Goal: Task Accomplishment & Management: Manage account settings

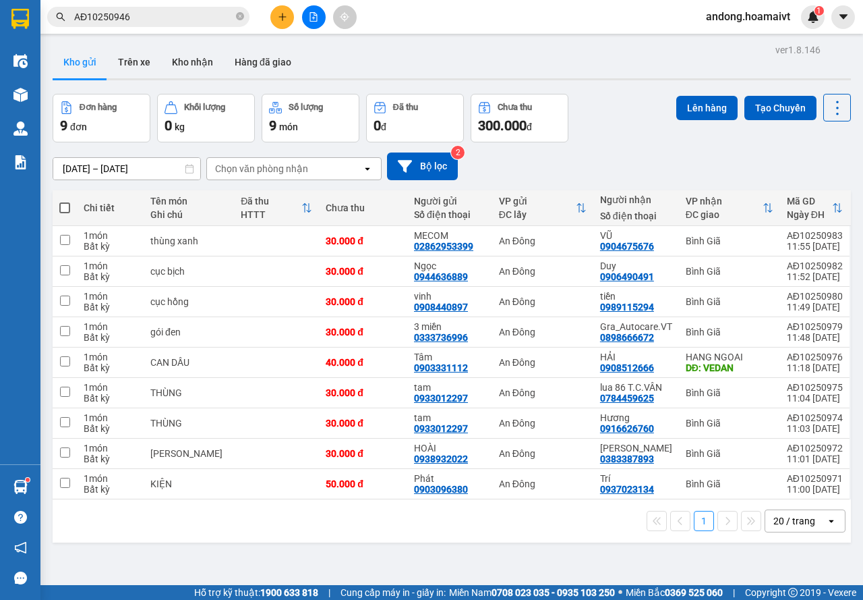
click at [281, 13] on icon "plus" at bounding box center [282, 16] width 9 height 9
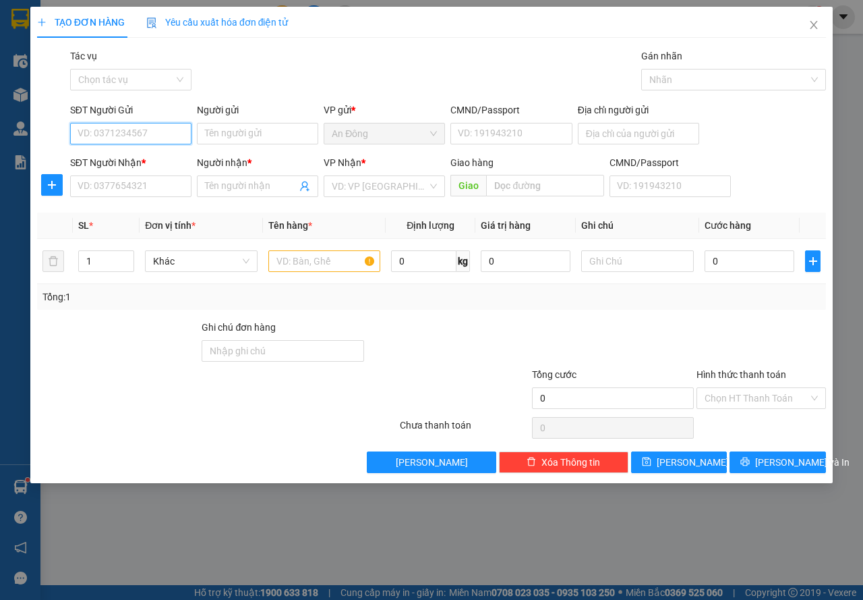
click at [143, 136] on input "SĐT Người Gửi" at bounding box center [130, 134] width 121 height 22
type input "0335552160"
click at [216, 127] on input "Người gửi" at bounding box center [257, 134] width 121 height 22
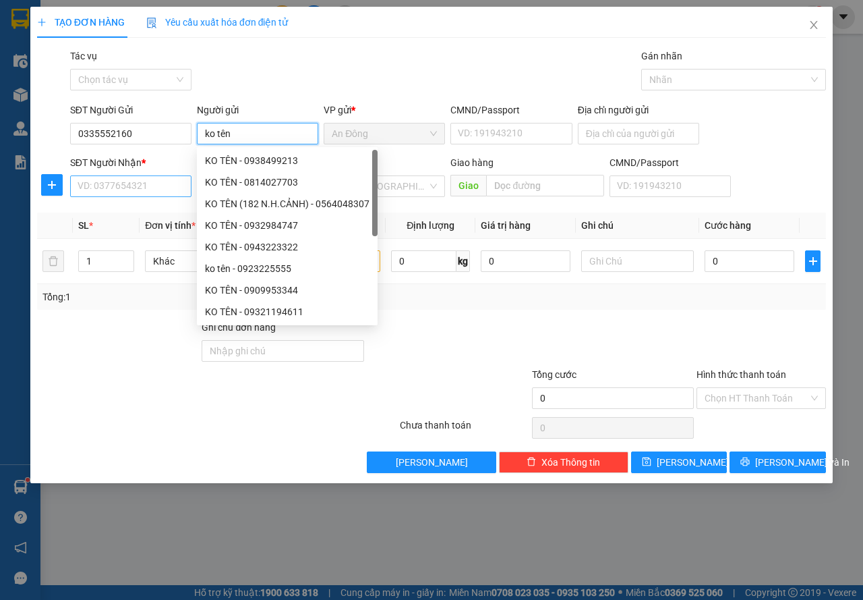
type input "ko tên"
click at [113, 183] on input "SĐT Người Nhận *" at bounding box center [130, 186] width 121 height 22
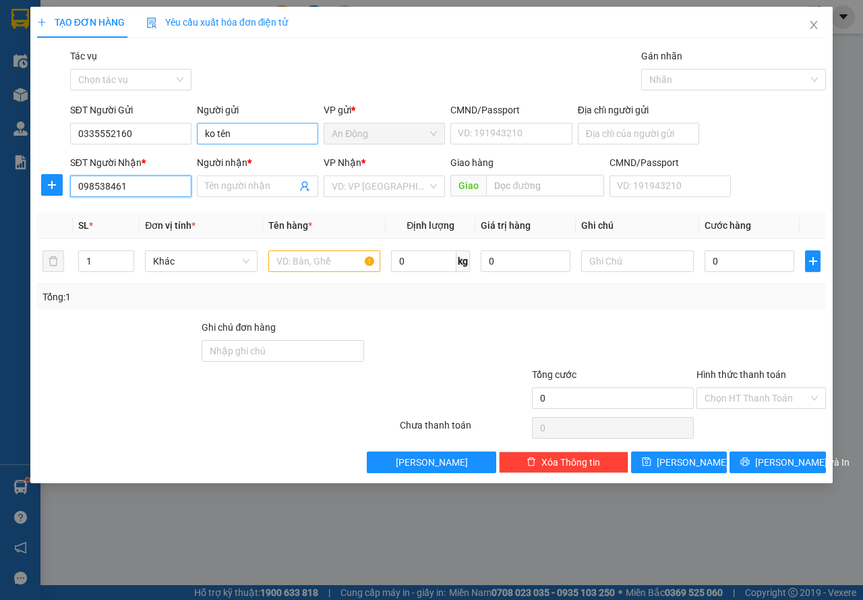
type input "098538461"
click at [236, 135] on input "ko tên" at bounding box center [257, 134] width 121 height 22
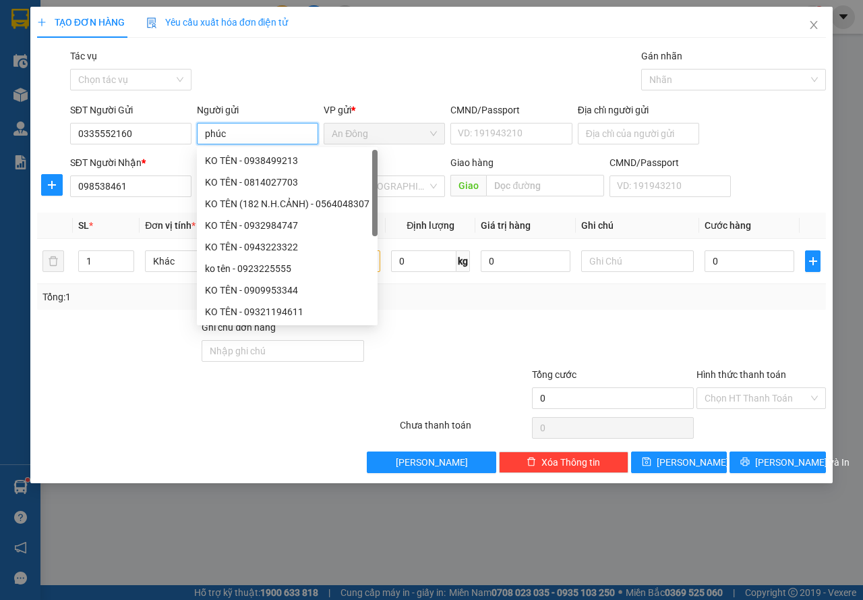
type input "phúc"
click at [331, 94] on div "Gói vận chuyển * Tiêu chuẩn Tác vụ Chọn tác vụ Gán nhãn Nhãn" at bounding box center [447, 72] width 761 height 47
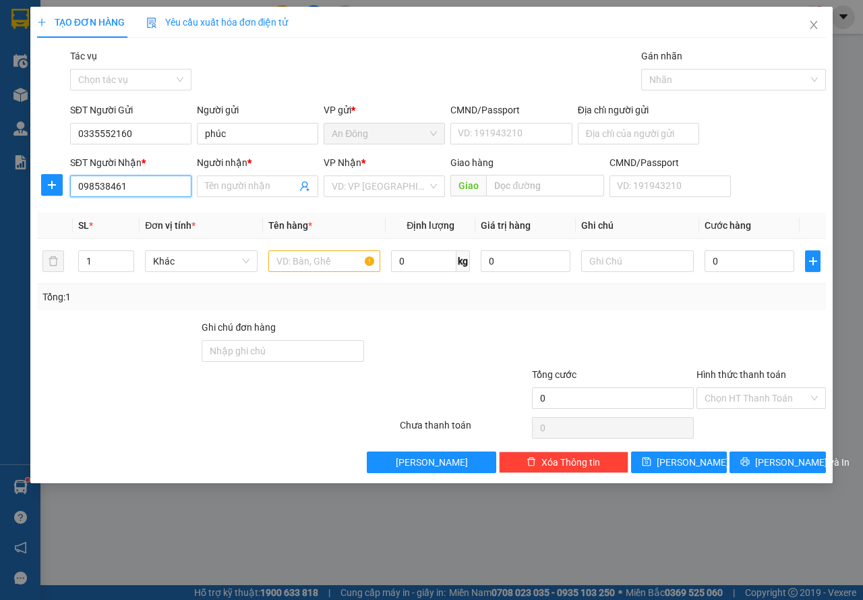
drag, startPoint x: 101, startPoint y: 186, endPoint x: 150, endPoint y: 196, distance: 49.5
click at [150, 196] on input "098538461" at bounding box center [130, 186] width 121 height 22
drag, startPoint x: 88, startPoint y: 189, endPoint x: 143, endPoint y: 181, distance: 55.8
click at [142, 181] on input "098538461" at bounding box center [130, 186] width 121 height 22
type input "0938538461"
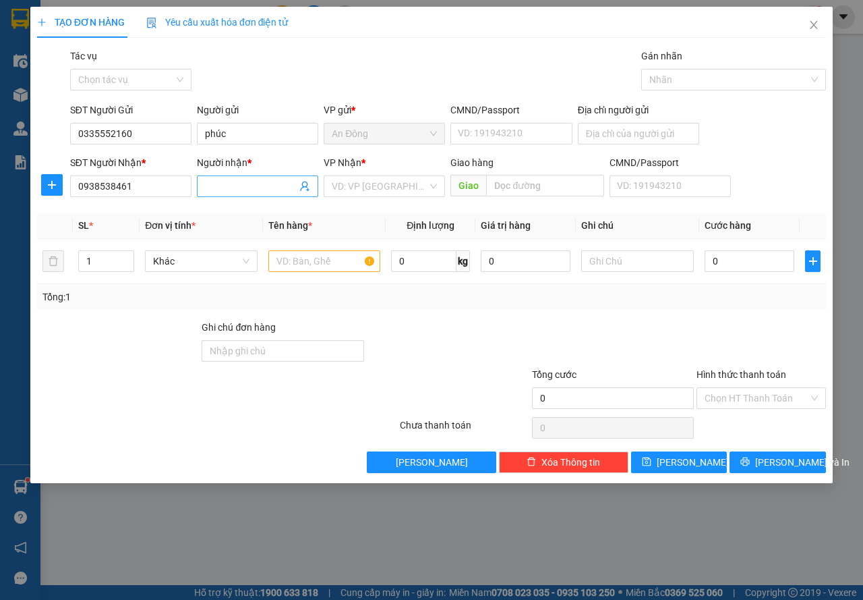
click at [261, 184] on input "Người nhận *" at bounding box center [251, 186] width 92 height 15
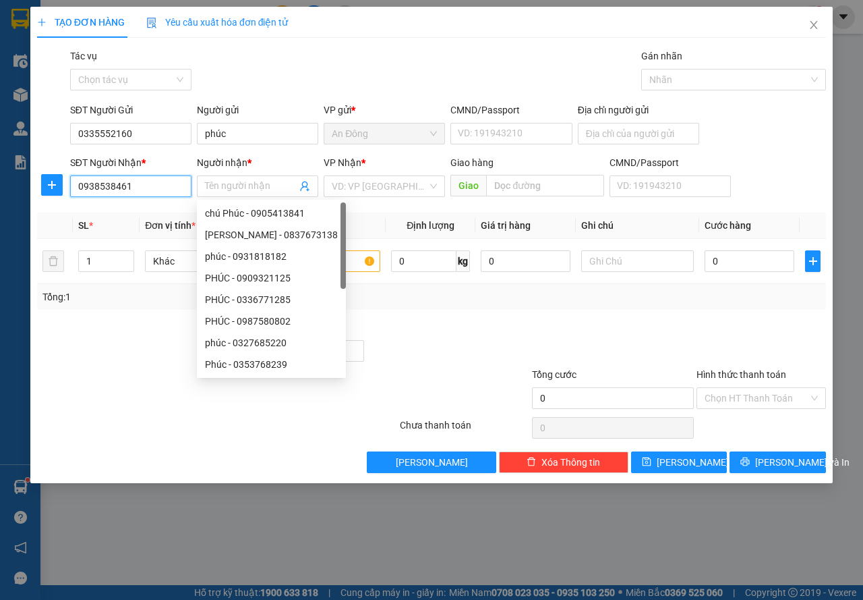
click at [103, 190] on input "0938538461" at bounding box center [130, 186] width 121 height 22
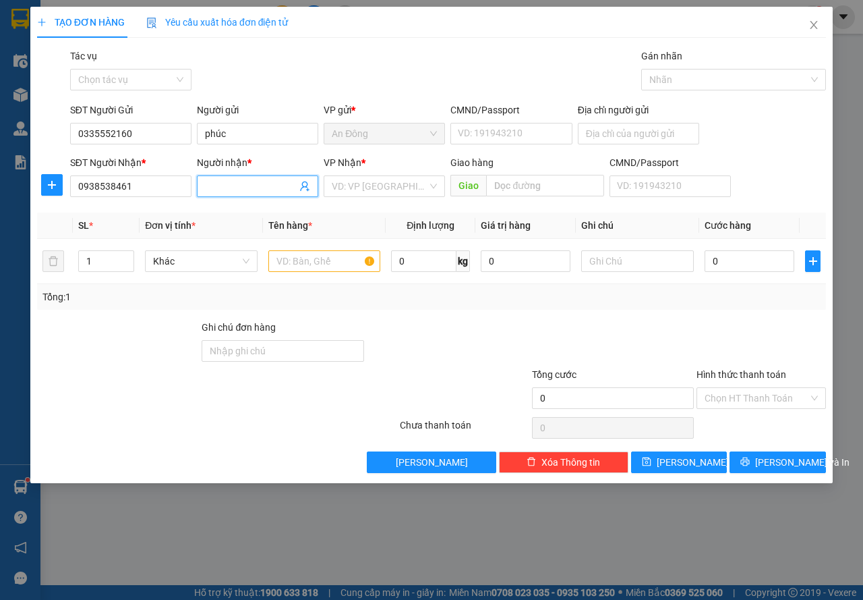
click at [235, 184] on input "Người nhận *" at bounding box center [251, 186] width 92 height 15
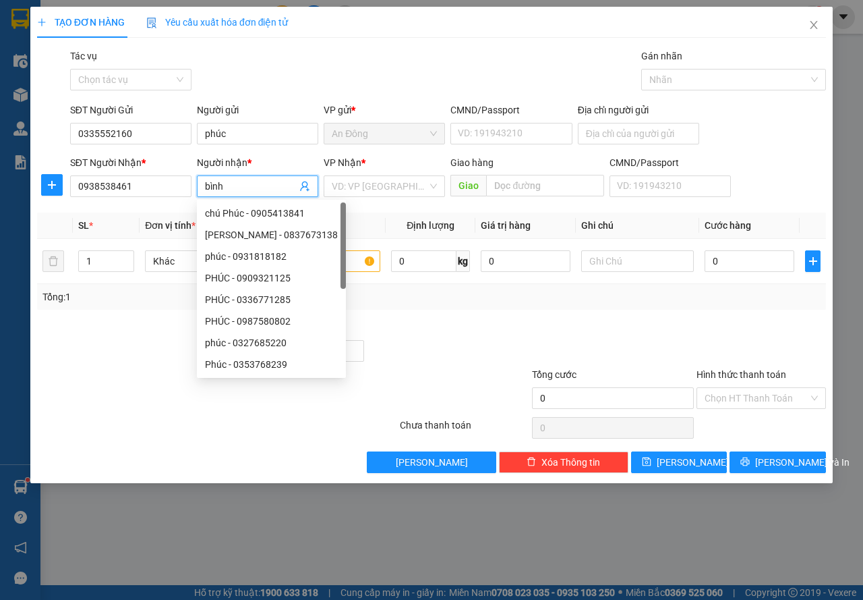
type input "bình"
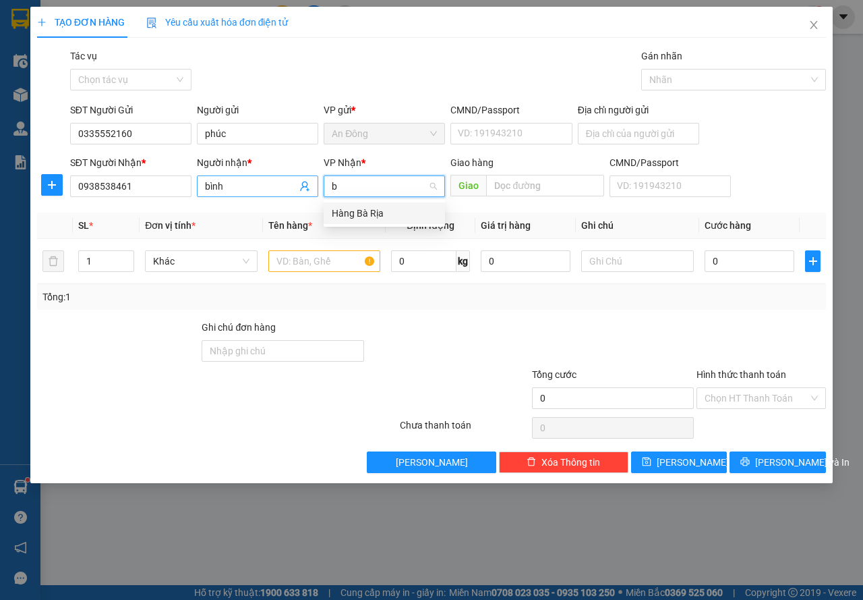
type input "bà"
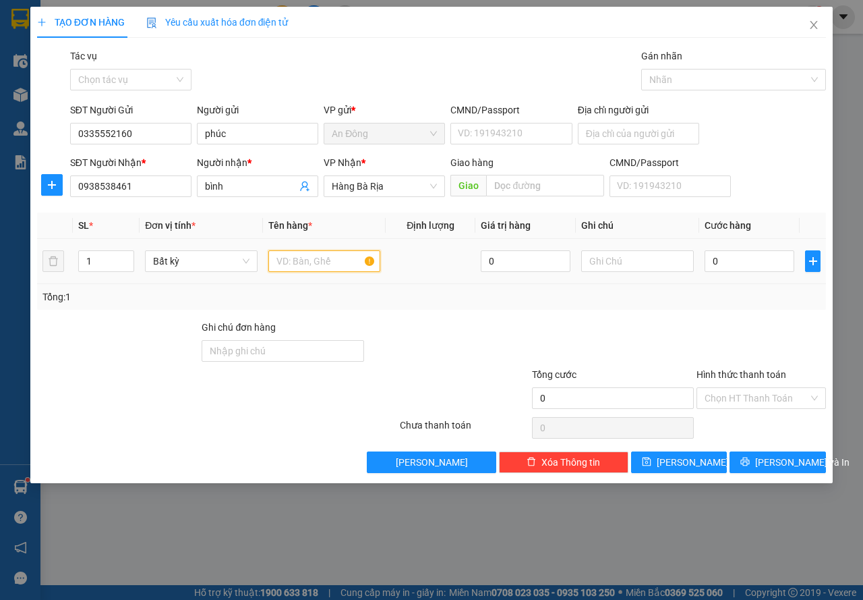
click at [308, 265] on input "text" at bounding box center [324, 261] width 113 height 22
type input "xốp"
type input "3"
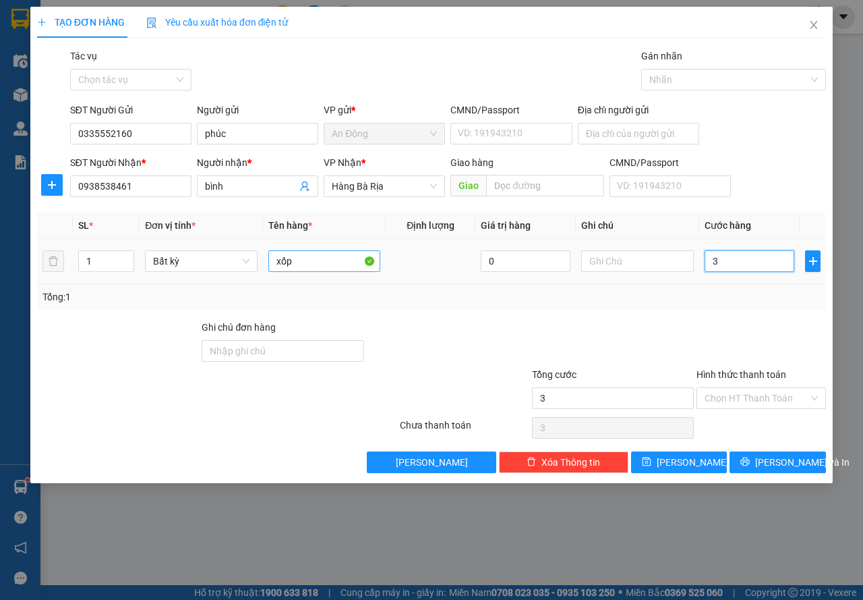
type input "30"
type input "30.000"
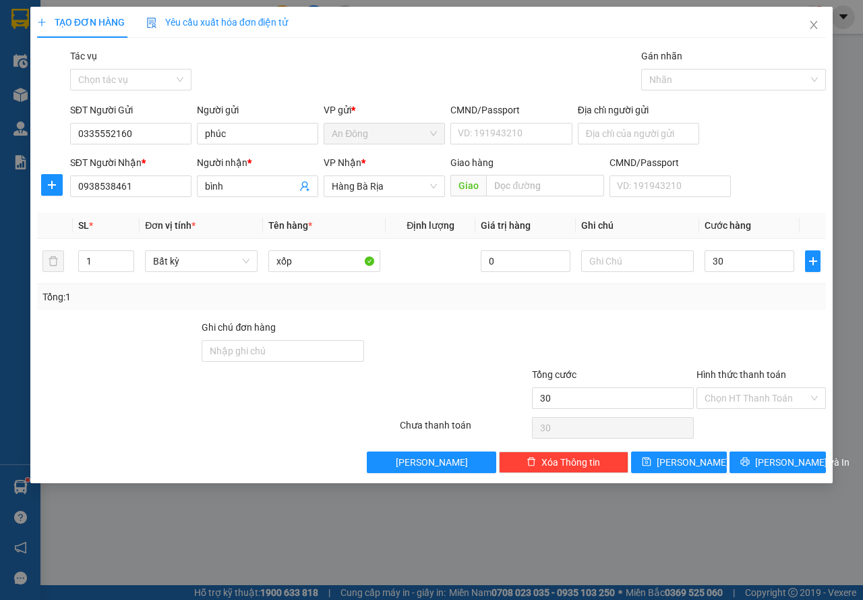
type input "30.000"
click at [708, 335] on div at bounding box center [761, 343] width 132 height 47
click at [773, 467] on span "[PERSON_NAME] và In" at bounding box center [802, 462] width 94 height 15
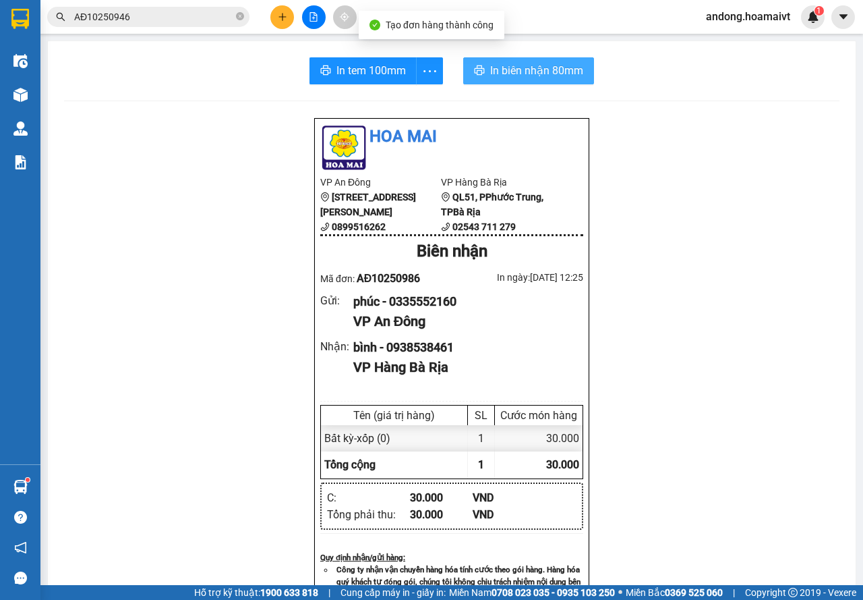
click at [532, 61] on button "In biên nhận 80mm" at bounding box center [528, 70] width 131 height 27
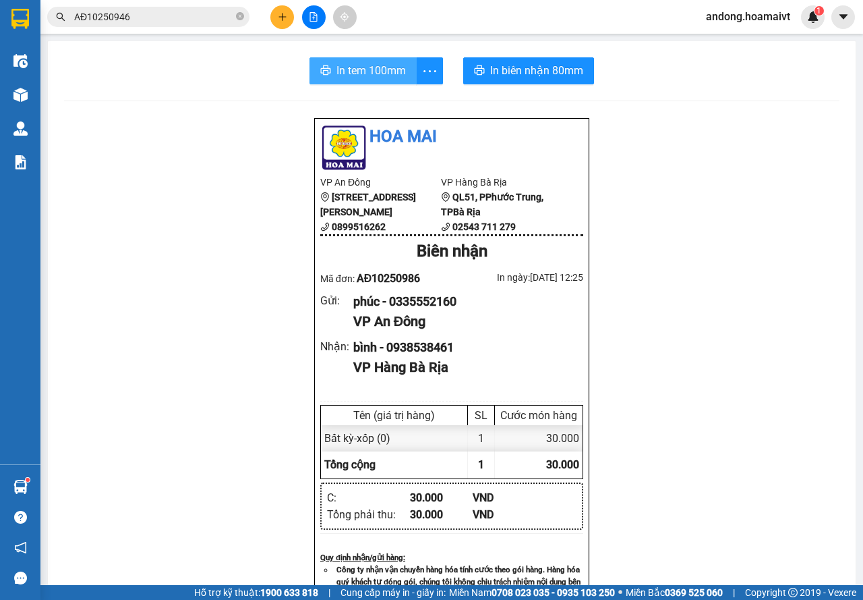
click at [395, 79] on span "In tem 100mm" at bounding box center [371, 70] width 69 height 17
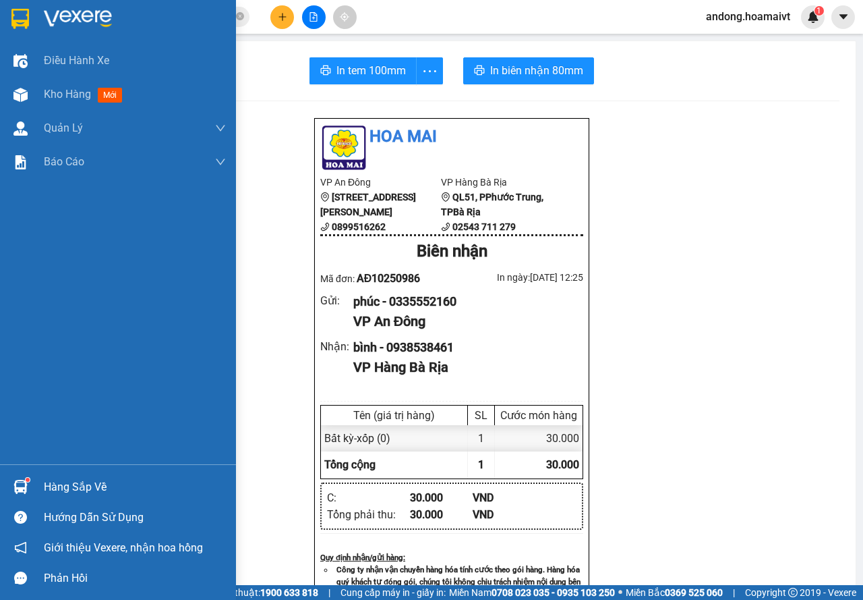
click at [2, 8] on div at bounding box center [118, 22] width 236 height 44
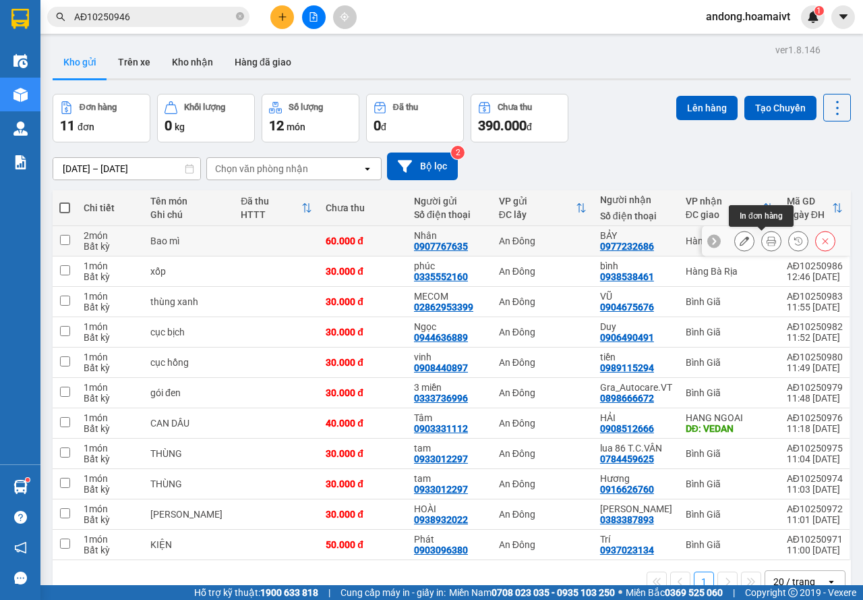
click at [767, 239] on icon at bounding box center [771, 240] width 9 height 9
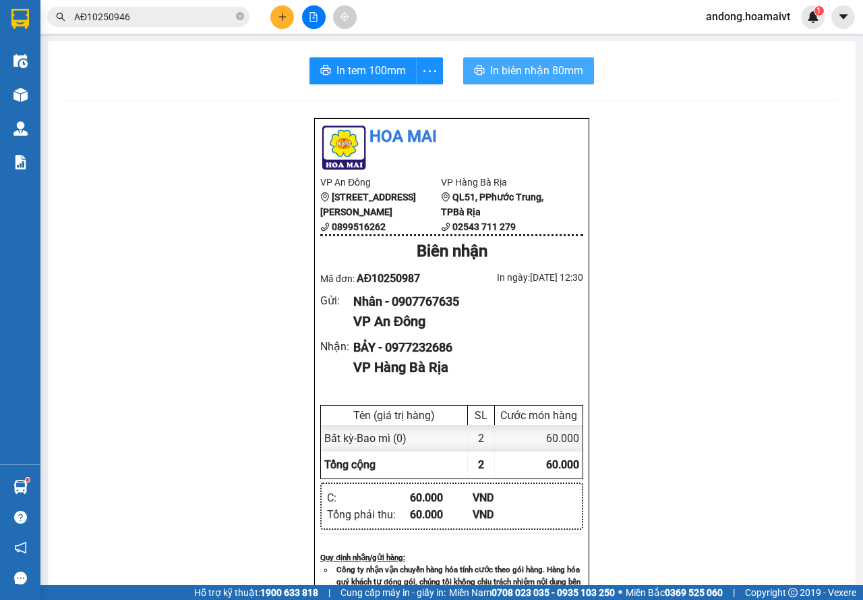
click at [503, 69] on span "In biên nhận 80mm" at bounding box center [536, 70] width 93 height 17
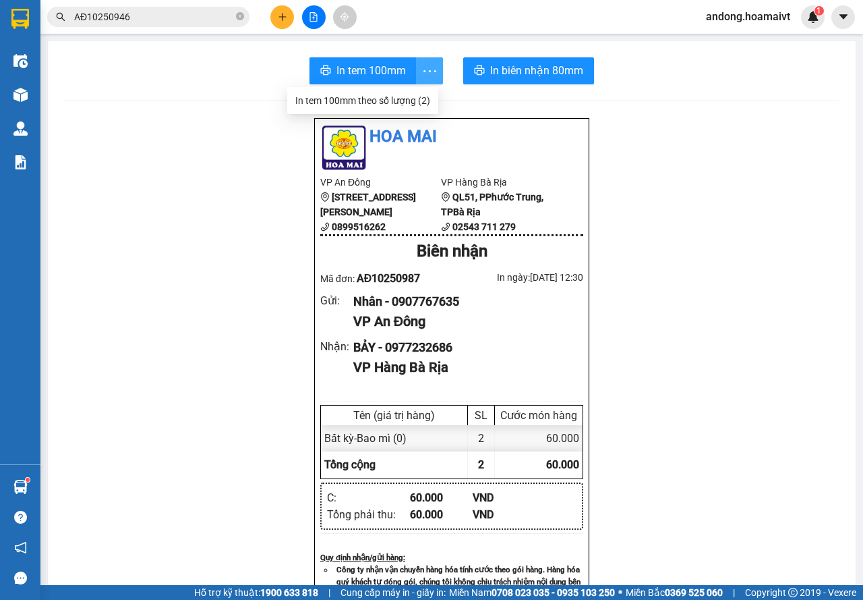
click at [423, 69] on icon "more" at bounding box center [430, 71] width 17 height 17
click at [410, 94] on div "In tem 100mm theo số lượng (2)" at bounding box center [362, 100] width 135 height 15
click at [288, 16] on button at bounding box center [282, 17] width 24 height 24
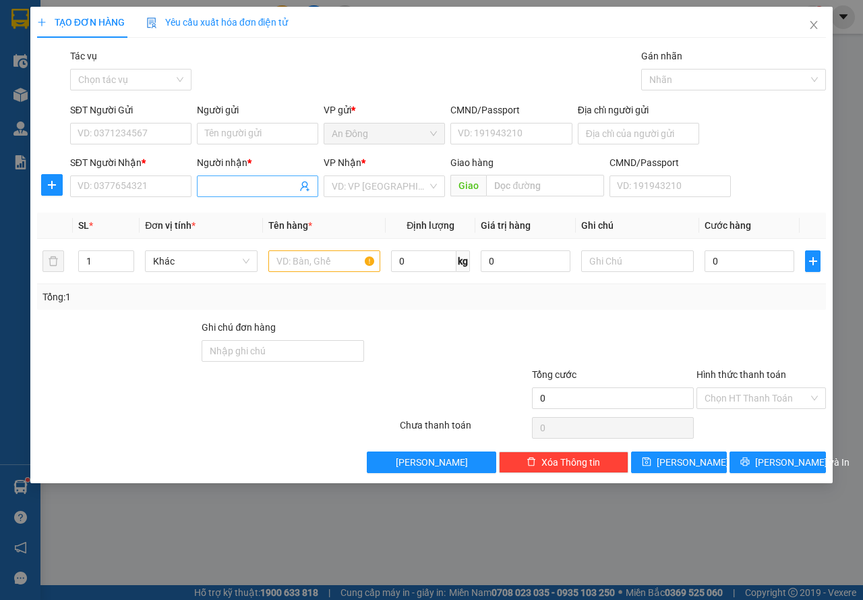
click at [244, 185] on input "Người nhận *" at bounding box center [251, 186] width 92 height 15
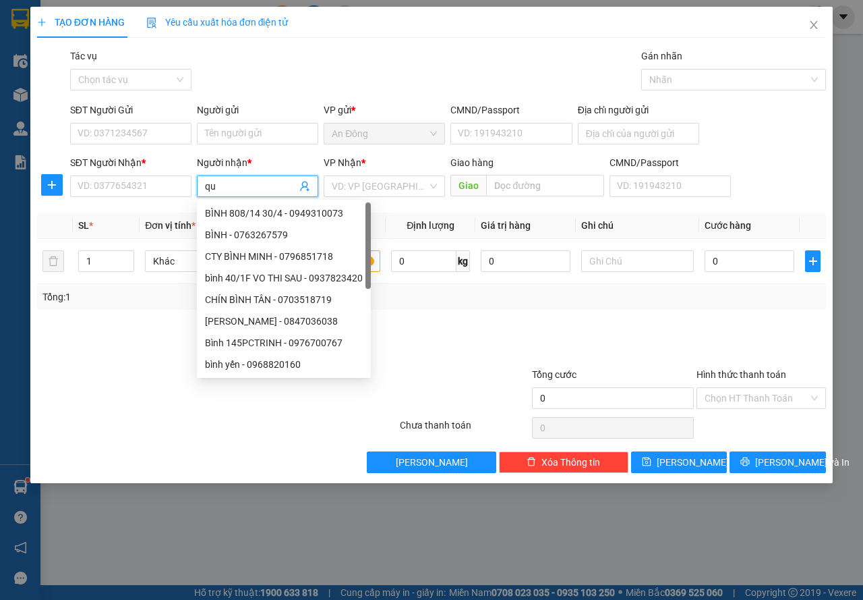
type input "quỳ"
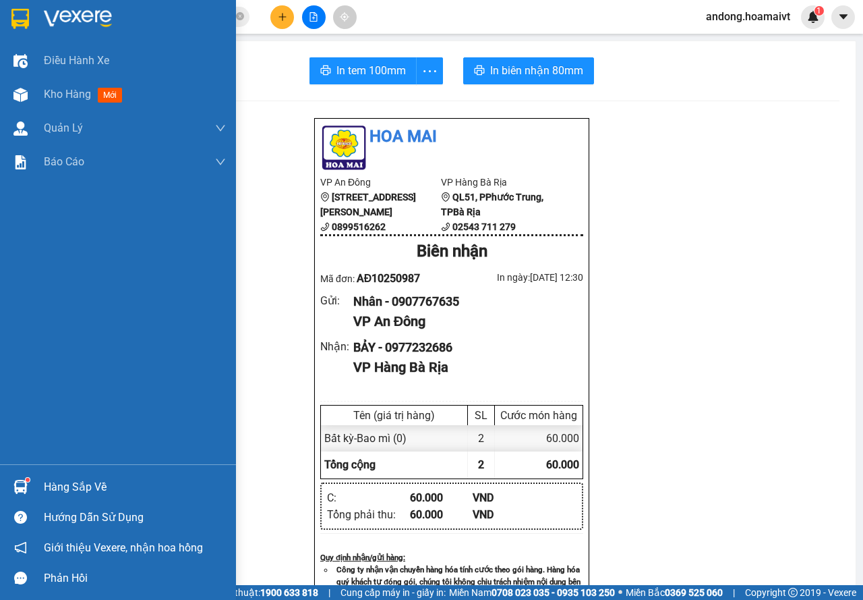
click at [12, 24] on img at bounding box center [20, 19] width 18 height 20
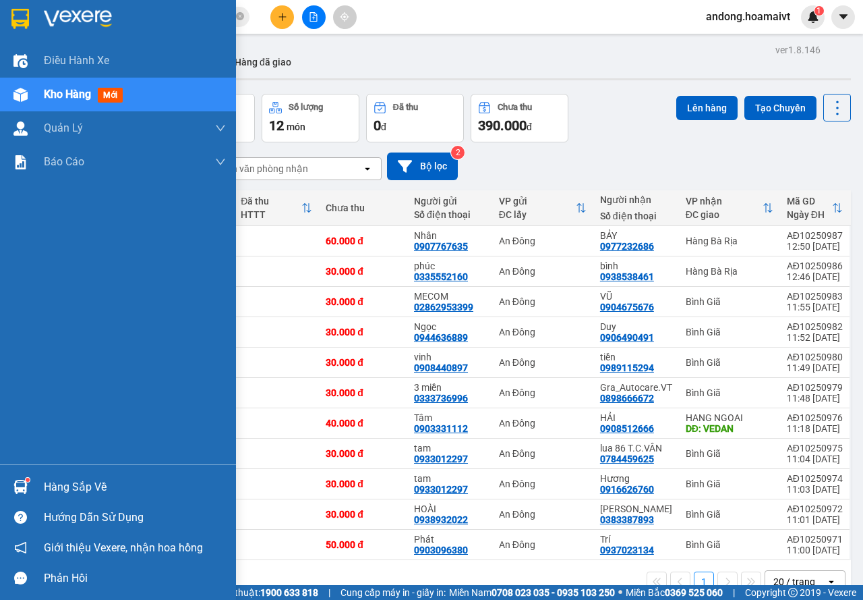
click at [28, 9] on img at bounding box center [20, 19] width 18 height 20
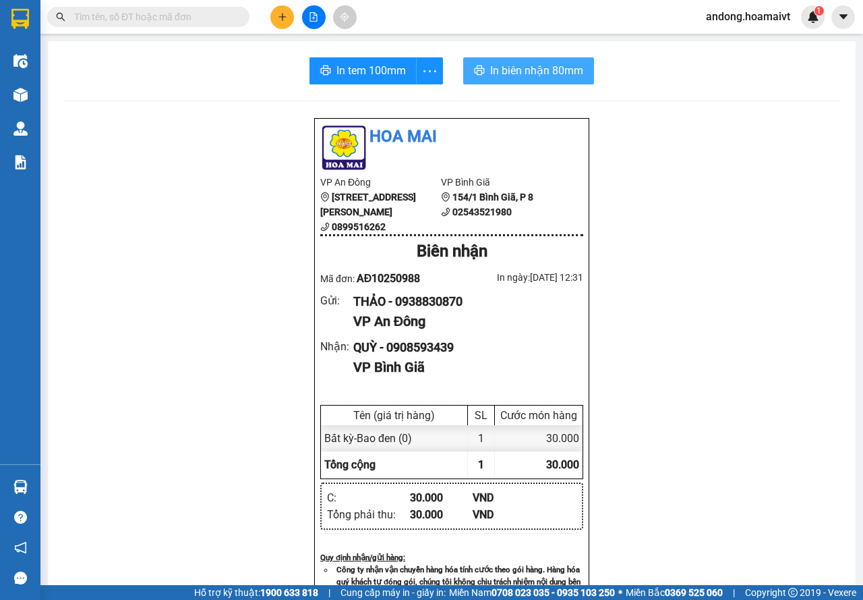
click at [501, 72] on span "In biên nhận 80mm" at bounding box center [536, 70] width 93 height 17
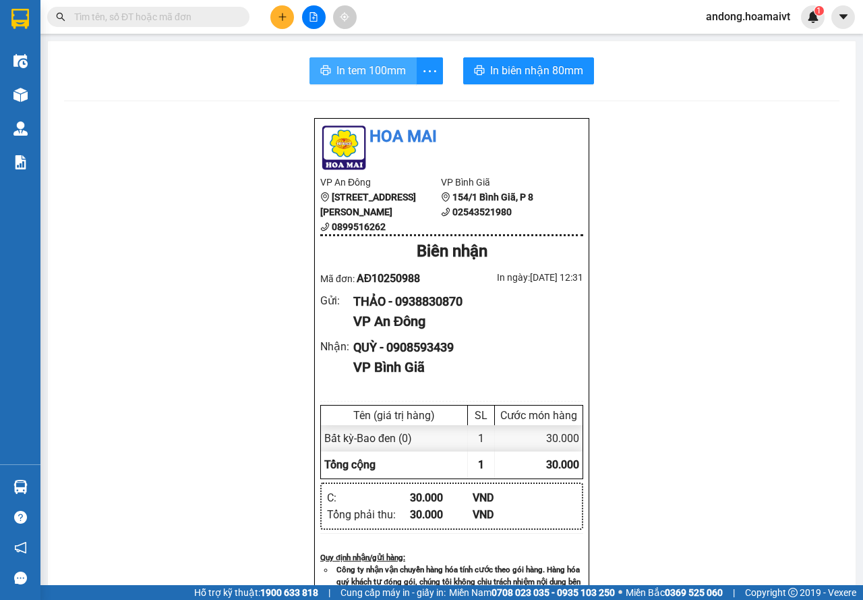
click at [377, 67] on span "In tem 100mm" at bounding box center [371, 70] width 69 height 17
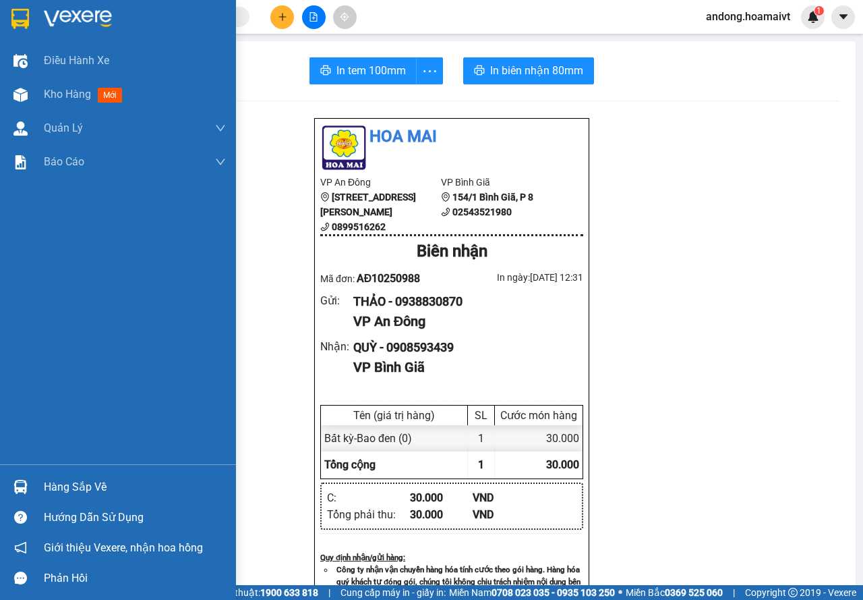
click at [7, 13] on div at bounding box center [118, 22] width 236 height 44
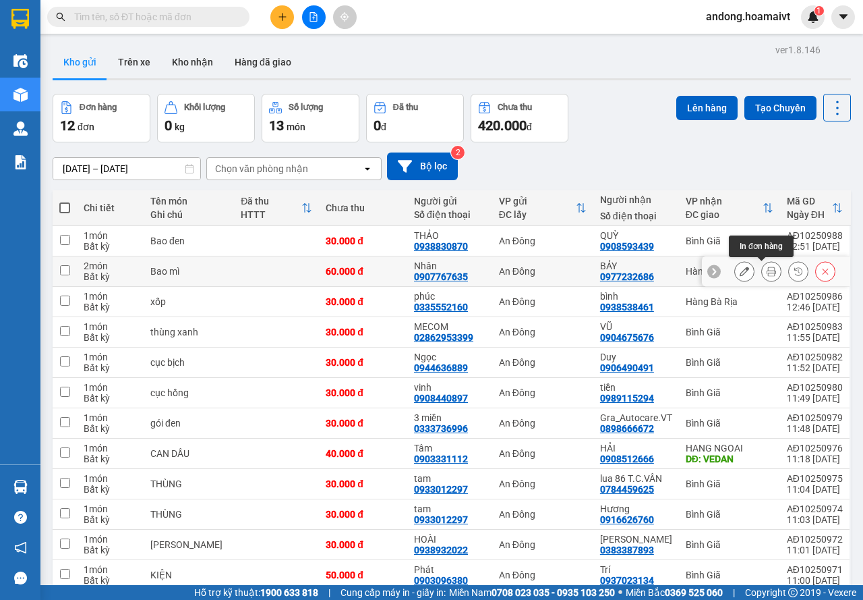
click at [767, 269] on button at bounding box center [771, 272] width 19 height 24
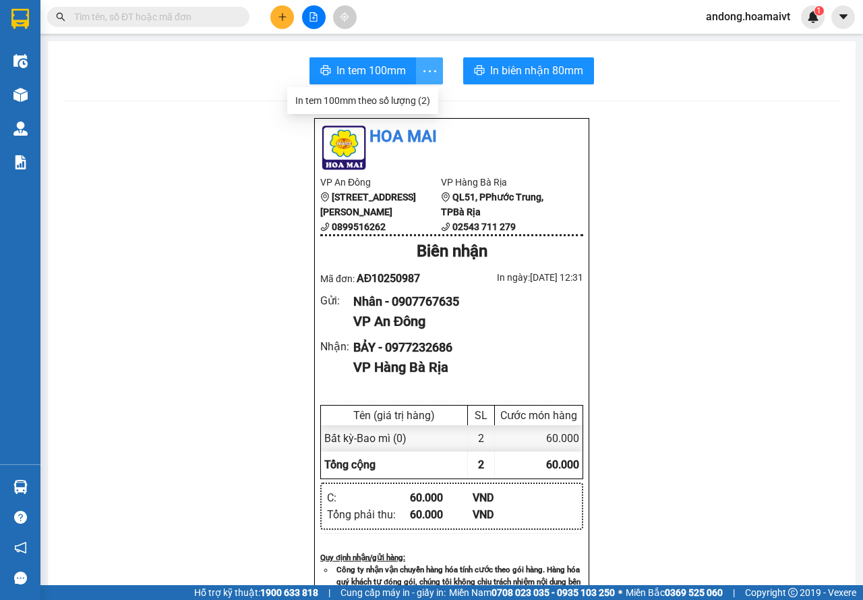
click at [428, 70] on icon "more" at bounding box center [430, 71] width 17 height 17
click at [424, 100] on div "In tem 100mm theo số lượng (2)" at bounding box center [362, 100] width 135 height 15
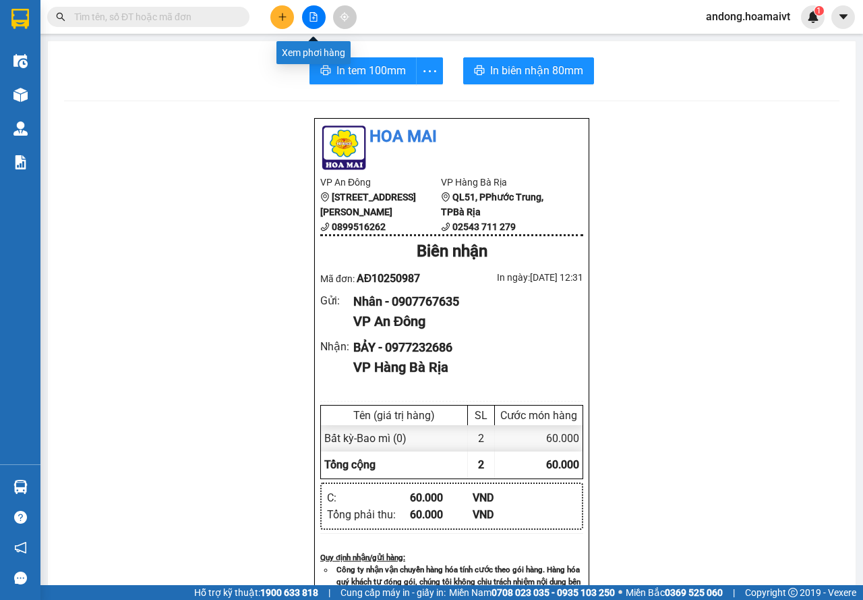
click at [293, 15] on div at bounding box center [313, 17] width 101 height 24
click at [285, 15] on icon "plus" at bounding box center [282, 16] width 9 height 9
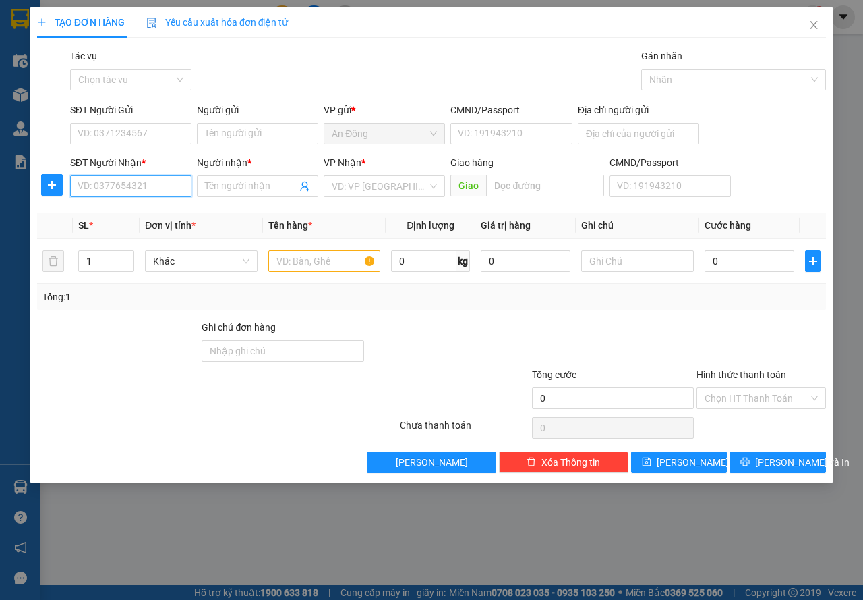
click at [167, 194] on input "SĐT Người Nhận *" at bounding box center [130, 186] width 121 height 22
type input "0932217688"
drag, startPoint x: 157, startPoint y: 212, endPoint x: 156, endPoint y: 142, distance: 70.2
click at [157, 210] on div "0932217688 - LONG" at bounding box center [130, 213] width 105 height 15
type input "LONG"
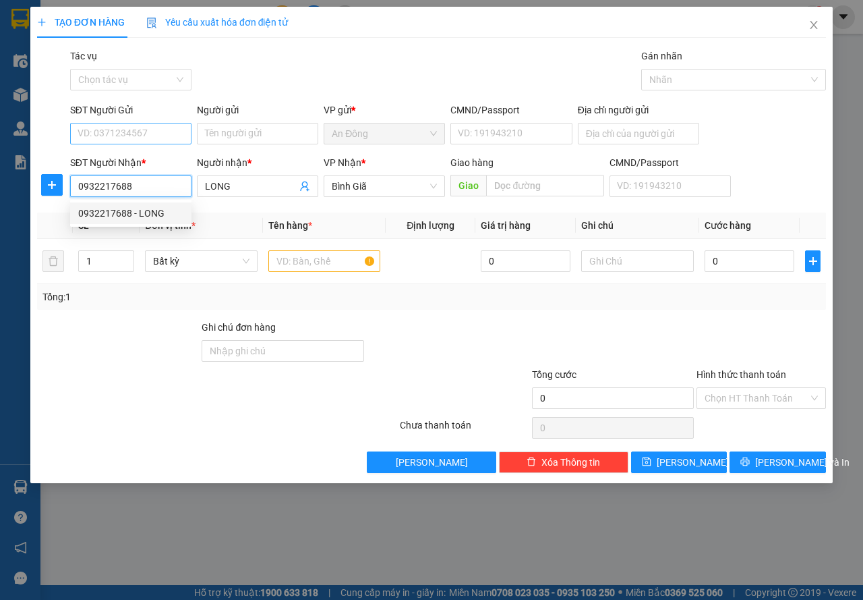
type input "0932217688"
click at [156, 142] on input "SĐT Người Gửi" at bounding box center [130, 134] width 121 height 22
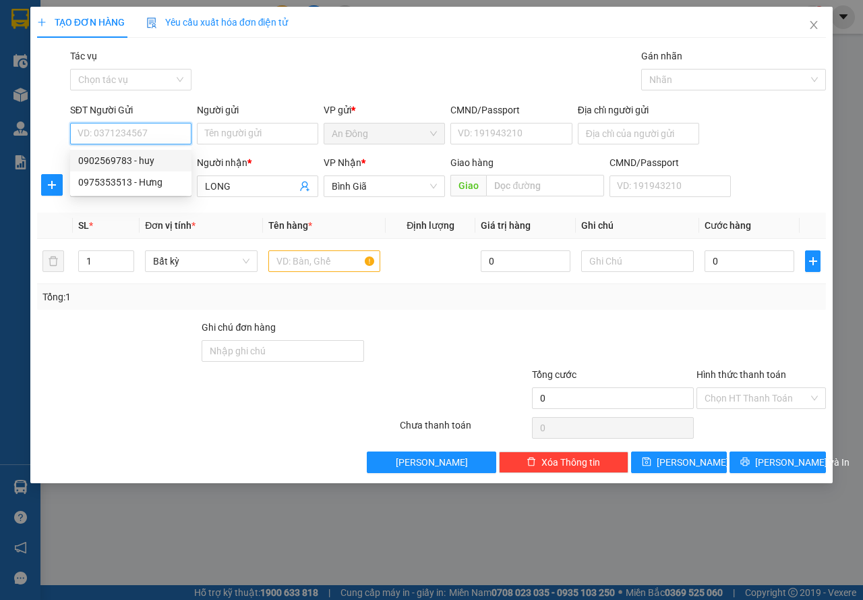
click at [154, 131] on input "SĐT Người Gửi" at bounding box center [130, 134] width 121 height 22
type input "0937507168"
drag, startPoint x: 152, startPoint y: 154, endPoint x: 220, endPoint y: 152, distance: 67.5
click at [153, 154] on div "0937507168 - đạt" at bounding box center [130, 160] width 105 height 15
type input "đạt"
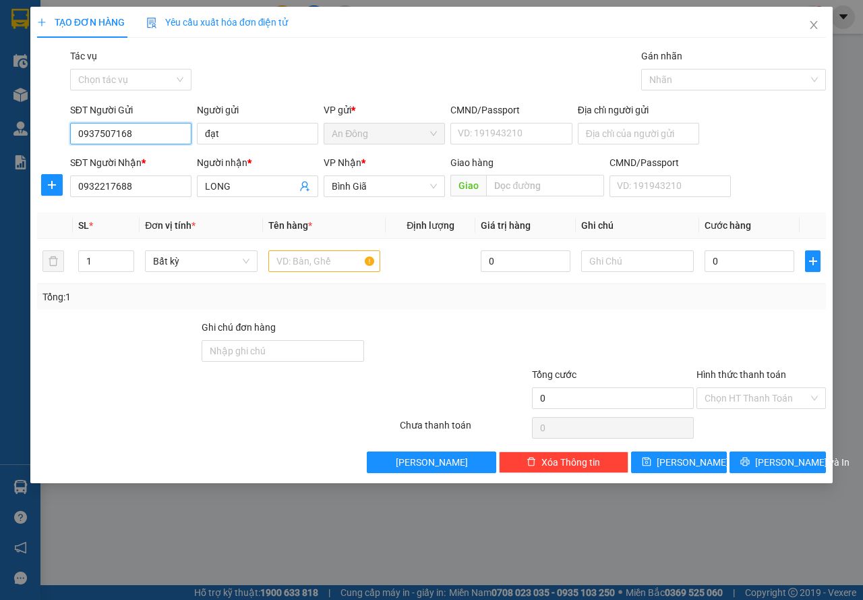
type input "0937507168"
drag, startPoint x: 186, startPoint y: 146, endPoint x: 179, endPoint y: 146, distance: 6.8
click at [179, 146] on div "SĐT Người Gửi 0937507168 0937507168 Người gửi đạt VP gửi * An Đông CMND/Passpor…" at bounding box center [447, 126] width 761 height 47
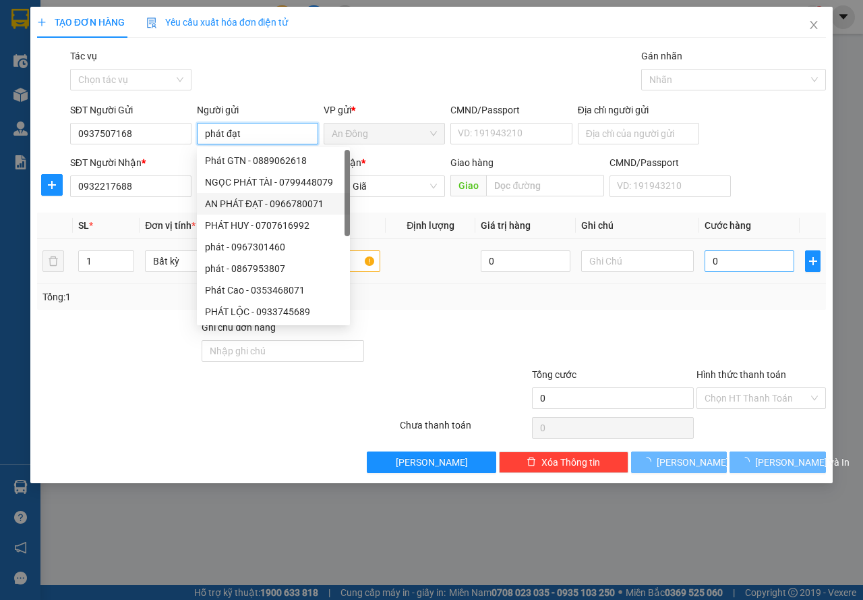
type input "phát đạt"
click at [748, 264] on input "0" at bounding box center [750, 261] width 90 height 22
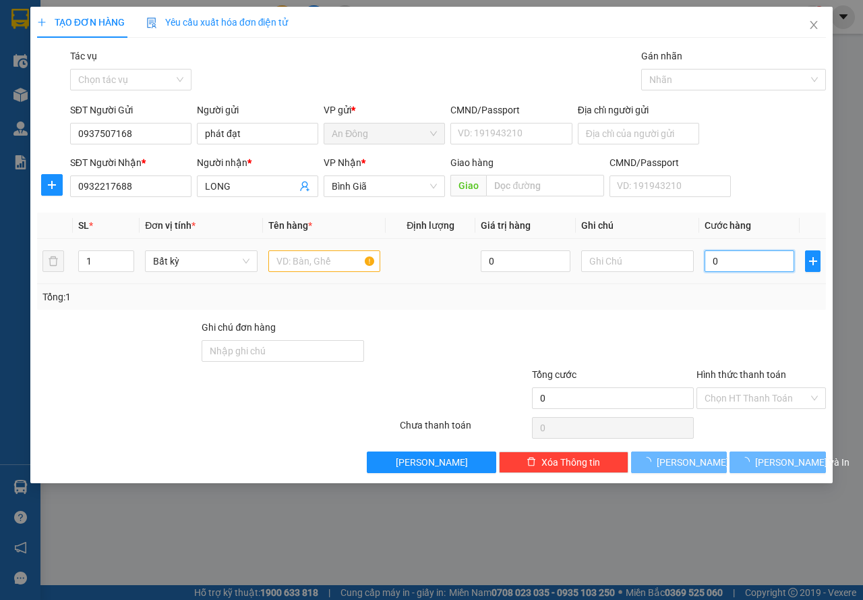
type input "3"
type input "30"
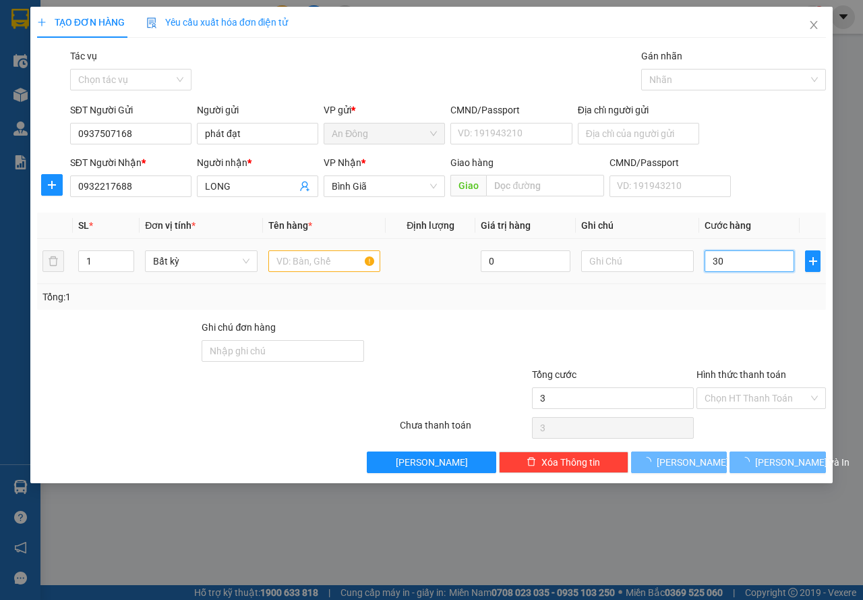
type input "30"
type input "30.000"
click at [324, 257] on input "text" at bounding box center [324, 261] width 113 height 22
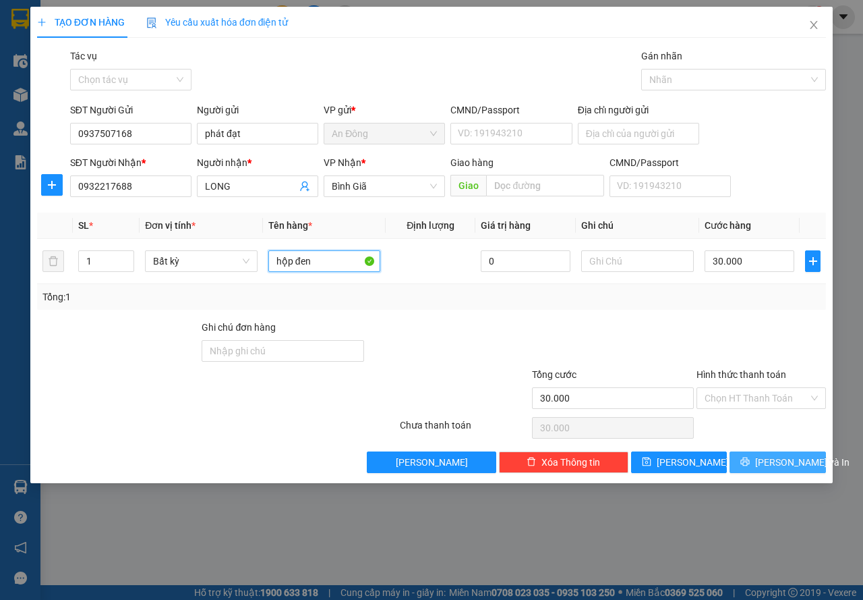
type input "hộp đen"
click at [750, 463] on icon "printer" at bounding box center [745, 461] width 9 height 9
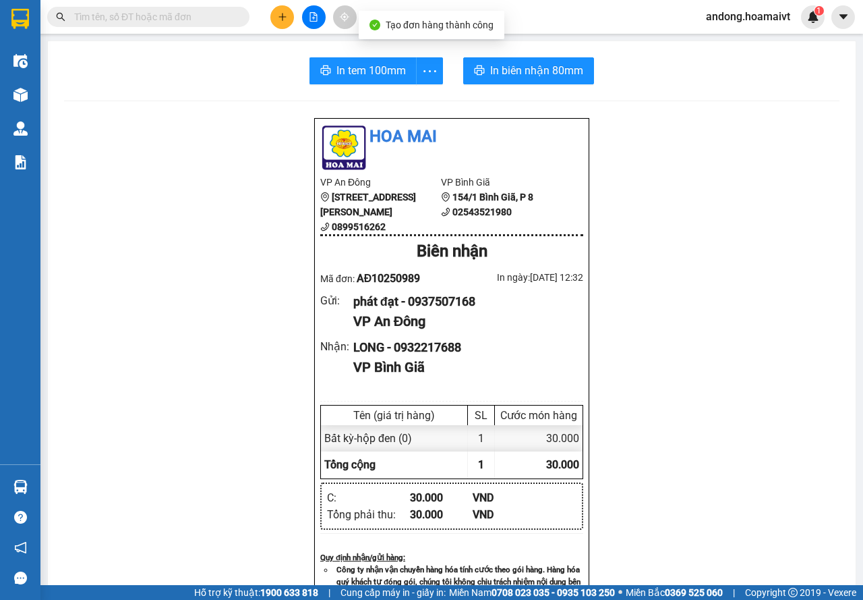
click at [546, 85] on div "In tem 100mm In biên nhận 80mm Hoa Mai VP An Đông 275 Hùng Vương, Phường 9, Quậ…" at bounding box center [452, 523] width 808 height 964
click at [546, 78] on span "In biên nhận 80mm" at bounding box center [536, 70] width 93 height 17
click at [385, 63] on span "In tem 100mm" at bounding box center [371, 70] width 69 height 17
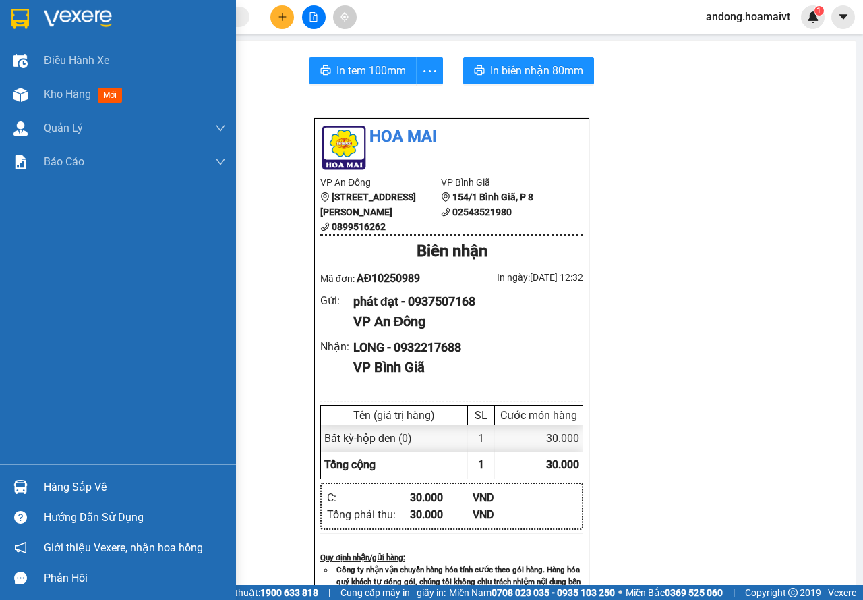
click at [19, 481] on div at bounding box center [21, 487] width 24 height 24
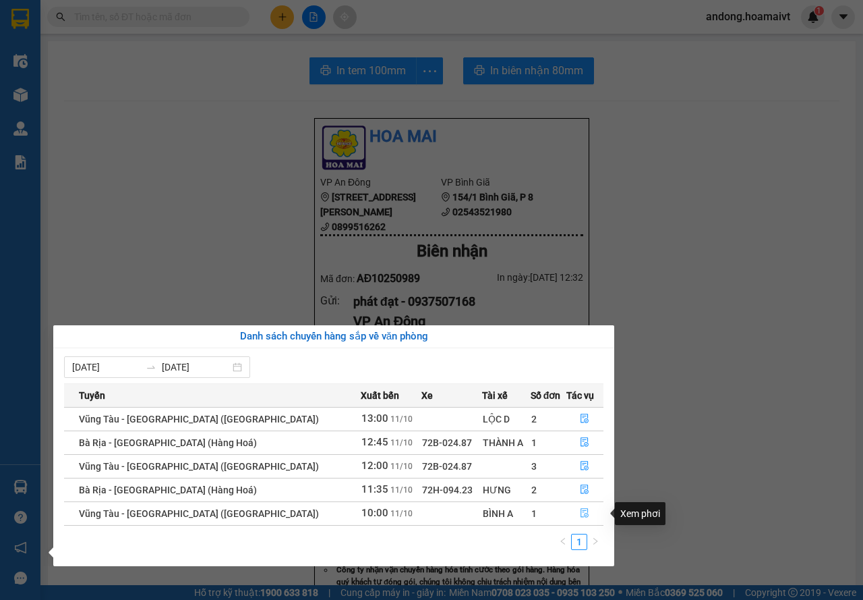
click at [567, 512] on button "button" at bounding box center [585, 513] width 36 height 22
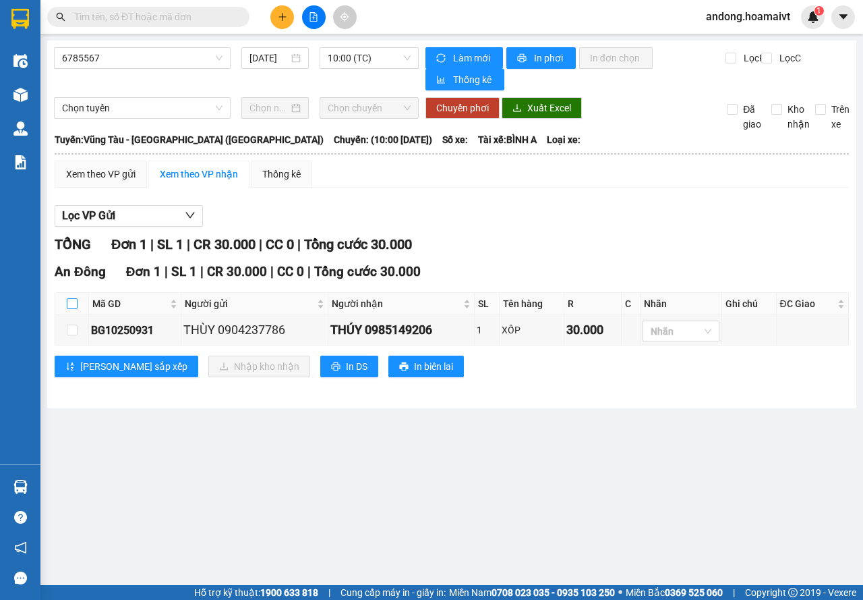
click at [76, 303] on input "checkbox" at bounding box center [72, 303] width 11 height 11
checkbox input "true"
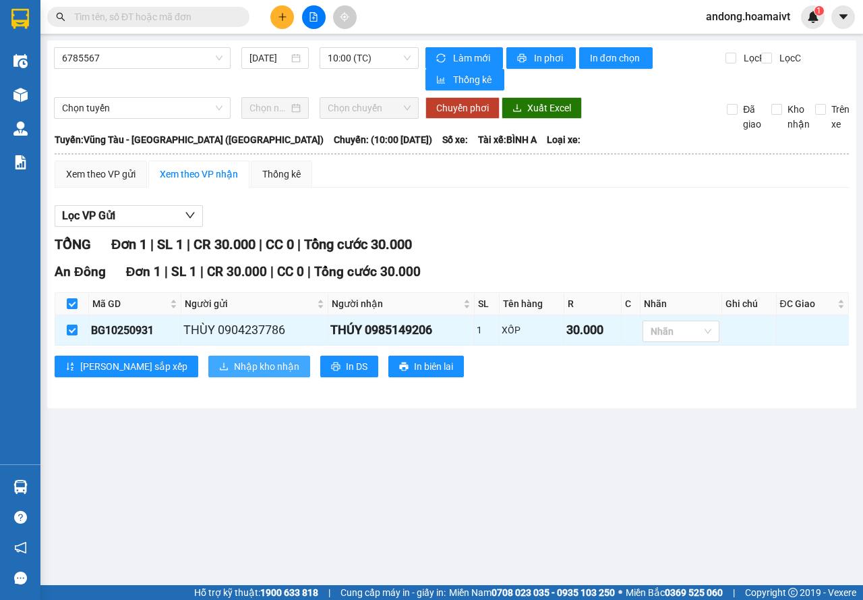
drag, startPoint x: 183, startPoint y: 359, endPoint x: 206, endPoint y: 347, distance: 25.6
click at [208, 359] on button "Nhập kho nhận" at bounding box center [259, 366] width 102 height 22
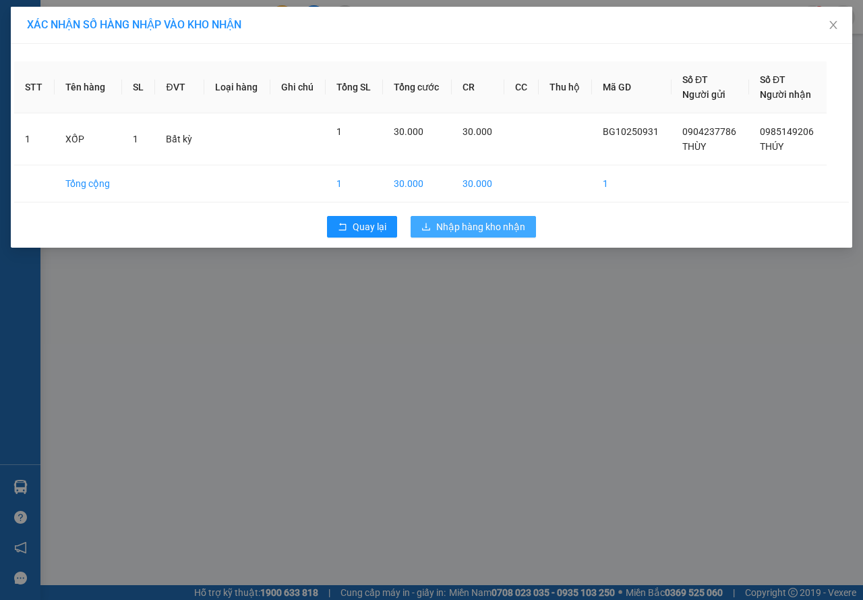
click at [509, 228] on span "Nhập hàng kho nhận" at bounding box center [480, 226] width 89 height 15
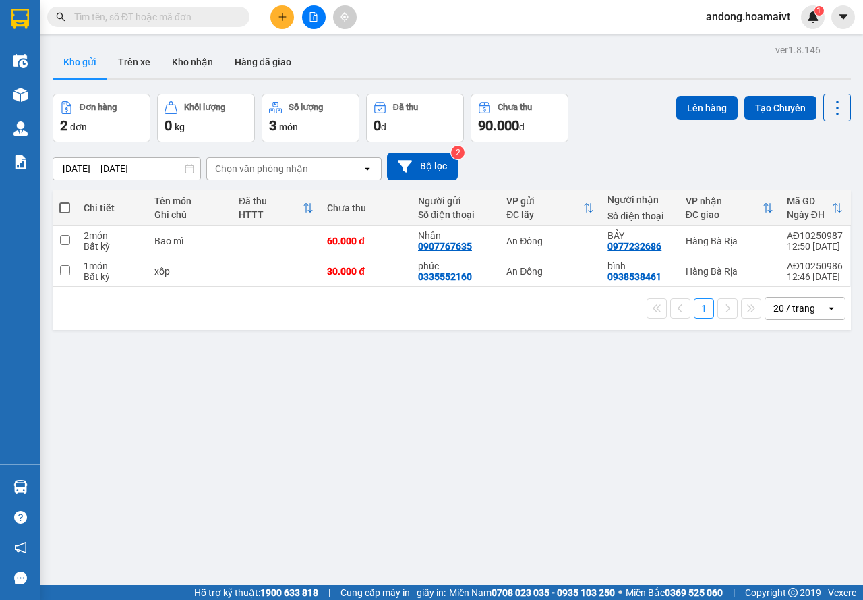
click at [282, 13] on icon "plus" at bounding box center [282, 16] width 9 height 9
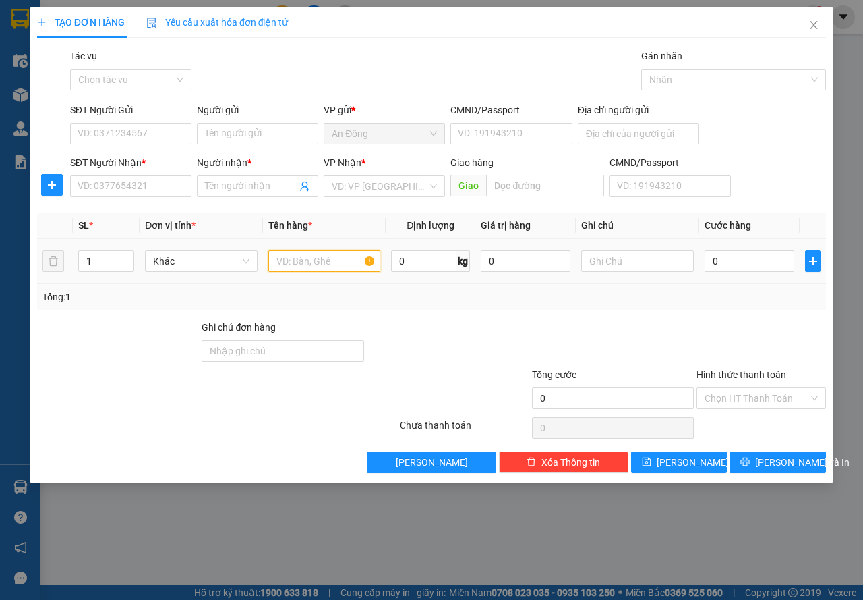
click at [339, 265] on input "text" at bounding box center [324, 261] width 113 height 22
drag, startPoint x: 307, startPoint y: 260, endPoint x: 210, endPoint y: 283, distance: 99.1
click at [216, 282] on tr "1 Khác xốp 0 kg 0 0" at bounding box center [431, 261] width 789 height 45
type input "t"
type input "THÙNG TRẮNG"
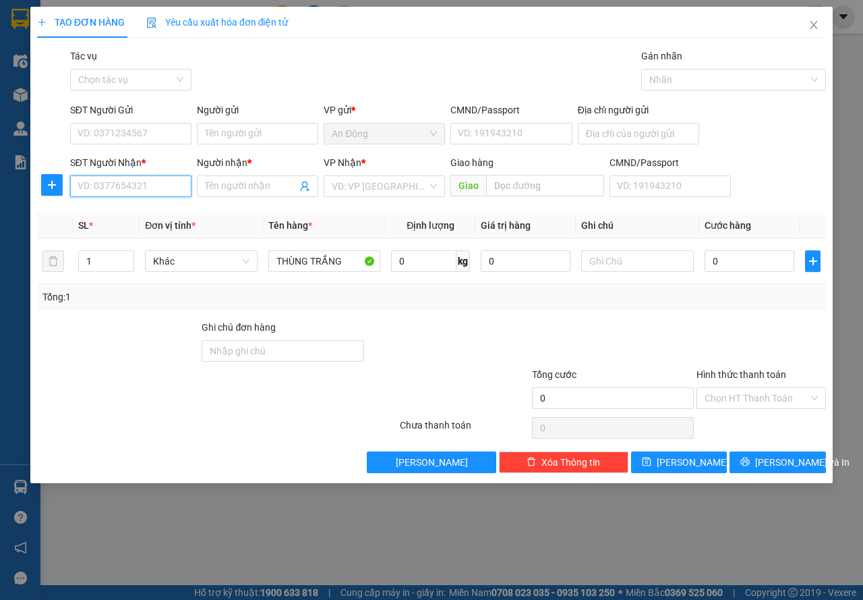
click at [161, 178] on input "SĐT Người Nhận *" at bounding box center [130, 186] width 121 height 22
type input "0563334567"
click at [153, 207] on div "0563334567 - KIET" at bounding box center [130, 213] width 105 height 15
type input "KIET"
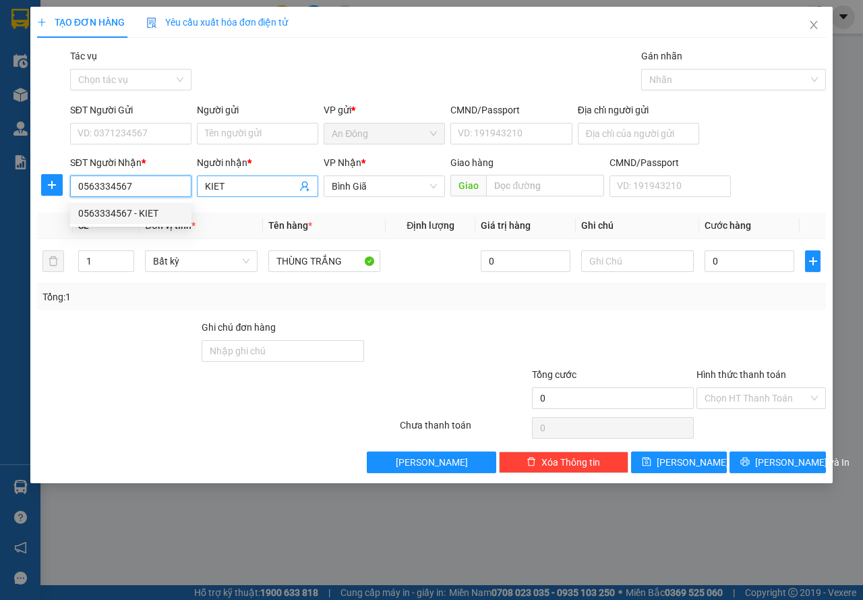
type input "0563334567"
drag, startPoint x: 225, startPoint y: 181, endPoint x: 162, endPoint y: 193, distance: 63.9
click at [162, 193] on div "SĐT Người Nhận * 0563334567 Người nhận * KIET KIET VP Nhận * Bình Giã Giao hà…" at bounding box center [447, 178] width 761 height 47
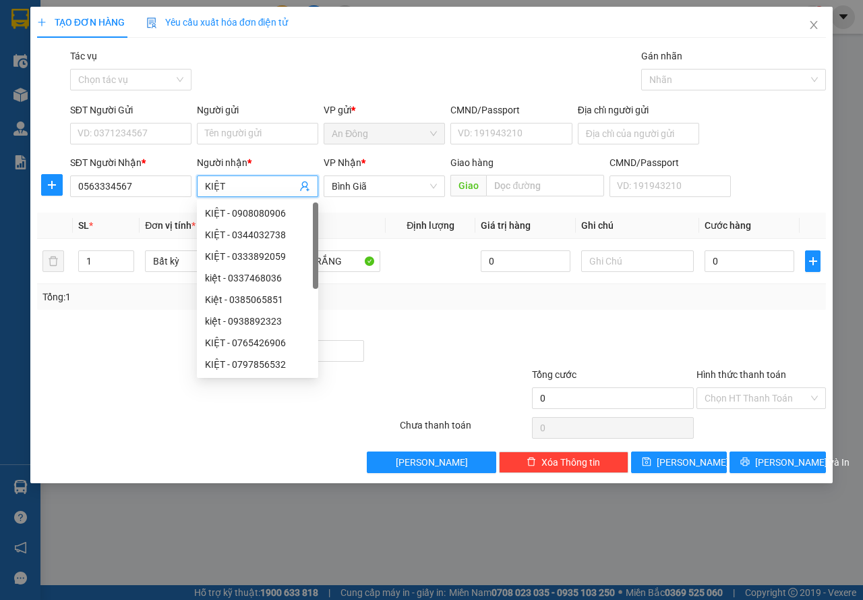
type input "KIỆT"
click at [140, 145] on div "SĐT Người Gửi VD: 0371234567" at bounding box center [130, 126] width 121 height 47
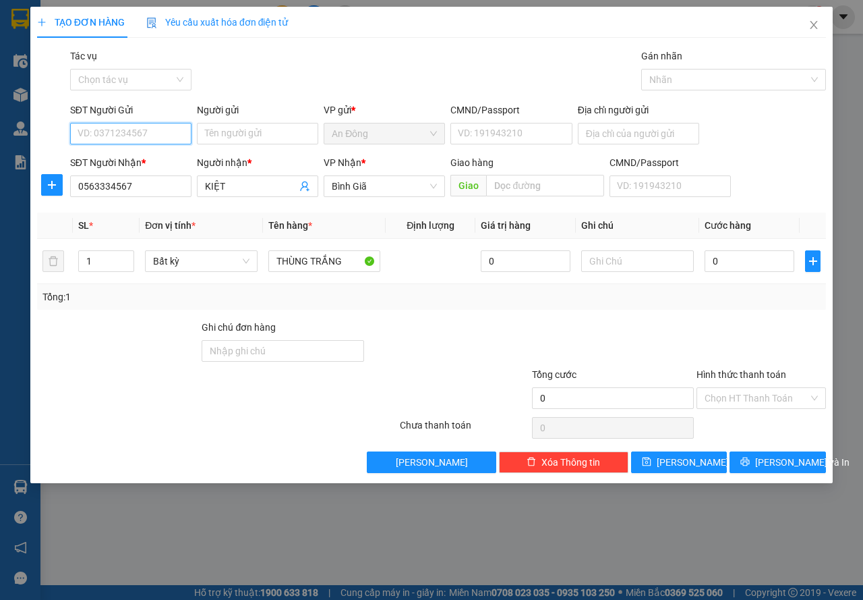
click at [153, 136] on input "SĐT Người Gửi" at bounding box center [130, 134] width 121 height 22
click at [158, 160] on div "0933123890 - TUẤN" at bounding box center [130, 160] width 105 height 15
type input "0933123890"
type input "TUẤN"
type input "083086000023"
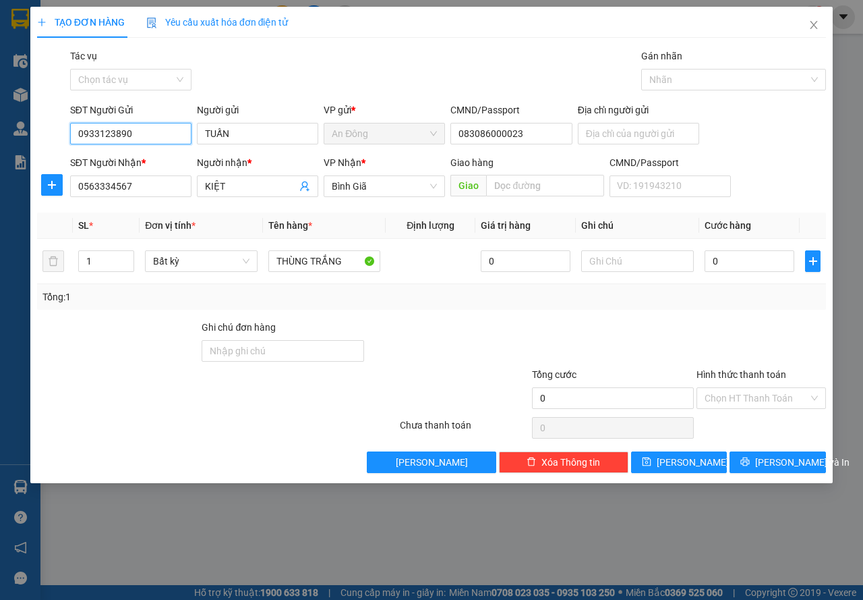
drag, startPoint x: 109, startPoint y: 132, endPoint x: 79, endPoint y: 144, distance: 32.7
click at [79, 144] on input "0933123890" at bounding box center [130, 134] width 121 height 22
drag, startPoint x: 136, startPoint y: 131, endPoint x: 36, endPoint y: 161, distance: 104.3
click at [41, 161] on form "SĐT Người Gửi 0933123890 Người gửi TUẤN VP gửi * An Đông CMND/Passport 08308600…" at bounding box center [431, 153] width 789 height 100
click at [114, 184] on div "0886484678 - TUẤN" at bounding box center [130, 182] width 105 height 15
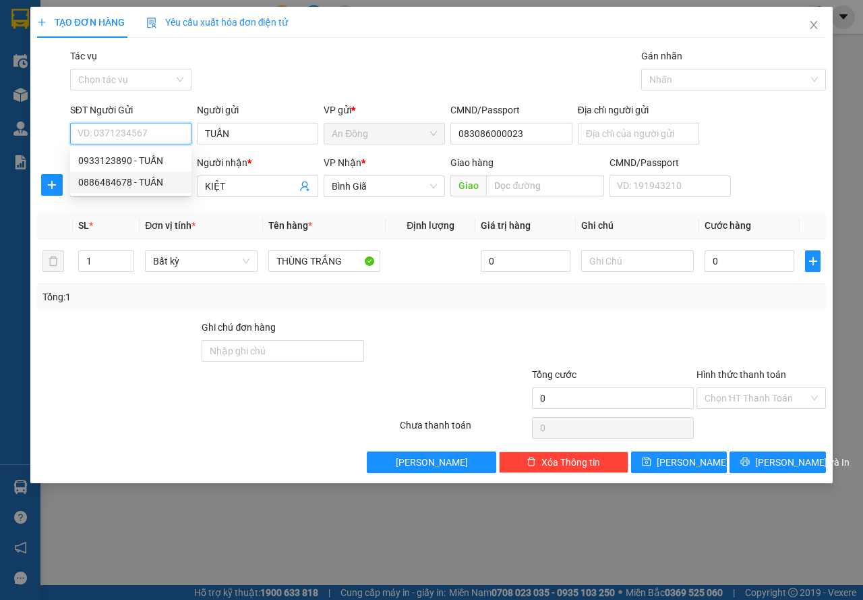
type input "0886484678"
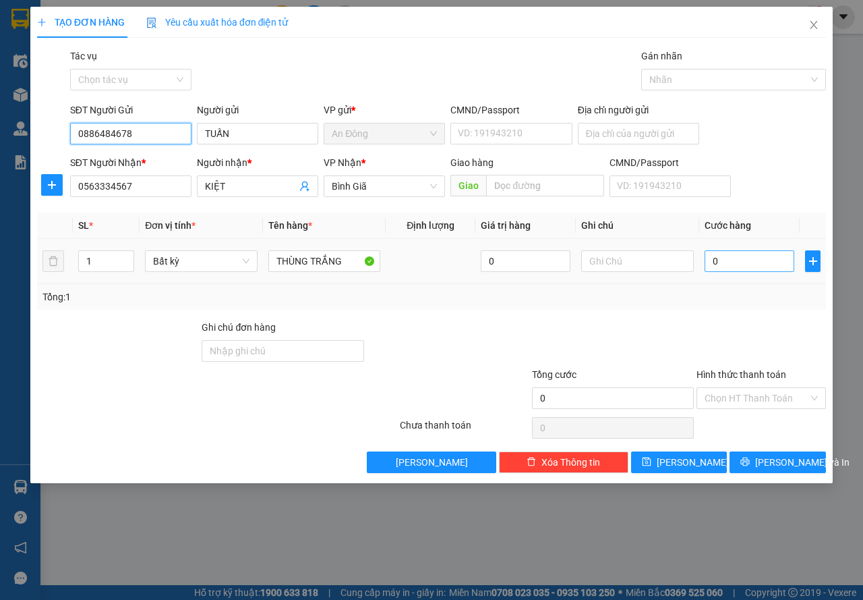
type input "0886484678"
click at [716, 264] on input "0" at bounding box center [750, 261] width 90 height 22
type input "3"
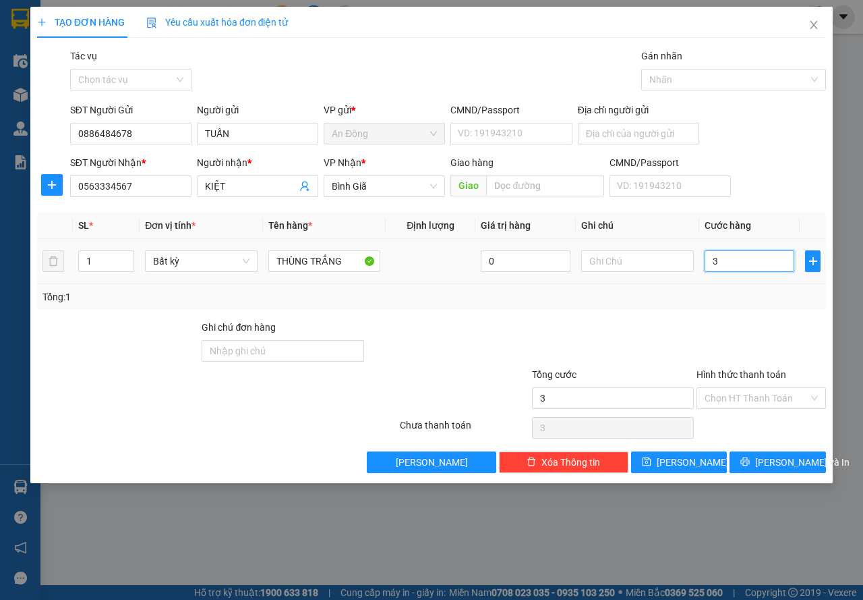
type input "30"
type input "30.000"
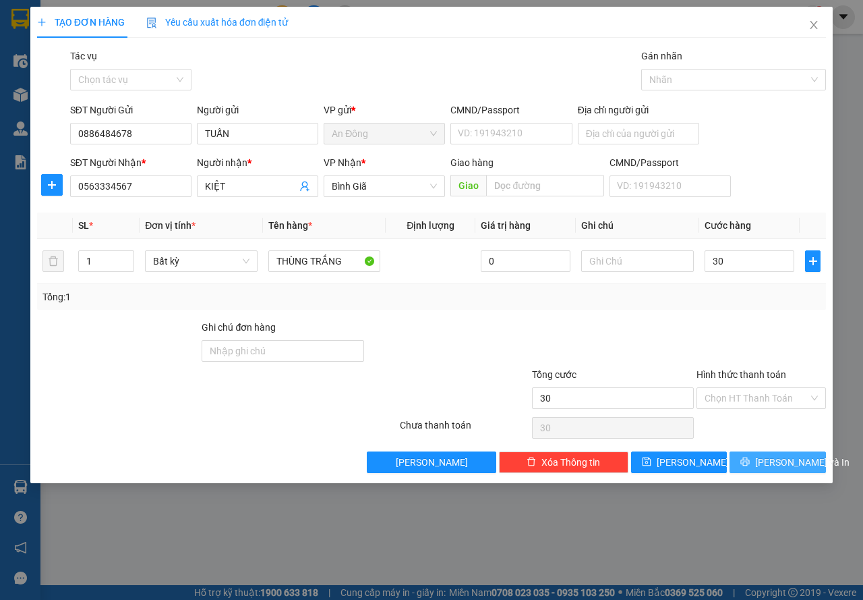
type input "30.000"
drag, startPoint x: 768, startPoint y: 455, endPoint x: 724, endPoint y: 372, distance: 94.4
click at [767, 455] on span "[PERSON_NAME] và In" at bounding box center [802, 462] width 94 height 15
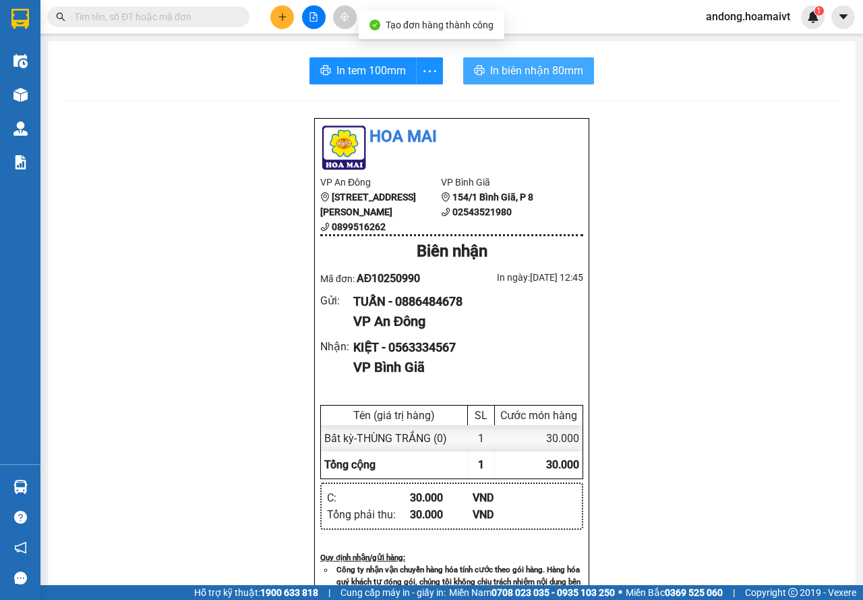
click at [552, 65] on span "In biên nhận 80mm" at bounding box center [536, 70] width 93 height 17
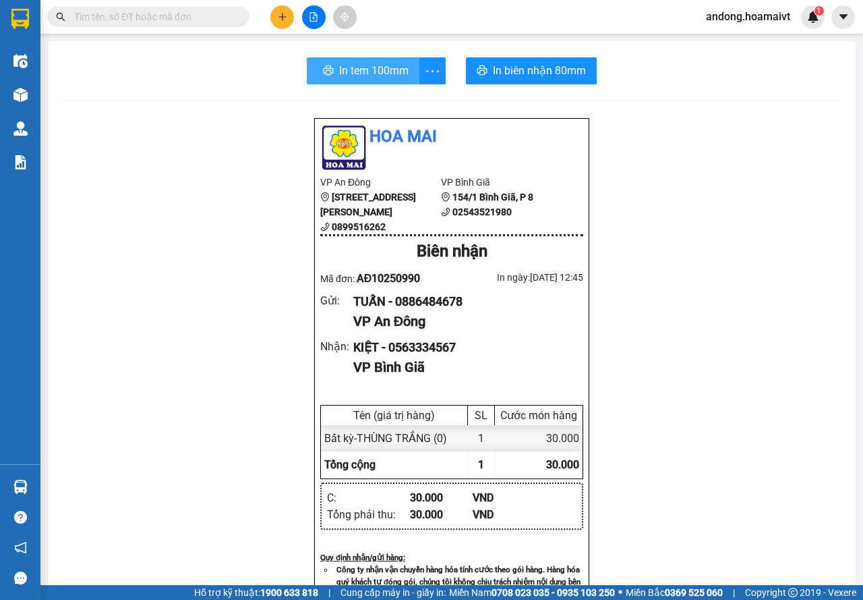
click at [370, 75] on span "In tem 100mm" at bounding box center [373, 70] width 69 height 17
click at [280, 16] on icon "plus" at bounding box center [282, 16] width 9 height 9
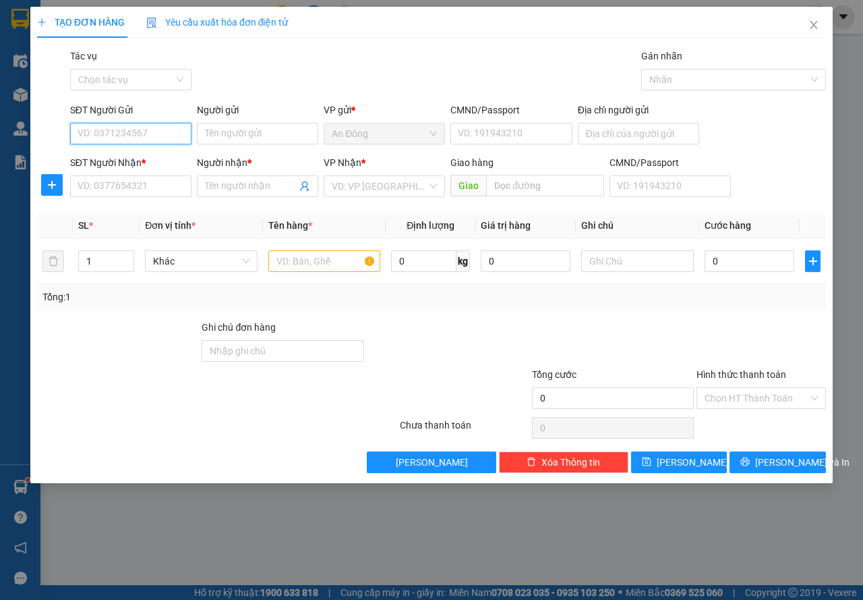
click at [129, 138] on input "SĐT Người Gửi" at bounding box center [130, 134] width 121 height 22
click at [141, 162] on div "0909839847 - ĐỨC" at bounding box center [154, 160] width 152 height 15
type input "0909839847"
type input "ĐỨC"
type input "079093003208"
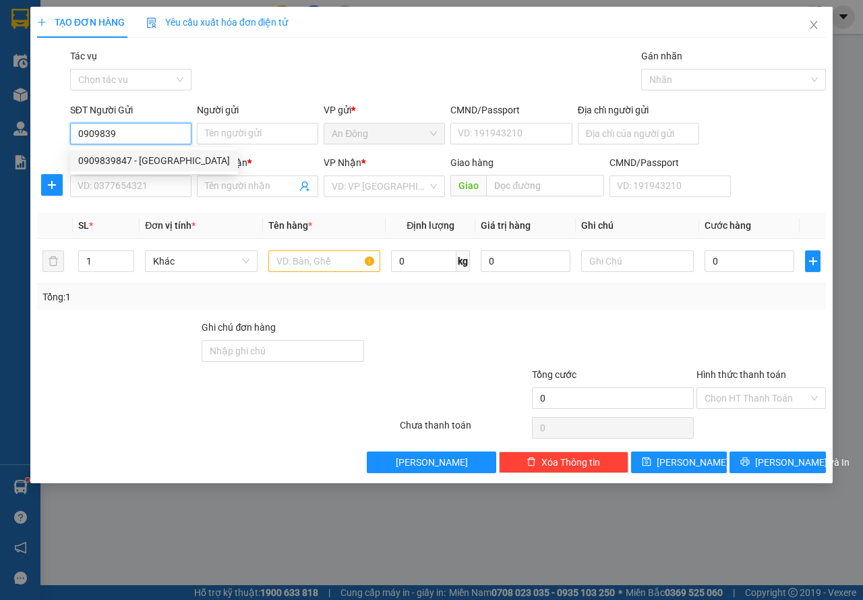
type input "0797620625"
type input "chị Nhàn"
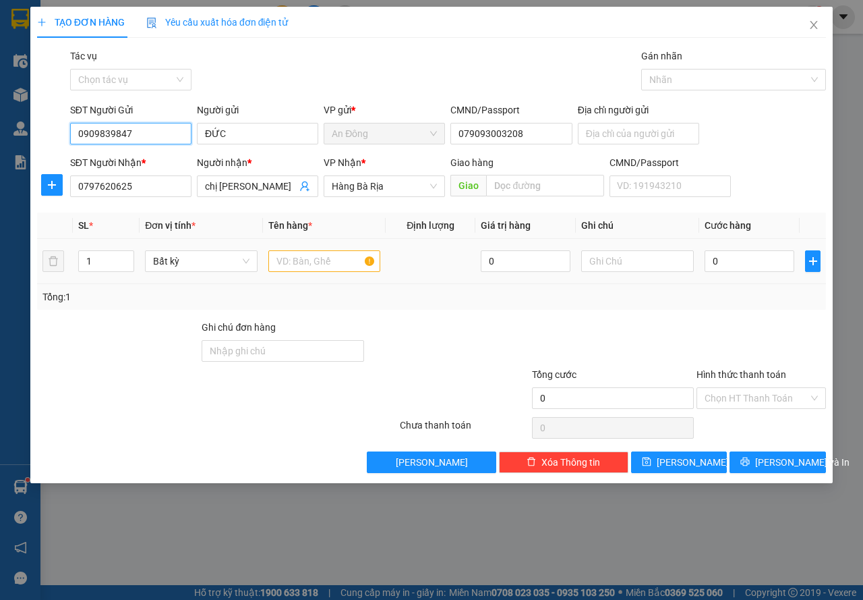
type input "0909839847"
click at [314, 258] on input "text" at bounding box center [324, 261] width 113 height 22
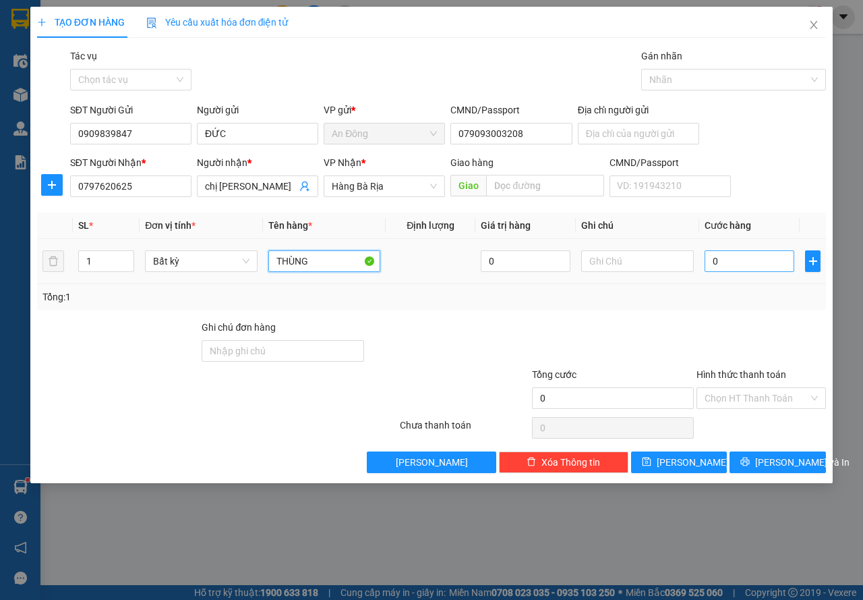
type input "THÙNG"
click at [745, 259] on input "0" at bounding box center [750, 261] width 90 height 22
type input "3"
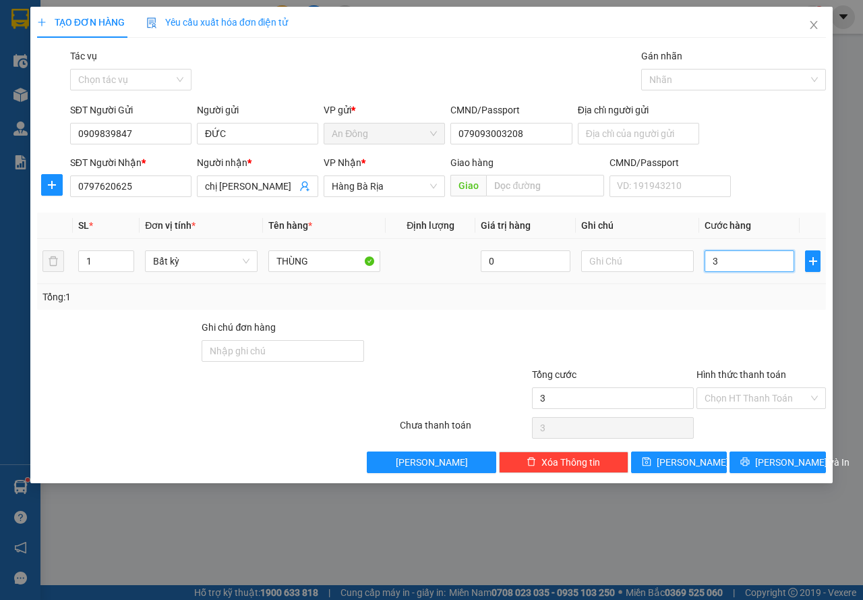
type input "30"
type input "30.000"
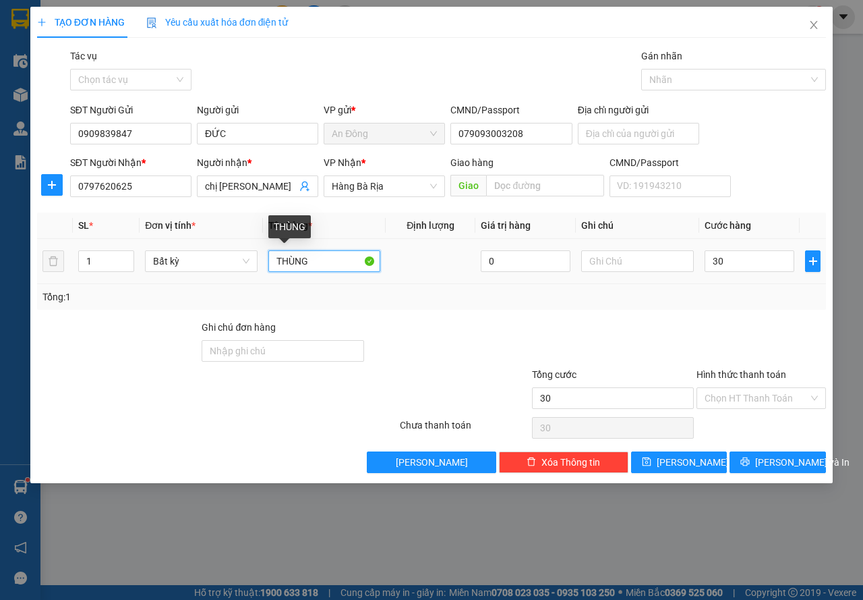
type input "30.000"
click at [314, 262] on input "THÙNG" at bounding box center [324, 261] width 113 height 22
type input "THÙNG SỮA TẮM"
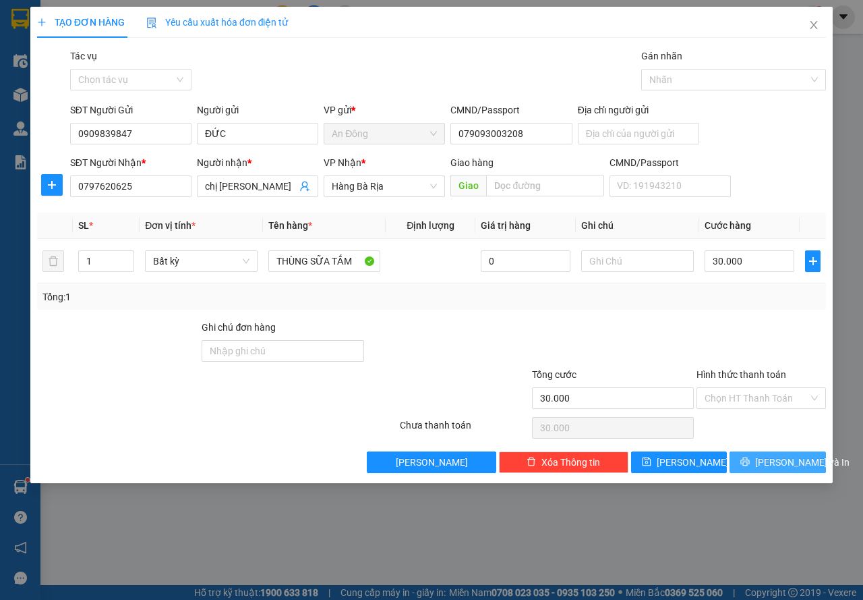
click at [754, 454] on button "[PERSON_NAME] và In" at bounding box center [778, 462] width 96 height 22
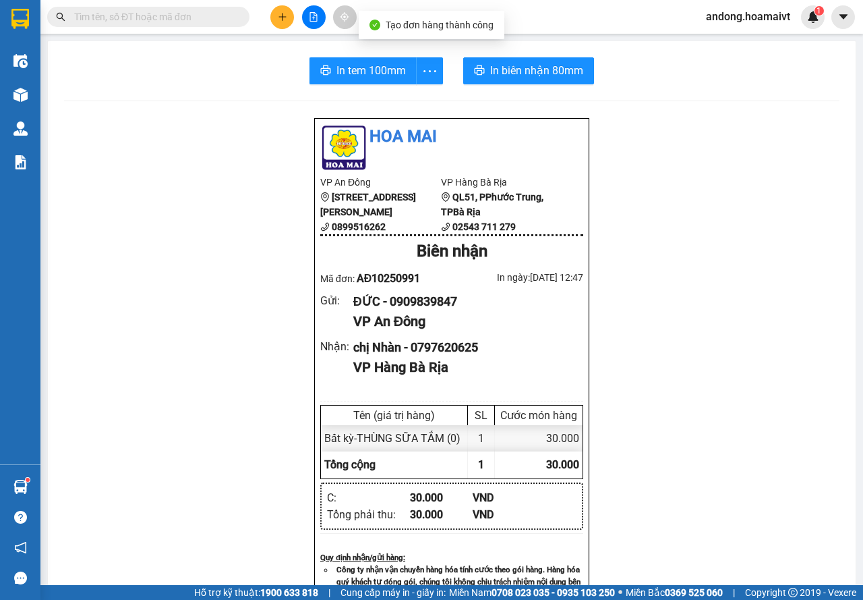
click at [521, 52] on div "In tem 100mm In biên nhận 80mm Hoa Mai VP An Đông 275 Hùng Vương, Phường 9, Quậ…" at bounding box center [452, 523] width 808 height 964
click at [540, 69] on span "In biên nhận 80mm" at bounding box center [536, 70] width 93 height 17
drag, startPoint x: 378, startPoint y: 71, endPoint x: 522, endPoint y: 71, distance: 143.7
click at [379, 71] on span "In tem 100mm" at bounding box center [371, 70] width 69 height 17
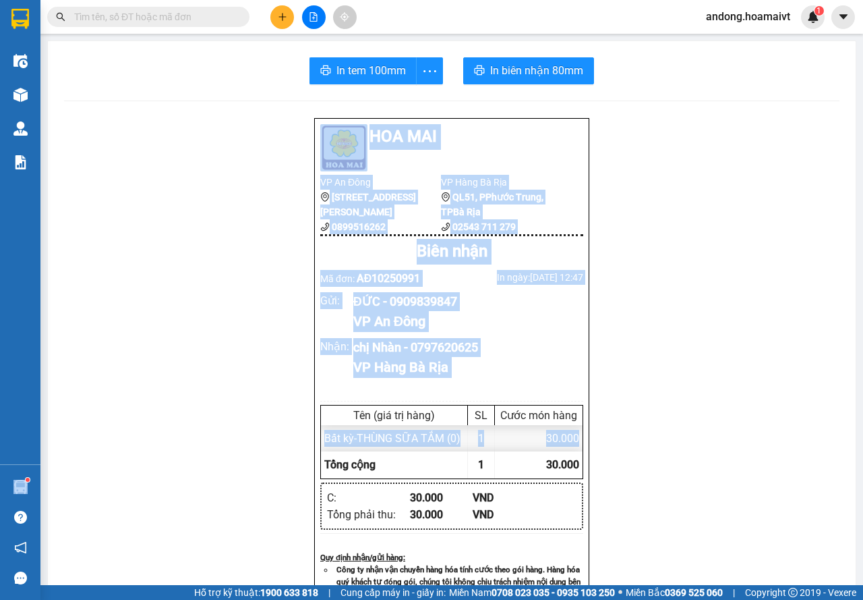
click at [38, 478] on section "Kết quả tìm kiếm ( 0 ) Bộ lọc No Data andong.hoamaivt 1 Điều hành xe Kho hàng m…" at bounding box center [431, 300] width 863 height 600
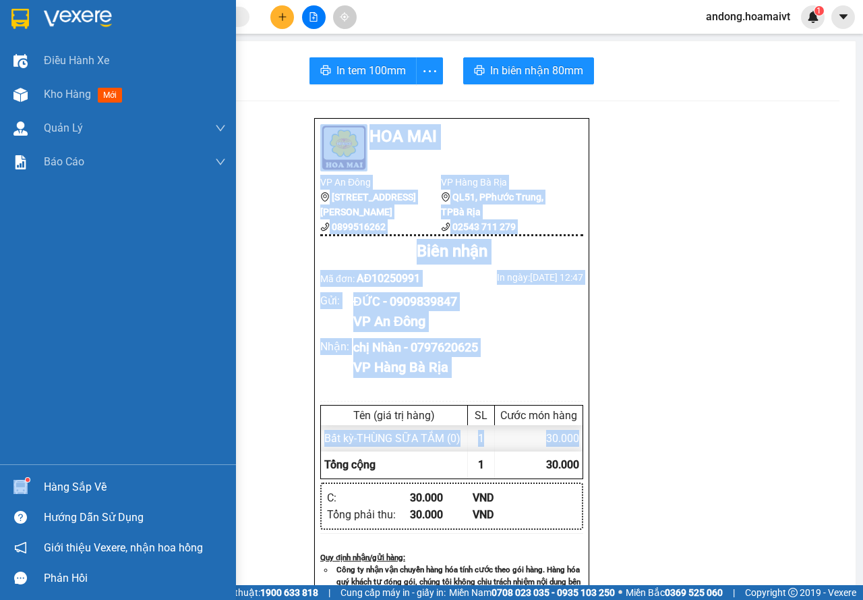
click at [34, 478] on div "Hàng sắp về" at bounding box center [118, 486] width 236 height 30
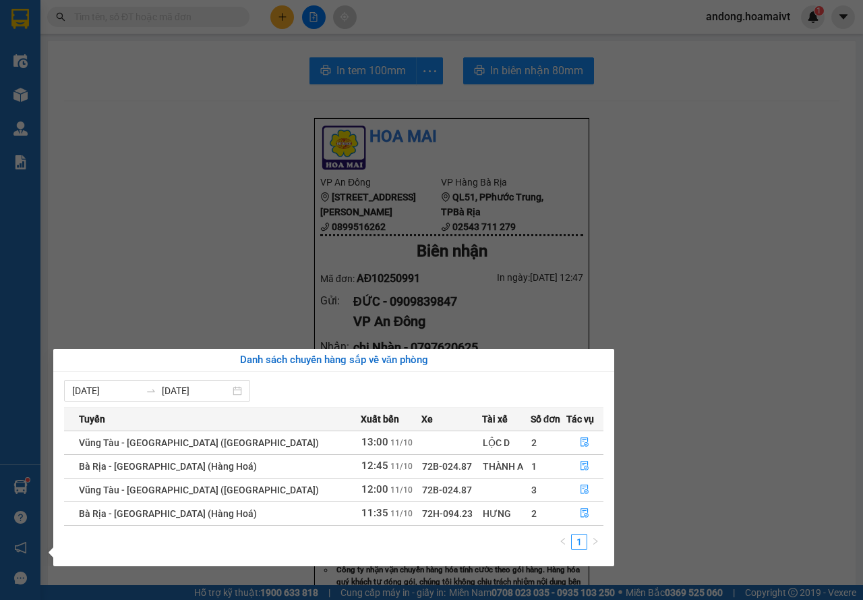
click at [200, 248] on section "Kết quả tìm kiếm ( 0 ) Bộ lọc No Data andong.hoamaivt 1 Điều hành xe Kho hàng m…" at bounding box center [431, 300] width 863 height 600
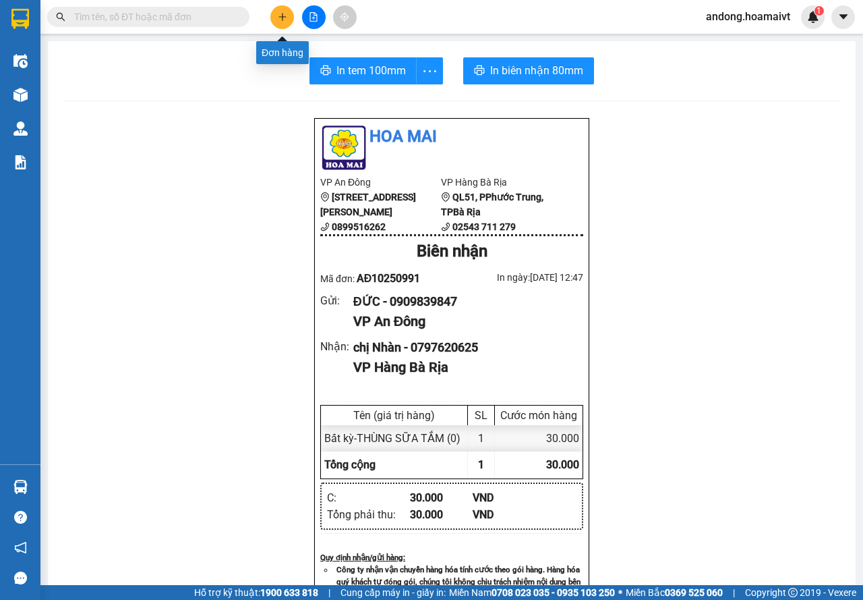
click at [272, 17] on button at bounding box center [282, 17] width 24 height 24
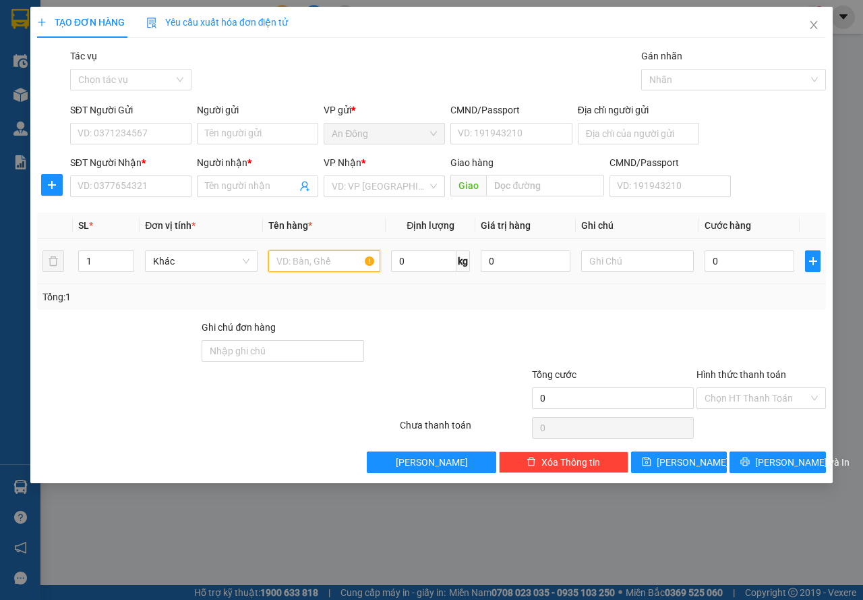
click at [329, 252] on input "text" at bounding box center [324, 261] width 113 height 22
type input "THƯ"
click at [352, 181] on input "search" at bounding box center [380, 186] width 96 height 20
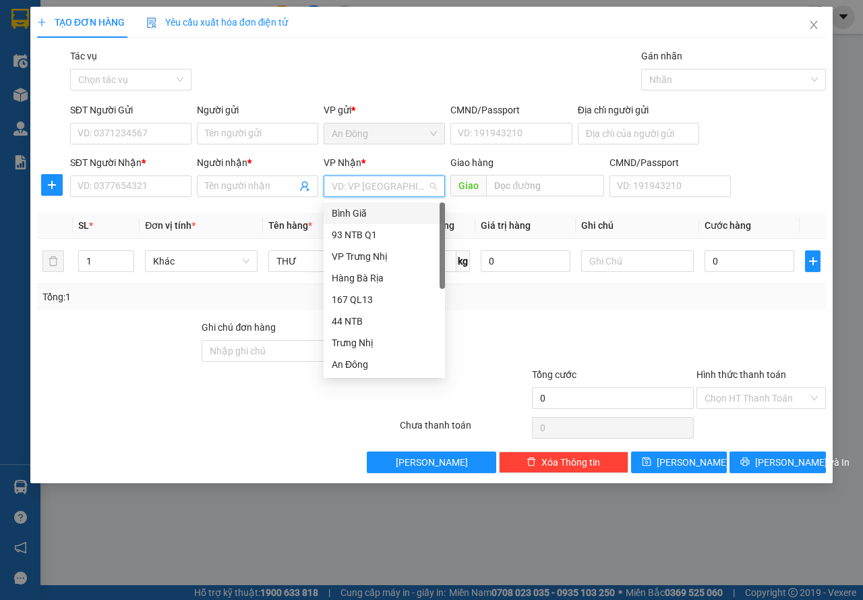
click at [355, 220] on div "Bình Giã" at bounding box center [384, 213] width 105 height 15
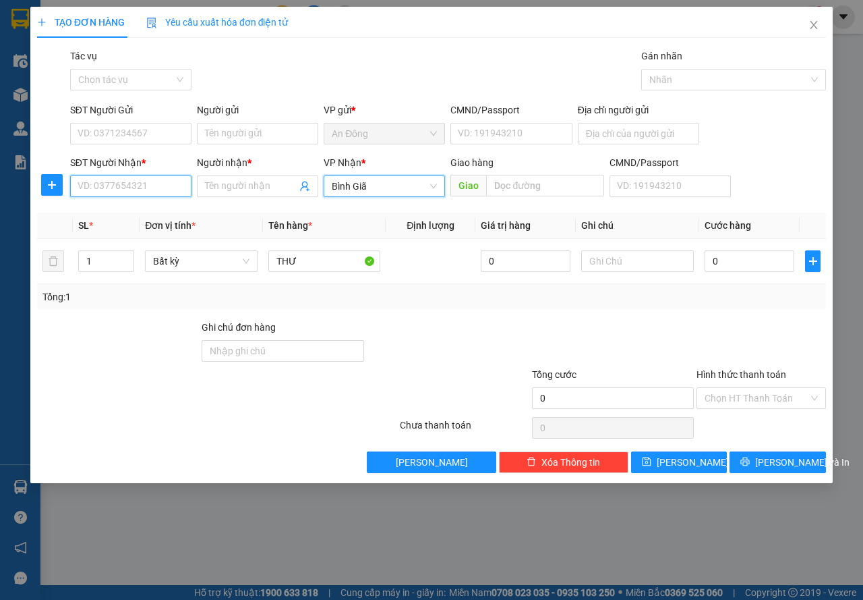
click at [125, 188] on input "SĐT Người Nhận *" at bounding box center [130, 186] width 121 height 22
click at [99, 190] on input "SĐT Người Nhận *" at bounding box center [130, 186] width 121 height 22
type input "0907847028"
click at [219, 187] on input "Người nhận *" at bounding box center [251, 186] width 92 height 15
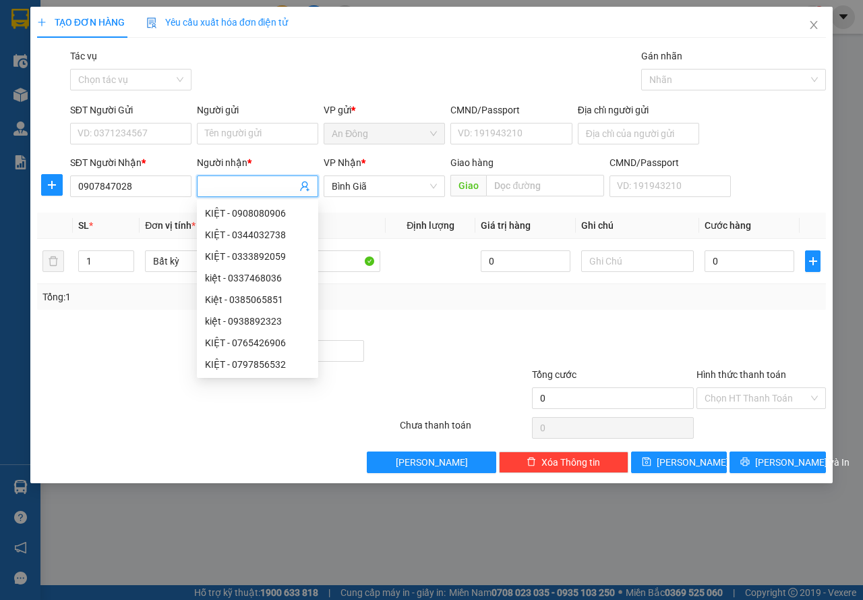
click at [219, 187] on input "Người nhận *" at bounding box center [251, 186] width 92 height 15
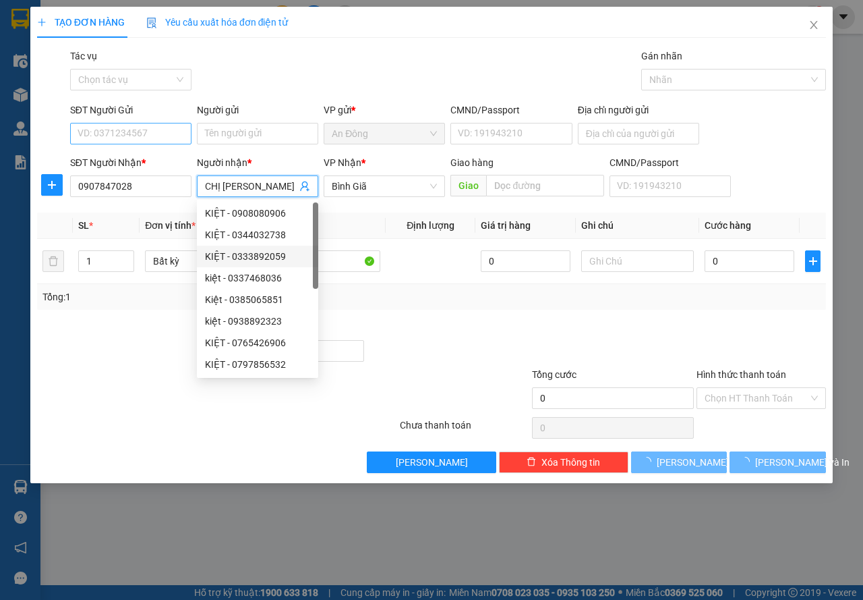
type input "CHỊ [PERSON_NAME]"
click at [144, 133] on input "SĐT Người Gửi" at bounding box center [130, 134] width 121 height 22
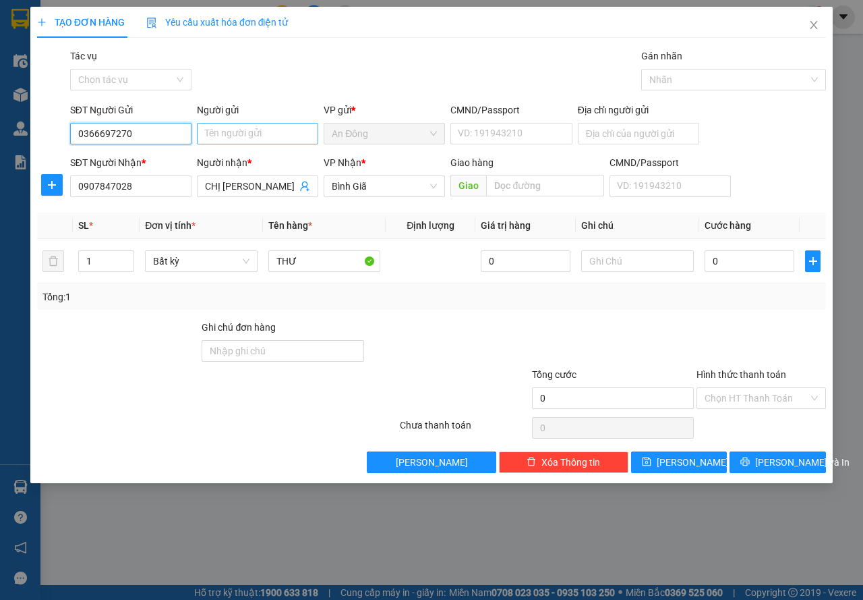
type input "0366697270"
click at [232, 136] on input "Người gửi" at bounding box center [257, 134] width 121 height 22
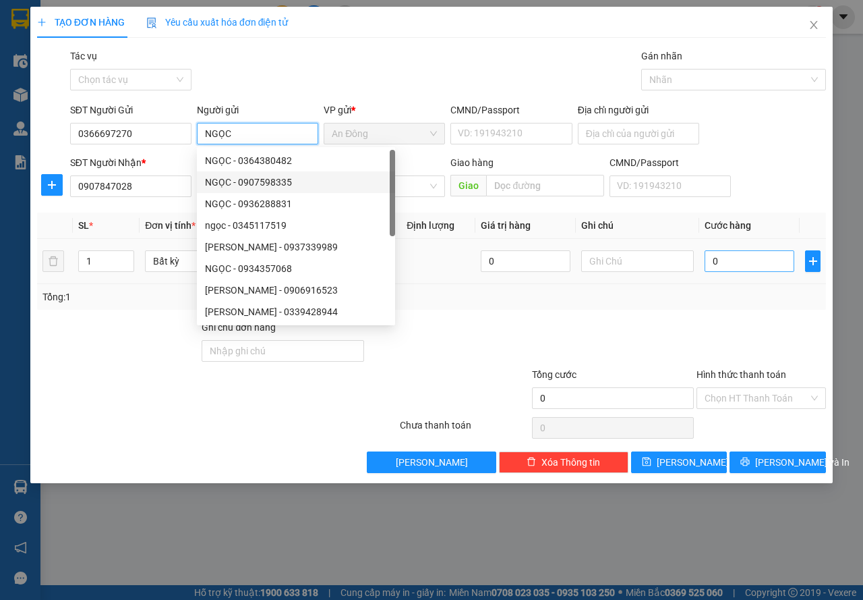
type input "NGỌC"
click at [737, 266] on input "0" at bounding box center [750, 261] width 90 height 22
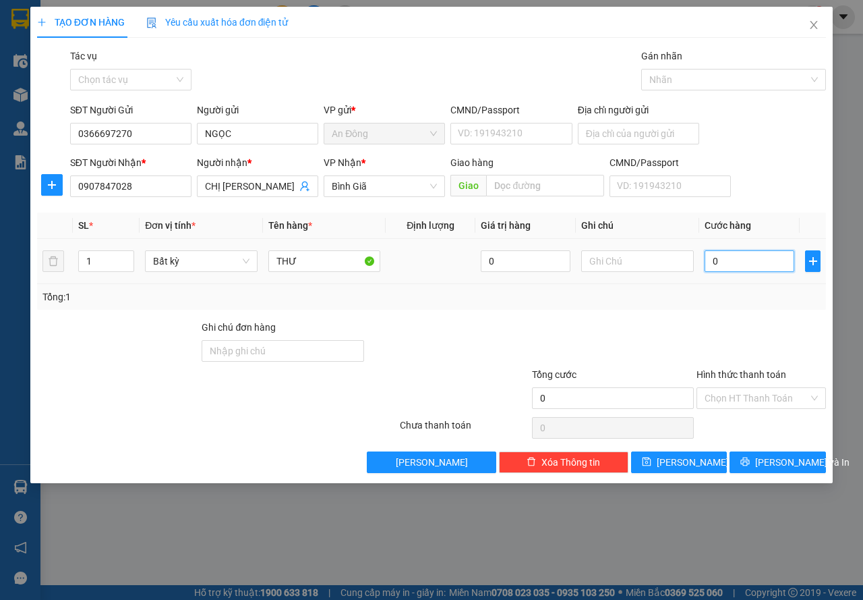
type input "3"
type input "30"
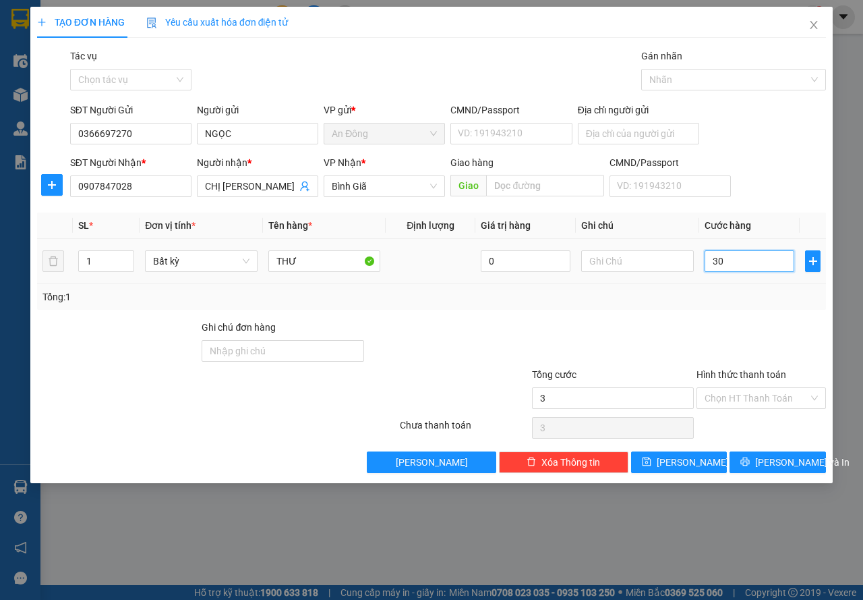
type input "30"
type input "30.000"
click at [779, 486] on div "TẠO ĐƠN HÀNG Yêu cầu xuất hóa đơn điện tử Transit Pickup Surcharge Ids Transit …" at bounding box center [431, 300] width 863 height 600
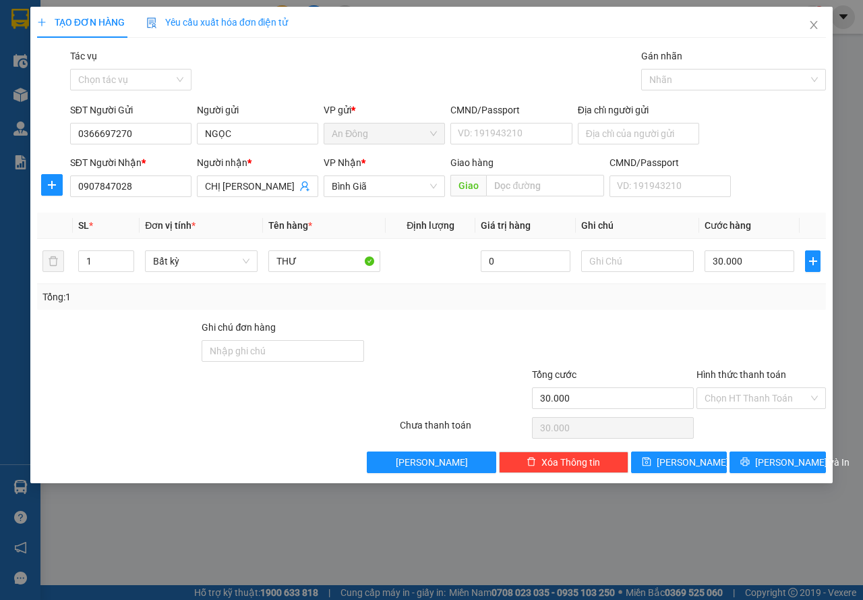
click at [779, 477] on div "TẠO ĐƠN HÀNG Yêu cầu xuất hóa đơn điện tử Transit Pickup Surcharge Ids Transit …" at bounding box center [431, 245] width 803 height 476
drag, startPoint x: 764, startPoint y: 457, endPoint x: 732, endPoint y: 415, distance: 52.9
click at [764, 458] on button "[PERSON_NAME] và In" at bounding box center [778, 462] width 96 height 22
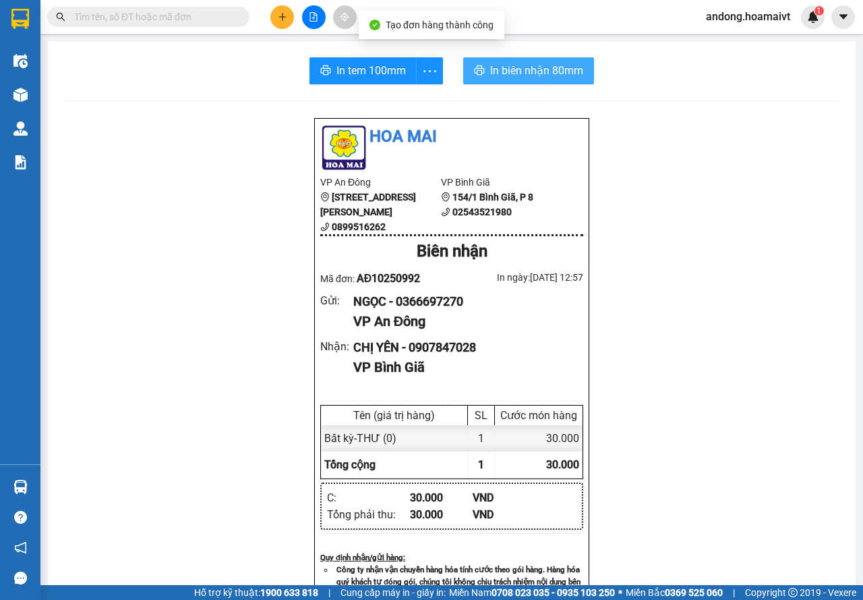
click at [552, 67] on span "In biên nhận 80mm" at bounding box center [536, 70] width 93 height 17
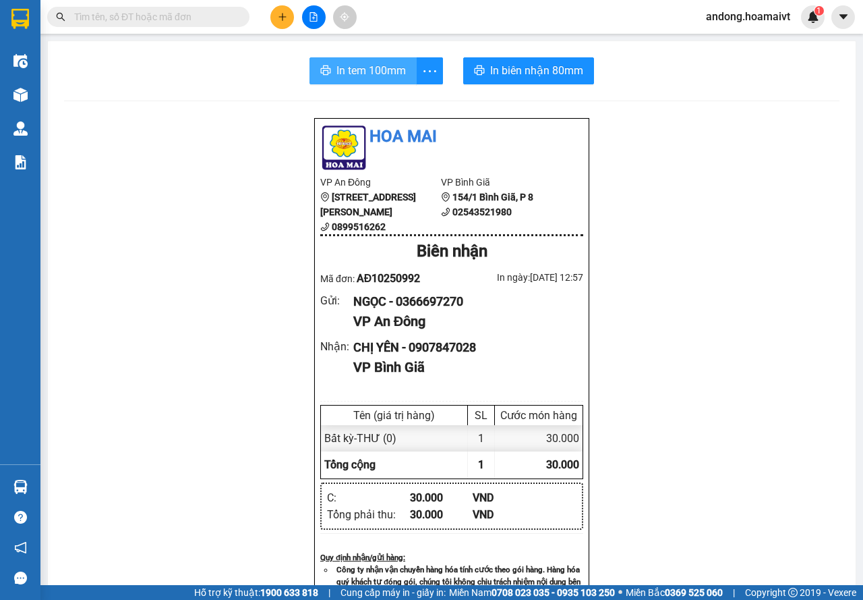
click at [388, 68] on span "In tem 100mm" at bounding box center [371, 70] width 69 height 17
click at [291, 15] on button at bounding box center [282, 17] width 24 height 24
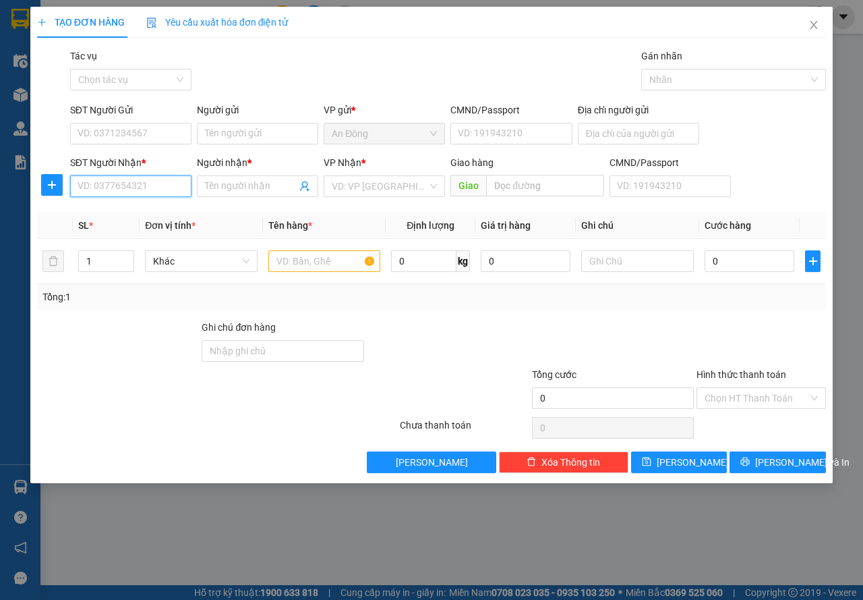
click at [169, 190] on input "SĐT Người Nhận *" at bounding box center [130, 186] width 121 height 22
type input "0901252511"
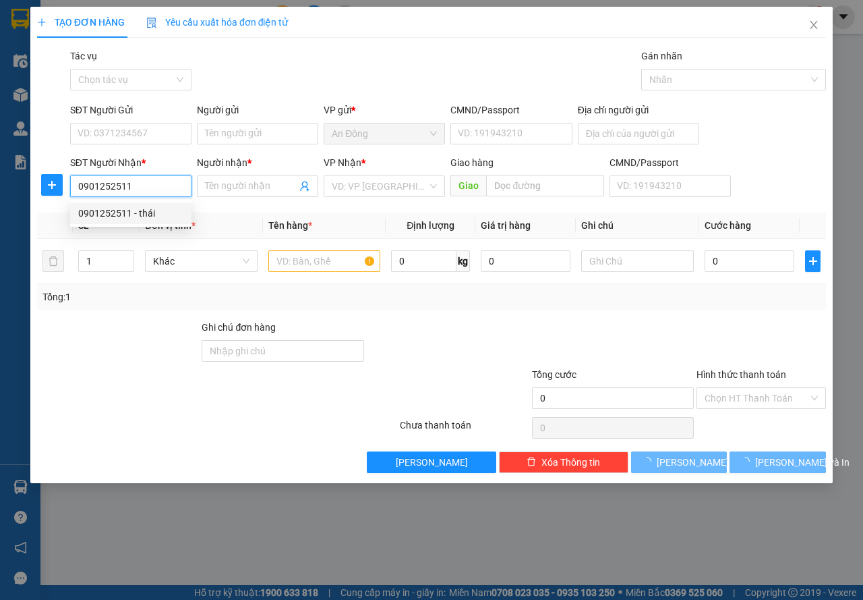
click at [158, 205] on div "0901252511 - thái" at bounding box center [130, 213] width 121 height 22
type input "thái"
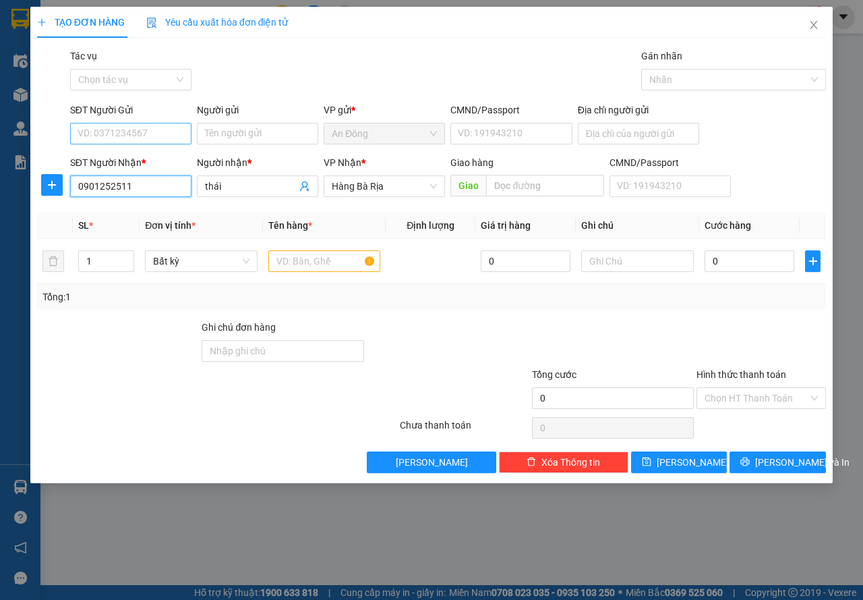
type input "0901252511"
click at [167, 135] on input "SĐT Người Gửi" at bounding box center [130, 134] width 121 height 22
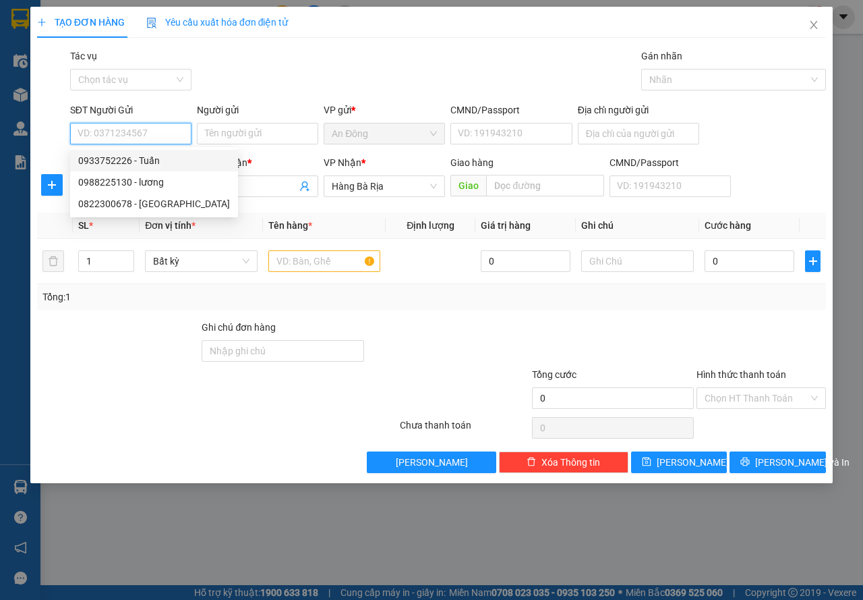
click at [157, 155] on div "0933752226 - Tuấn" at bounding box center [154, 160] width 152 height 15
type input "0933752226"
type input "Tuấn"
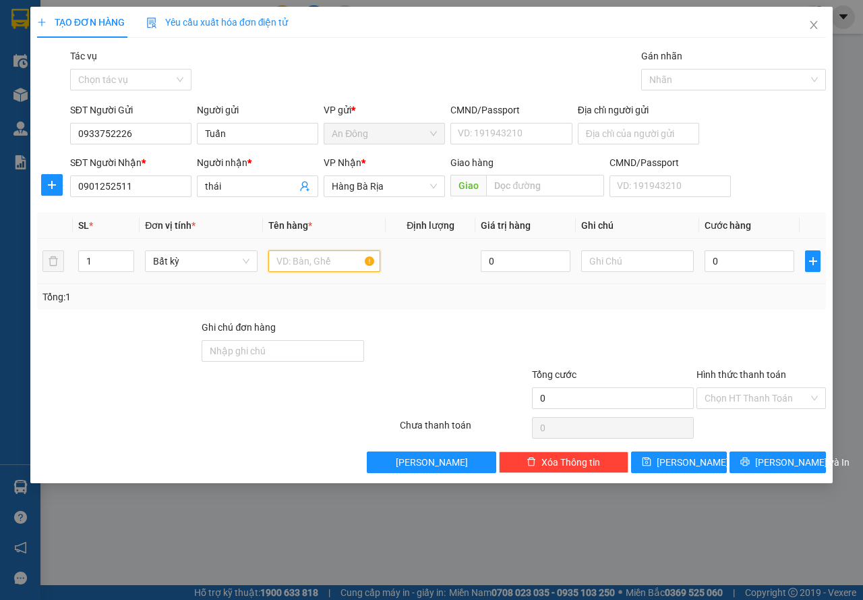
click at [308, 252] on input "text" at bounding box center [324, 261] width 113 height 22
type input "HỘP ĐEN"
click at [738, 264] on input "0" at bounding box center [750, 261] width 90 height 22
type input "3"
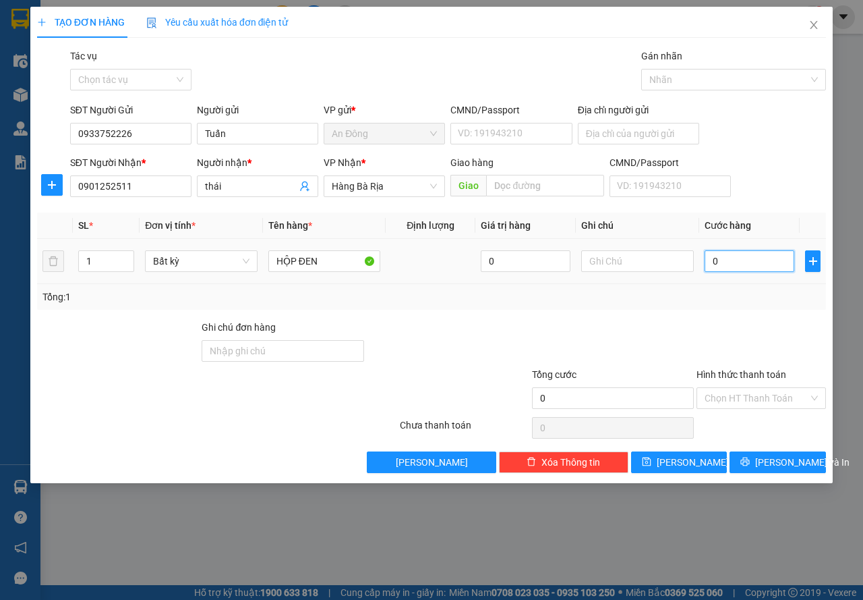
type input "3"
type input "30"
type input "30.000"
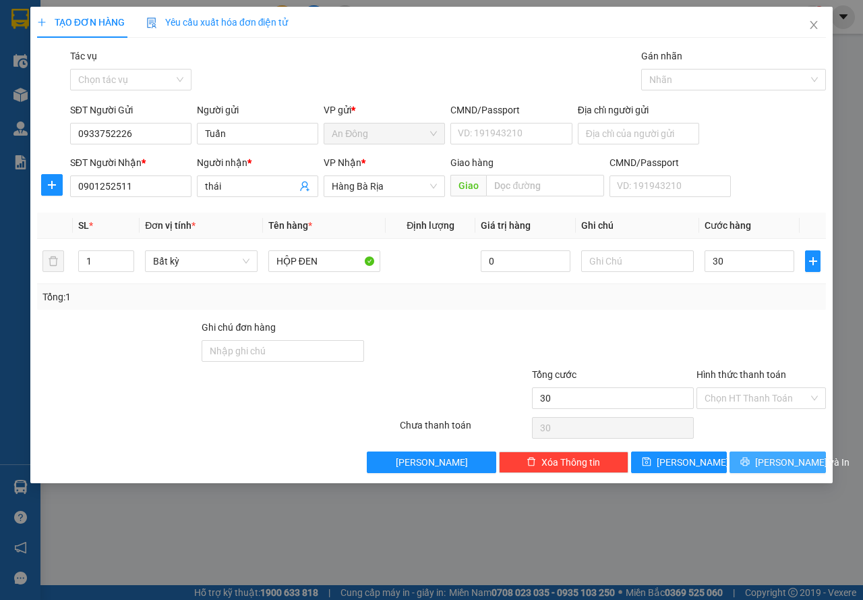
type input "30.000"
click at [747, 459] on button "[PERSON_NAME] và In" at bounding box center [778, 462] width 96 height 22
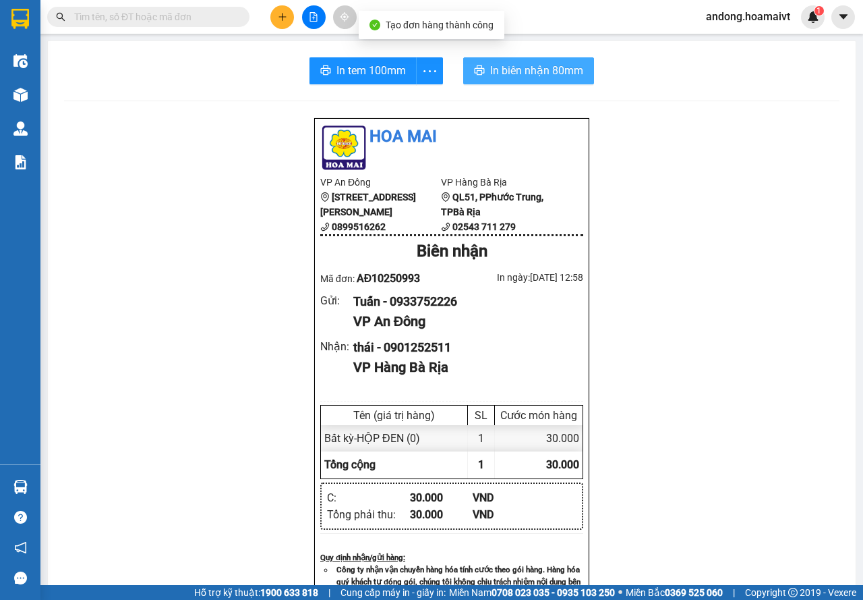
click at [538, 76] on span "In biên nhận 80mm" at bounding box center [536, 70] width 93 height 17
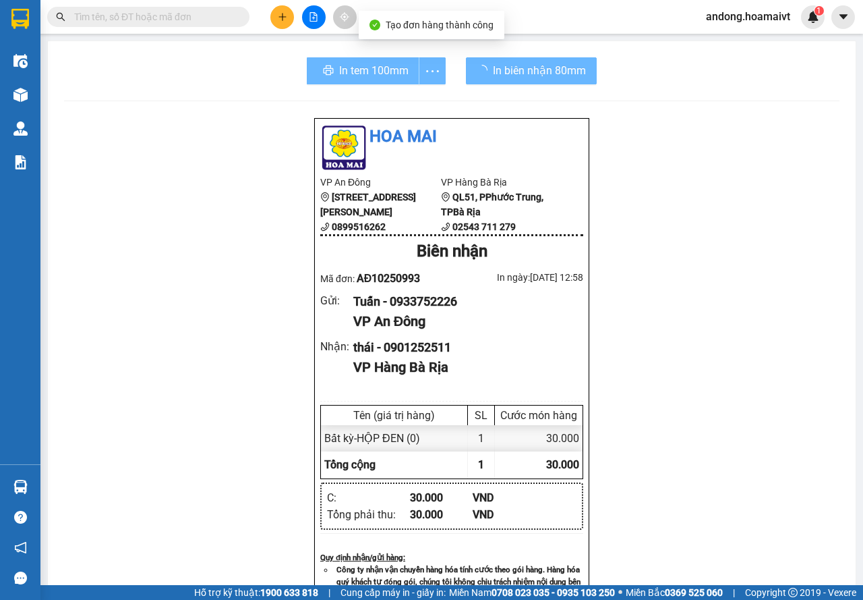
click at [387, 81] on div "In tem 100mm" at bounding box center [376, 70] width 139 height 27
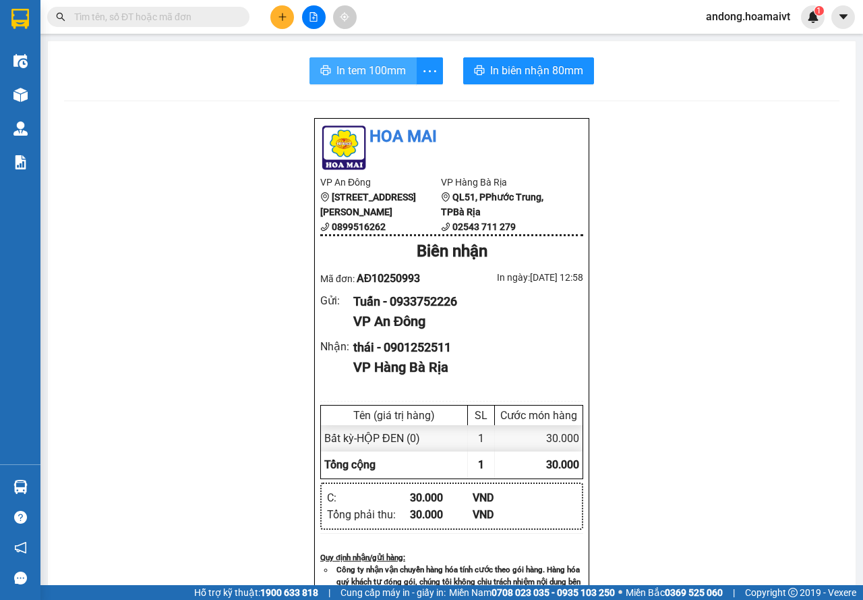
click at [389, 66] on span "In tem 100mm" at bounding box center [371, 70] width 69 height 17
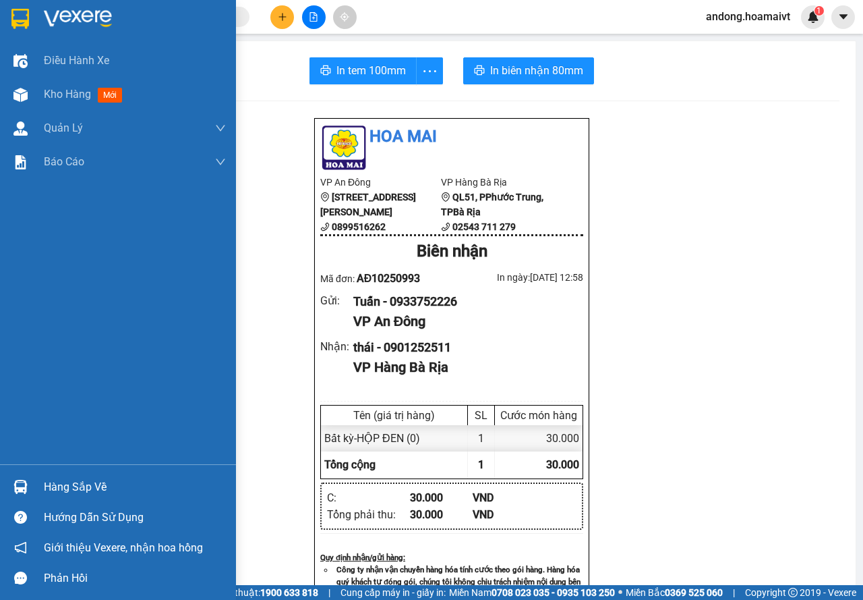
click at [15, 24] on img at bounding box center [20, 19] width 18 height 20
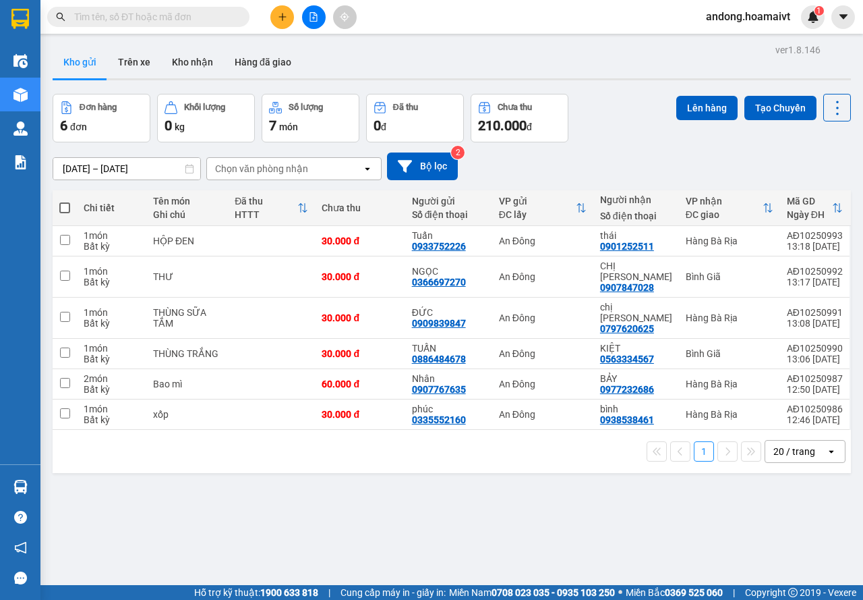
drag, startPoint x: 200, startPoint y: 60, endPoint x: 390, endPoint y: 99, distance: 194.2
click at [207, 63] on button "Kho nhận" at bounding box center [192, 62] width 63 height 32
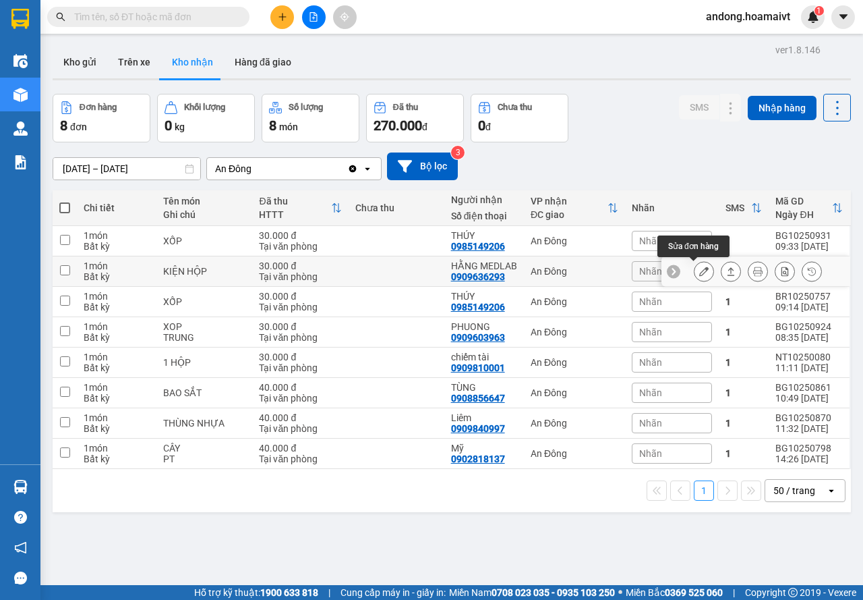
click at [699, 268] on icon at bounding box center [703, 270] width 9 height 9
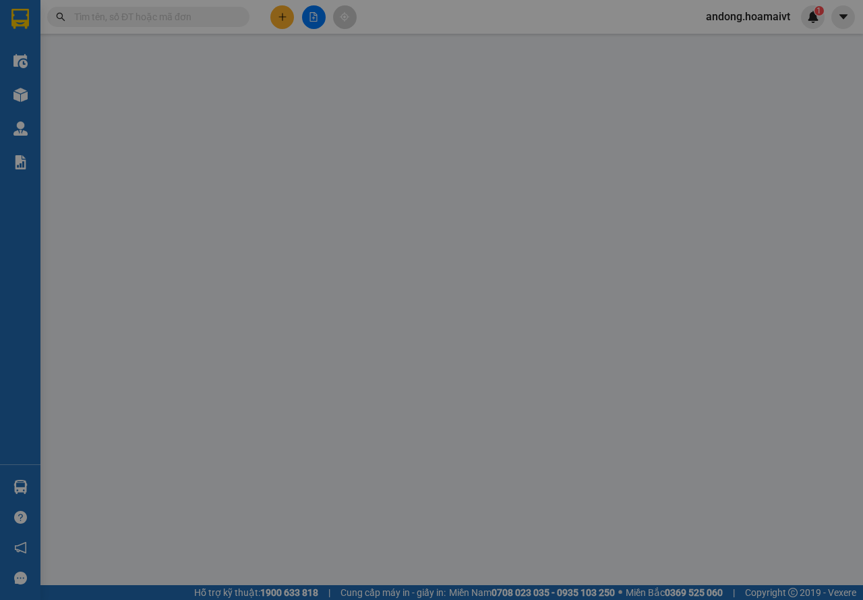
type input "0983787679"
type input "THỌ"
type input "079082038507"
type input "0909636293"
type input "HẰNG MEDLAB"
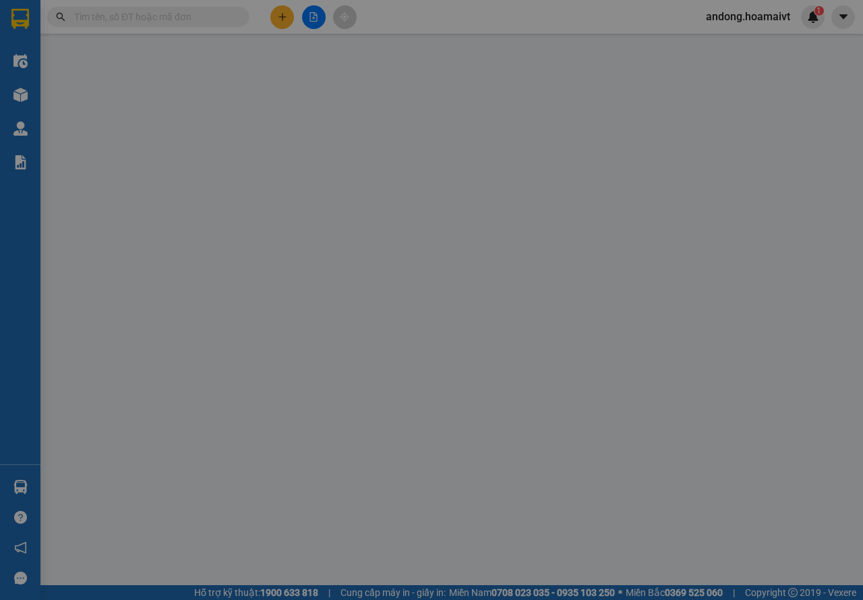
type input "079082038507"
type input "30.000"
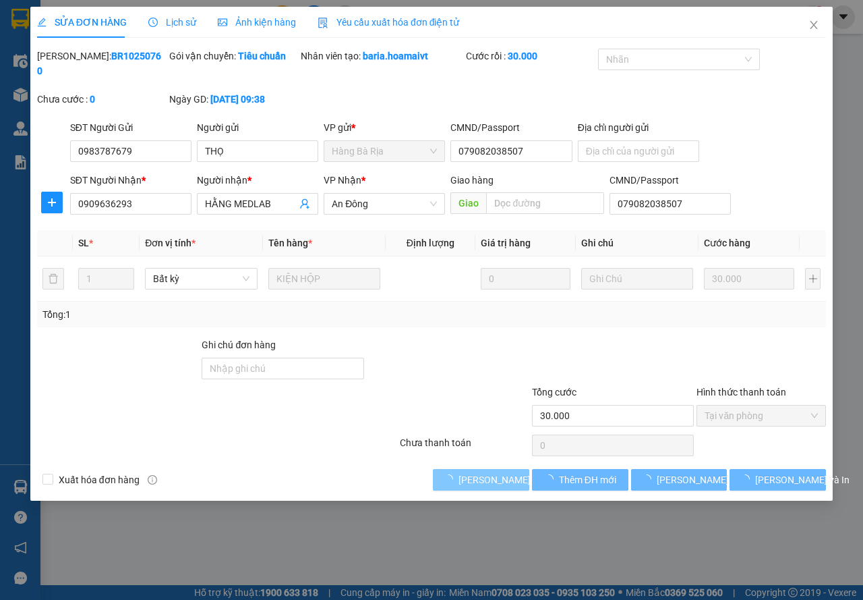
click at [511, 482] on span "[PERSON_NAME] và Giao hàng" at bounding box center [523, 479] width 129 height 15
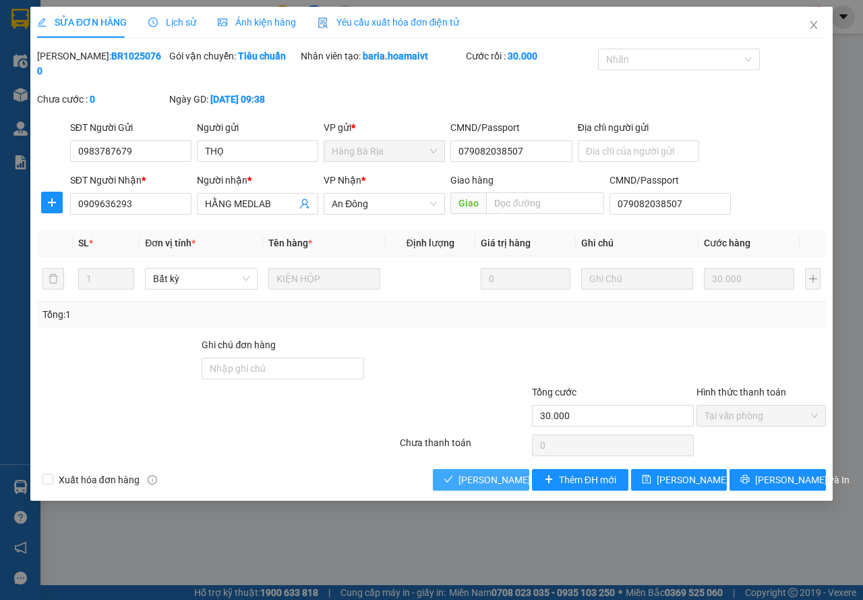
drag, startPoint x: 506, startPoint y: 477, endPoint x: 505, endPoint y: 448, distance: 29.0
click at [504, 473] on span "[PERSON_NAME] và Giao hàng" at bounding box center [523, 479] width 129 height 15
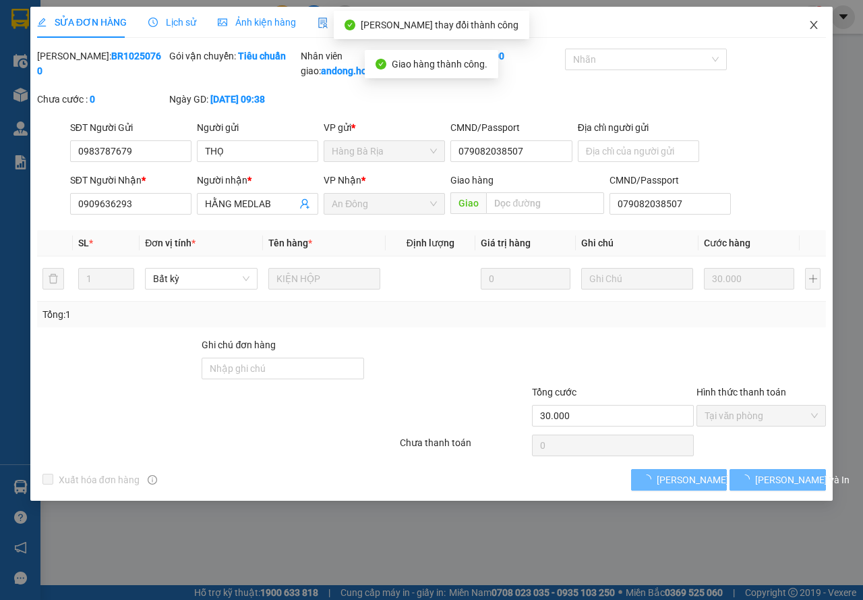
click at [810, 25] on icon "close" at bounding box center [814, 25] width 11 height 11
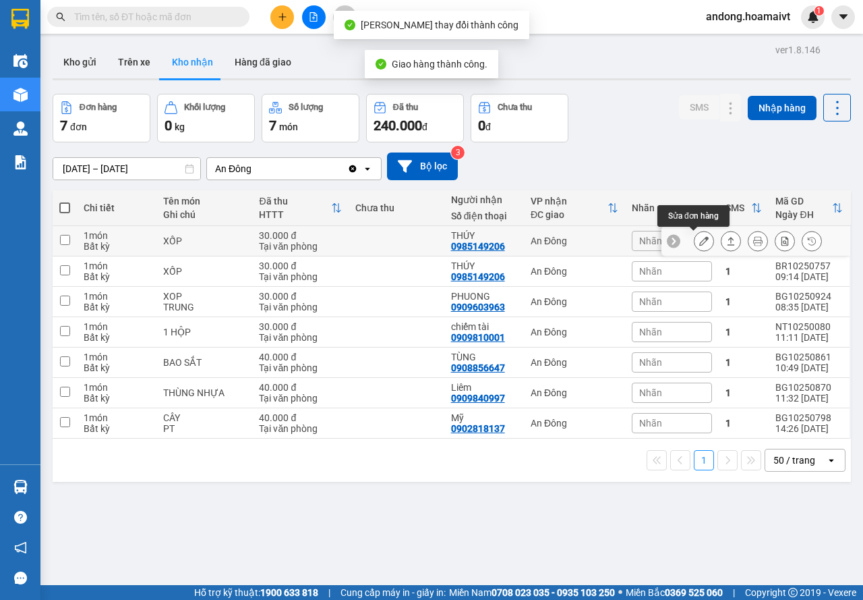
click at [699, 239] on icon at bounding box center [703, 240] width 9 height 9
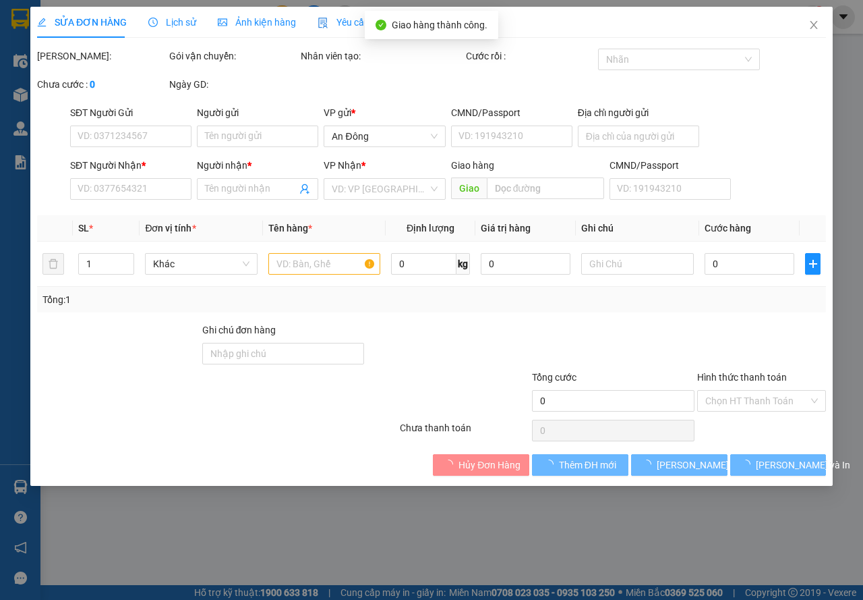
type input "0904237786"
type input "THÙY"
type input "0985149206"
type input "THÚY"
type input "079084022643"
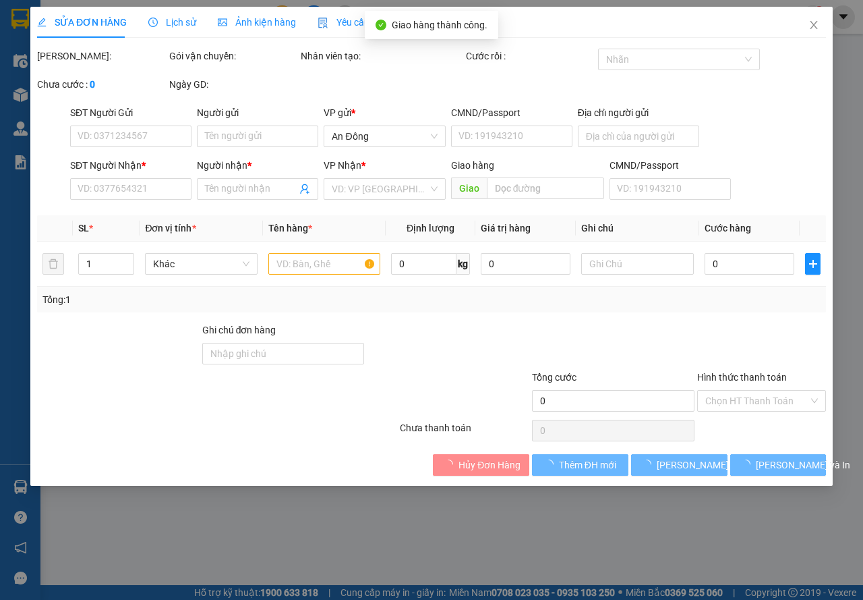
type input "30.000"
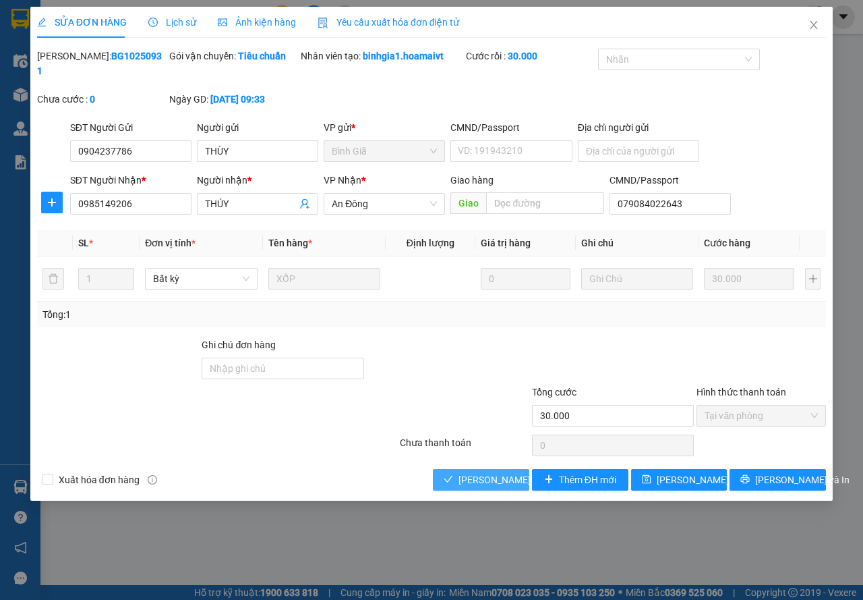
click at [480, 487] on button "[PERSON_NAME] và Giao hàng" at bounding box center [481, 480] width 96 height 22
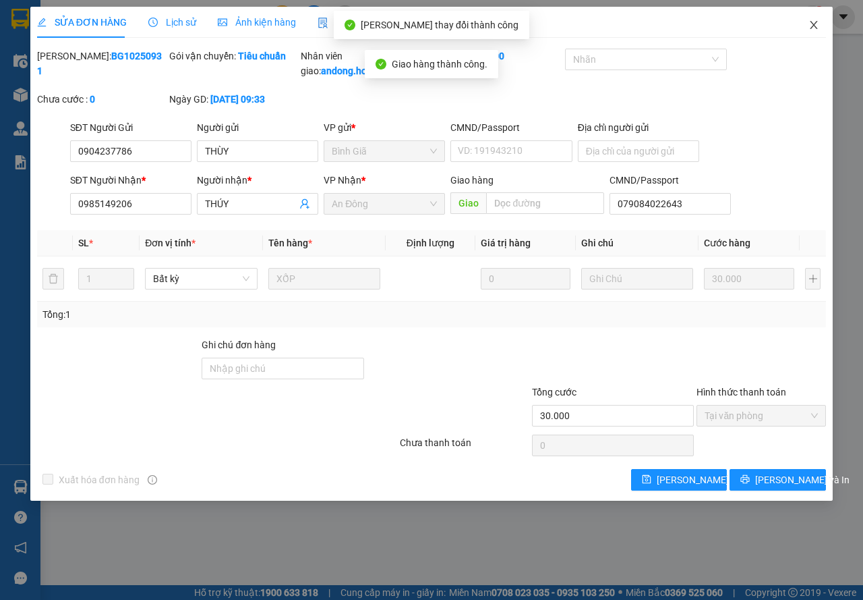
click at [815, 24] on icon "close" at bounding box center [814, 25] width 7 height 8
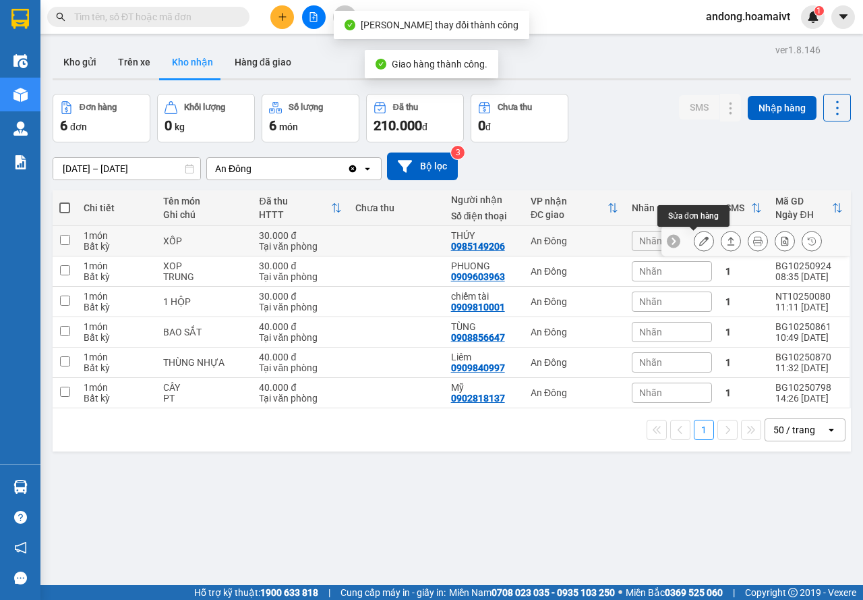
click at [699, 239] on icon at bounding box center [703, 240] width 9 height 9
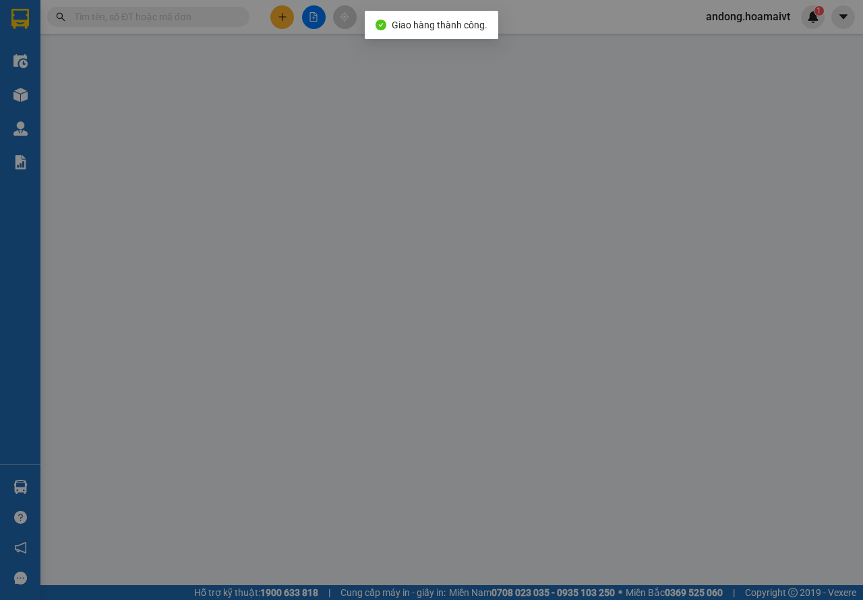
type input "0869091930"
type input "HẰNG"
type input "082185000179"
type input "0985149206"
type input "THÚY"
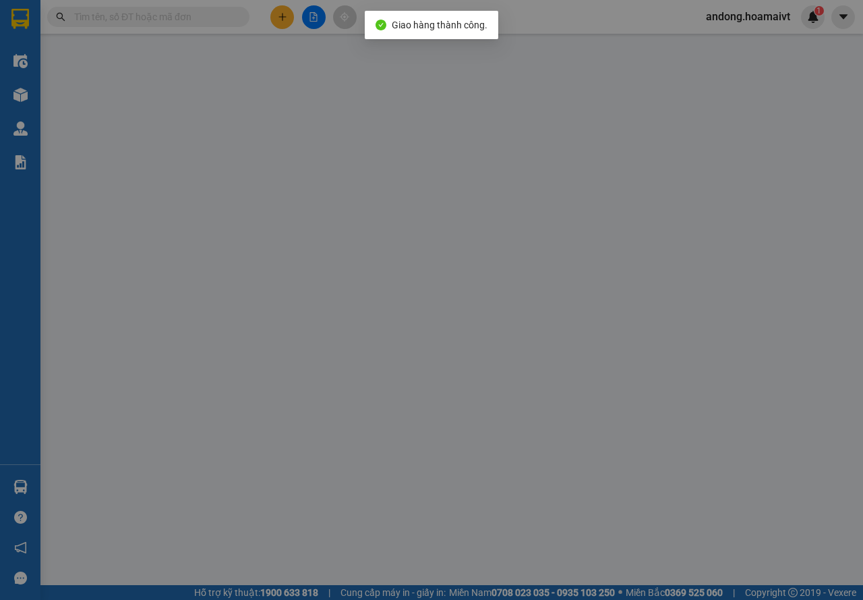
type input "082185000179"
type input "30.000"
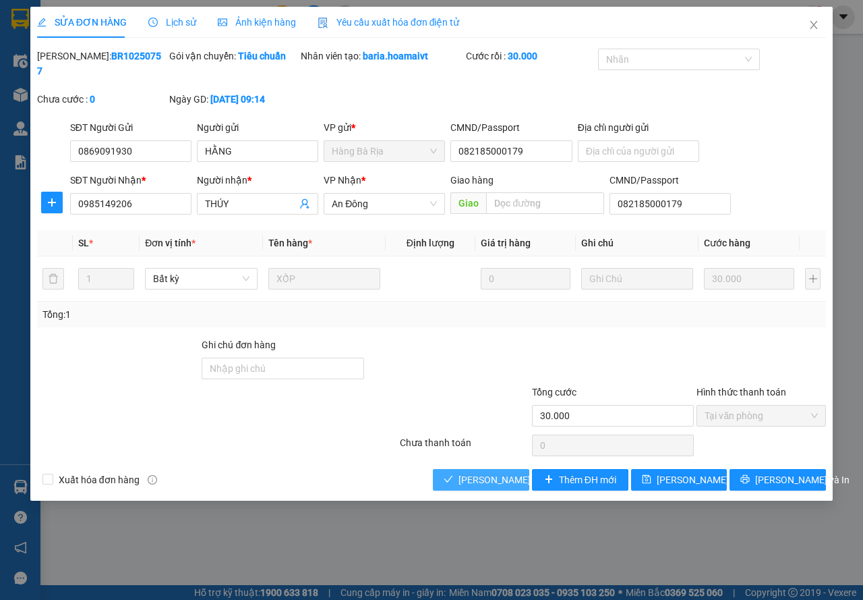
click at [500, 475] on span "[PERSON_NAME] và Giao hàng" at bounding box center [523, 479] width 129 height 15
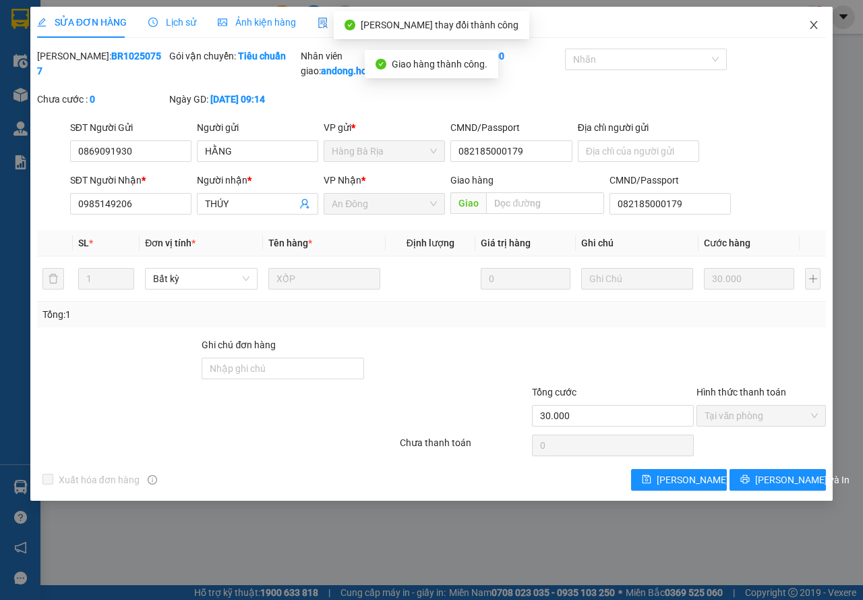
click at [821, 25] on span "Close" at bounding box center [814, 26] width 38 height 38
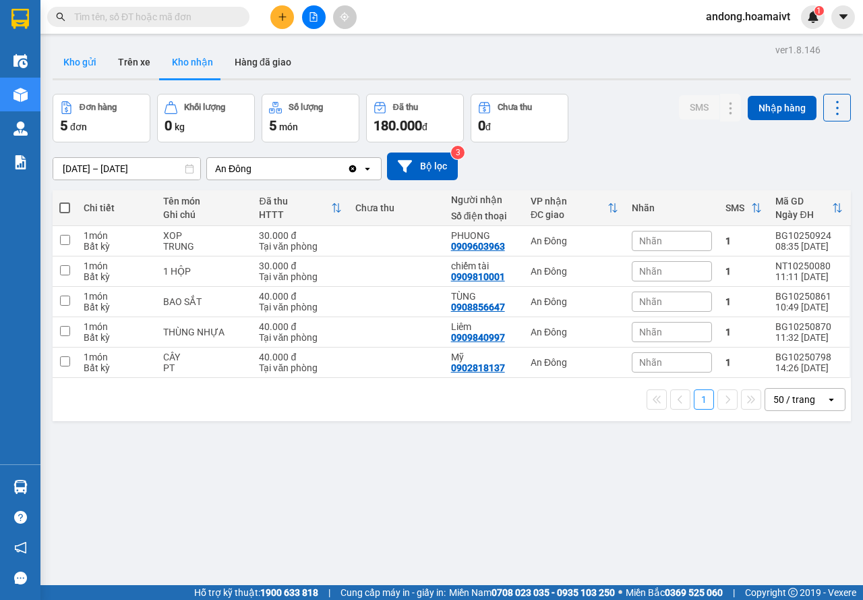
click at [81, 59] on button "Kho gửi" at bounding box center [80, 62] width 55 height 32
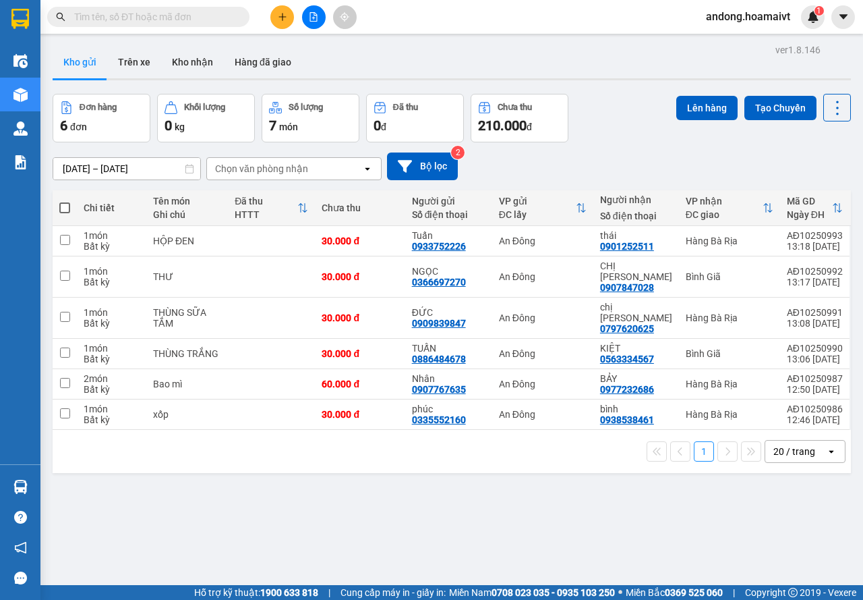
click at [285, 15] on icon "plus" at bounding box center [282, 16] width 9 height 9
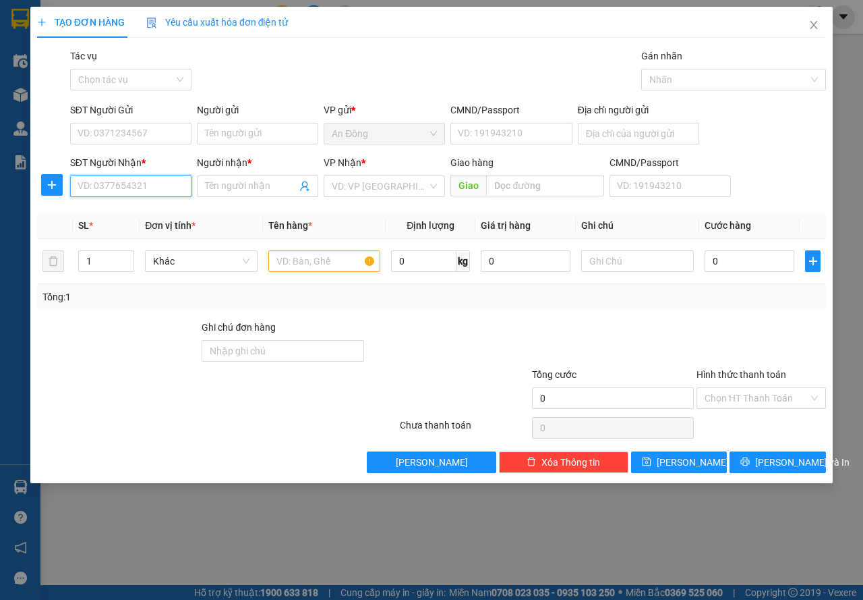
click at [169, 185] on input "SĐT Người Nhận *" at bounding box center [130, 186] width 121 height 22
type input "0964297222"
click at [169, 210] on div "0964297222 - Lam" at bounding box center [144, 213] width 133 height 15
type input "Lam"
type input "0964297222"
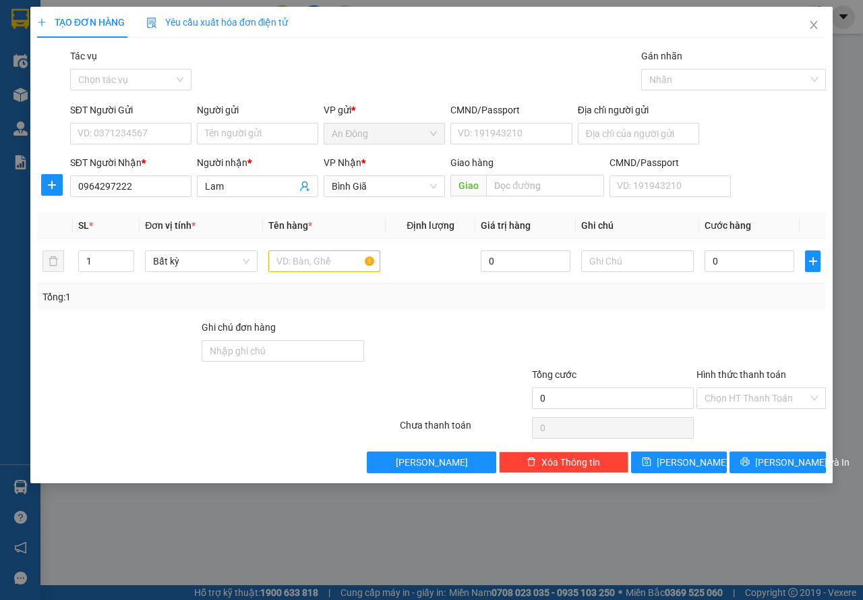
drag, startPoint x: 223, startPoint y: 190, endPoint x: 154, endPoint y: 198, distance: 69.3
click at [159, 198] on div "SĐT Người Nhận * 0964297222 0964297222 Người nhận * Lam VP Nhận * Bình Giã Gi…" at bounding box center [447, 178] width 761 height 47
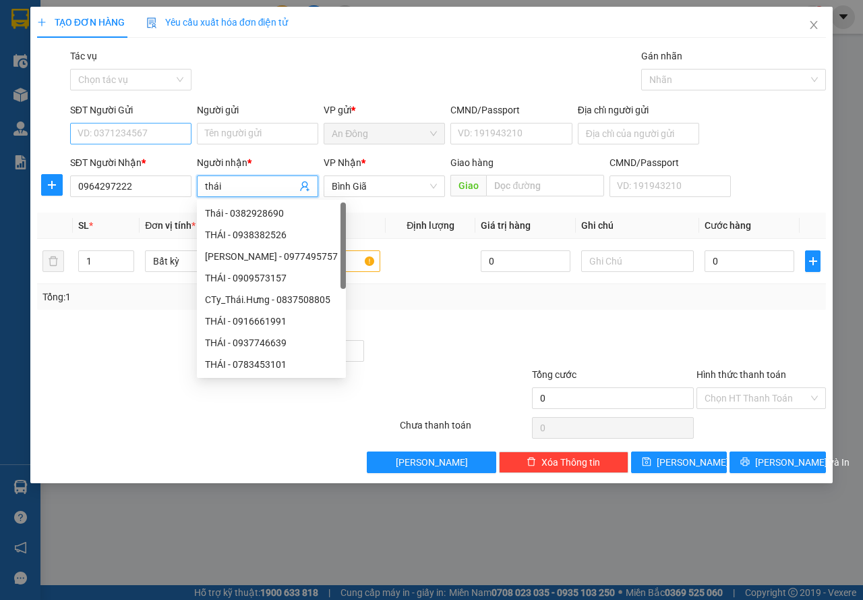
type input "thái"
click at [159, 140] on input "SĐT Người Gửi" at bounding box center [130, 134] width 121 height 22
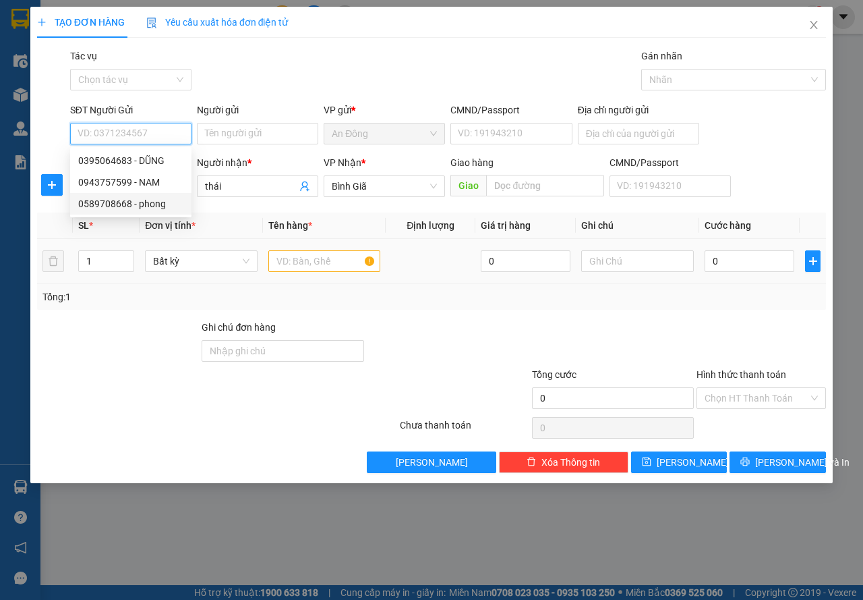
drag, startPoint x: 169, startPoint y: 200, endPoint x: 280, endPoint y: 242, distance: 118.5
click at [176, 202] on div "0589708668 - phong" at bounding box center [130, 203] width 105 height 15
type input "0589708668"
type input "phong"
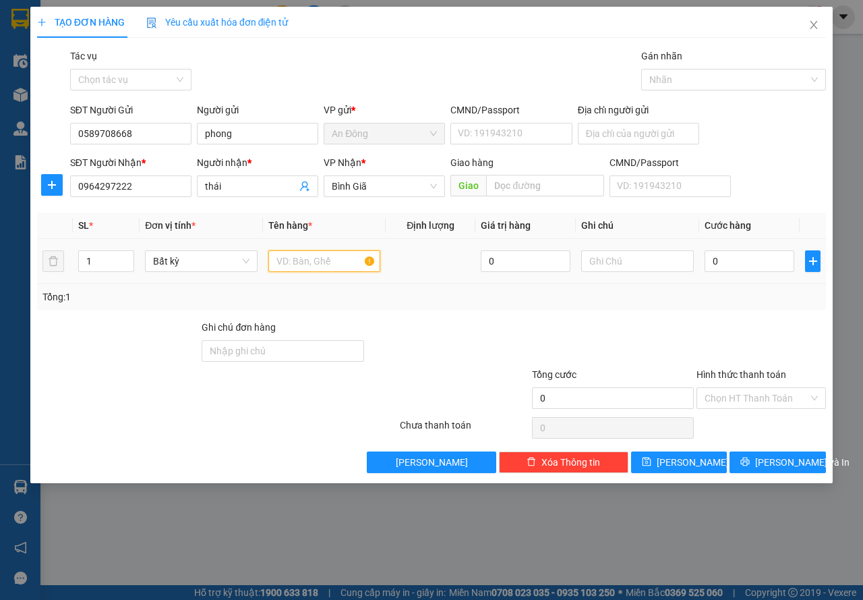
click at [301, 258] on input "text" at bounding box center [324, 261] width 113 height 22
type input "hộp lk"
click at [736, 256] on input "0" at bounding box center [750, 261] width 90 height 22
type input "3"
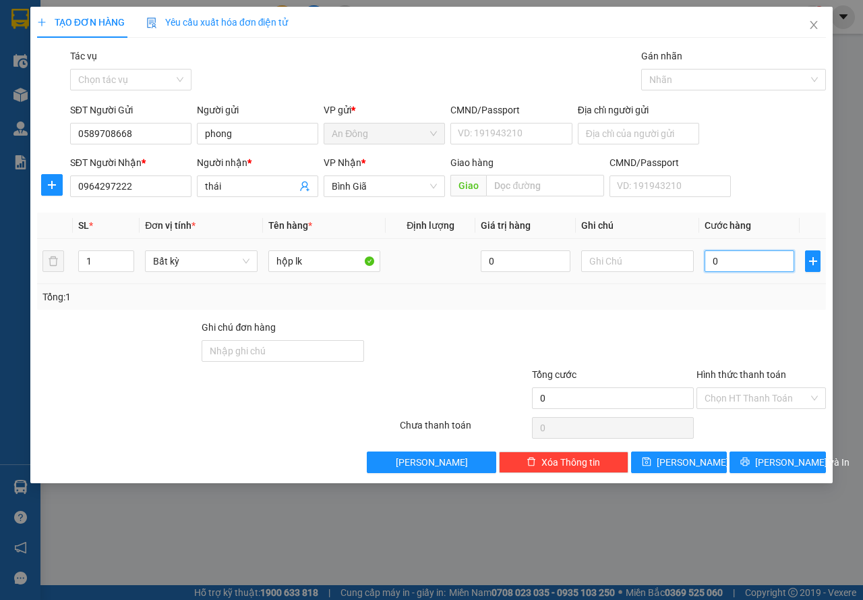
type input "3"
type input "30"
type input "30.000"
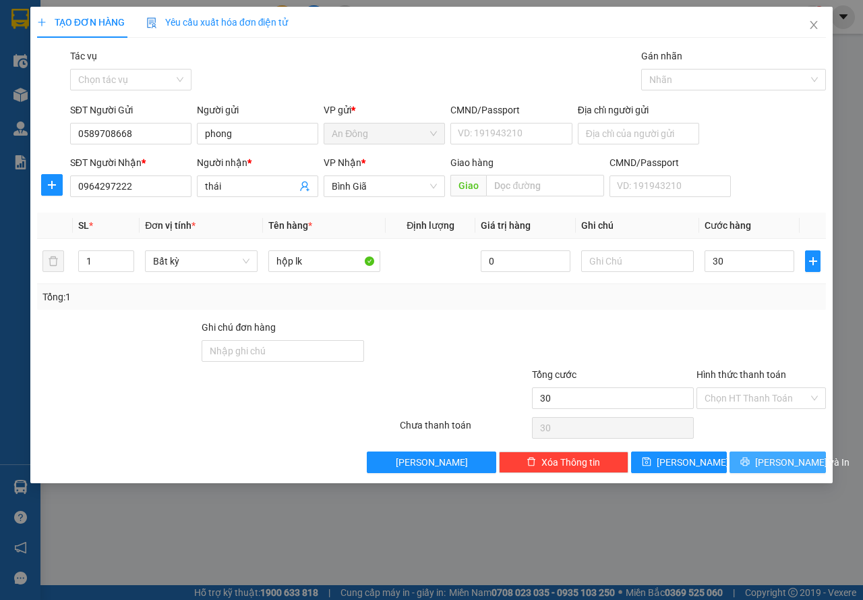
type input "30.000"
click at [789, 462] on span "[PERSON_NAME] và In" at bounding box center [802, 462] width 94 height 15
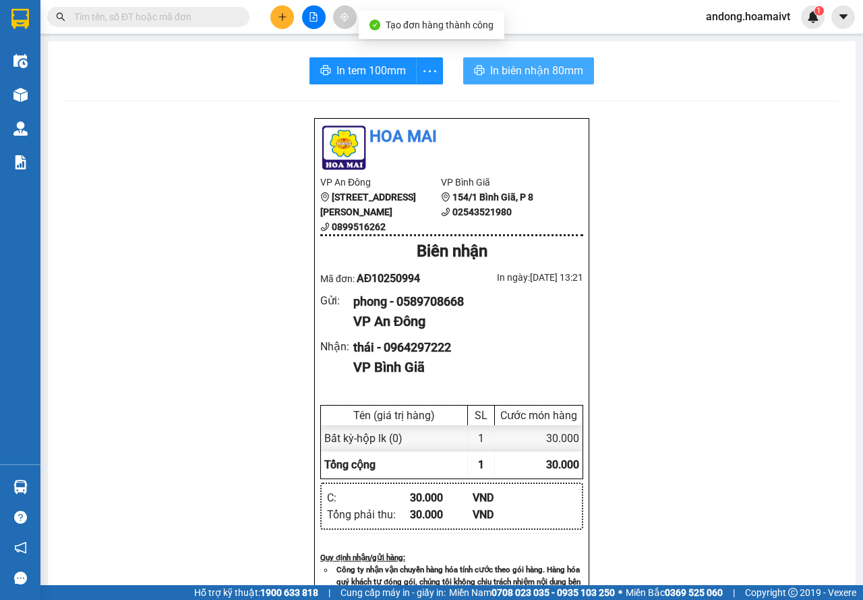
click at [523, 61] on button "In biên nhận 80mm" at bounding box center [528, 70] width 131 height 27
click at [392, 86] on div "In tem 100mm In biên nhận 80mm Hoa Mai VP An Đông 275 Hùng Vương, Phường 9, Quậ…" at bounding box center [452, 523] width 808 height 964
drag, startPoint x: 685, startPoint y: 58, endPoint x: 680, endPoint y: 79, distance: 21.4
click at [685, 59] on div "In tem 100mm In biên nhận 80mm" at bounding box center [452, 70] width 776 height 27
click at [670, 64] on div "In tem 100mm In biên nhận 80mm" at bounding box center [452, 70] width 776 height 27
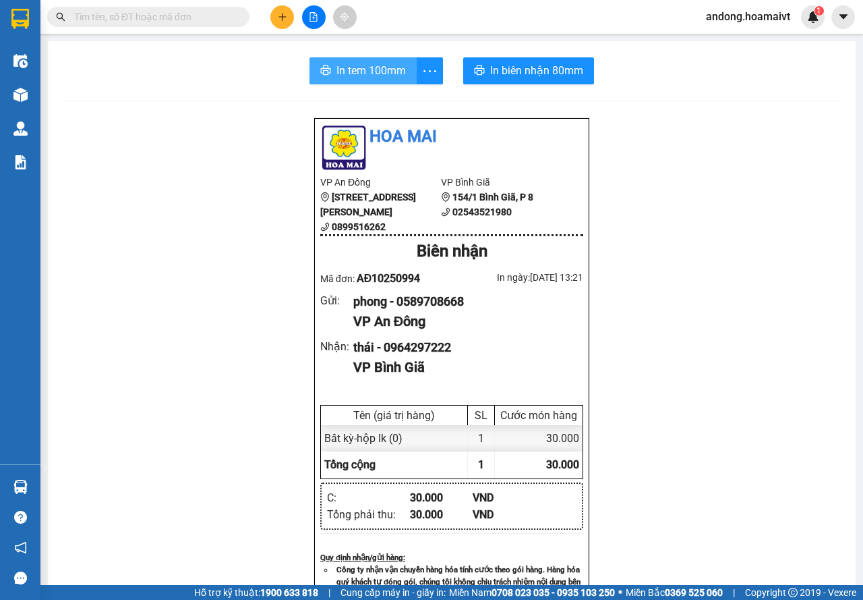
click at [386, 73] on span "In tem 100mm" at bounding box center [371, 70] width 69 height 17
click at [276, 22] on button at bounding box center [282, 17] width 24 height 24
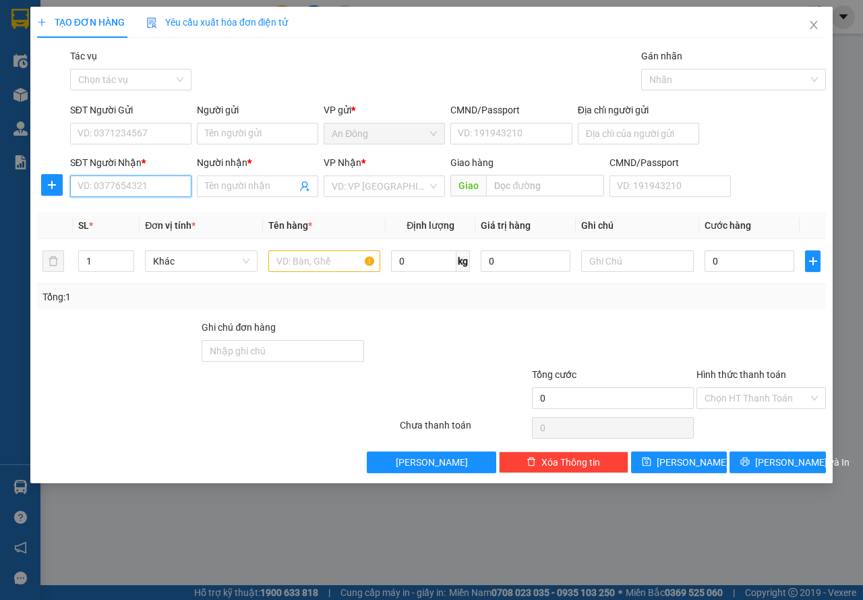
click at [167, 192] on input "SĐT Người Nhận *" at bounding box center [130, 186] width 121 height 22
type input "0357578222"
click at [163, 217] on div "0357578222 - NAM ANH" at bounding box center [154, 213] width 152 height 15
type input "NAM ANH"
type input "ngọc hà"
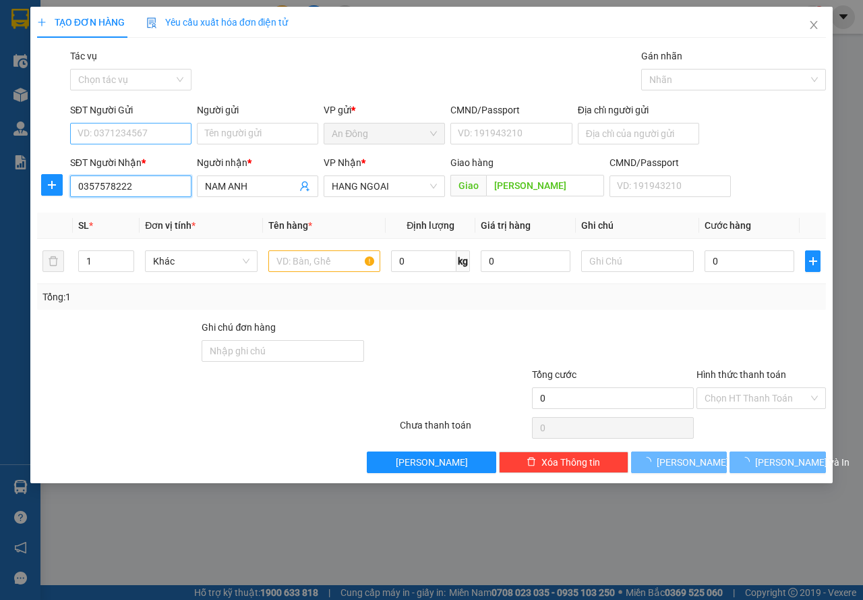
type input "0357578222"
click at [159, 136] on input "SĐT Người Gửi" at bounding box center [130, 134] width 121 height 22
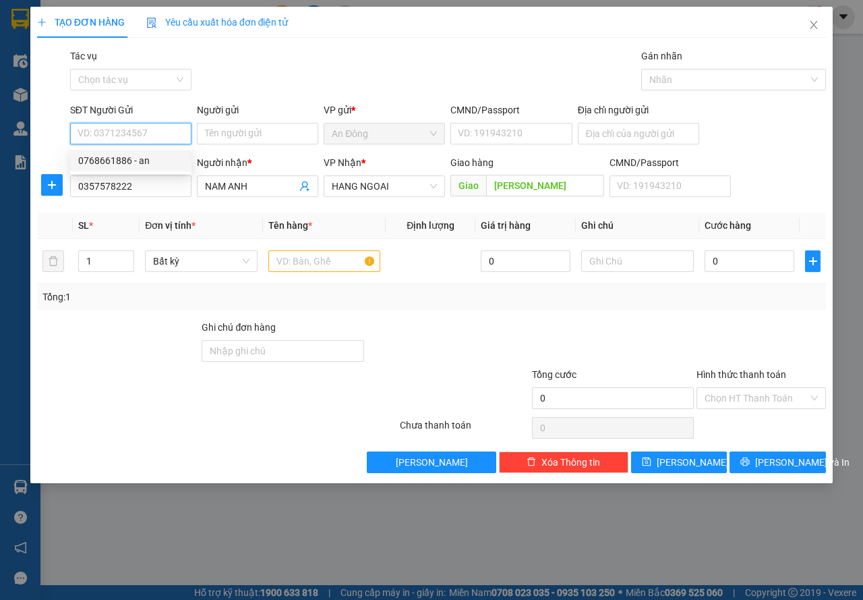
drag, startPoint x: 187, startPoint y: 167, endPoint x: 199, endPoint y: 178, distance: 16.2
click at [188, 168] on div "0768661886 - an" at bounding box center [130, 161] width 121 height 22
type input "0768661886"
type input "an"
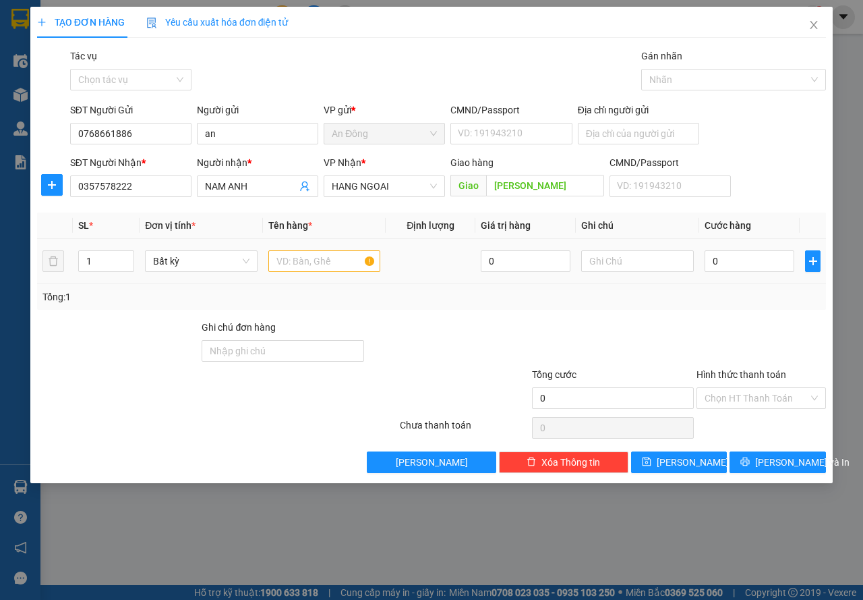
click at [285, 250] on div at bounding box center [324, 261] width 113 height 27
click at [312, 261] on input "text" at bounding box center [324, 261] width 113 height 22
type input "hộp"
click at [753, 265] on input "0" at bounding box center [750, 261] width 90 height 22
type input "4"
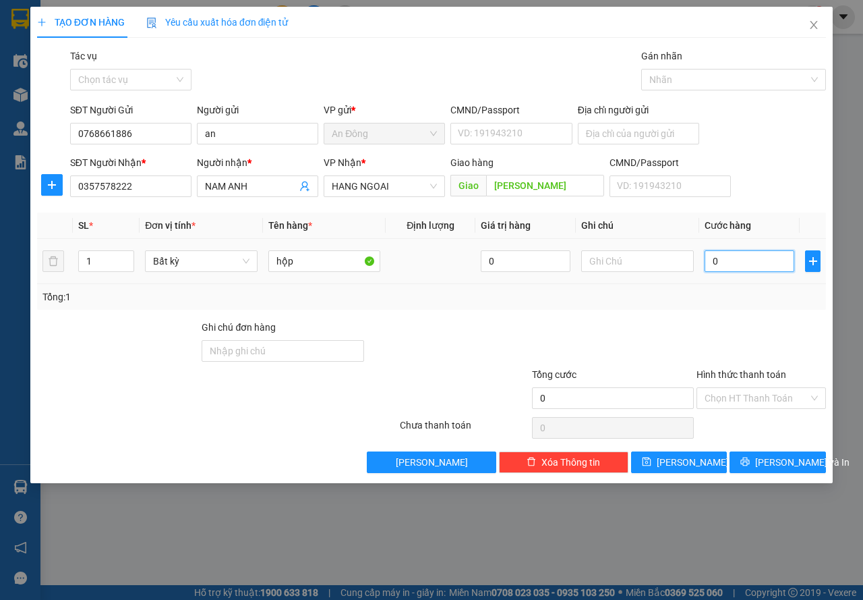
type input "4"
type input "40"
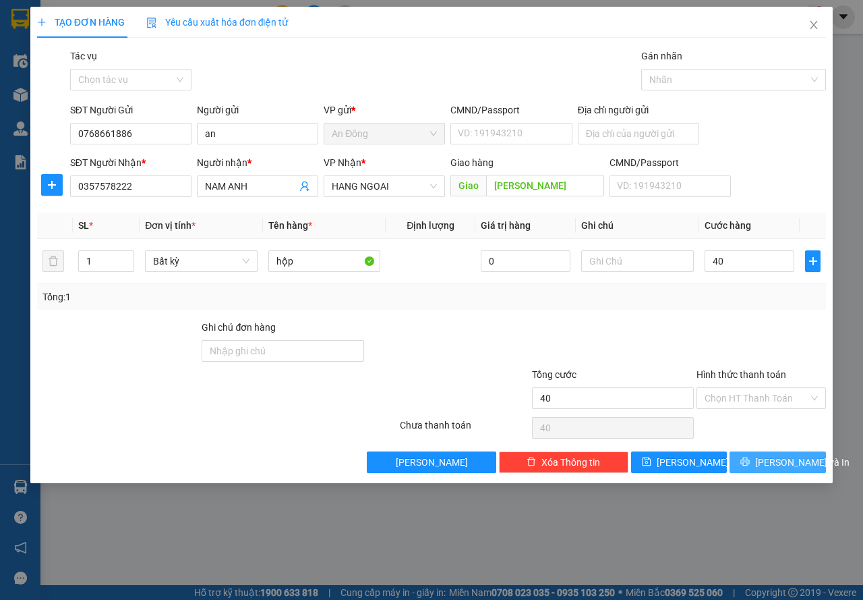
type input "40.000"
click at [776, 469] on button "[PERSON_NAME] và In" at bounding box center [778, 462] width 96 height 22
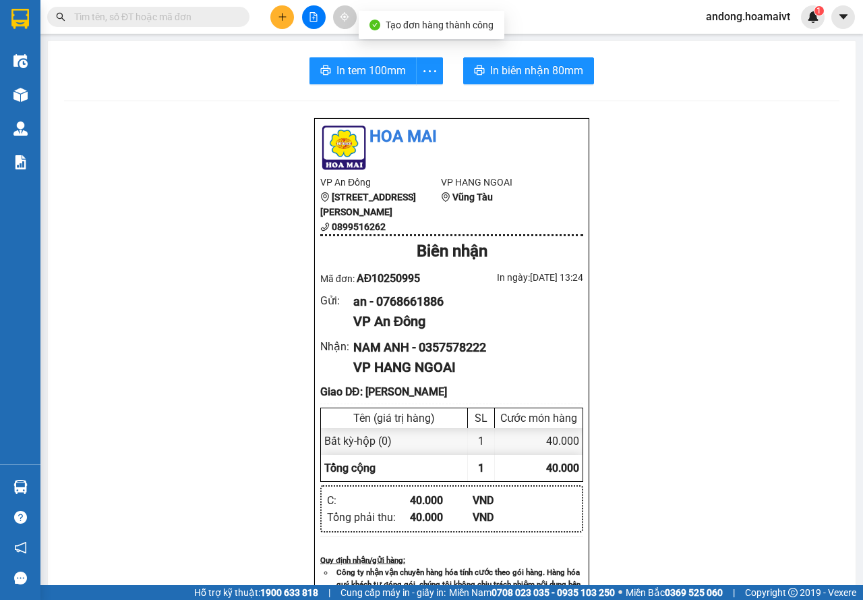
click at [555, 85] on div "In tem 100mm In biên nhận 80mm Hoa Mai VP An Đông 275 Hùng Vương, Phường 9, Quậ…" at bounding box center [452, 551] width 808 height 1021
click at [545, 69] on span "In biên nhận 80mm" at bounding box center [536, 70] width 93 height 17
click at [584, 70] on button "In biên nhận 80mm" at bounding box center [528, 70] width 131 height 27
click at [384, 76] on span "In tem 100mm" at bounding box center [371, 70] width 69 height 17
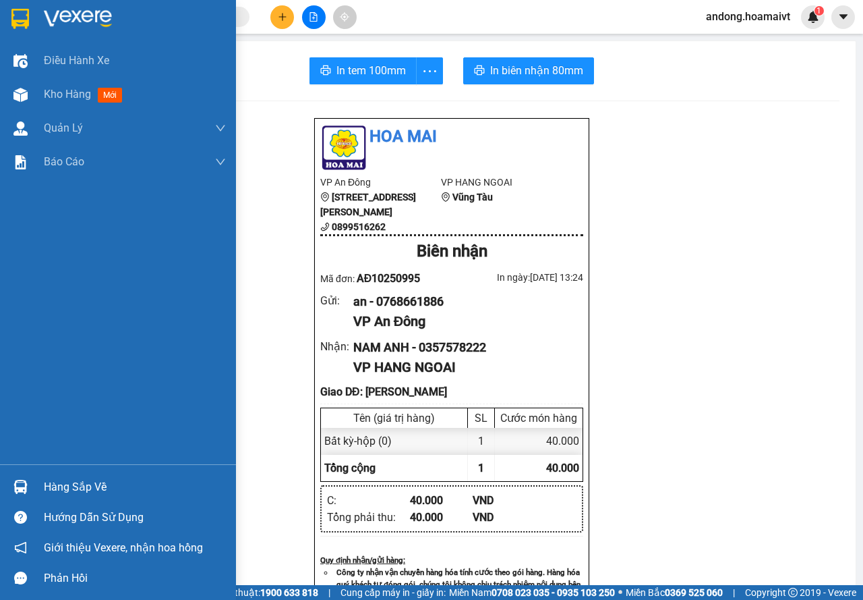
click at [17, 19] on img at bounding box center [20, 19] width 18 height 20
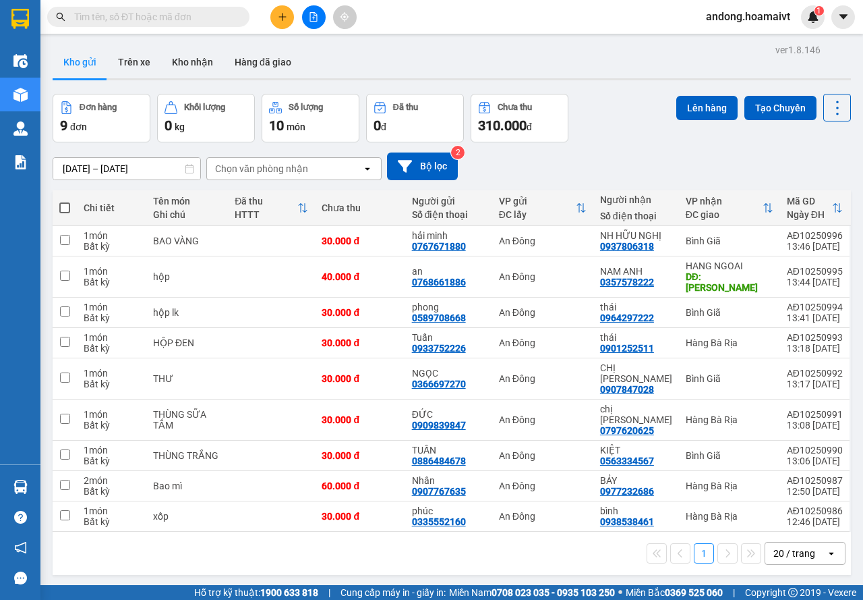
click at [328, 179] on div "Chọn văn phòng nhận open" at bounding box center [293, 168] width 175 height 23
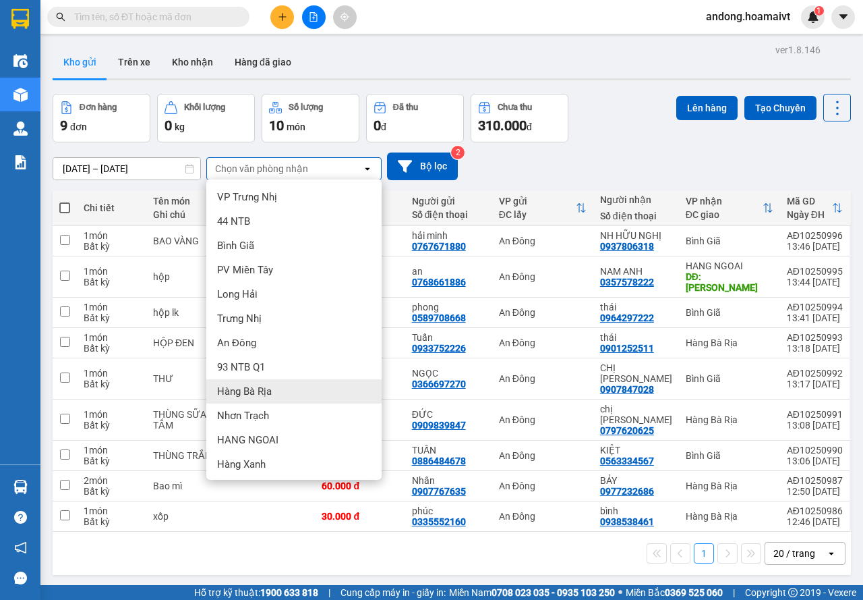
click at [270, 393] on span "Hàng Bà Rịa" at bounding box center [244, 390] width 55 height 13
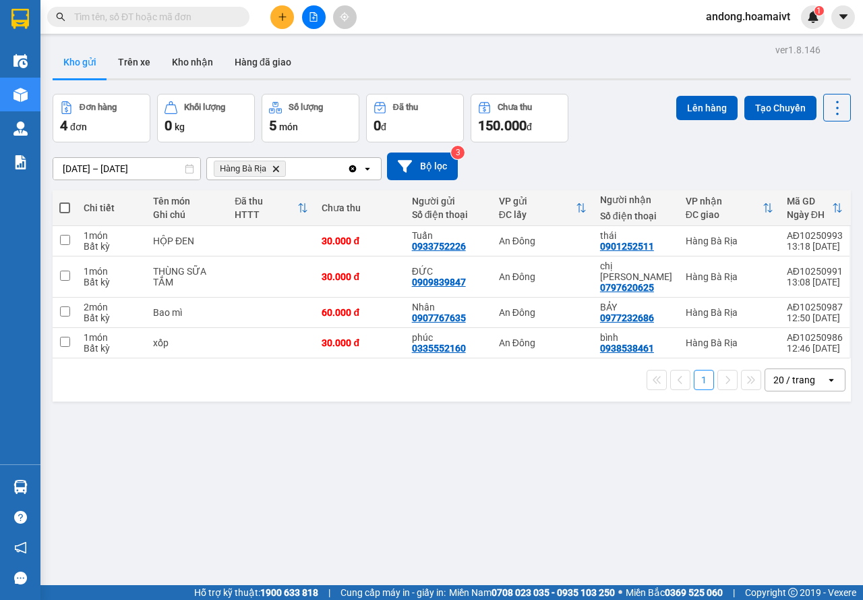
click at [69, 204] on span at bounding box center [64, 207] width 11 height 11
click at [65, 201] on input "checkbox" at bounding box center [65, 201] width 0 height 0
checkbox input "true"
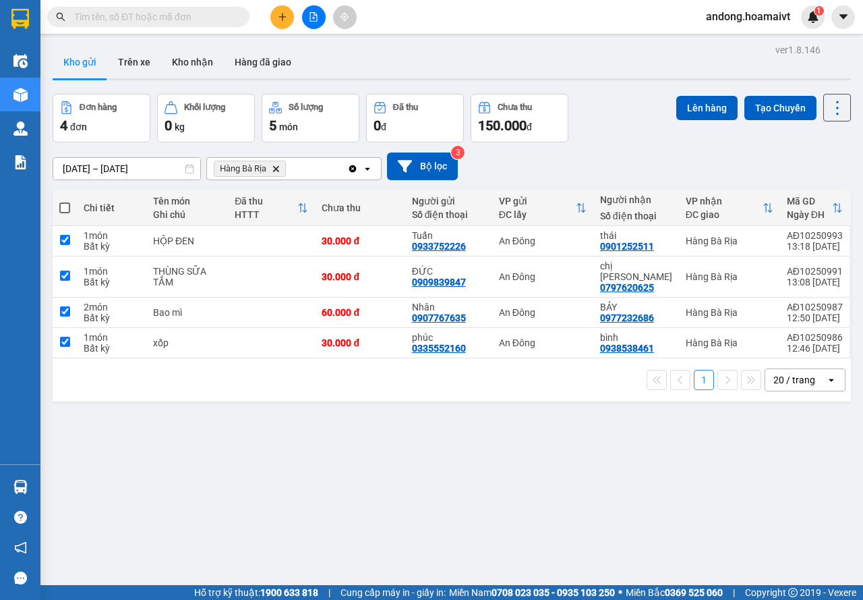
checkbox input "true"
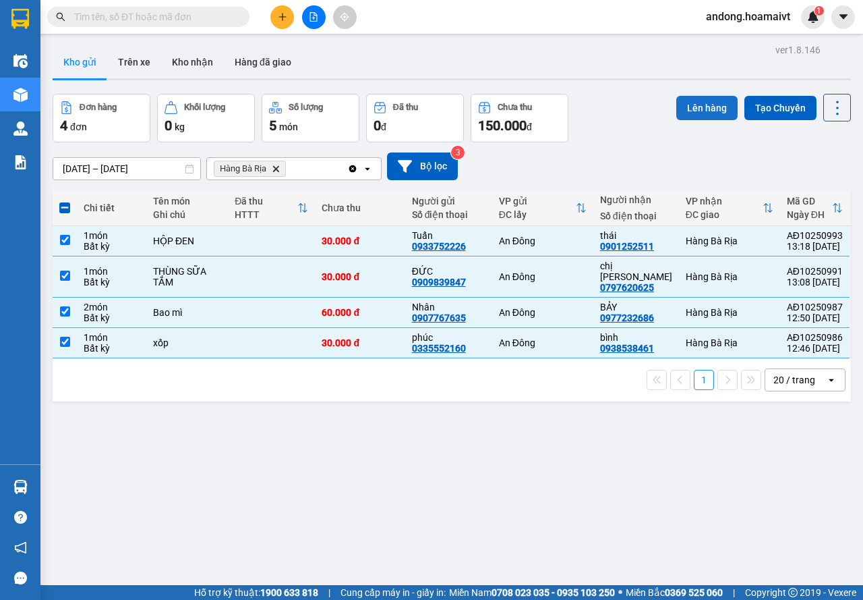
click at [677, 105] on button "Lên hàng" at bounding box center [706, 108] width 61 height 24
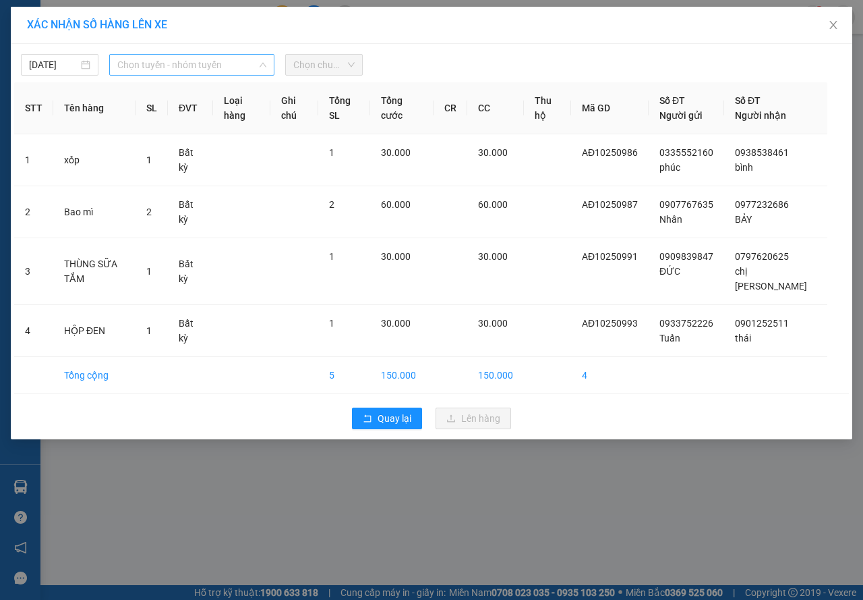
click at [220, 74] on span "Chọn tuyến - nhóm tuyến" at bounding box center [191, 65] width 149 height 20
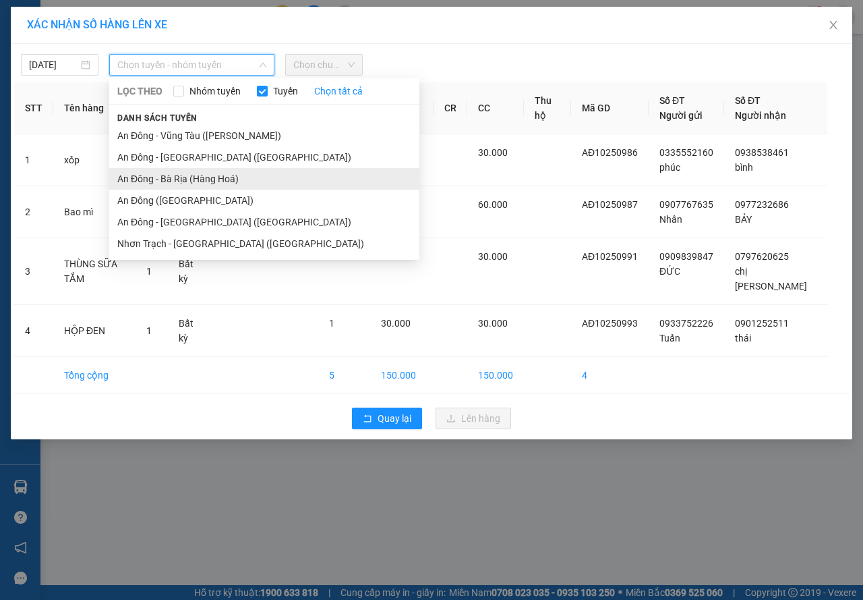
click at [187, 178] on li "An Đông - Bà Rịa (Hàng Hoá)" at bounding box center [264, 179] width 310 height 22
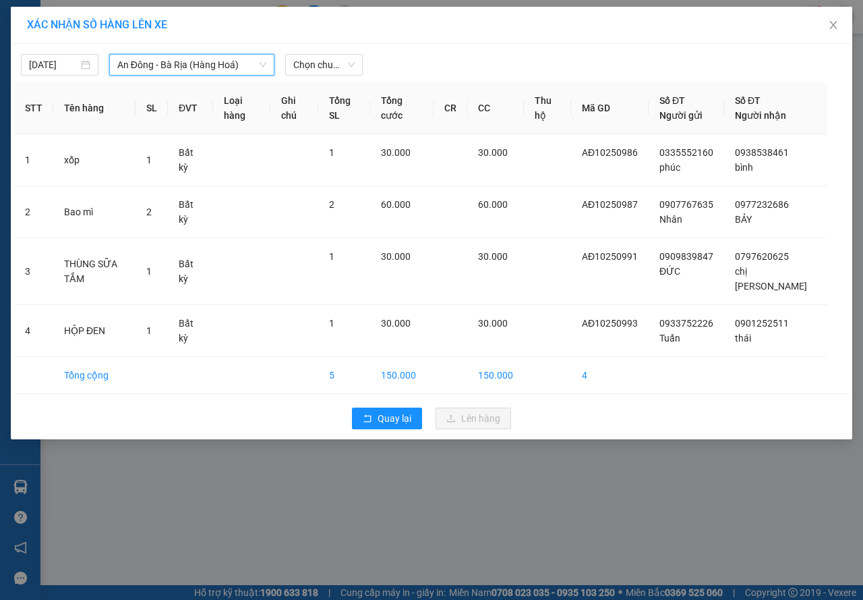
click at [341, 45] on div "11/10/2025 An Đông - Bà Rịa (Hàng Hoá) An Đông - Bà Rịa (Hàng Hoá) LỌC …" at bounding box center [432, 241] width 842 height 395
click at [328, 66] on span "Chọn chuyến" at bounding box center [323, 65] width 61 height 20
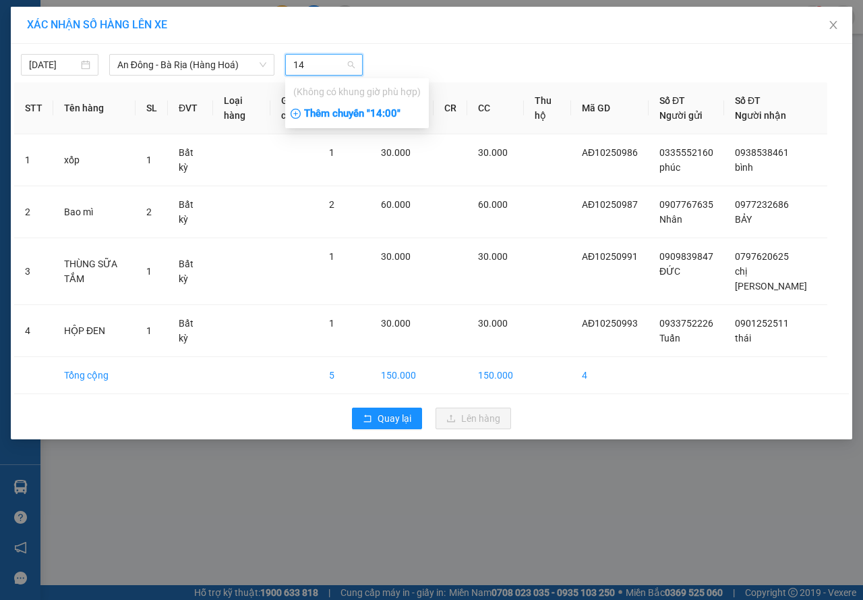
type input "14"
click at [340, 117] on div "Thêm chuyến " 14:00 "" at bounding box center [357, 114] width 144 height 23
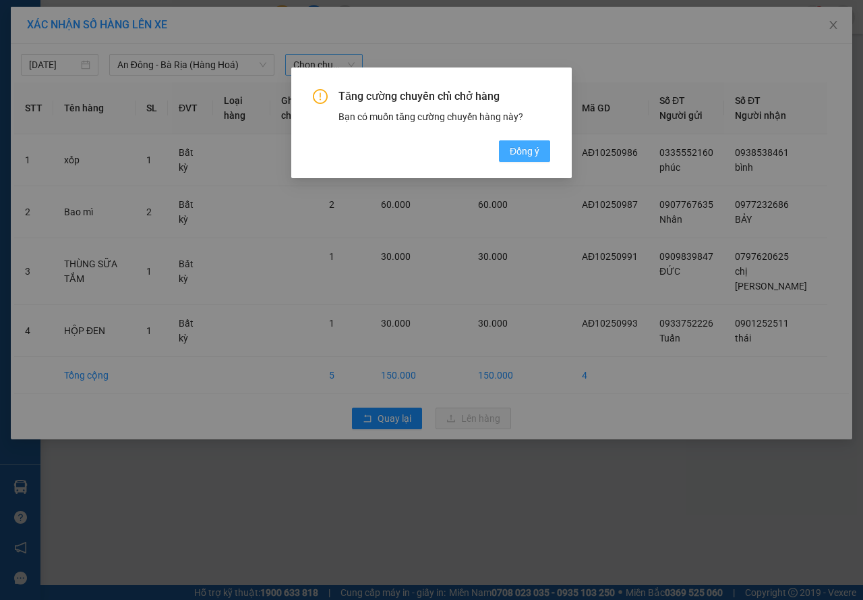
click at [511, 154] on span "Đồng ý" at bounding box center [525, 151] width 30 height 15
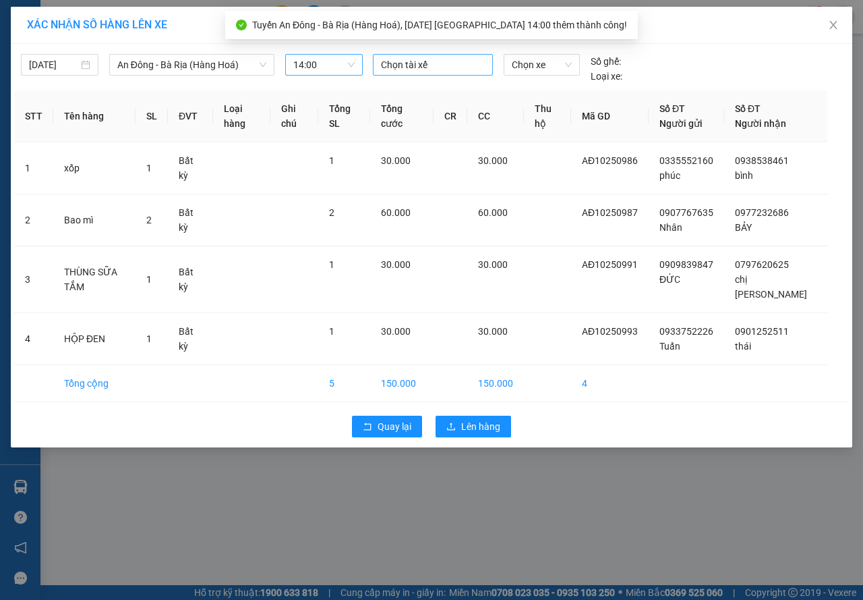
click at [430, 72] on div at bounding box center [432, 65] width 113 height 16
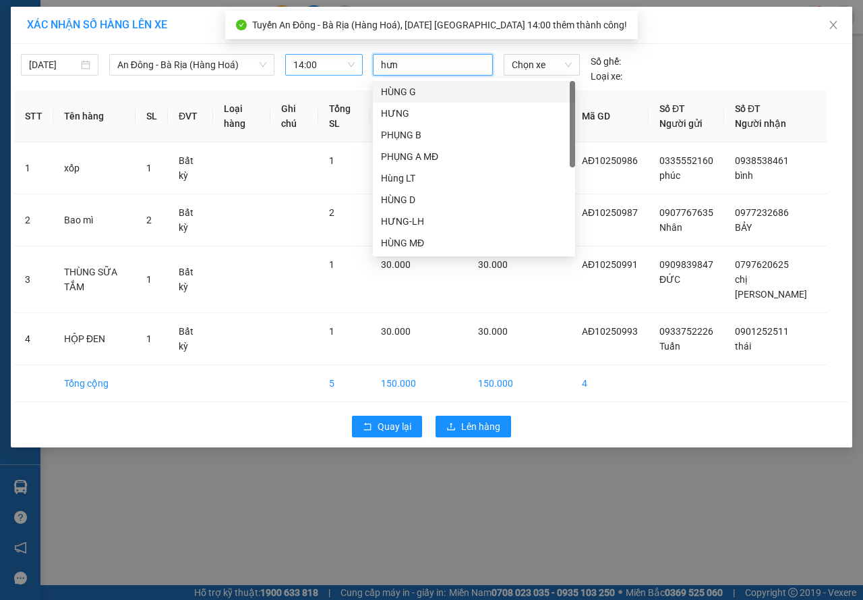
type input "hưng"
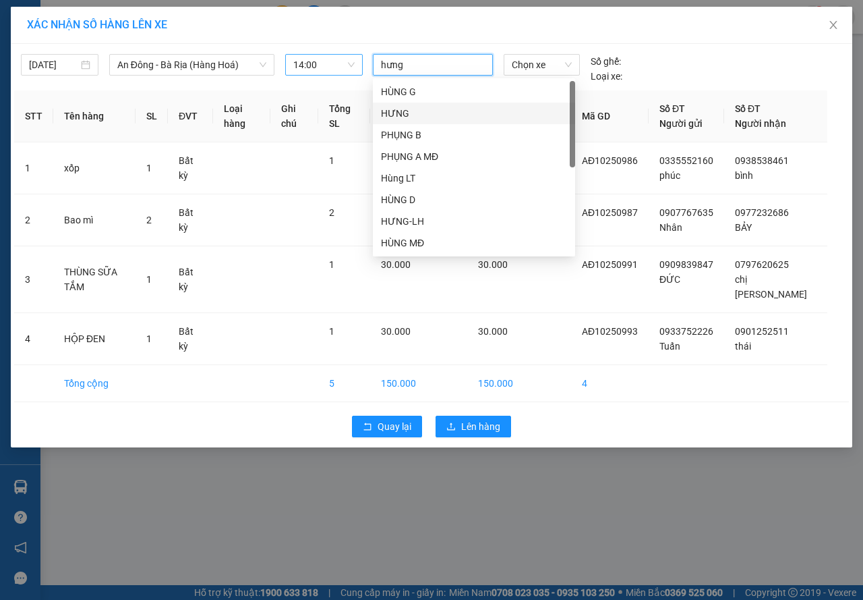
click at [402, 108] on div "HƯNG" at bounding box center [474, 113] width 186 height 15
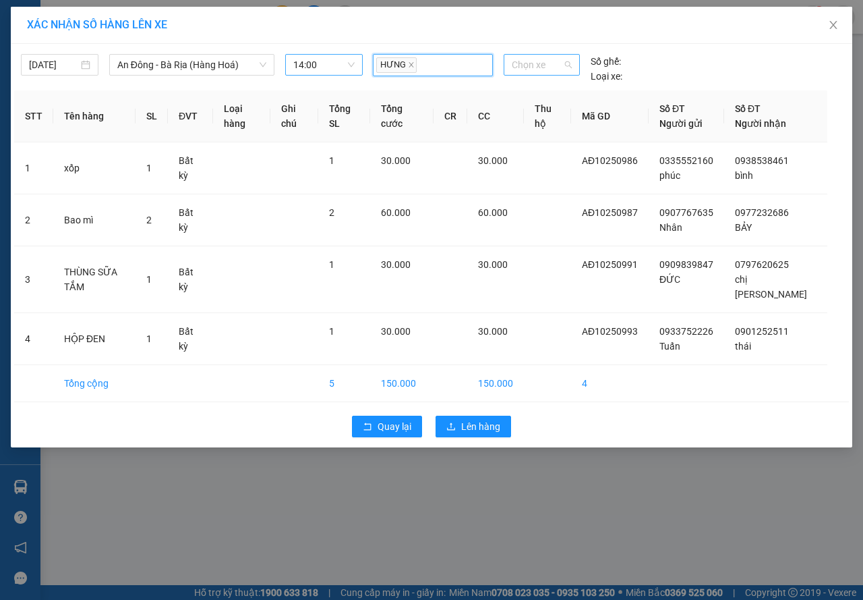
click at [515, 67] on span "Chọn xe" at bounding box center [542, 65] width 60 height 20
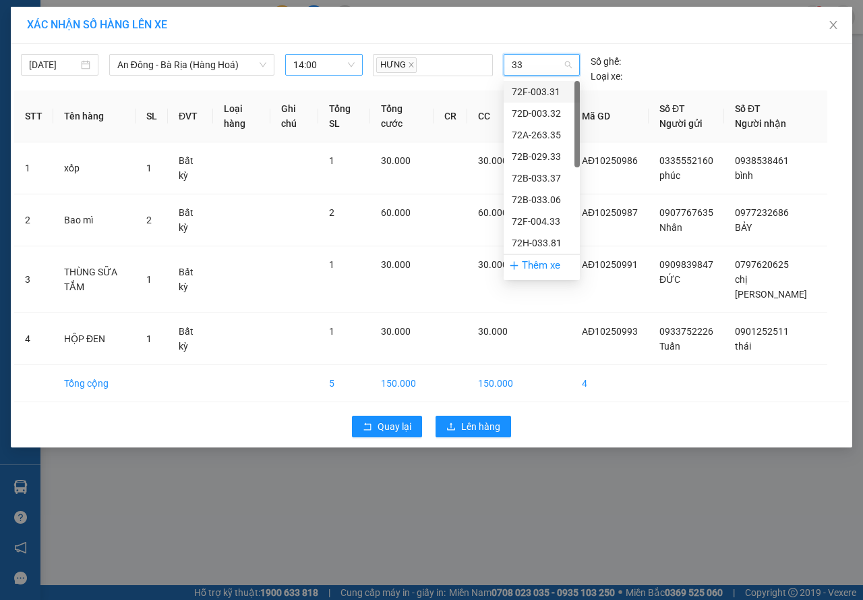
type input "331"
click at [523, 87] on div "72F-003.31" at bounding box center [542, 91] width 60 height 15
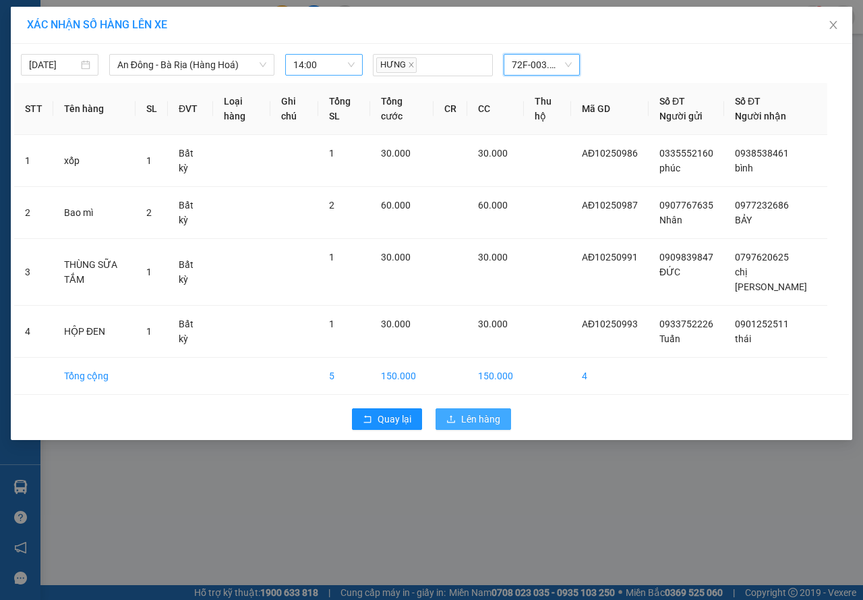
click at [501, 408] on button "Lên hàng" at bounding box center [474, 419] width 76 height 22
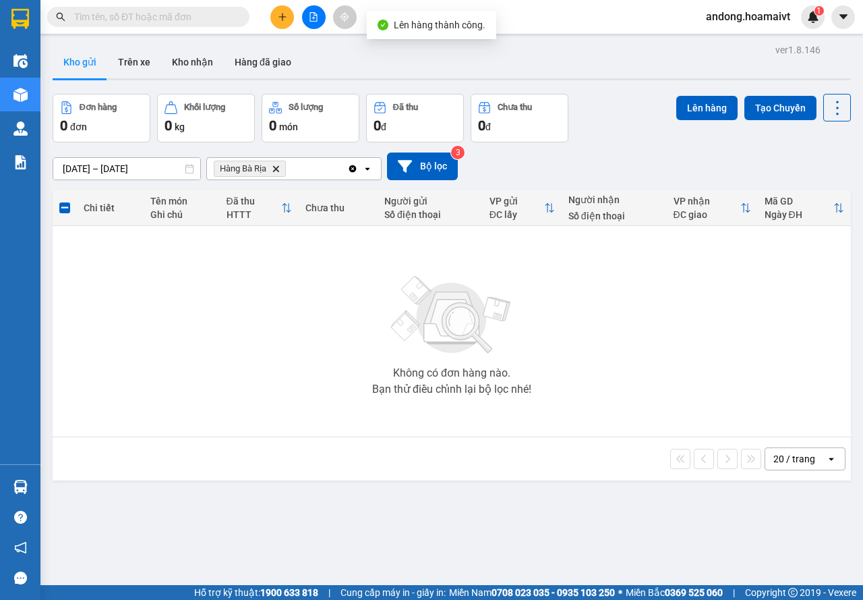
click at [275, 171] on icon "Hàng Bà Rịa, close by backspace" at bounding box center [276, 168] width 6 height 6
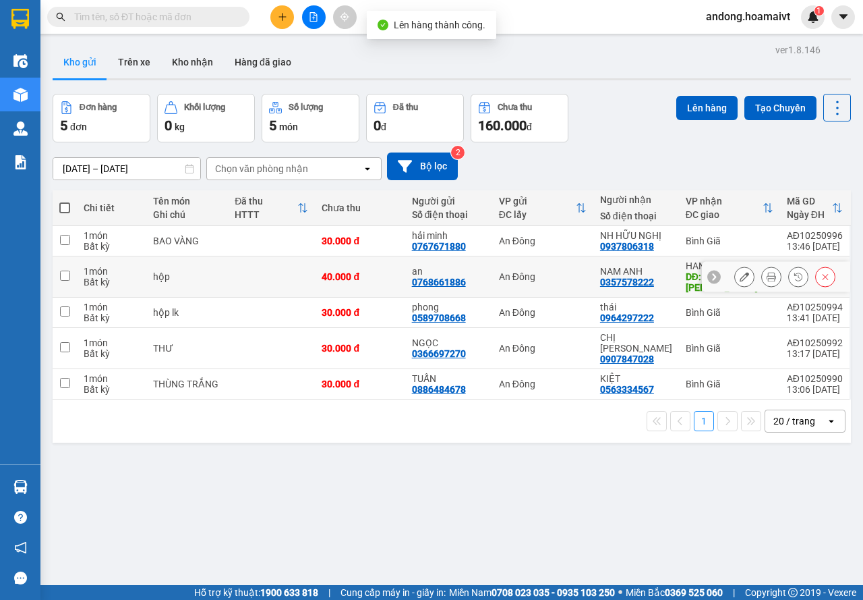
drag, startPoint x: 268, startPoint y: 277, endPoint x: 398, endPoint y: 265, distance: 130.7
click at [269, 277] on td at bounding box center [271, 276] width 87 height 41
checkbox input "true"
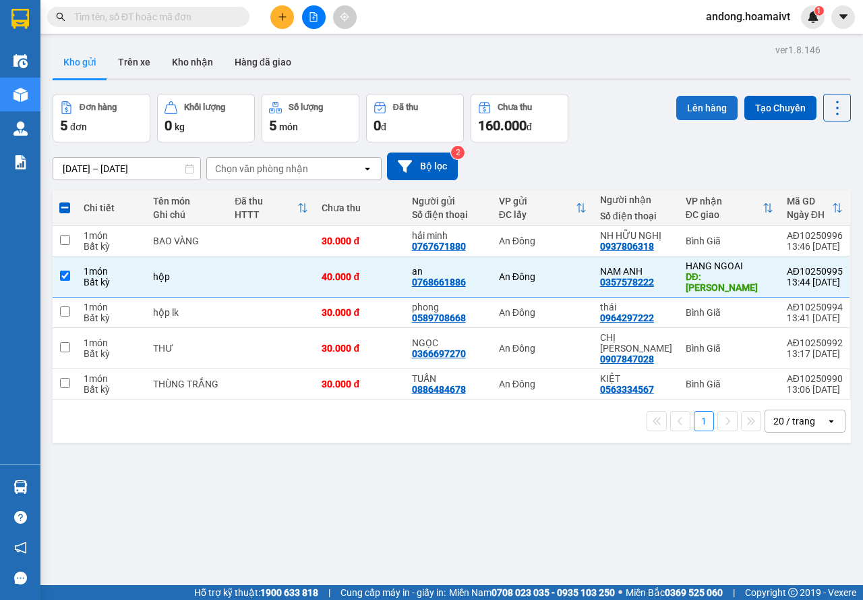
click at [699, 100] on button "Lên hàng" at bounding box center [706, 108] width 61 height 24
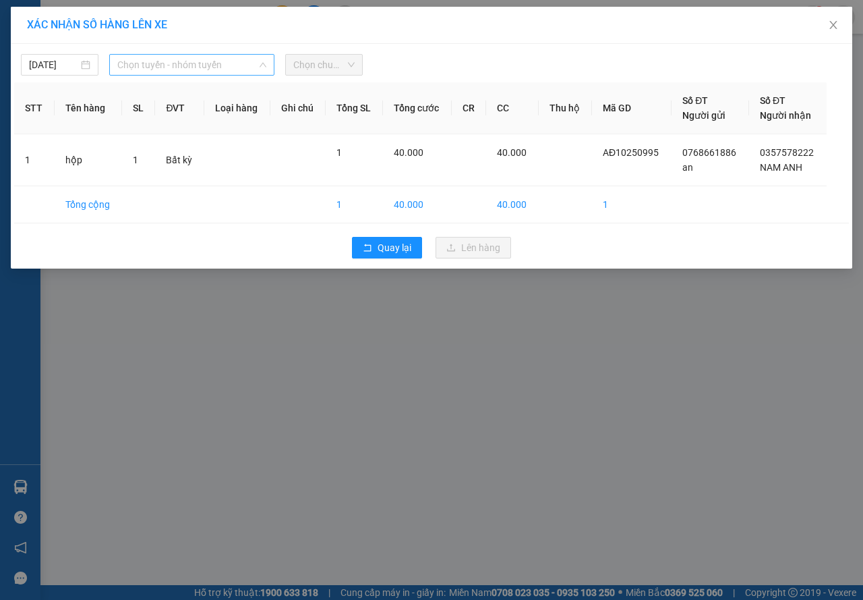
click at [234, 67] on span "Chọn tuyến - nhóm tuyến" at bounding box center [191, 65] width 149 height 20
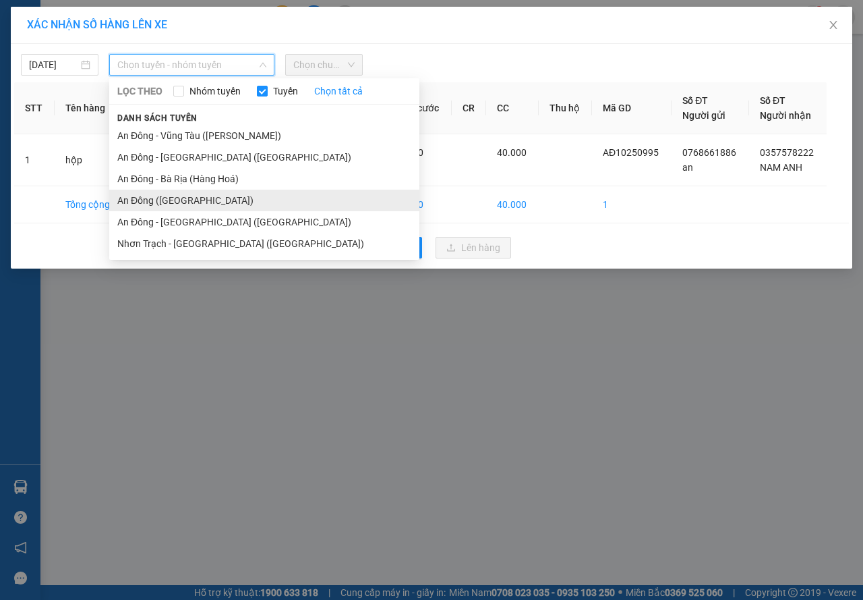
click at [172, 198] on li "An Đông ([GEOGRAPHIC_DATA])" at bounding box center [264, 201] width 310 height 22
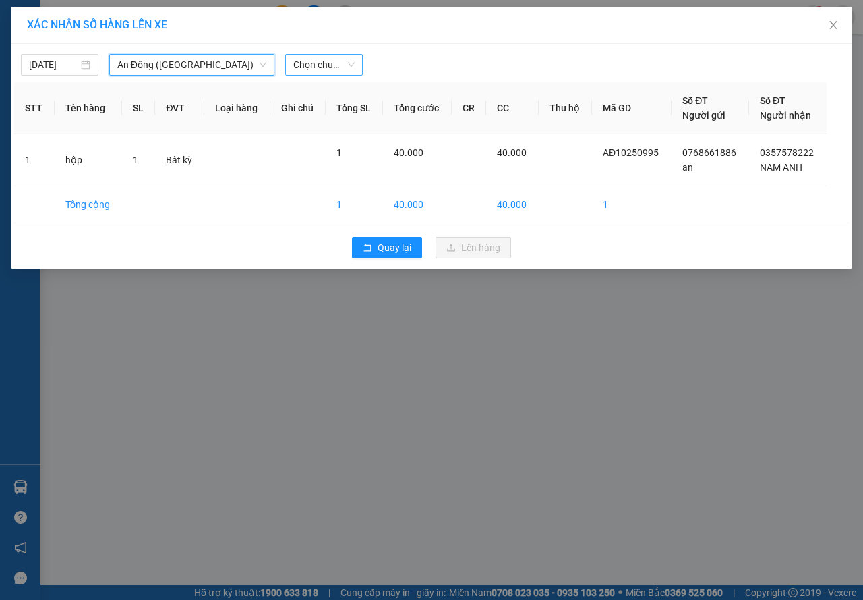
click at [303, 74] on span "Chọn chuyến" at bounding box center [323, 65] width 61 height 20
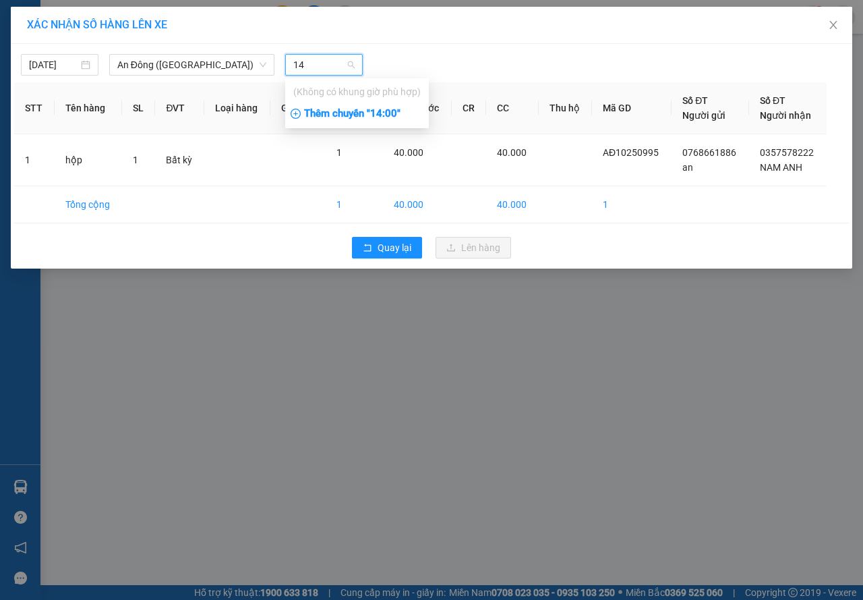
type input "14"
click at [321, 117] on div "Thêm chuyến " 14:00 "" at bounding box center [357, 114] width 144 height 23
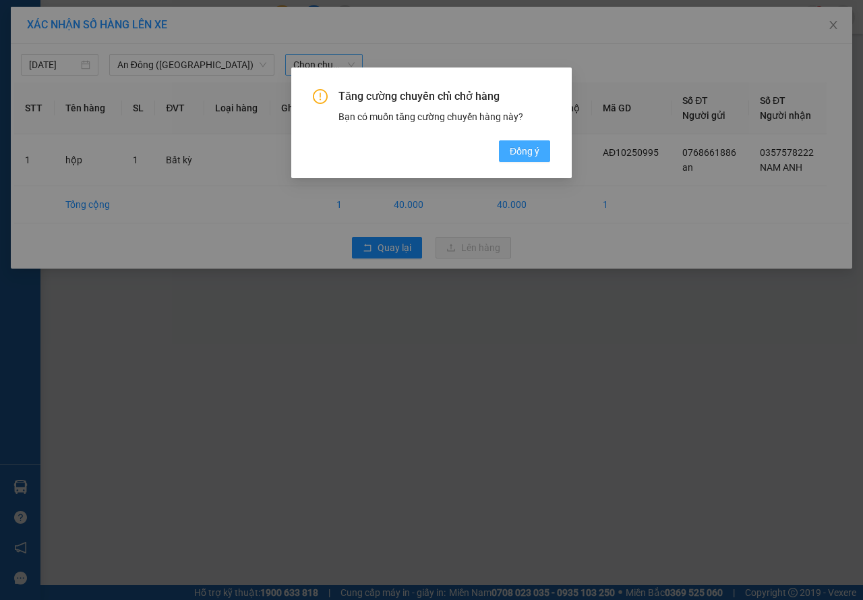
click at [531, 153] on span "Đồng ý" at bounding box center [525, 151] width 30 height 15
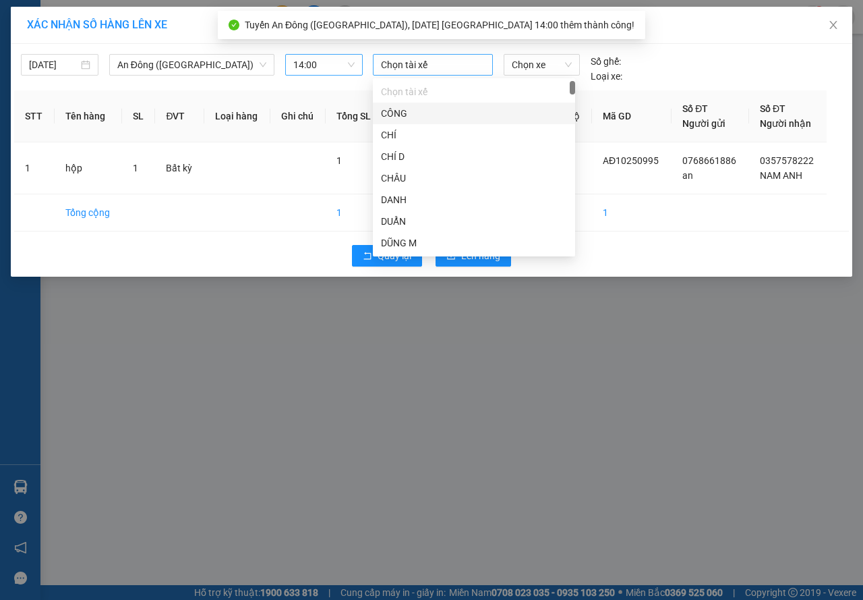
click at [423, 70] on div at bounding box center [432, 65] width 113 height 16
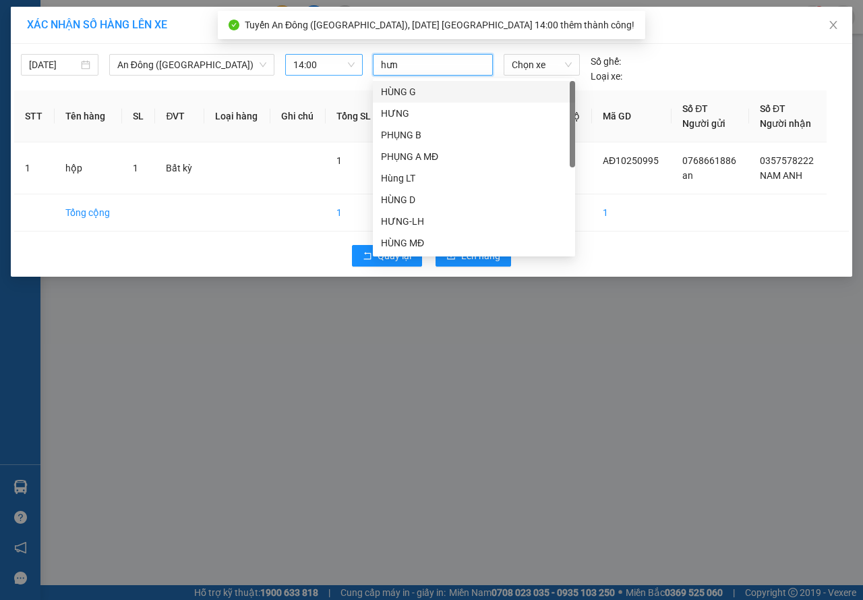
type input "hưng"
click at [411, 105] on div "HƯNG" at bounding box center [474, 114] width 202 height 22
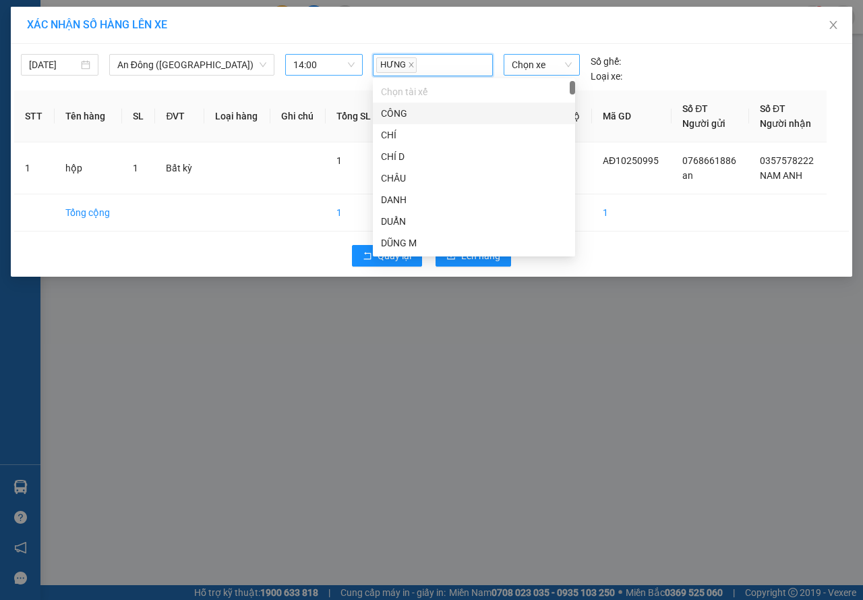
click at [529, 59] on span "Chọn xe" at bounding box center [542, 65] width 60 height 20
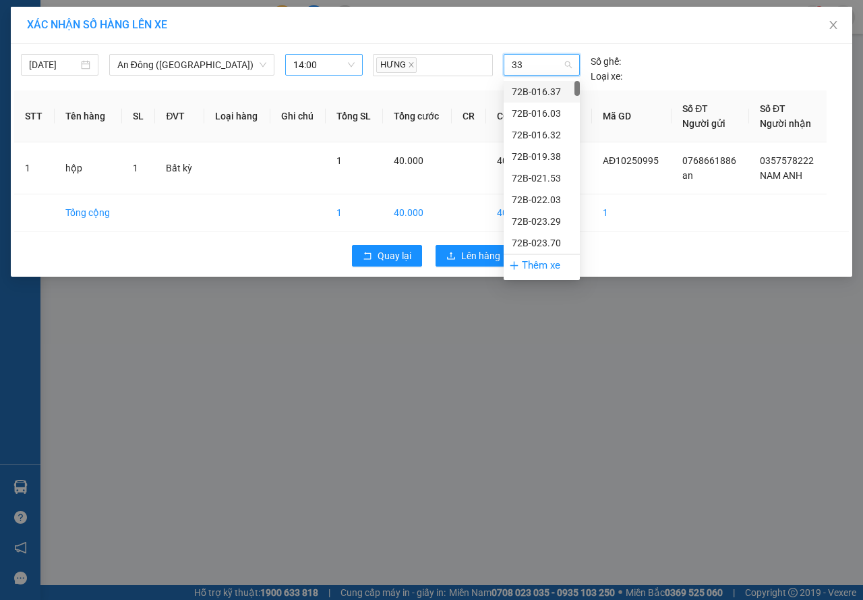
type input "331"
click at [536, 90] on div "72F-003.31" at bounding box center [542, 91] width 60 height 15
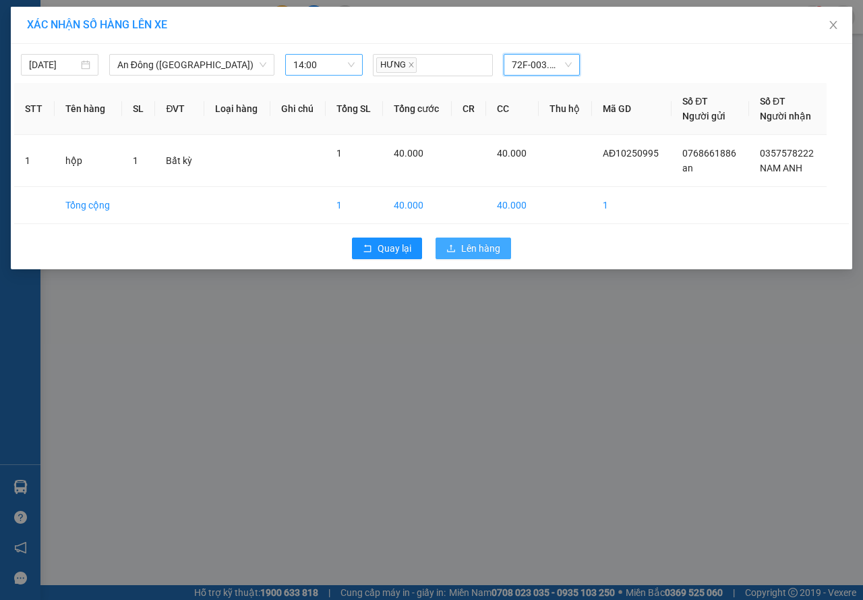
click at [492, 250] on span "Lên hàng" at bounding box center [480, 248] width 39 height 15
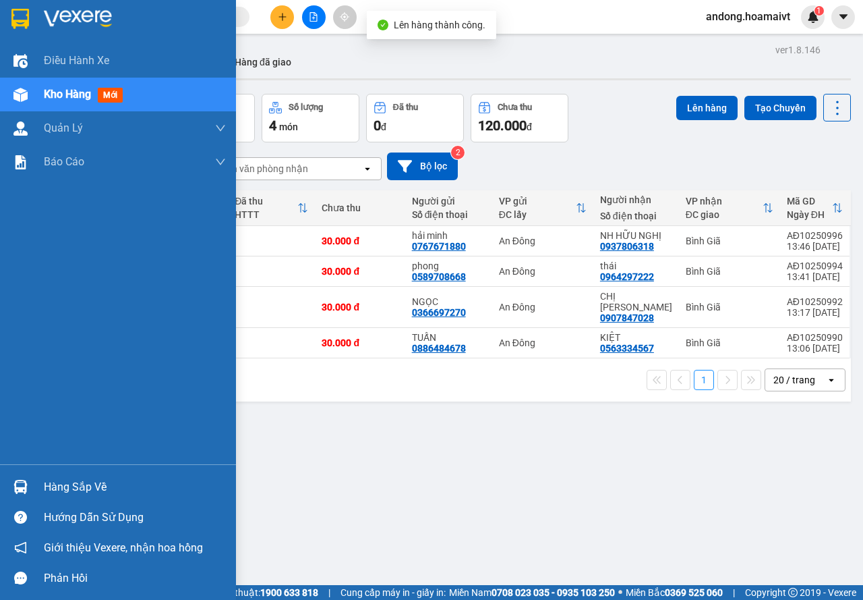
click at [11, 488] on div at bounding box center [21, 487] width 24 height 24
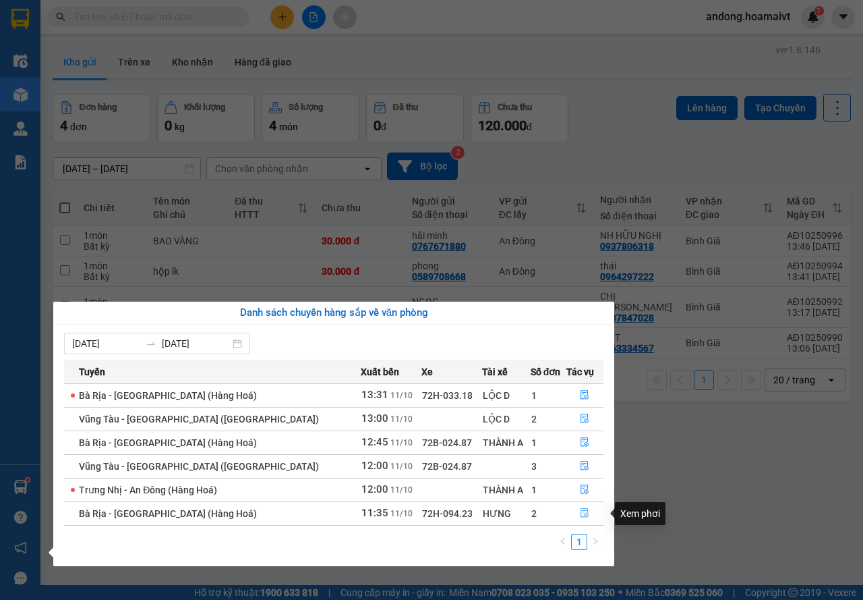
click at [569, 513] on button "button" at bounding box center [585, 513] width 36 height 22
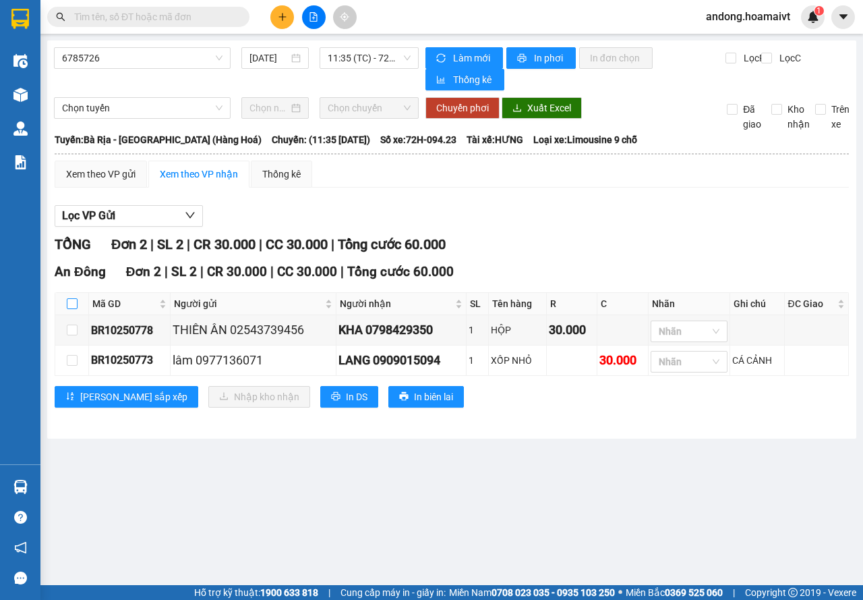
click at [73, 302] on input "checkbox" at bounding box center [72, 303] width 11 height 11
checkbox input "true"
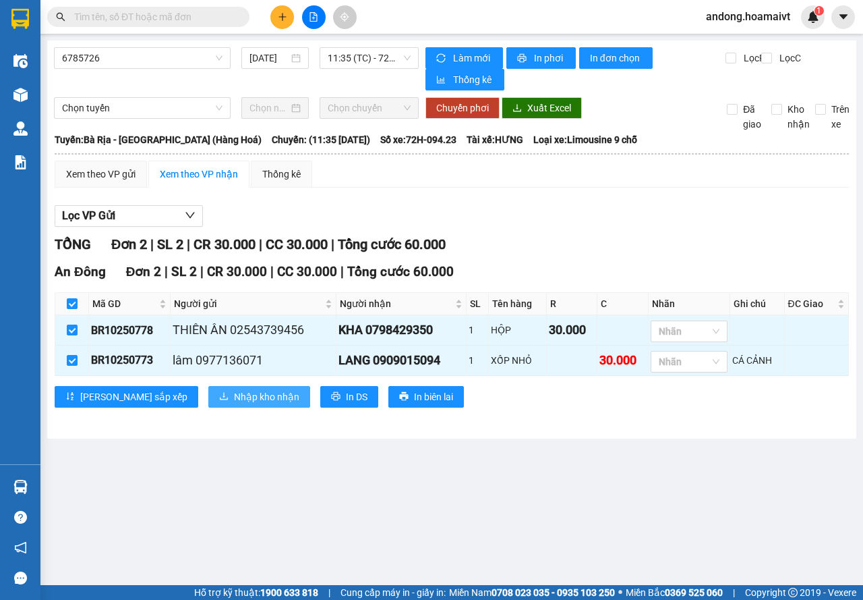
click at [234, 392] on span "Nhập kho nhận" at bounding box center [266, 396] width 65 height 15
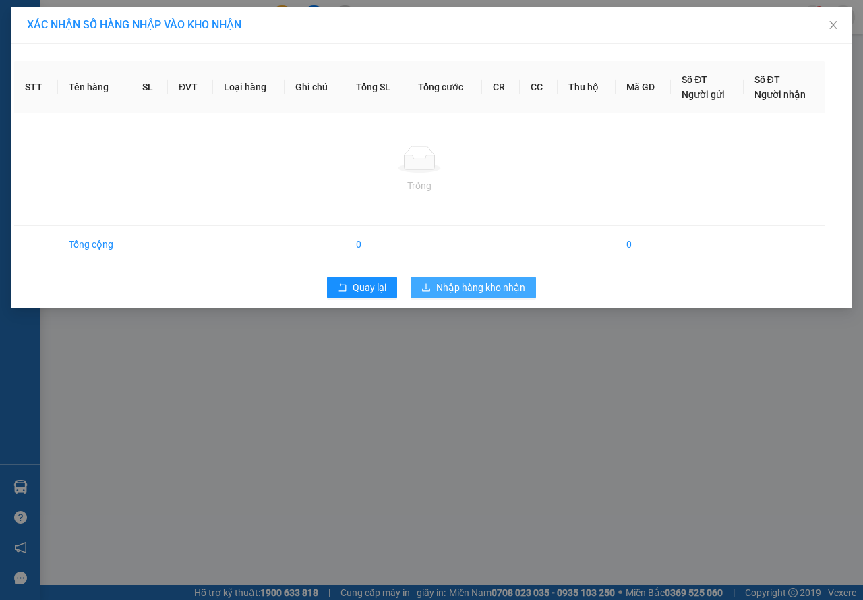
click at [437, 283] on span "Nhập hàng kho nhận" at bounding box center [480, 287] width 89 height 15
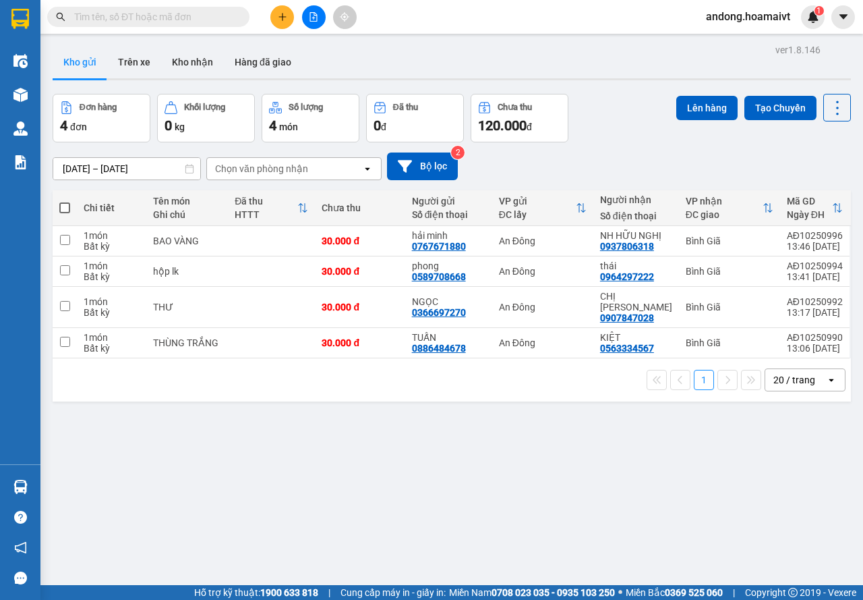
click at [292, 9] on div at bounding box center [313, 17] width 101 height 24
click at [287, 20] on icon "plus" at bounding box center [282, 16] width 9 height 9
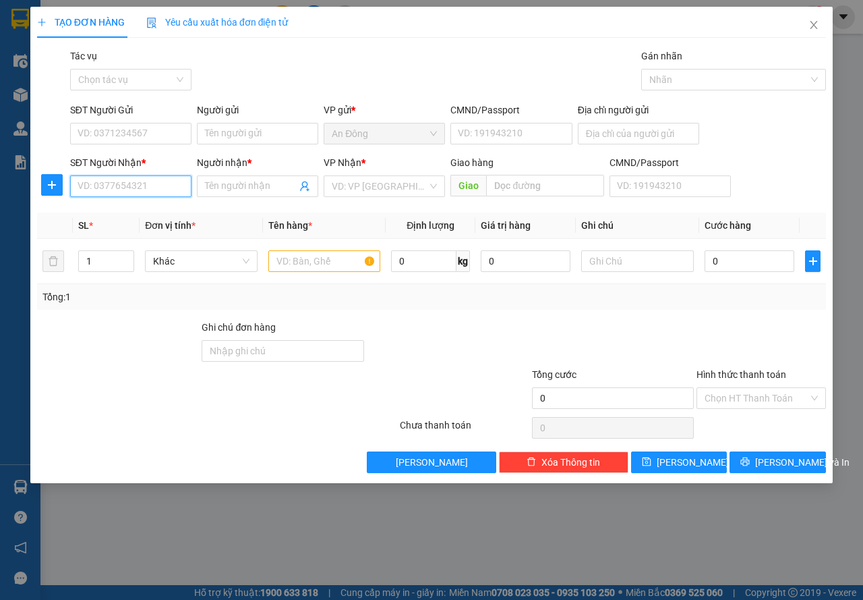
click at [121, 191] on input "SĐT Người Nhận *" at bounding box center [130, 186] width 121 height 22
type input "0909404240"
click at [131, 216] on div "0909404240 - BÌNH" at bounding box center [130, 213] width 105 height 15
type input "BÌNH"
type input "0909404240"
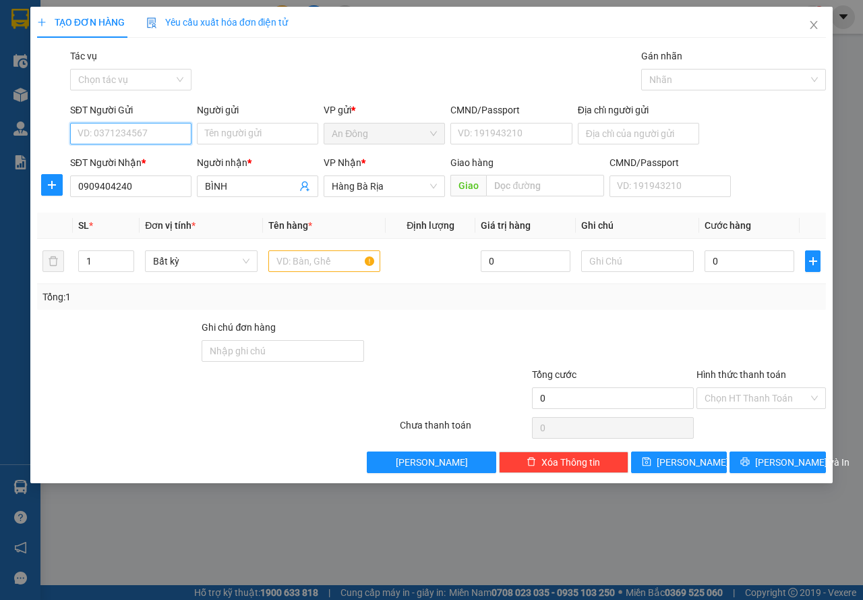
click at [148, 133] on input "SĐT Người Gửi" at bounding box center [130, 134] width 121 height 22
click at [138, 160] on div "0833733333 - TUẤN" at bounding box center [130, 160] width 105 height 15
type input "0833733333"
type input "TUẤN"
click at [320, 260] on input "text" at bounding box center [324, 261] width 113 height 22
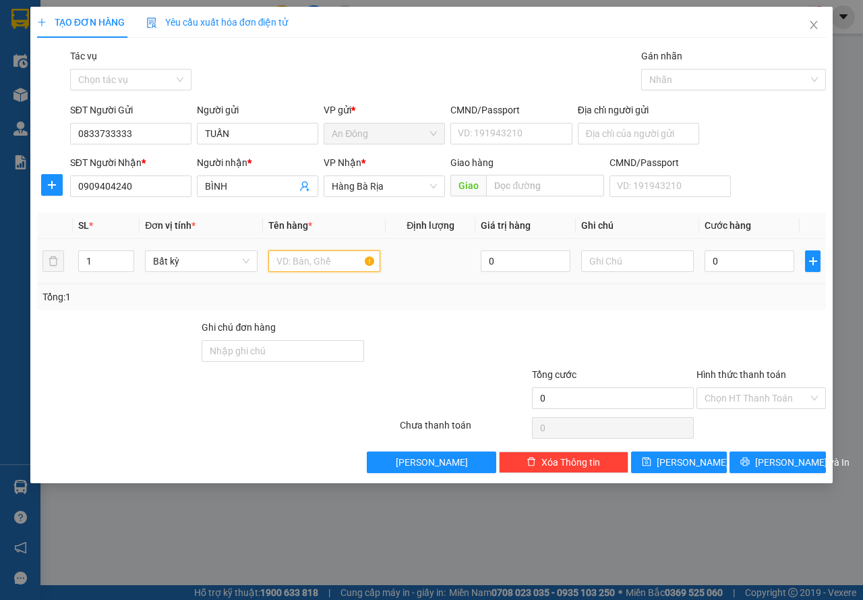
click at [320, 260] on input "text" at bounding box center [324, 261] width 113 height 22
type input "cục trắng"
type input "3"
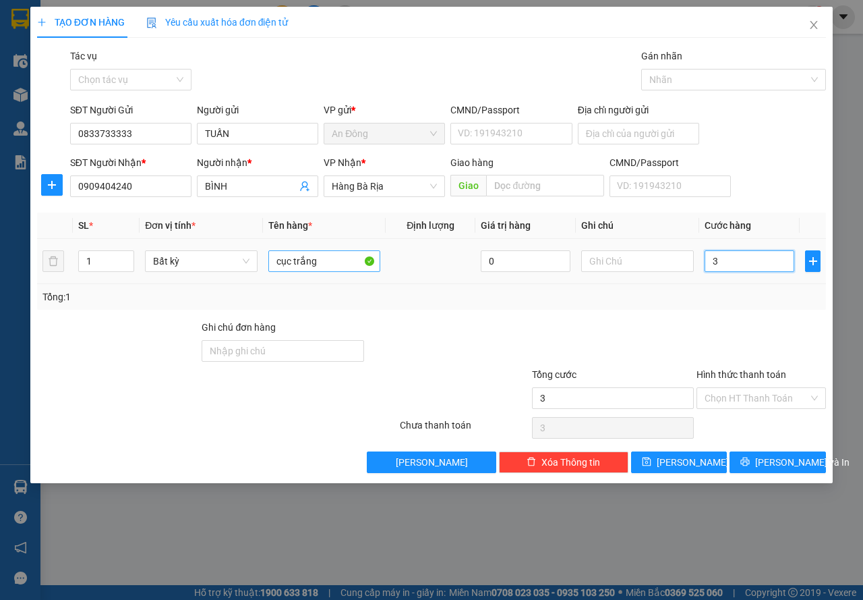
type input "30"
type input "30.000"
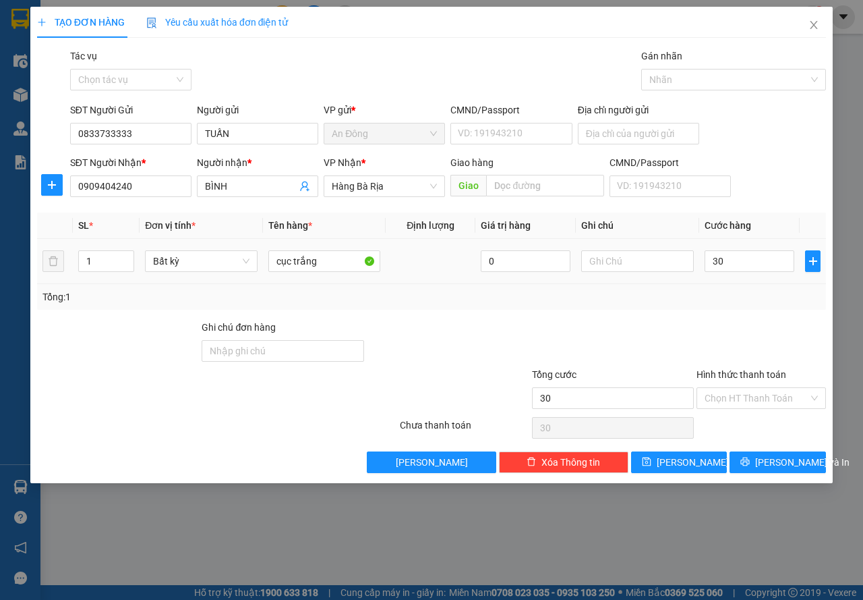
type input "30.000"
click at [587, 312] on div "Transit Pickup Surcharge Ids Transit Deliver Surcharge Ids Transit Deliver Surc…" at bounding box center [431, 261] width 789 height 424
click at [749, 461] on button "[PERSON_NAME] và In" at bounding box center [778, 462] width 96 height 22
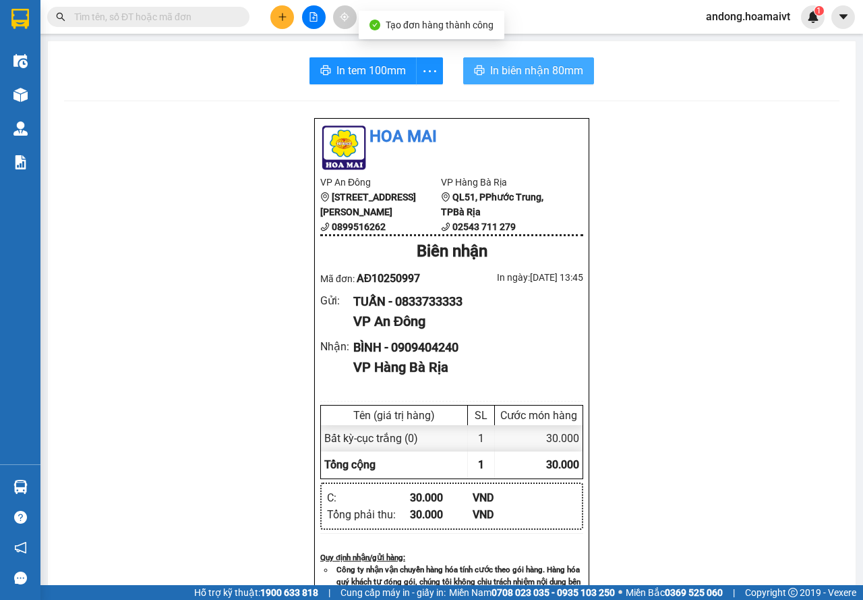
click at [550, 66] on span "In biên nhận 80mm" at bounding box center [536, 70] width 93 height 17
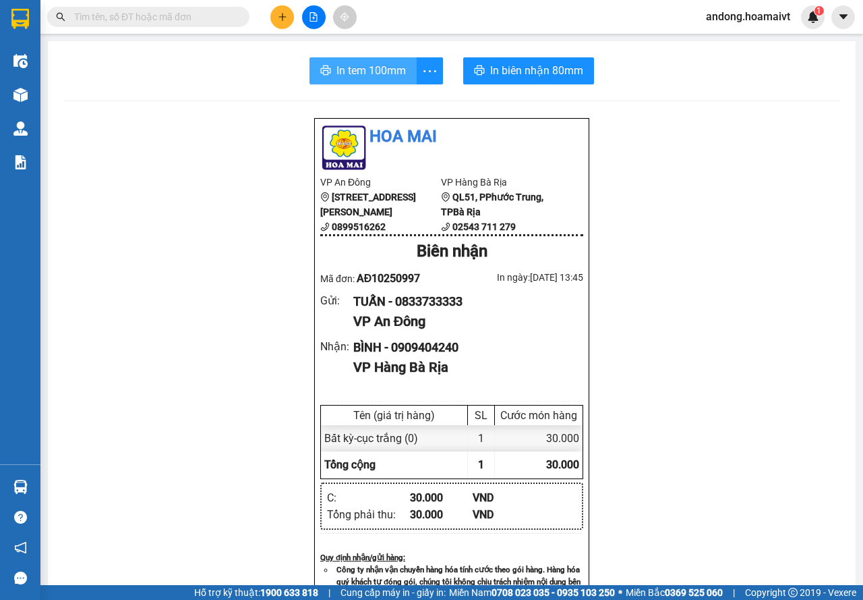
click at [366, 70] on span "In tem 100mm" at bounding box center [371, 70] width 69 height 17
click at [280, 22] on button at bounding box center [282, 17] width 24 height 24
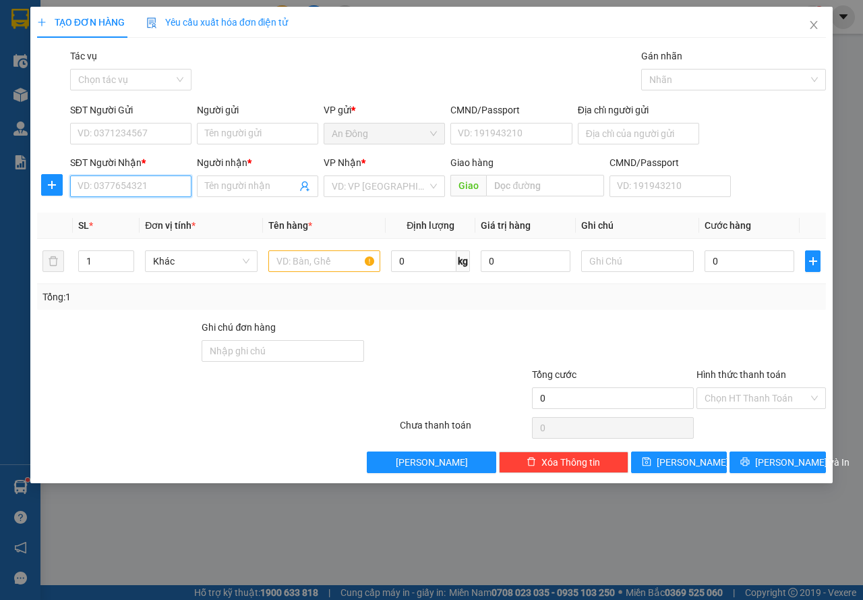
click at [140, 181] on input "SĐT Người Nhận *" at bounding box center [130, 186] width 121 height 22
click at [118, 211] on div "0339730686 - LẬP" at bounding box center [130, 213] width 105 height 15
type input "0339730686"
type input "LẬP"
type input "0339730686"
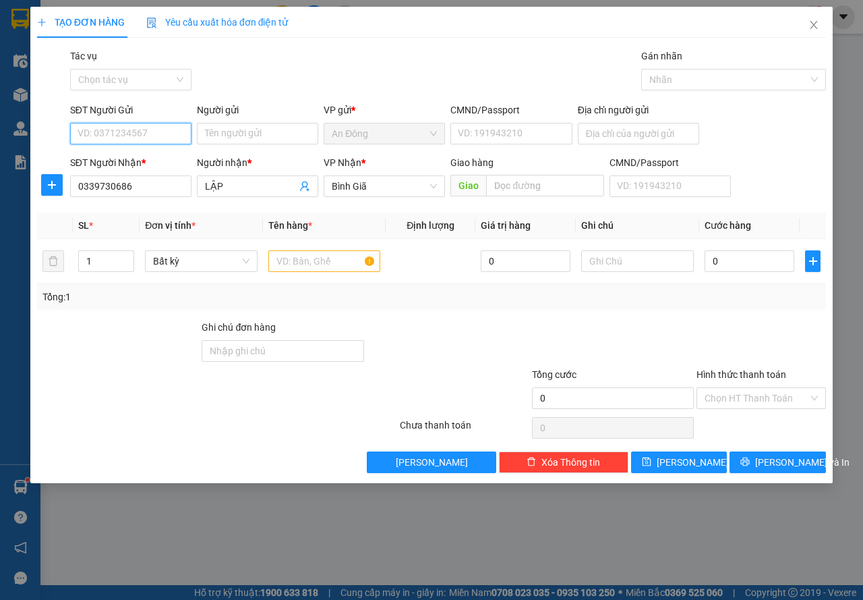
click at [163, 124] on input "SĐT Người Gửi" at bounding box center [130, 134] width 121 height 22
drag, startPoint x: 164, startPoint y: 169, endPoint x: 157, endPoint y: 180, distance: 12.7
click at [157, 180] on div "0902717251 - QUYỀN 0934282081 - CHÂU 0903720790 - giảng 0908191376 - khôi" at bounding box center [130, 193] width 121 height 86
click at [157, 180] on div "0934282081 - CHÂU" at bounding box center [130, 182] width 105 height 15
type input "0934282081"
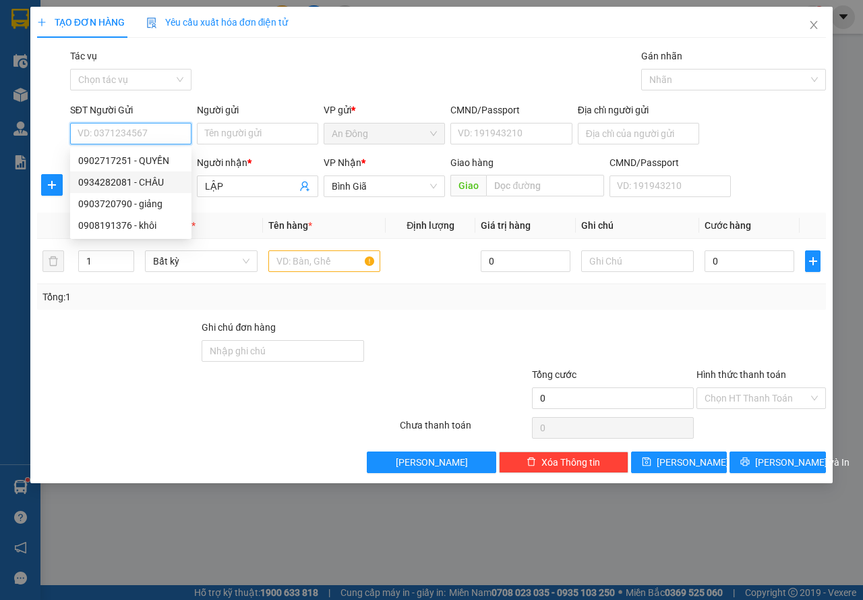
type input "CHÂU"
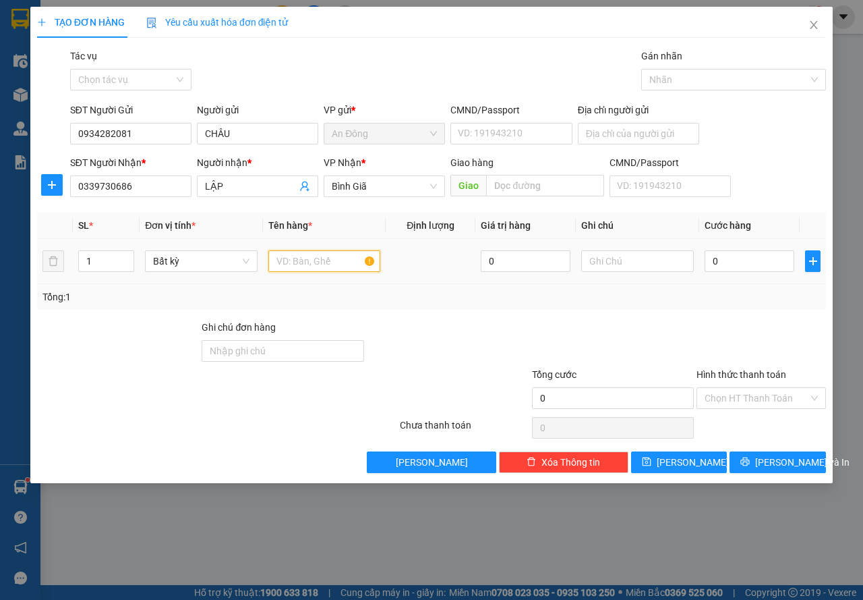
click at [326, 262] on input "text" at bounding box center [324, 261] width 113 height 22
type input "thước lái"
type input "4"
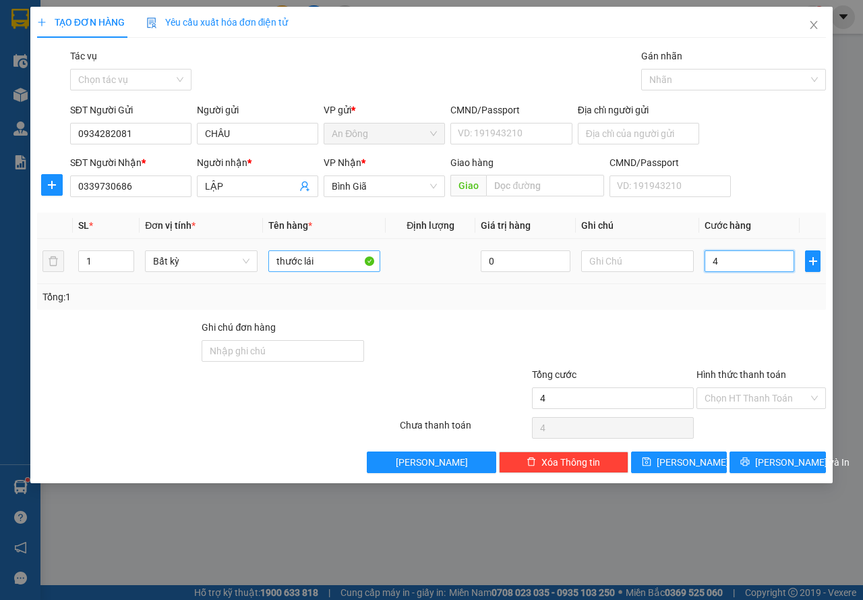
type input "40"
type input "40.000"
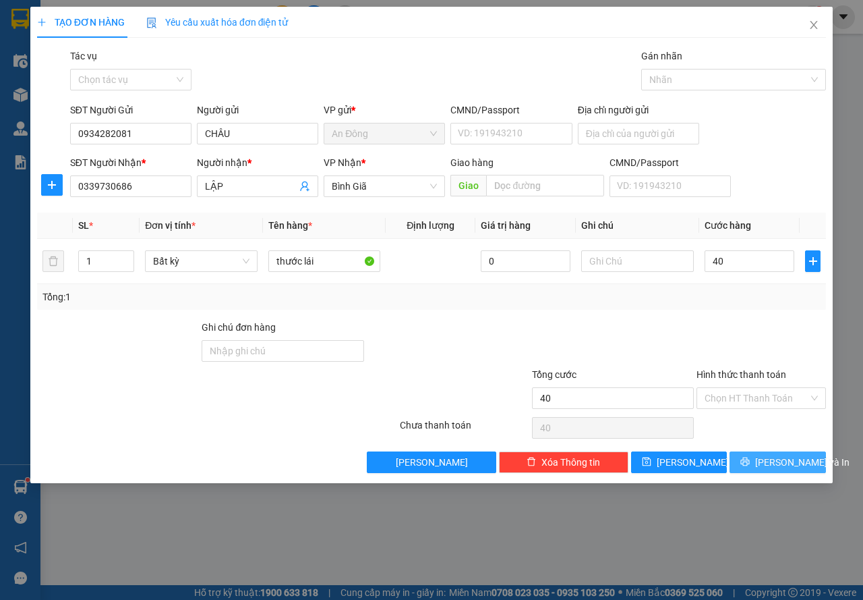
type input "40.000"
click at [767, 455] on span "[PERSON_NAME] và In" at bounding box center [802, 462] width 94 height 15
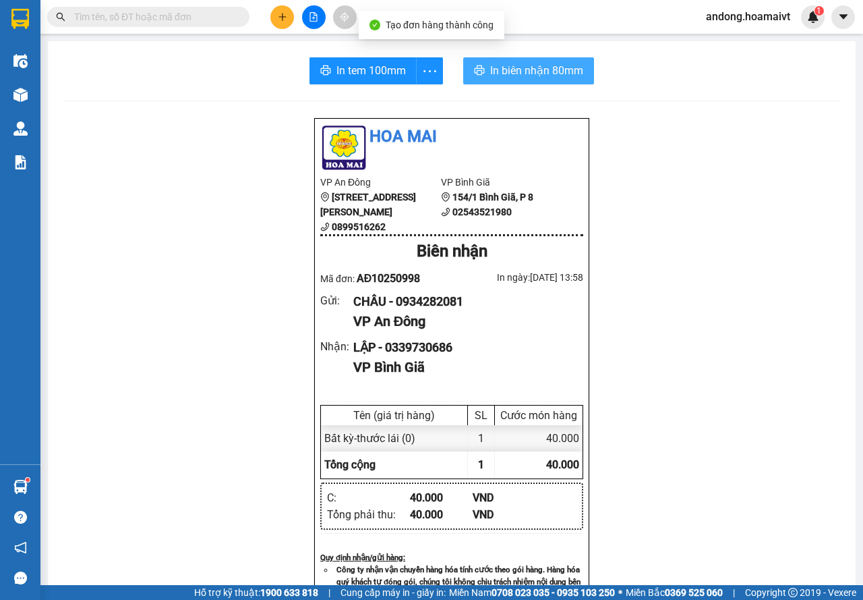
click at [499, 69] on span "In biên nhận 80mm" at bounding box center [536, 70] width 93 height 17
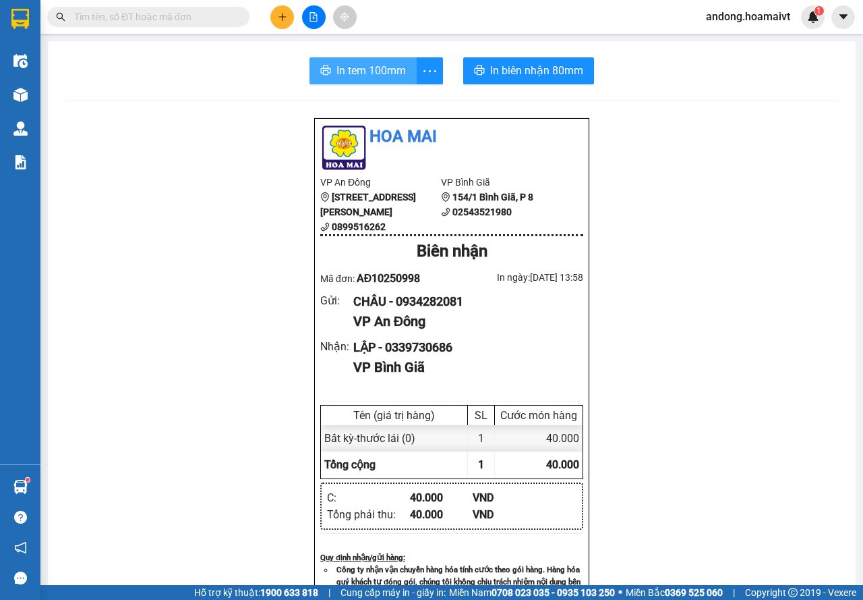
click at [343, 63] on span "In tem 100mm" at bounding box center [371, 70] width 69 height 17
click at [281, 20] on icon "plus" at bounding box center [282, 16] width 9 height 9
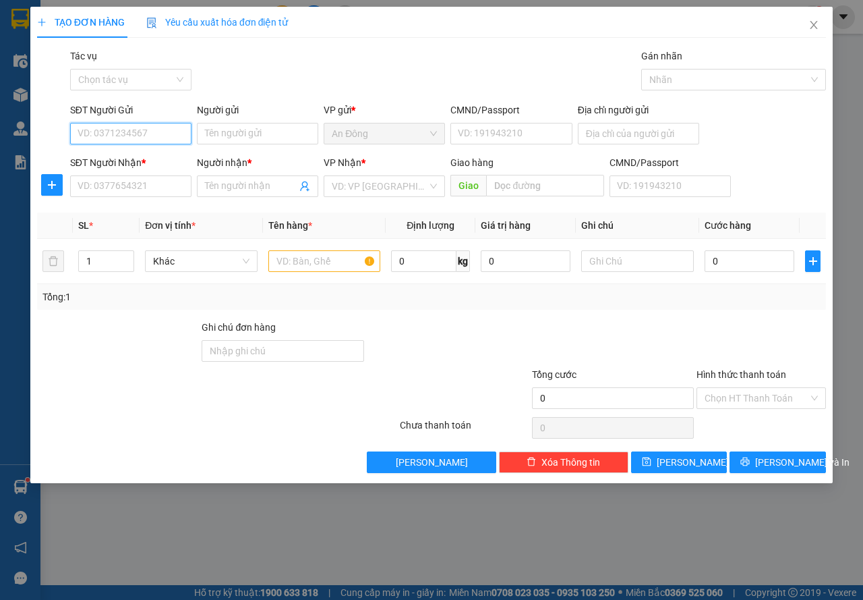
click at [136, 132] on input "SĐT Người Gửi" at bounding box center [130, 134] width 121 height 22
click at [137, 163] on div "0772745650 - LAN" at bounding box center [144, 160] width 133 height 15
type input "0772745650"
type input "LAN"
type input "0907603367"
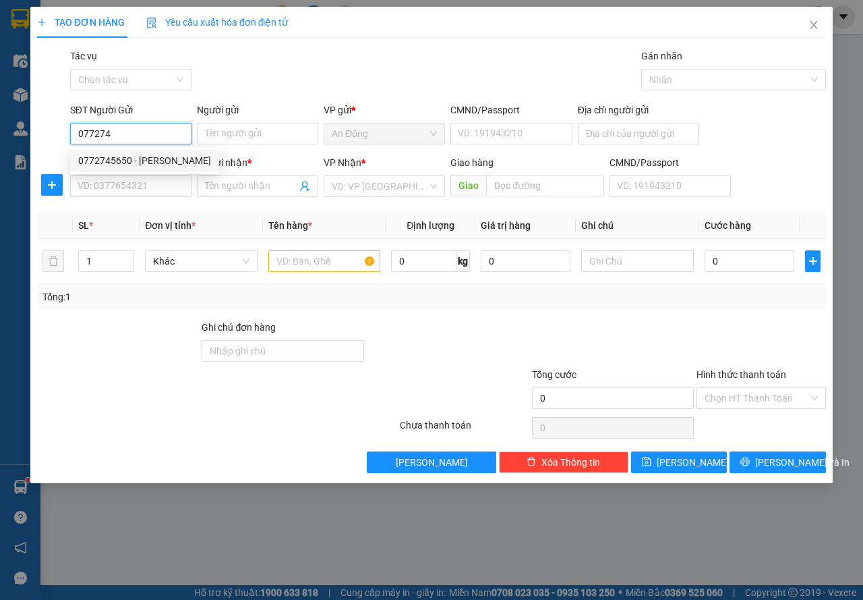
type input "THỦY"
type input "long phú"
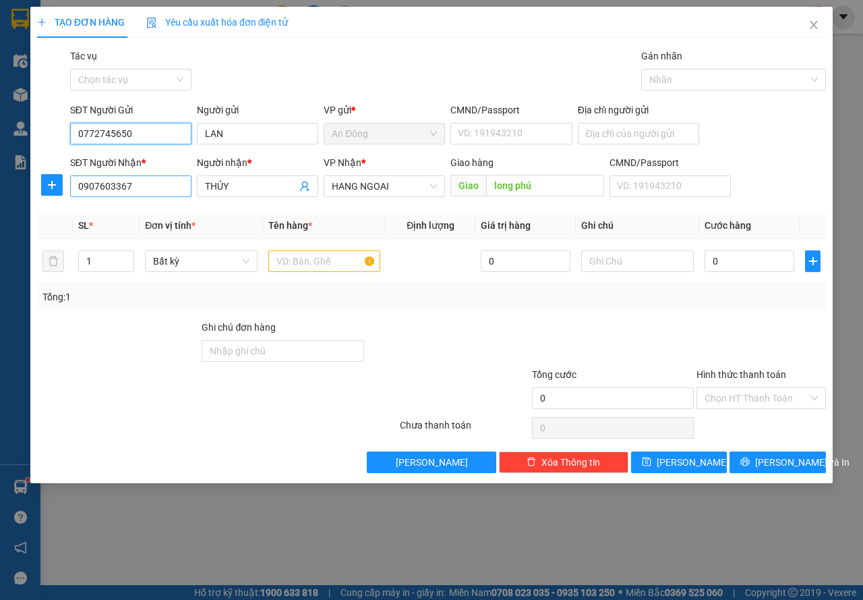
type input "0772745650"
click at [175, 186] on input "0907603367" at bounding box center [130, 186] width 121 height 22
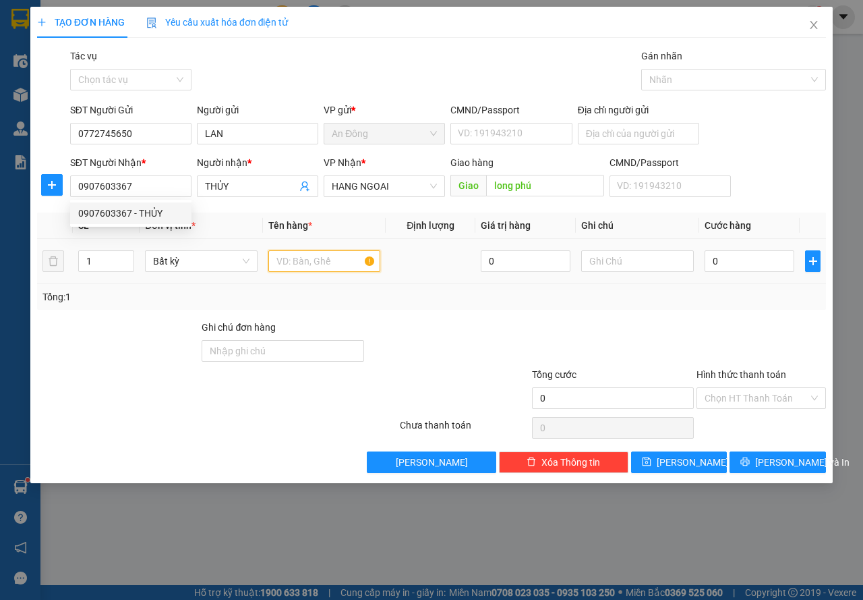
click at [314, 254] on input "text" at bounding box center [324, 261] width 113 height 22
type input "hồ sơ"
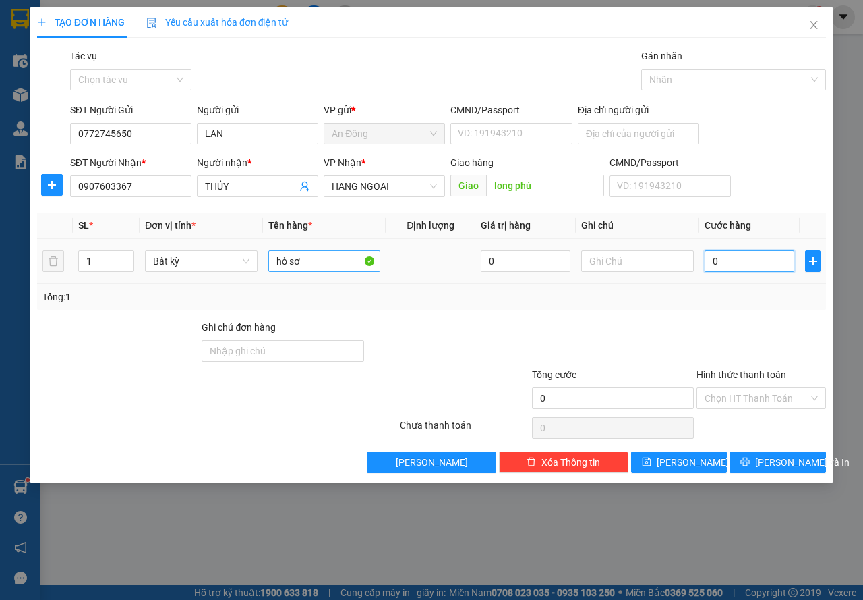
type input "4"
type input "40"
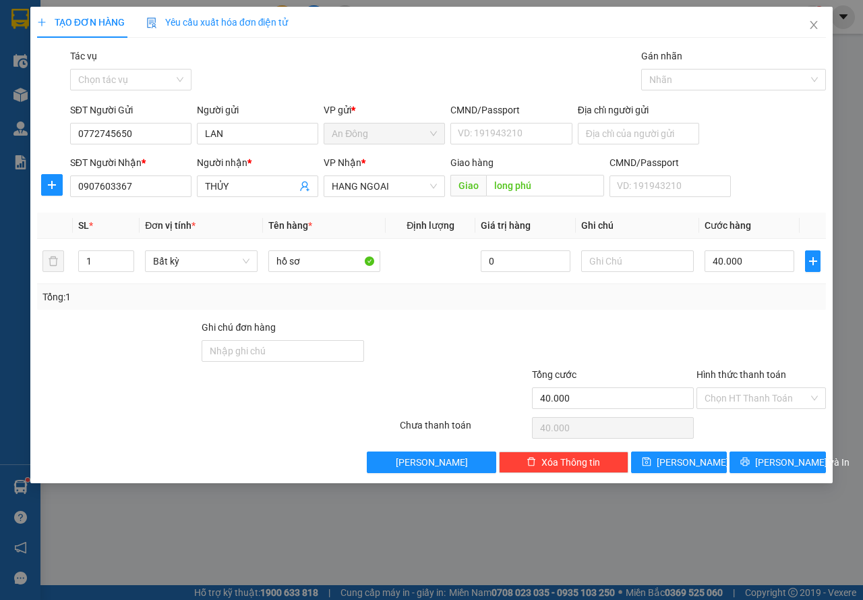
drag, startPoint x: 678, startPoint y: 337, endPoint x: 689, endPoint y: 335, distance: 11.8
click at [680, 337] on div at bounding box center [613, 343] width 165 height 47
click at [757, 390] on input "Hình thức thanh toán" at bounding box center [757, 398] width 104 height 20
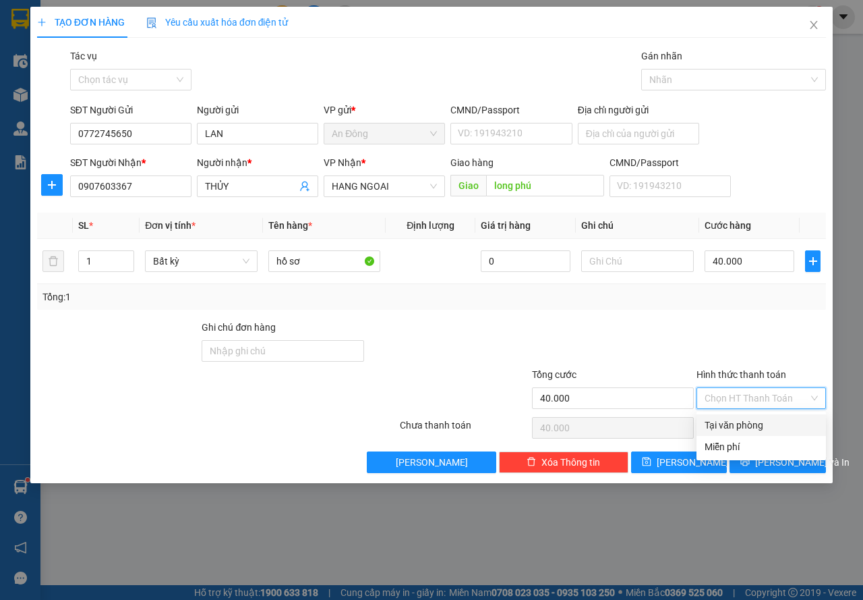
click at [743, 418] on div "Tại văn phòng" at bounding box center [761, 424] width 113 height 15
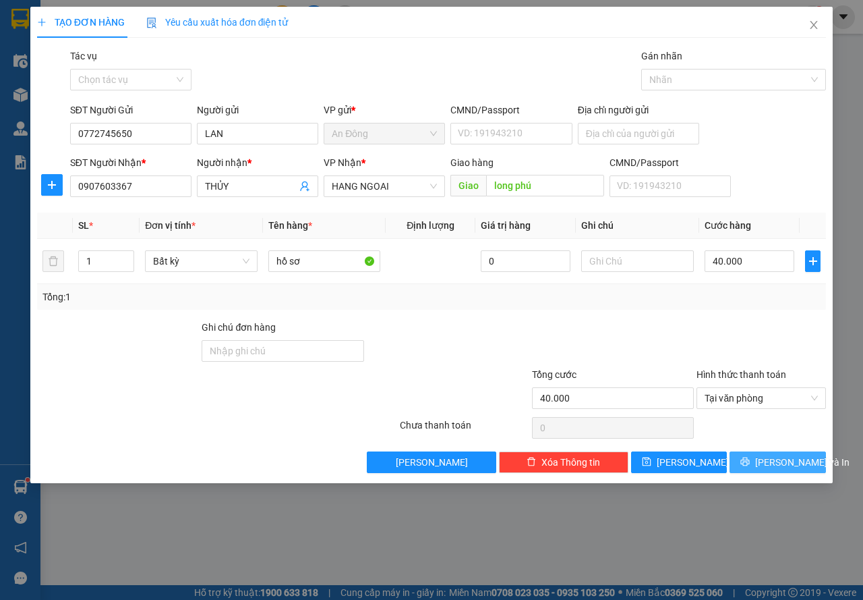
click at [774, 465] on span "[PERSON_NAME] và In" at bounding box center [802, 462] width 94 height 15
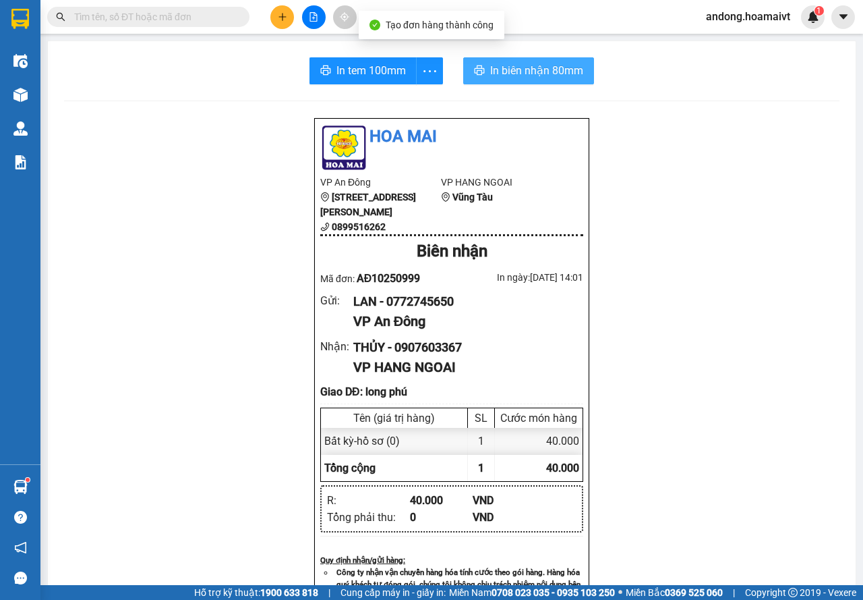
click at [520, 75] on span "In biên nhận 80mm" at bounding box center [536, 70] width 93 height 17
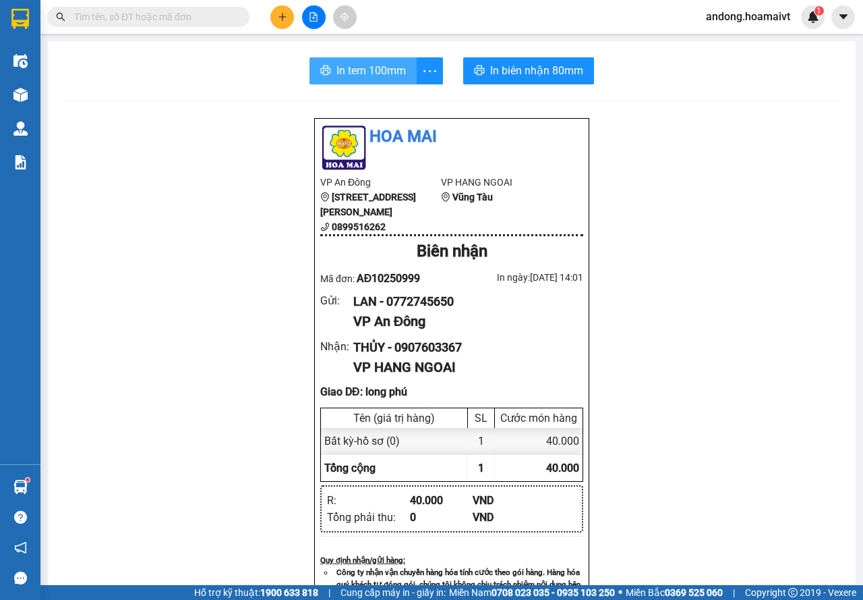
click at [339, 70] on span "In tem 100mm" at bounding box center [371, 70] width 69 height 17
click at [280, 22] on button at bounding box center [282, 17] width 24 height 24
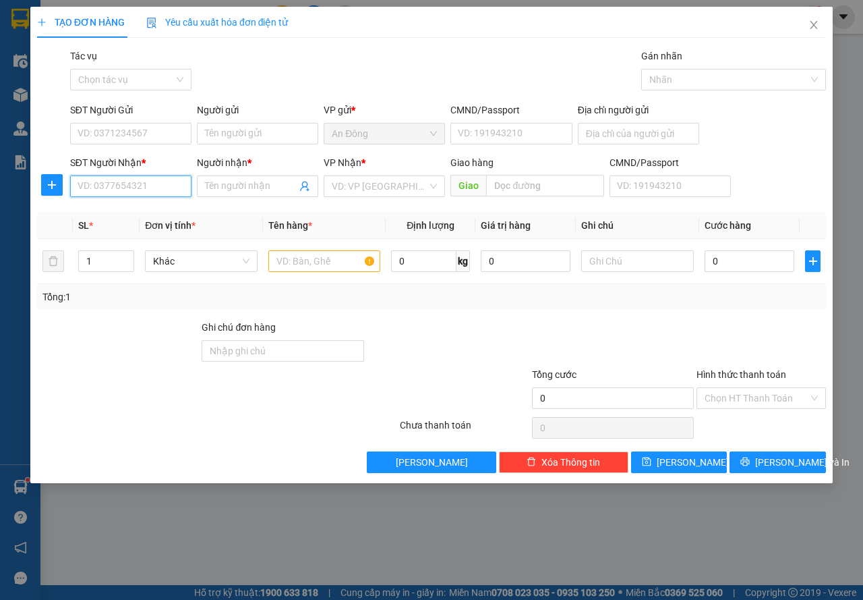
click at [149, 181] on input "SĐT Người Nhận *" at bounding box center [130, 186] width 121 height 22
click at [154, 212] on div "0988871113 - Thiện" at bounding box center [130, 213] width 105 height 15
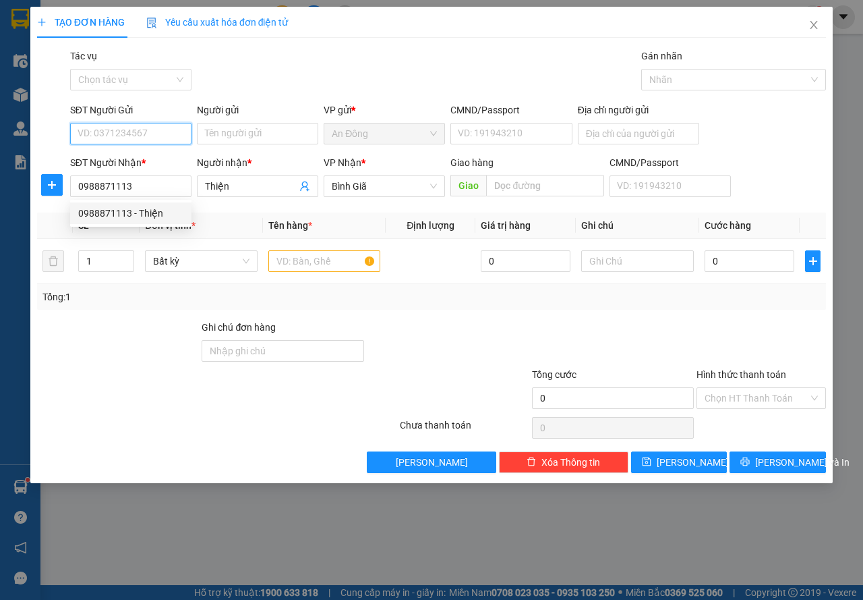
click at [150, 134] on input "SĐT Người Gửi" at bounding box center [130, 134] width 121 height 22
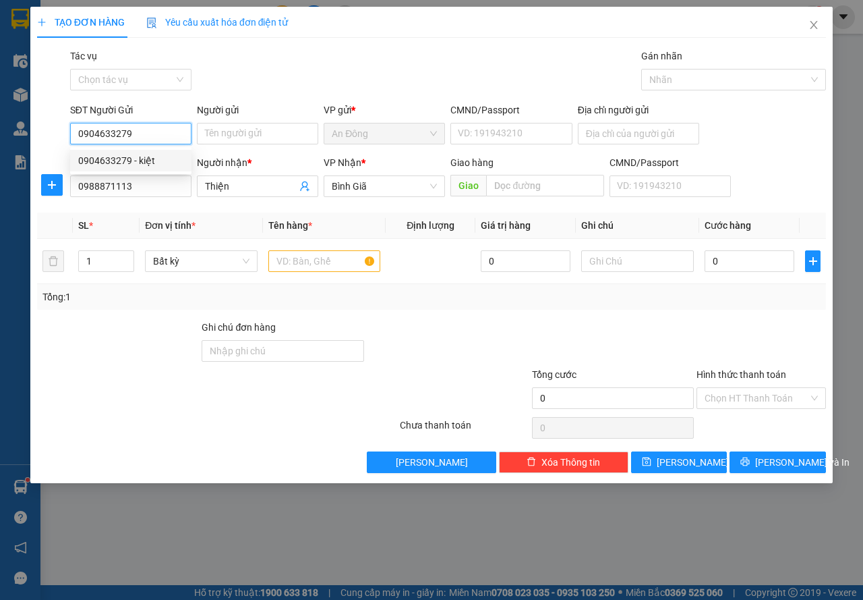
click at [158, 157] on div "0904633279 - kiệt" at bounding box center [130, 160] width 105 height 15
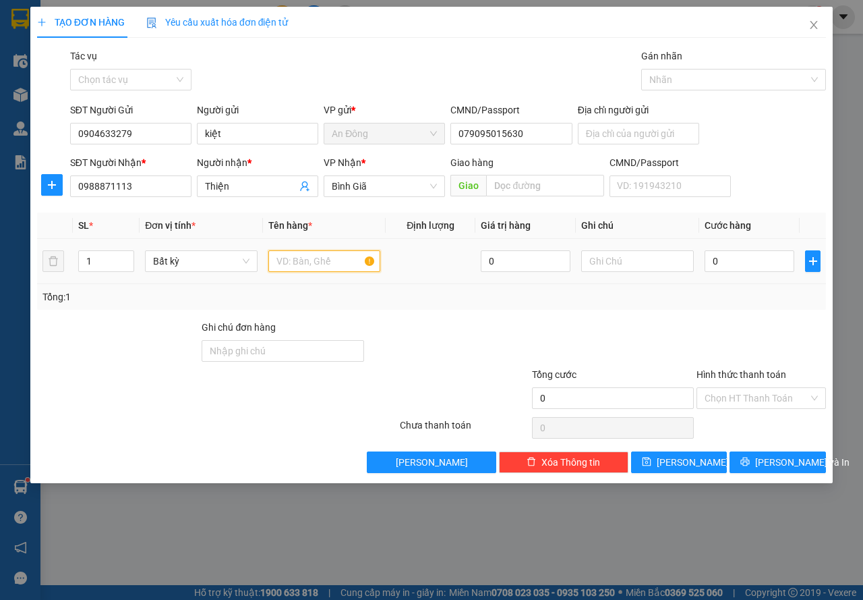
click at [325, 268] on input "text" at bounding box center [324, 261] width 113 height 22
click at [794, 461] on span "[PERSON_NAME] và In" at bounding box center [802, 462] width 94 height 15
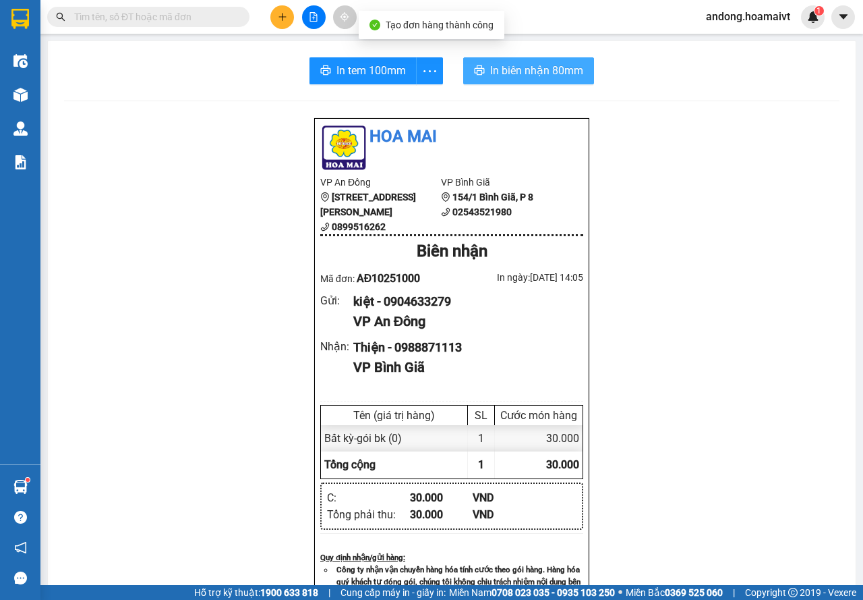
click at [566, 69] on span "In biên nhận 80mm" at bounding box center [536, 70] width 93 height 17
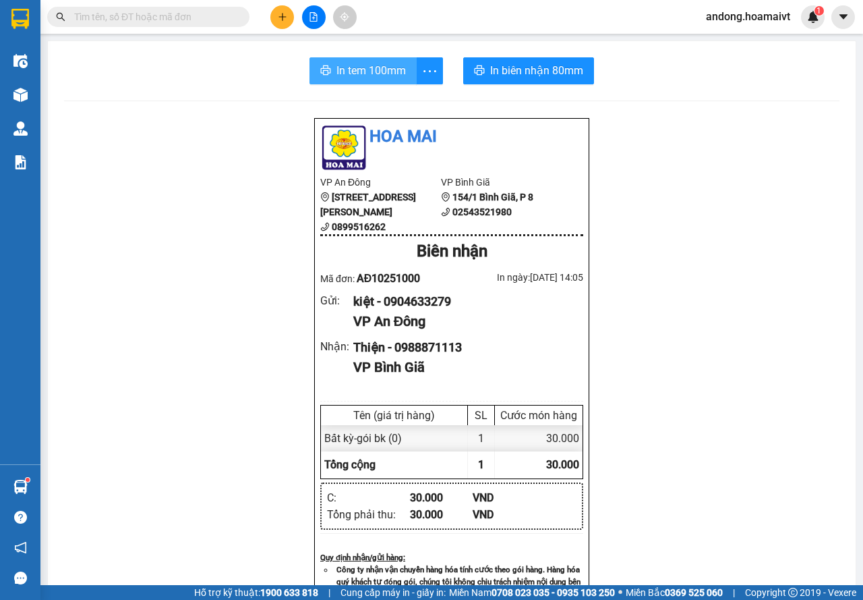
click at [310, 65] on button "In tem 100mm" at bounding box center [363, 70] width 107 height 27
click at [277, 18] on button at bounding box center [282, 17] width 24 height 24
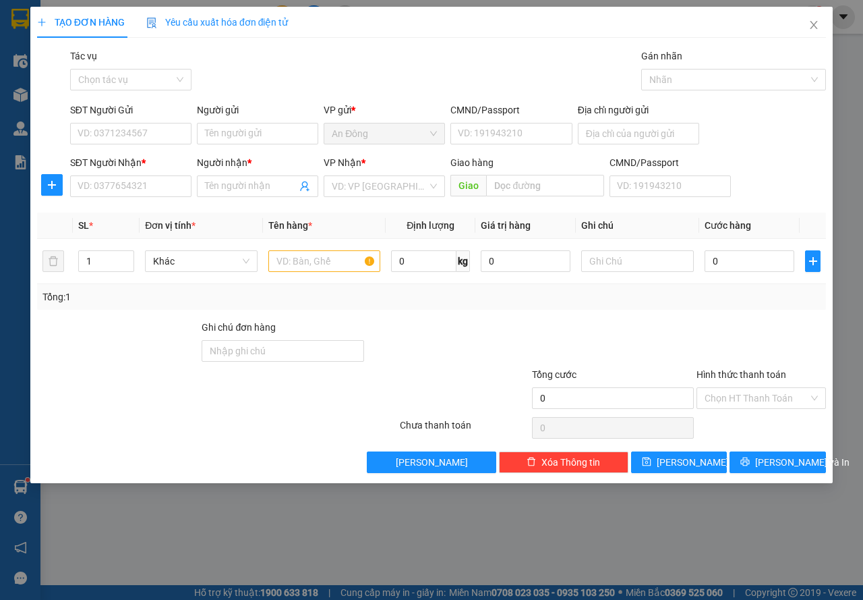
click at [166, 173] on div "SĐT Người Nhận *" at bounding box center [130, 165] width 121 height 20
click at [158, 180] on input "SĐT Người Nhận *" at bounding box center [130, 186] width 121 height 22
click at [158, 181] on input "SĐT Người Nhận *" at bounding box center [130, 186] width 121 height 22
click at [134, 212] on div "0908881785 - my" at bounding box center [130, 213] width 105 height 15
click at [132, 138] on input "SĐT Người Gửi" at bounding box center [130, 134] width 121 height 22
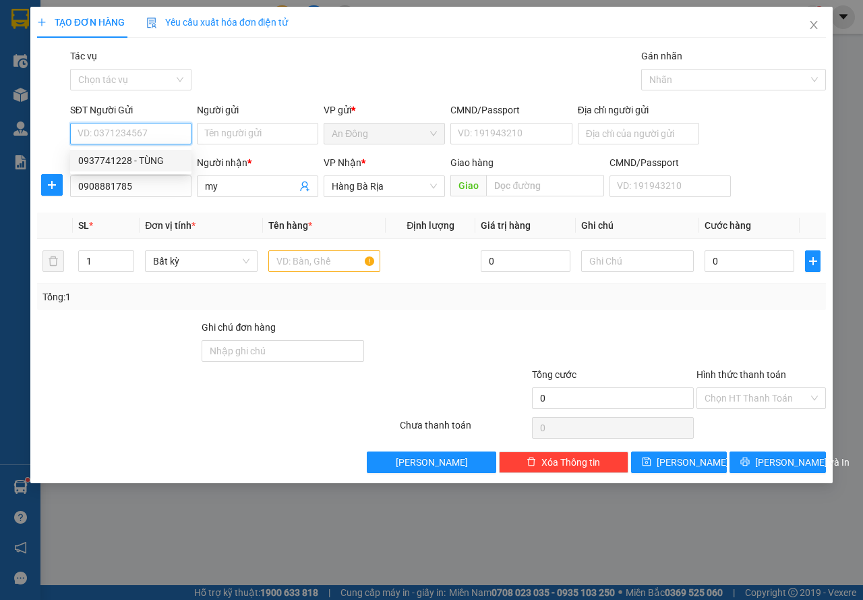
click at [130, 156] on div "0937741228 - TÙNG" at bounding box center [130, 160] width 105 height 15
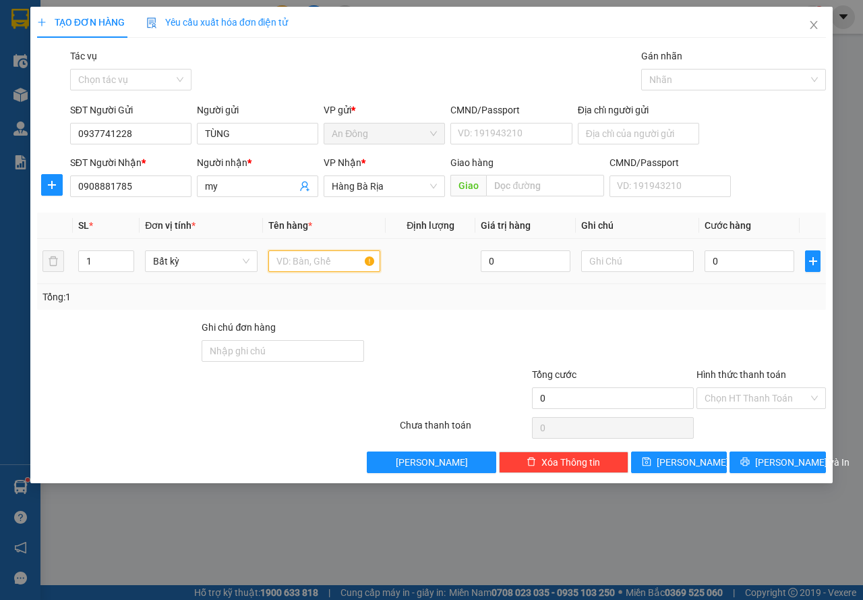
click at [293, 264] on input "text" at bounding box center [324, 261] width 113 height 22
click at [693, 333] on div at bounding box center [613, 343] width 165 height 47
click at [745, 456] on button "[PERSON_NAME] và In" at bounding box center [778, 462] width 96 height 22
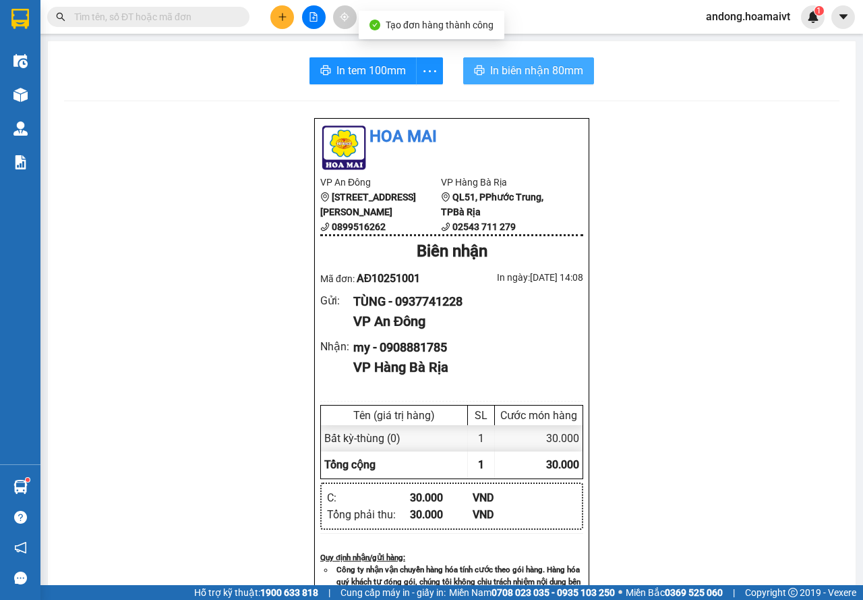
click at [509, 62] on span "In biên nhận 80mm" at bounding box center [536, 70] width 93 height 17
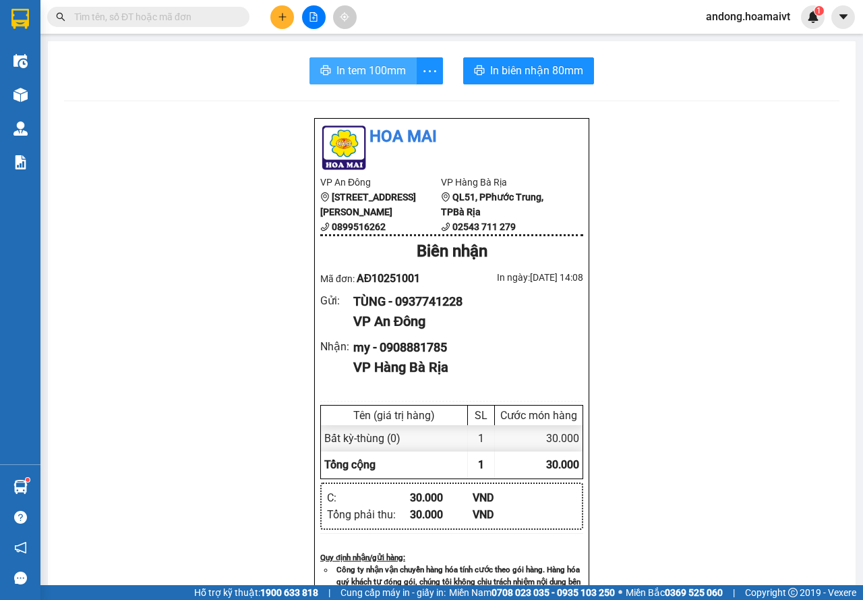
click at [351, 77] on span "In tem 100mm" at bounding box center [371, 70] width 69 height 17
click at [272, 13] on button at bounding box center [282, 17] width 24 height 24
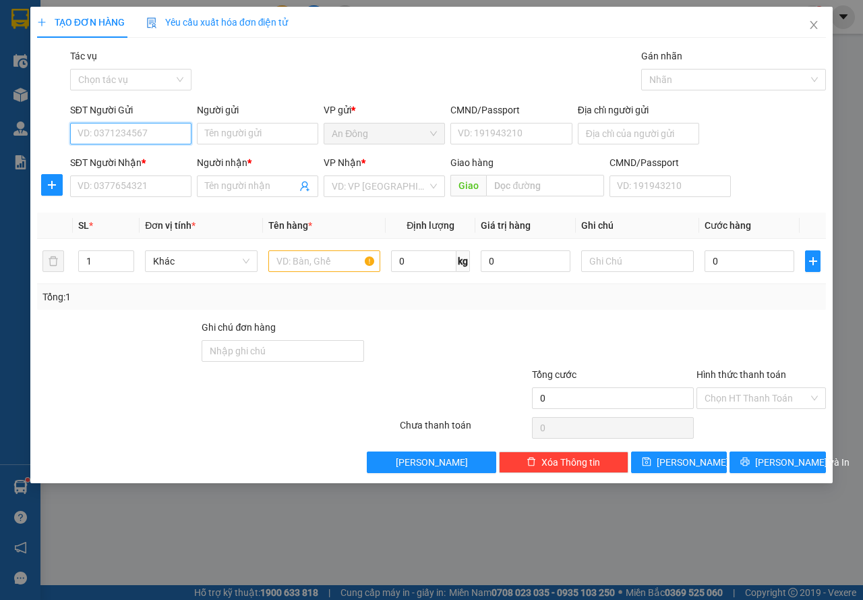
click at [158, 134] on input "SĐT Người Gửi" at bounding box center [130, 134] width 121 height 22
click at [179, 154] on div "0985149206 - THÚY" at bounding box center [130, 160] width 105 height 15
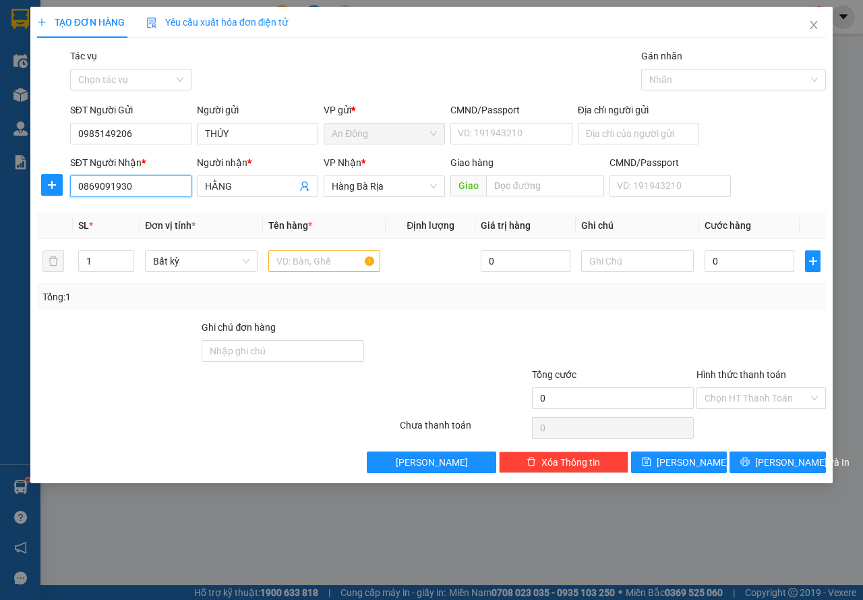
click at [159, 189] on input "0869091930" at bounding box center [130, 186] width 121 height 22
click at [146, 237] on div "0904237786 - THÙY" at bounding box center [130, 234] width 105 height 15
click at [315, 257] on input "text" at bounding box center [324, 261] width 113 height 22
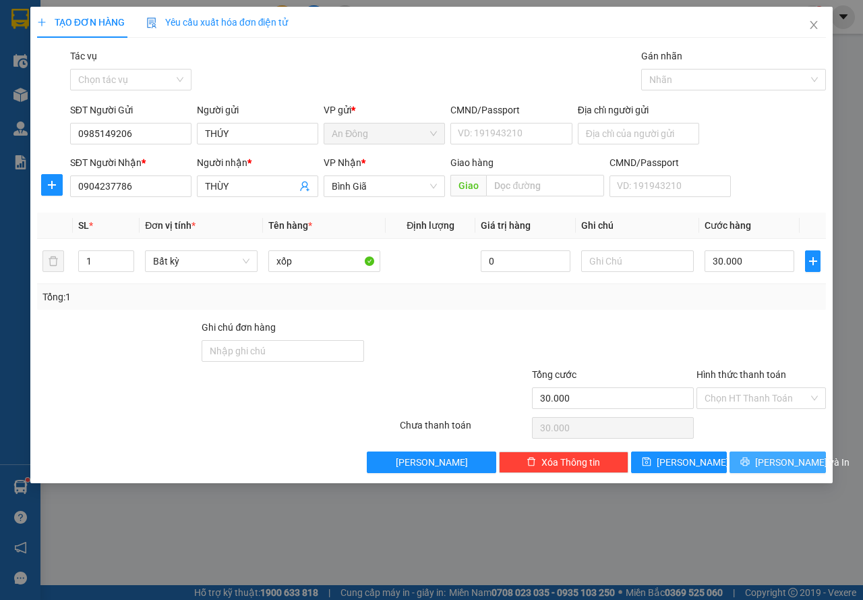
click at [774, 466] on span "[PERSON_NAME] và In" at bounding box center [802, 462] width 94 height 15
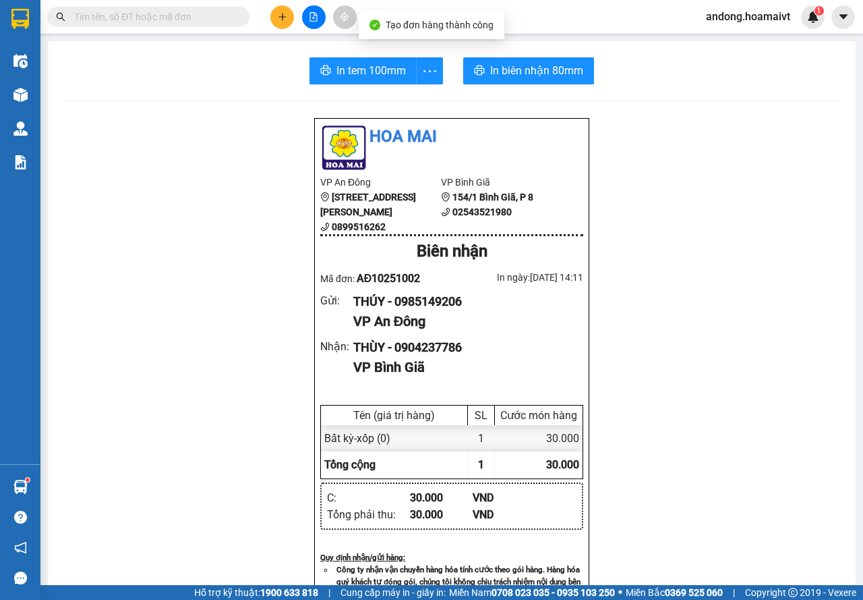
click at [337, 53] on div "In tem 100mm In biên nhận 80mm Hoa Mai VP An Đông 275 Hùng Vương, Phường 9, Quậ…" at bounding box center [452, 523] width 808 height 964
click at [337, 69] on span "In tem 100mm" at bounding box center [371, 70] width 69 height 17
click at [279, 15] on icon "plus" at bounding box center [282, 16] width 9 height 9
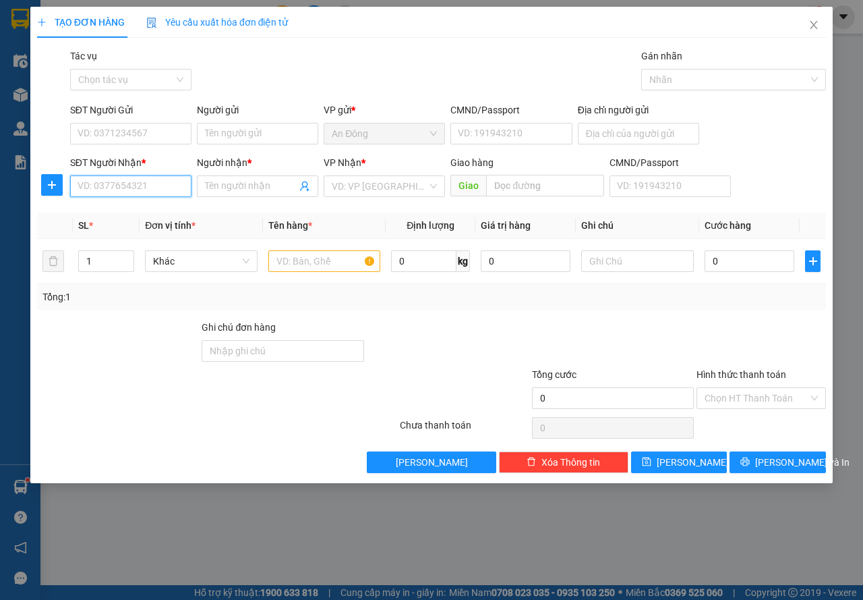
click at [146, 179] on input "SĐT Người Nhận *" at bounding box center [130, 186] width 121 height 22
click at [158, 210] on div "0986336686 - Phượng" at bounding box center [130, 213] width 105 height 15
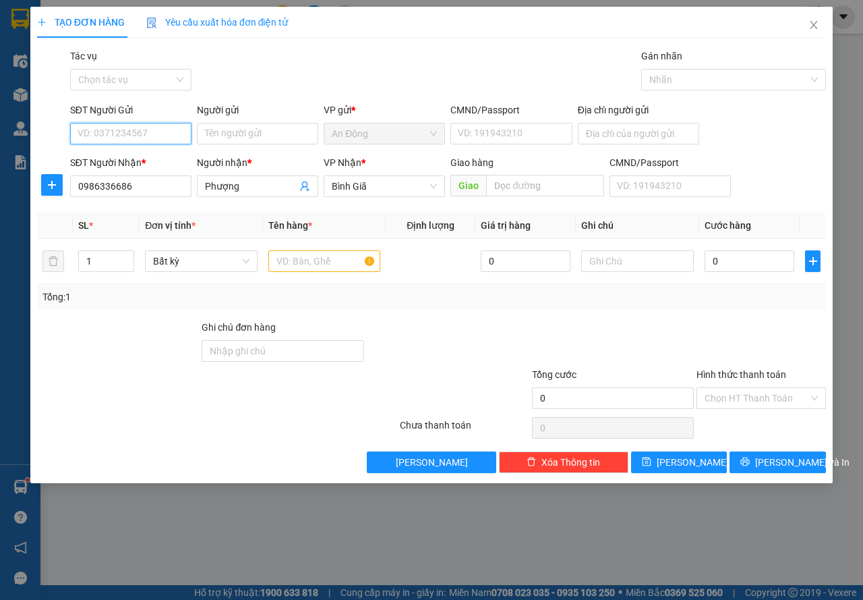
click at [132, 131] on input "SĐT Người Gửi" at bounding box center [130, 134] width 121 height 22
click at [136, 158] on div "0899899555 - NAM AN" at bounding box center [130, 160] width 105 height 15
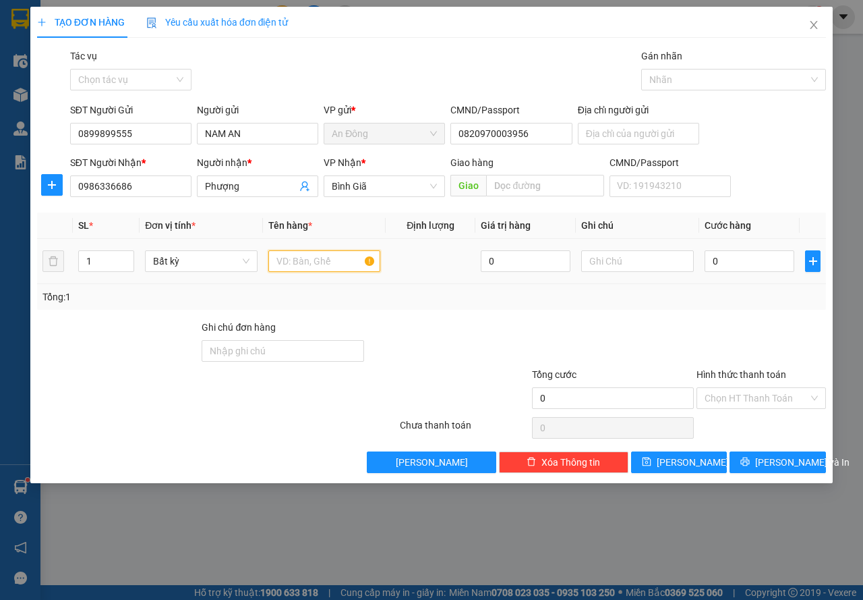
click at [326, 262] on input "text" at bounding box center [324, 261] width 113 height 22
click at [603, 320] on div at bounding box center [613, 343] width 165 height 47
click at [772, 457] on span "[PERSON_NAME] và In" at bounding box center [802, 462] width 94 height 15
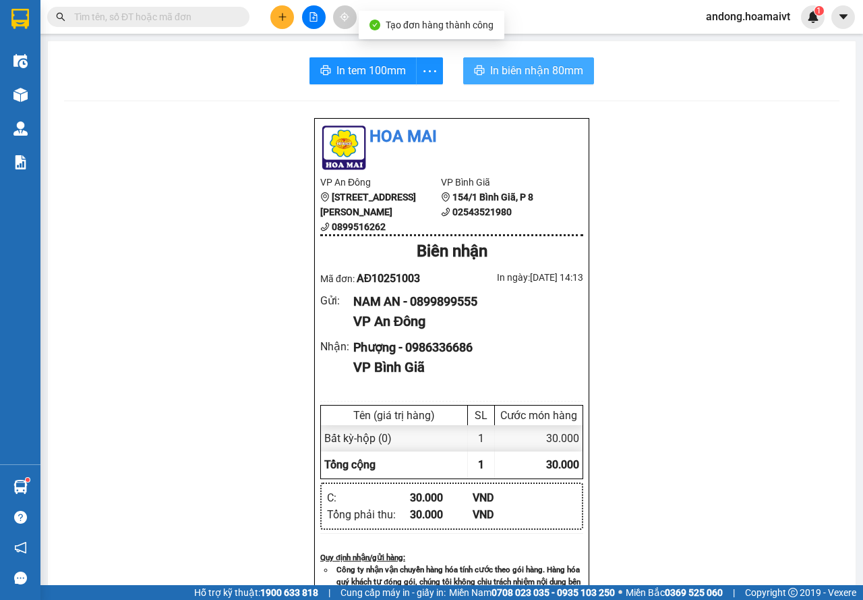
click at [519, 80] on button "In biên nhận 80mm" at bounding box center [528, 70] width 131 height 27
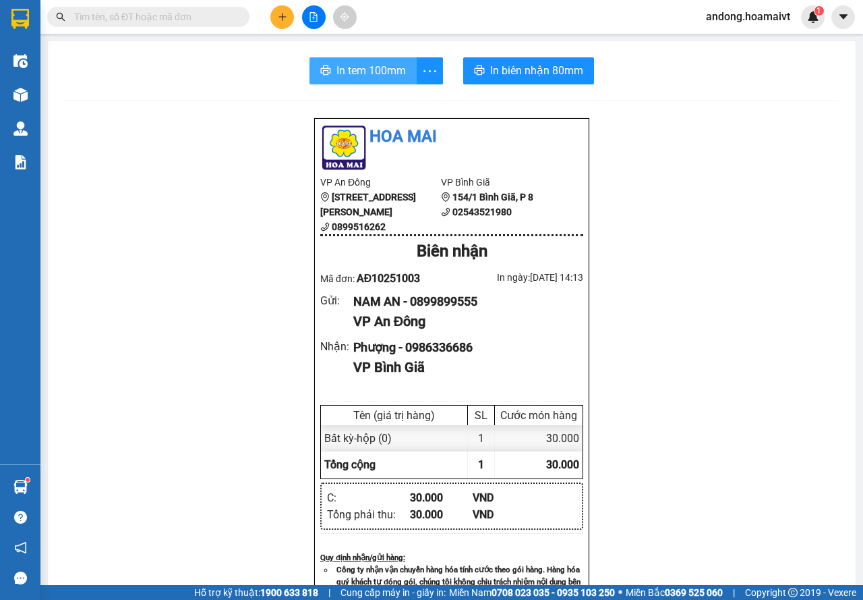
click at [352, 57] on button "In tem 100mm" at bounding box center [363, 70] width 107 height 27
click at [293, 11] on div at bounding box center [313, 17] width 101 height 24
click at [289, 15] on button at bounding box center [282, 17] width 24 height 24
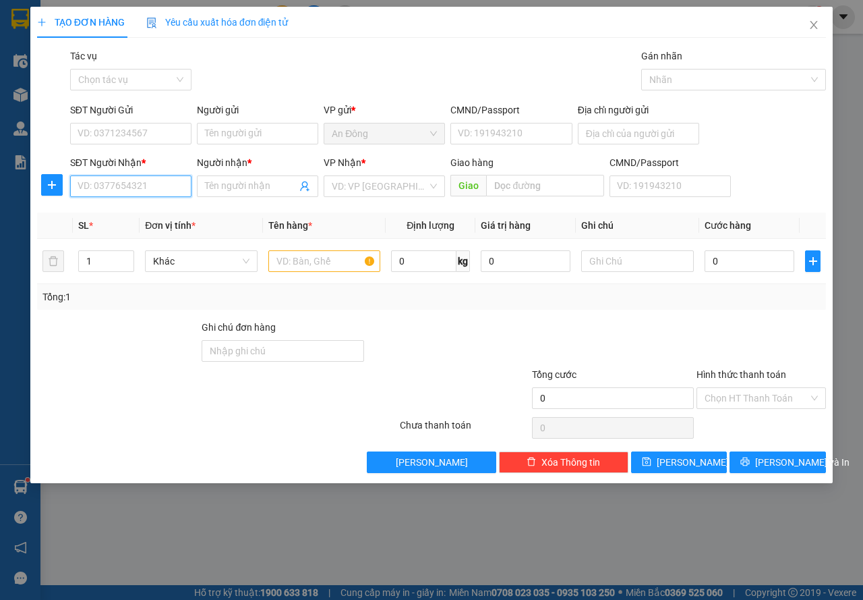
click at [140, 181] on input "SĐT Người Nhận *" at bounding box center [130, 186] width 121 height 22
click at [572, 564] on div "TẠO ĐƠN HÀNG Yêu cầu xuất hóa đơn điện tử Transit Pickup Surcharge Ids Transit …" at bounding box center [431, 300] width 863 height 600
click at [167, 191] on input "SĐT Người Nhận *" at bounding box center [130, 186] width 121 height 22
click at [151, 204] on div "0898462379 - HIỆP" at bounding box center [130, 213] width 121 height 22
click at [156, 120] on div "SĐT Người Gửi" at bounding box center [130, 113] width 121 height 20
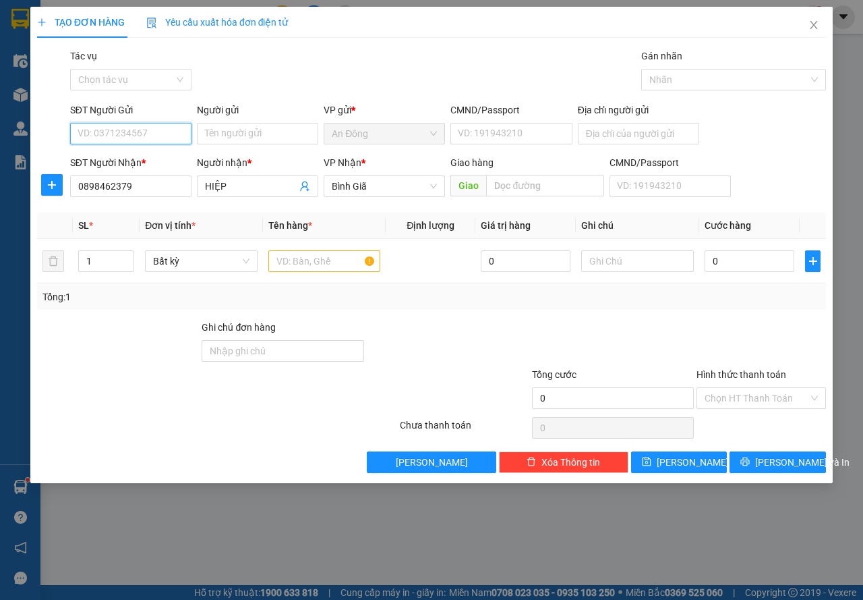
click at [156, 124] on input "SĐT Người Gửi" at bounding box center [130, 134] width 121 height 22
click at [171, 158] on div "02839975893 - MALOCA" at bounding box center [130, 160] width 105 height 15
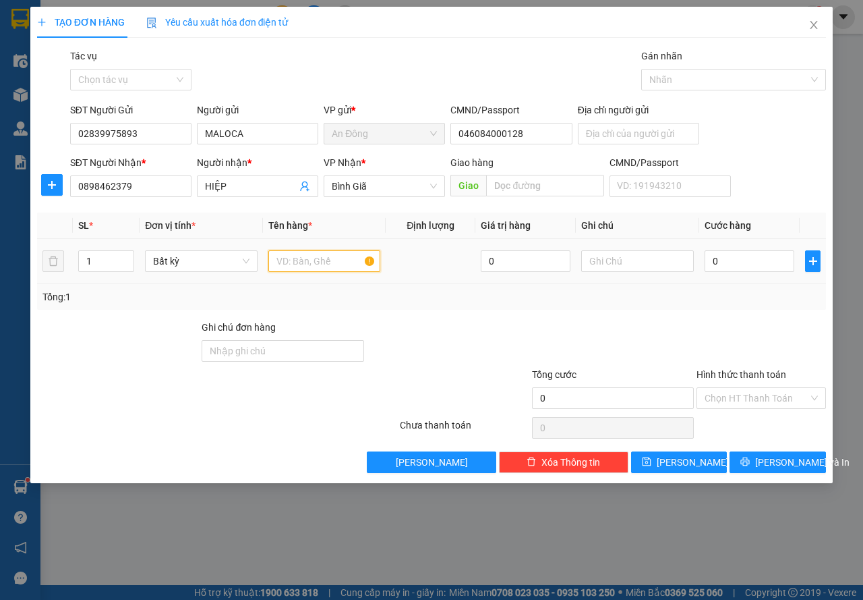
click at [312, 256] on input "text" at bounding box center [324, 261] width 113 height 22
click at [767, 334] on div at bounding box center [761, 343] width 132 height 47
click at [767, 471] on button "[PERSON_NAME] và In" at bounding box center [778, 462] width 96 height 22
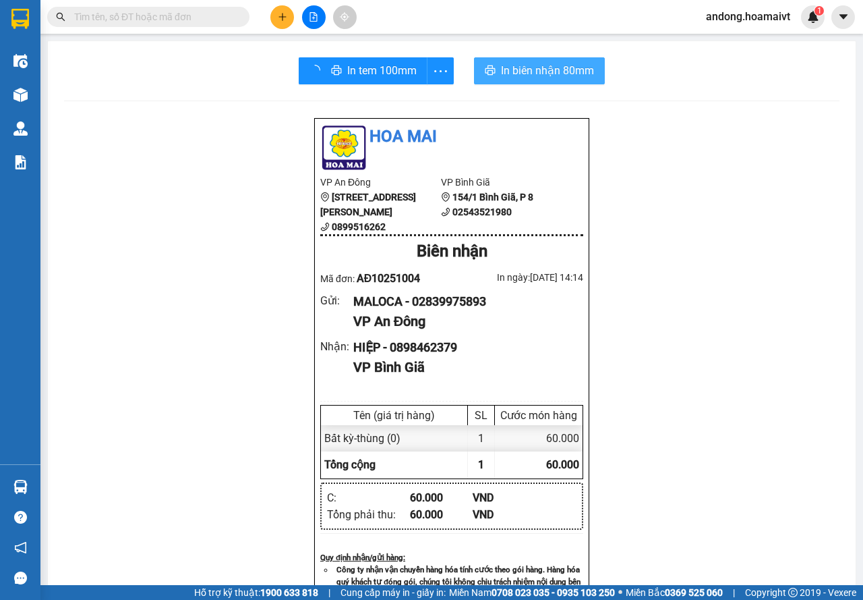
click at [504, 78] on span "In biên nhận 80mm" at bounding box center [547, 70] width 93 height 17
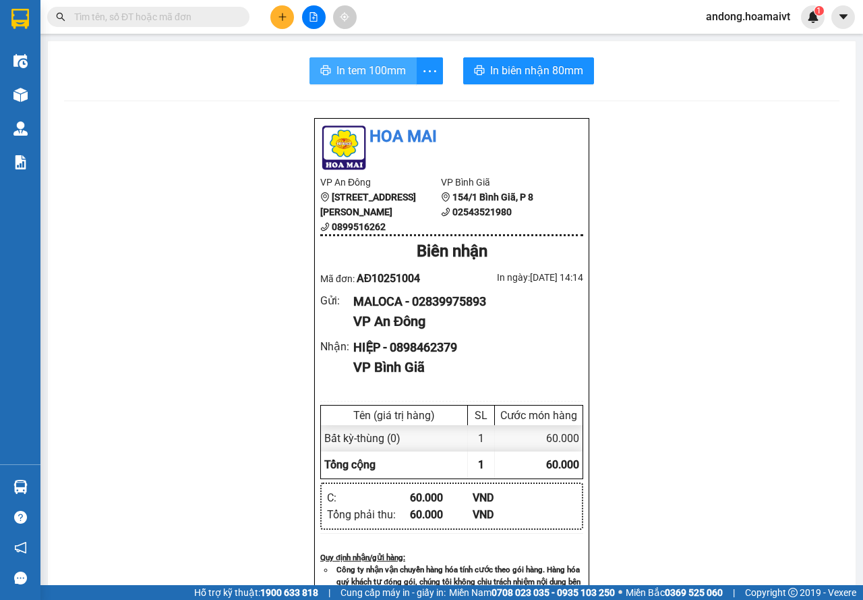
click at [356, 65] on span "In tem 100mm" at bounding box center [371, 70] width 69 height 17
click at [281, 7] on button at bounding box center [282, 17] width 24 height 24
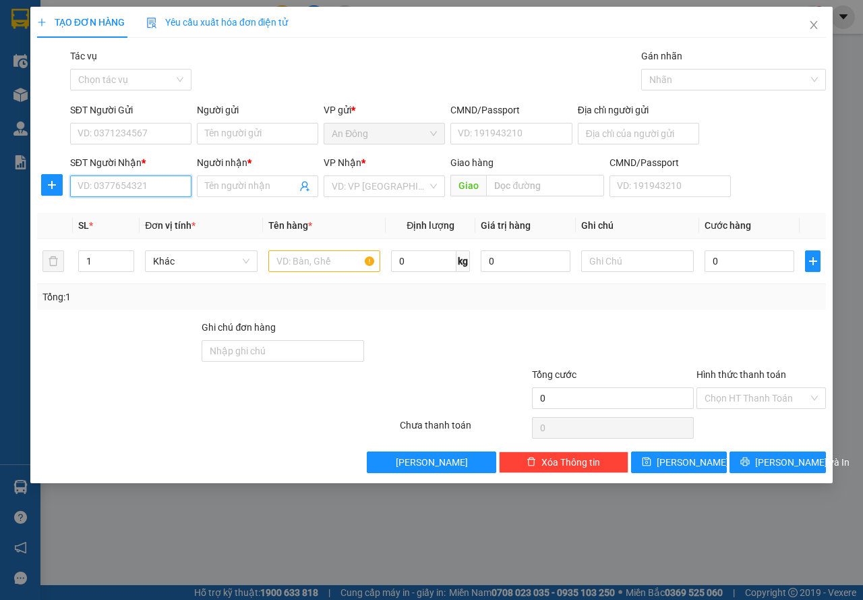
click at [132, 185] on input "SĐT Người Nhận *" at bounding box center [130, 186] width 121 height 22
type input "0937171586"
click at [142, 213] on div "0937171586 - Cường" at bounding box center [130, 213] width 105 height 15
type input "Cường"
type input "0937171586"
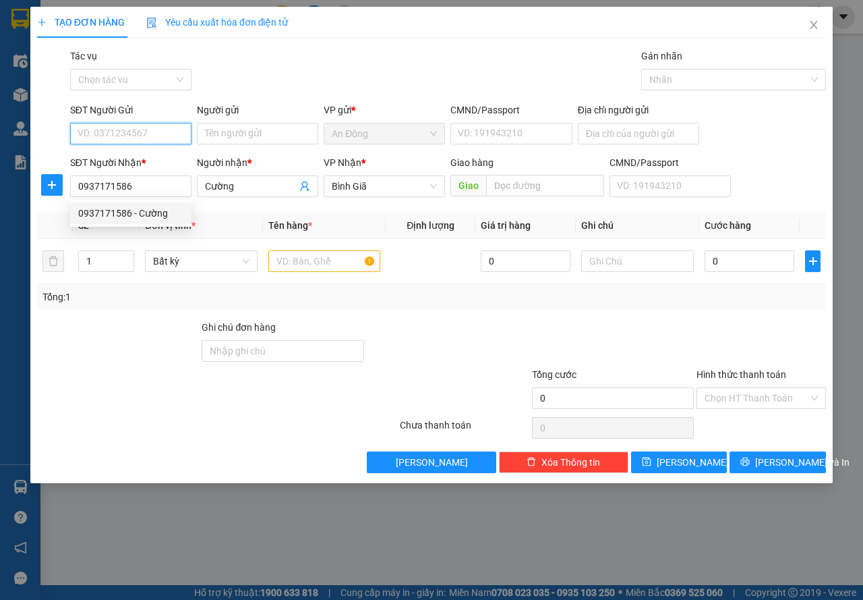
click at [147, 132] on input "SĐT Người Gửi" at bounding box center [130, 134] width 121 height 22
click at [158, 159] on div "0936485495 - bảo" at bounding box center [130, 160] width 105 height 15
type input "0936485495"
type input "bảo"
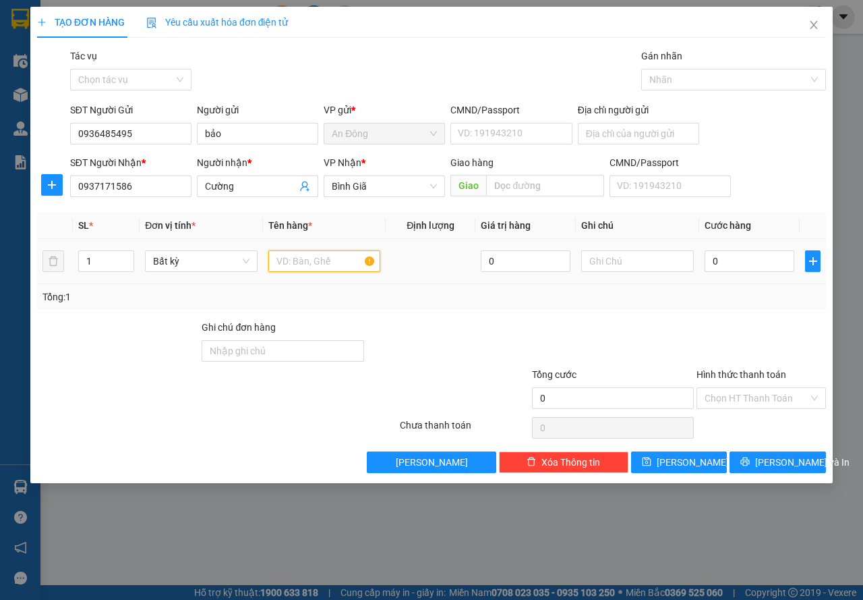
click at [286, 262] on input "text" at bounding box center [324, 261] width 113 height 22
type input "hộp"
type input "3"
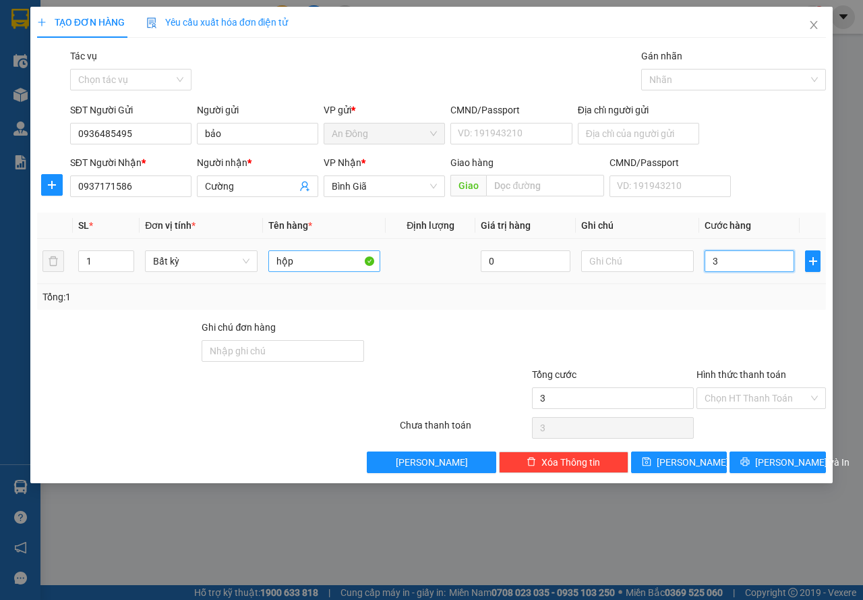
type input "30"
type input "30.000"
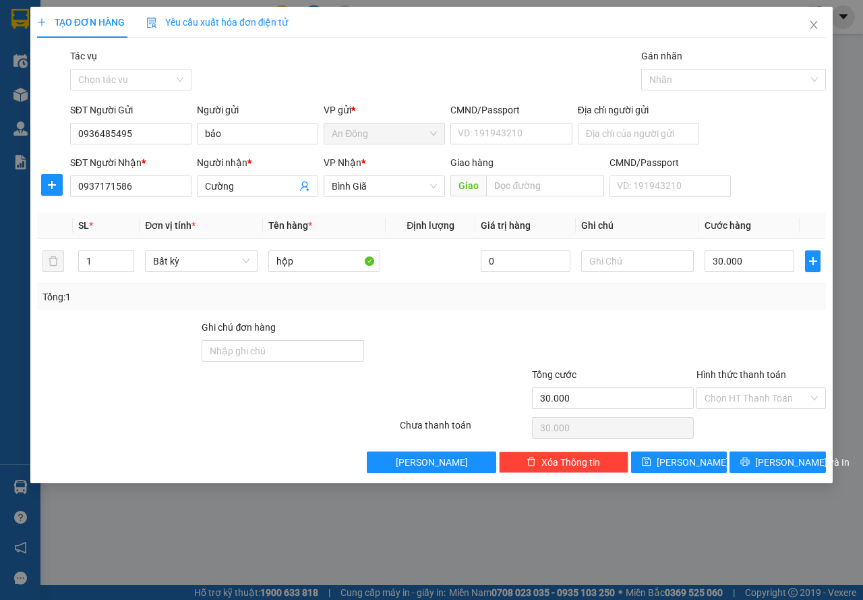
click at [525, 308] on div "Tổng: 1" at bounding box center [431, 297] width 789 height 26
click at [754, 388] on input "Hình thức thanh toán" at bounding box center [757, 398] width 104 height 20
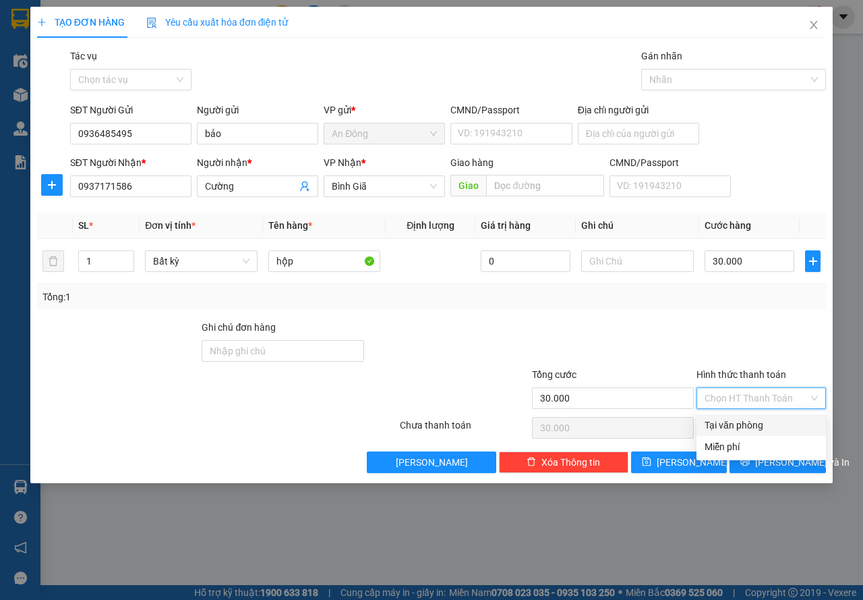
click at [734, 417] on div "Tại văn phòng" at bounding box center [761, 424] width 113 height 15
type input "0"
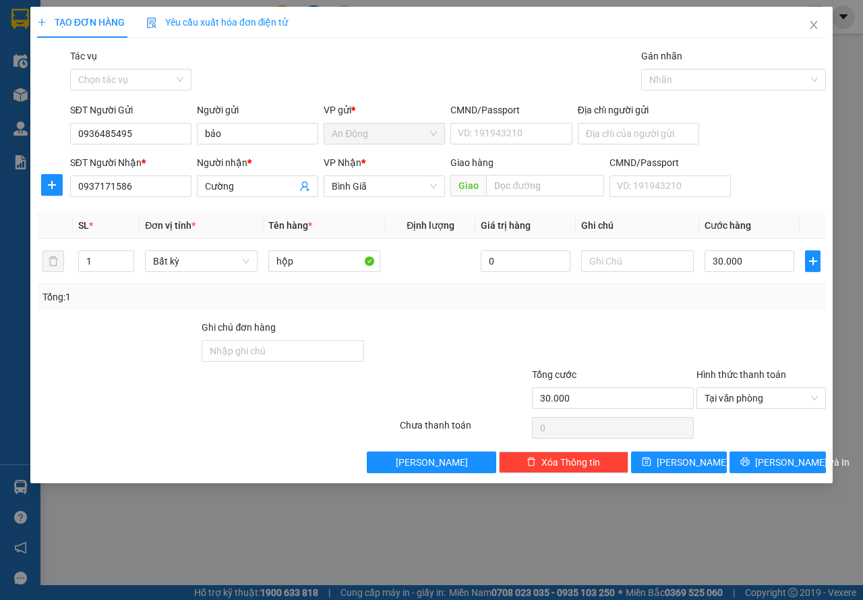
click at [753, 343] on div at bounding box center [761, 343] width 132 height 47
click at [769, 459] on span "[PERSON_NAME] và In" at bounding box center [802, 462] width 94 height 15
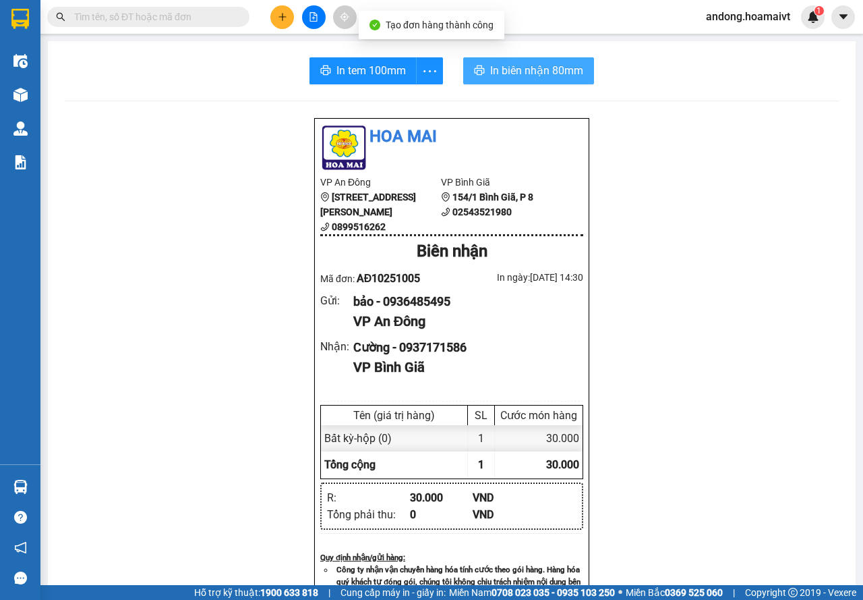
click at [510, 71] on span "In biên nhận 80mm" at bounding box center [536, 70] width 93 height 17
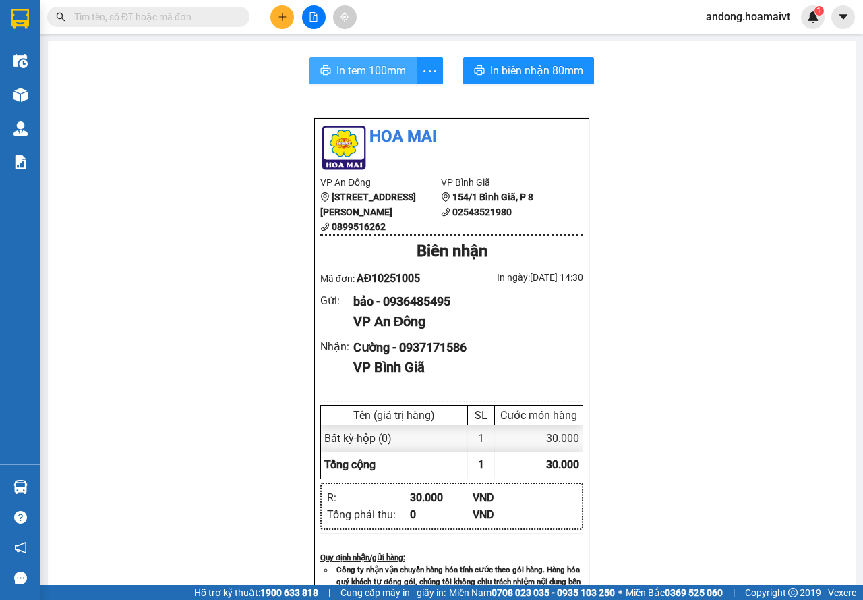
click at [348, 73] on span "In tem 100mm" at bounding box center [371, 70] width 69 height 17
click at [238, 422] on div "Hoa Mai VP An Đông [STREET_ADDRESS][PERSON_NAME] 0899516262 VP Bình Giã 154/1…" at bounding box center [452, 551] width 776 height 869
click at [206, 316] on div "Hoa Mai VP An Đông [STREET_ADDRESS][PERSON_NAME] 0899516262 VP Bình Giã 154/1…" at bounding box center [452, 551] width 776 height 869
click at [36, 22] on div at bounding box center [20, 22] width 40 height 44
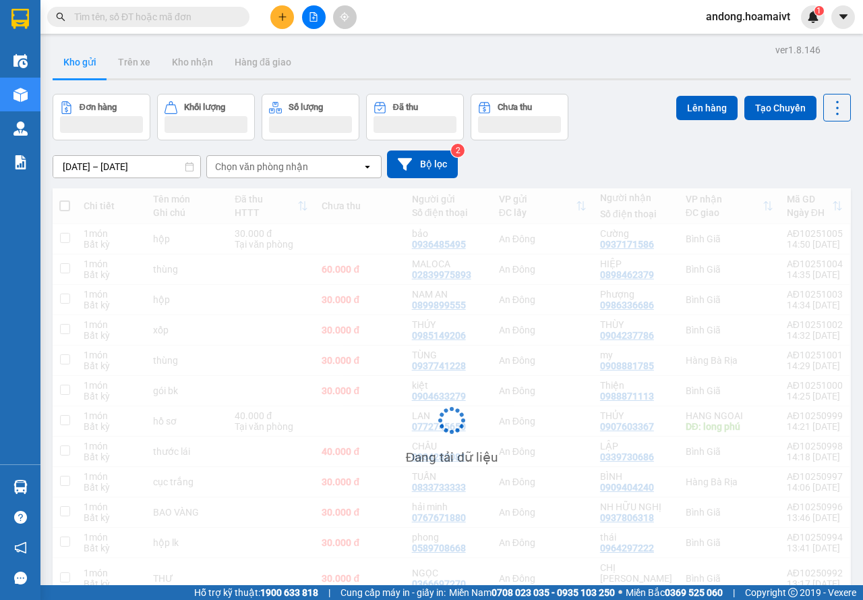
click at [299, 169] on div "Chọn văn phòng nhận" at bounding box center [261, 166] width 93 height 13
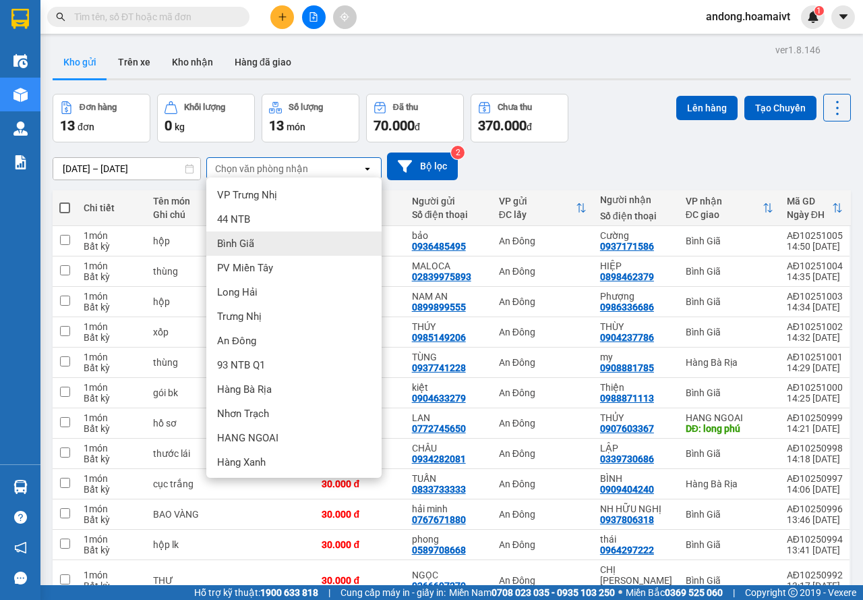
click at [278, 236] on div "Bình Giã" at bounding box center [293, 243] width 175 height 24
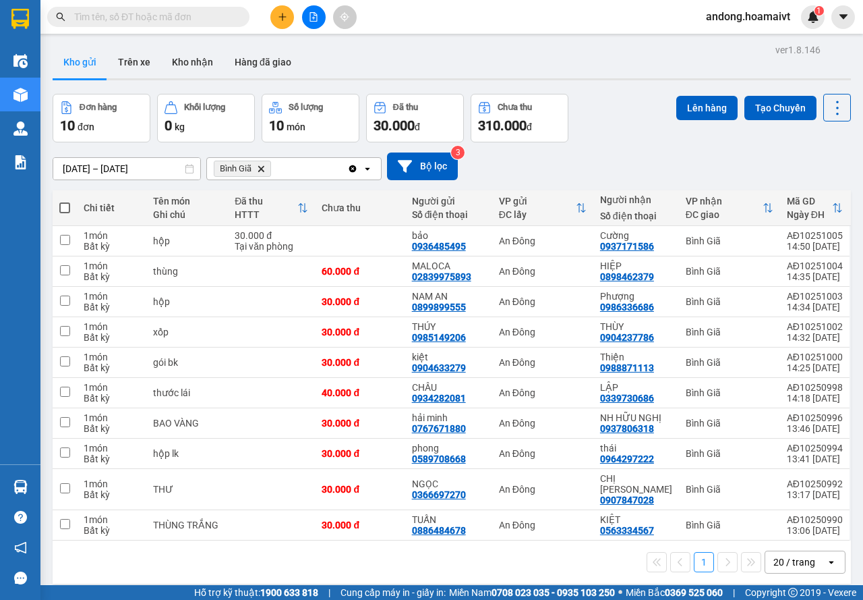
click at [262, 167] on icon "Delete" at bounding box center [261, 169] width 8 height 8
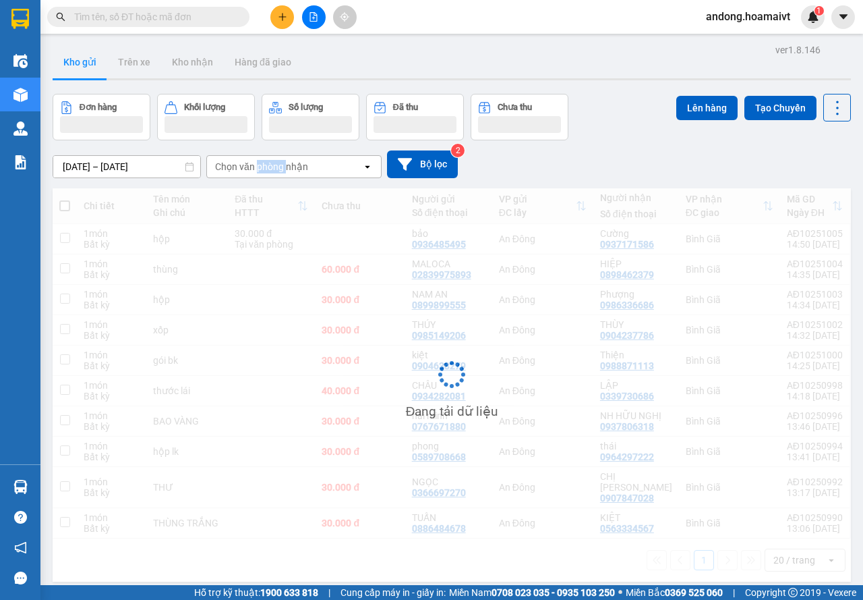
click at [262, 167] on div "Chọn văn phòng nhận" at bounding box center [261, 166] width 93 height 13
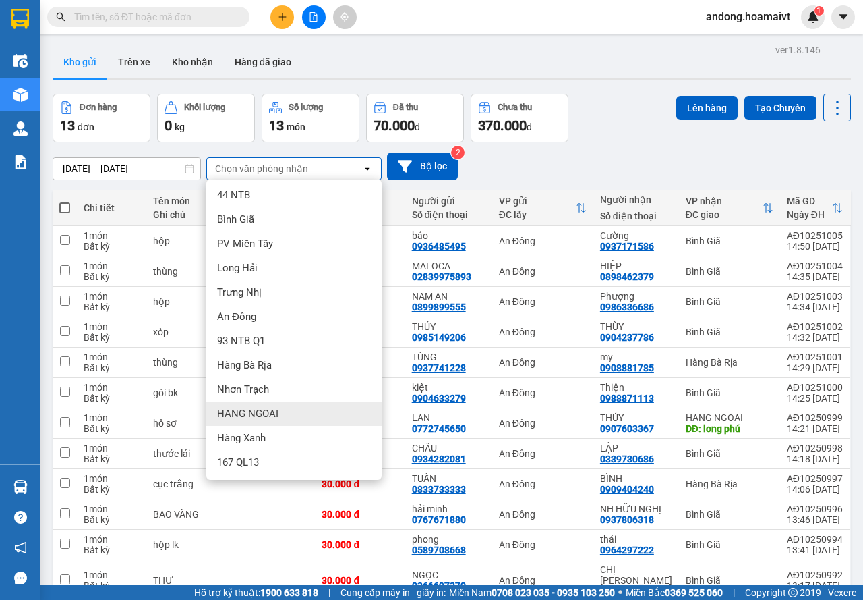
scroll to position [91, 0]
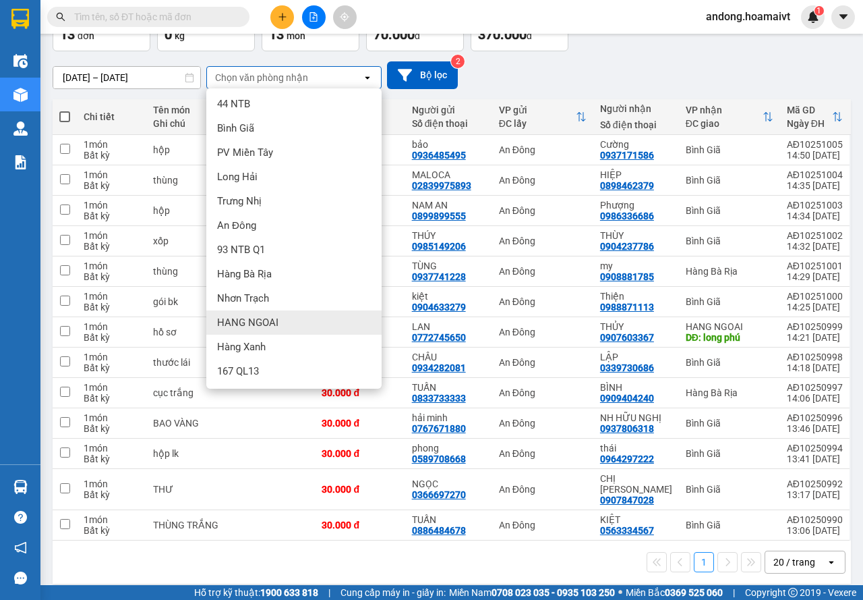
click at [304, 319] on div "HANG NGOAI" at bounding box center [293, 322] width 175 height 24
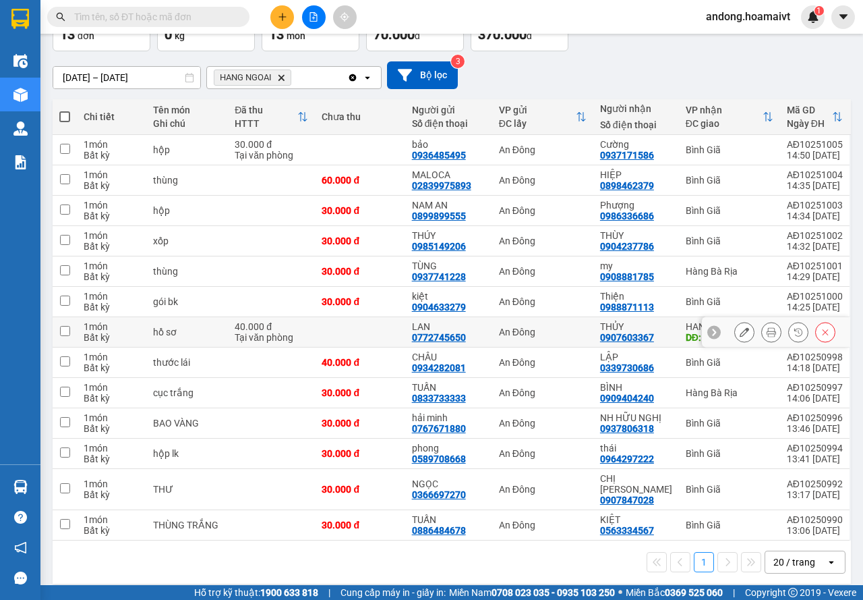
scroll to position [62, 0]
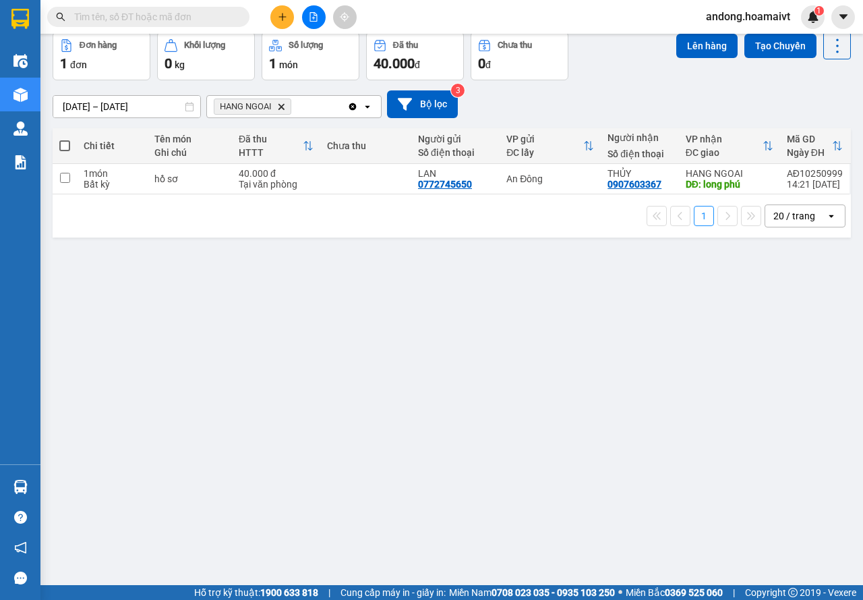
click at [277, 103] on span "HANG NGOAI Delete" at bounding box center [253, 106] width 78 height 16
click at [285, 107] on icon "Delete" at bounding box center [281, 107] width 8 height 8
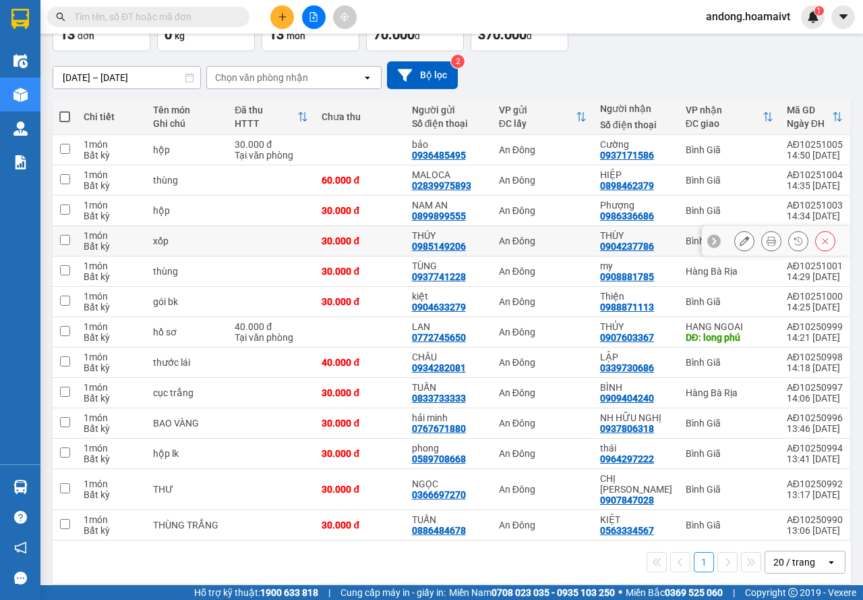
scroll to position [0, 0]
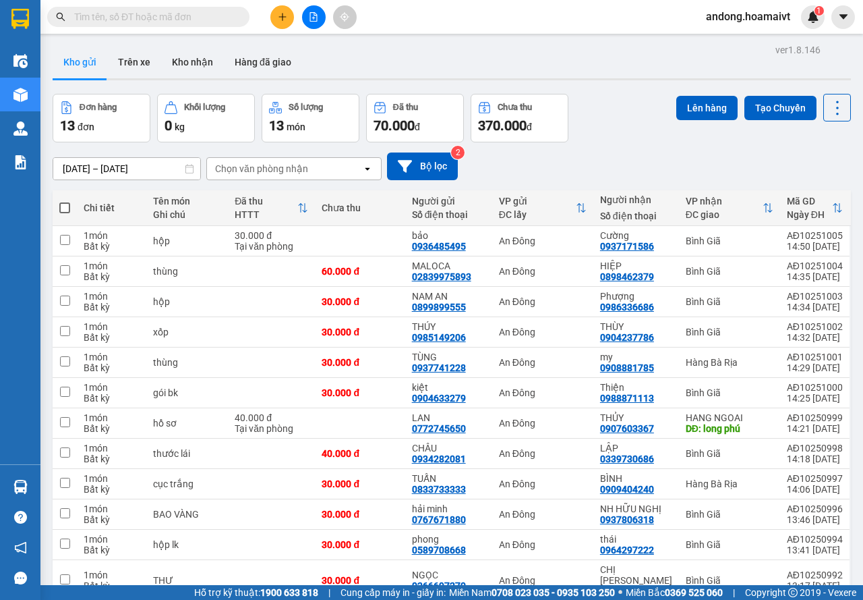
click at [277, 151] on div "[DATE] – [DATE] Press the down arrow key to interact with the calendar and sele…" at bounding box center [452, 166] width 799 height 48
click at [268, 159] on div "Chọn văn phòng nhận" at bounding box center [284, 169] width 155 height 22
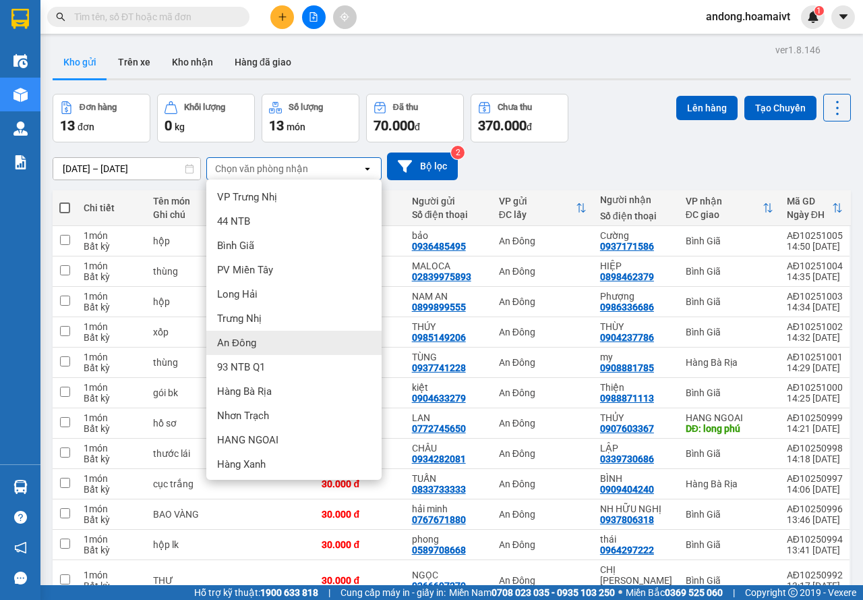
scroll to position [26, 0]
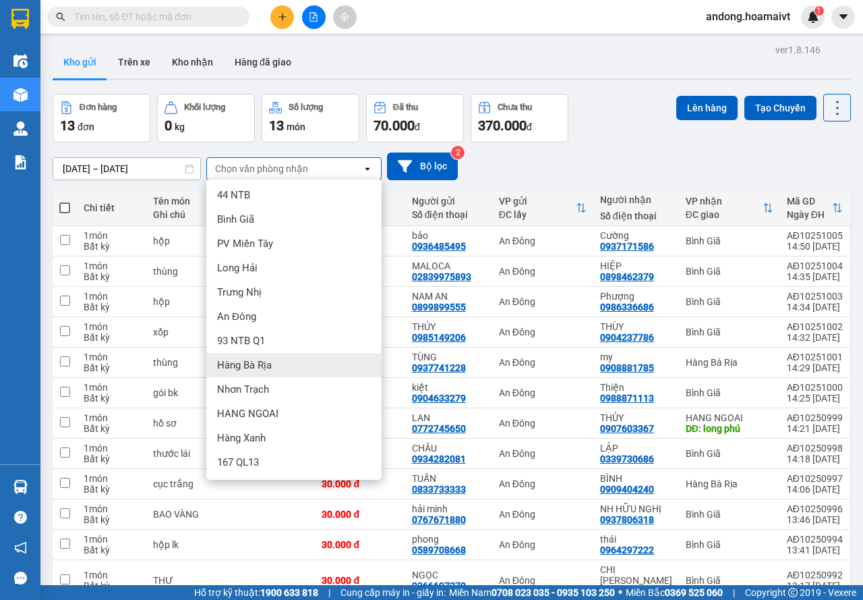
click at [293, 357] on div "Hàng Bà Rịa" at bounding box center [293, 365] width 175 height 24
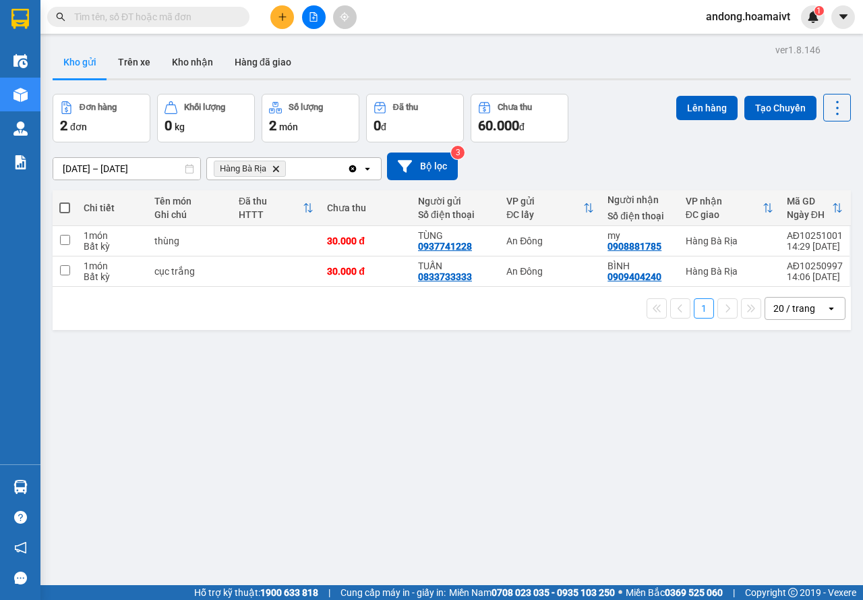
click at [279, 168] on icon "Delete" at bounding box center [276, 169] width 8 height 8
click at [279, 168] on div "Chọn văn phòng nhận" at bounding box center [261, 168] width 93 height 13
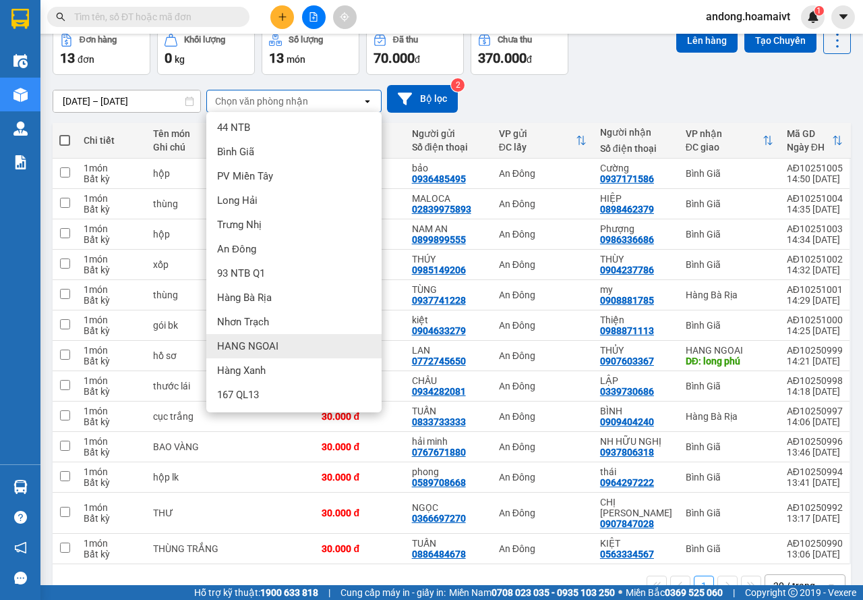
click at [292, 341] on div "HANG NGOAI" at bounding box center [293, 346] width 175 height 24
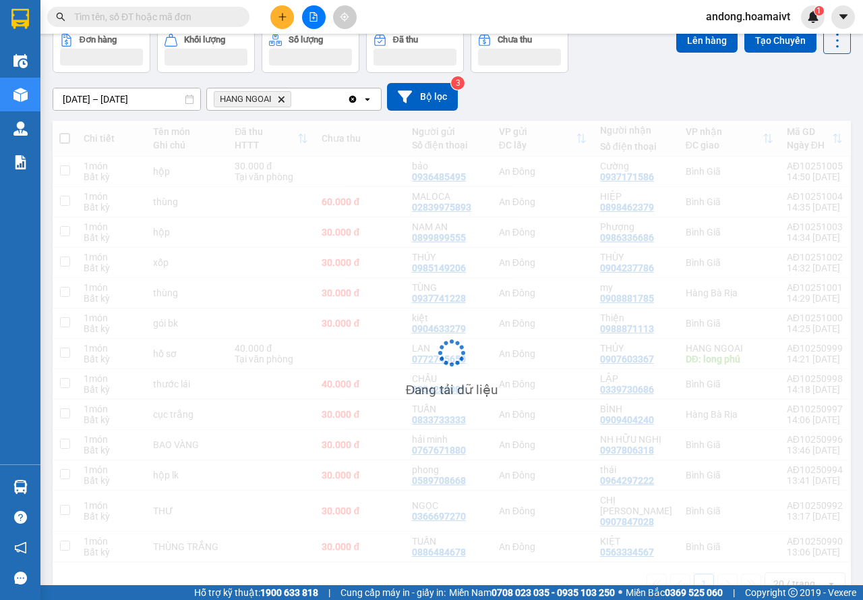
scroll to position [62, 0]
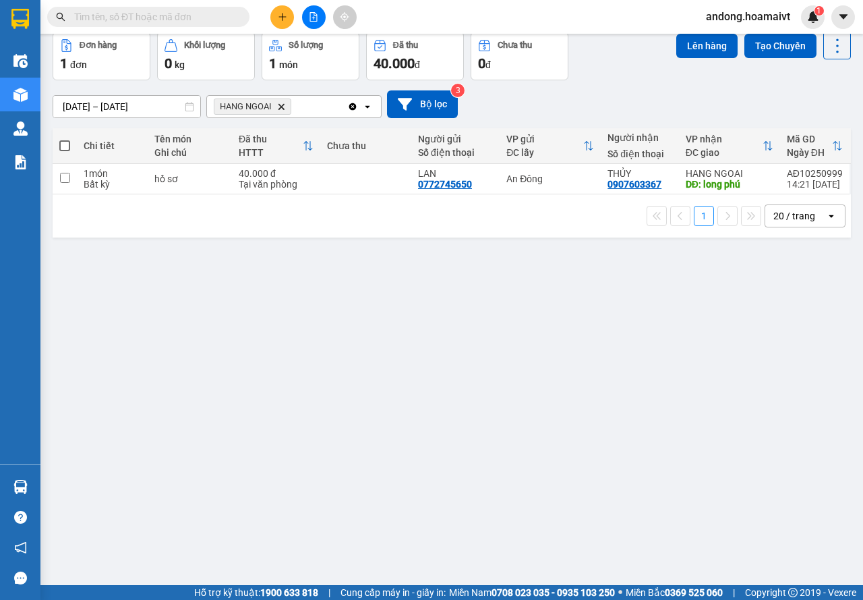
click at [283, 104] on icon "Delete" at bounding box center [281, 107] width 8 height 8
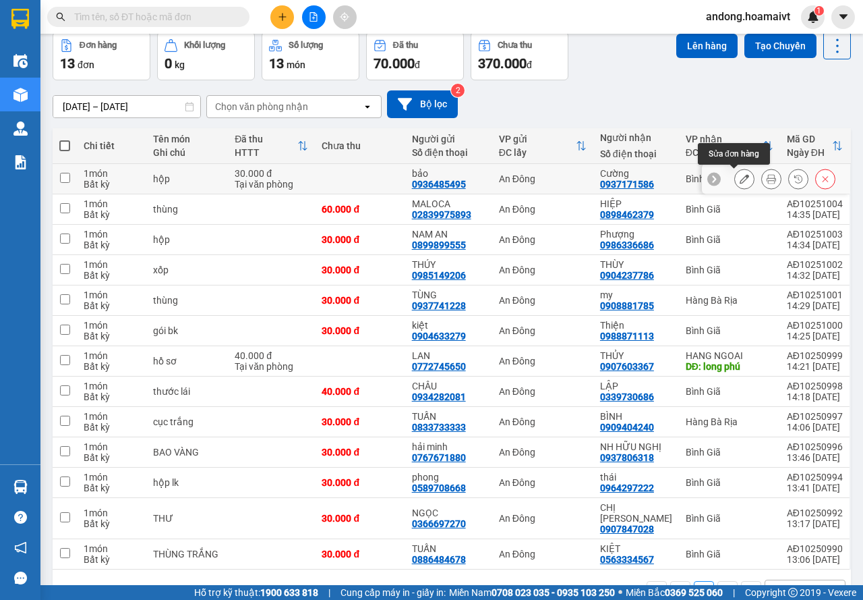
click at [740, 180] on icon at bounding box center [744, 178] width 9 height 9
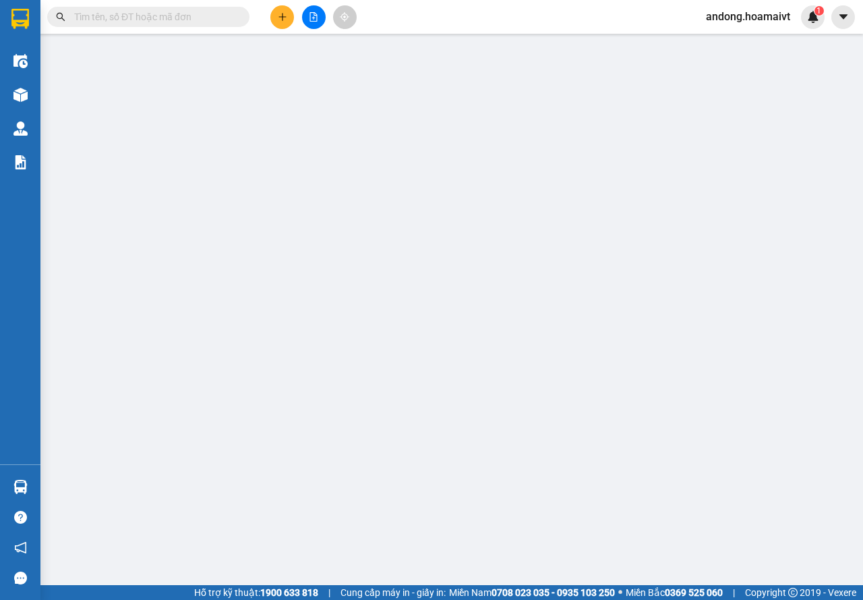
type input "0936485495"
type input "bảo"
type input "0937171586"
type input "Cường"
type input "30.000"
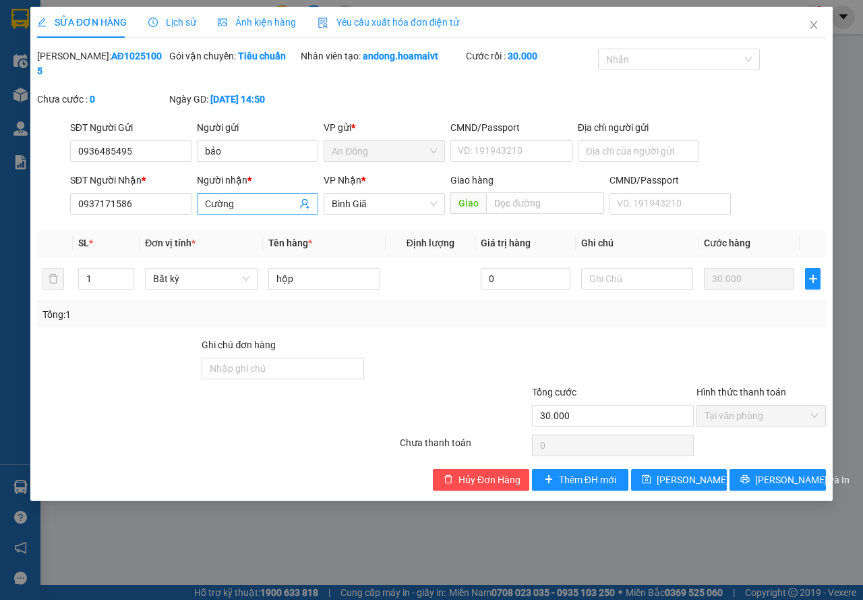
click at [268, 213] on span "Cường" at bounding box center [257, 204] width 121 height 22
click at [271, 204] on input "Cường" at bounding box center [251, 203] width 92 height 15
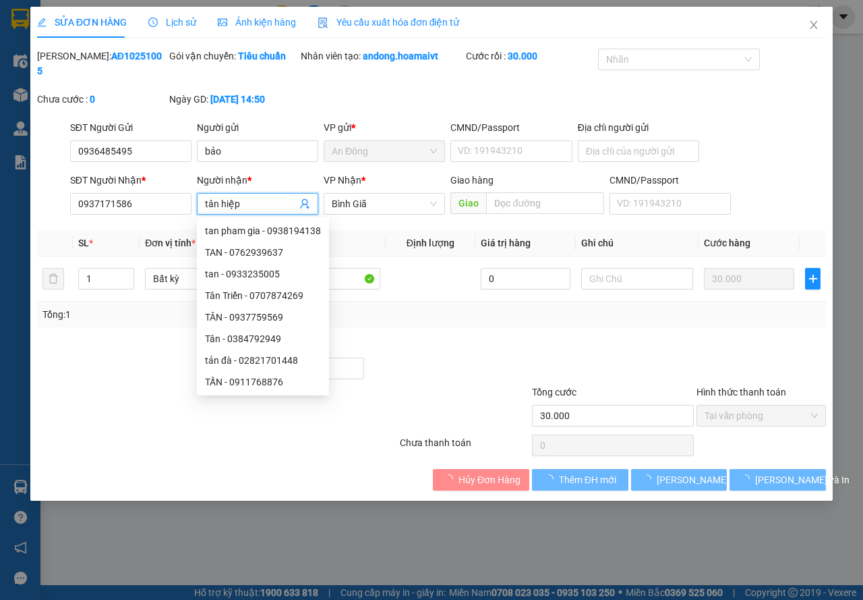
type input "tân hiệp"
click at [711, 320] on div "Tổng: 1" at bounding box center [431, 314] width 778 height 15
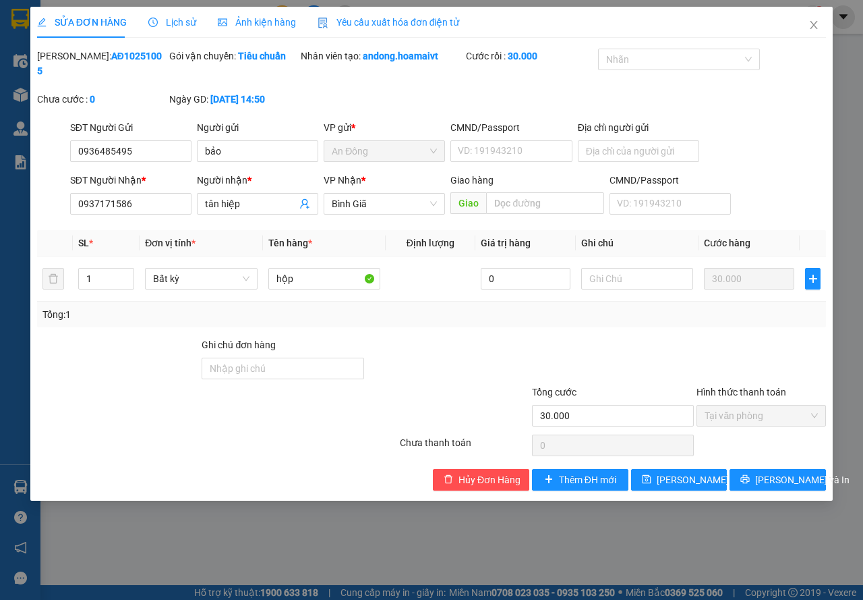
click at [566, 350] on div at bounding box center [613, 360] width 165 height 47
click at [761, 476] on button "[PERSON_NAME] và In" at bounding box center [778, 480] width 96 height 22
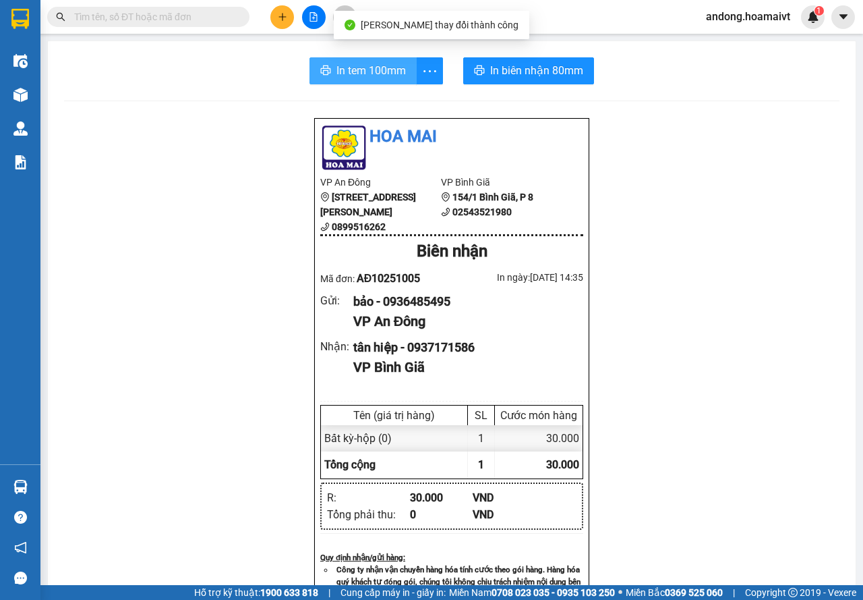
click at [367, 64] on span "In tem 100mm" at bounding box center [371, 70] width 69 height 17
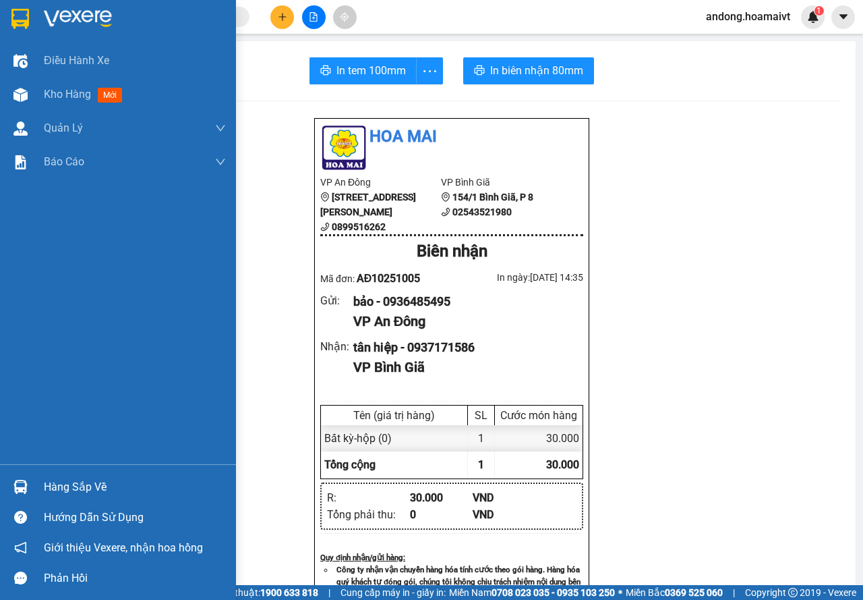
click at [11, 21] on img at bounding box center [20, 19] width 18 height 20
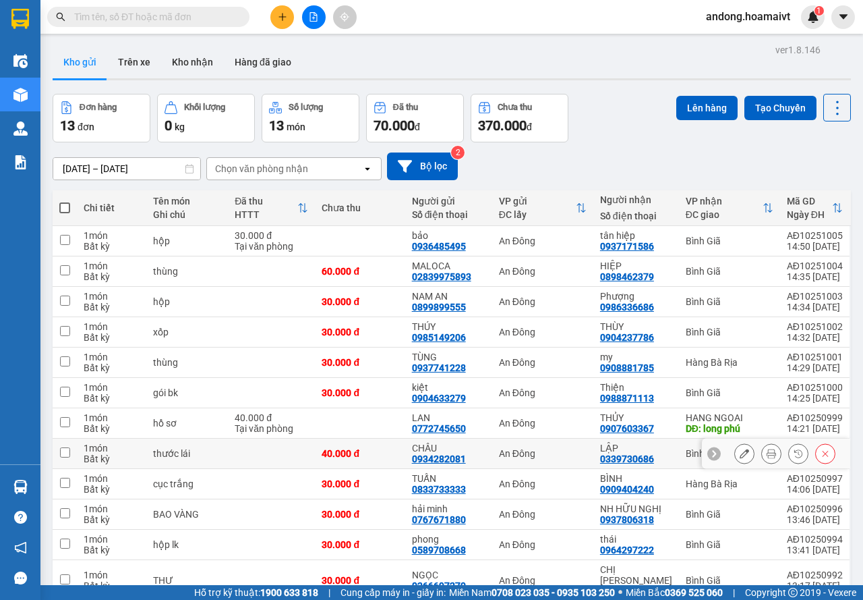
scroll to position [91, 0]
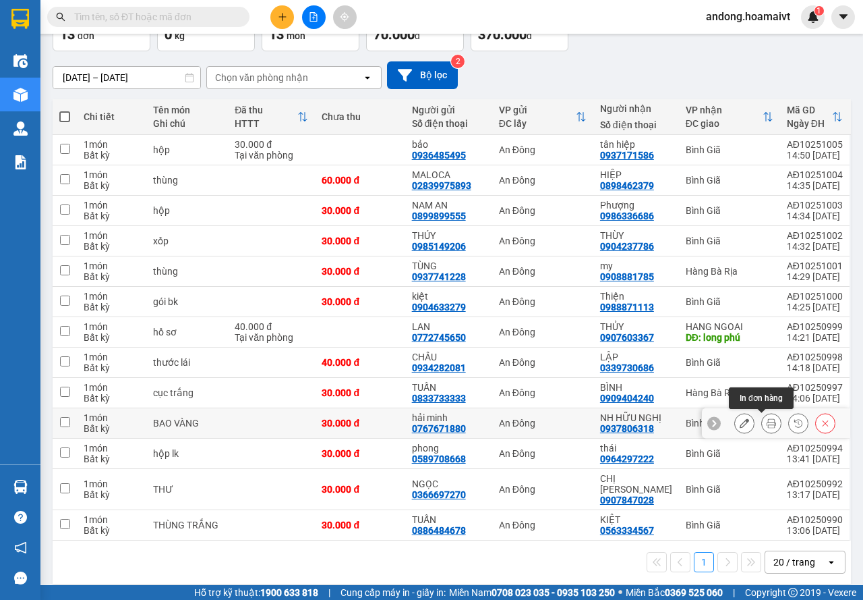
click at [767, 420] on icon at bounding box center [771, 422] width 9 height 9
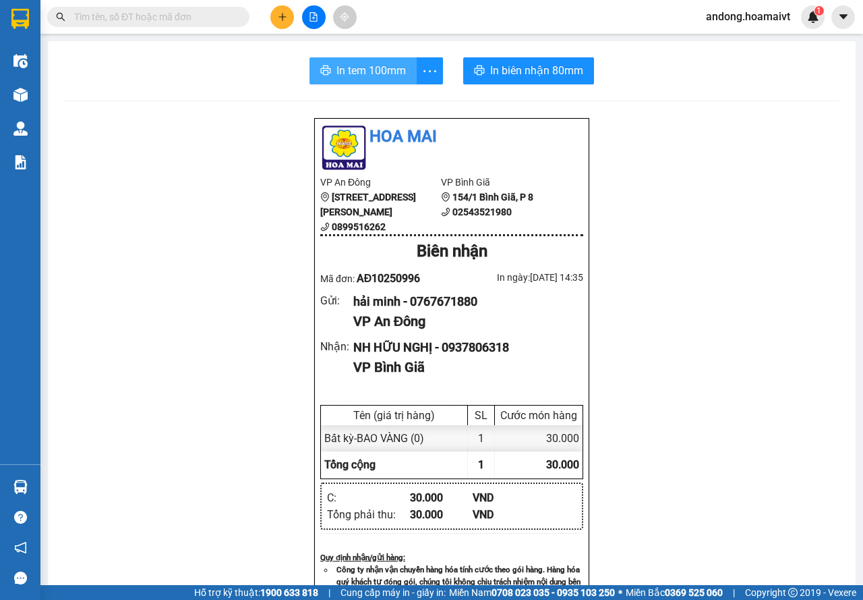
click at [357, 67] on span "In tem 100mm" at bounding box center [371, 70] width 69 height 17
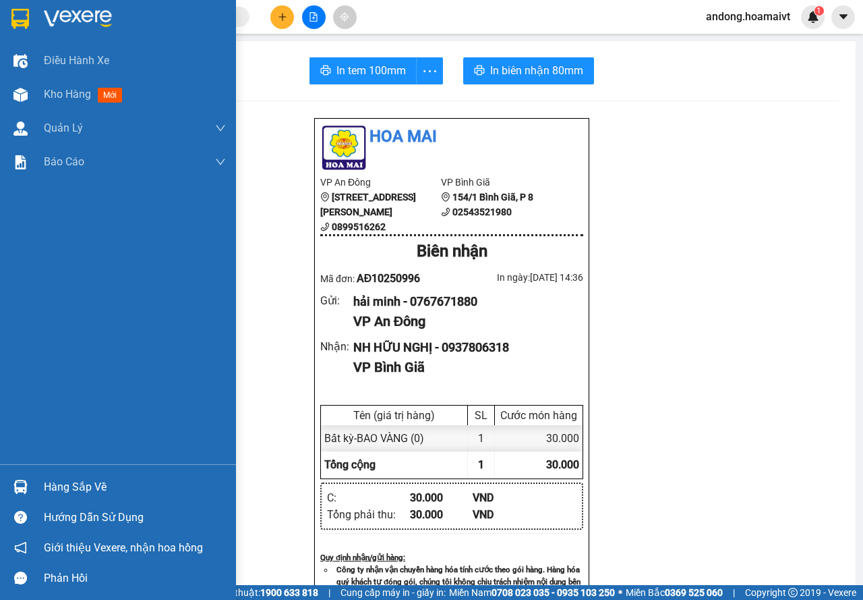
click at [32, 9] on div at bounding box center [21, 19] width 24 height 24
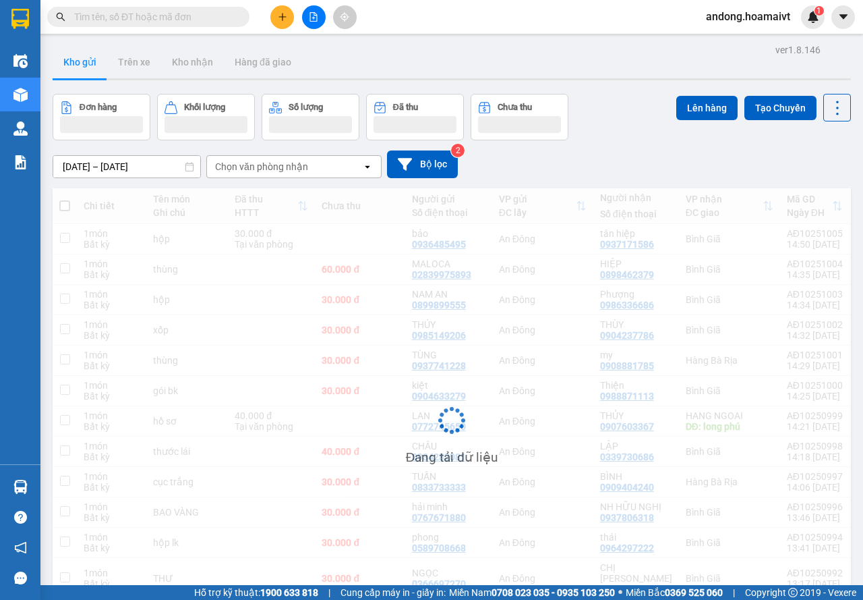
click at [237, 145] on div "[DATE] – [DATE] Press the down arrow key to interact with the calendar and sele…" at bounding box center [452, 164] width 799 height 48
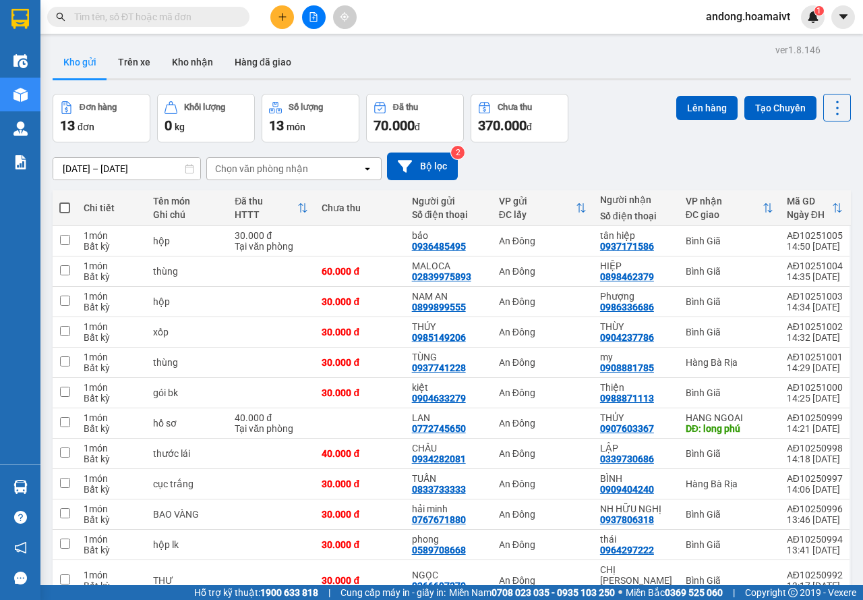
click at [260, 164] on div "Chọn văn phòng nhận" at bounding box center [261, 168] width 93 height 13
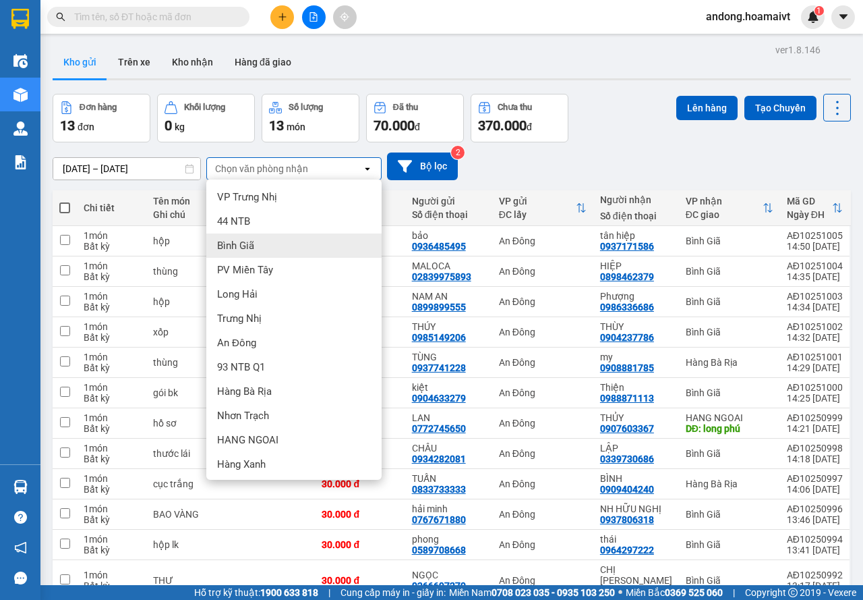
click at [256, 247] on div "Bình Giã" at bounding box center [293, 245] width 175 height 24
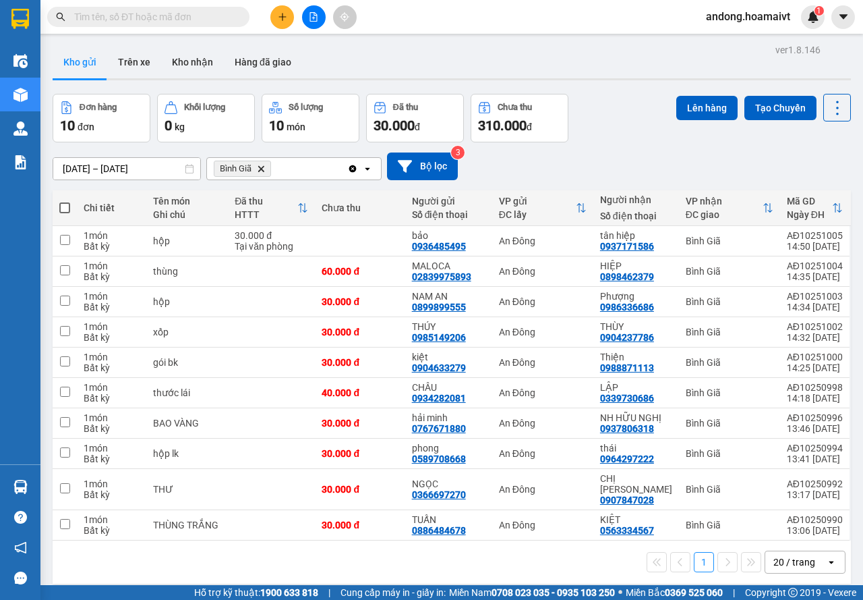
drag, startPoint x: 65, startPoint y: 202, endPoint x: 319, endPoint y: 202, distance: 254.3
click at [69, 202] on label at bounding box center [64, 207] width 11 height 13
click at [65, 201] on input "checkbox" at bounding box center [65, 201] width 0 height 0
checkbox input "true"
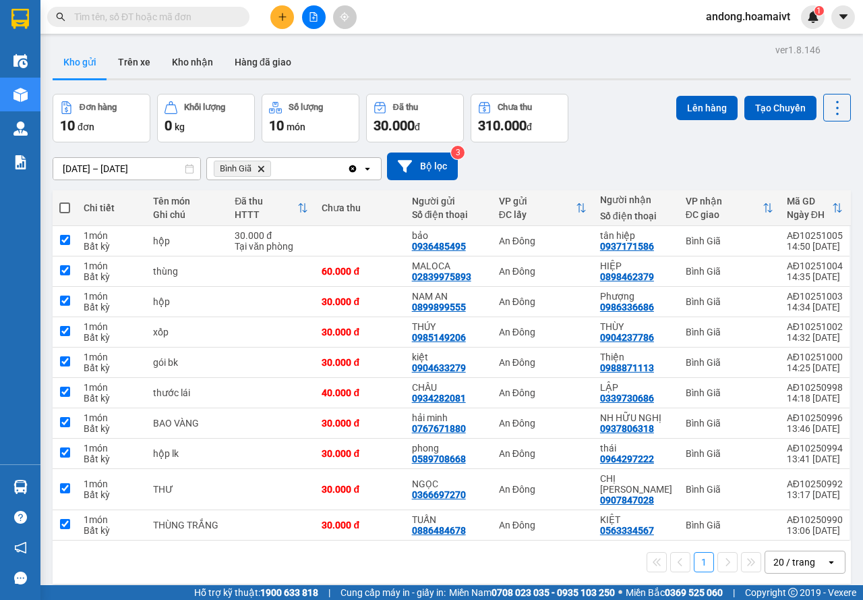
checkbox input "true"
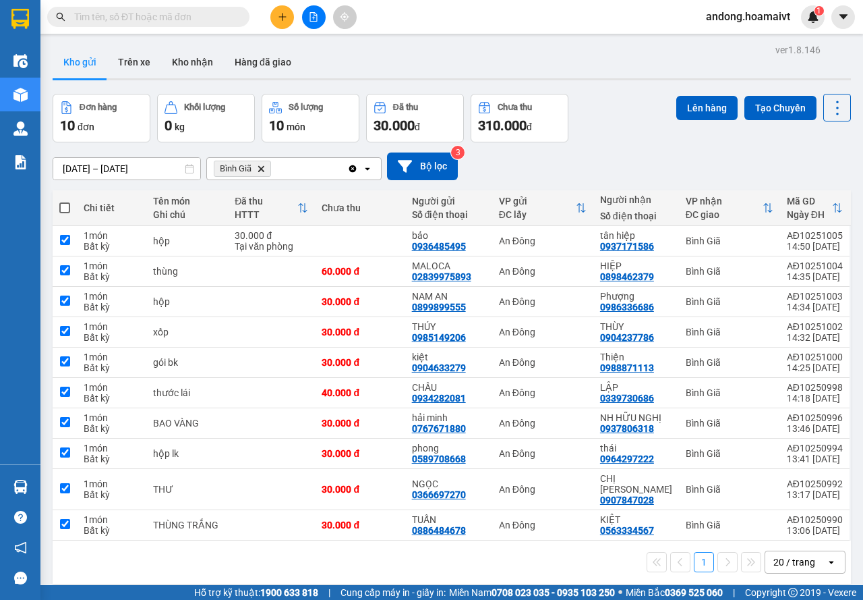
checkbox input "true"
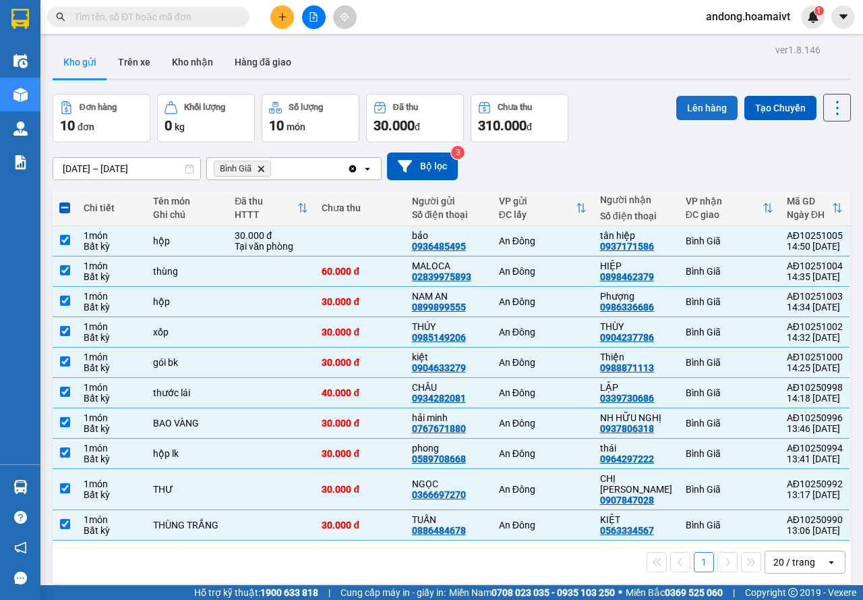
click at [692, 109] on button "Lên hàng" at bounding box center [706, 108] width 61 height 24
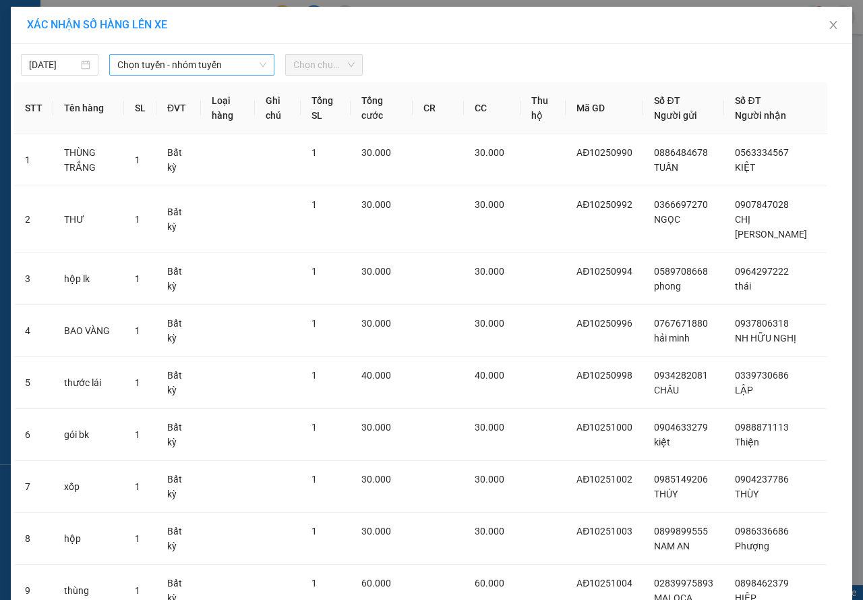
click at [176, 65] on span "Chọn tuyến - nhóm tuyến" at bounding box center [191, 65] width 149 height 20
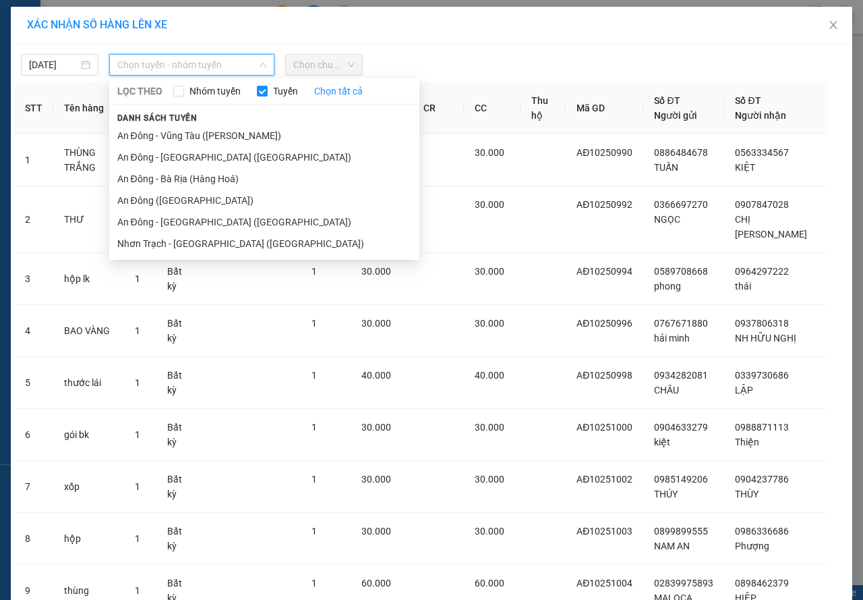
drag, startPoint x: 183, startPoint y: 134, endPoint x: 295, endPoint y: 91, distance: 120.0
click at [184, 134] on li "An Đông - Vũng Tàu ([PERSON_NAME])" at bounding box center [264, 136] width 310 height 22
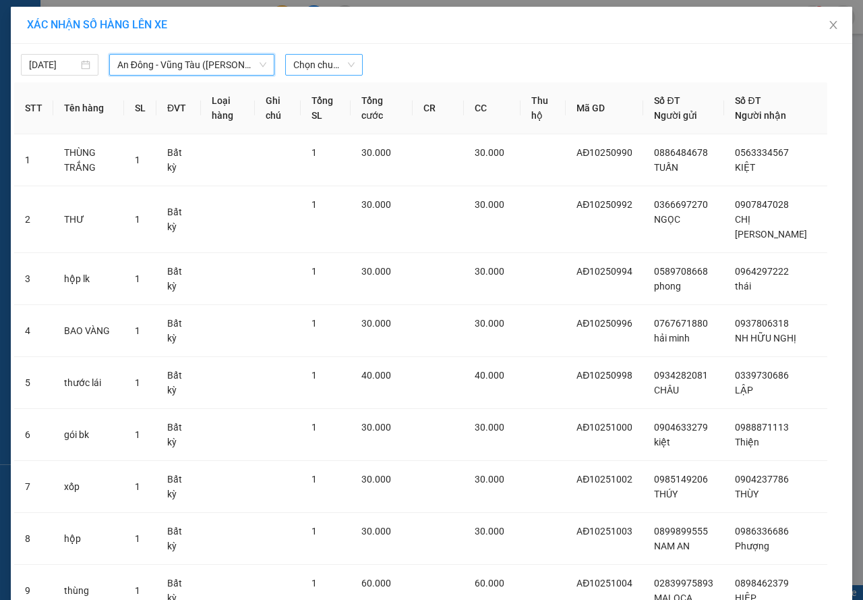
click at [326, 61] on span "Chọn chuyến" at bounding box center [323, 65] width 61 height 20
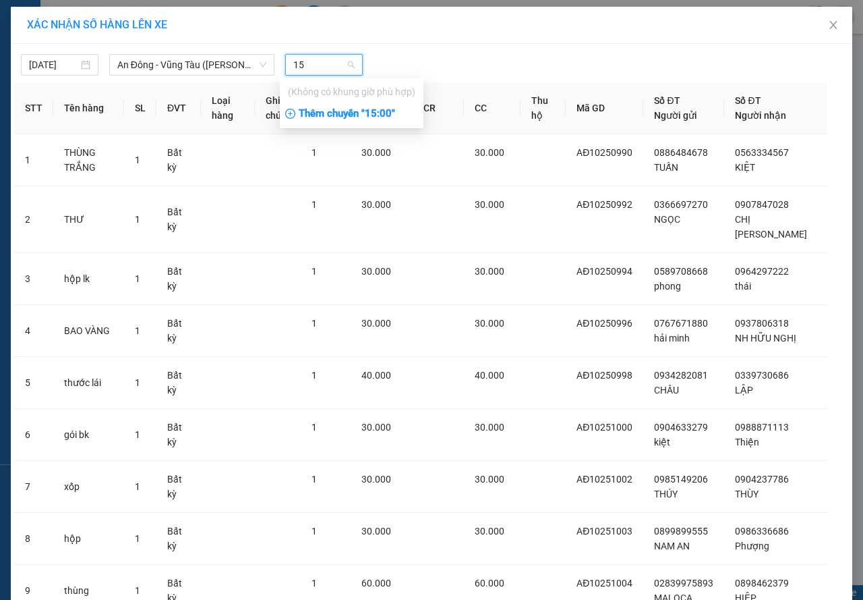
type input "15"
click at [361, 116] on div "Thêm chuyến " 15:00 "" at bounding box center [352, 114] width 144 height 23
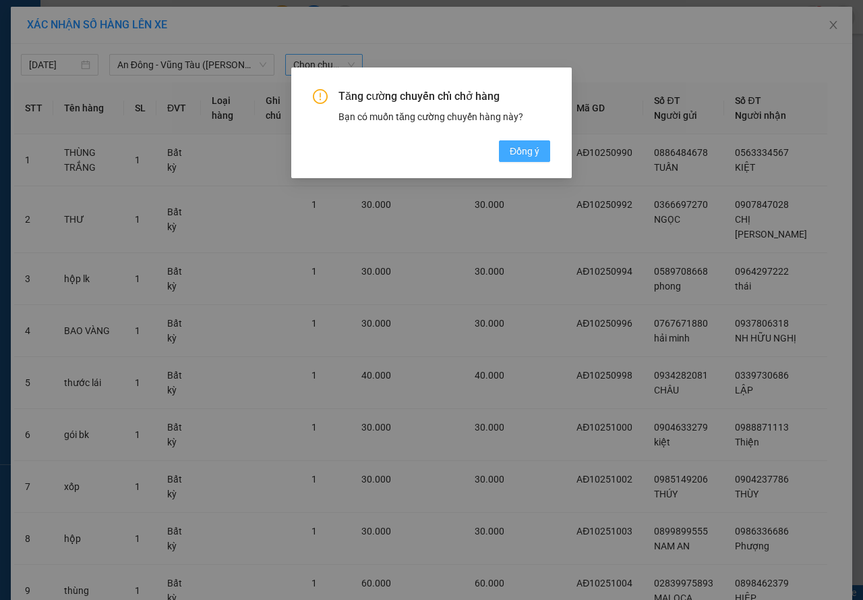
click at [507, 149] on button "Đồng ý" at bounding box center [524, 151] width 51 height 22
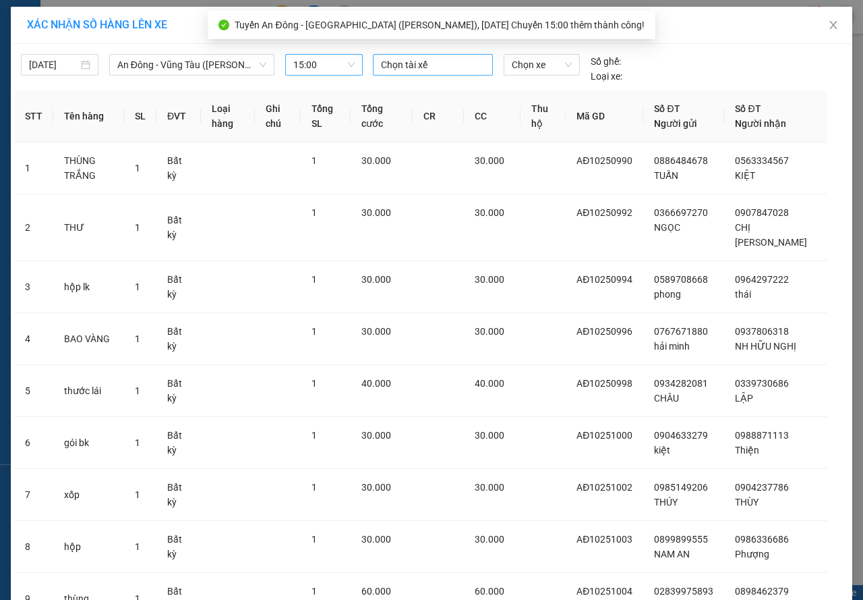
drag, startPoint x: 397, startPoint y: 49, endPoint x: 398, endPoint y: 59, distance: 10.1
click at [397, 55] on div "[DATE] An Đông - [GEOGRAPHIC_DATA] ([GEOGRAPHIC_DATA]) LỌC THEO Nhóm tuyến Tuyế…" at bounding box center [431, 65] width 835 height 36
click at [399, 59] on div at bounding box center [432, 65] width 113 height 16
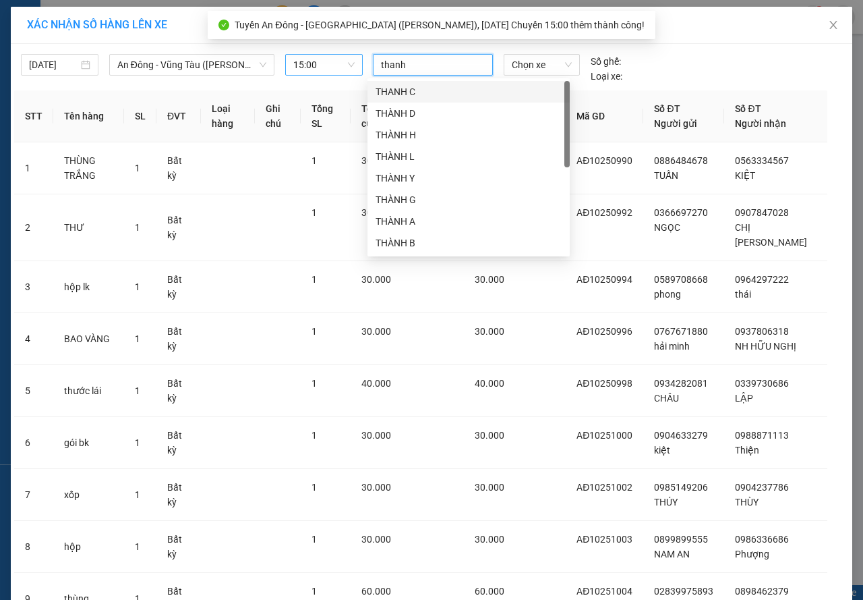
type input "thanh a"
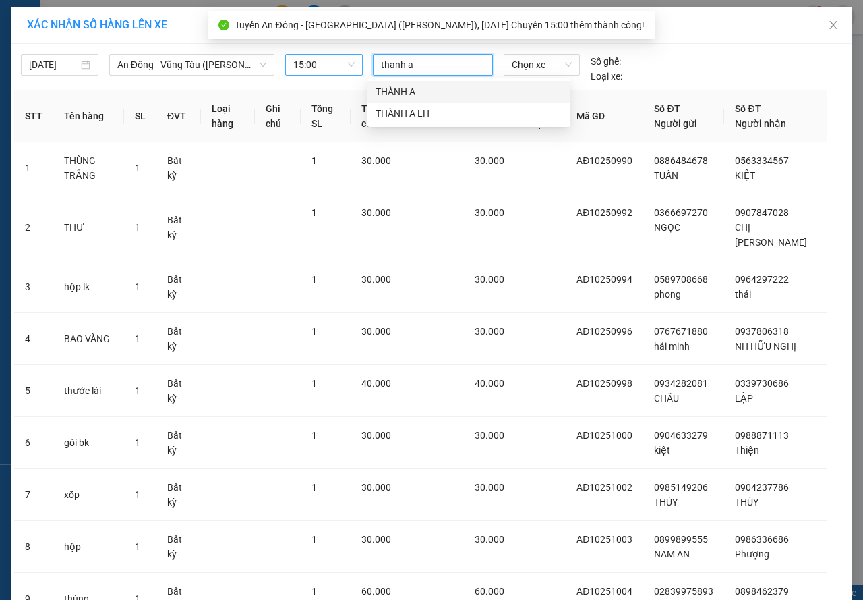
click at [408, 91] on div "THÀNH A" at bounding box center [469, 91] width 186 height 15
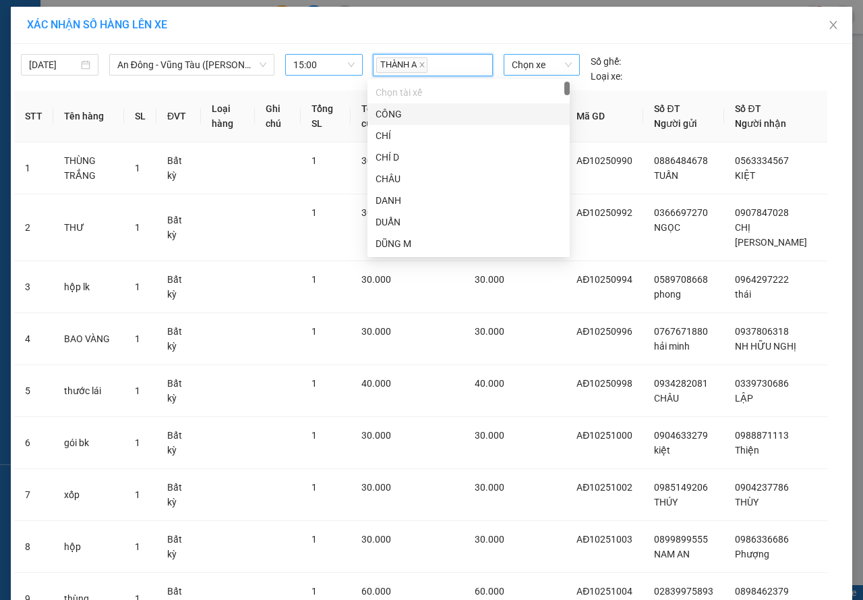
click at [535, 62] on span "Chọn xe" at bounding box center [542, 65] width 60 height 20
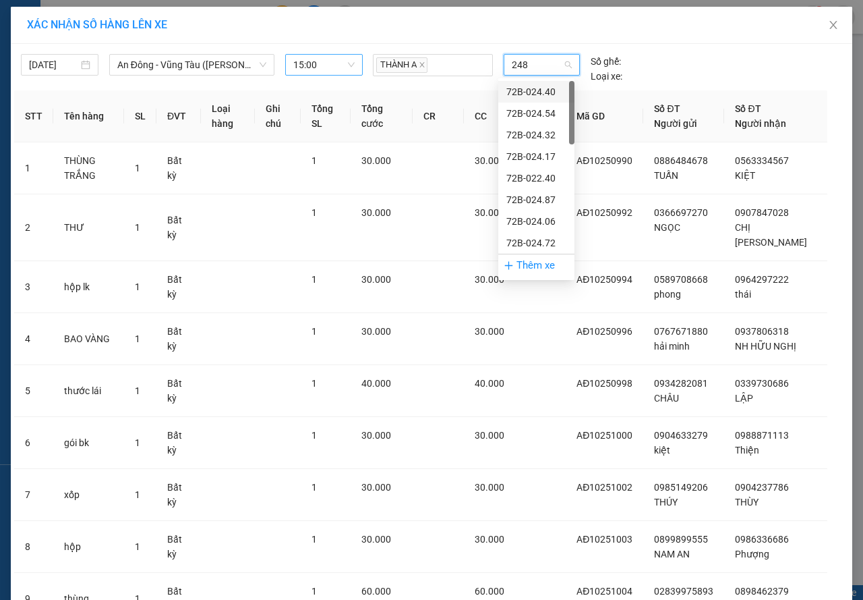
type input "2487"
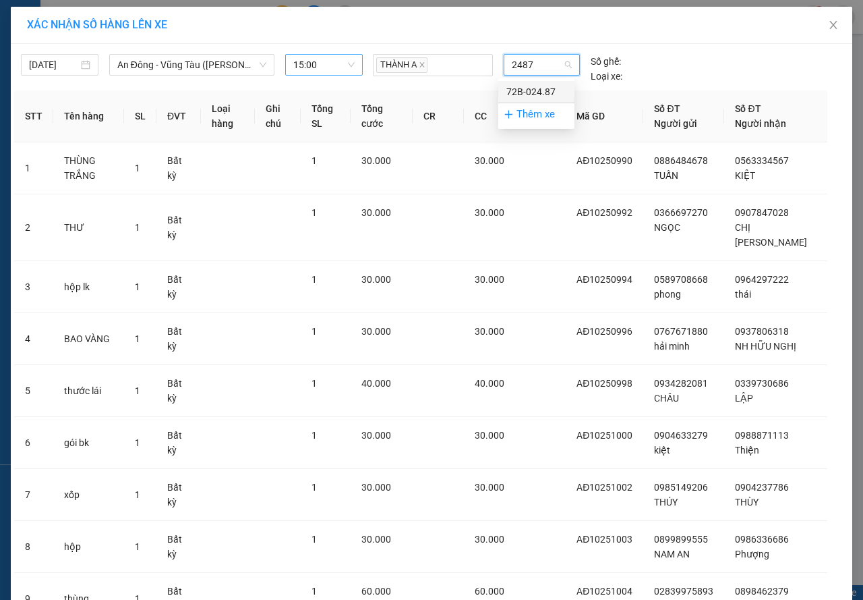
click at [543, 95] on div "72B-024.87" at bounding box center [536, 91] width 60 height 15
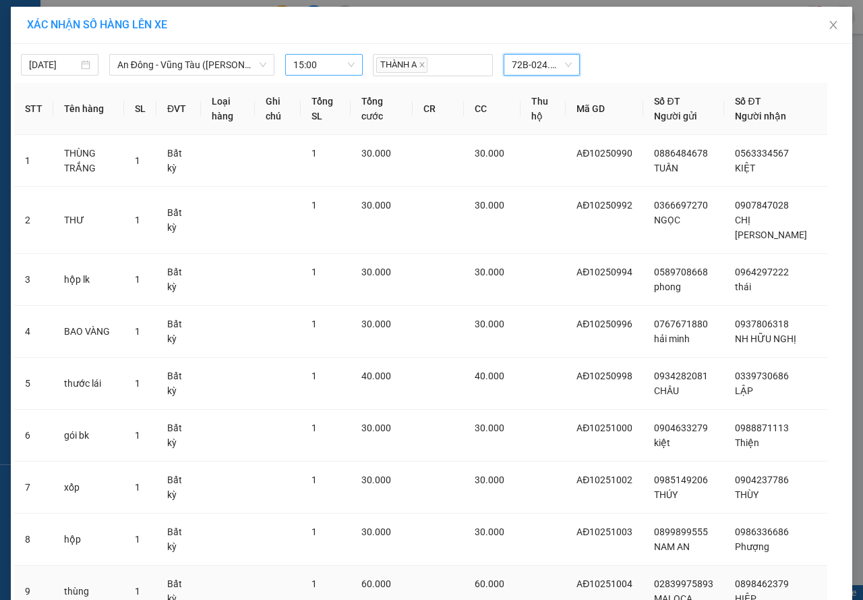
scroll to position [168, 0]
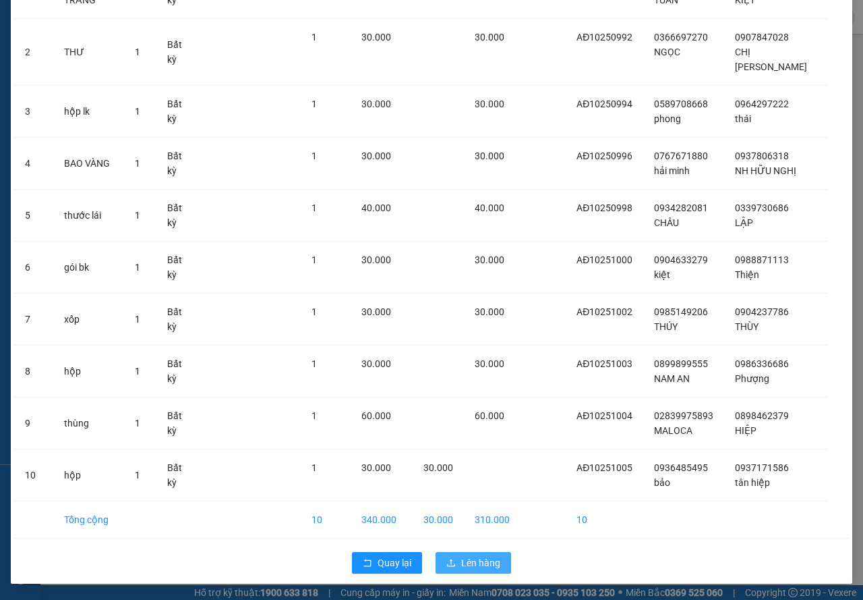
click at [485, 561] on span "Lên hàng" at bounding box center [480, 562] width 39 height 15
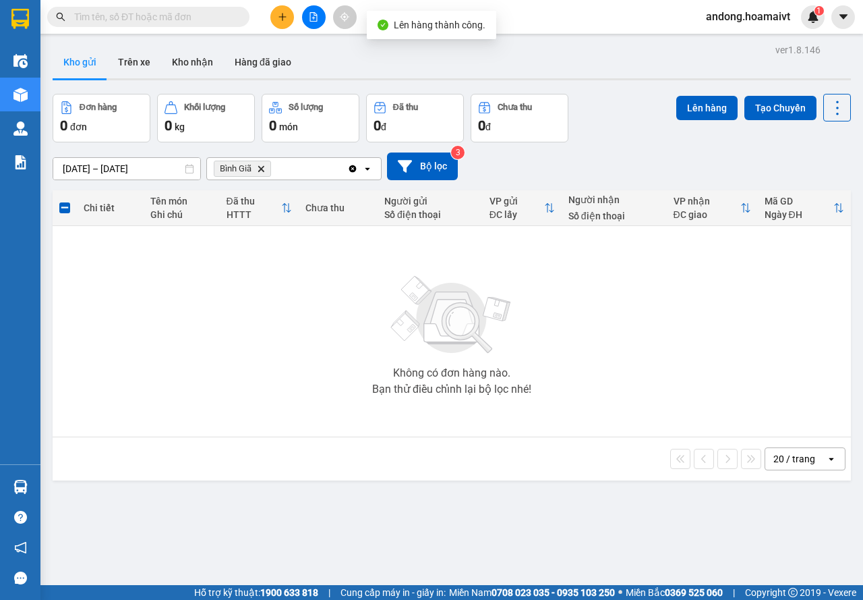
click at [265, 164] on span "Bình Giã Delete" at bounding box center [242, 169] width 57 height 16
click at [260, 165] on icon "Delete" at bounding box center [261, 169] width 8 height 8
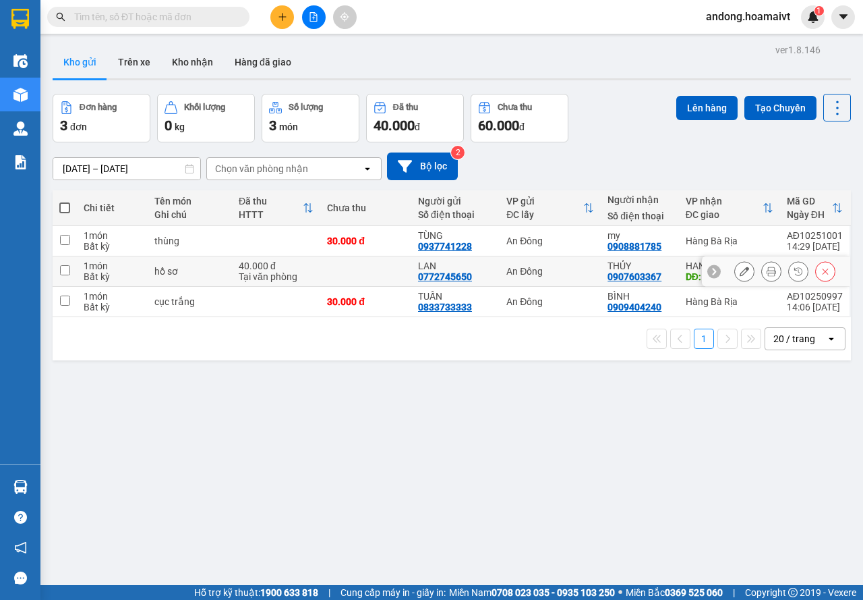
click at [264, 278] on div "Tại văn phòng" at bounding box center [276, 276] width 75 height 11
checkbox input "true"
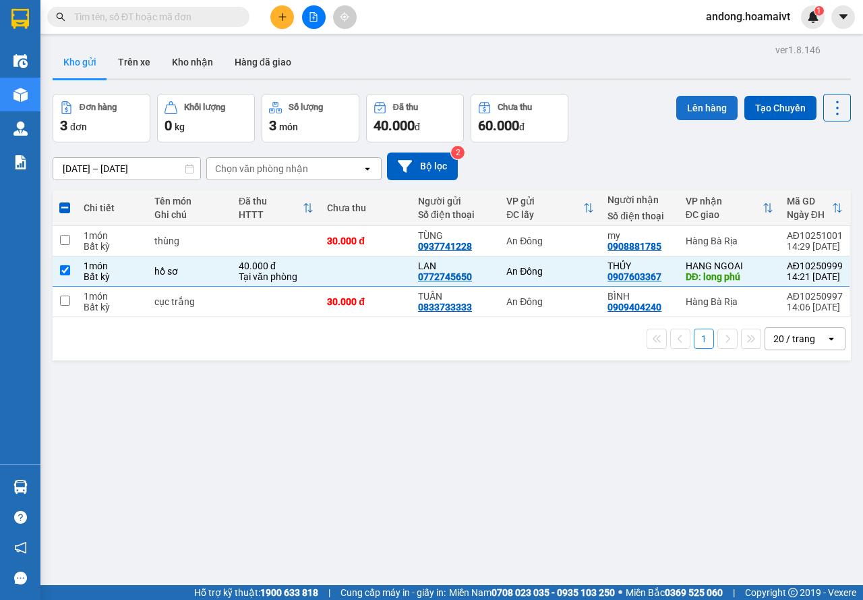
click at [693, 100] on button "Lên hàng" at bounding box center [706, 108] width 61 height 24
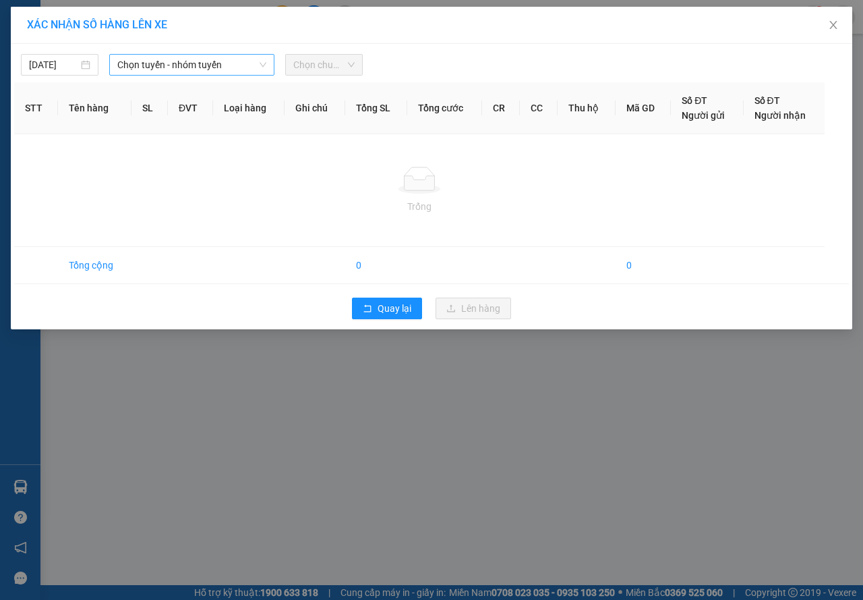
click at [153, 72] on span "Chọn tuyến - nhóm tuyến" at bounding box center [191, 65] width 149 height 20
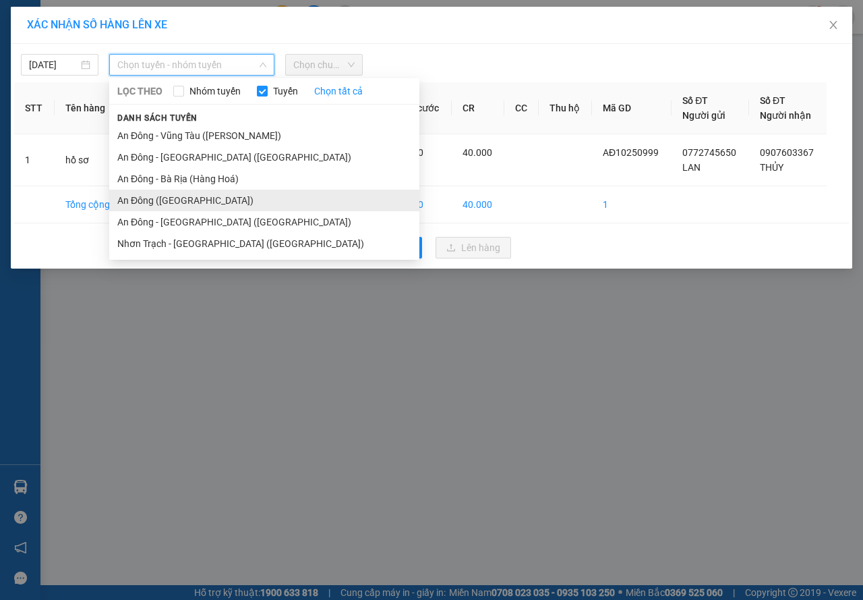
drag, startPoint x: 185, startPoint y: 198, endPoint x: 196, endPoint y: 181, distance: 20.6
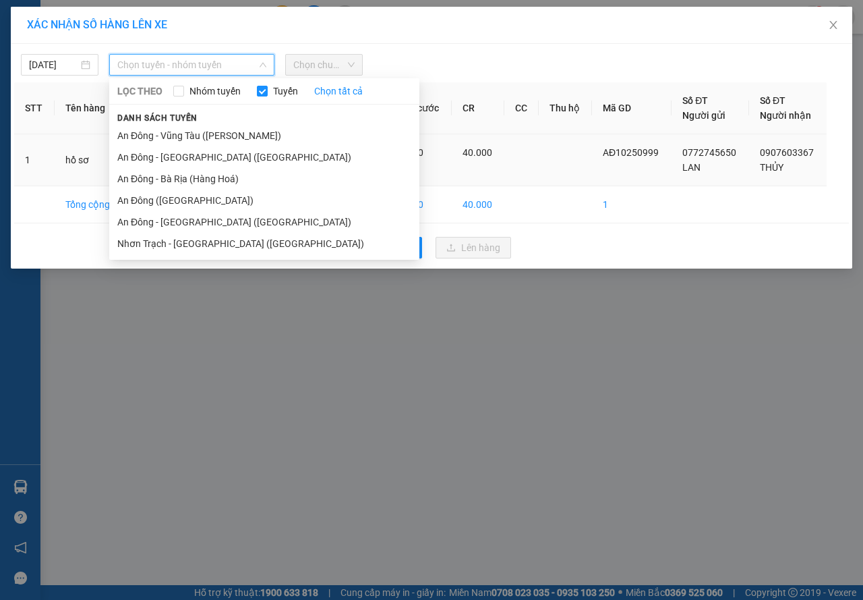
click at [186, 198] on li "An Đông ([GEOGRAPHIC_DATA])" at bounding box center [264, 201] width 310 height 22
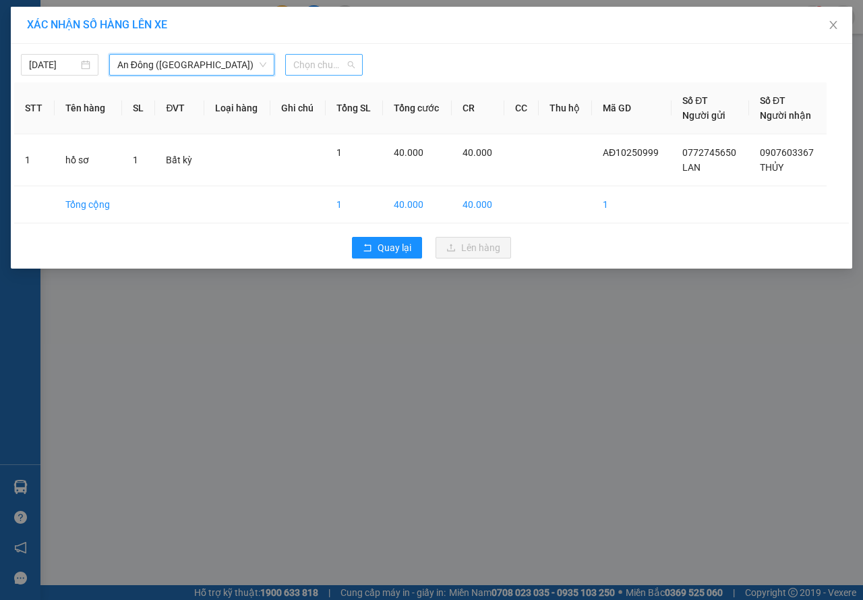
click at [324, 59] on span "Chọn chuyến" at bounding box center [323, 65] width 61 height 20
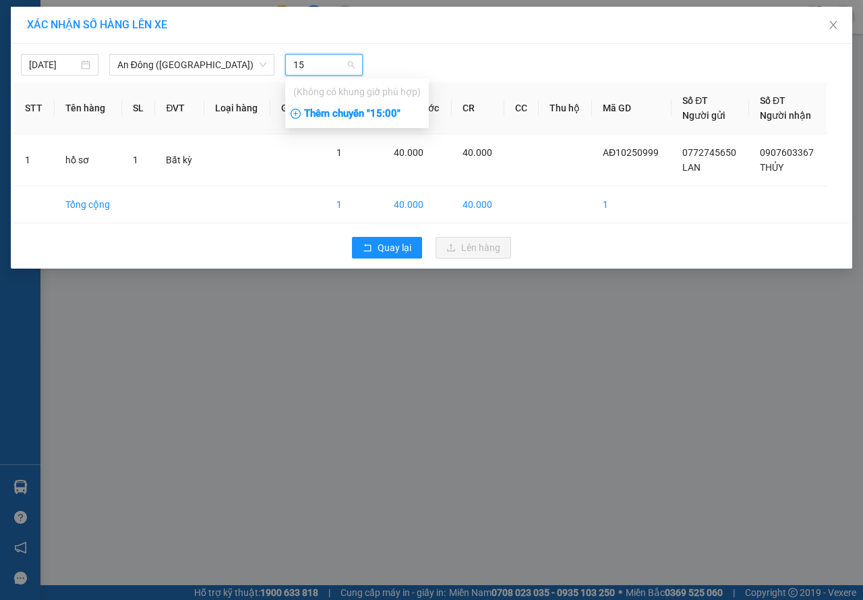
type input "15"
click at [355, 117] on div "Thêm chuyến " 15:00 "" at bounding box center [357, 114] width 144 height 23
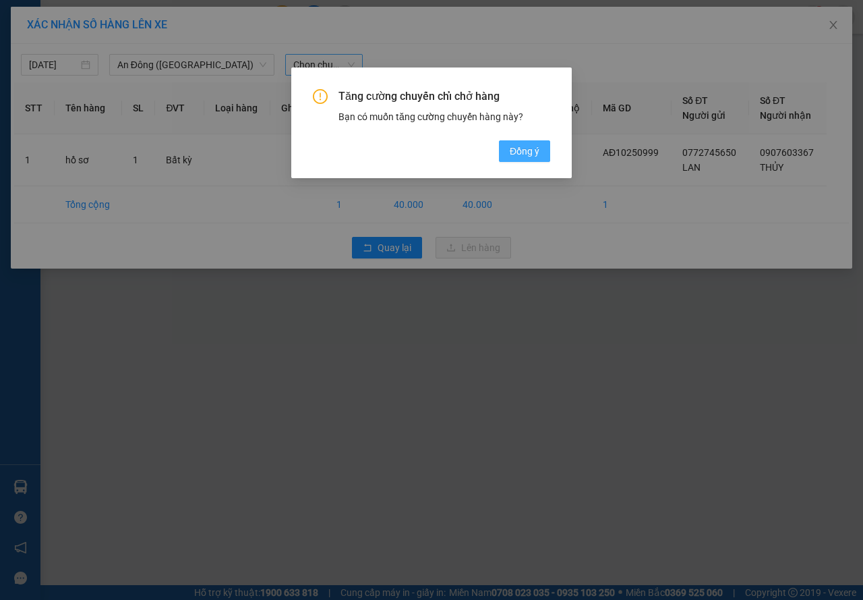
click at [535, 154] on span "Đồng ý" at bounding box center [525, 151] width 30 height 15
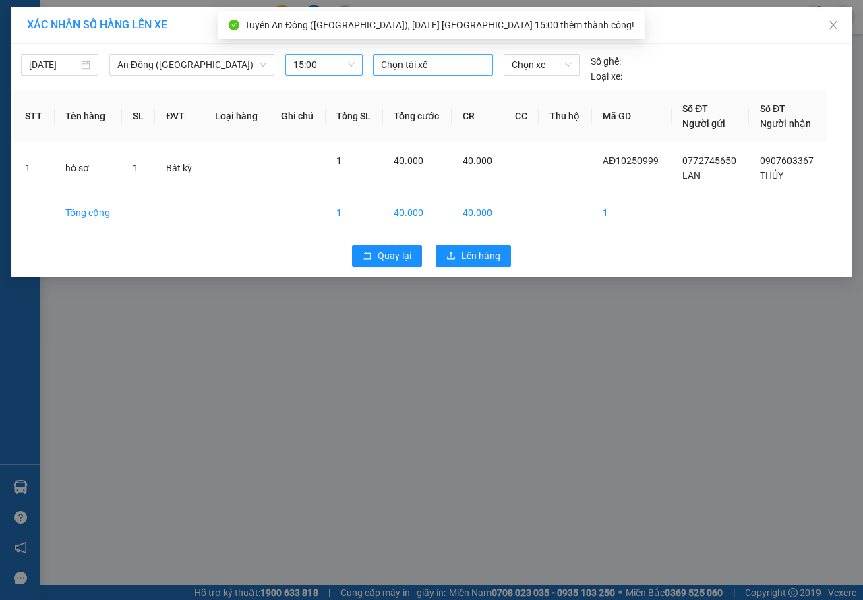
click at [426, 63] on div at bounding box center [432, 65] width 113 height 16
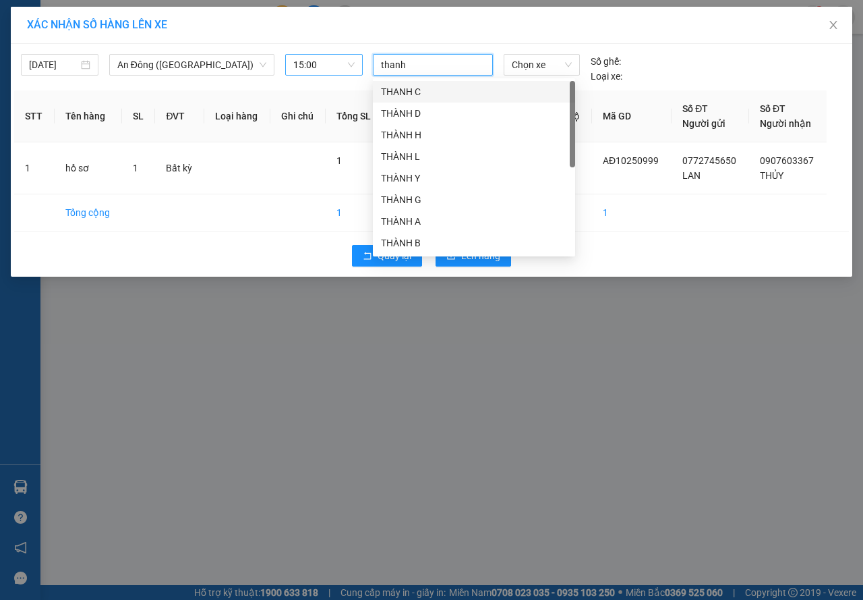
type input "thanh"
click at [421, 220] on div "THÀNH A" at bounding box center [474, 221] width 186 height 15
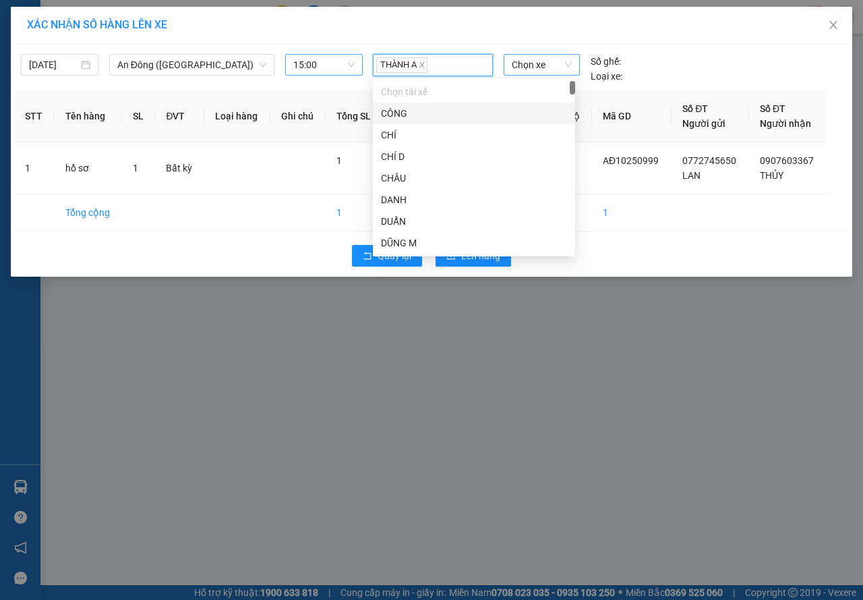
click at [520, 60] on span "Chọn xe" at bounding box center [542, 65] width 60 height 20
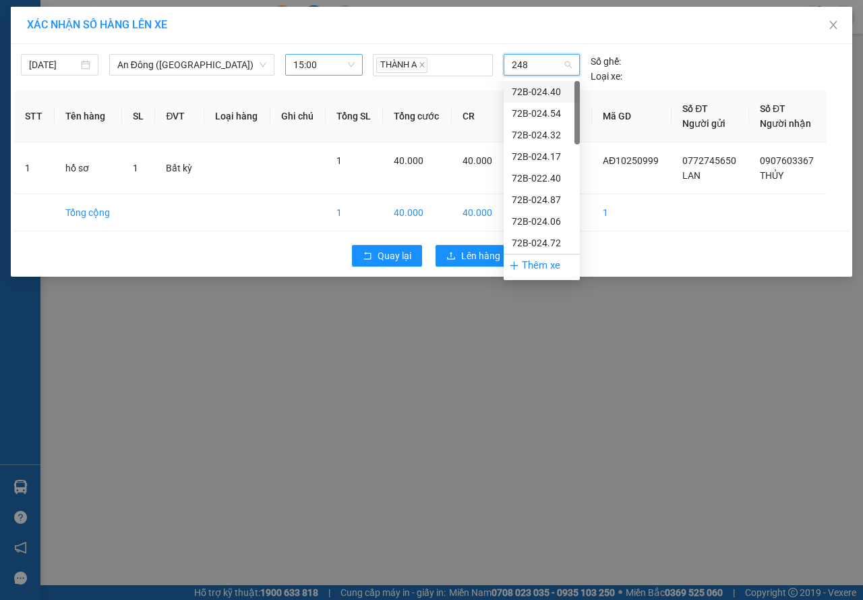
type input "2487"
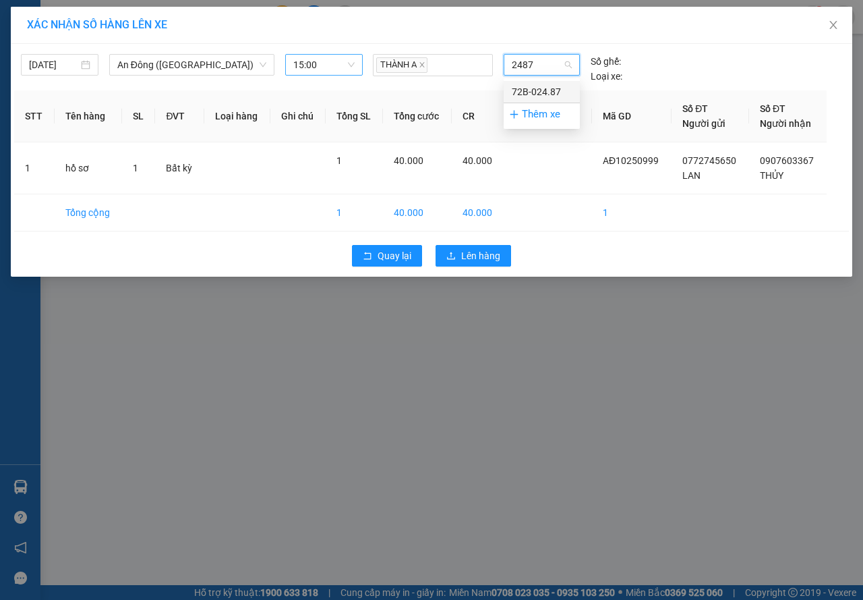
click at [544, 99] on div "72B-024.87" at bounding box center [542, 92] width 76 height 22
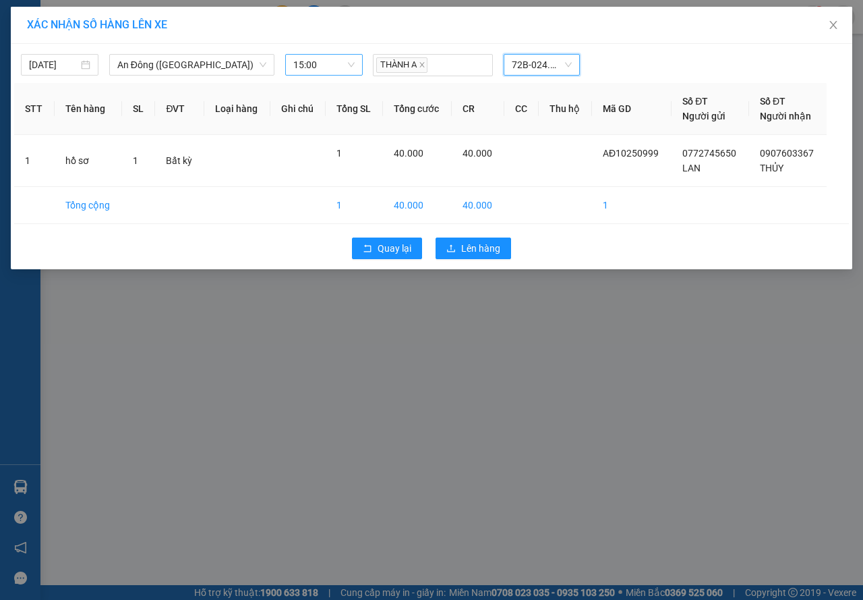
click at [482, 269] on div "XÁC NHẬN SỐ HÀNG LÊN XE [DATE] An Đông ([GEOGRAPHIC_DATA]) LỌC THEO Nhóm tuyến …" at bounding box center [431, 300] width 863 height 600
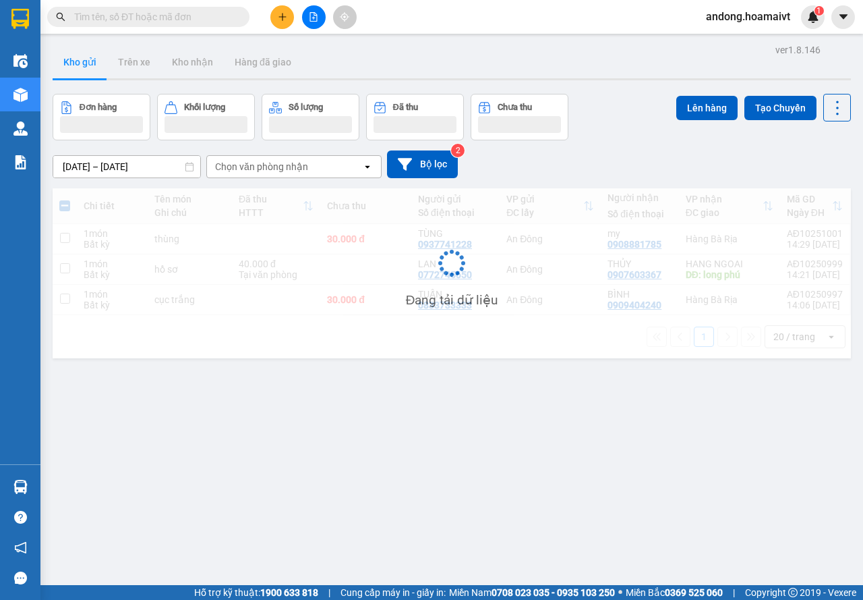
click at [486, 245] on div "Đang tải dữ liệu" at bounding box center [452, 273] width 799 height 170
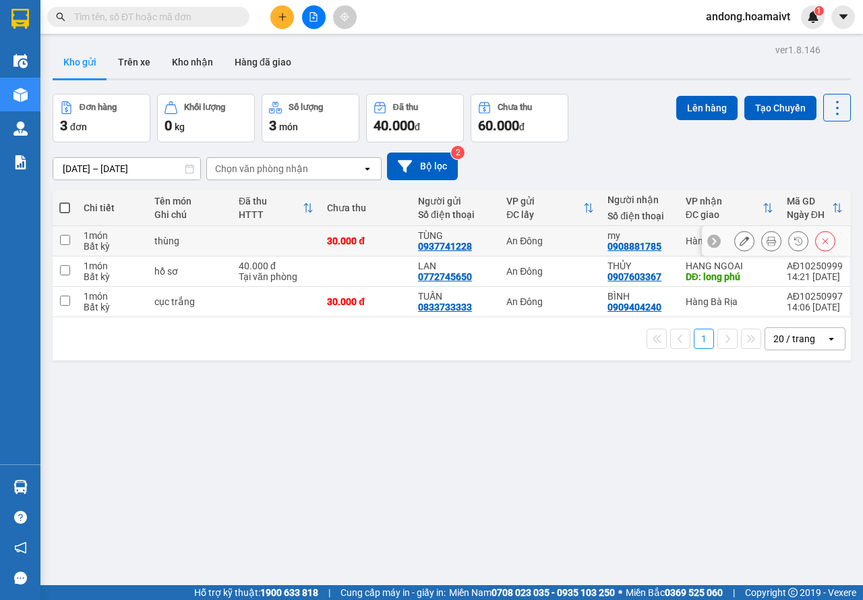
click at [446, 259] on td "LAN 0772745650" at bounding box center [455, 271] width 88 height 30
checkbox input "true"
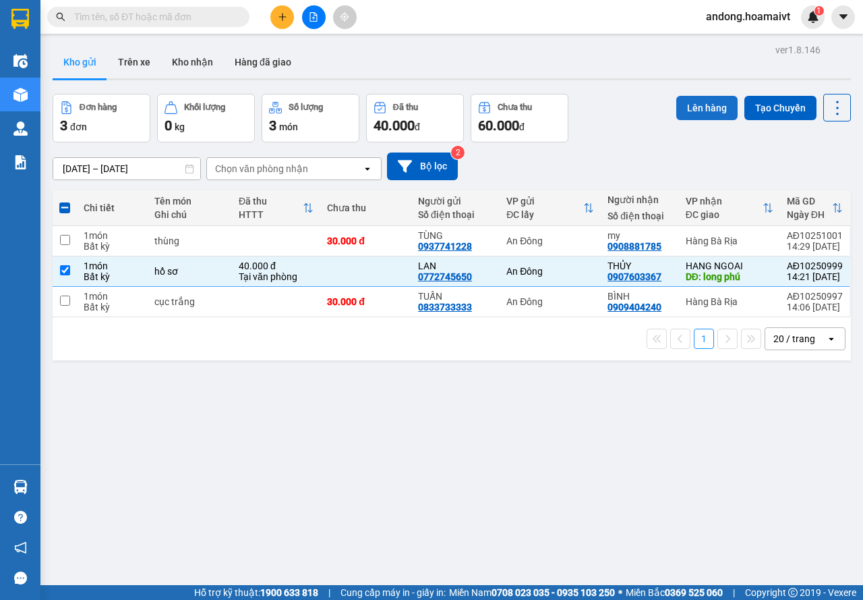
click at [703, 96] on button "Lên hàng" at bounding box center [706, 108] width 61 height 24
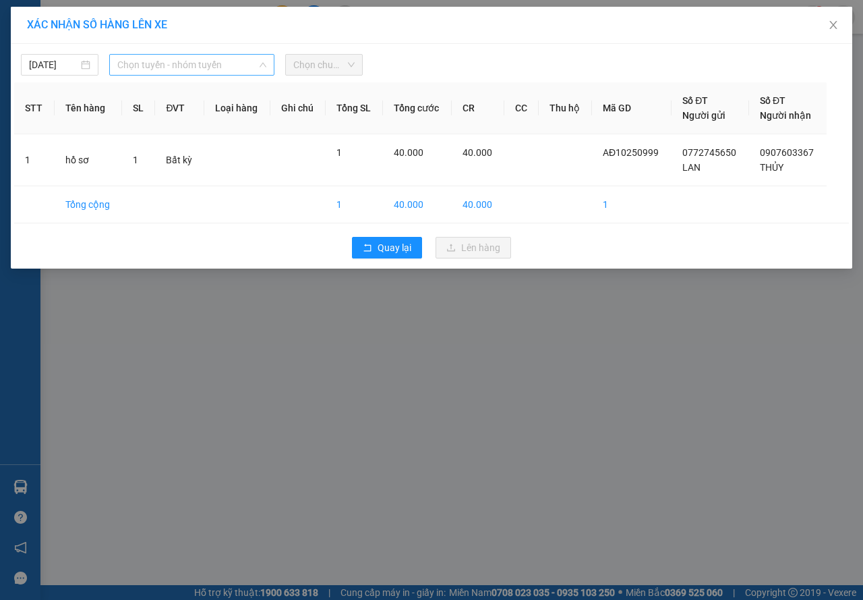
click at [196, 73] on span "Chọn tuyến - nhóm tuyến" at bounding box center [191, 65] width 149 height 20
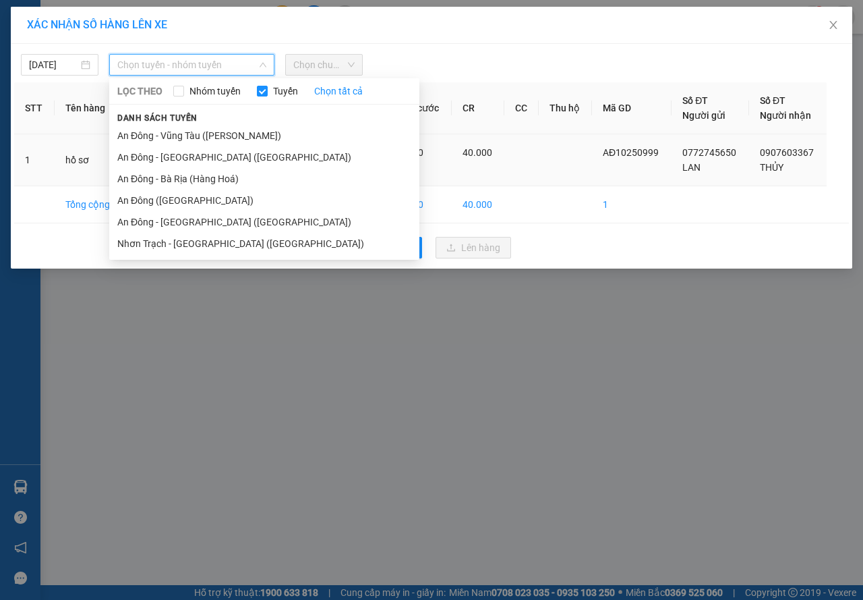
click at [196, 194] on li "An Đông ([GEOGRAPHIC_DATA])" at bounding box center [264, 201] width 310 height 22
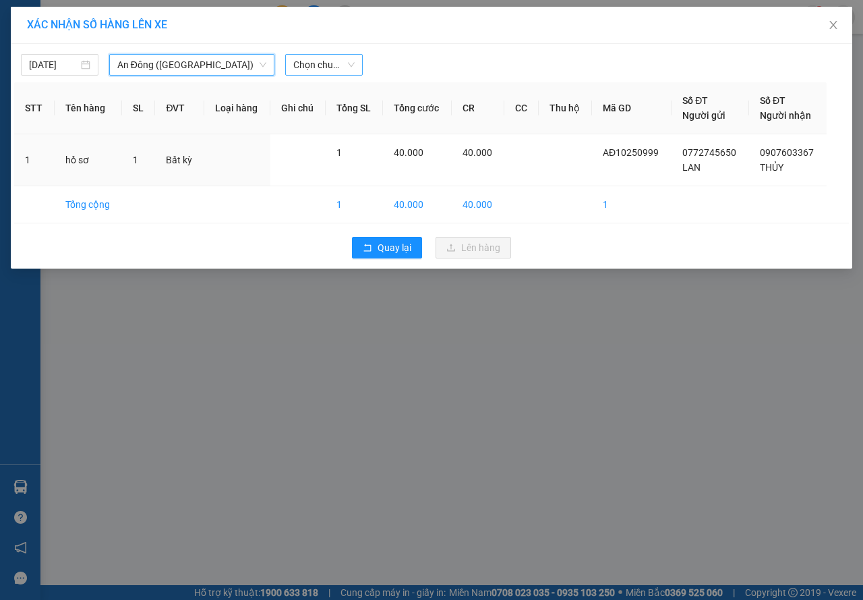
click at [304, 57] on span "Chọn chuyến" at bounding box center [323, 65] width 61 height 20
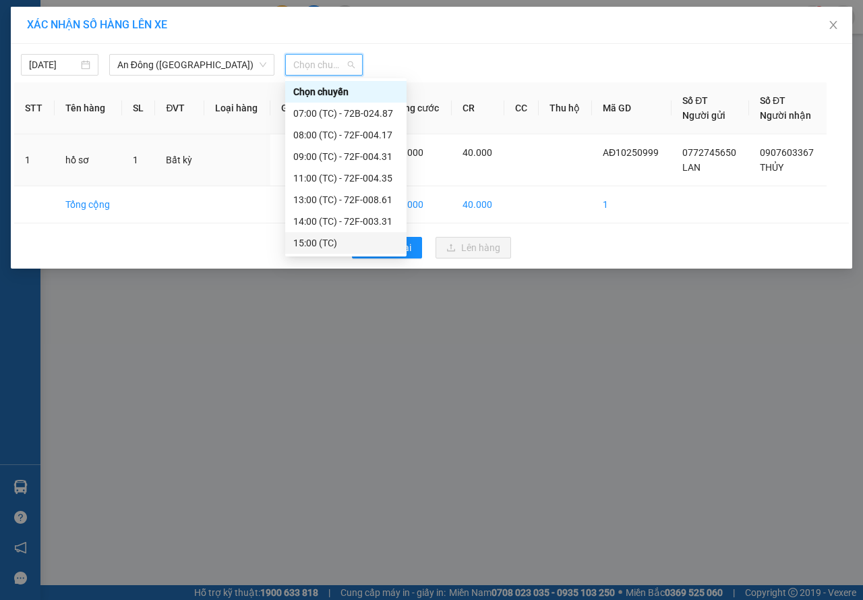
click at [337, 238] on div "15:00 (TC)" at bounding box center [345, 242] width 105 height 15
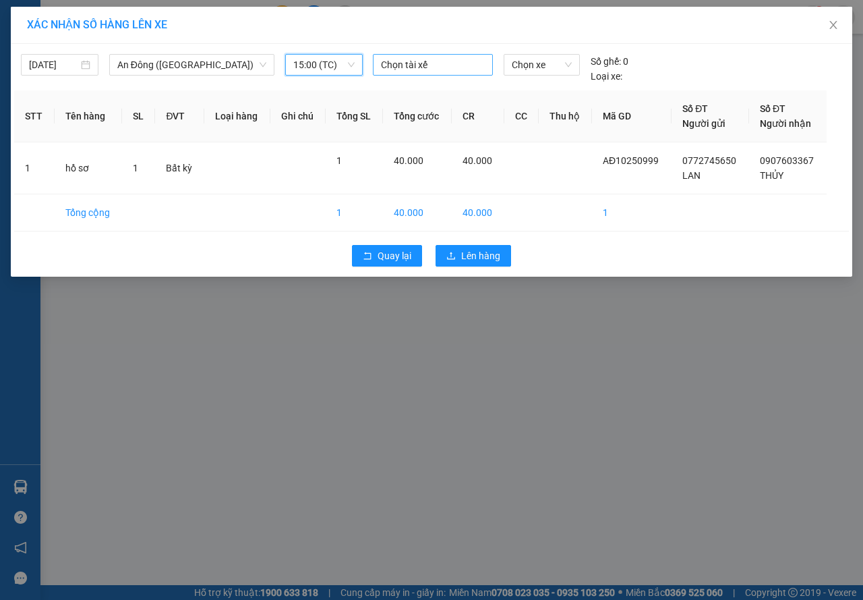
click at [382, 69] on input "search" at bounding box center [382, 65] width 3 height 16
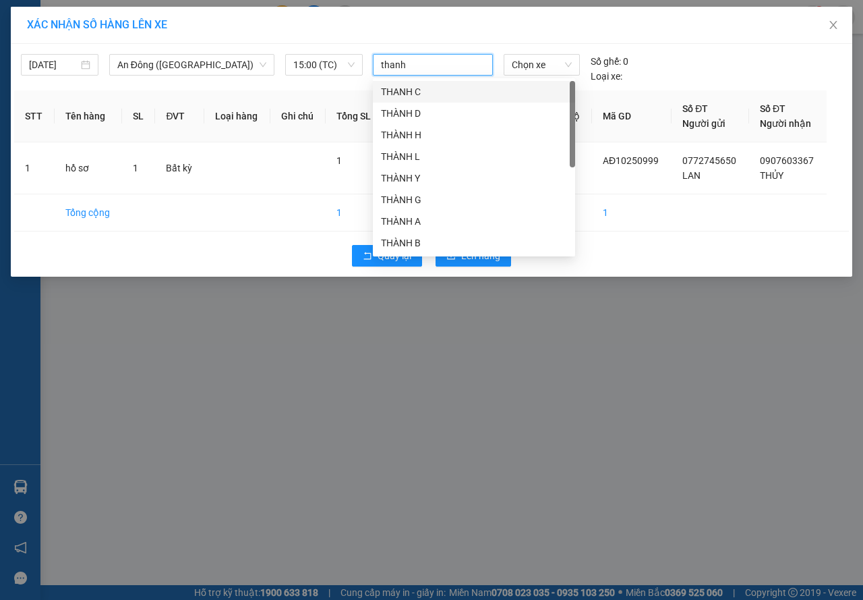
type input "thanh"
click at [423, 220] on div "THÀNH A" at bounding box center [474, 221] width 186 height 15
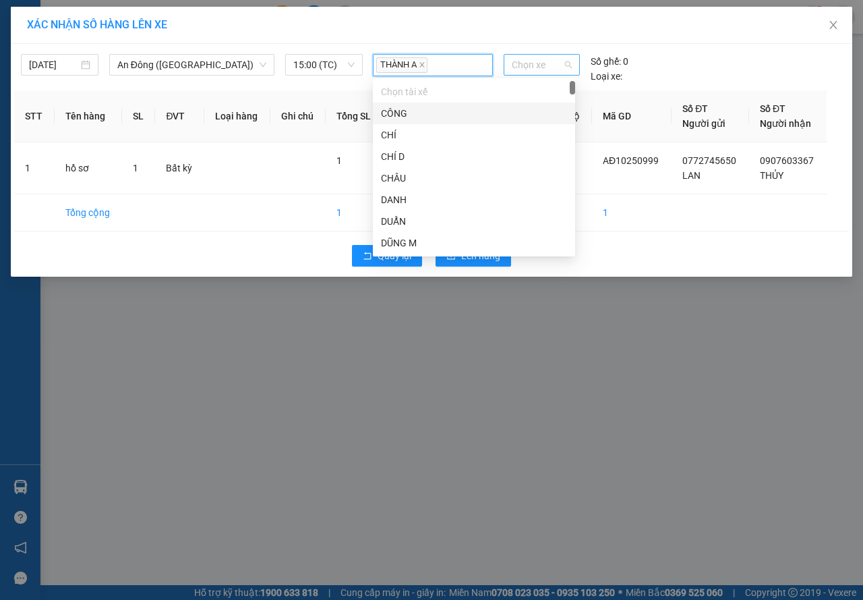
click at [540, 57] on span "Chọn xe" at bounding box center [542, 65] width 60 height 20
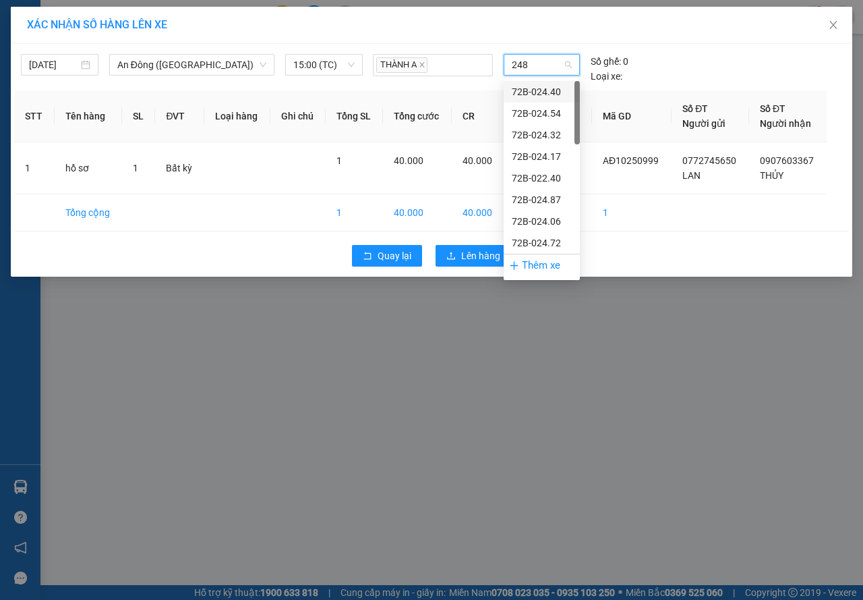
type input "2487"
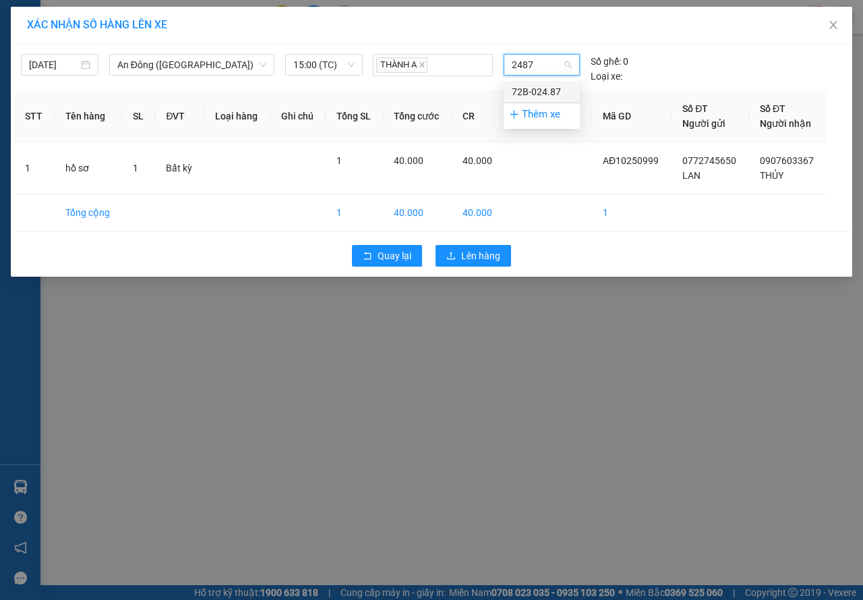
click at [538, 86] on div "72B-024.87" at bounding box center [542, 91] width 60 height 15
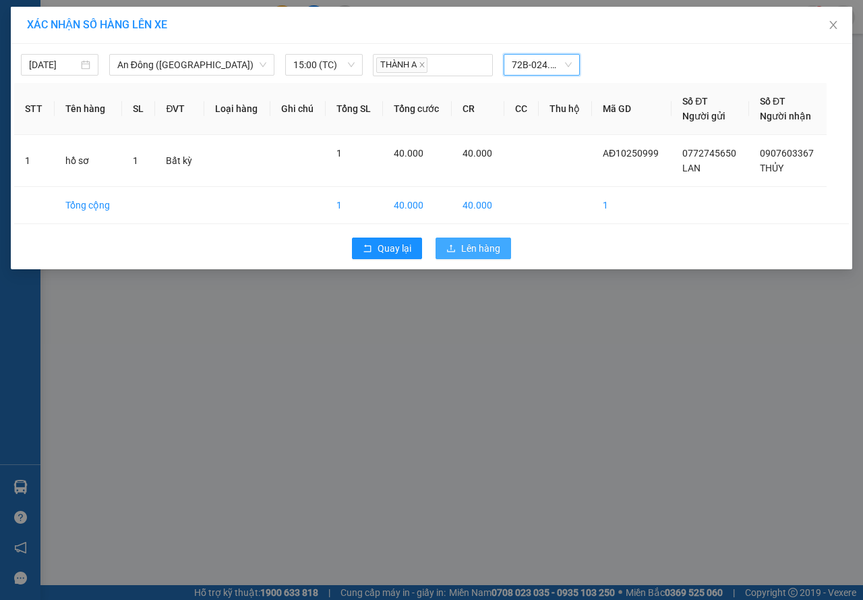
click at [471, 246] on span "Lên hàng" at bounding box center [480, 248] width 39 height 15
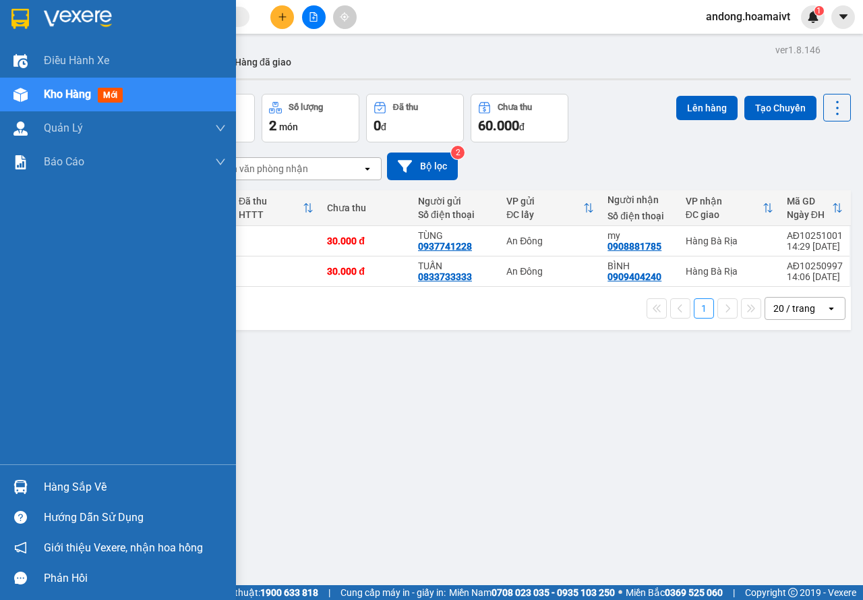
click at [18, 482] on img at bounding box center [20, 487] width 14 height 14
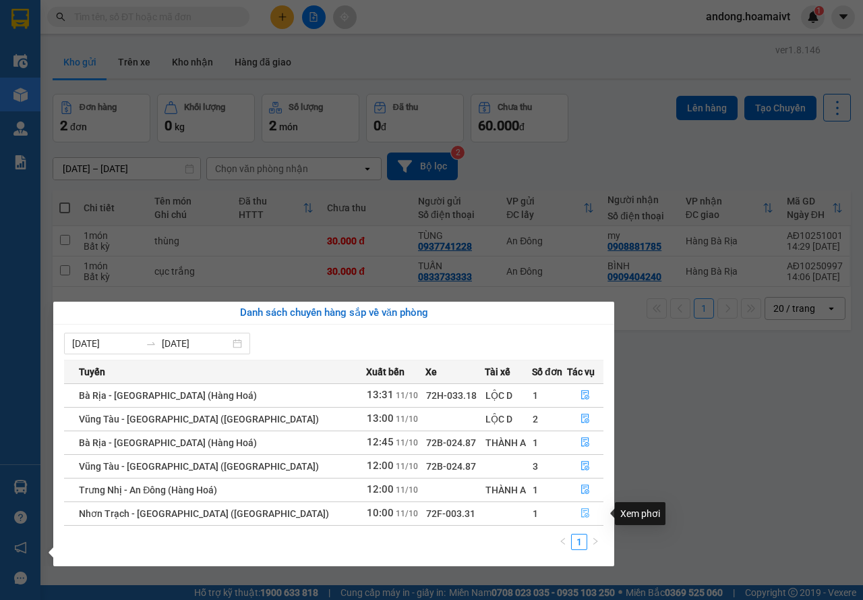
click at [573, 513] on button "button" at bounding box center [586, 513] width 36 height 22
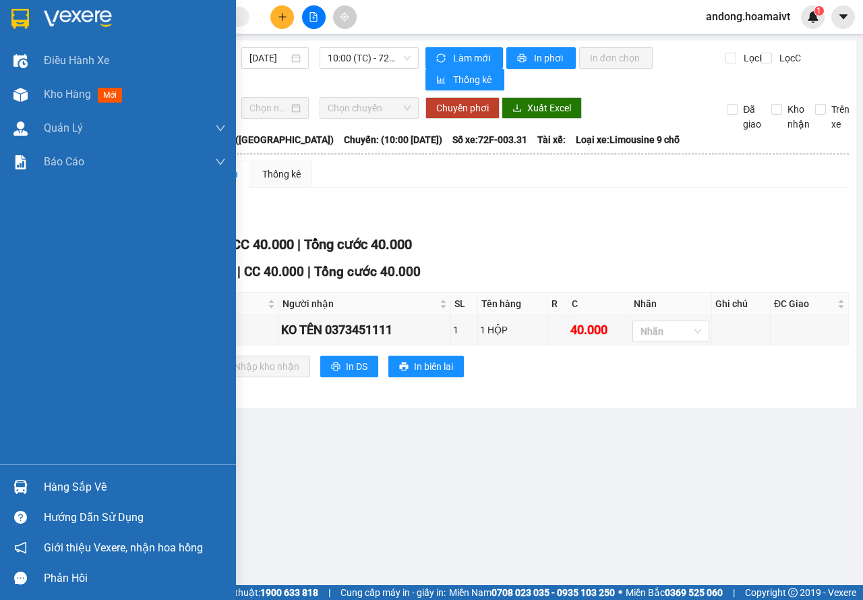
click at [27, 478] on div at bounding box center [21, 487] width 24 height 24
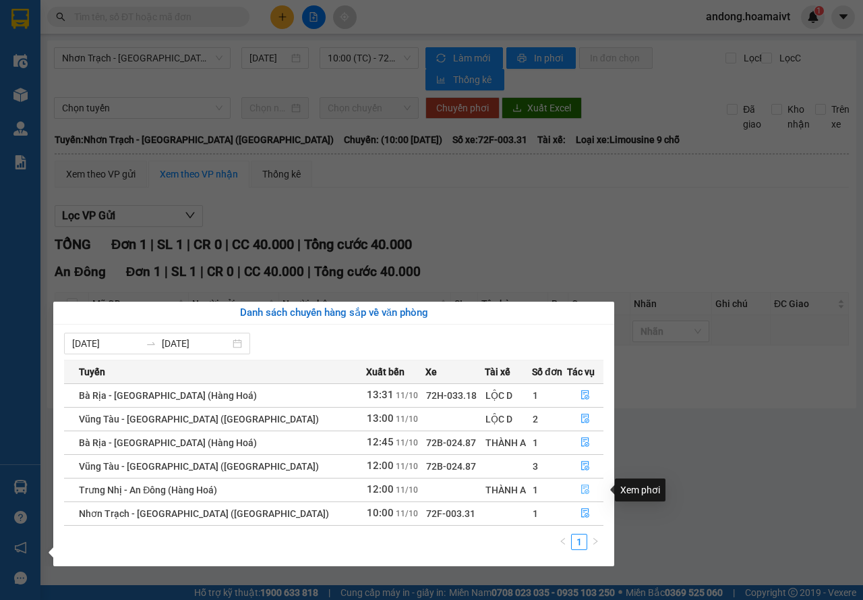
click at [581, 487] on icon "file-done" at bounding box center [585, 488] width 9 height 9
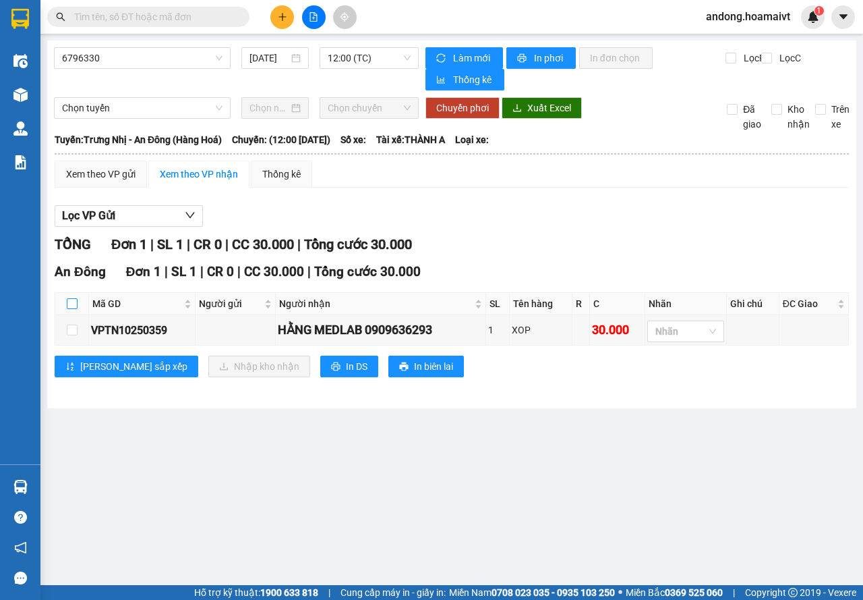
click at [75, 299] on input "checkbox" at bounding box center [72, 303] width 11 height 11
checkbox input "true"
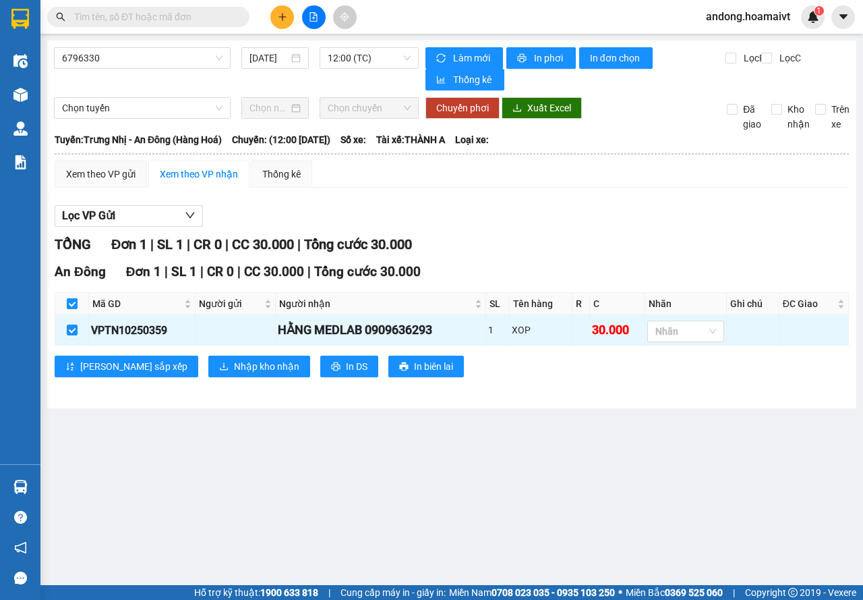
checkbox input "true"
click at [234, 362] on span "Nhập kho nhận" at bounding box center [266, 366] width 65 height 15
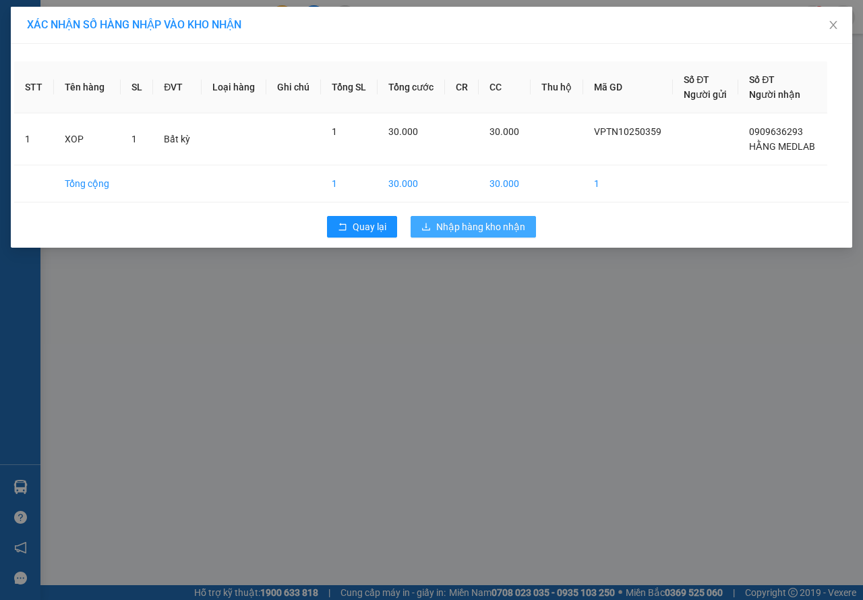
click at [437, 228] on span "Nhập hàng kho nhận" at bounding box center [480, 226] width 89 height 15
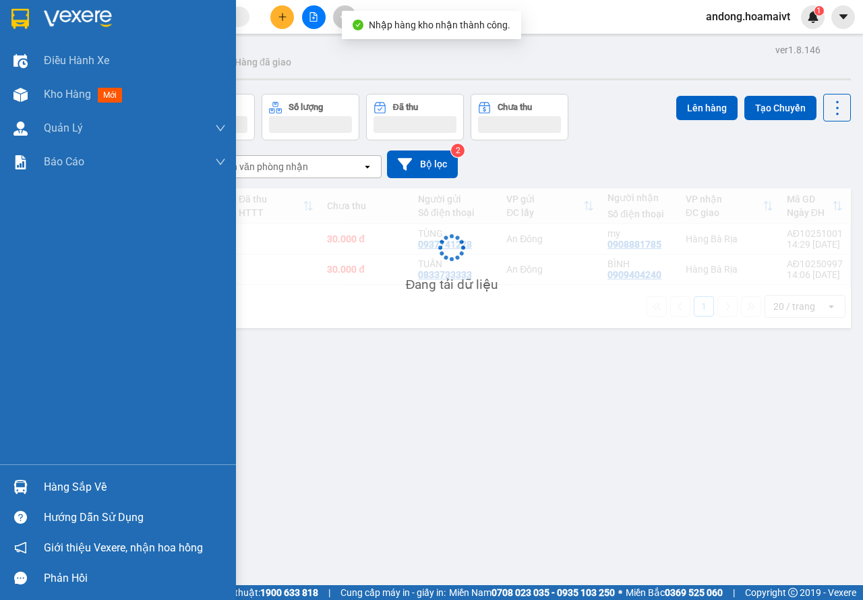
click at [19, 489] on img at bounding box center [20, 487] width 14 height 14
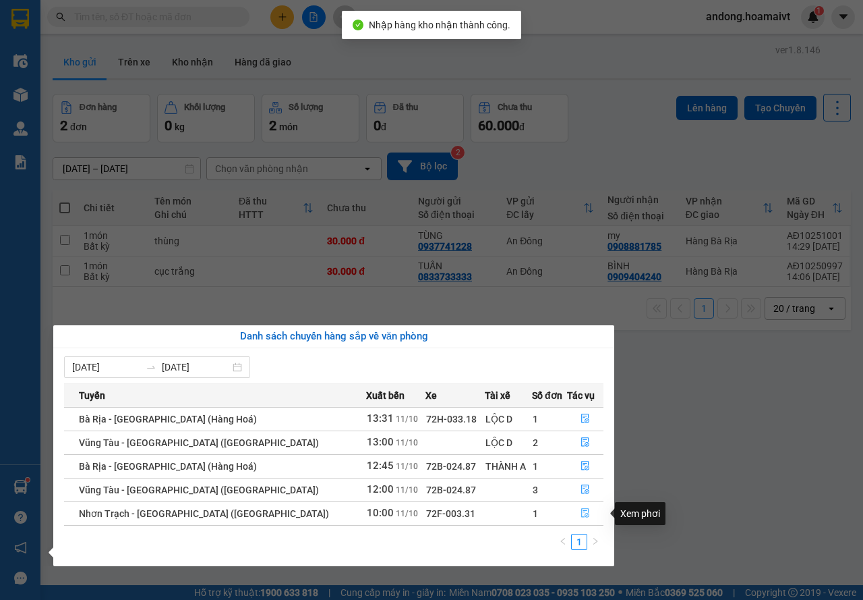
click at [582, 503] on button "button" at bounding box center [586, 513] width 36 height 22
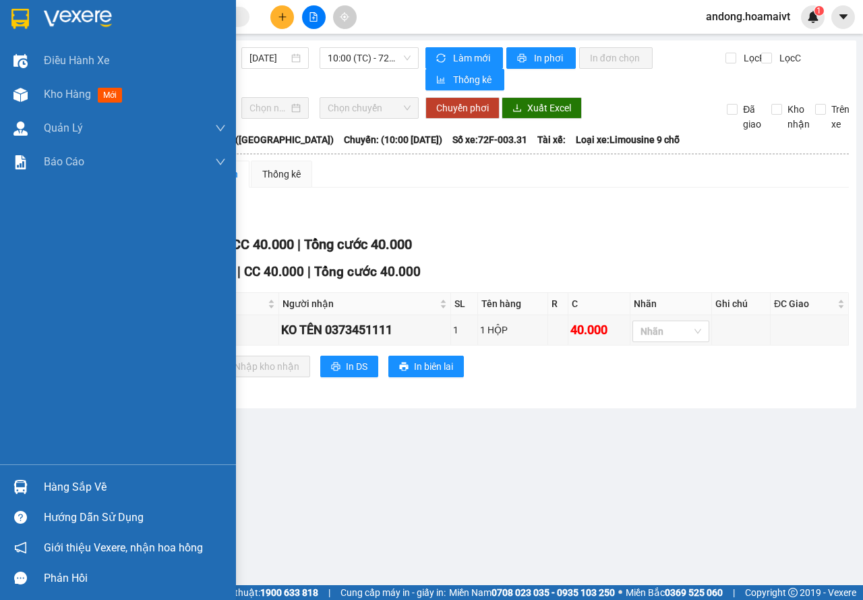
click at [22, 485] on img at bounding box center [20, 487] width 14 height 14
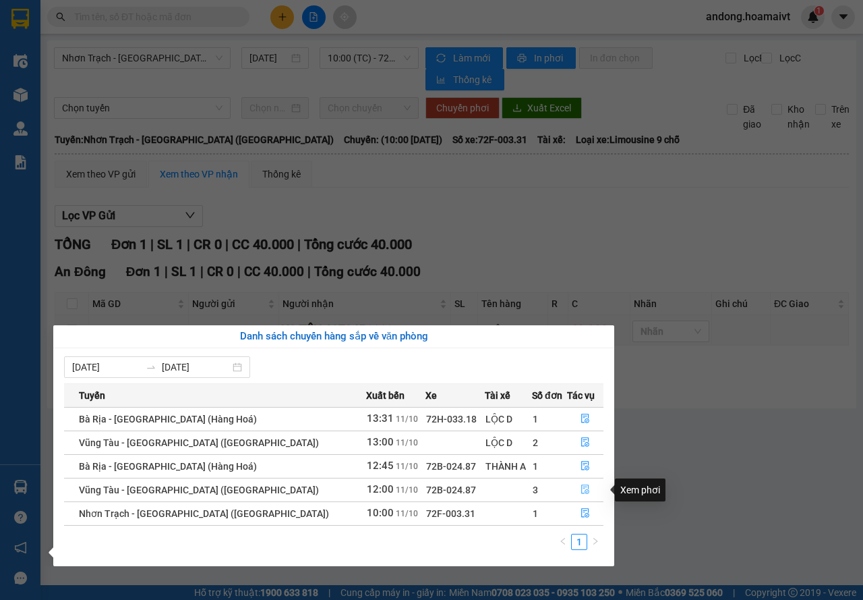
click at [581, 485] on icon "file-done" at bounding box center [585, 489] width 8 height 9
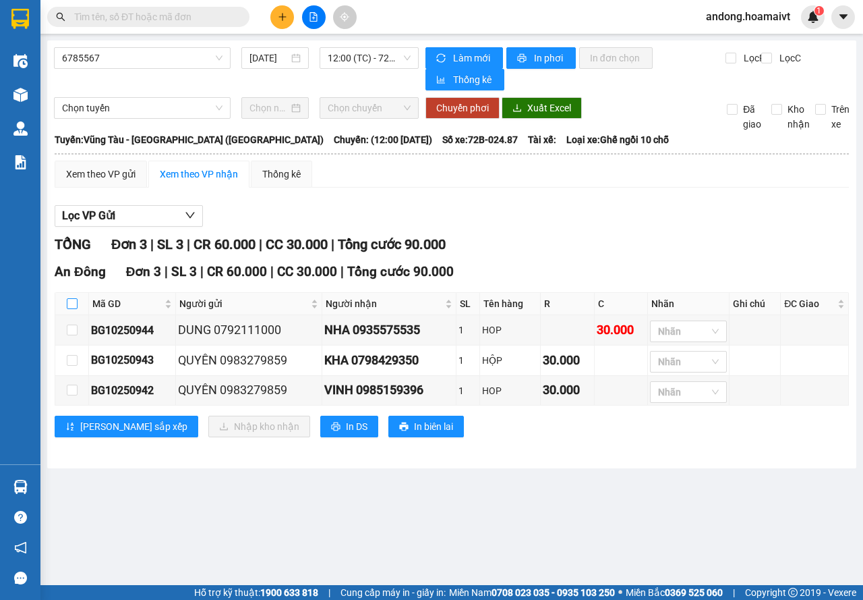
click at [71, 299] on input "checkbox" at bounding box center [72, 303] width 11 height 11
checkbox input "true"
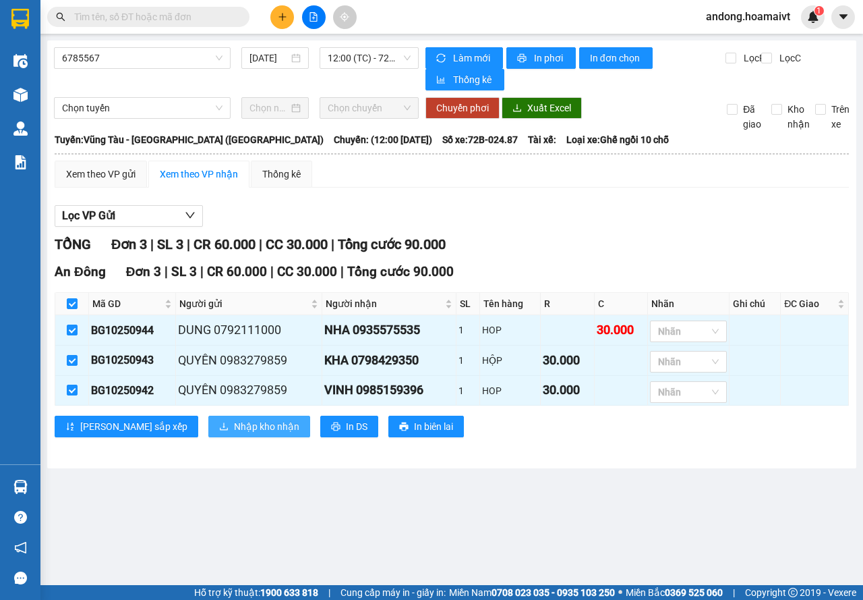
click at [234, 424] on span "Nhập kho nhận" at bounding box center [266, 426] width 65 height 15
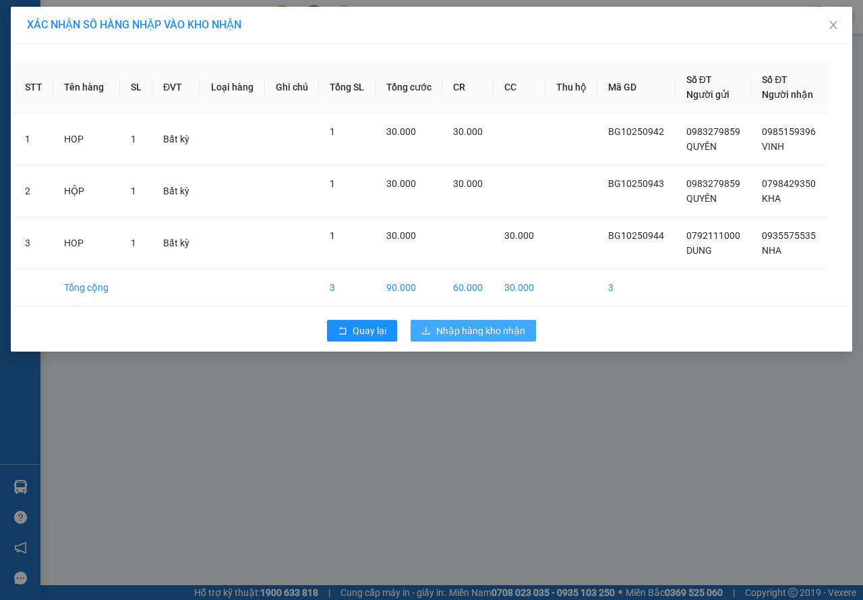
click at [430, 320] on button "Nhập hàng kho nhận" at bounding box center [473, 331] width 125 height 22
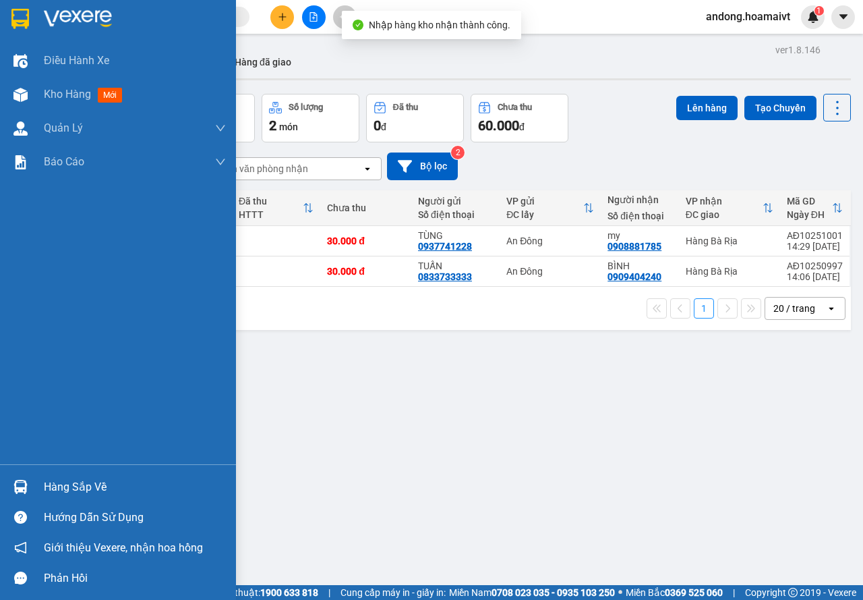
click at [16, 488] on img at bounding box center [20, 487] width 14 height 14
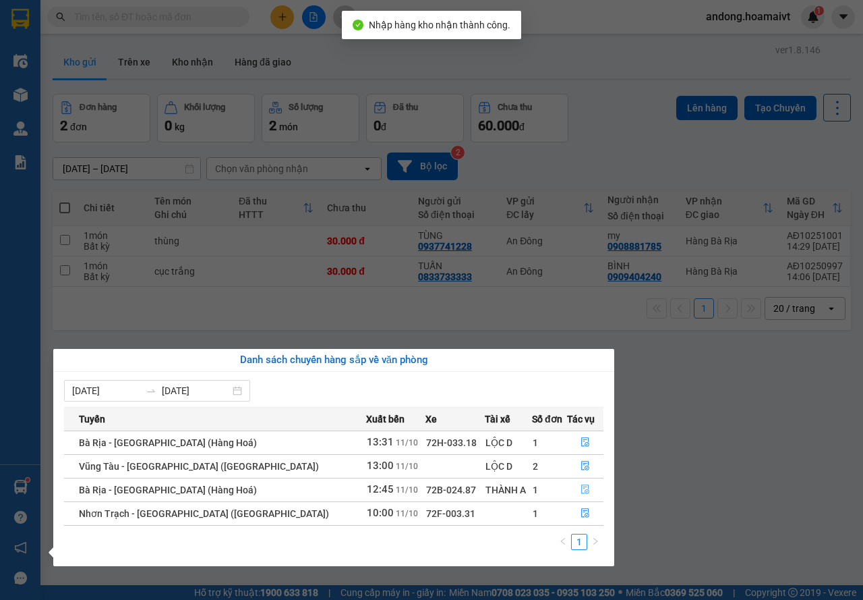
click at [581, 486] on icon "file-done" at bounding box center [585, 489] width 8 height 9
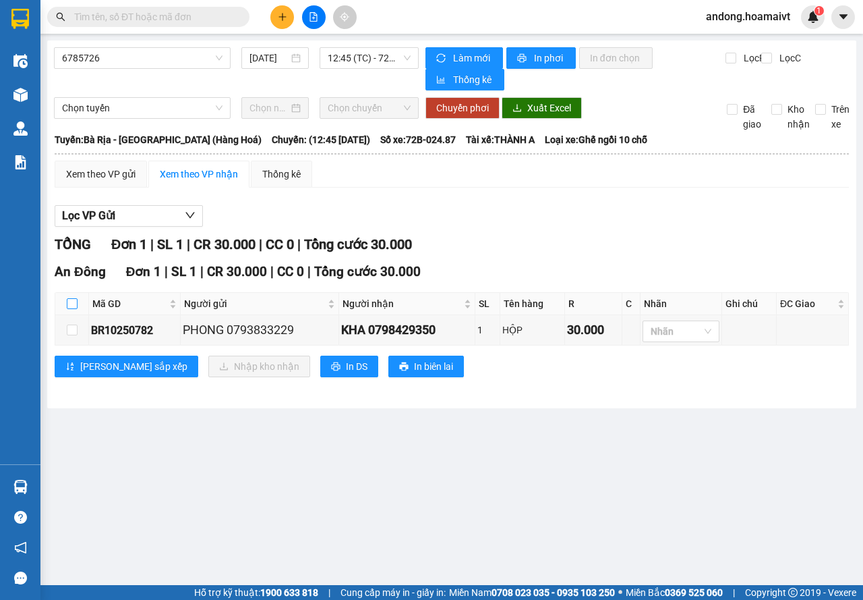
click at [70, 301] on input "checkbox" at bounding box center [72, 303] width 11 height 11
checkbox input "true"
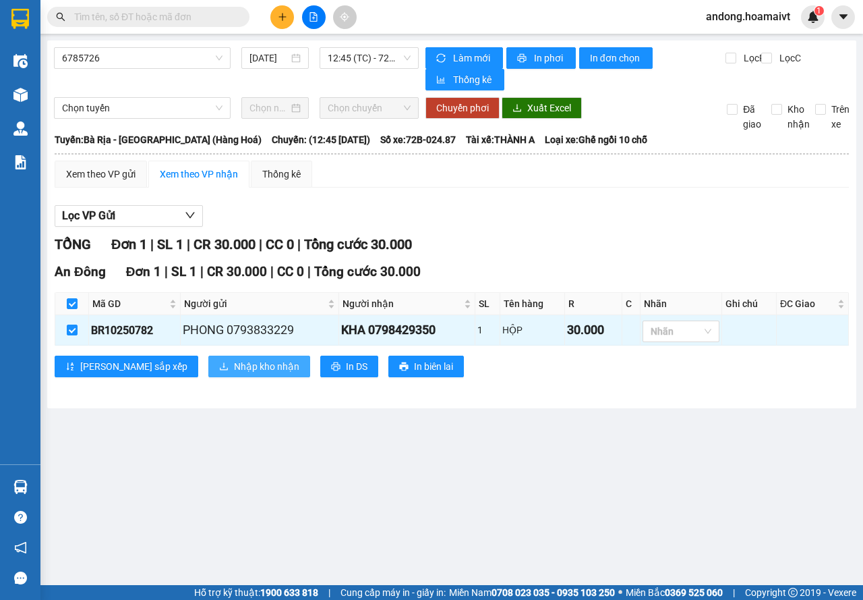
click at [234, 364] on span "Nhập kho nhận" at bounding box center [266, 366] width 65 height 15
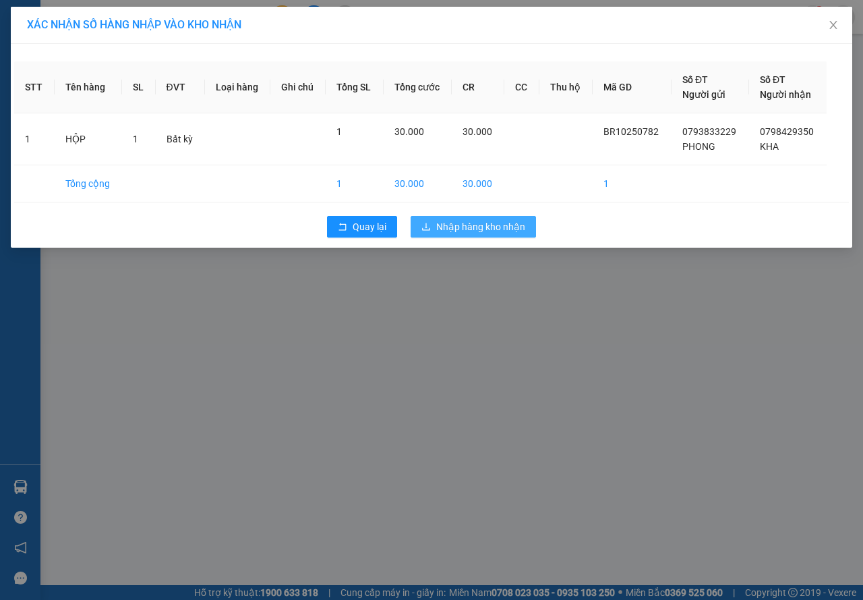
click at [445, 233] on span "Nhập hàng kho nhận" at bounding box center [480, 226] width 89 height 15
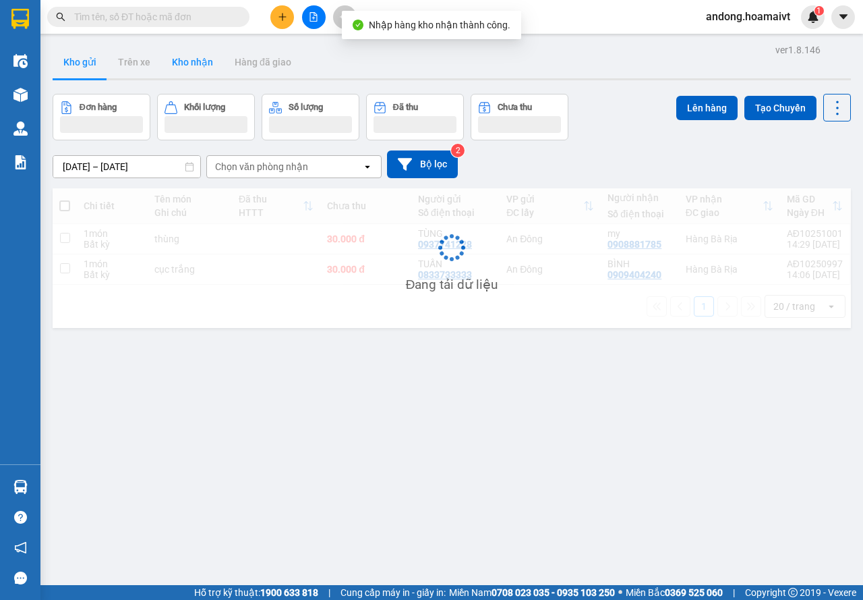
click at [185, 61] on button "Kho nhận" at bounding box center [192, 62] width 63 height 32
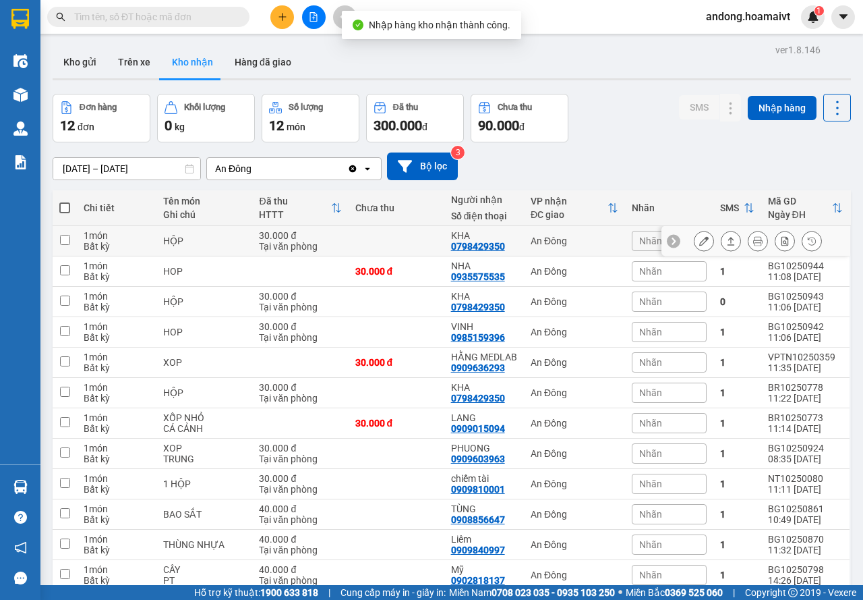
click at [698, 237] on button at bounding box center [704, 241] width 19 height 24
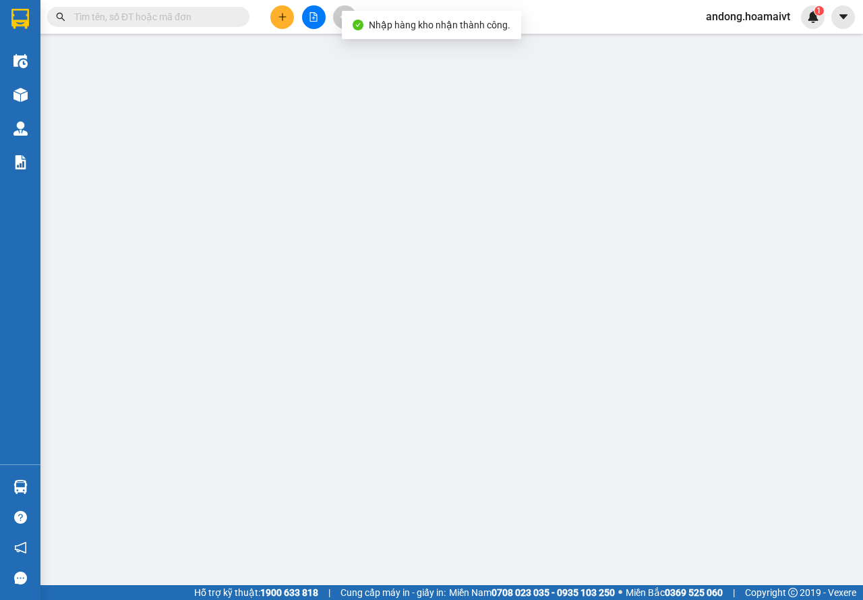
type input "0793833229"
type input "PHONG"
type input "077097008426"
type input "0798429350"
type input "KHA"
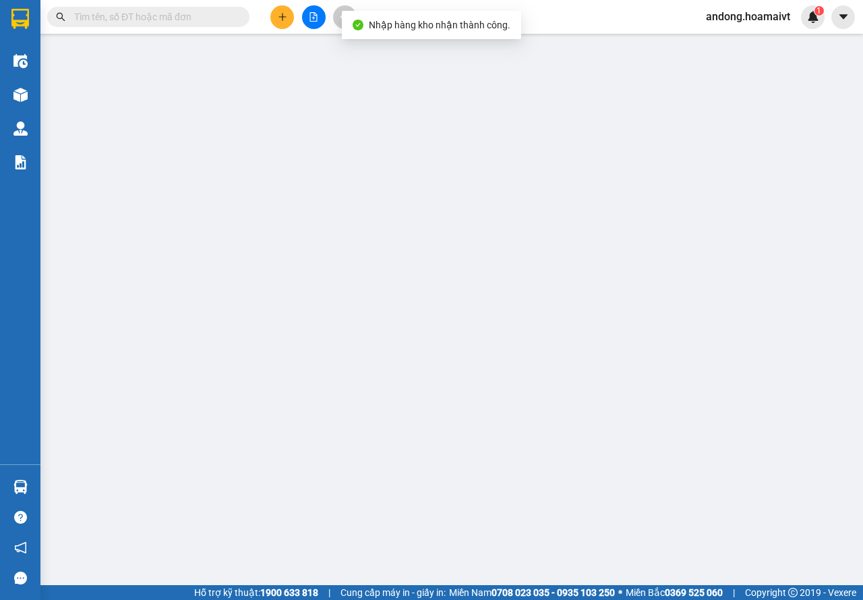
type input "079054006172"
type input "30.000"
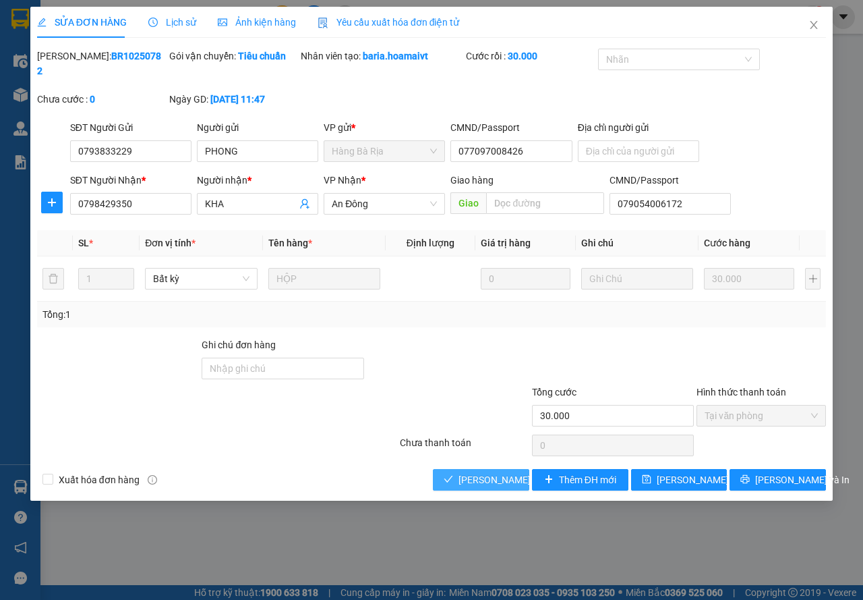
drag, startPoint x: 491, startPoint y: 473, endPoint x: 579, endPoint y: 362, distance: 141.1
click at [492, 472] on span "[PERSON_NAME] và Giao hàng" at bounding box center [523, 479] width 129 height 15
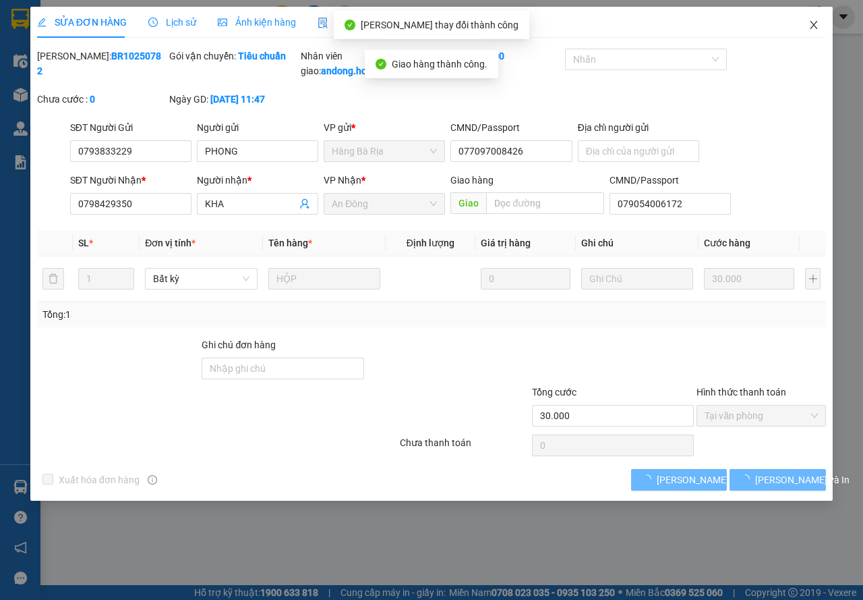
click at [816, 24] on icon "close" at bounding box center [814, 25] width 11 height 11
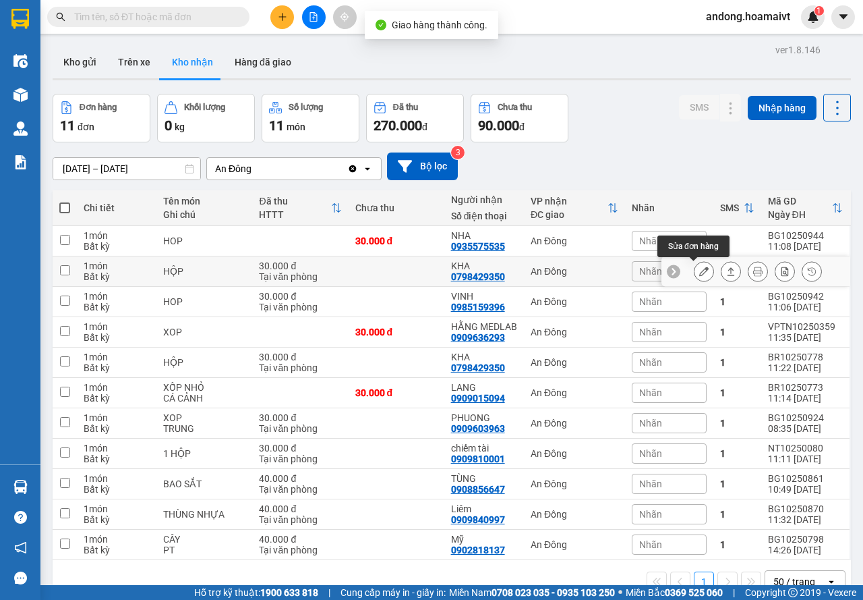
click at [699, 272] on icon at bounding box center [703, 270] width 9 height 9
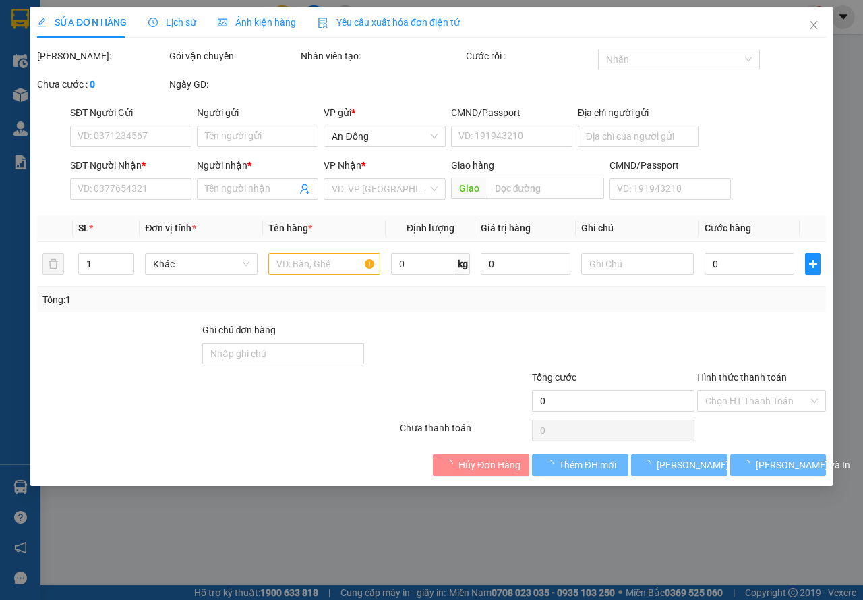
type input "0983279859"
type input "QUYÊN"
type input "0798429350"
type input "KHA"
type input "079054006172"
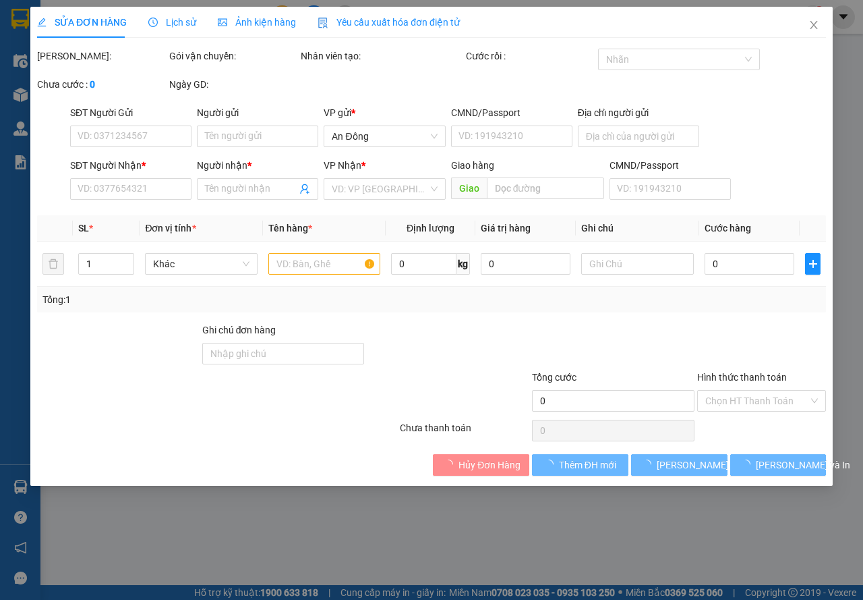
type input "30.000"
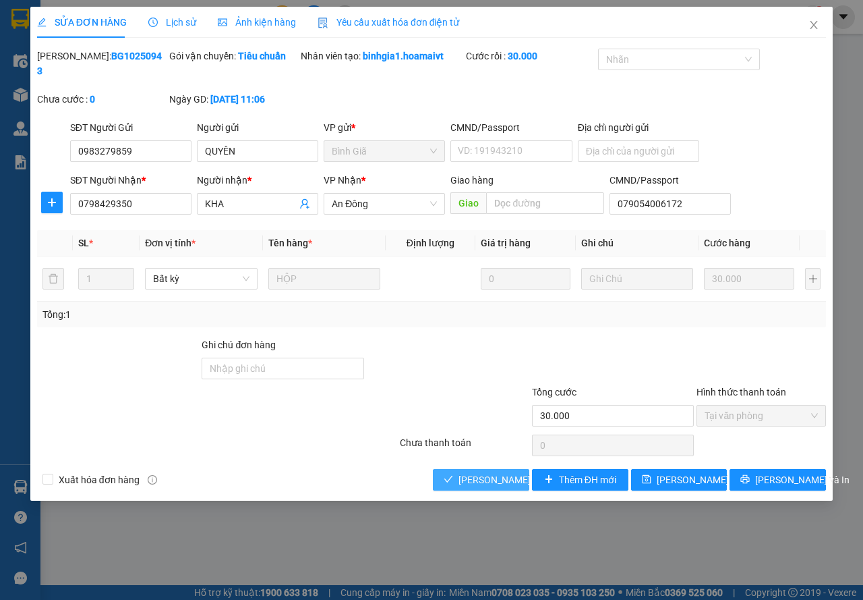
click at [490, 479] on span "[PERSON_NAME] và Giao hàng" at bounding box center [523, 479] width 129 height 15
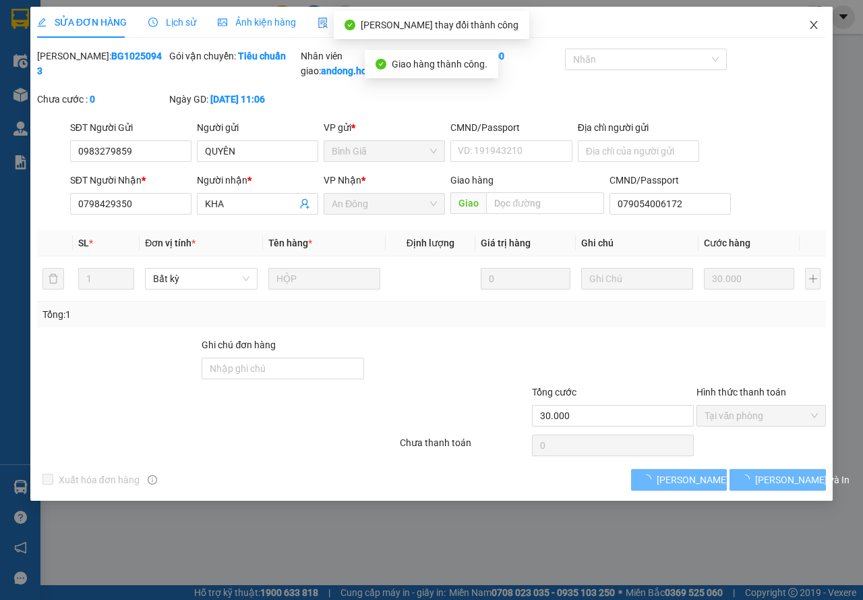
click at [807, 20] on span "Close" at bounding box center [814, 26] width 38 height 38
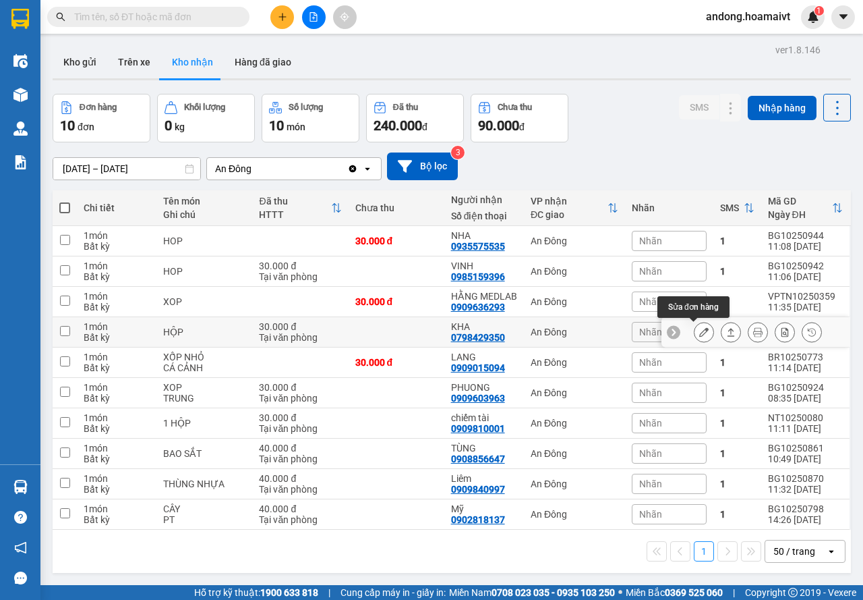
click at [699, 329] on icon at bounding box center [703, 331] width 9 height 9
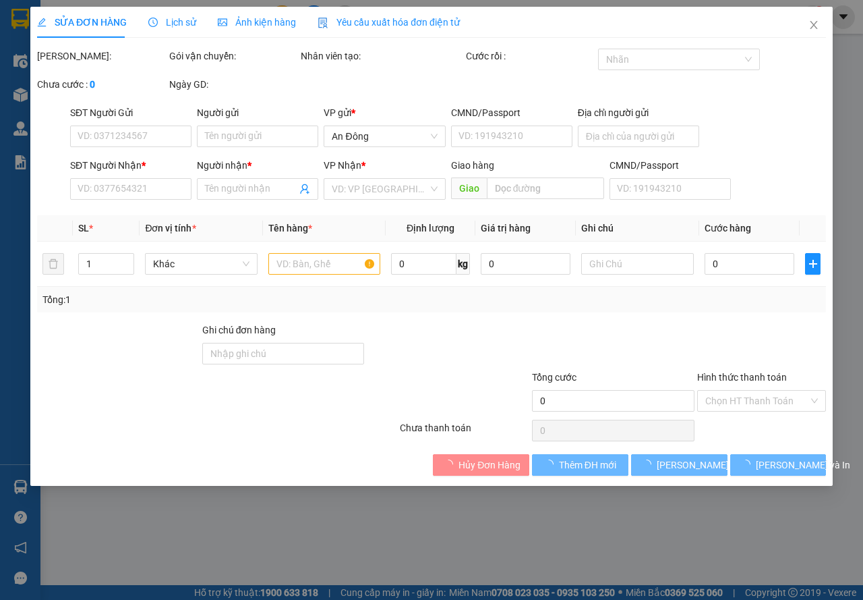
type input "02543739456"
type input "THIÊN ÂN"
type input "079054006172"
type input "0798429350"
type input "KHA"
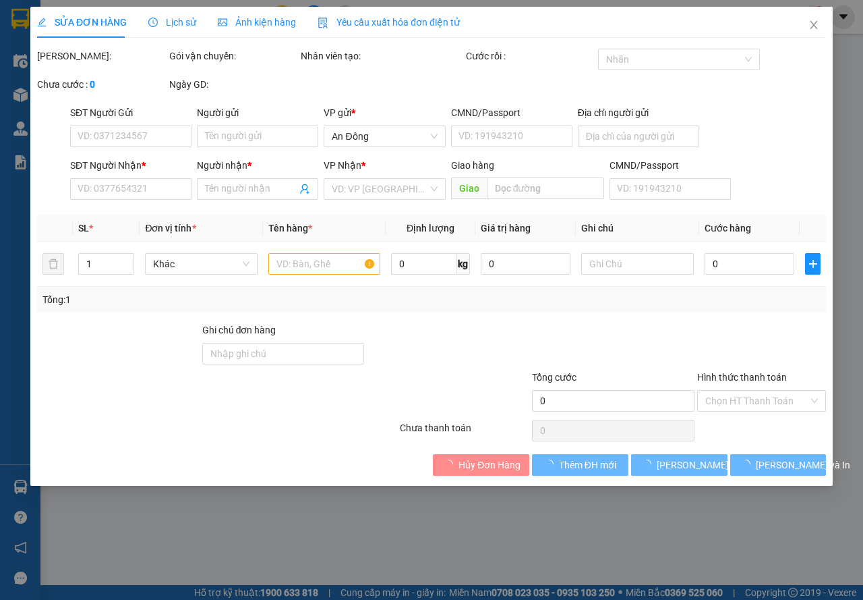
type input "079054006172"
type input "30.000"
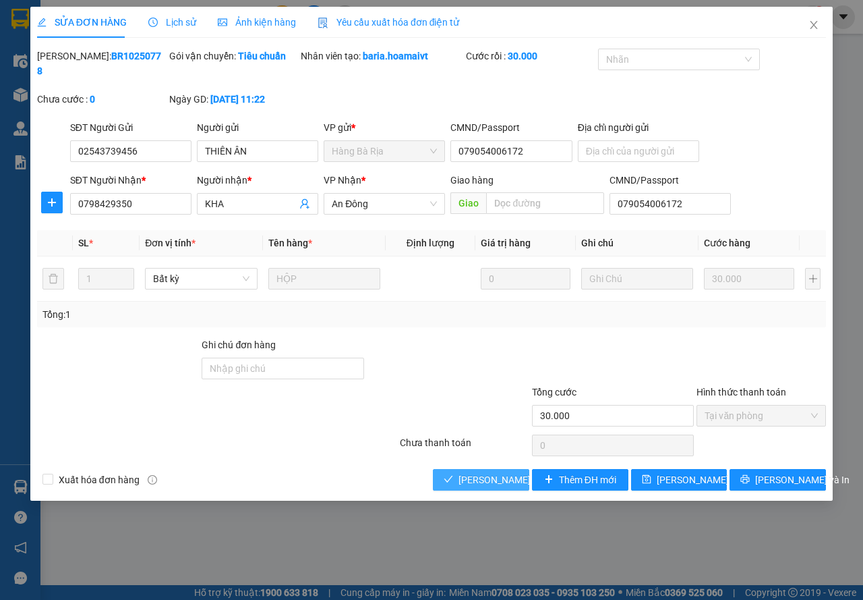
click at [511, 482] on span "[PERSON_NAME] và Giao hàng" at bounding box center [523, 479] width 129 height 15
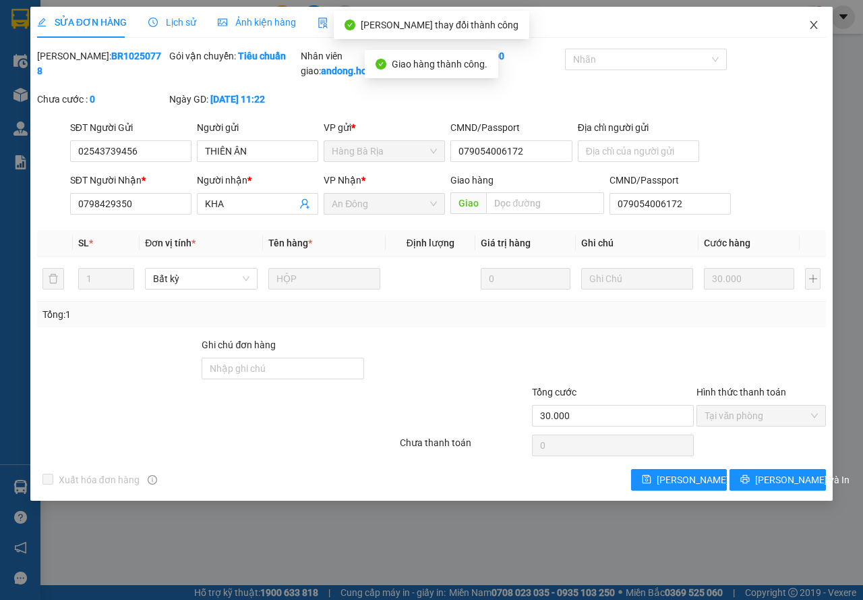
click at [816, 20] on icon "close" at bounding box center [814, 25] width 11 height 11
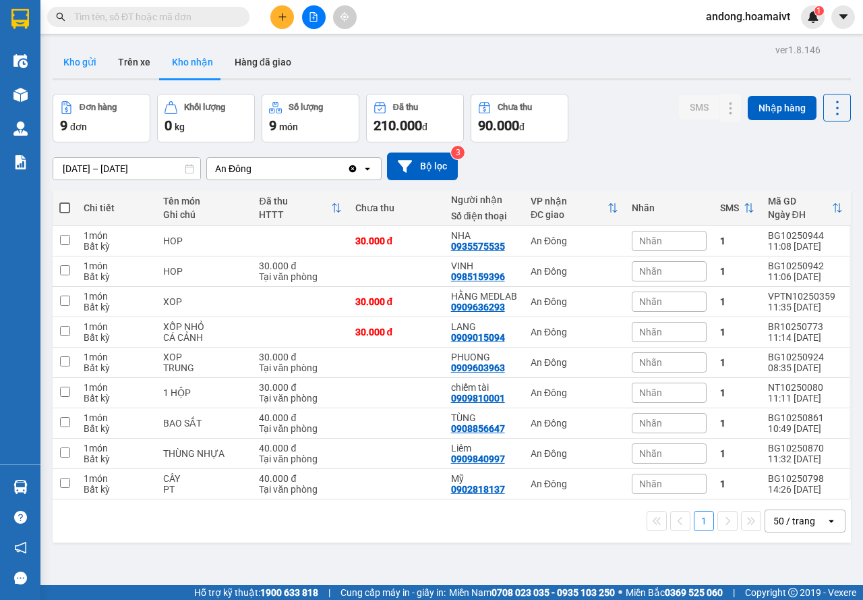
click at [89, 66] on button "Kho gửi" at bounding box center [80, 62] width 55 height 32
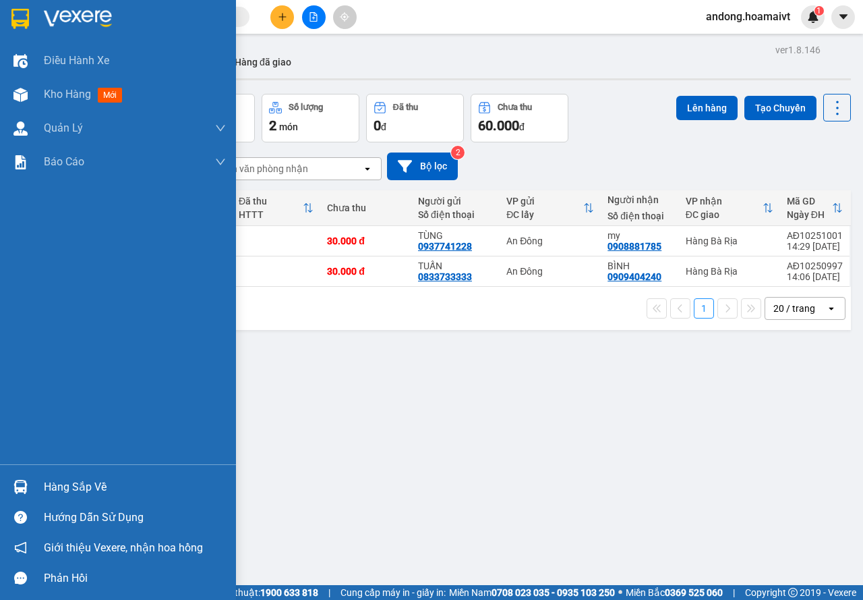
click at [16, 488] on img at bounding box center [20, 487] width 14 height 14
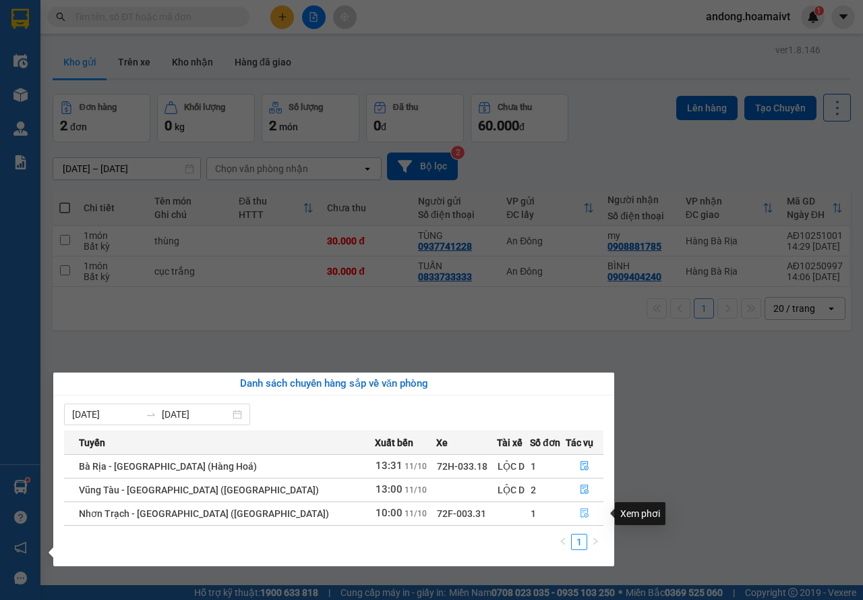
click at [580, 512] on icon "file-done" at bounding box center [584, 512] width 9 height 9
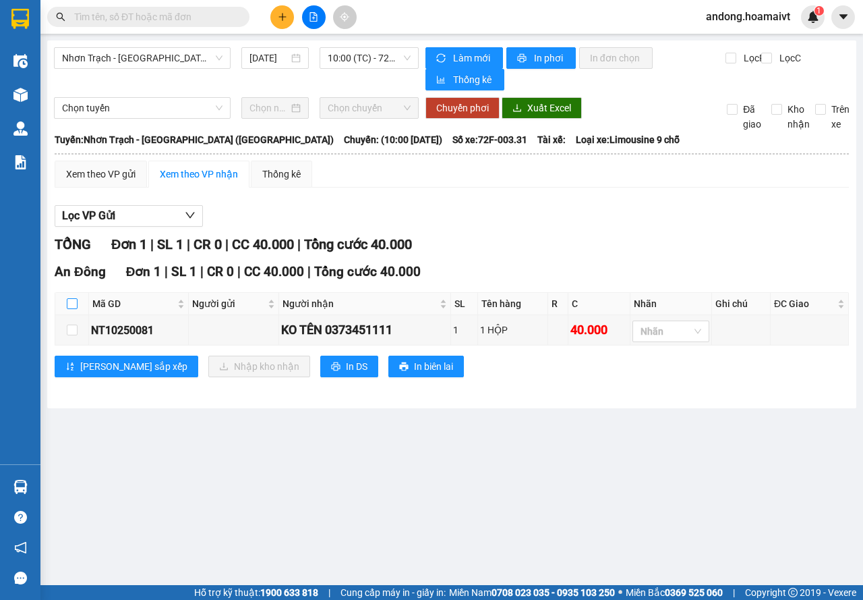
click at [67, 300] on input "checkbox" at bounding box center [72, 303] width 11 height 11
checkbox input "true"
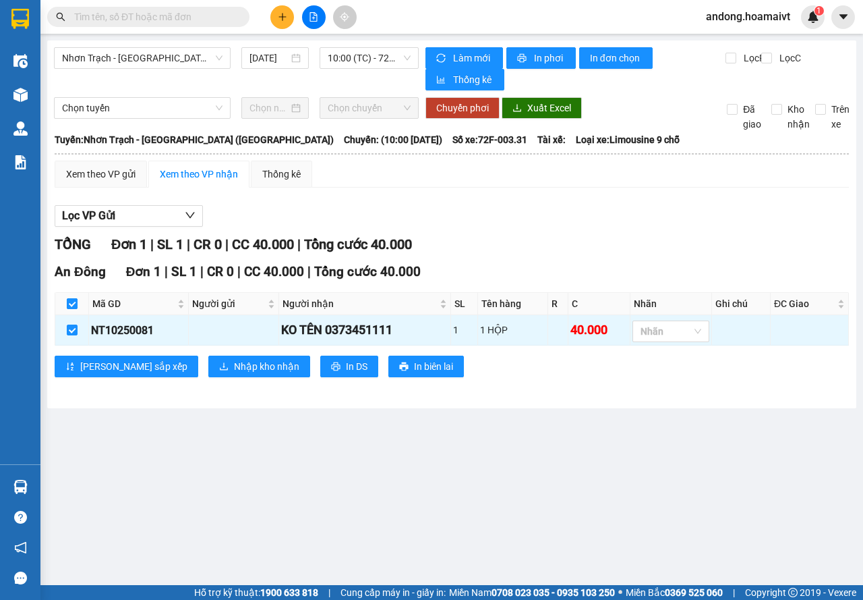
checkbox input "true"
click at [234, 365] on span "Nhập kho nhận" at bounding box center [266, 366] width 65 height 15
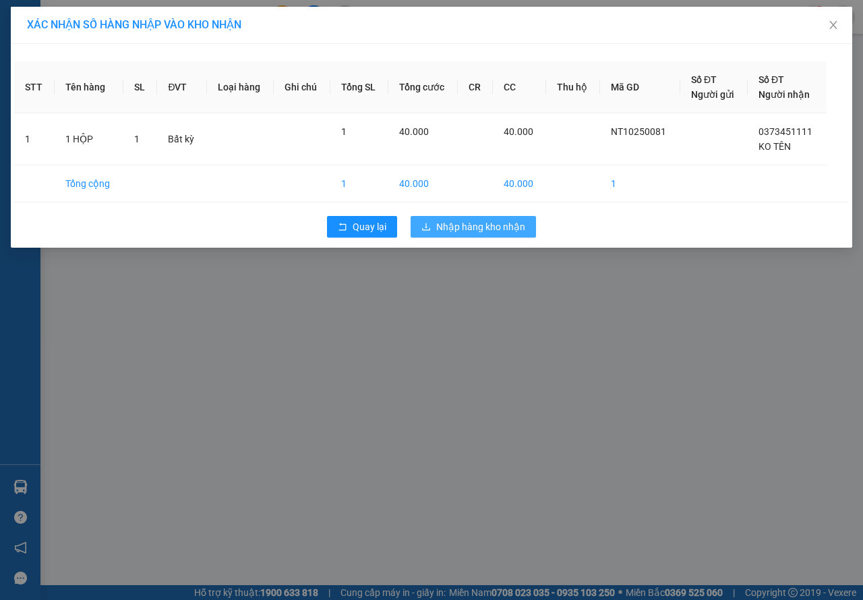
click at [472, 229] on span "Nhập hàng kho nhận" at bounding box center [480, 226] width 89 height 15
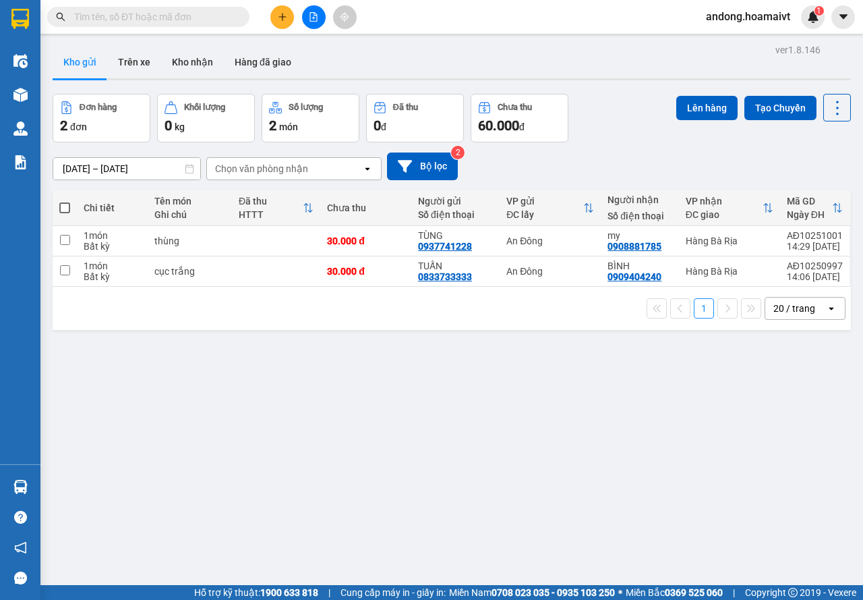
click at [65, 204] on span at bounding box center [64, 207] width 11 height 11
click at [65, 201] on input "checkbox" at bounding box center [65, 201] width 0 height 0
checkbox input "true"
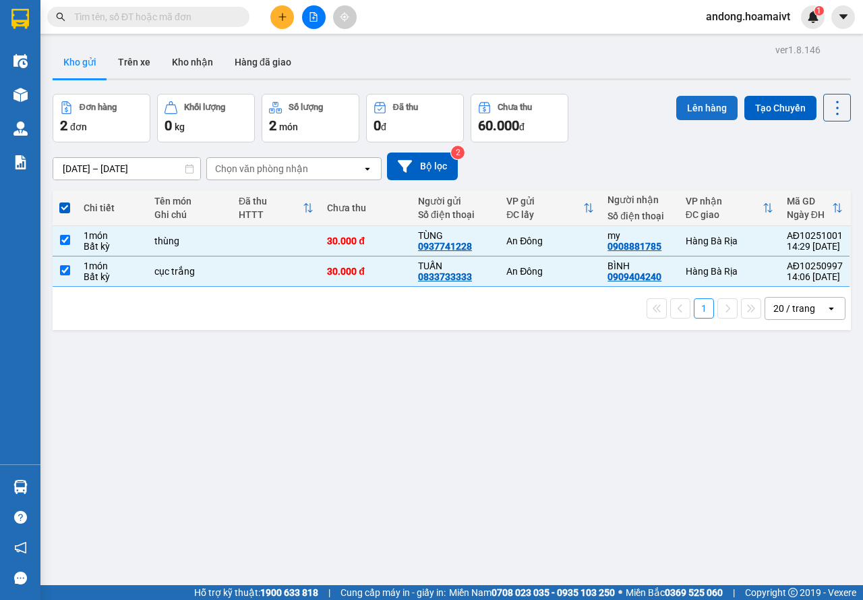
click at [693, 115] on button "Lên hàng" at bounding box center [706, 108] width 61 height 24
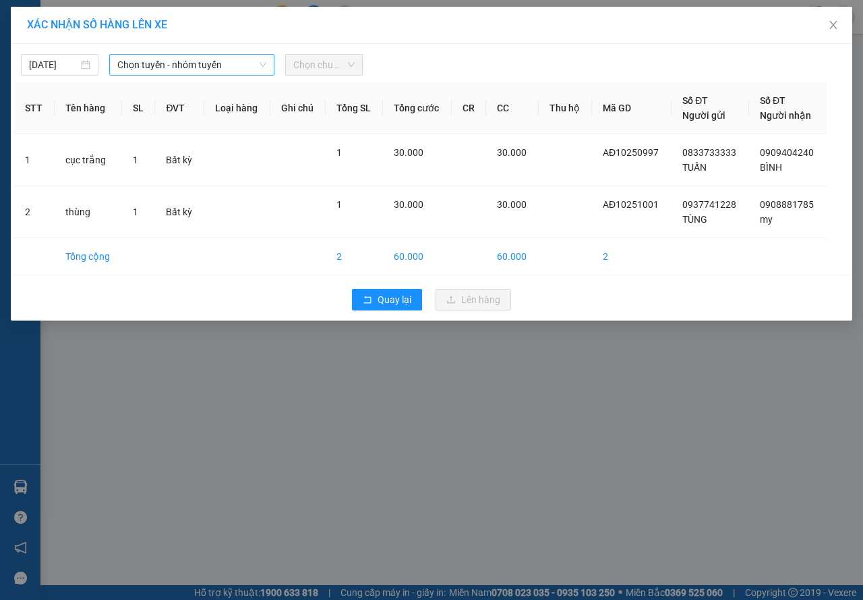
click at [214, 65] on span "Chọn tuyến - nhóm tuyến" at bounding box center [191, 65] width 149 height 20
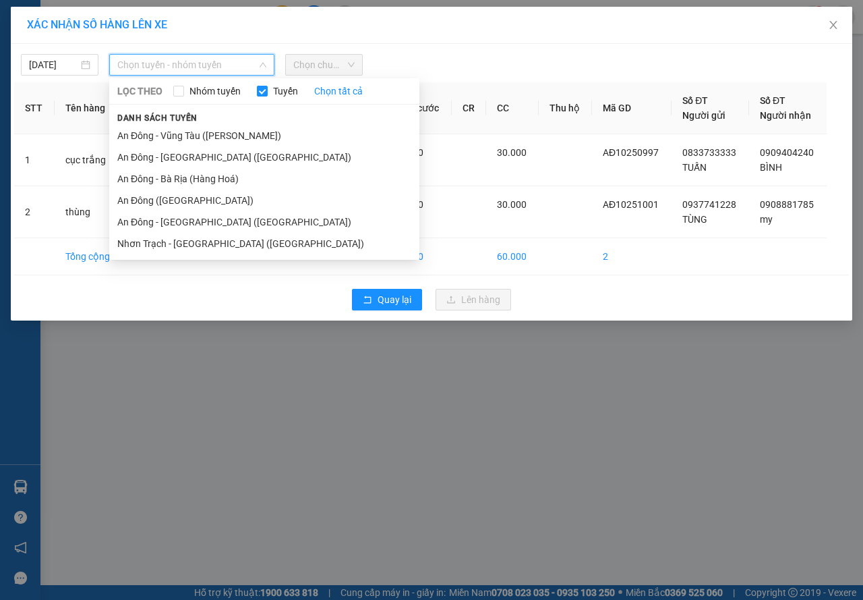
drag, startPoint x: 200, startPoint y: 175, endPoint x: 293, endPoint y: 90, distance: 126.0
click at [200, 174] on li "An Đông - Bà Rịa (Hàng Hoá)" at bounding box center [264, 179] width 310 height 22
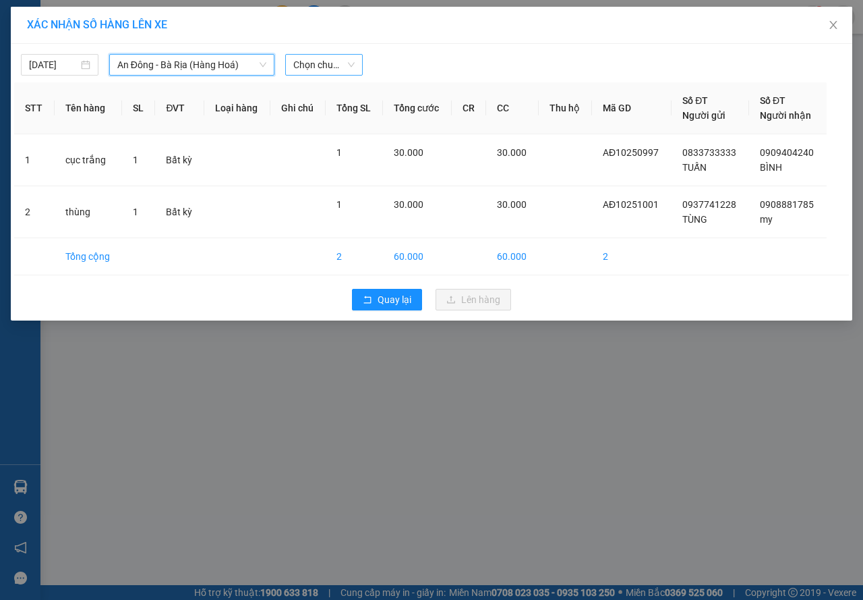
click at [312, 67] on span "Chọn chuyến" at bounding box center [323, 65] width 61 height 20
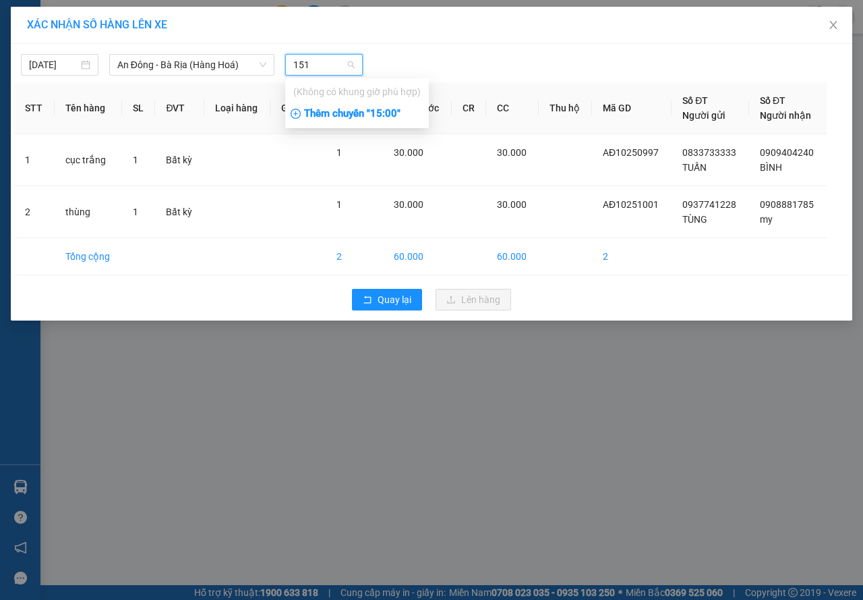
type input "151"
click at [368, 110] on div "Thêm chuyến " 15:00 "" at bounding box center [357, 114] width 144 height 23
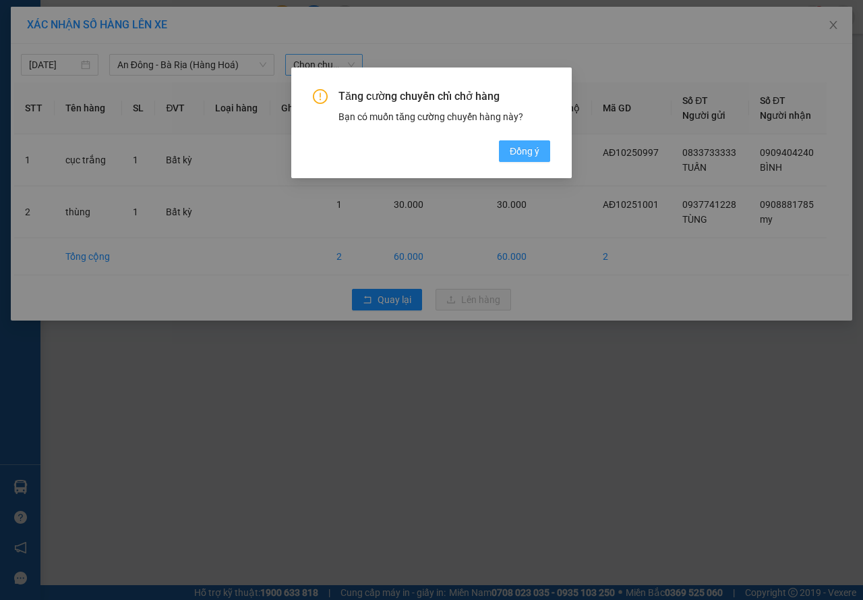
drag, startPoint x: 523, startPoint y: 148, endPoint x: 426, endPoint y: 81, distance: 117.3
click at [521, 146] on span "Đồng ý" at bounding box center [525, 151] width 30 height 15
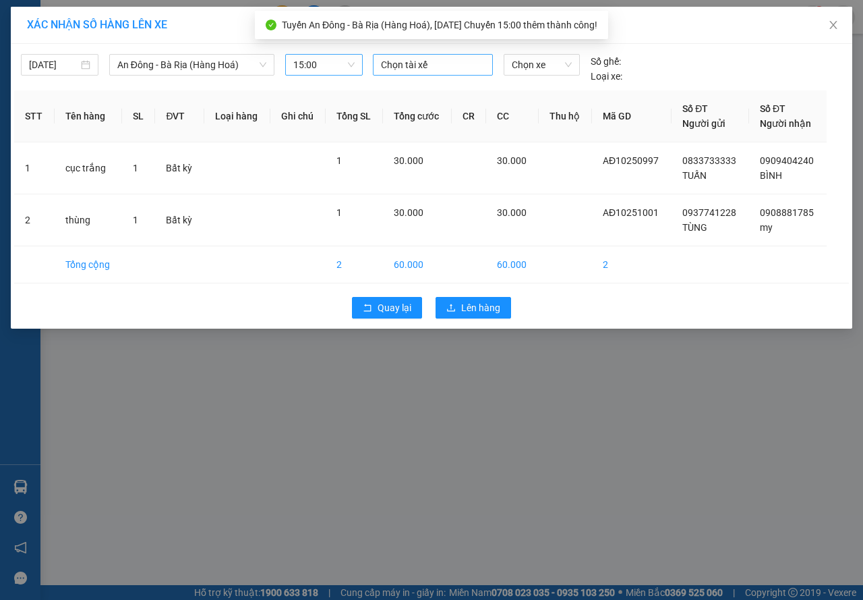
click at [393, 61] on div at bounding box center [432, 65] width 113 height 16
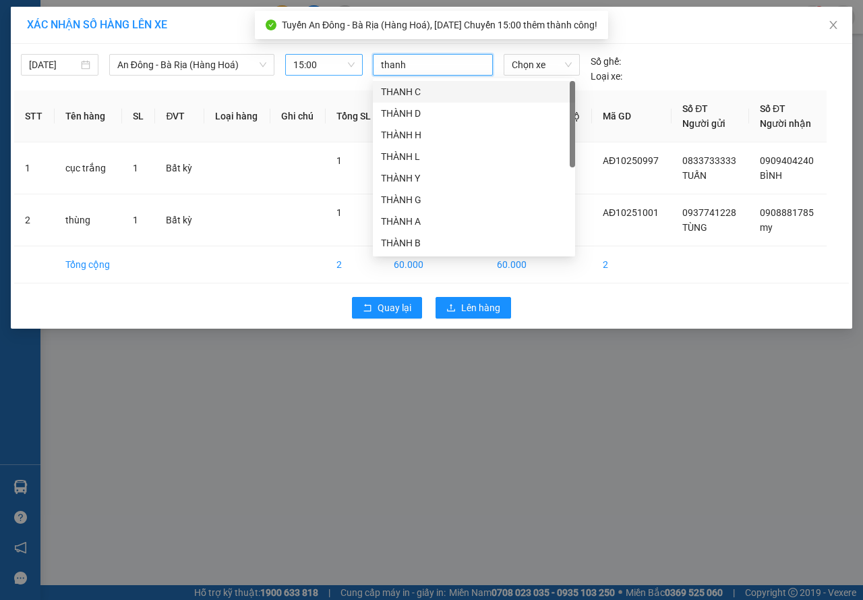
type input "thanh"
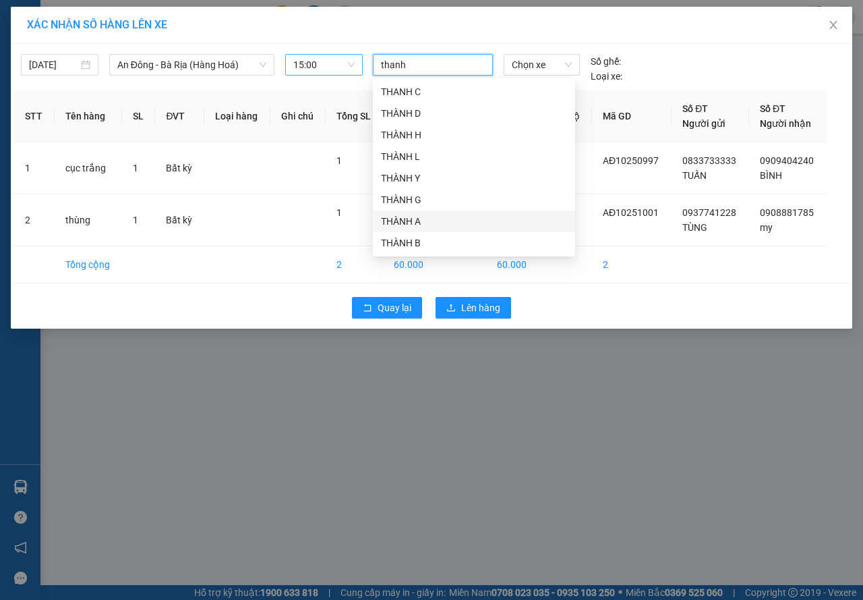
drag, startPoint x: 435, startPoint y: 219, endPoint x: 438, endPoint y: 196, distance: 23.1
click at [435, 208] on div "THANH C THÀNH D THÀNH H THÀNH L THÀNH Y THÀNH G THÀNH A THÀNH B THÀNH K THÀNH E" at bounding box center [474, 189] width 202 height 216
click at [538, 64] on span "Chọn xe" at bounding box center [542, 65] width 60 height 20
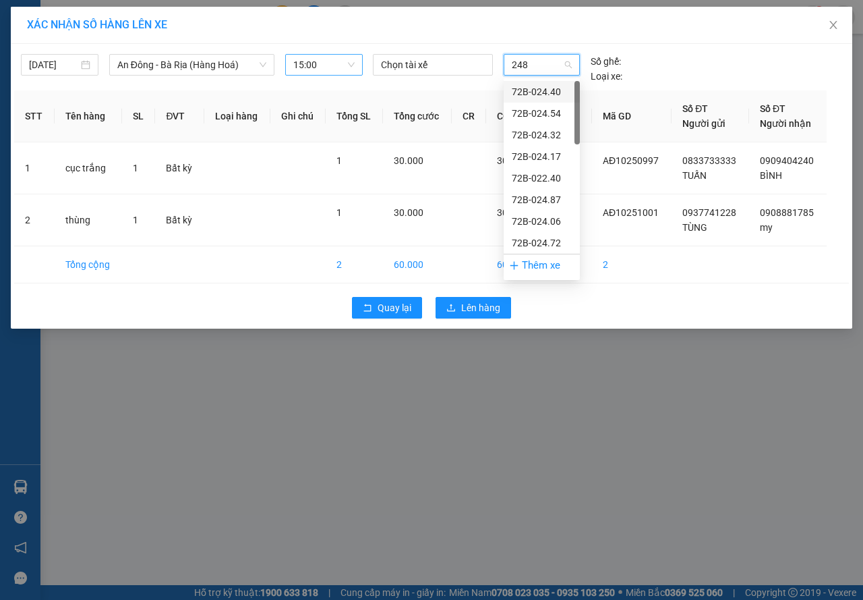
type input "2487"
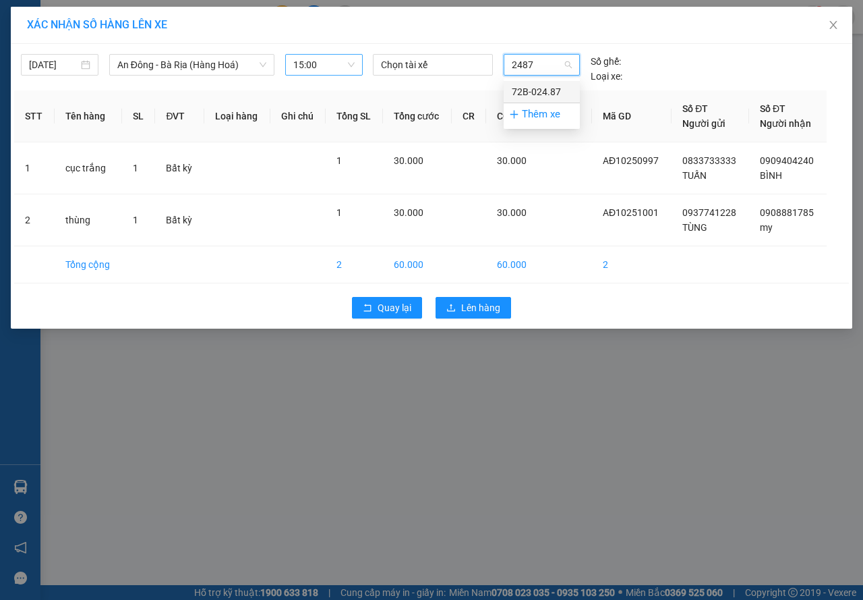
click at [543, 92] on div "72B-024.87" at bounding box center [542, 91] width 60 height 15
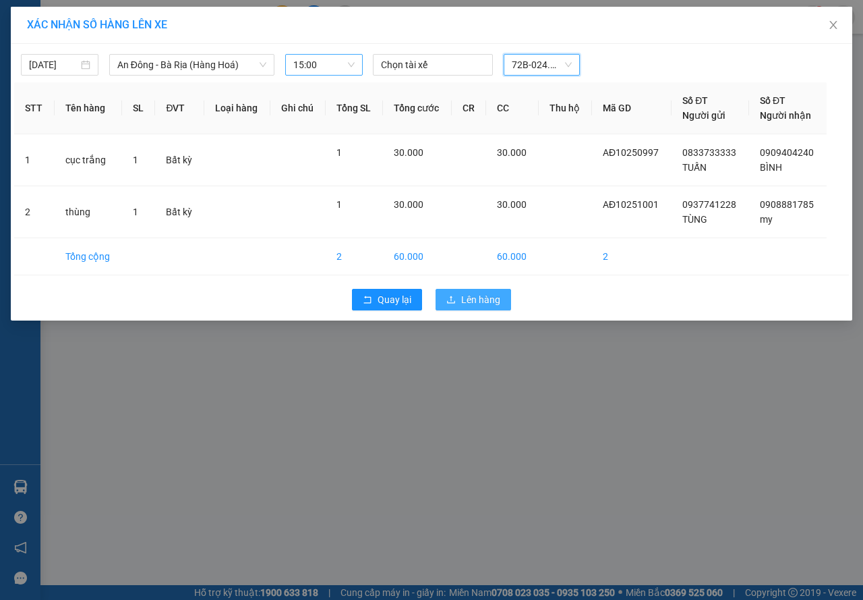
click at [486, 305] on span "Lên hàng" at bounding box center [480, 299] width 39 height 15
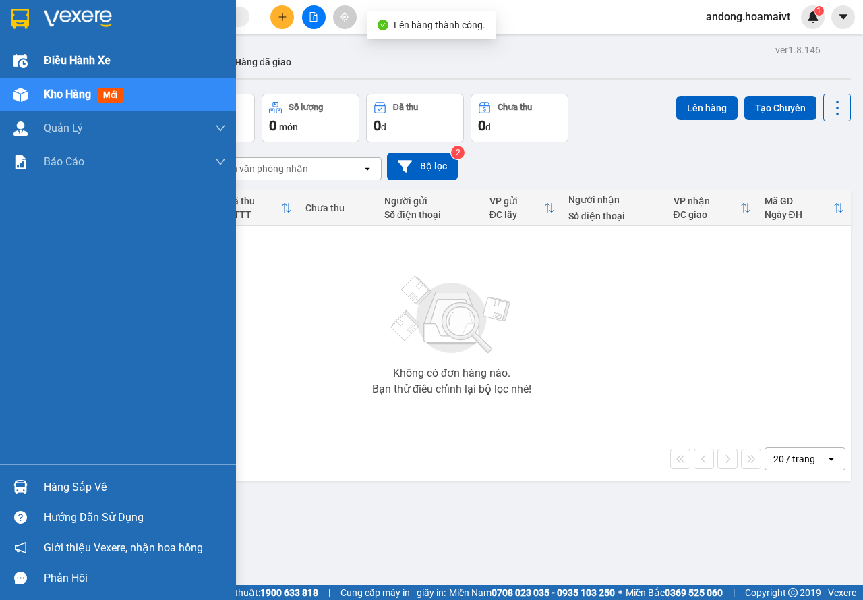
click at [30, 63] on div at bounding box center [21, 61] width 24 height 24
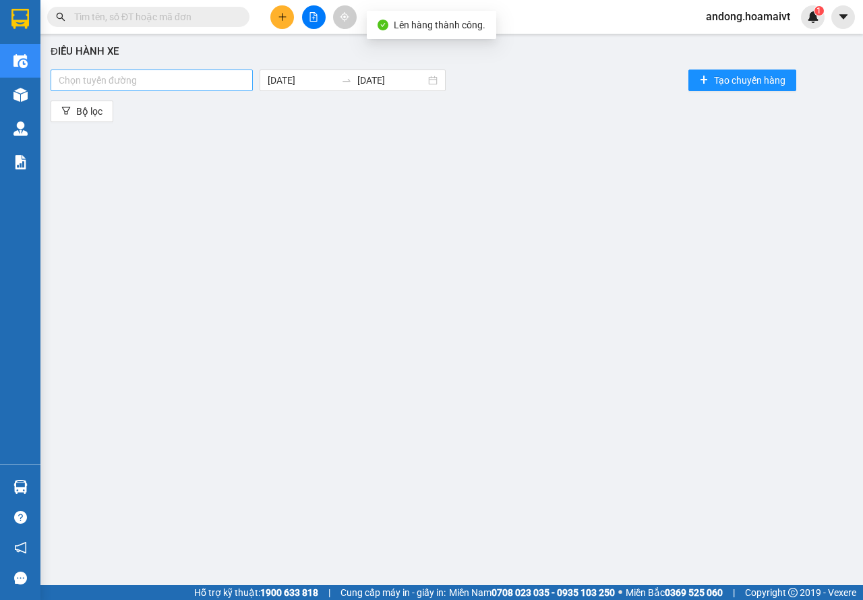
click at [216, 80] on div at bounding box center [152, 80] width 196 height 16
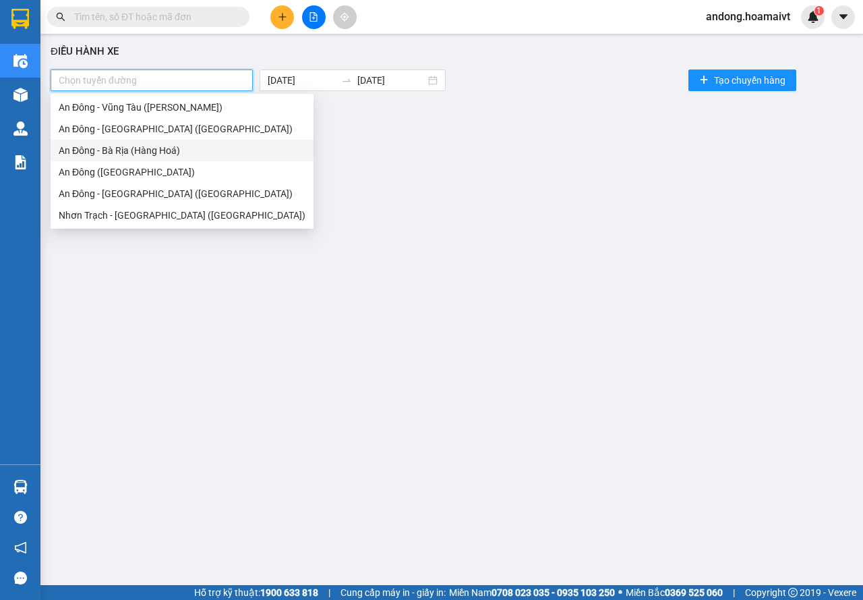
click at [139, 149] on div "An Đông - Bà Rịa (Hàng Hoá)" at bounding box center [182, 150] width 247 height 15
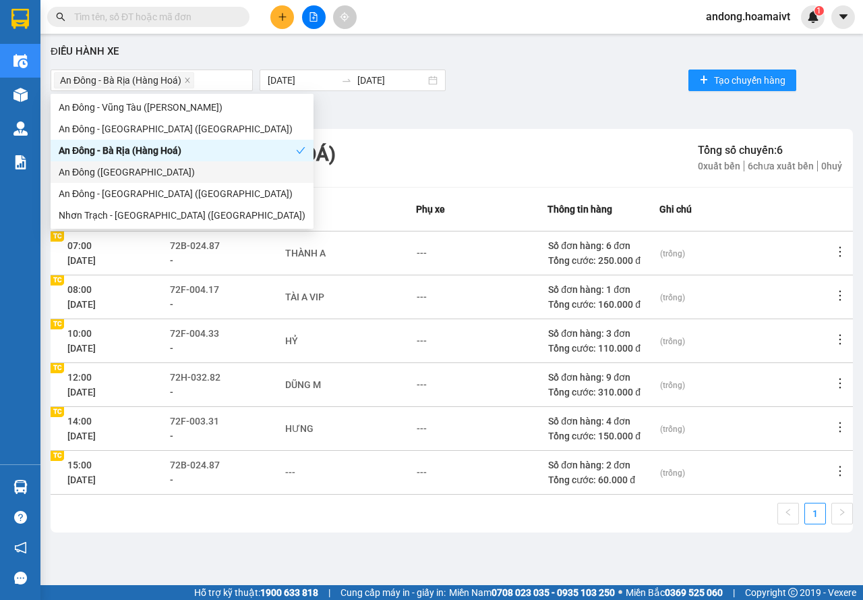
click at [284, 469] on div "72B-024.87" at bounding box center [227, 464] width 114 height 15
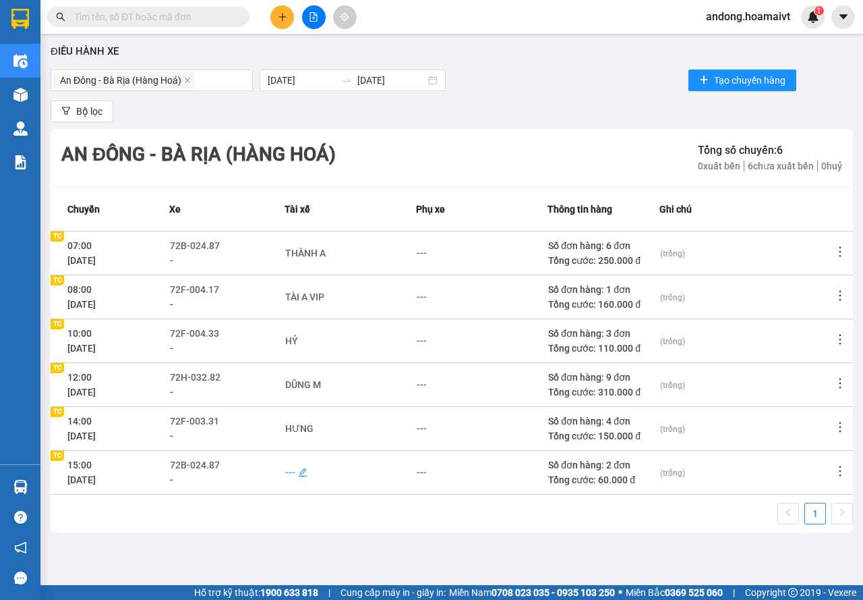
click at [295, 475] on div "---" at bounding box center [290, 472] width 10 height 15
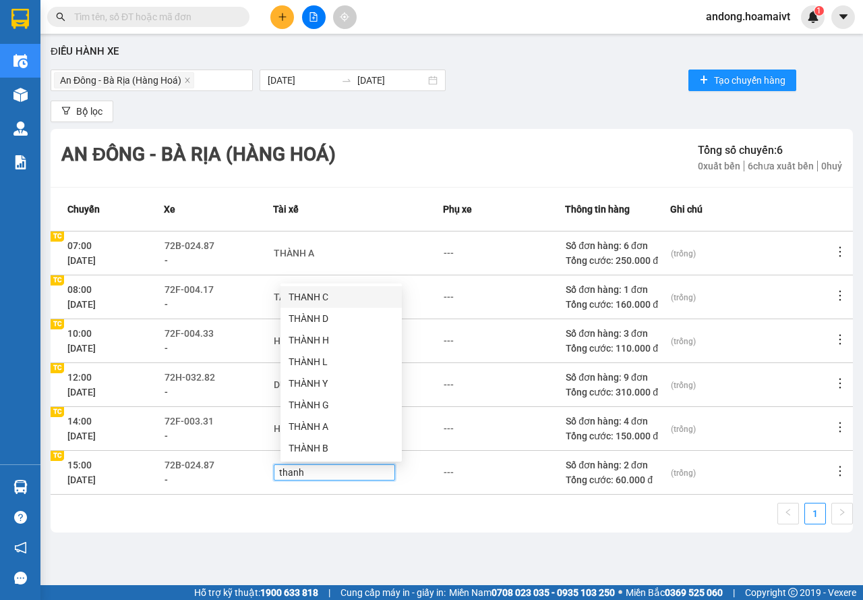
type input "thanh a"
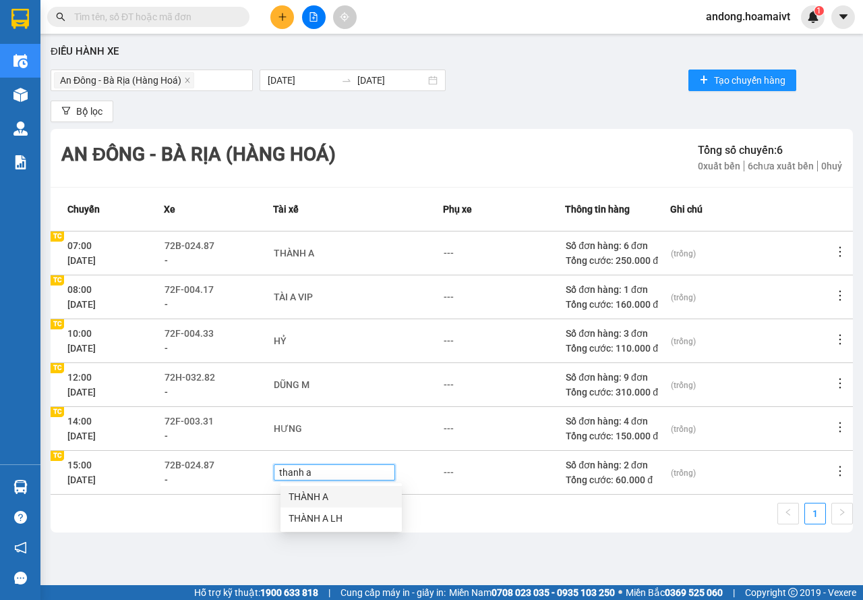
click at [314, 495] on div "THÀNH A" at bounding box center [341, 496] width 105 height 15
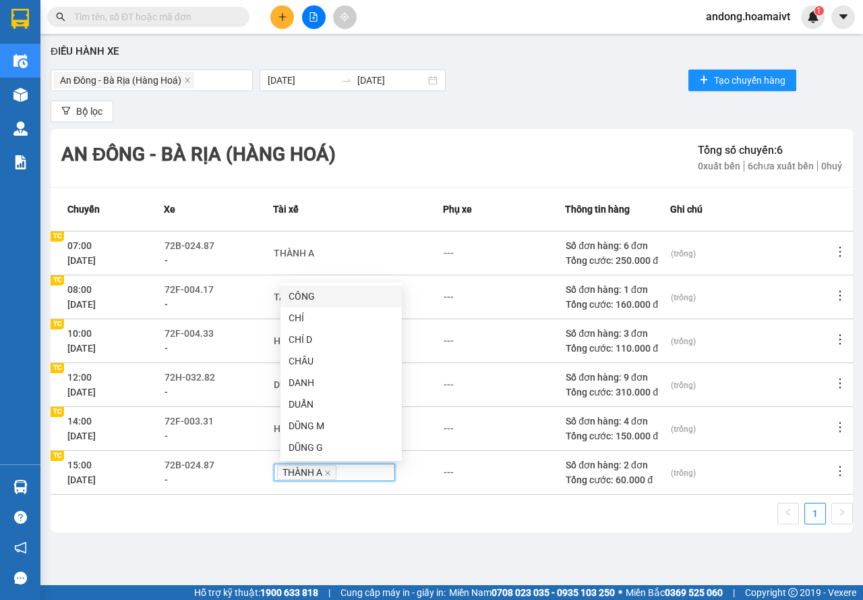
click at [629, 548] on div "Điều hành xe An Đông - Bà Rịa (Hàng Hoá) [DATE] [DATE] Tạo chuyến hàng Bộ l…" at bounding box center [451, 300] width 809 height 521
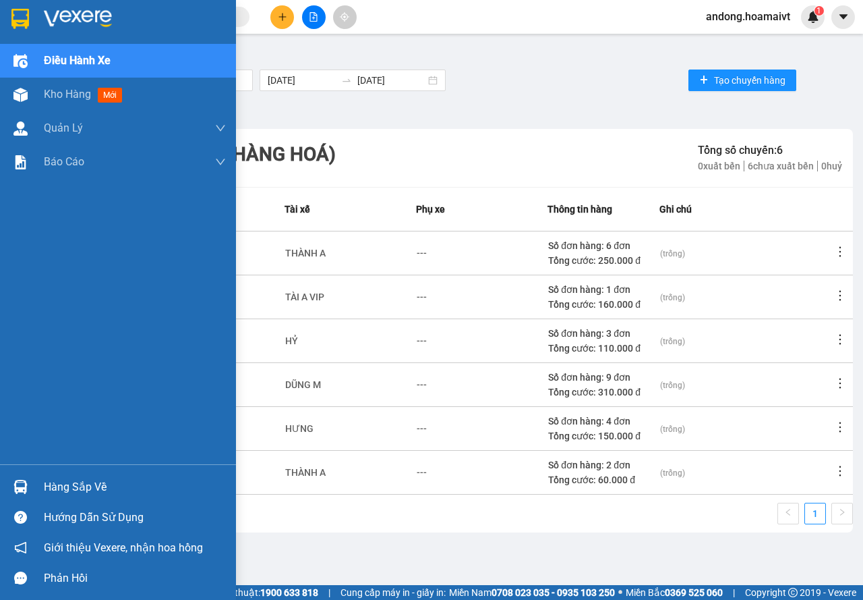
click at [42, 20] on div at bounding box center [118, 22] width 236 height 44
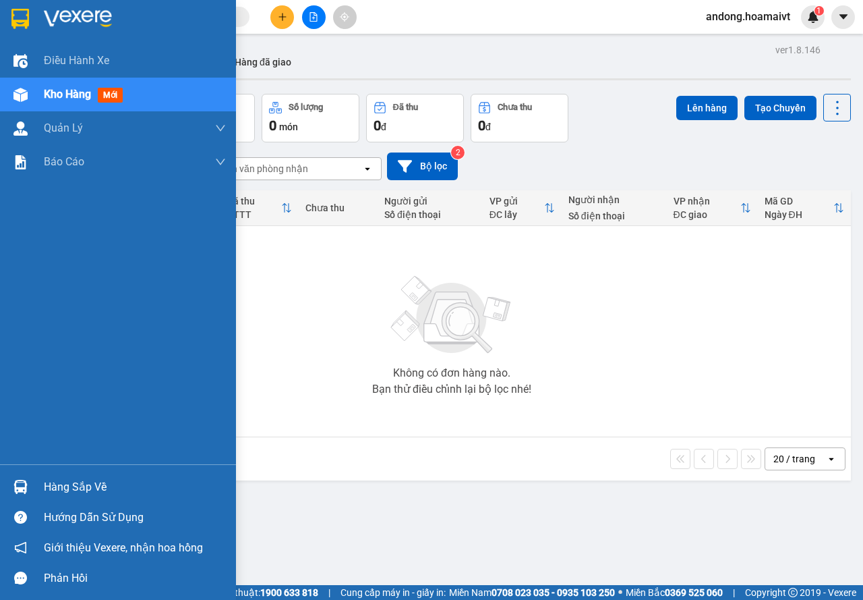
click at [25, 480] on img at bounding box center [20, 487] width 14 height 14
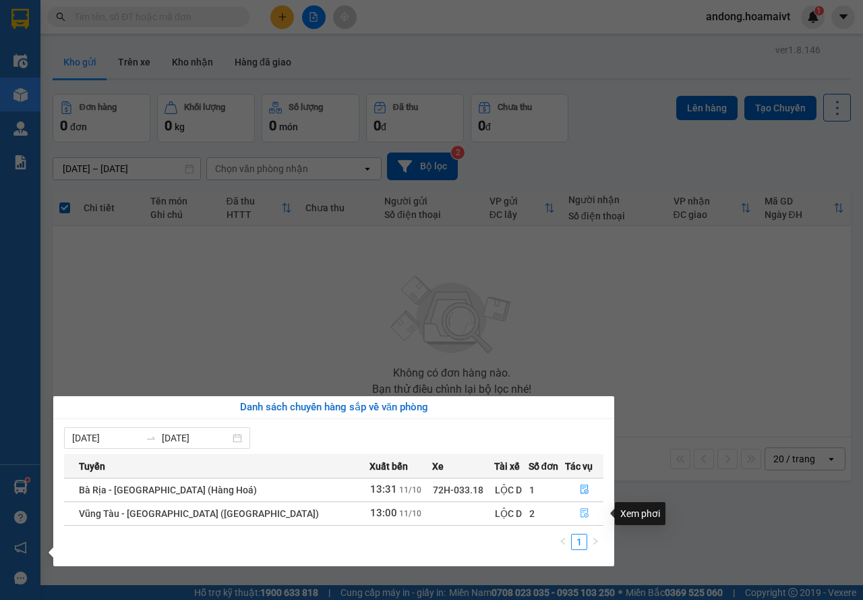
click at [582, 511] on icon "file-done" at bounding box center [585, 513] width 8 height 9
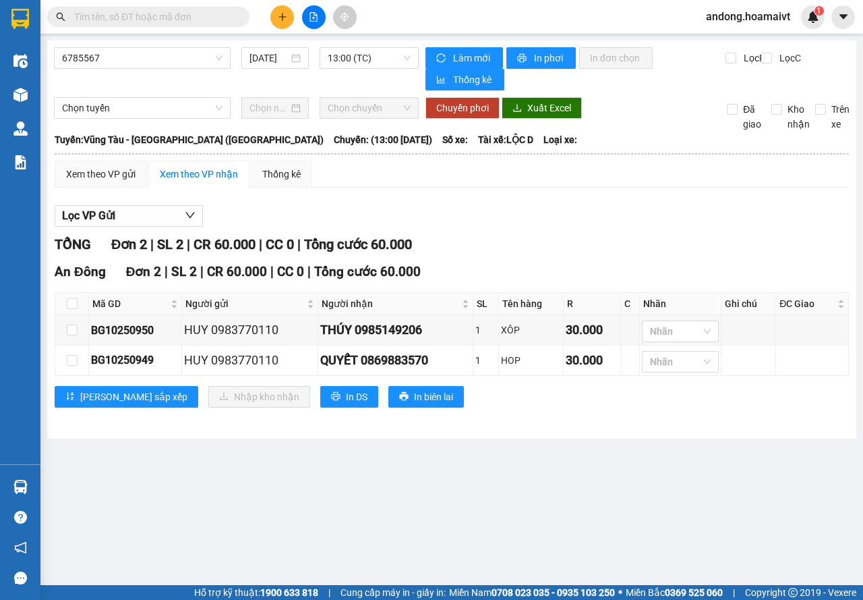
click at [24, 481] on img at bounding box center [20, 487] width 14 height 14
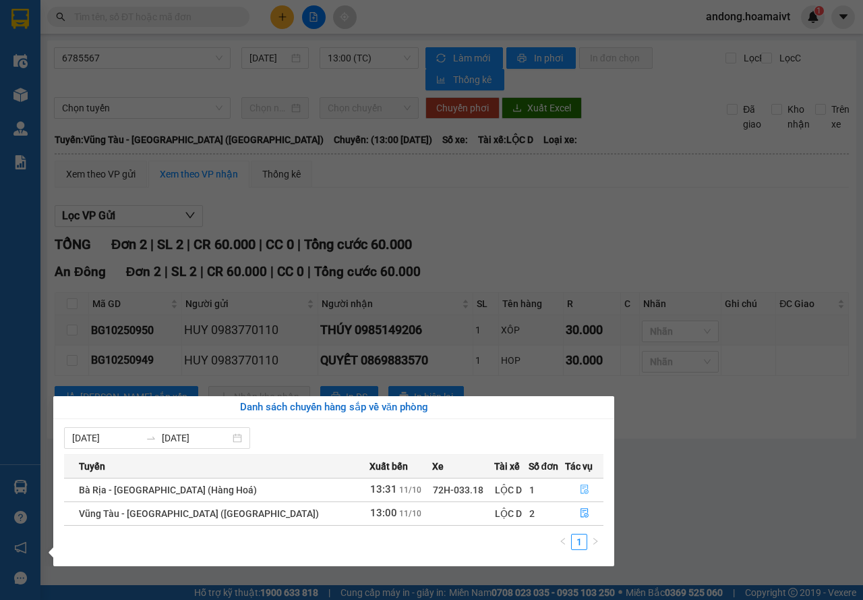
click at [587, 492] on button "button" at bounding box center [584, 490] width 37 height 22
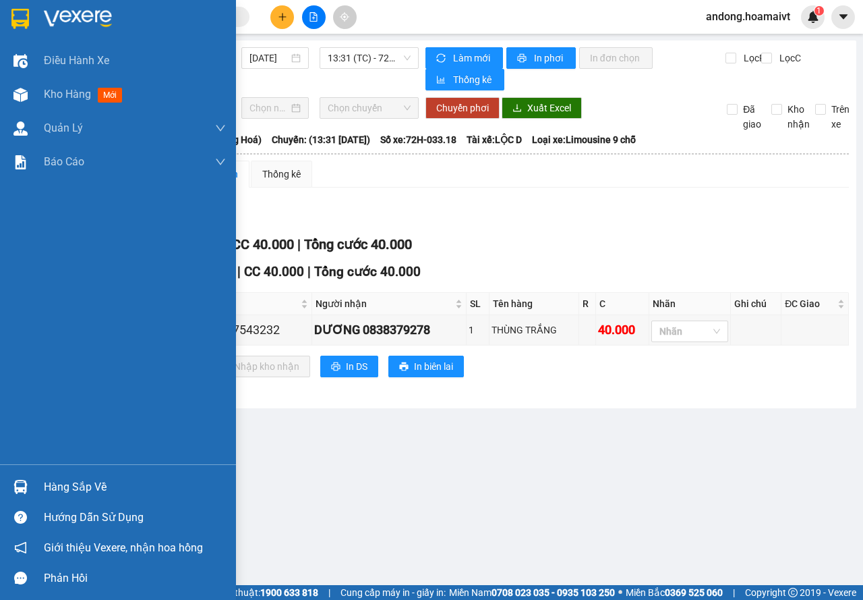
click at [16, 491] on img at bounding box center [20, 487] width 14 height 14
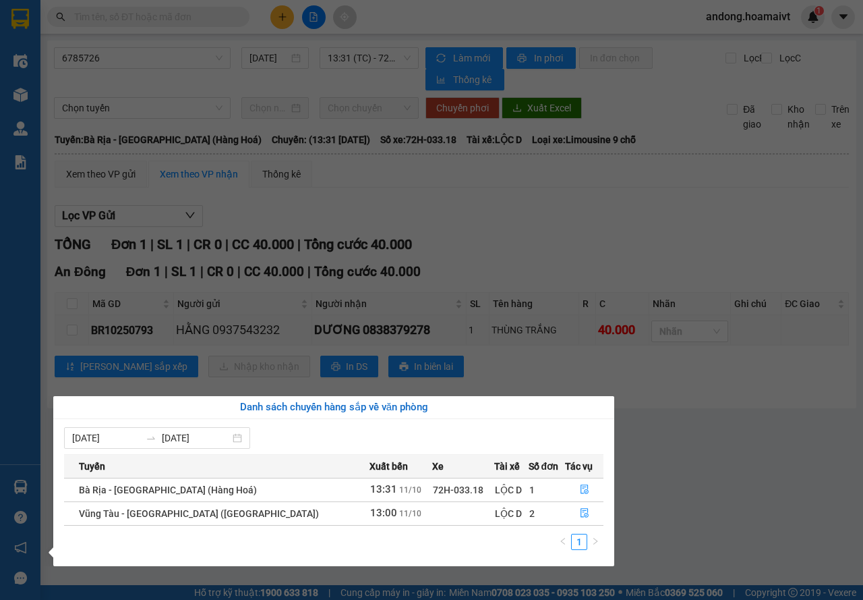
click at [248, 210] on section "Kết quả tìm kiếm ( 0 ) Bộ lọc No Data andong.hoamaivt 1 Điều hành xe Kho hàng m…" at bounding box center [431, 300] width 863 height 600
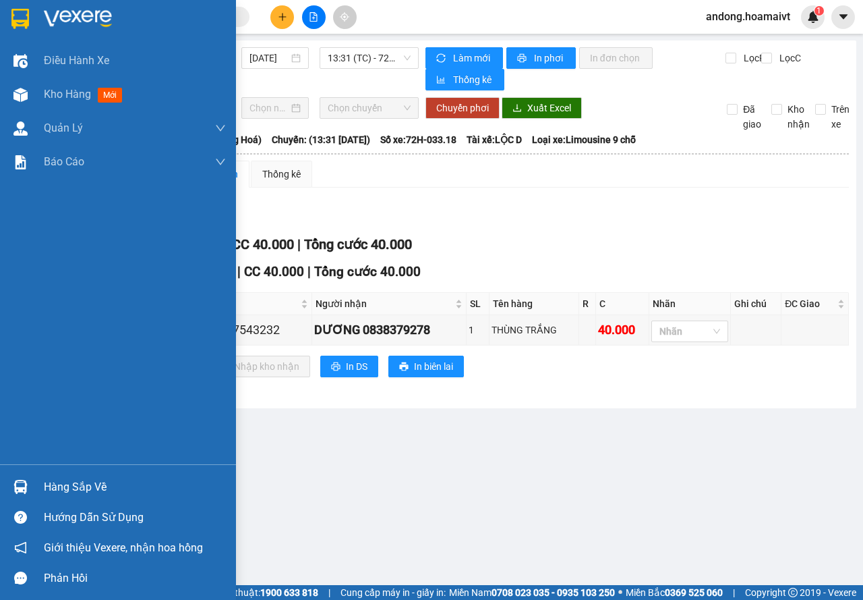
click at [26, 17] on img at bounding box center [20, 19] width 18 height 20
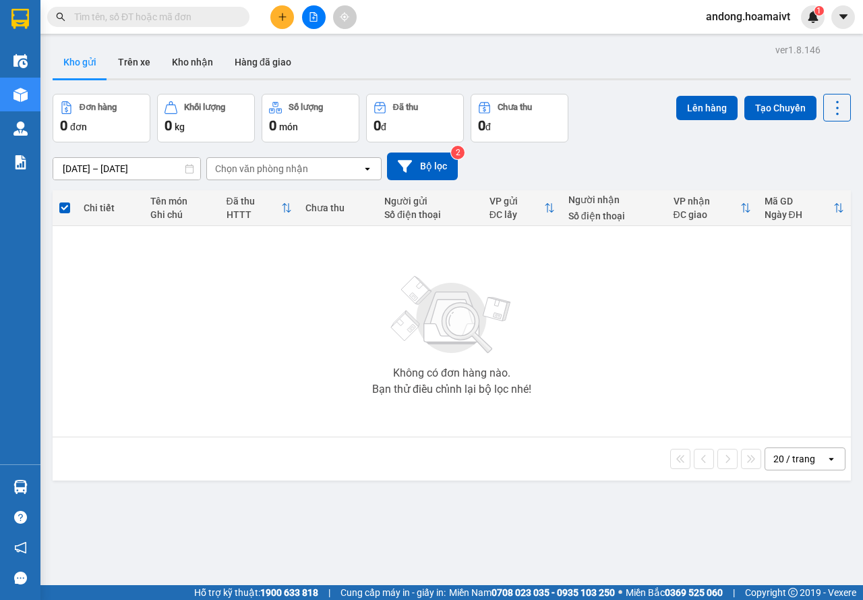
click at [281, 12] on icon "plus" at bounding box center [282, 16] width 9 height 9
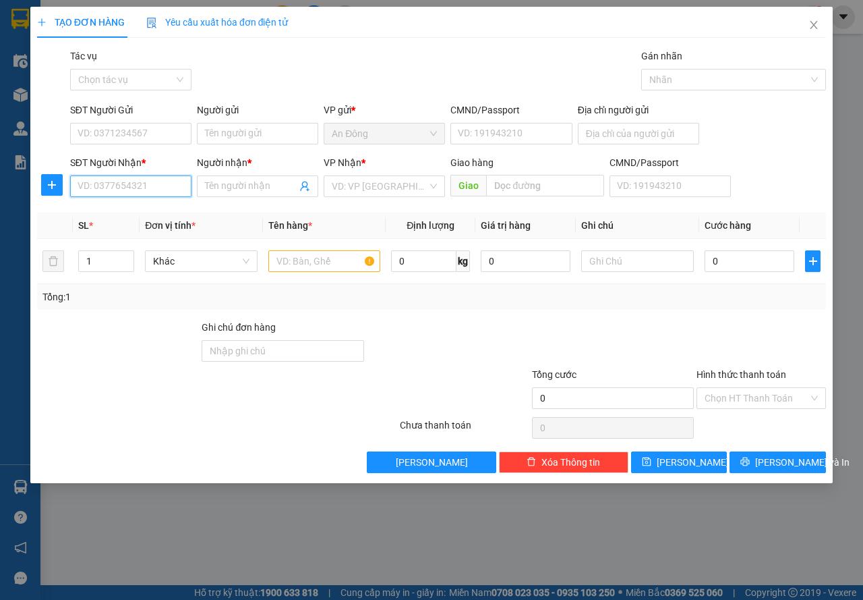
click at [107, 179] on input "SĐT Người Nhận *" at bounding box center [130, 186] width 121 height 22
click at [161, 189] on input "SĐT Người Nhận *" at bounding box center [130, 186] width 121 height 22
type input "0903000515"
click at [227, 187] on input "Người nhận *" at bounding box center [251, 186] width 92 height 15
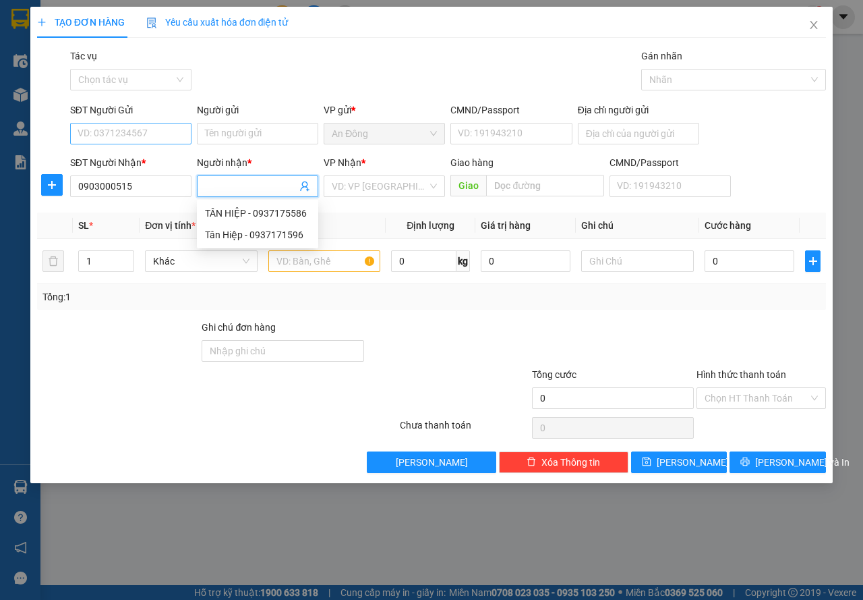
click at [146, 143] on div "SĐT Người Gửi VD: 0371234567" at bounding box center [130, 126] width 121 height 47
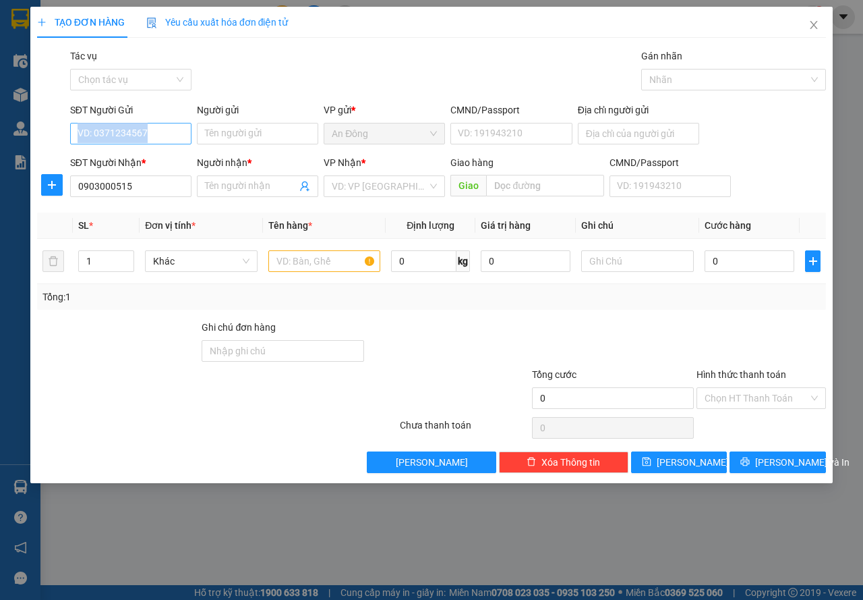
click at [151, 128] on input "SĐT Người Gửi" at bounding box center [130, 134] width 121 height 22
type input "0909940615"
click at [135, 161] on div "0909940615 - giang" at bounding box center [130, 160] width 105 height 15
type input "giang"
type input "075081001165"
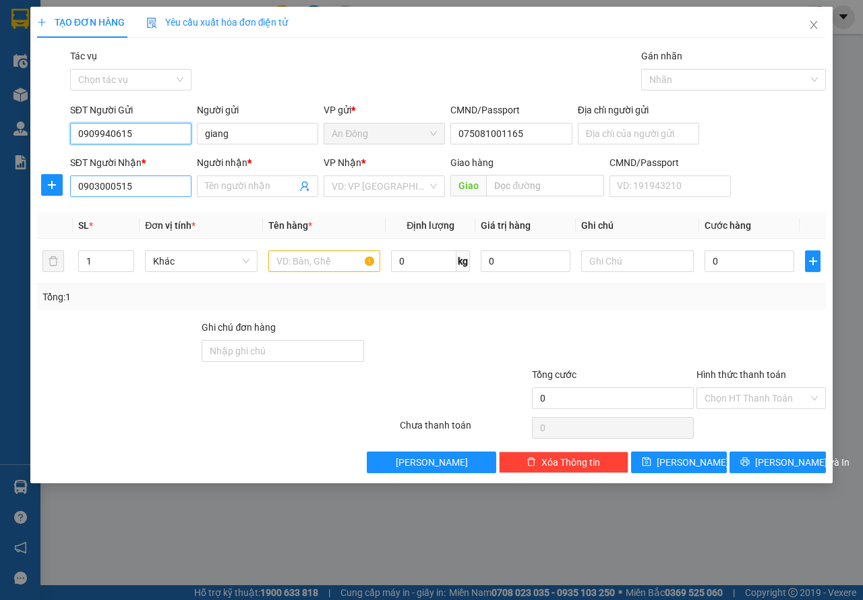
type input "0909940615"
drag, startPoint x: 144, startPoint y: 194, endPoint x: 161, endPoint y: 191, distance: 16.5
click at [145, 194] on input "0903000515" at bounding box center [130, 186] width 121 height 22
click at [256, 190] on input "Người nhận *" at bounding box center [251, 186] width 92 height 15
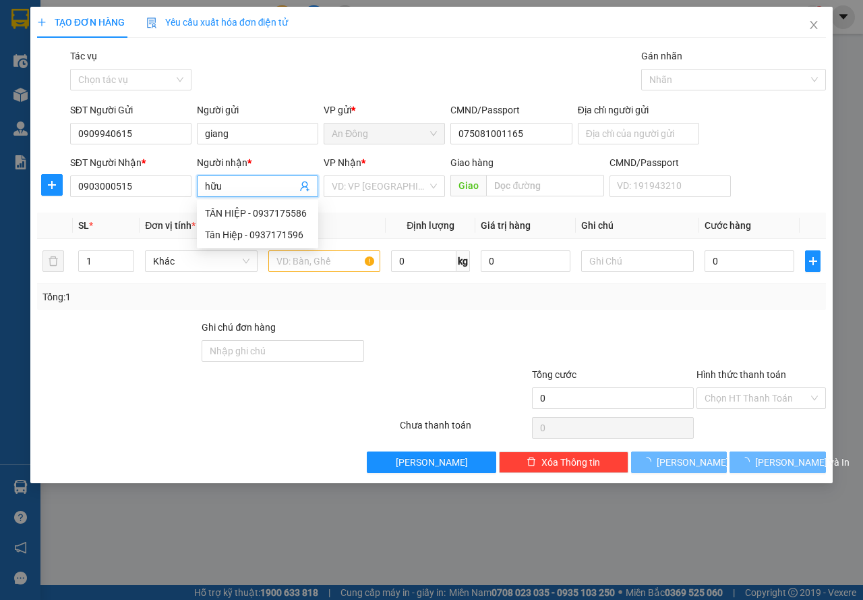
type input "hữu"
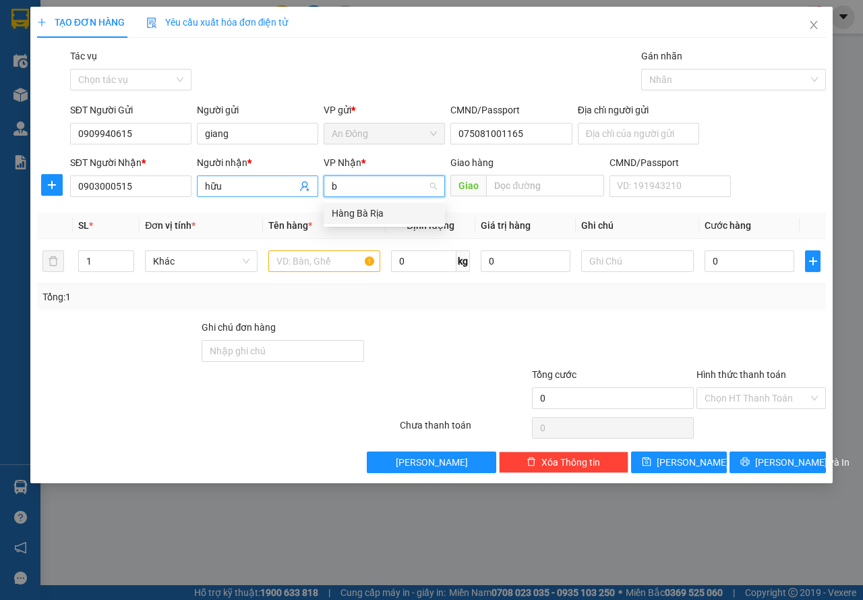
type input "bà"
click at [345, 258] on input "text" at bounding box center [324, 261] width 113 height 22
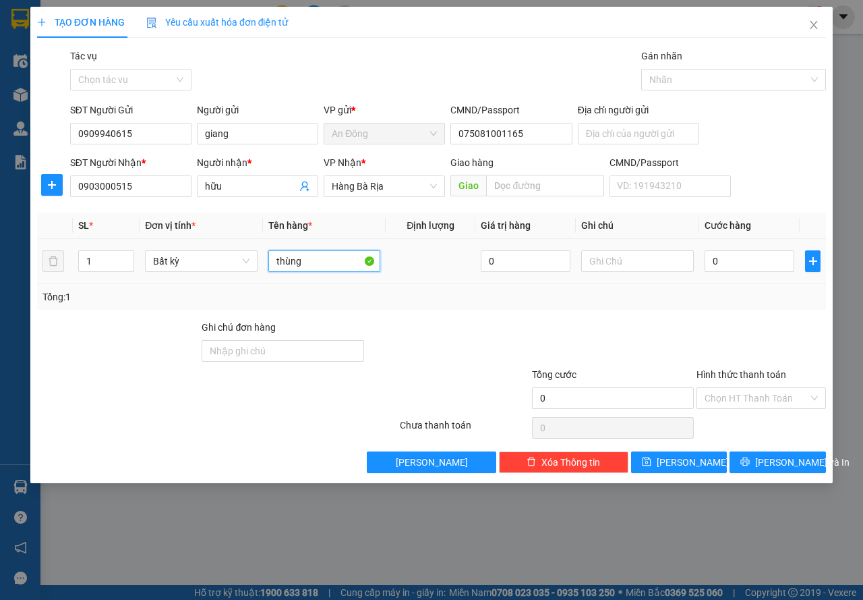
type input "thùng"
type input "30"
type input "30.000"
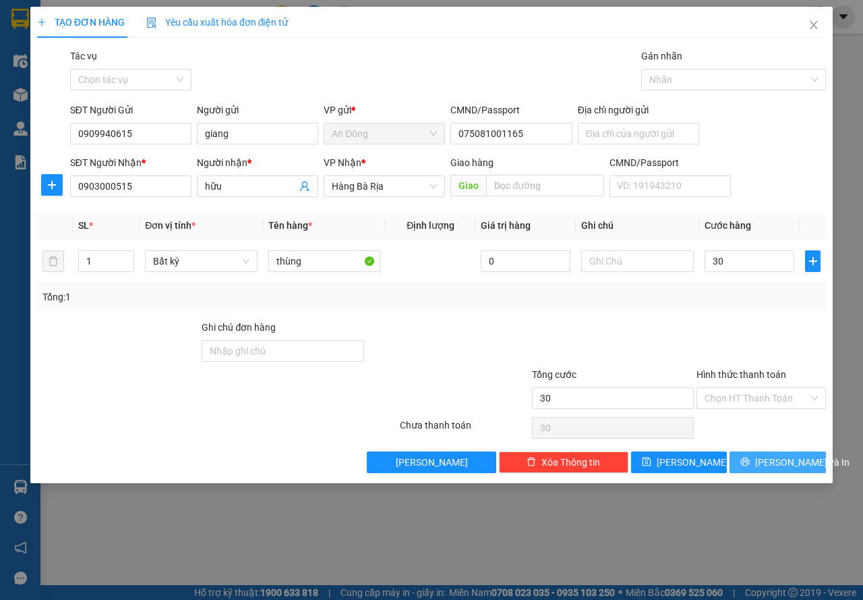
type input "30.000"
drag, startPoint x: 779, startPoint y: 451, endPoint x: 777, endPoint y: 459, distance: 8.3
click at [777, 459] on div "Transit Pickup Surcharge Ids Transit Deliver Surcharge Ids Transit Deliver Surc…" at bounding box center [431, 261] width 789 height 424
click at [777, 459] on span "[PERSON_NAME] và In" at bounding box center [802, 462] width 94 height 15
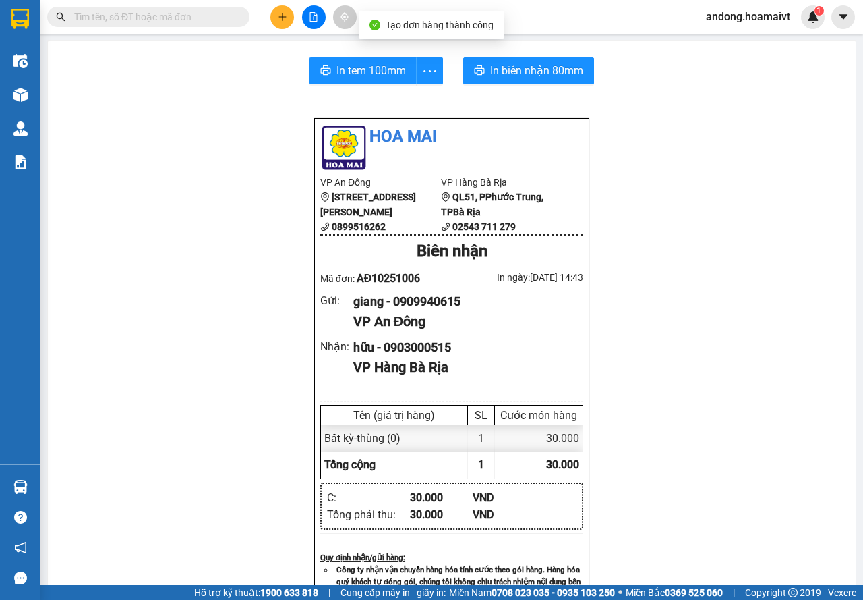
drag, startPoint x: 521, startPoint y: 53, endPoint x: 522, endPoint y: 71, distance: 18.2
click at [521, 53] on div "In tem 100mm In biên nhận 80mm Hoa Mai VP An Đông [STREET_ADDRESS] 0899516262 V…" at bounding box center [452, 523] width 808 height 964
click at [521, 71] on span "In biên nhận 80mm" at bounding box center [536, 70] width 93 height 17
click at [337, 80] on button "In tem 100mm" at bounding box center [363, 70] width 107 height 27
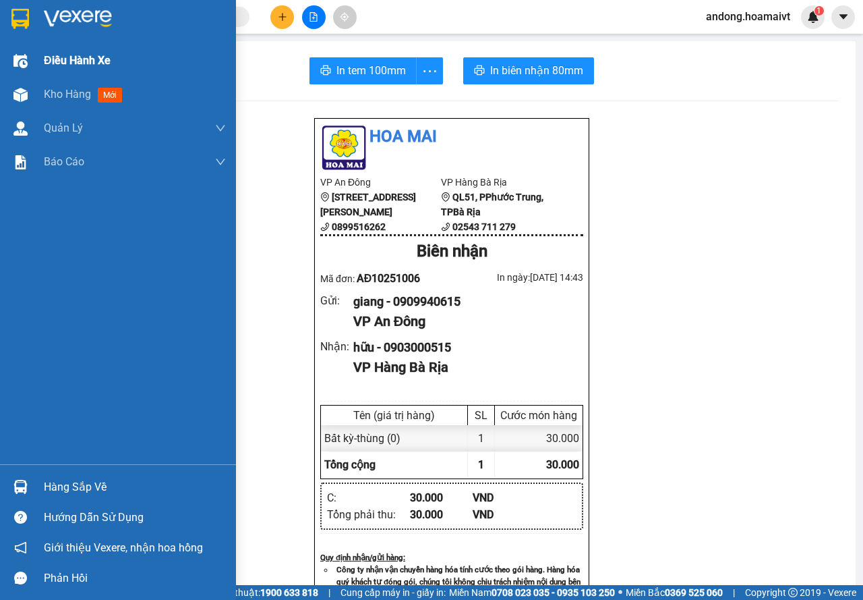
click at [20, 21] on img at bounding box center [20, 19] width 18 height 20
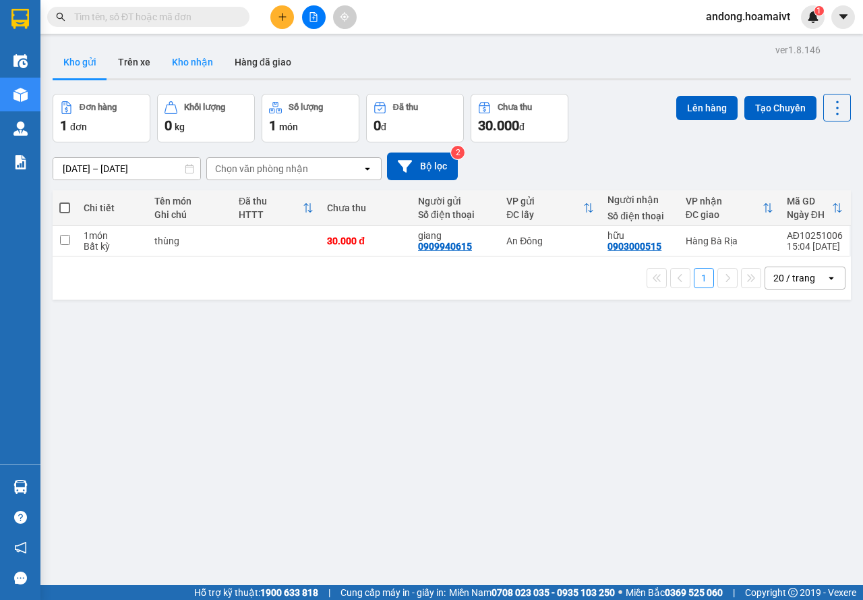
click at [190, 66] on button "Kho nhận" at bounding box center [192, 62] width 63 height 32
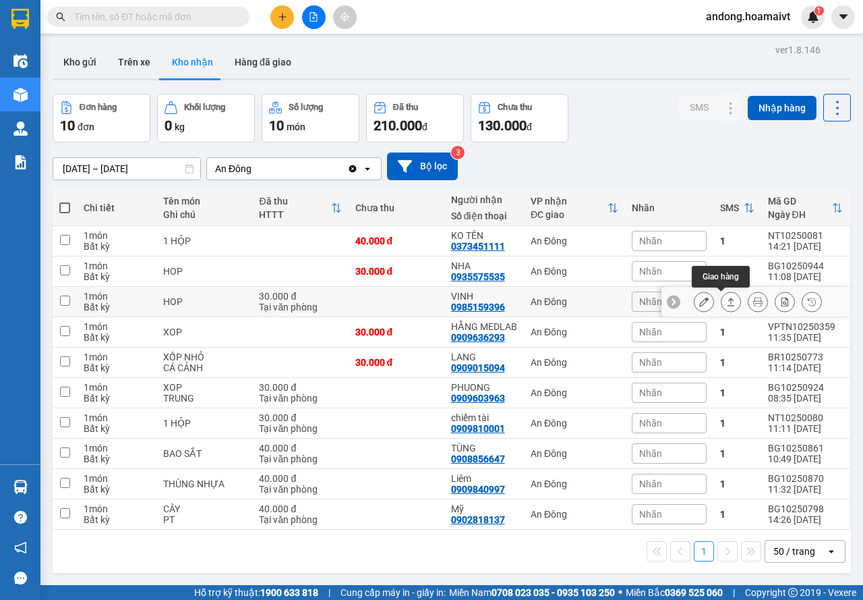
click at [726, 303] on icon at bounding box center [730, 301] width 9 height 9
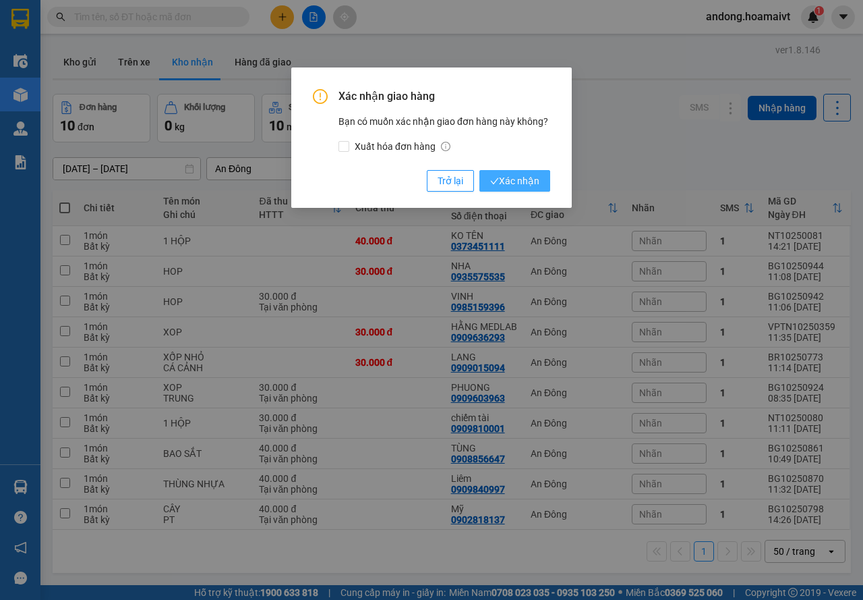
click at [542, 181] on button "Xác nhận" at bounding box center [515, 181] width 71 height 22
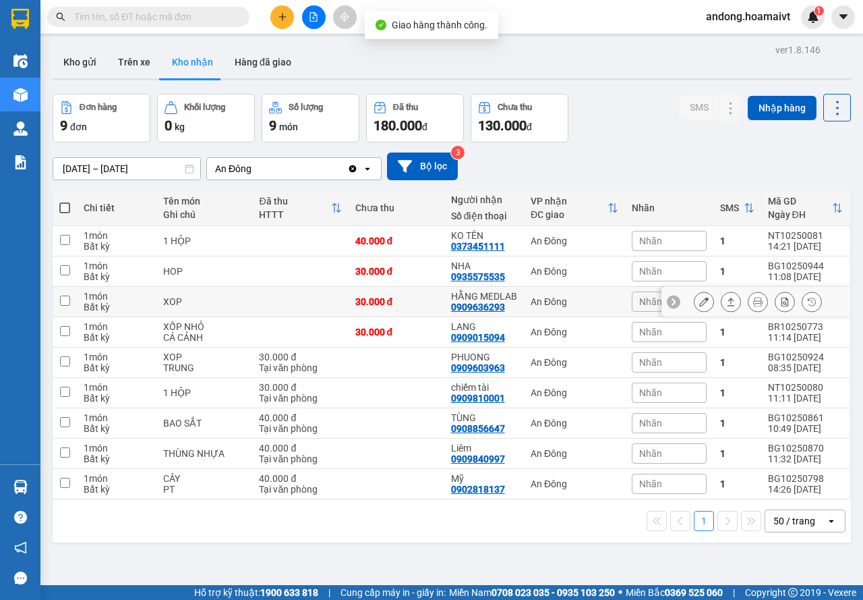
click at [699, 299] on icon at bounding box center [703, 301] width 9 height 9
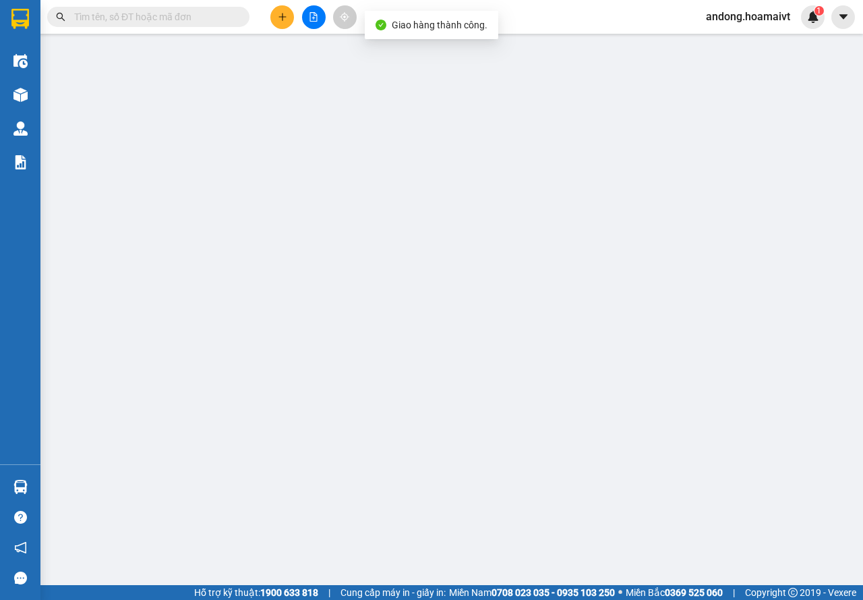
type input "0909636293"
type input "HẰNG MEDLAB"
type input "079082038507"
type input "30.000"
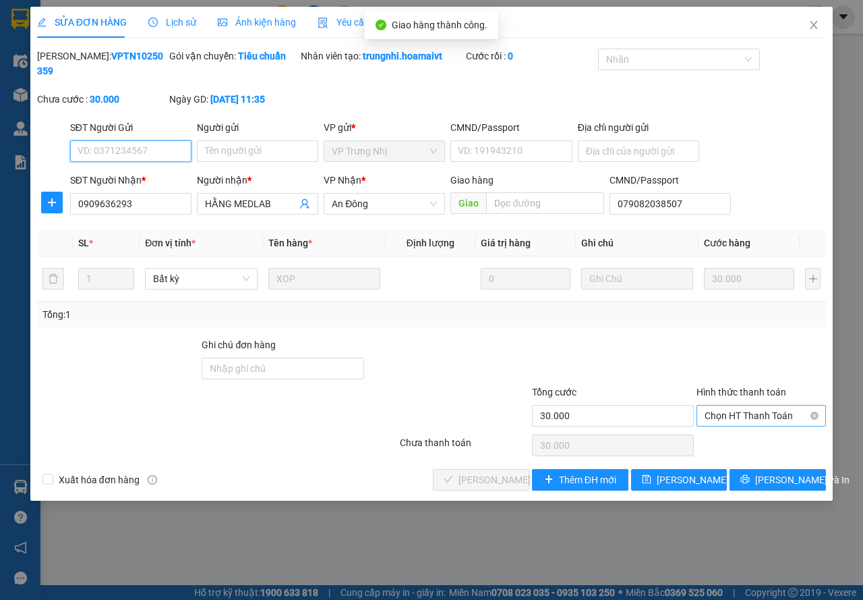
click at [738, 419] on span "Chọn HT Thanh Toán" at bounding box center [761, 415] width 113 height 20
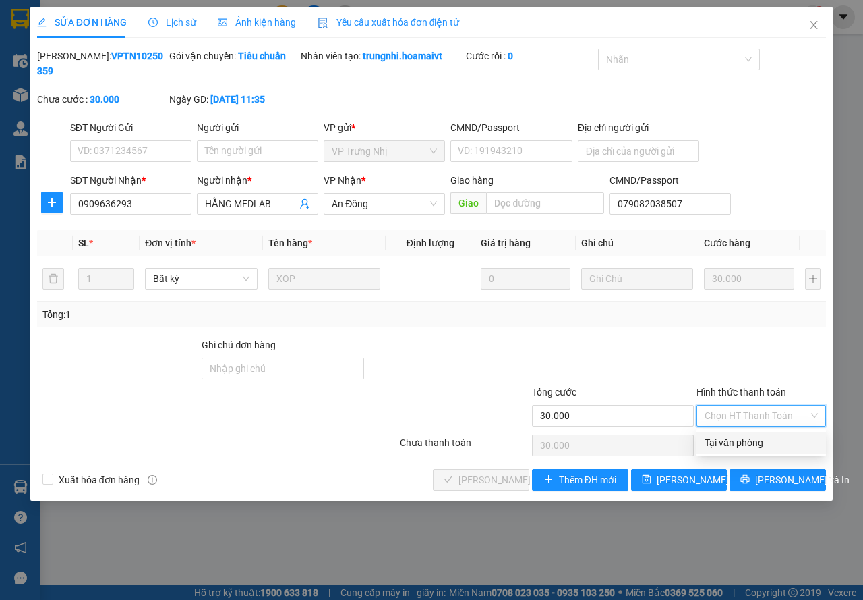
click at [734, 436] on div "Tại văn phòng" at bounding box center [761, 442] width 113 height 15
type input "0"
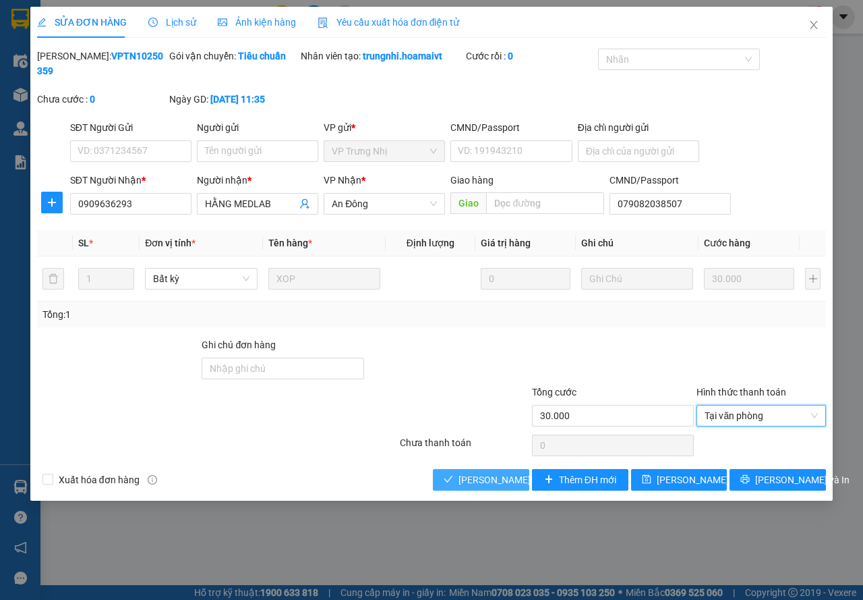
click at [517, 472] on span "[PERSON_NAME] và Giao hàng" at bounding box center [523, 479] width 129 height 15
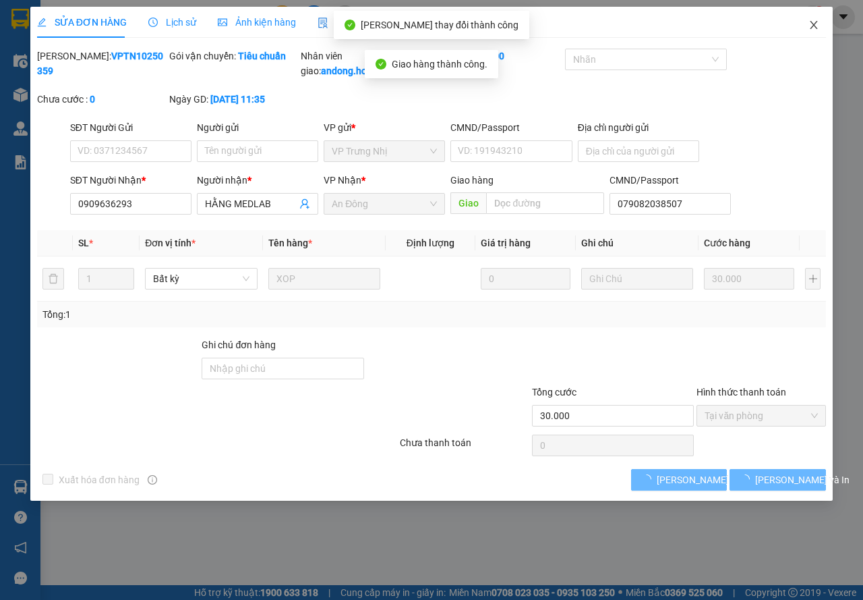
click at [828, 20] on span "Close" at bounding box center [814, 26] width 38 height 38
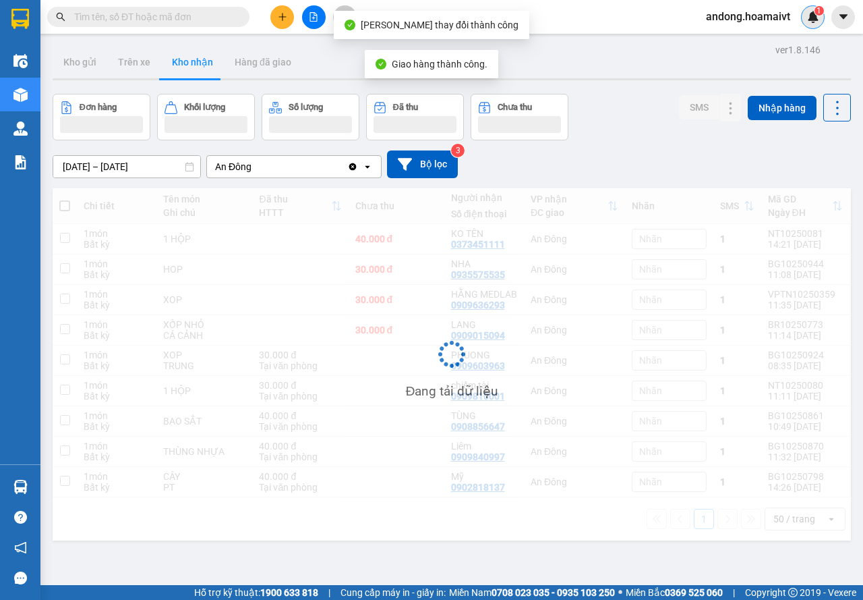
click at [819, 23] on div "1" at bounding box center [813, 17] width 24 height 24
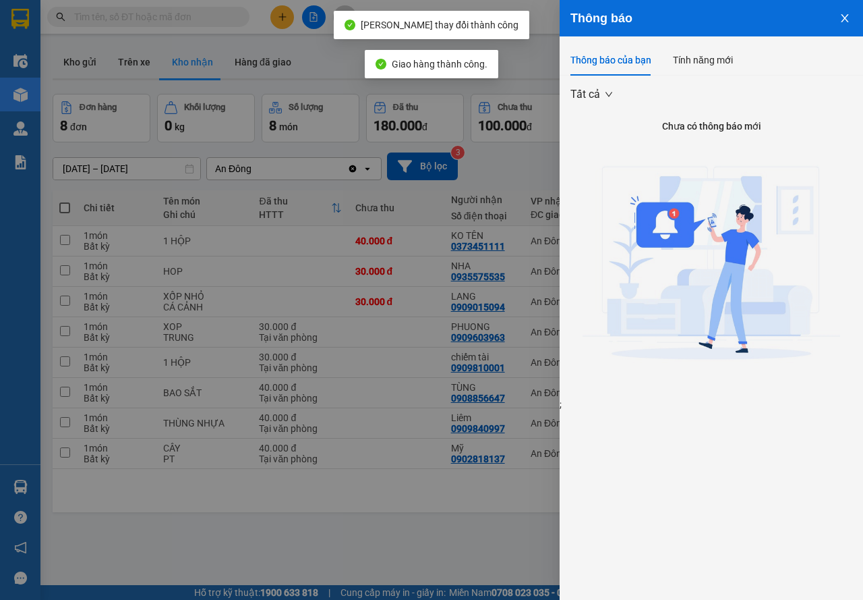
click at [477, 490] on div at bounding box center [431, 300] width 863 height 600
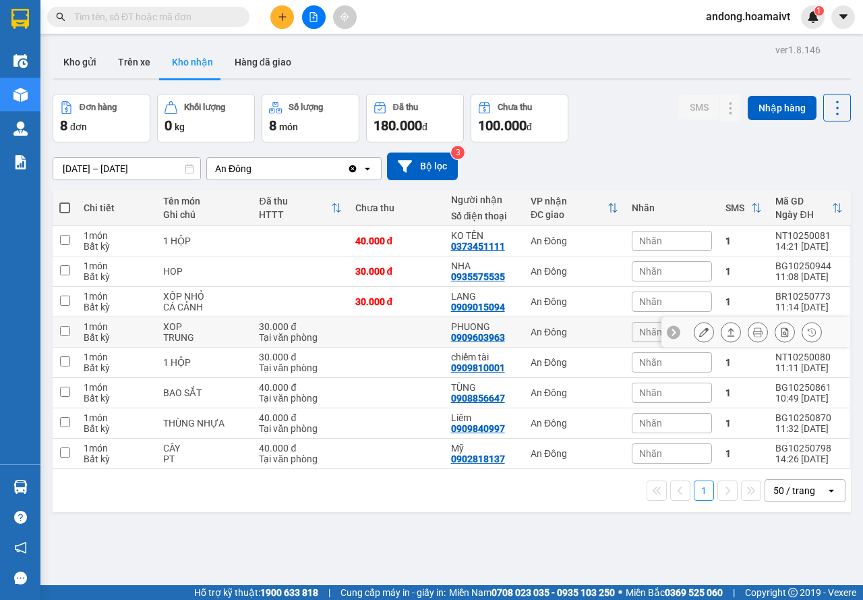
scroll to position [62, 0]
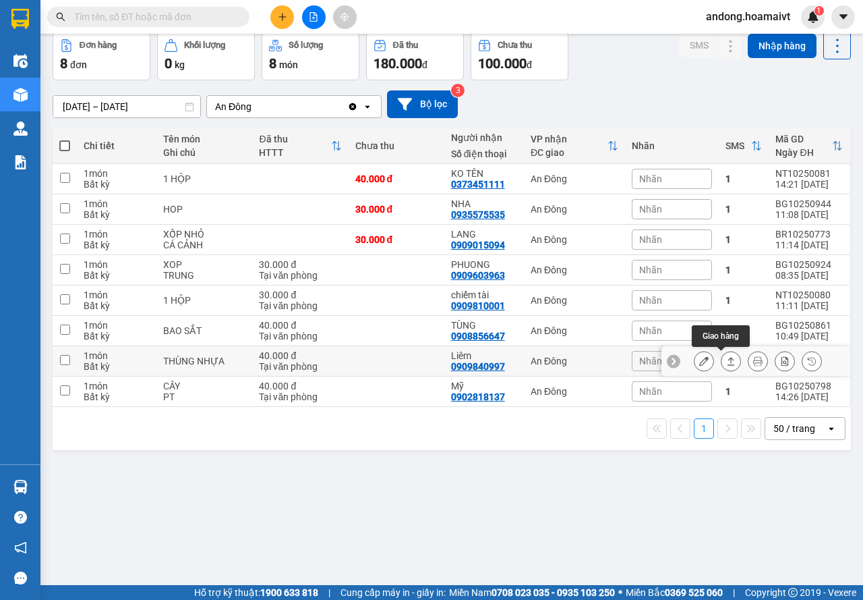
click at [726, 359] on button at bounding box center [731, 361] width 19 height 24
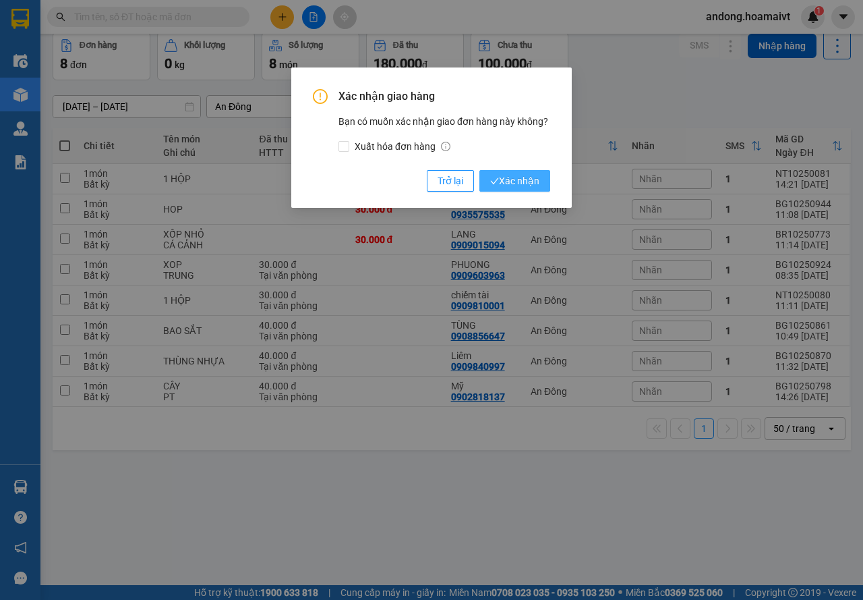
click at [538, 173] on button "Xác nhận" at bounding box center [515, 181] width 71 height 22
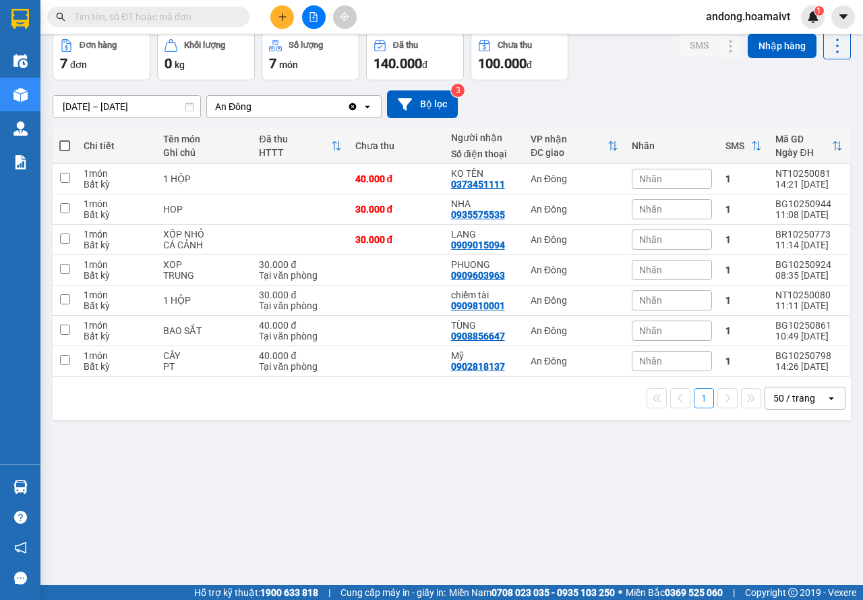
scroll to position [0, 0]
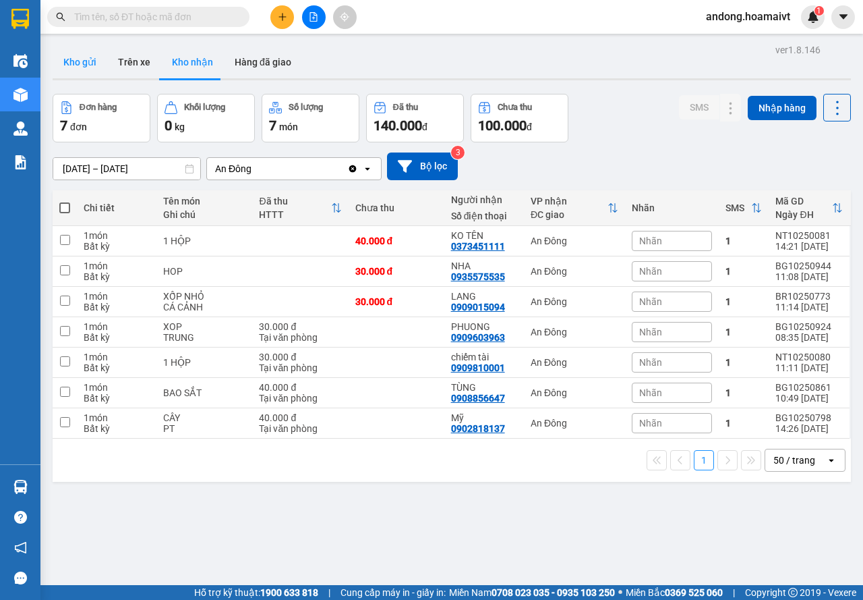
click at [93, 56] on button "Kho gửi" at bounding box center [80, 62] width 55 height 32
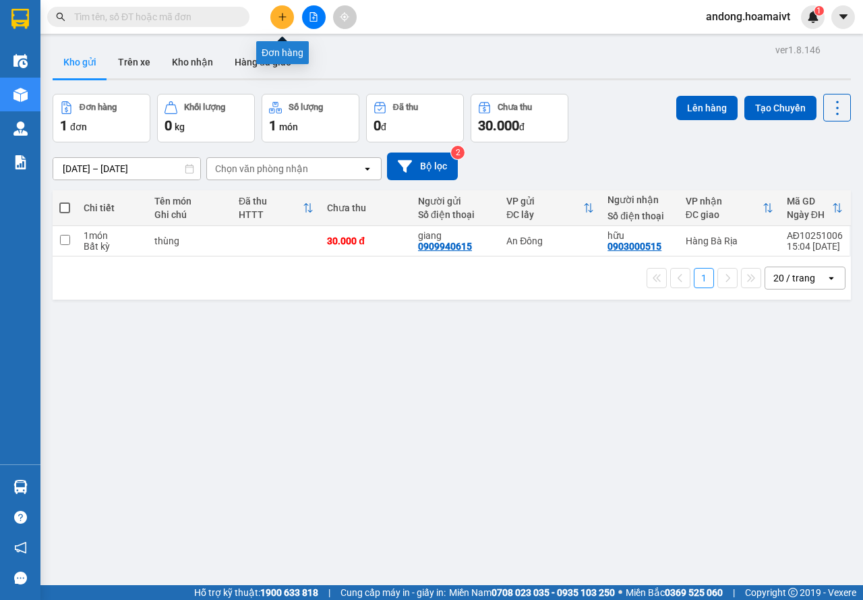
click at [288, 17] on button at bounding box center [282, 17] width 24 height 24
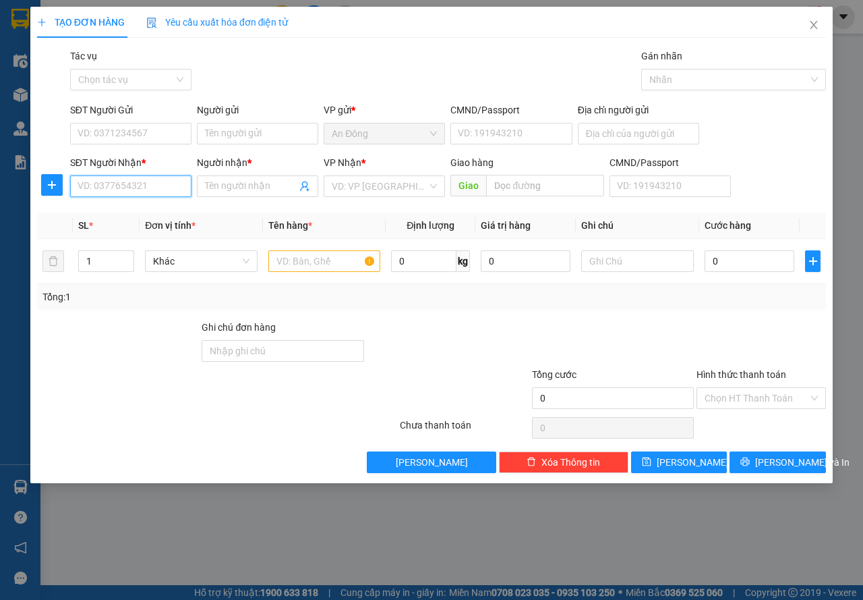
click at [149, 192] on input "SĐT Người Nhận *" at bounding box center [130, 186] width 121 height 22
click at [127, 220] on div "0354674391 - [PERSON_NAME]" at bounding box center [144, 213] width 133 height 15
type input "0354674391"
type input "[PERSON_NAME]"
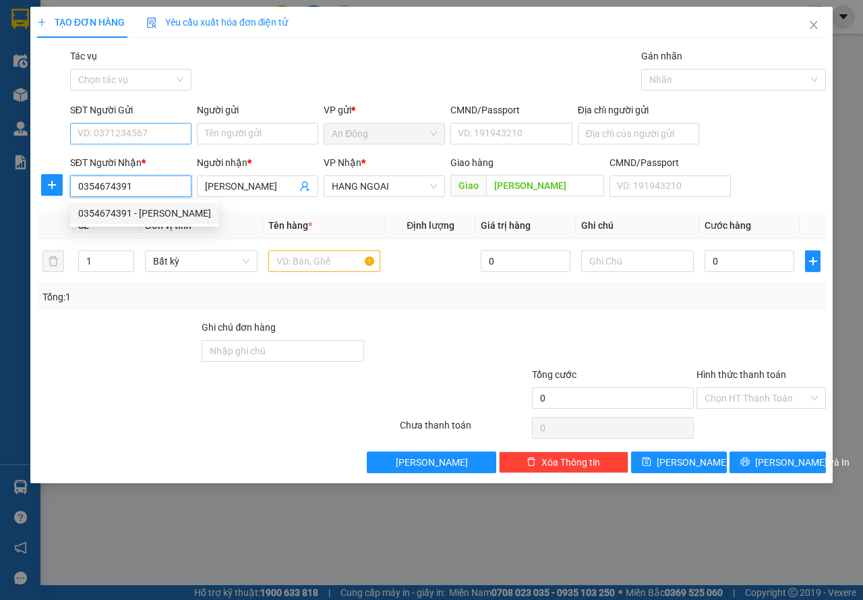
type input "0354674391"
click at [148, 137] on input "SĐT Người Gửi" at bounding box center [130, 134] width 121 height 22
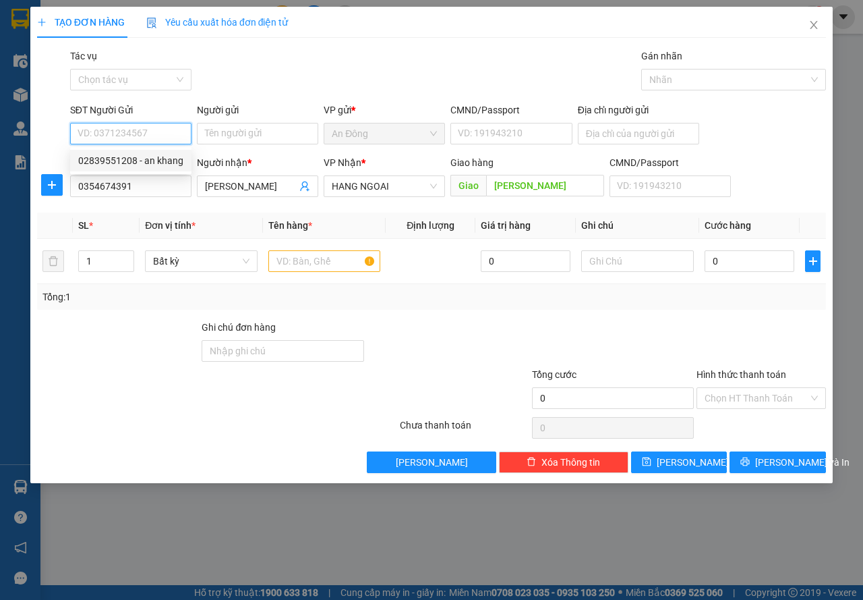
click at [150, 161] on div "02839551208 - an khang" at bounding box center [130, 160] width 105 height 15
type input "02839551208"
type input "an khang"
click at [331, 264] on input "text" at bounding box center [324, 261] width 113 height 22
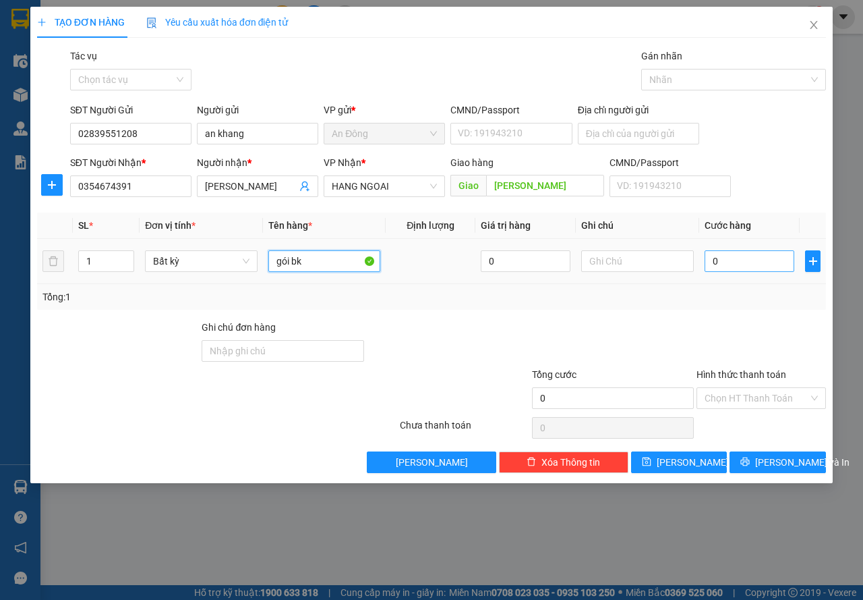
type input "gói bk"
click at [761, 267] on input "0" at bounding box center [750, 261] width 90 height 22
type input "4"
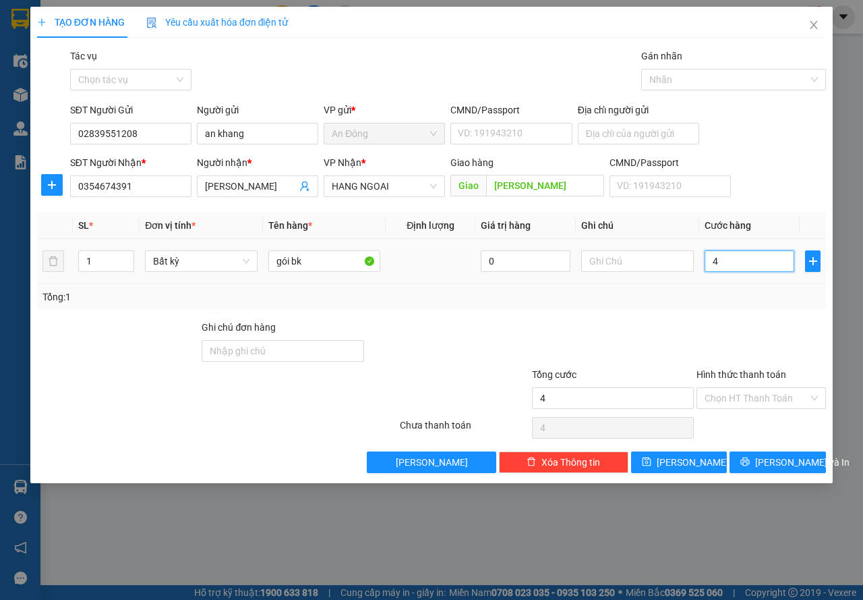
type input "40"
type input "40.000"
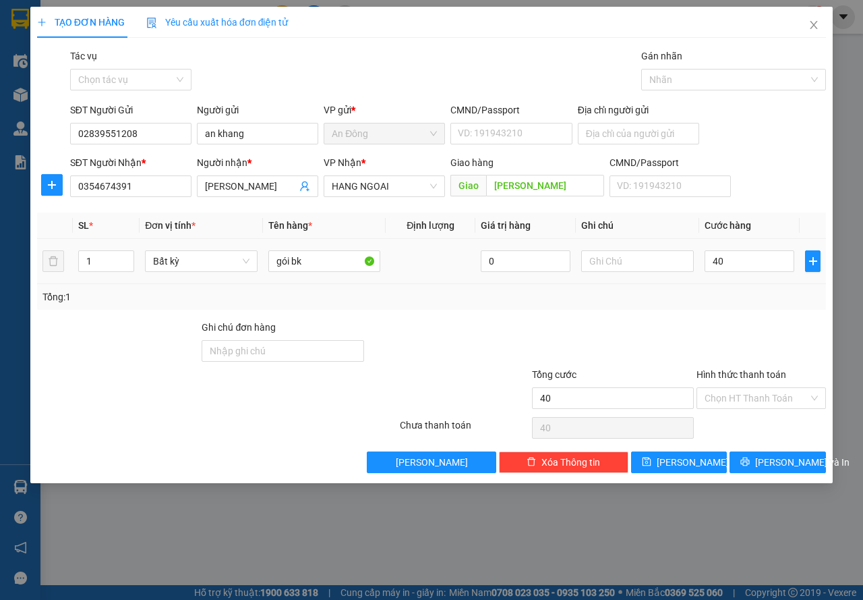
type input "40.000"
click at [757, 312] on div "Transit Pickup Surcharge Ids Transit Deliver Surcharge Ids Transit Deliver Surc…" at bounding box center [431, 261] width 789 height 424
click at [769, 450] on div "Transit Pickup Surcharge Ids Transit Deliver Surcharge Ids Transit Deliver Surc…" at bounding box center [431, 261] width 789 height 424
click at [766, 464] on span "[PERSON_NAME] và In" at bounding box center [802, 462] width 94 height 15
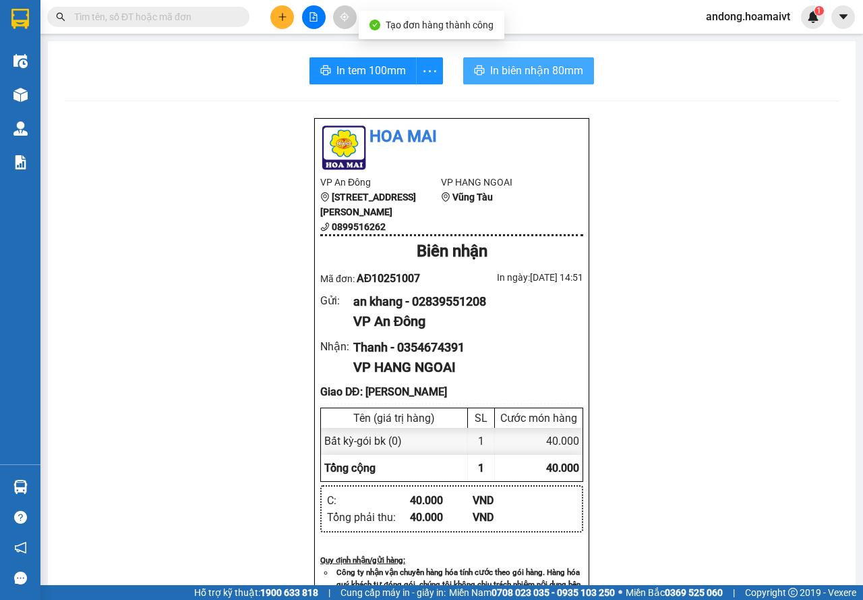
click at [524, 68] on span "In biên nhận 80mm" at bounding box center [536, 70] width 93 height 17
click at [380, 71] on div "In tem 100mm" at bounding box center [377, 70] width 134 height 27
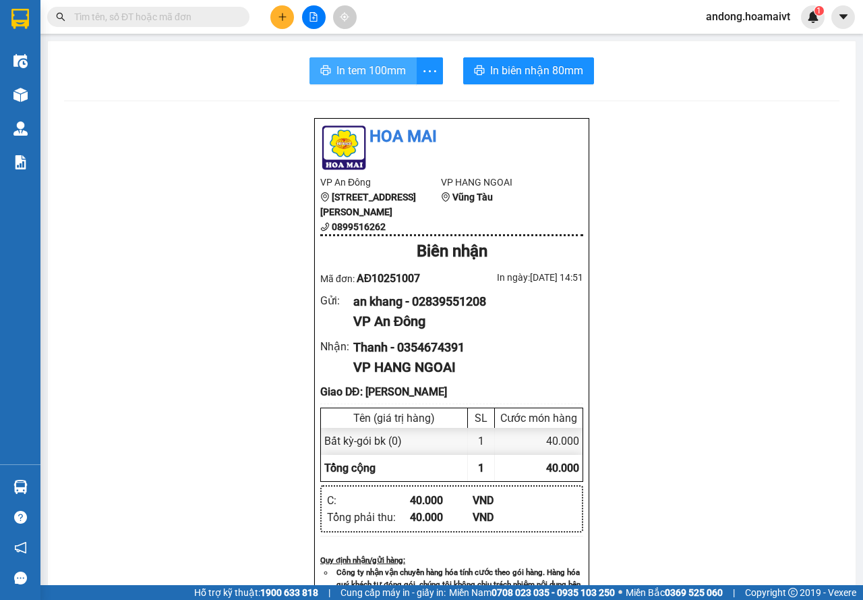
click at [392, 74] on span "In tem 100mm" at bounding box center [371, 70] width 69 height 17
click at [181, 24] on input "text" at bounding box center [153, 16] width 159 height 15
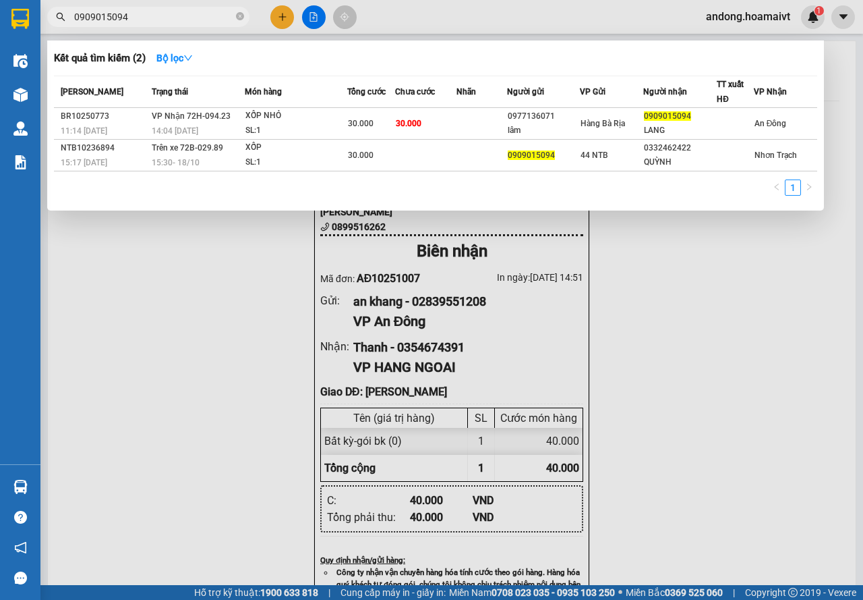
type input "0909015094"
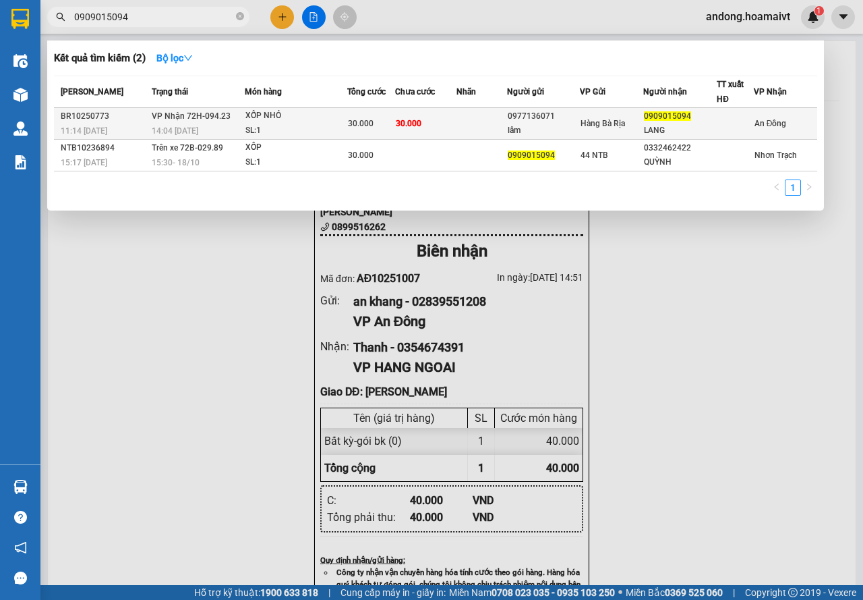
click at [321, 129] on div "SL: 1" at bounding box center [295, 130] width 101 height 15
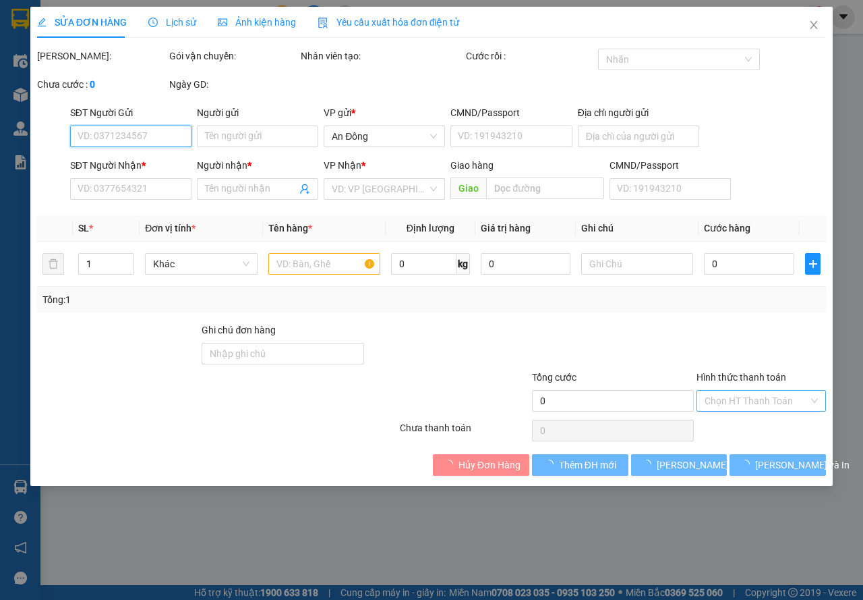
type input "0977136071"
type input "lâm"
type input "077093008778"
type input "0909015094"
type input "LANG"
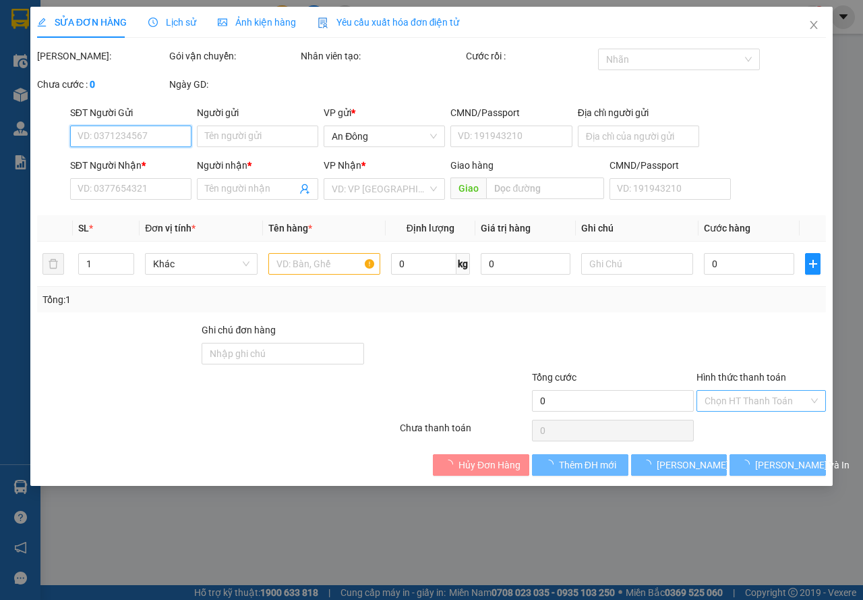
type input "30.000"
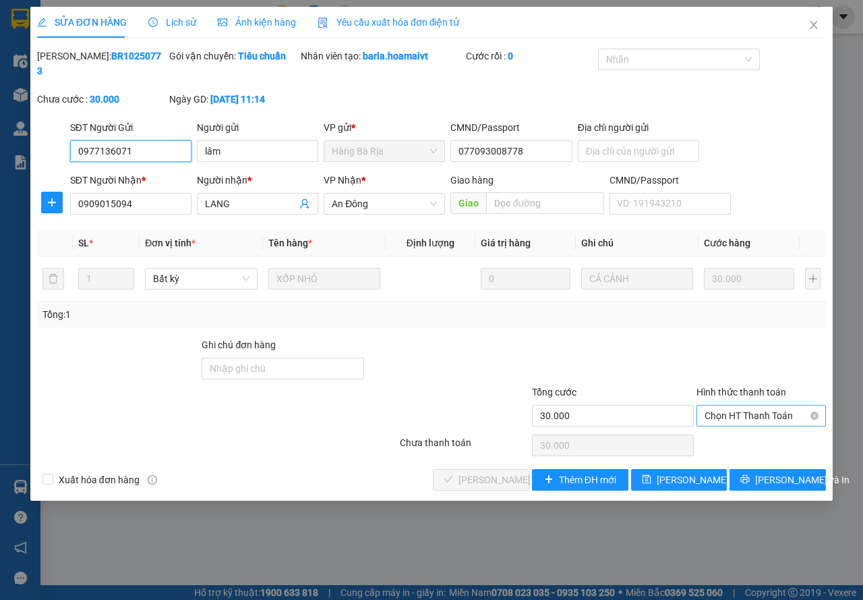
click at [747, 407] on span "Chọn HT Thanh Toán" at bounding box center [761, 415] width 113 height 20
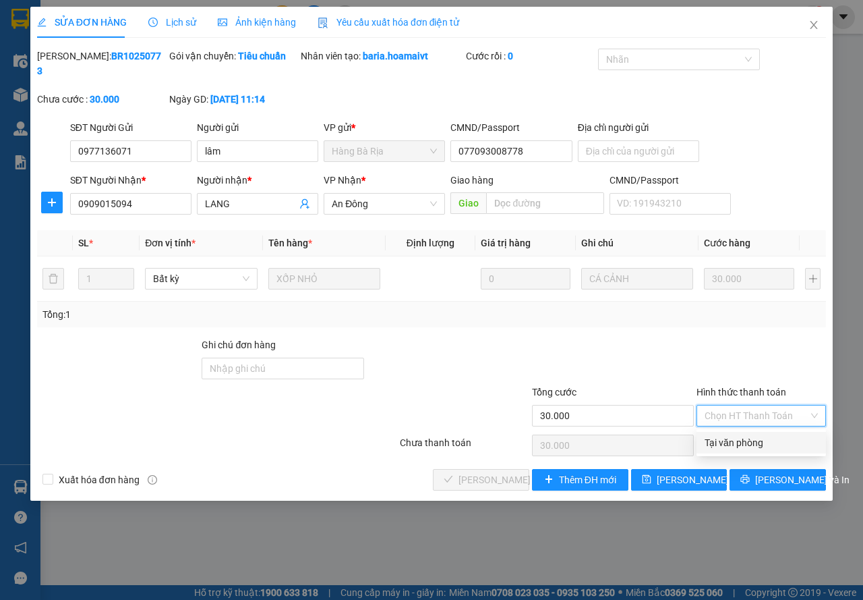
click at [738, 442] on div "Tại văn phòng" at bounding box center [761, 442] width 113 height 15
type input "0"
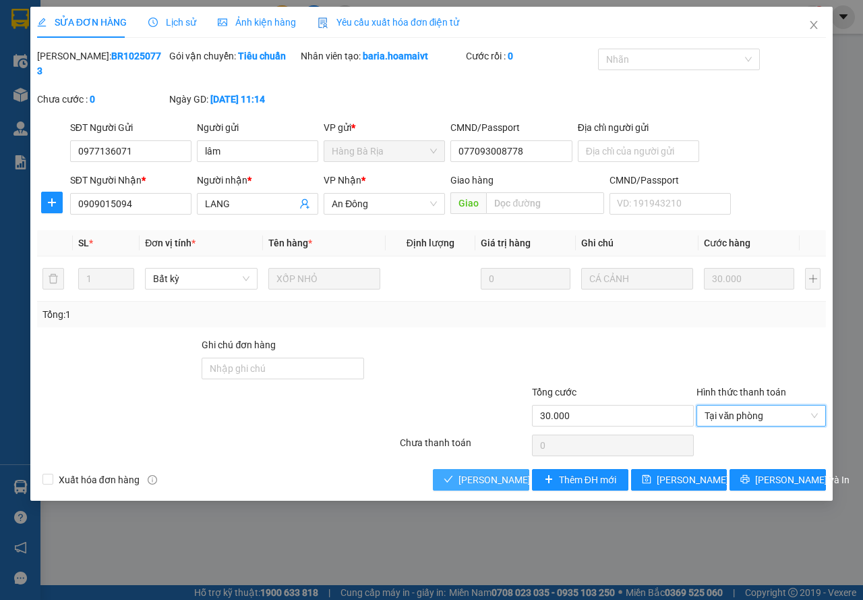
click at [459, 477] on span "[PERSON_NAME] và Giao hàng" at bounding box center [523, 479] width 129 height 15
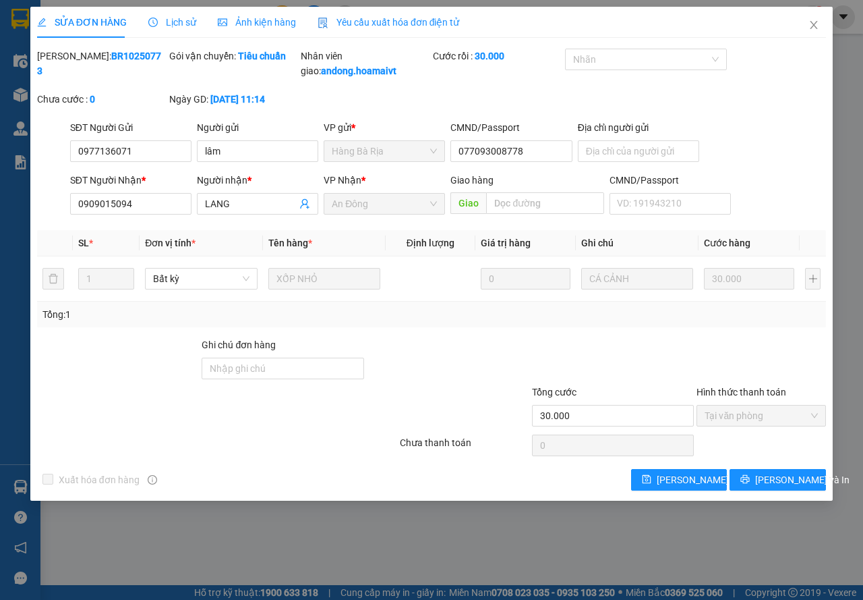
click at [810, 6] on div "SỬA ĐƠN HÀNG Lịch sử Ảnh kiện hàng Yêu cầu xuất hóa đơn điện tử Total Paid Fee …" at bounding box center [431, 300] width 863 height 600
click at [809, 22] on icon "close" at bounding box center [814, 25] width 11 height 11
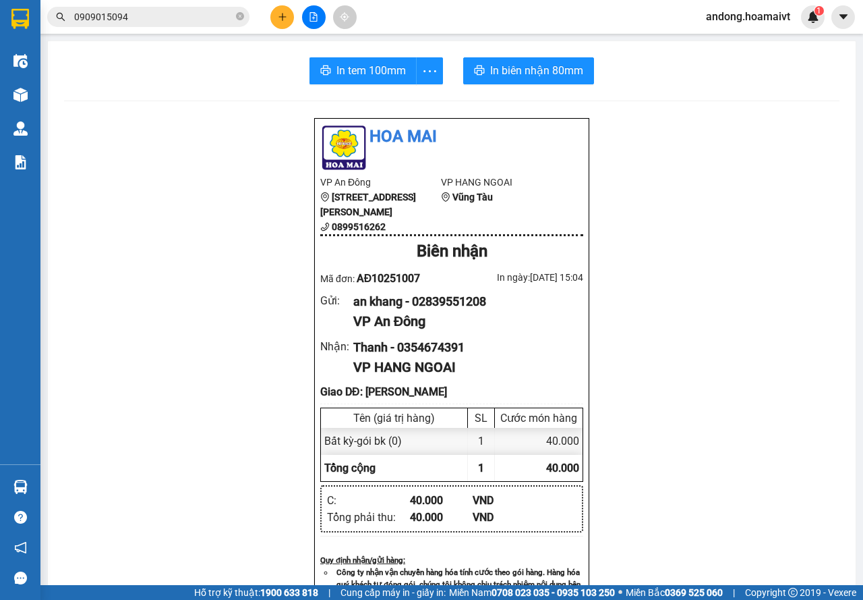
click at [285, 16] on icon "plus" at bounding box center [282, 16] width 9 height 9
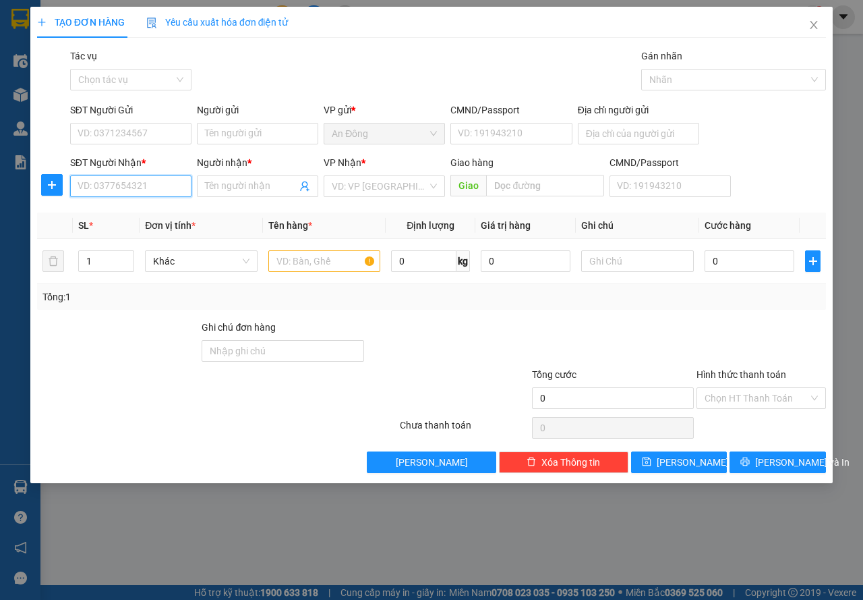
click at [90, 193] on input "SĐT Người Nhận *" at bounding box center [130, 186] width 121 height 22
type input "0937723492"
click at [127, 214] on div "0937723492 - TÂM" at bounding box center [130, 213] width 105 height 15
type input "TÂM"
type input "0937723492"
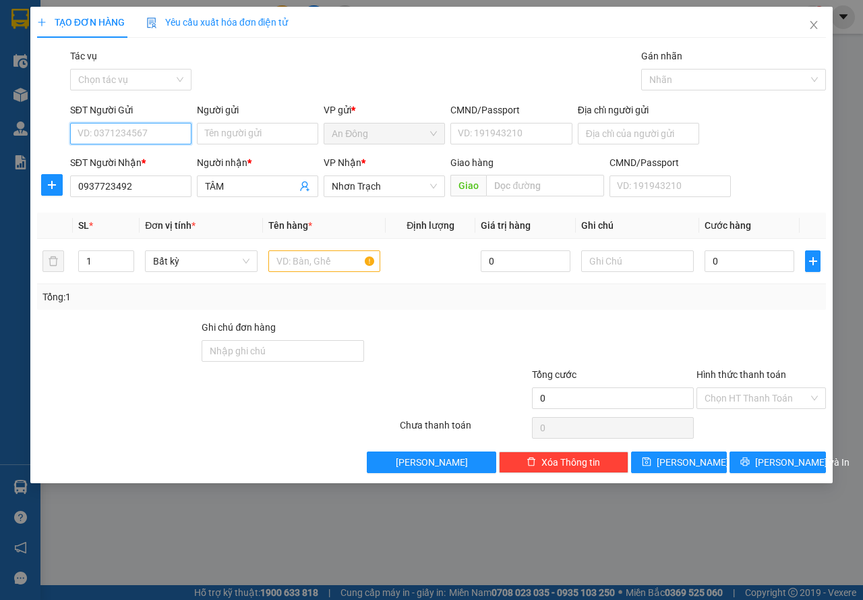
click at [158, 140] on input "SĐT Người Gửi" at bounding box center [130, 134] width 121 height 22
type input "0898673668"
click at [128, 159] on div "0898673668 - thanh" at bounding box center [130, 160] width 105 height 15
type input "thanh"
type input "0898673668"
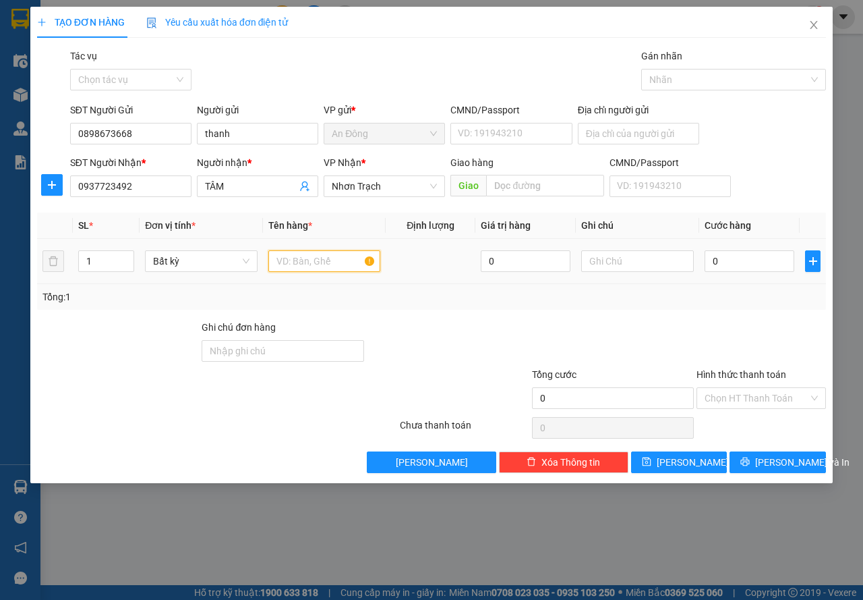
click at [301, 255] on input "text" at bounding box center [324, 261] width 113 height 22
click at [295, 262] on input "text" at bounding box center [324, 261] width 113 height 22
type input "hộp"
type input "3"
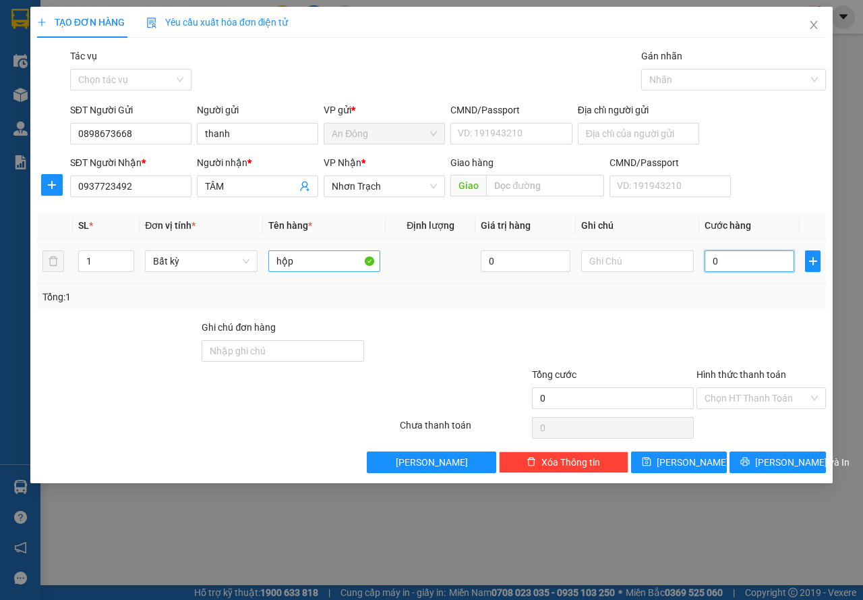
type input "3"
type input "30"
type input "30.000"
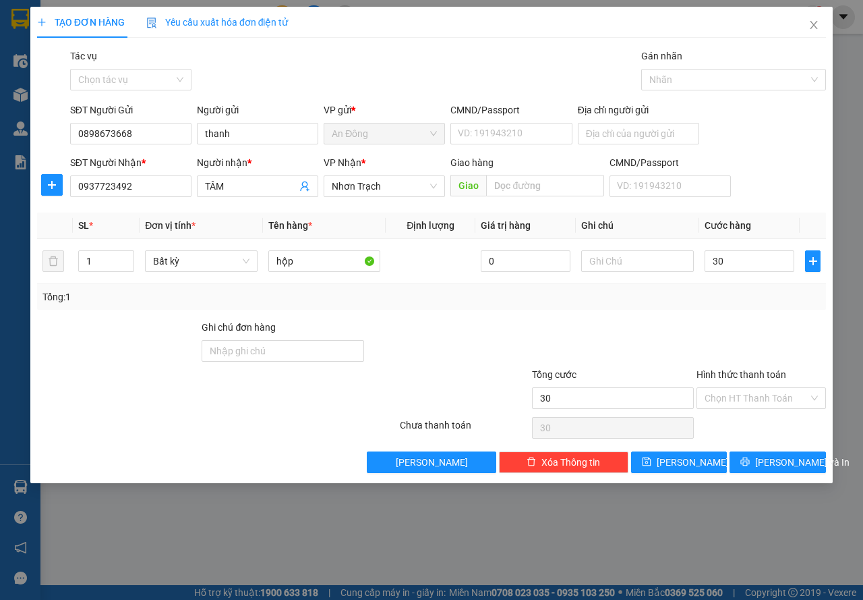
type input "30.000"
click at [656, 294] on div "Tổng: 1" at bounding box center [431, 296] width 778 height 15
click at [788, 458] on span "[PERSON_NAME] và In" at bounding box center [802, 462] width 94 height 15
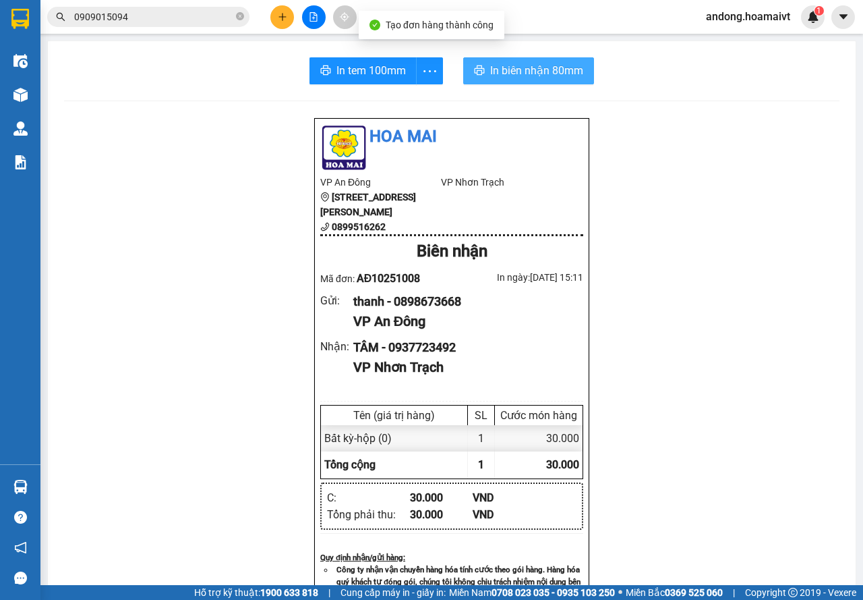
click at [530, 69] on span "In biên nhận 80mm" at bounding box center [536, 70] width 93 height 17
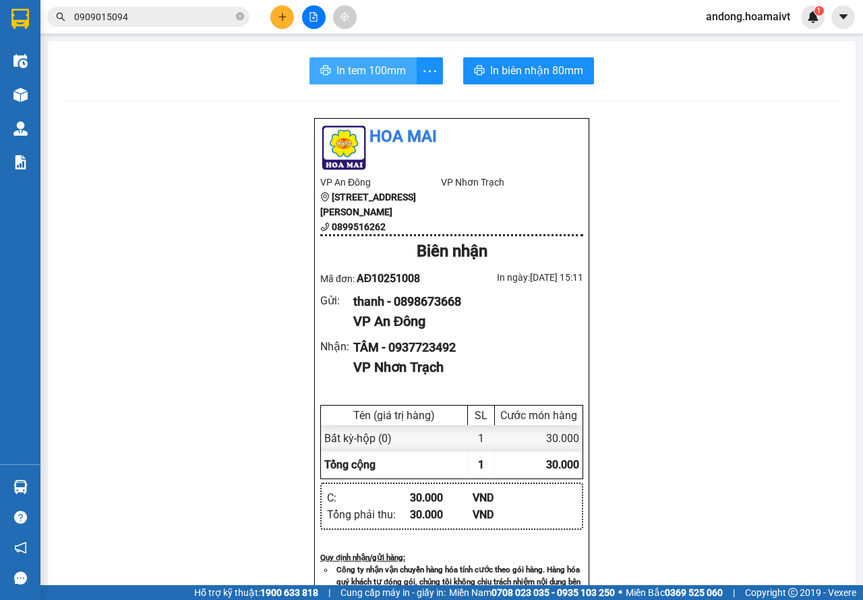
click at [364, 74] on span "In tem 100mm" at bounding box center [371, 70] width 69 height 17
click at [279, 18] on icon "plus" at bounding box center [282, 16] width 9 height 9
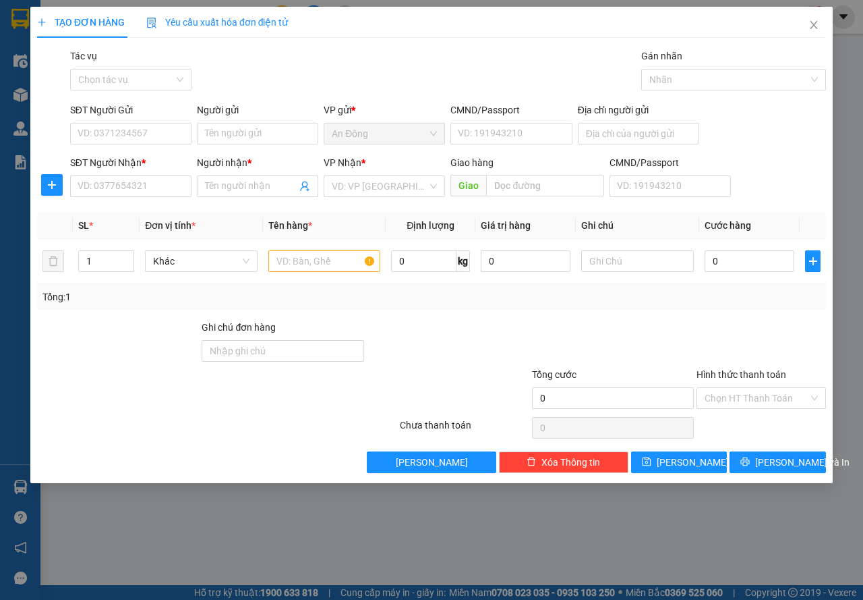
click at [171, 171] on div "SĐT Người Nhận *" at bounding box center [130, 165] width 121 height 20
click at [164, 179] on input "SĐT Người Nhận *" at bounding box center [130, 186] width 121 height 22
type input "0943698317"
click at [161, 213] on div "0943698317 - Huỳnh" at bounding box center [130, 213] width 105 height 15
type input "Huỳnh"
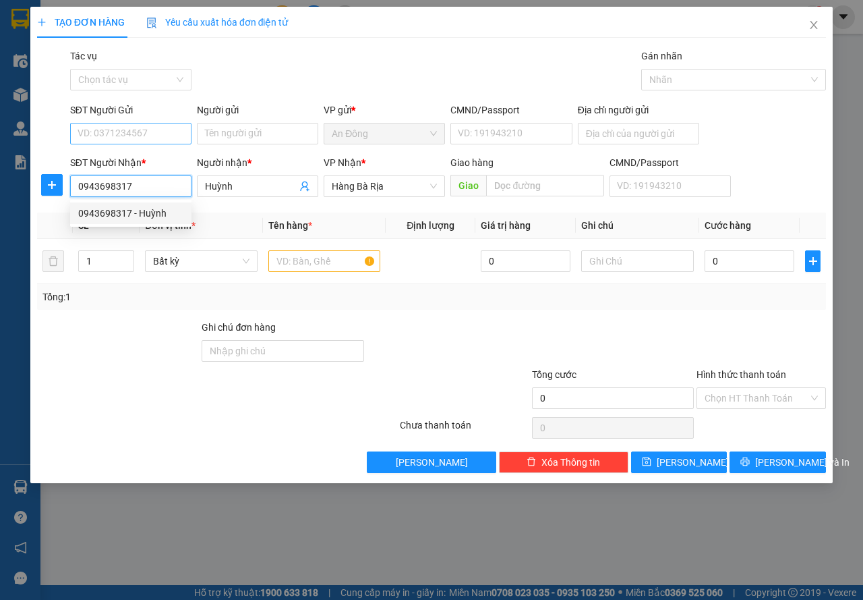
type input "0943698317"
click at [150, 136] on input "SĐT Người Gửi" at bounding box center [130, 134] width 121 height 22
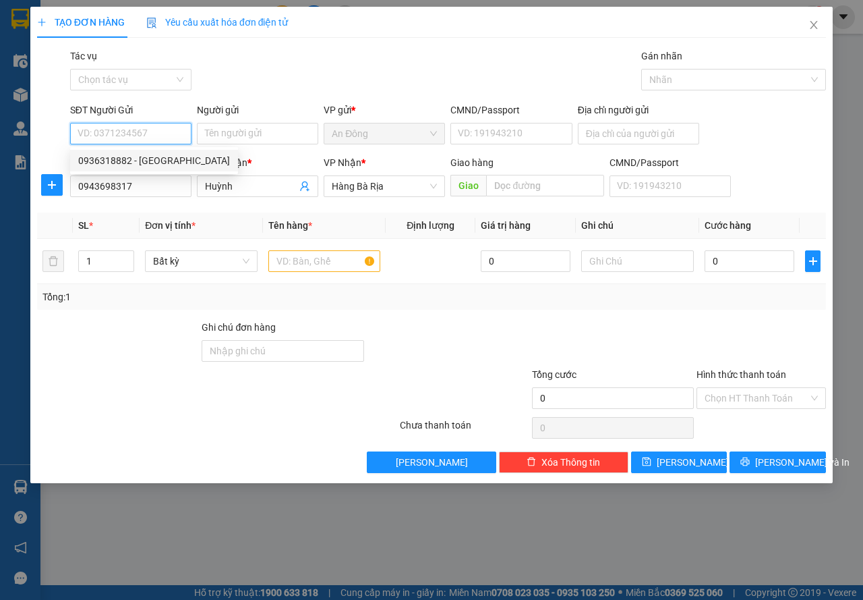
click at [180, 161] on div "0936318882 - [GEOGRAPHIC_DATA]" at bounding box center [154, 160] width 152 height 15
type input "0936318882"
type input "phú thịnh"
type input "079060012840"
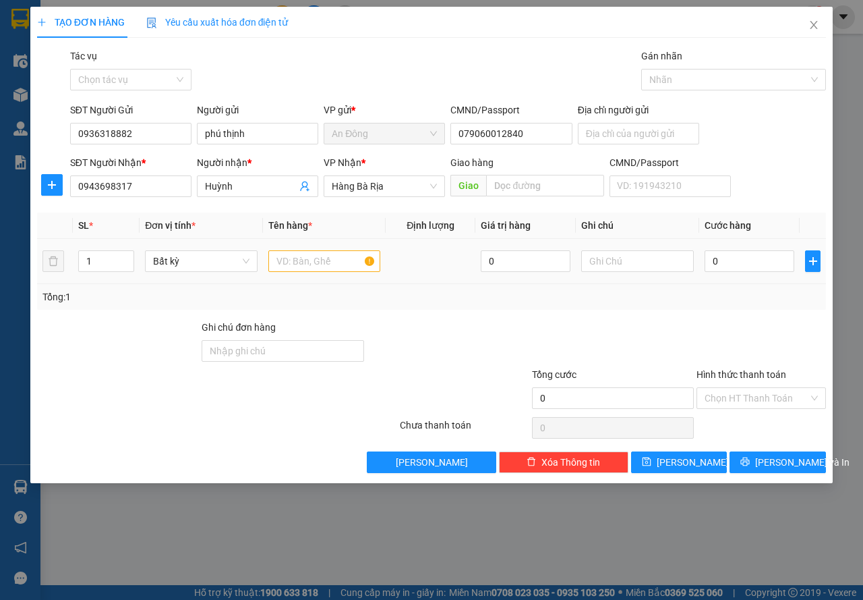
drag, startPoint x: 275, startPoint y: 240, endPoint x: 281, endPoint y: 250, distance: 11.2
click at [280, 249] on table "SL * Đơn vị tính * Tên hàng * Định lượng Giá trị hàng Ghi chú Cước hàng 1 Bất k…" at bounding box center [431, 247] width 789 height 71
click at [312, 268] on input "text" at bounding box center [324, 261] width 113 height 22
type input "cục"
type input "30"
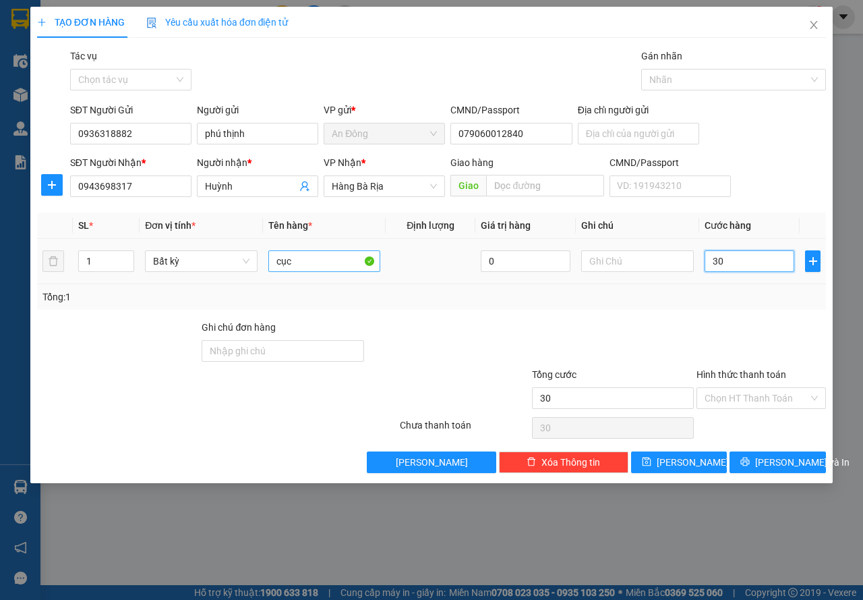
type input "30"
type input "30.000"
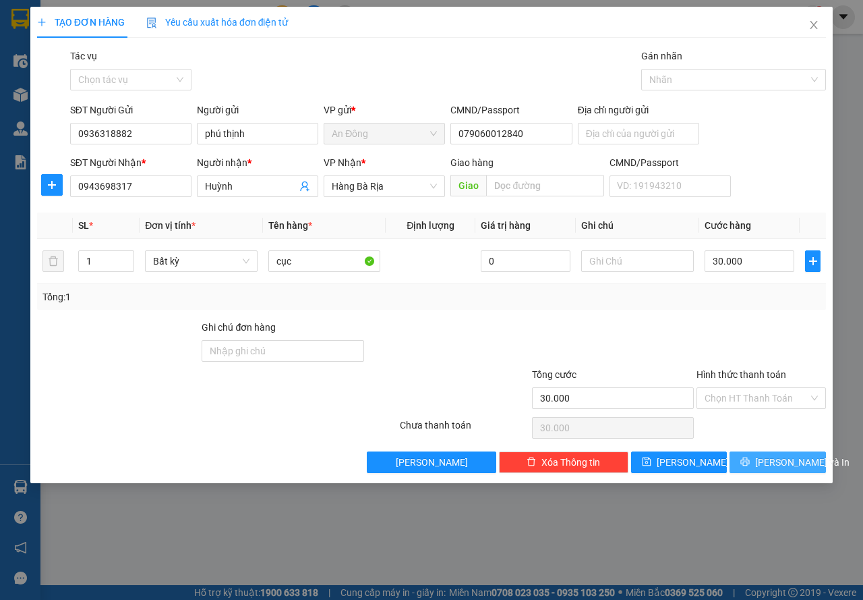
click at [814, 456] on button "[PERSON_NAME] và In" at bounding box center [778, 462] width 96 height 22
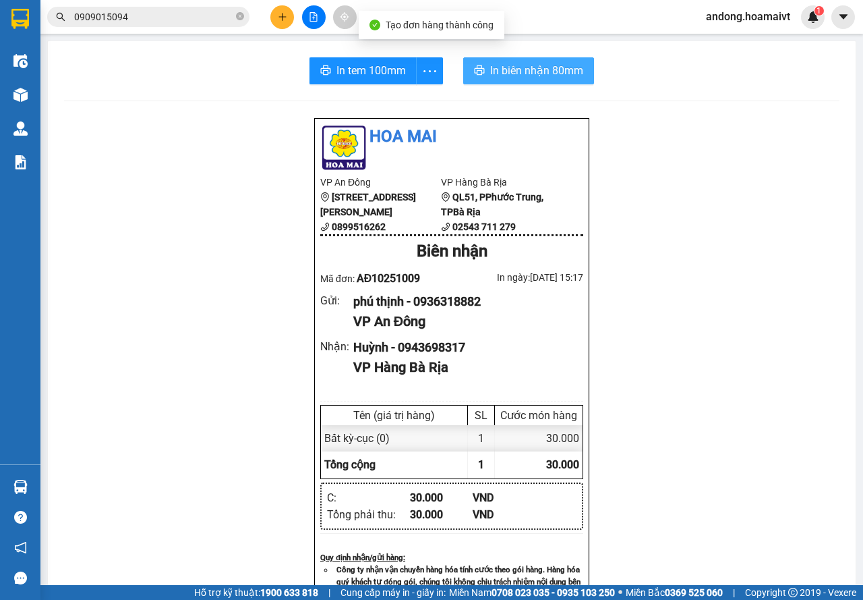
click at [551, 63] on span "In biên nhận 80mm" at bounding box center [536, 70] width 93 height 17
click at [265, 28] on div at bounding box center [313, 17] width 101 height 24
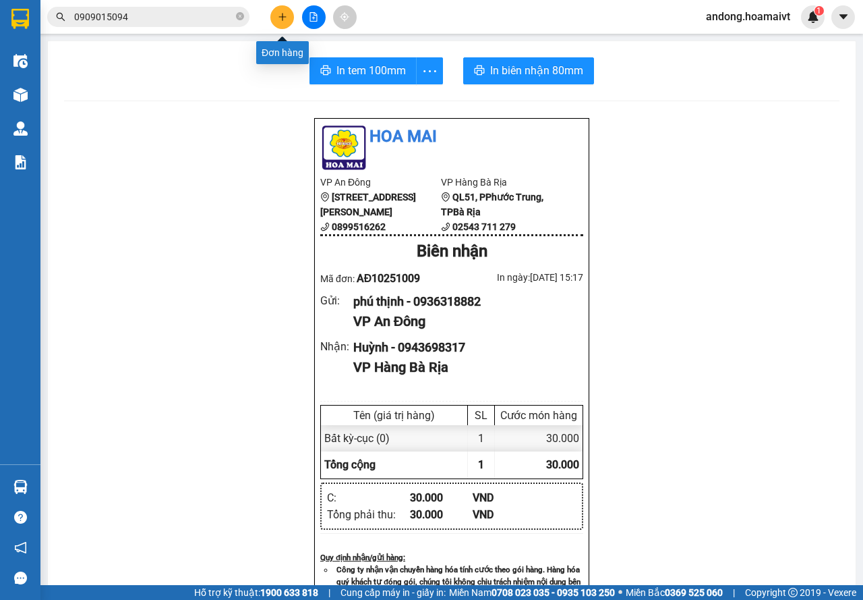
click at [272, 22] on button at bounding box center [282, 17] width 24 height 24
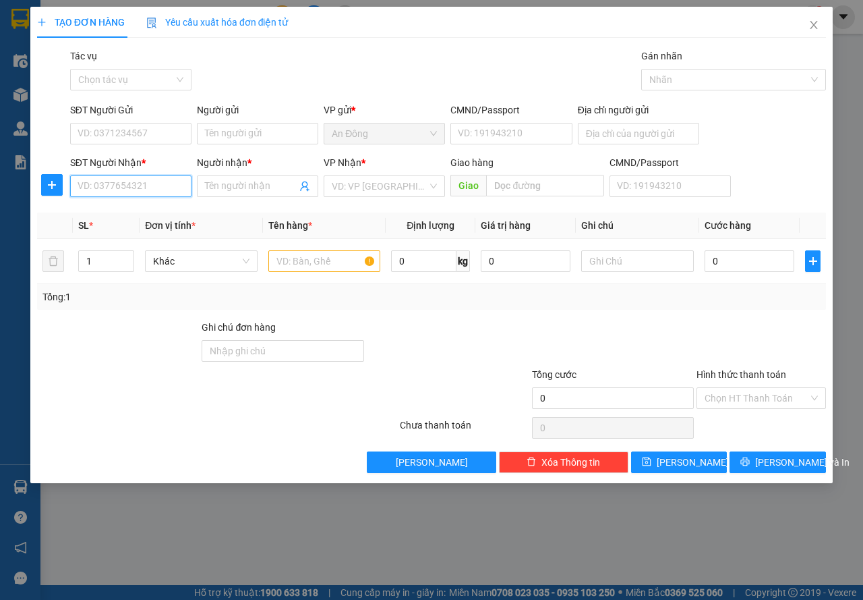
click at [160, 184] on input "SĐT Người Nhận *" at bounding box center [130, 186] width 121 height 22
click at [178, 63] on div "Transit Pickup Surcharge Ids Transit Deliver Surcharge Ids Transit Deliver Surc…" at bounding box center [431, 261] width 789 height 424
click at [130, 219] on div "0967829021 - PHÚC" at bounding box center [130, 213] width 105 height 15
type input "0967829021"
type input "PHÚC"
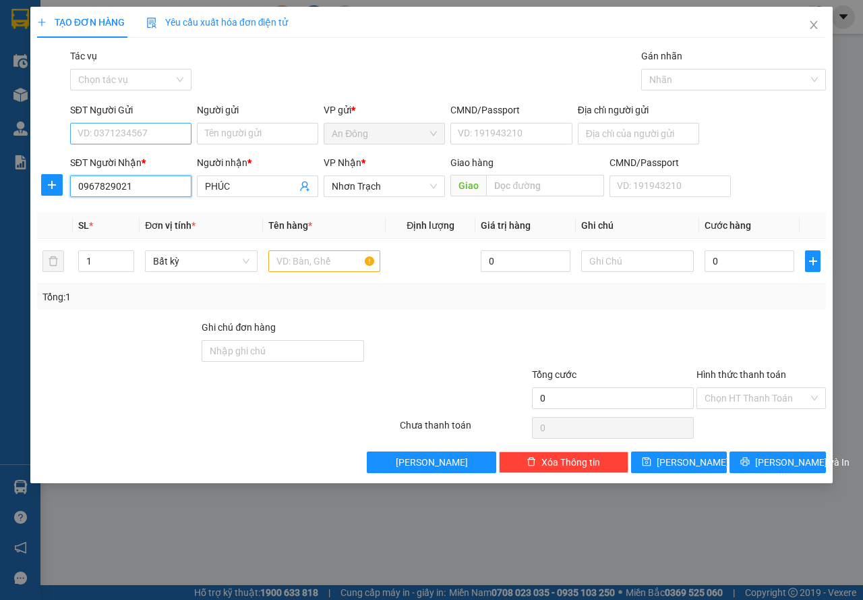
type input "0967829021"
click at [160, 128] on input "SĐT Người Gửi" at bounding box center [130, 134] width 121 height 22
click at [169, 162] on div "0903390118 - dung" at bounding box center [130, 160] width 105 height 15
type input "0903390118"
type input "dung"
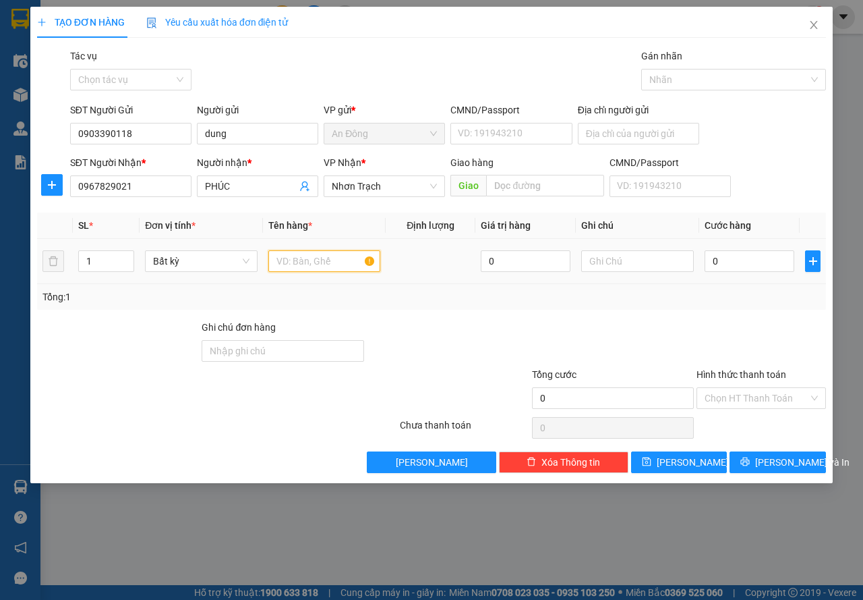
click at [317, 263] on input "text" at bounding box center [324, 261] width 113 height 22
type input "hộp"
click at [724, 262] on input "0" at bounding box center [750, 261] width 90 height 22
type input "3"
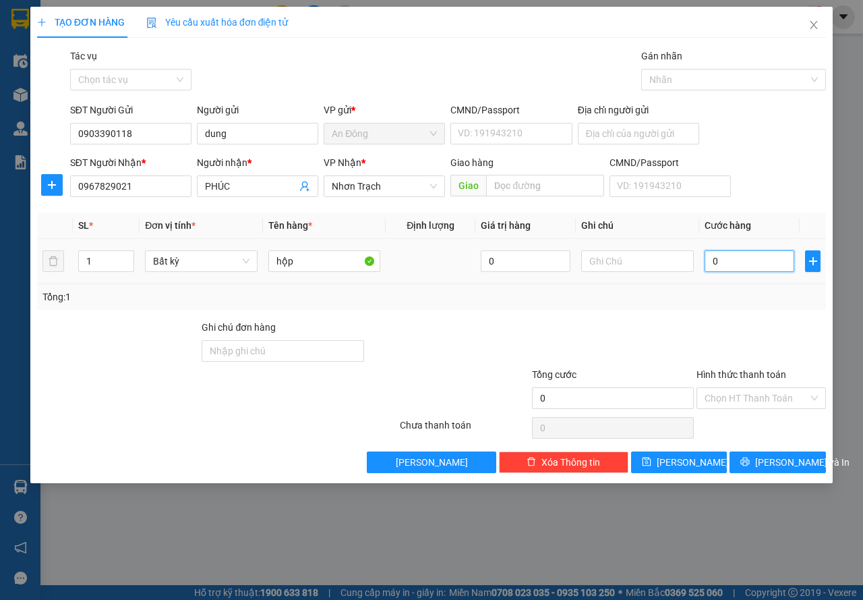
type input "3"
type input "30"
type input "30.000"
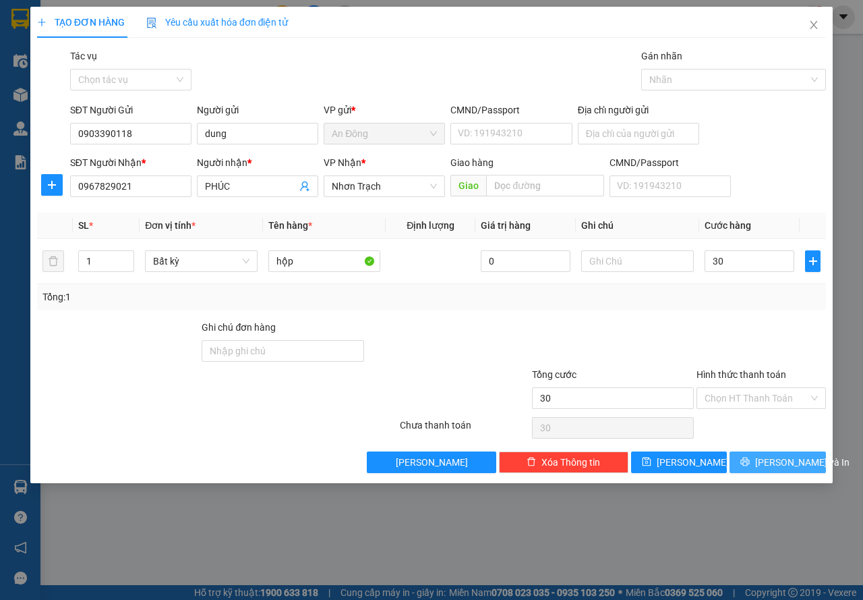
type input "30.000"
click at [795, 461] on span "[PERSON_NAME] và In" at bounding box center [802, 462] width 94 height 15
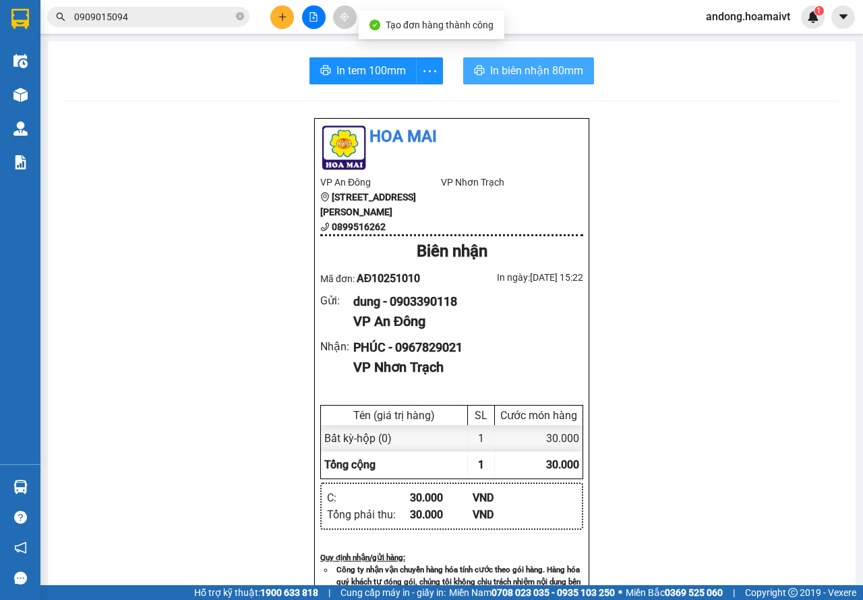
click at [561, 66] on span "In biên nhận 80mm" at bounding box center [536, 70] width 93 height 17
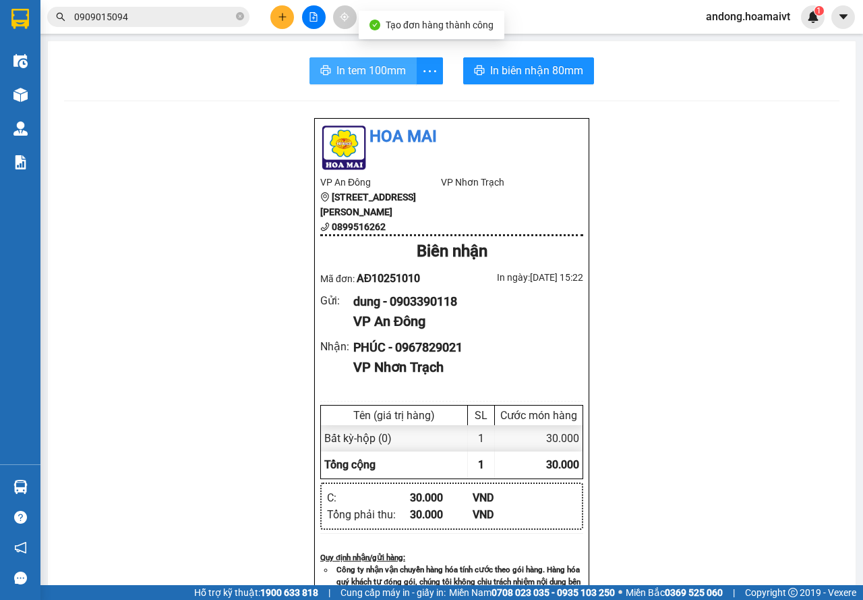
click at [342, 75] on span "In tem 100mm" at bounding box center [371, 70] width 69 height 17
click at [293, 28] on div at bounding box center [313, 17] width 101 height 24
click at [289, 26] on button at bounding box center [282, 17] width 24 height 24
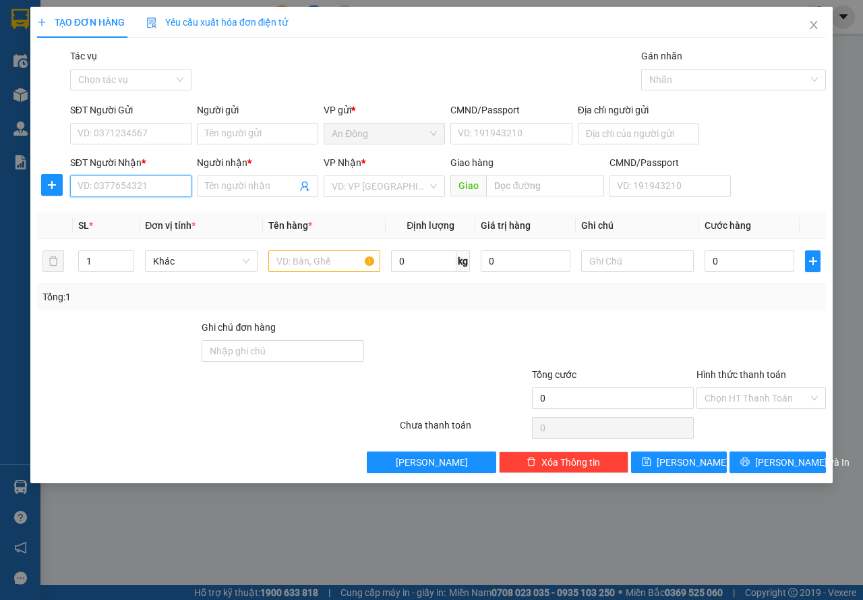
click at [146, 187] on input "SĐT Người Nhận *" at bounding box center [130, 186] width 121 height 22
type input "0986690193"
click at [145, 212] on div "0986690193 - [GEOGRAPHIC_DATA]" at bounding box center [154, 213] width 152 height 15
type input "[PERSON_NAME]"
type input "ẸO ÔNG TỪ"
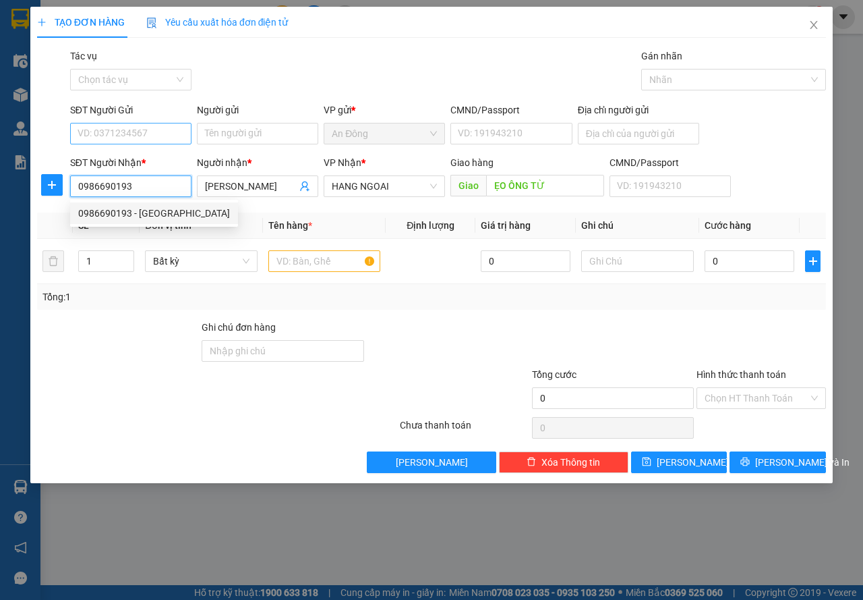
type input "0986690193"
click at [162, 140] on input "SĐT Người Gửi" at bounding box center [130, 134] width 121 height 22
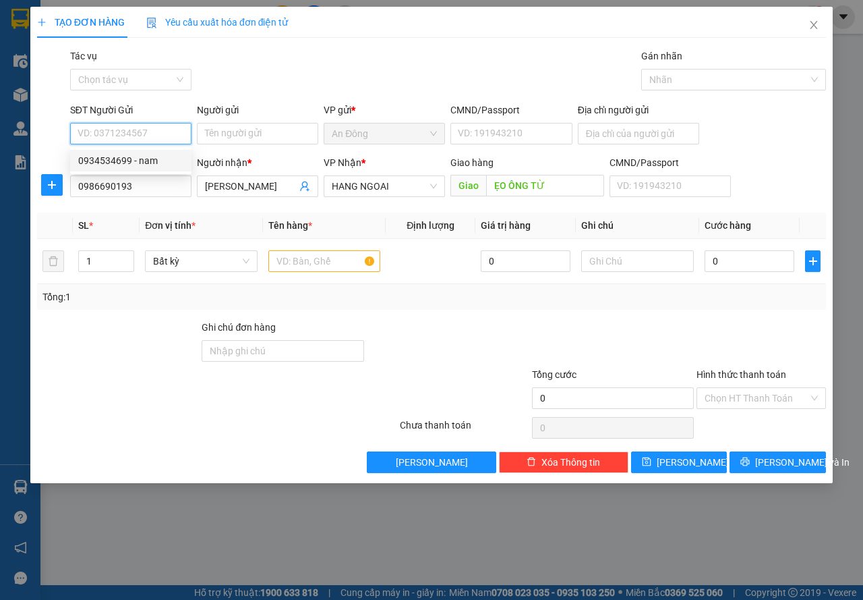
click at [152, 152] on div "0934534699 - nam" at bounding box center [130, 161] width 121 height 22
type input "0934534699"
type input "nam"
type input "079201016895"
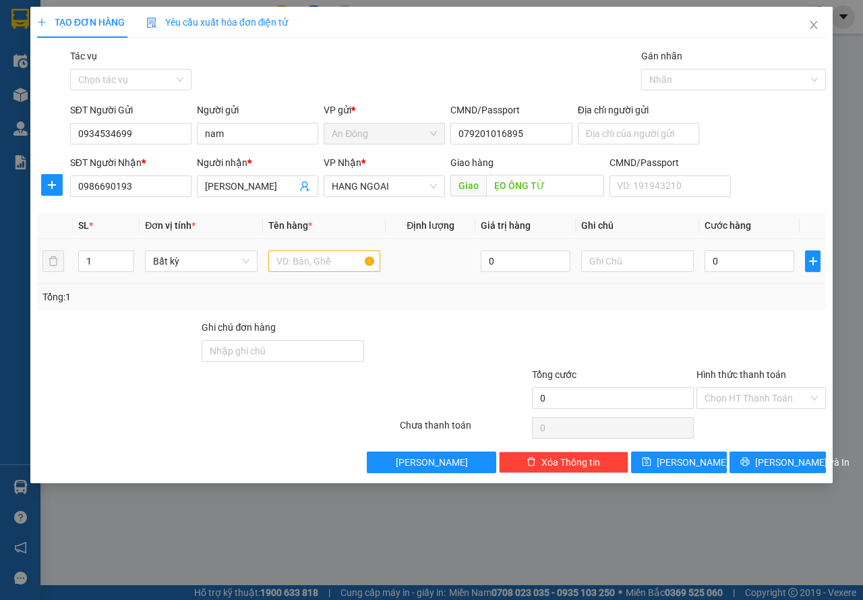
click at [314, 279] on td at bounding box center [324, 261] width 123 height 45
click at [320, 264] on input "text" at bounding box center [324, 261] width 113 height 22
click at [320, 264] on input "kiện cât" at bounding box center [324, 261] width 113 height 22
type input "kiện cây"
type input "4"
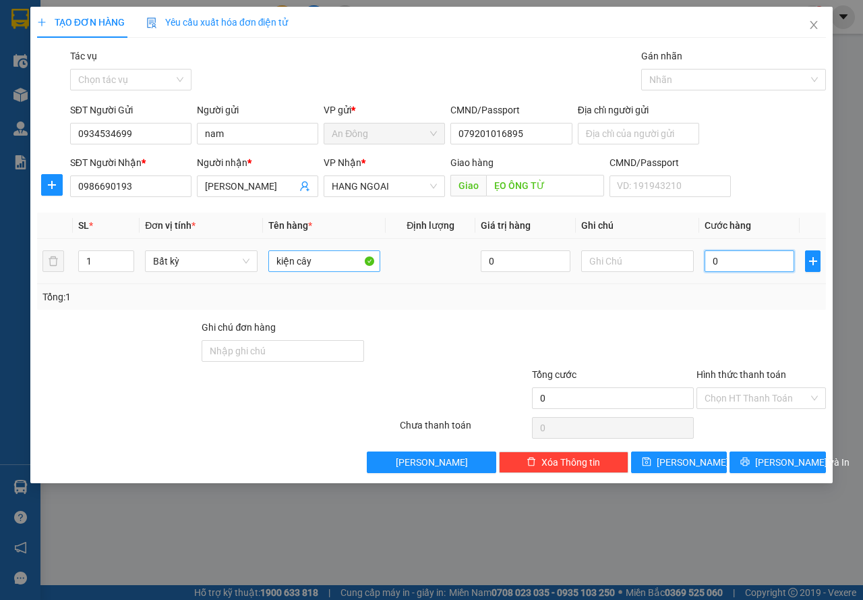
type input "4"
type input "40"
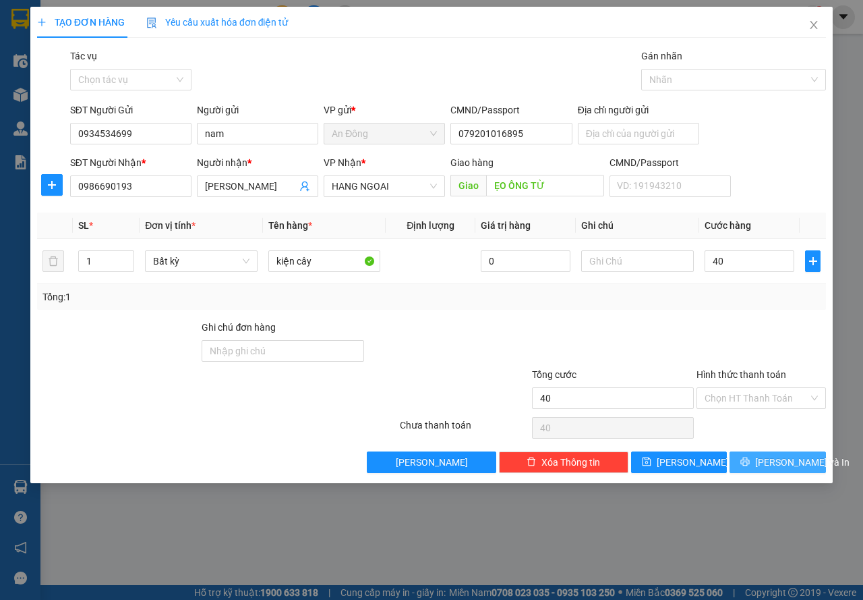
type input "40.000"
click at [784, 462] on span "[PERSON_NAME] và In" at bounding box center [802, 462] width 94 height 15
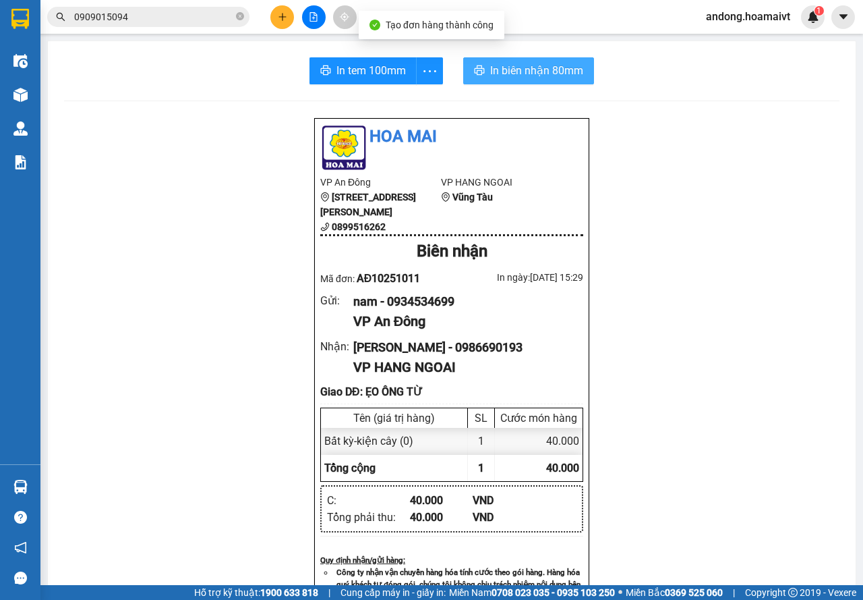
click at [498, 57] on button "In biên nhận 80mm" at bounding box center [528, 70] width 131 height 27
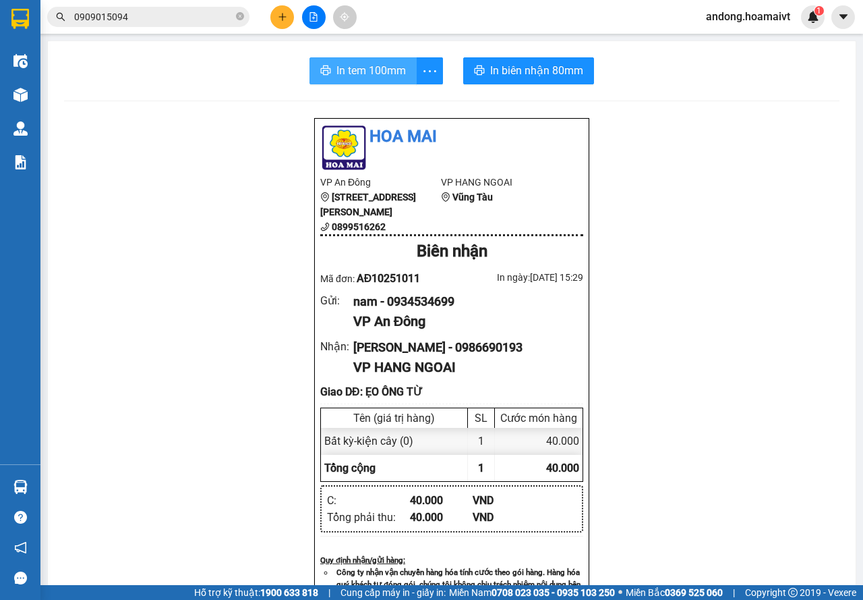
click at [399, 77] on span "In tem 100mm" at bounding box center [371, 70] width 69 height 17
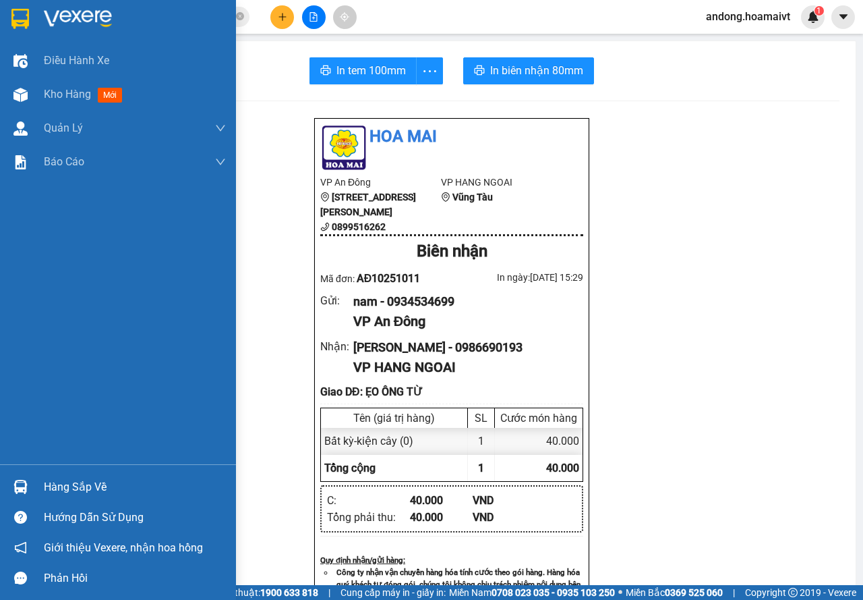
click at [13, 13] on img at bounding box center [20, 19] width 18 height 20
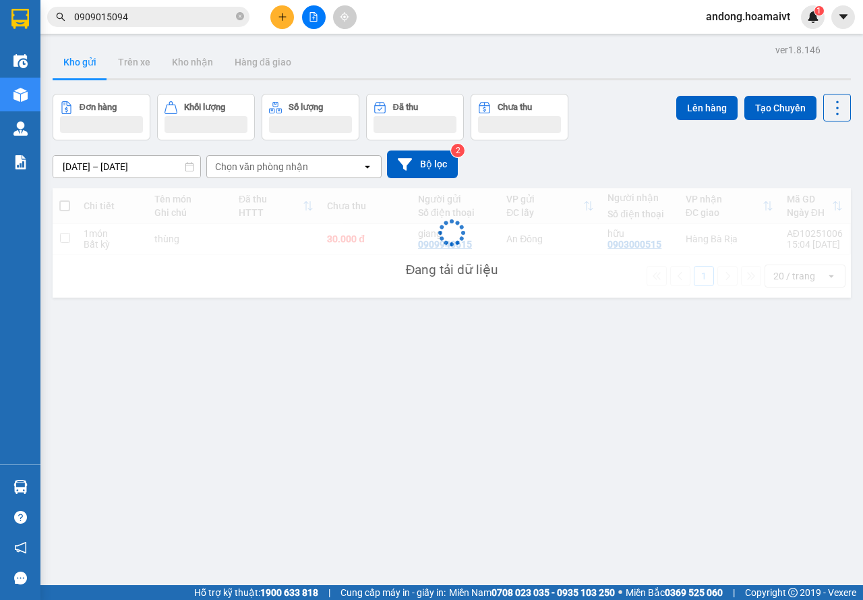
click at [262, 170] on div "Chọn văn phòng nhận" at bounding box center [261, 166] width 93 height 13
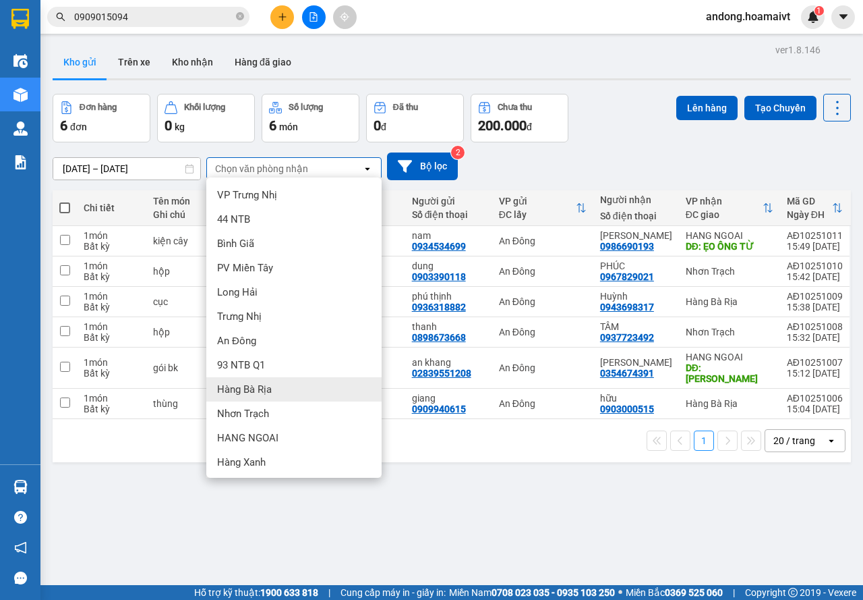
click at [305, 389] on div "Hàng Bà Rịa" at bounding box center [293, 389] width 175 height 24
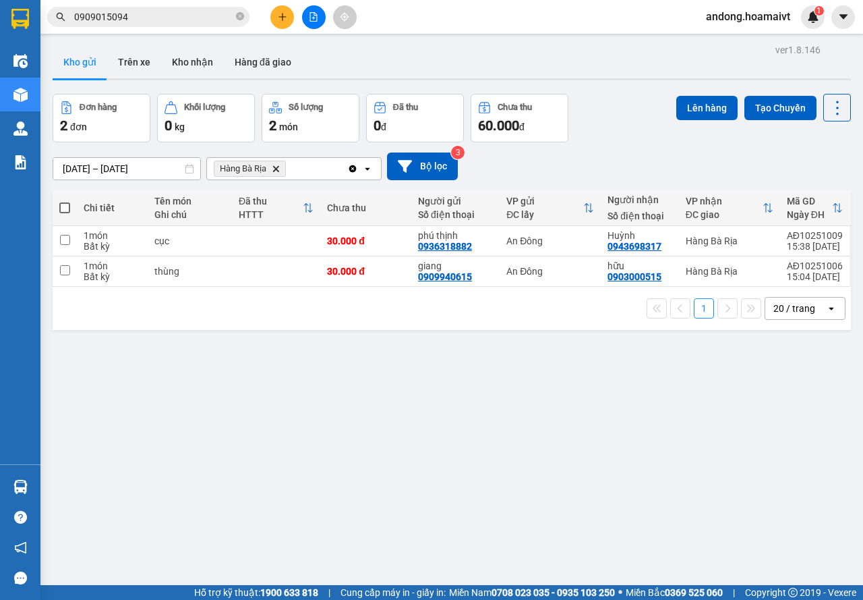
click at [279, 174] on span "Hàng Bà Rịa Delete" at bounding box center [250, 169] width 72 height 16
click at [280, 172] on icon "Delete" at bounding box center [276, 169] width 8 height 8
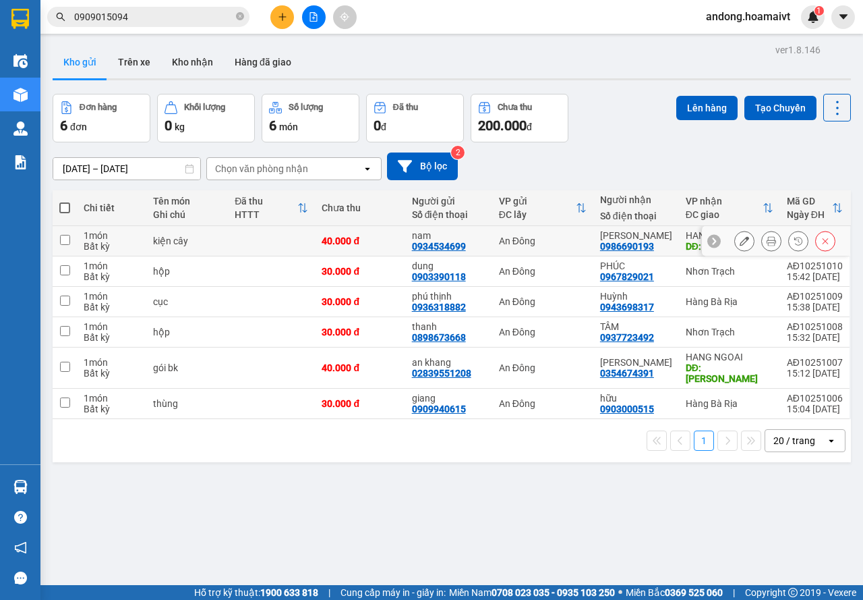
click at [762, 241] on button at bounding box center [771, 241] width 19 height 24
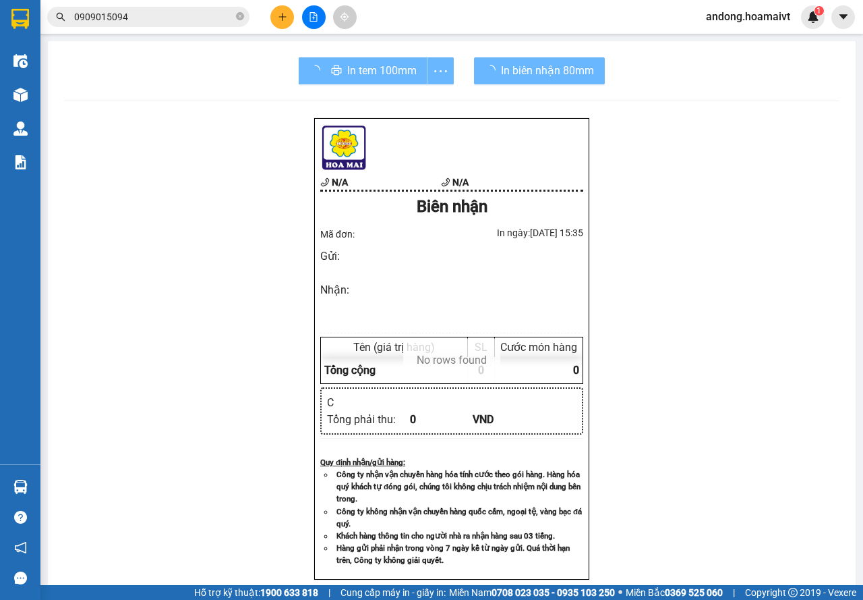
click at [332, 54] on div "In tem 100mm In biên nhận 80mm N/A N/A Biên nhận Mã đơn: In ngày: [DATE] 15:35…" at bounding box center [452, 430] width 808 height 779
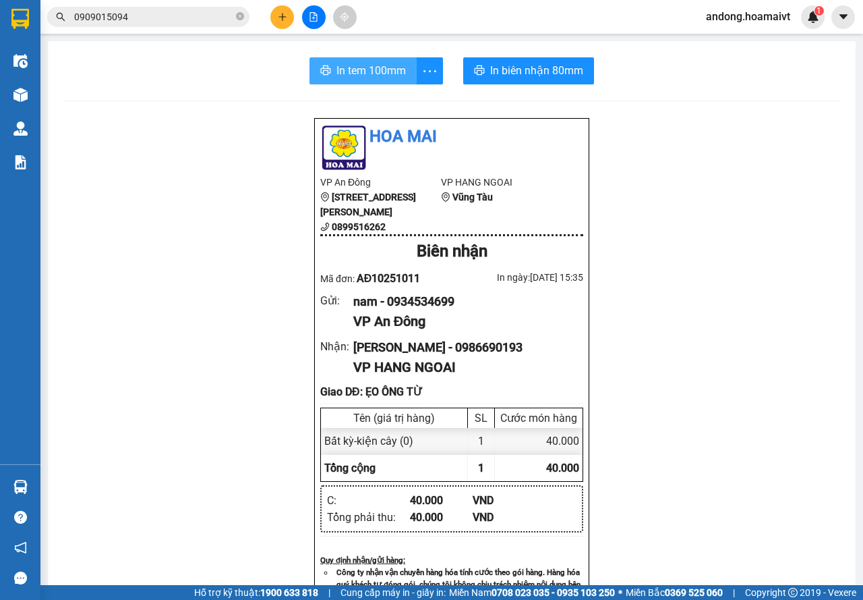
click at [332, 61] on button "In tem 100mm" at bounding box center [363, 70] width 107 height 27
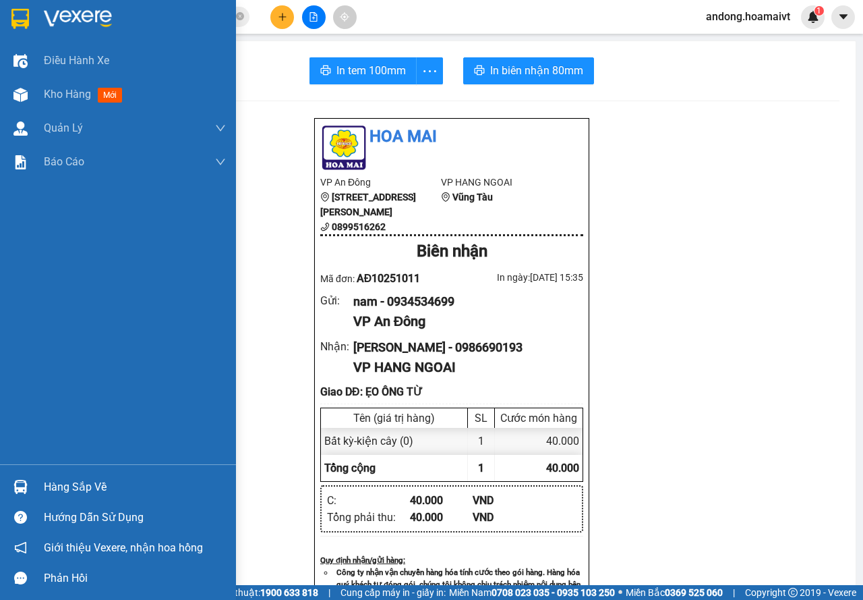
click at [22, 11] on img at bounding box center [20, 19] width 18 height 20
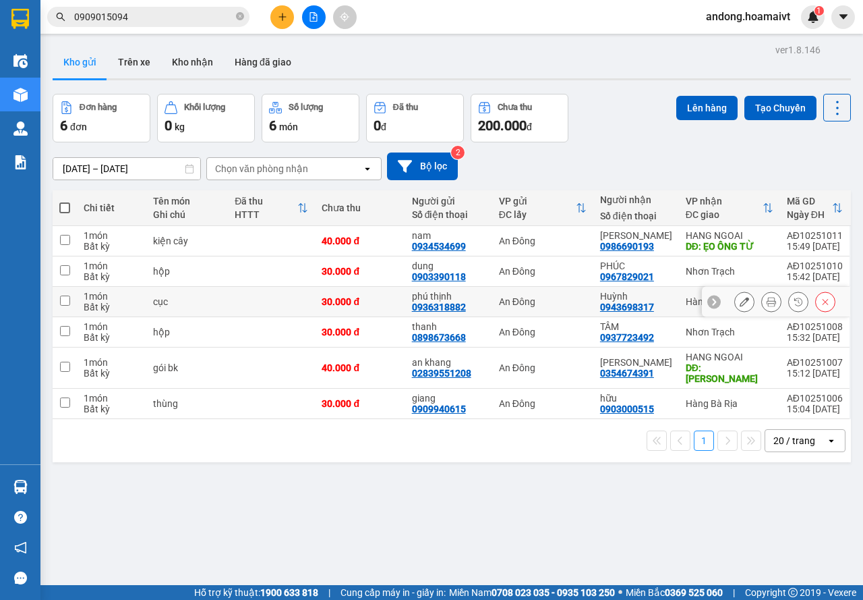
click at [766, 301] on button at bounding box center [771, 302] width 19 height 24
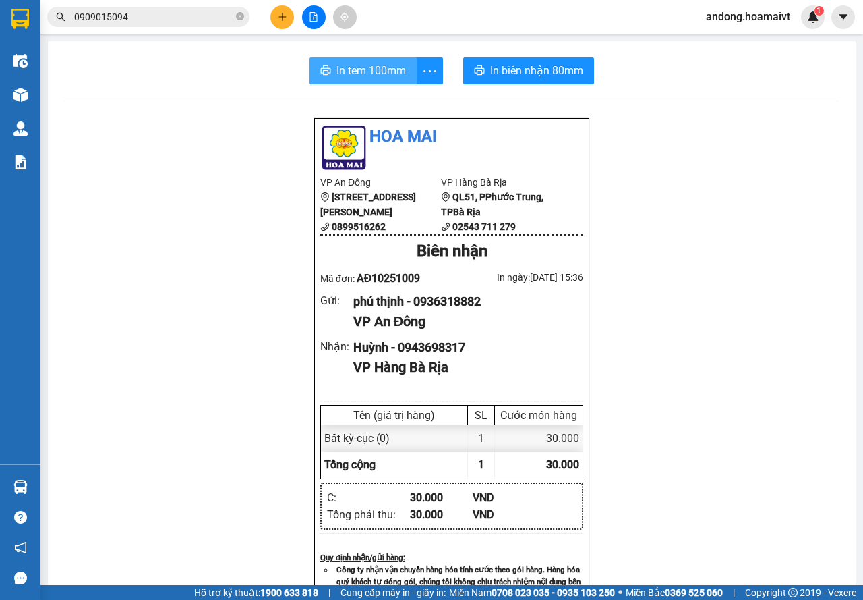
click at [345, 69] on span "In tem 100mm" at bounding box center [371, 70] width 69 height 17
click at [341, 69] on span "In tem 100mm" at bounding box center [371, 70] width 69 height 17
click at [36, 18] on div at bounding box center [20, 22] width 40 height 44
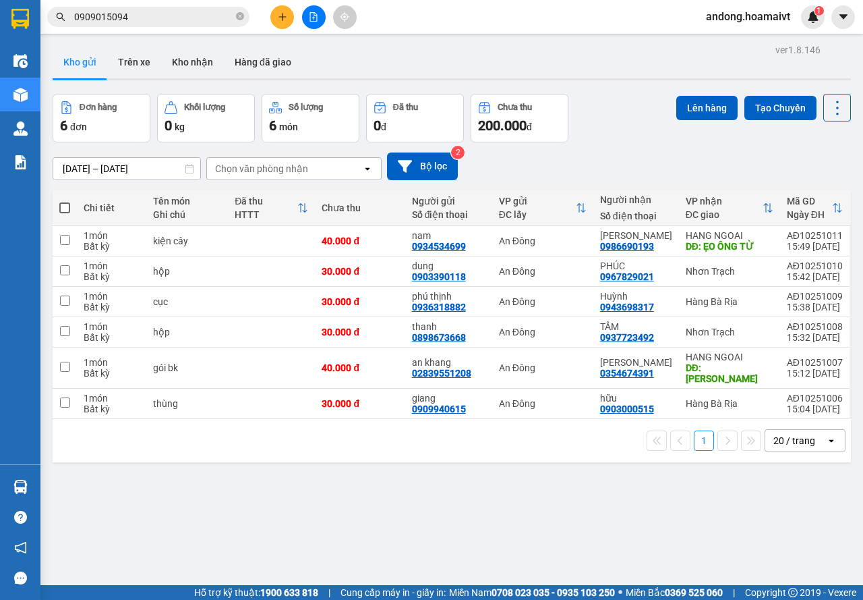
click at [265, 161] on div "Chọn văn phòng nhận" at bounding box center [284, 169] width 155 height 22
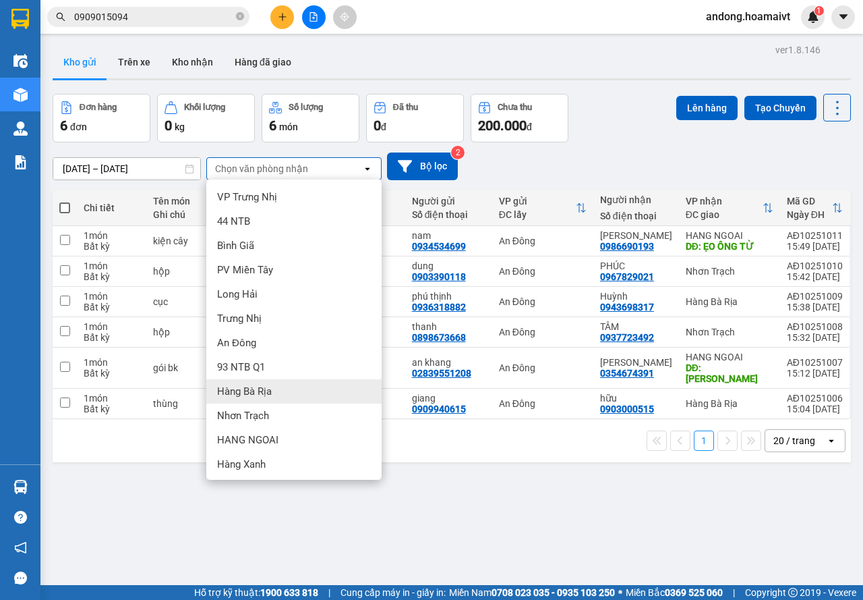
click at [274, 390] on div "Hàng Bà Rịa" at bounding box center [293, 391] width 175 height 24
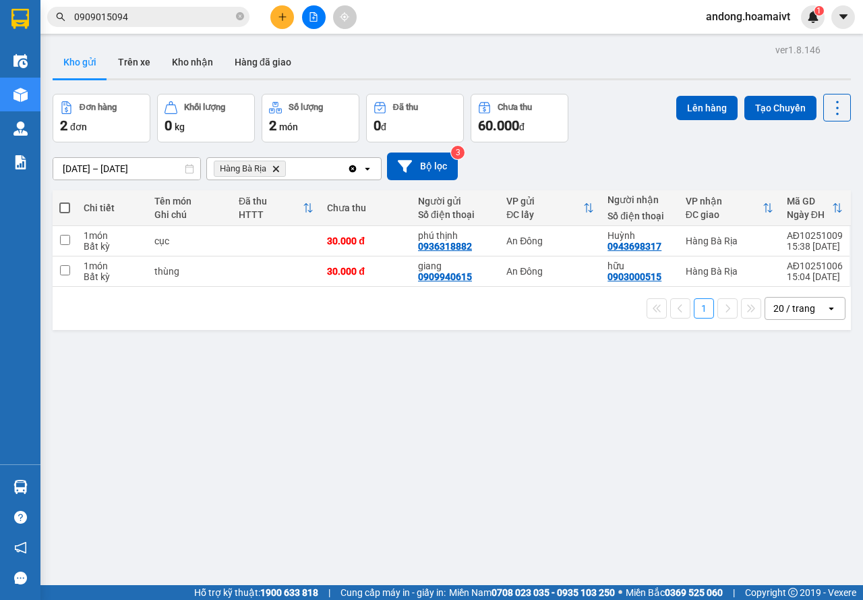
click at [70, 201] on th at bounding box center [65, 208] width 24 height 36
click at [65, 208] on span at bounding box center [64, 207] width 11 height 11
click at [65, 201] on input "checkbox" at bounding box center [65, 201] width 0 height 0
checkbox input "true"
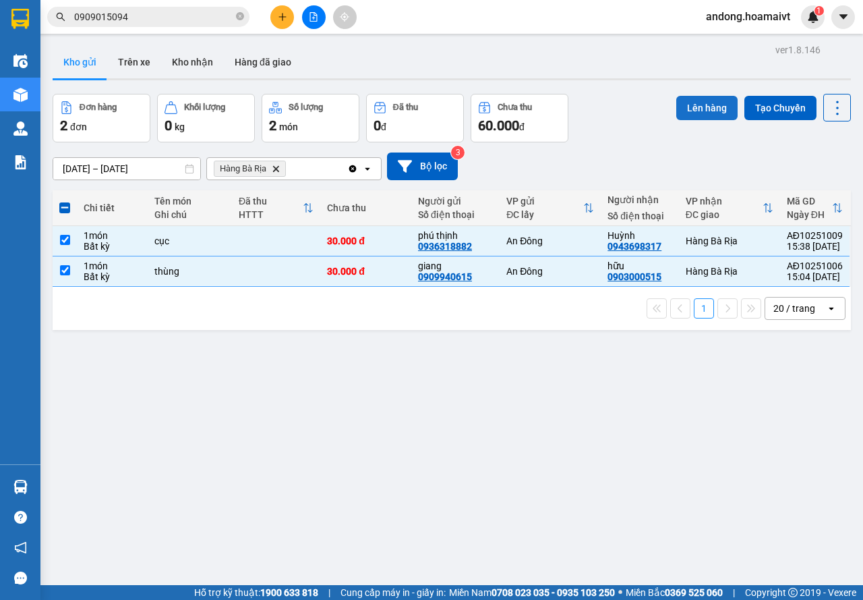
click at [710, 103] on button "Lên hàng" at bounding box center [706, 108] width 61 height 24
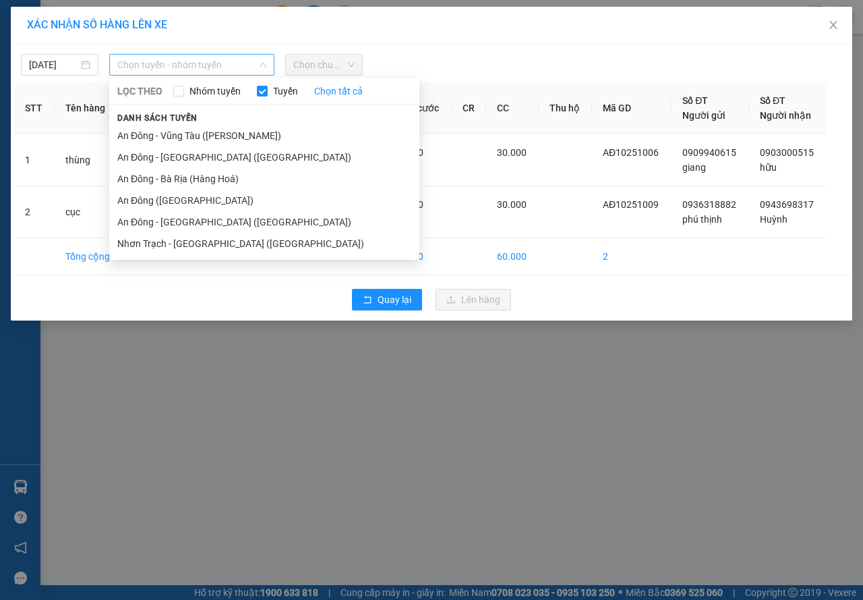
click at [148, 63] on span "Chọn tuyến - nhóm tuyến" at bounding box center [191, 65] width 149 height 20
drag, startPoint x: 166, startPoint y: 179, endPoint x: 295, endPoint y: 113, distance: 145.1
click at [168, 179] on li "An Đông - Bà Rịa (Hàng Hoá)" at bounding box center [264, 179] width 310 height 22
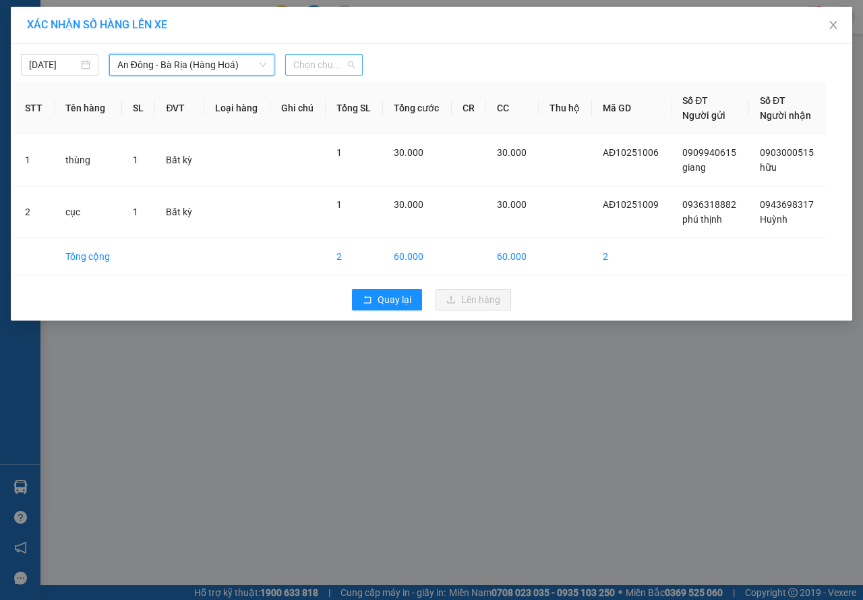
click at [315, 57] on span "Chọn chuyến" at bounding box center [323, 65] width 61 height 20
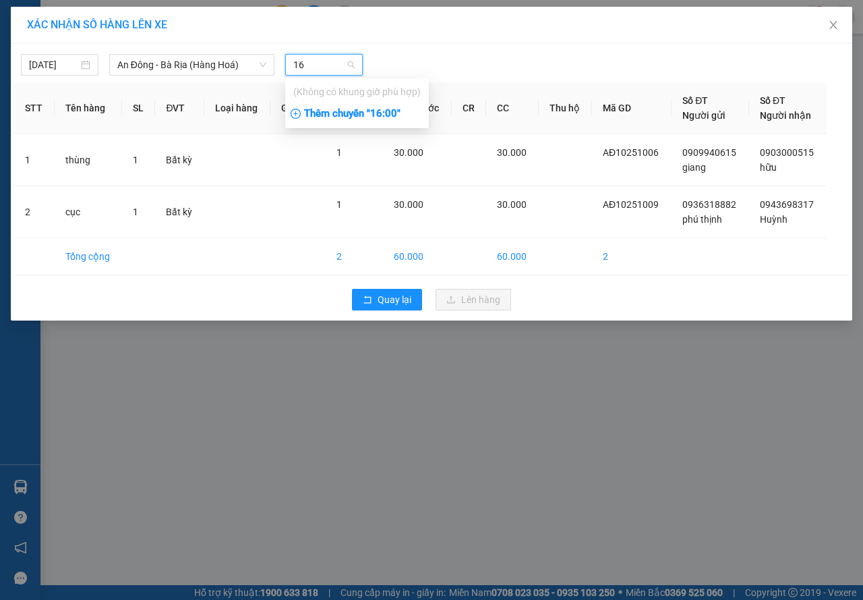
type input "16"
click at [343, 114] on div "Thêm chuyến " 16:00 "" at bounding box center [357, 114] width 144 height 23
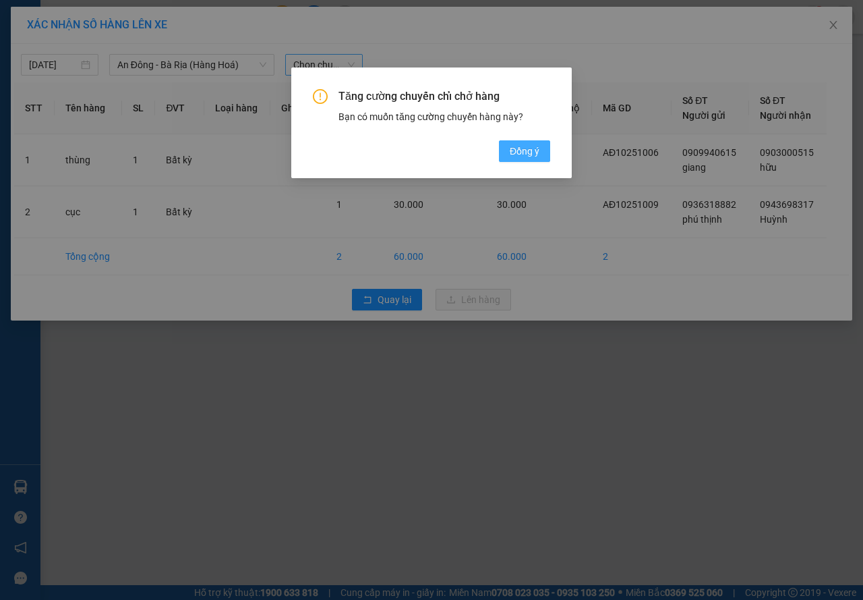
click at [515, 147] on span "Đồng ý" at bounding box center [525, 151] width 30 height 15
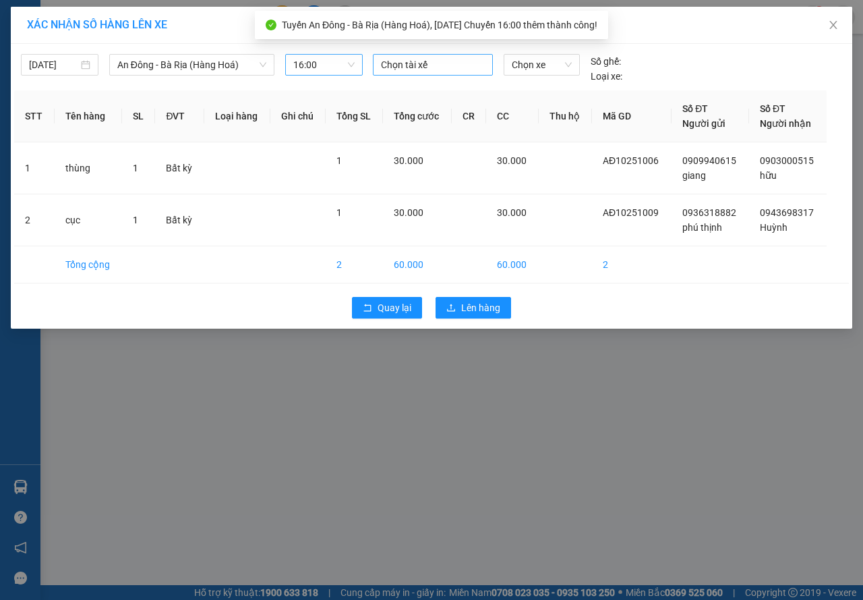
click at [418, 59] on div at bounding box center [432, 65] width 113 height 16
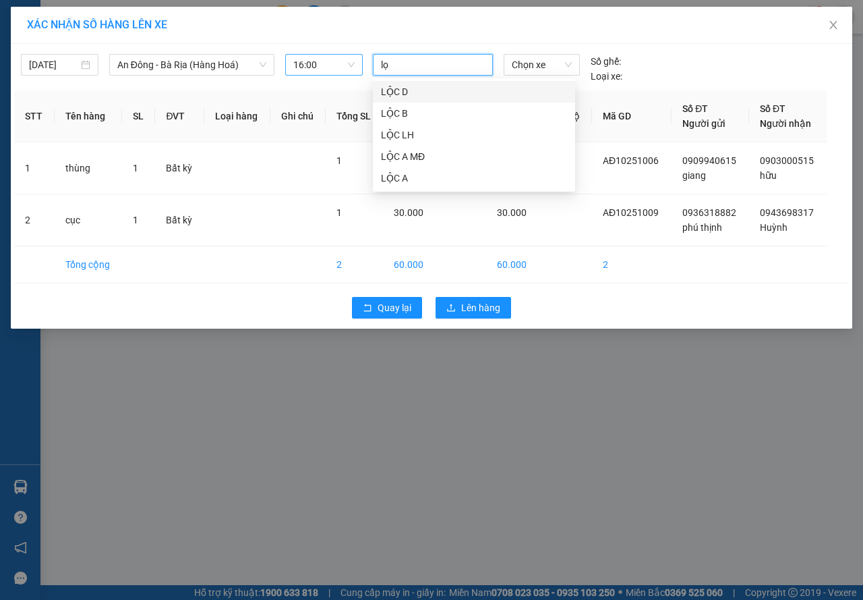
type input "lọc"
click at [426, 87] on div "LỘC D" at bounding box center [474, 91] width 186 height 15
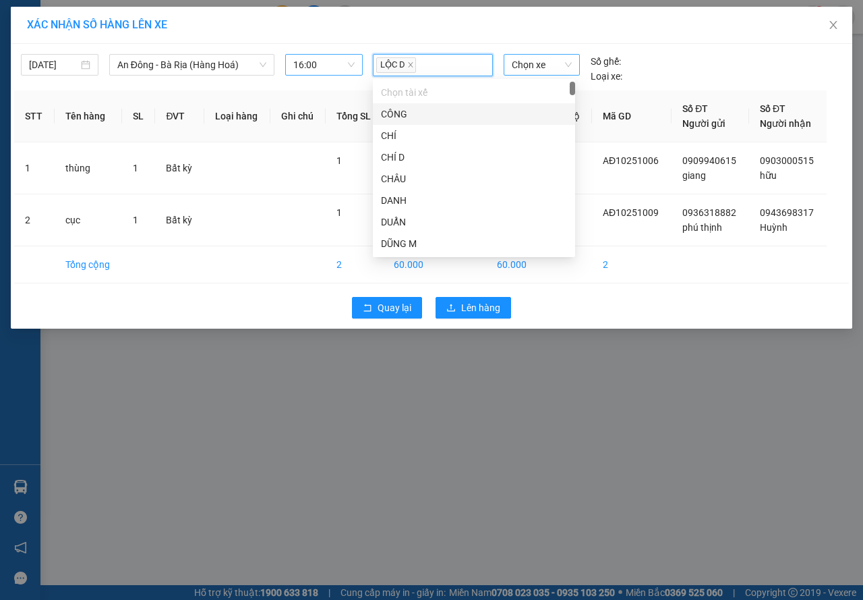
click at [542, 65] on span "Chọn xe" at bounding box center [542, 65] width 60 height 20
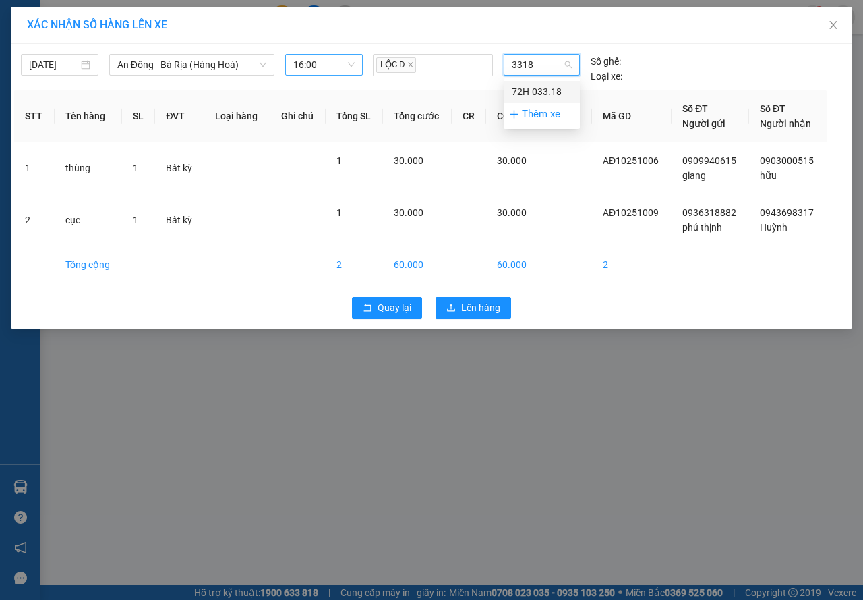
click at [550, 90] on div "72H-033.18" at bounding box center [542, 91] width 60 height 15
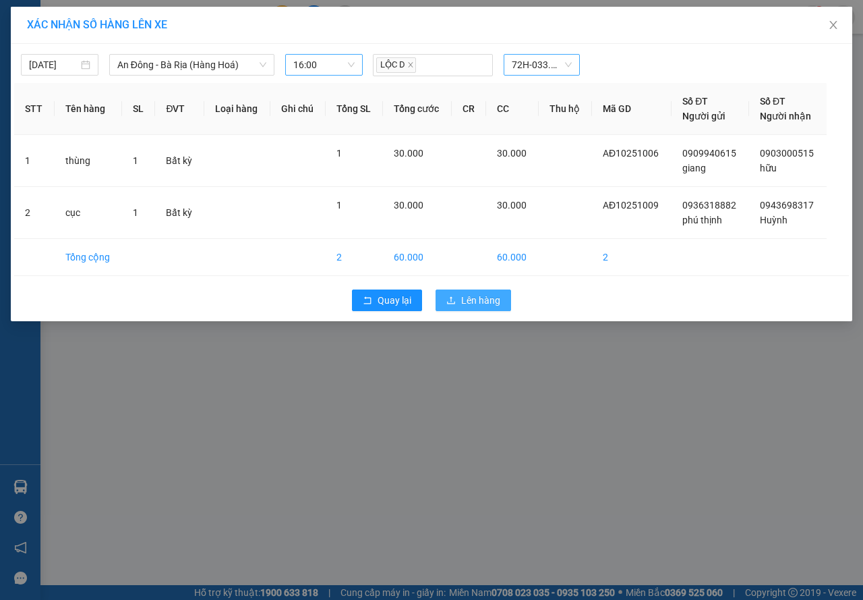
click at [486, 304] on span "Lên hàng" at bounding box center [480, 300] width 39 height 15
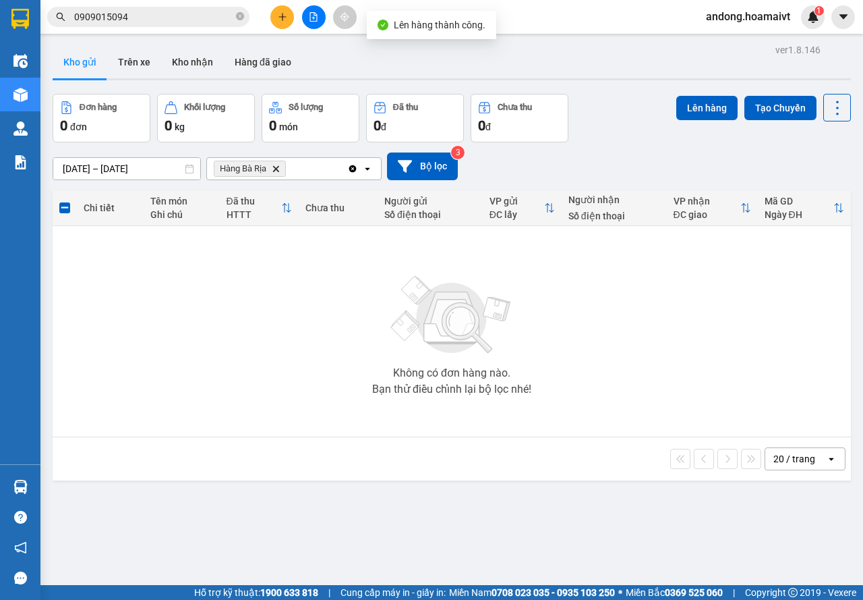
click at [273, 165] on icon "Delete" at bounding box center [276, 169] width 8 height 8
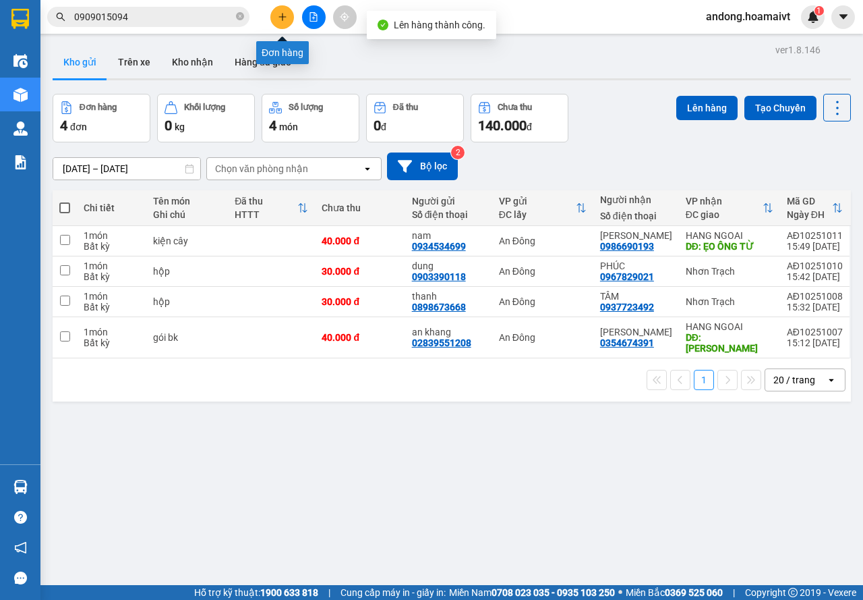
click at [282, 7] on button at bounding box center [282, 17] width 24 height 24
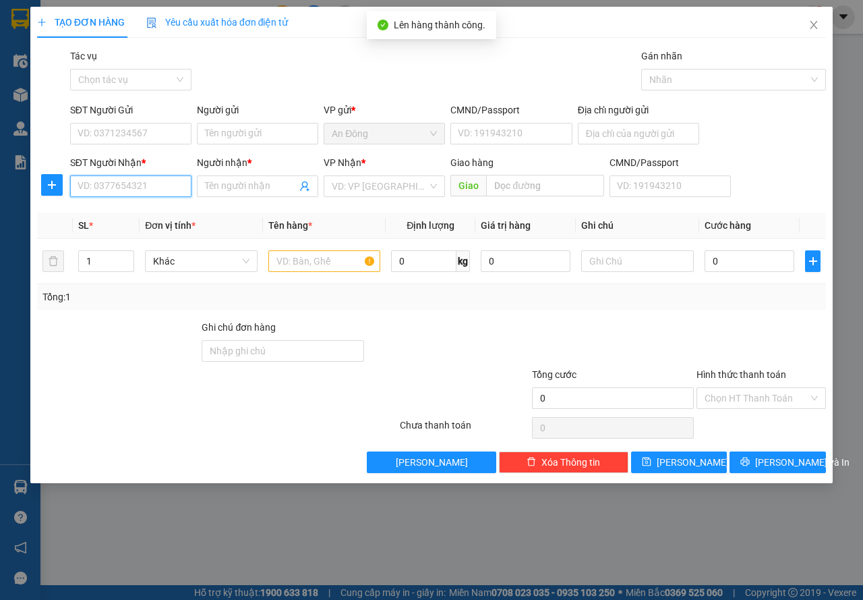
click at [179, 183] on input "SĐT Người Nhận *" at bounding box center [130, 186] width 121 height 22
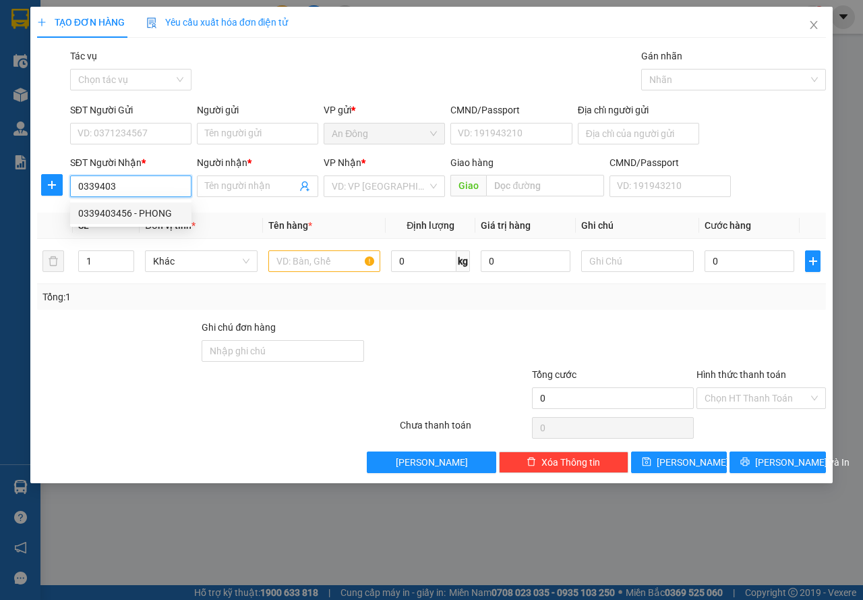
drag, startPoint x: 158, startPoint y: 214, endPoint x: 158, endPoint y: 171, distance: 43.2
click at [158, 209] on div "0339403456 - PHONG" at bounding box center [130, 213] width 105 height 15
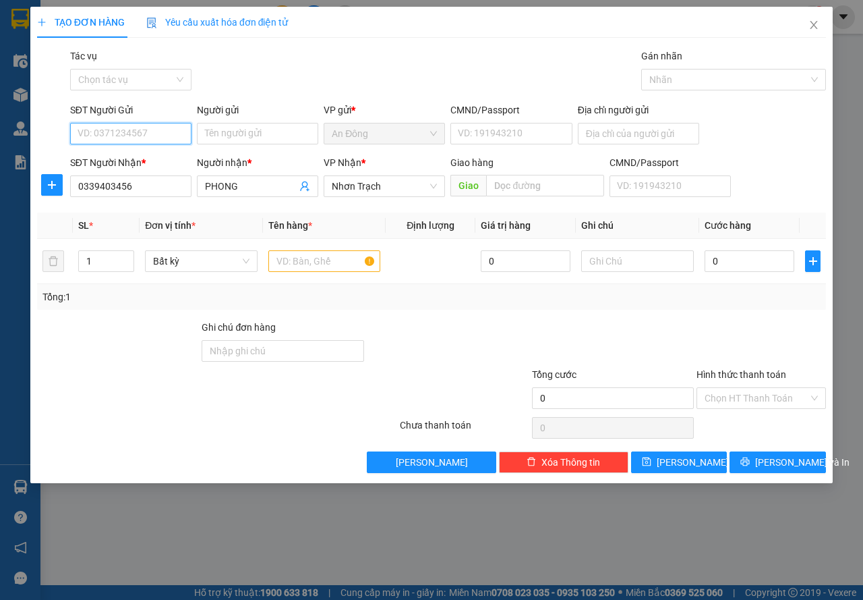
click at [158, 131] on input "SĐT Người Gửi" at bounding box center [130, 134] width 121 height 22
click at [154, 158] on div "0907118277 - [PERSON_NAME]" at bounding box center [144, 160] width 133 height 15
click at [325, 273] on div at bounding box center [324, 261] width 113 height 27
click at [325, 268] on input "text" at bounding box center [324, 261] width 113 height 22
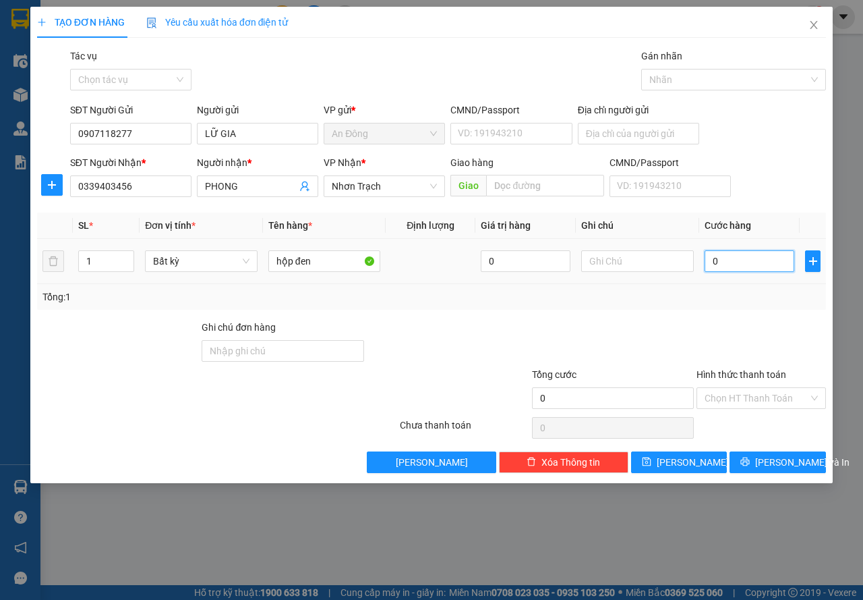
click at [743, 262] on input "0" at bounding box center [750, 261] width 90 height 22
click at [761, 455] on button "[PERSON_NAME] và In" at bounding box center [778, 462] width 96 height 22
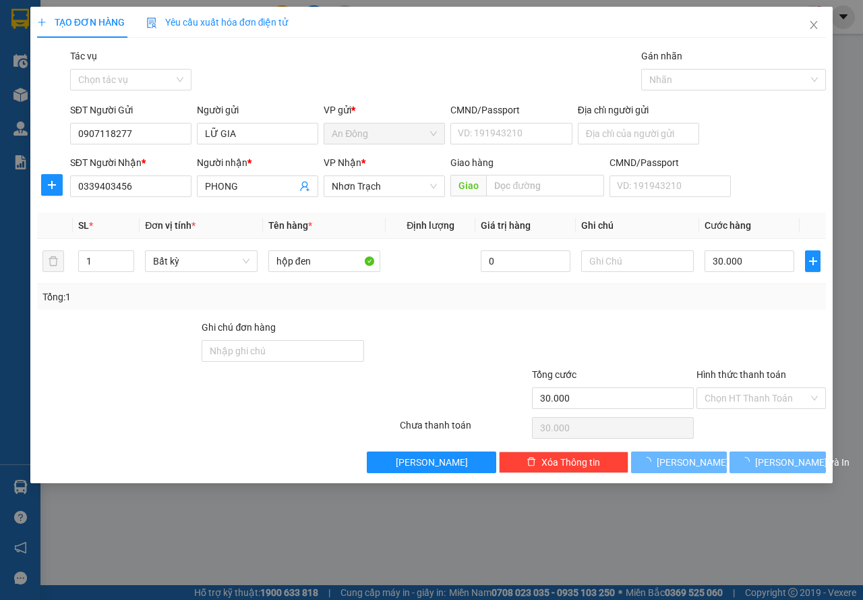
click at [519, 68] on div "Gói vận chuyển * Tiêu chuẩn Tác vụ Chọn tác vụ Gán nhãn Nhãn" at bounding box center [447, 72] width 761 height 47
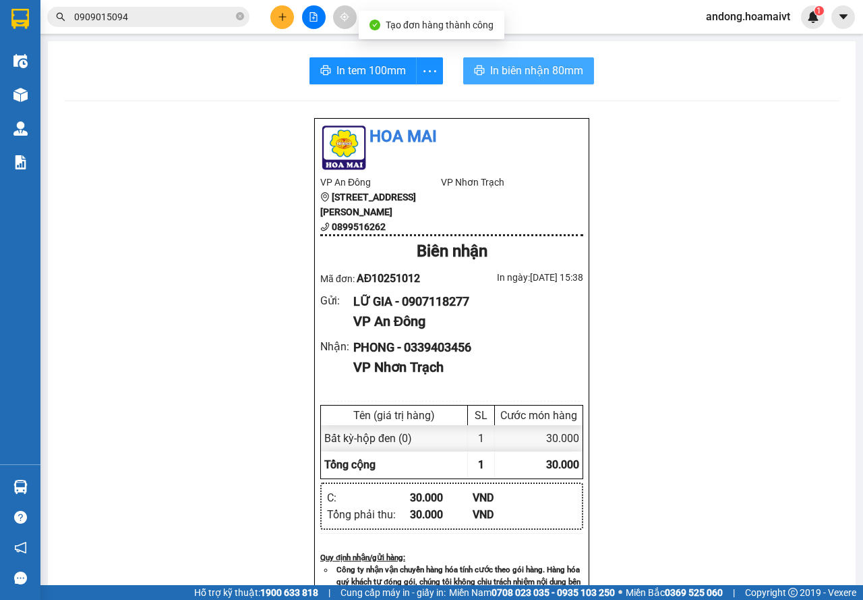
click at [567, 59] on button "In biên nhận 80mm" at bounding box center [528, 70] width 131 height 27
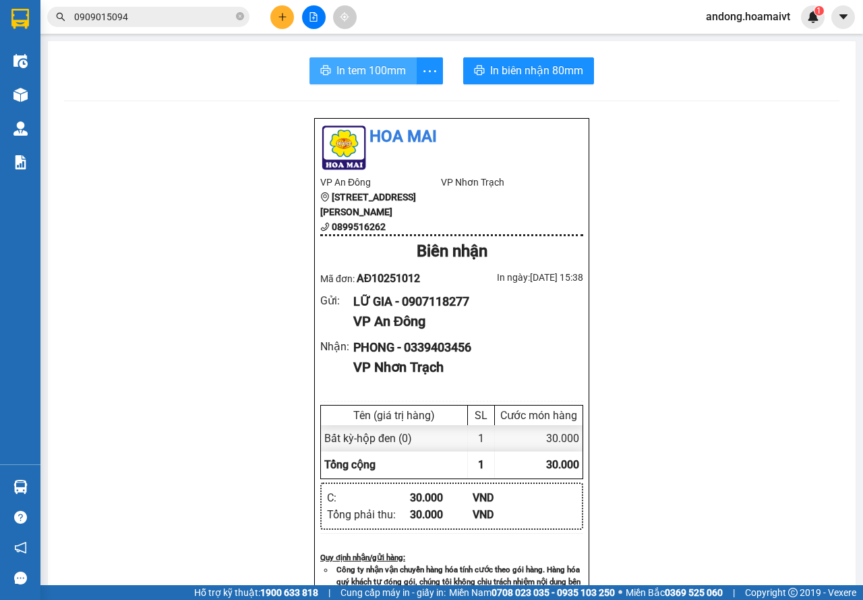
click at [349, 80] on button "In tem 100mm" at bounding box center [363, 70] width 107 height 27
click at [288, 11] on button at bounding box center [282, 17] width 24 height 24
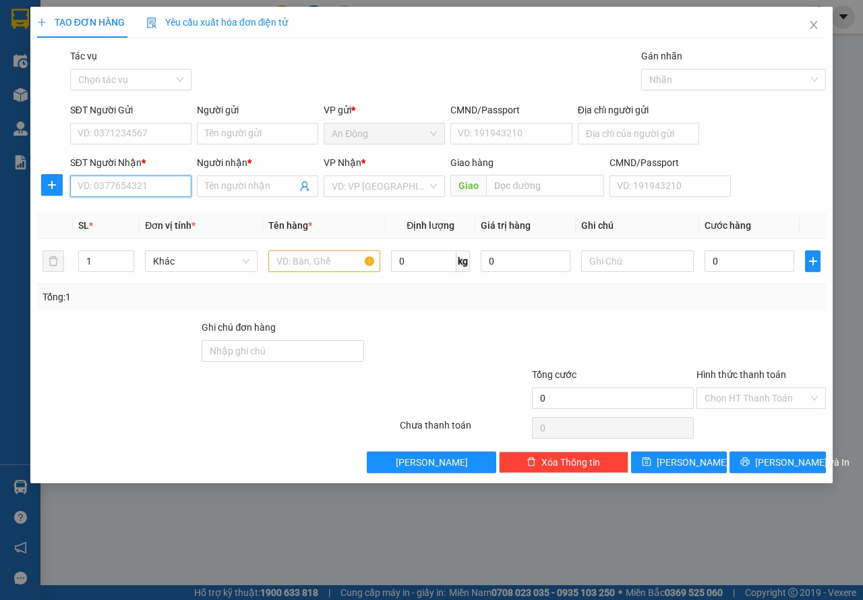
click at [168, 184] on input "SĐT Người Nhận *" at bounding box center [130, 186] width 121 height 22
click at [107, 181] on input "090889390" at bounding box center [130, 186] width 121 height 22
click at [103, 180] on input "090889390" at bounding box center [130, 186] width 121 height 22
drag, startPoint x: 131, startPoint y: 218, endPoint x: 131, endPoint y: 208, distance: 10.1
click at [131, 217] on div "0908889390 - Tuấn" at bounding box center [130, 213] width 105 height 15
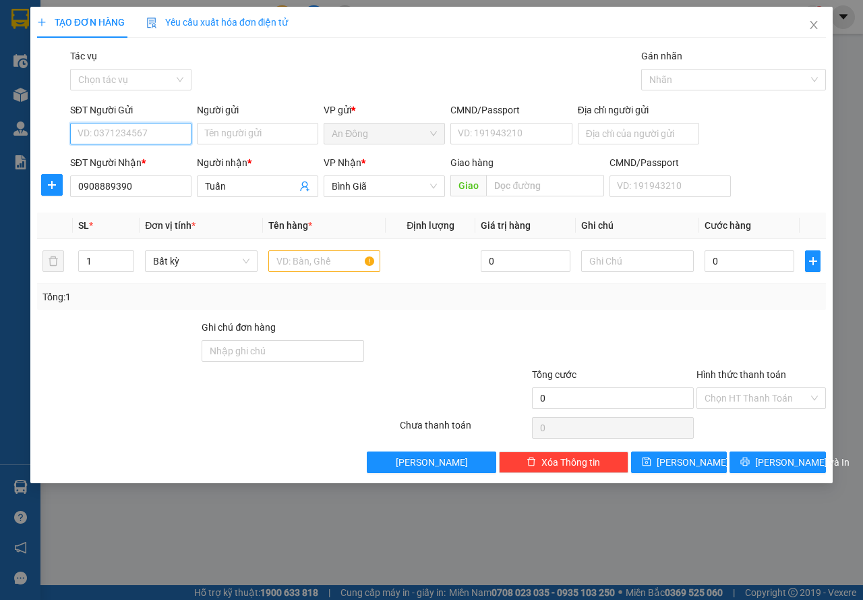
click at [138, 138] on input "SĐT Người Gửi" at bounding box center [130, 134] width 121 height 22
click at [154, 157] on div "0907118277 - [PERSON_NAME]" at bounding box center [144, 160] width 133 height 15
click at [314, 260] on input "text" at bounding box center [324, 261] width 113 height 22
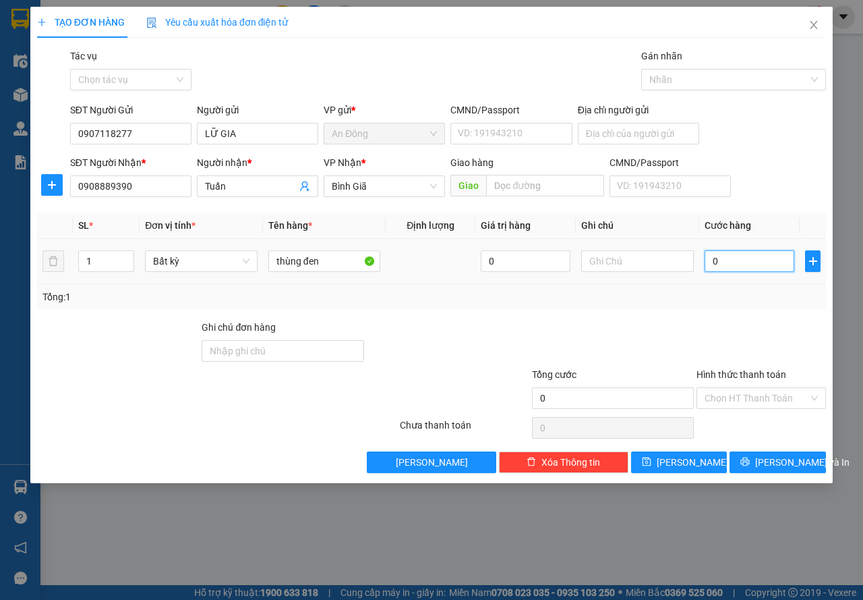
click at [718, 261] on input "0" at bounding box center [750, 261] width 90 height 22
click at [798, 452] on button "[PERSON_NAME] và In" at bounding box center [778, 462] width 96 height 22
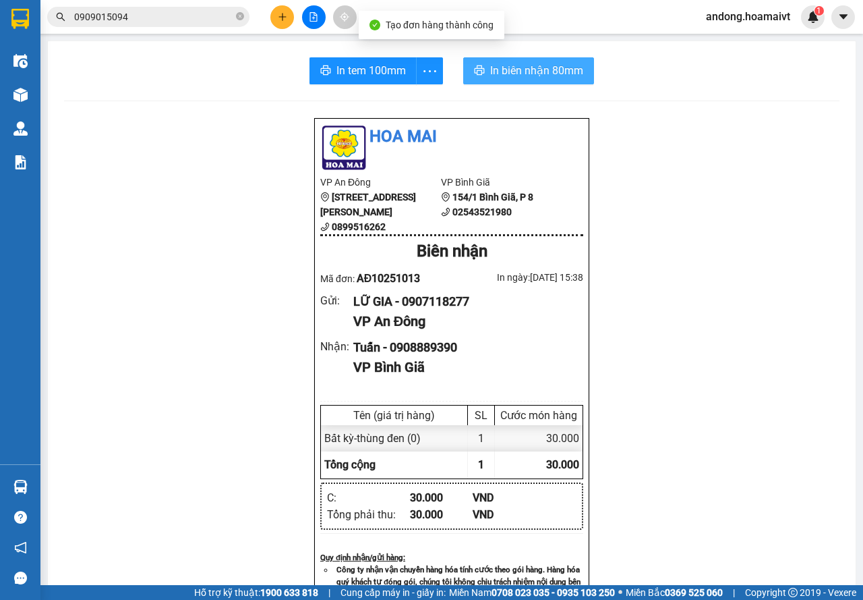
click at [525, 69] on span "In biên nhận 80mm" at bounding box center [536, 70] width 93 height 17
drag, startPoint x: 361, startPoint y: 71, endPoint x: 623, endPoint y: 83, distance: 262.6
click at [392, 72] on span "In tem 100mm" at bounding box center [371, 70] width 69 height 17
click at [279, 16] on icon "plus" at bounding box center [282, 16] width 9 height 9
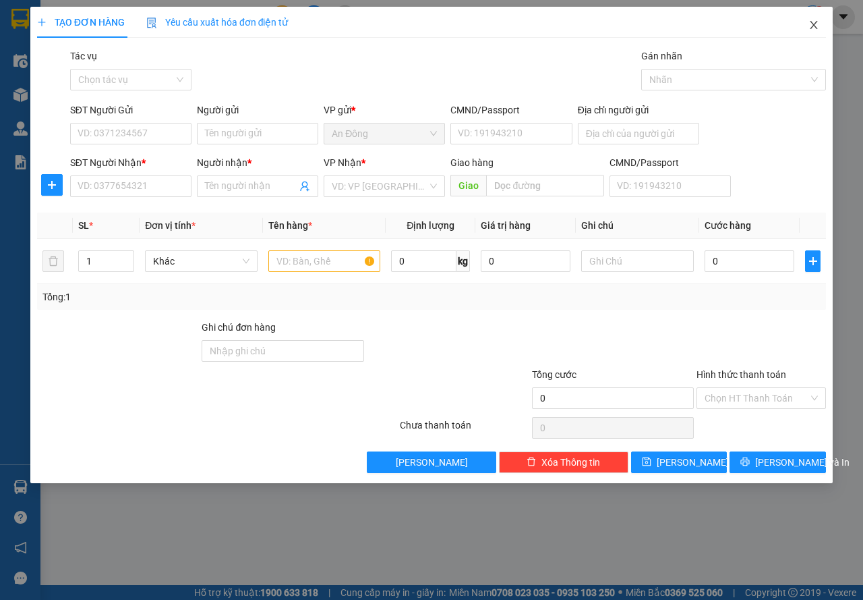
click at [813, 26] on icon "close" at bounding box center [814, 25] width 11 height 11
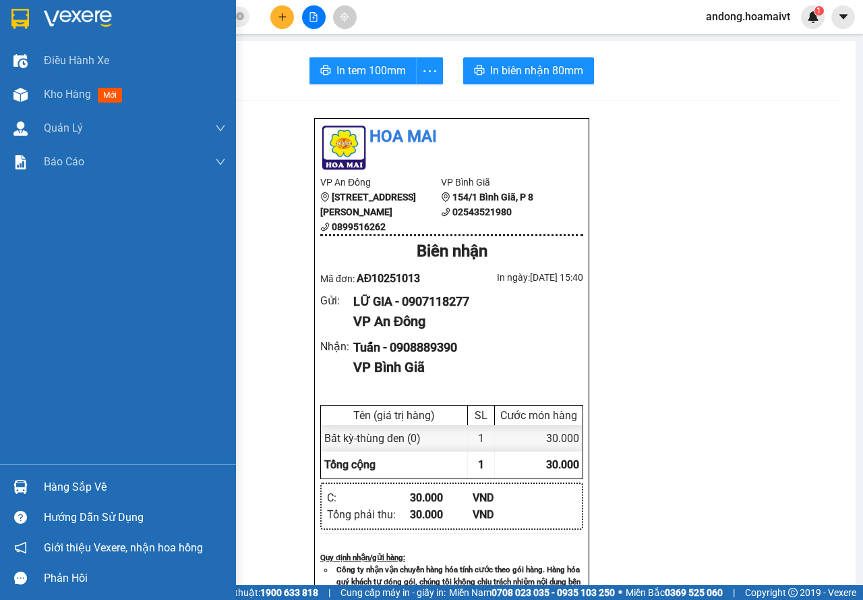
click at [36, 488] on div "Hàng sắp về" at bounding box center [118, 486] width 236 height 30
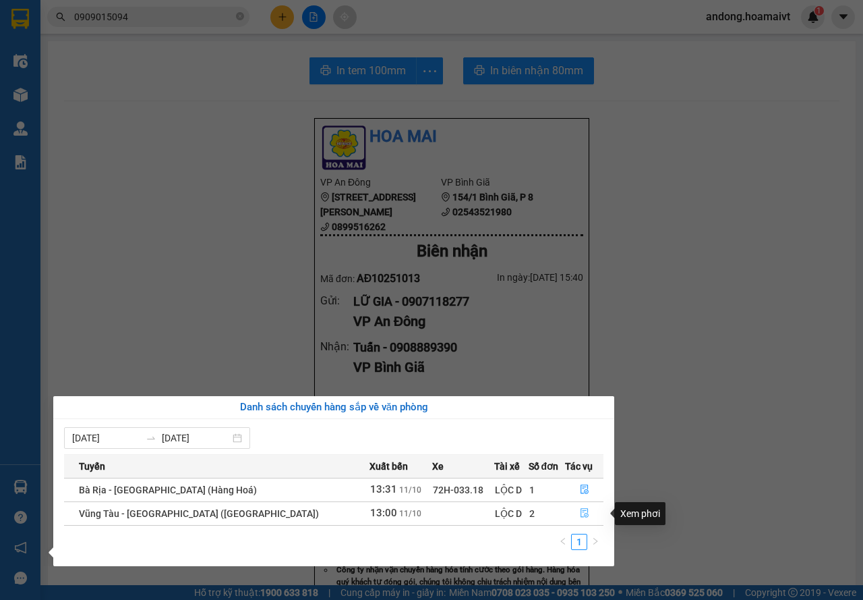
click at [569, 512] on button "button" at bounding box center [584, 513] width 37 height 22
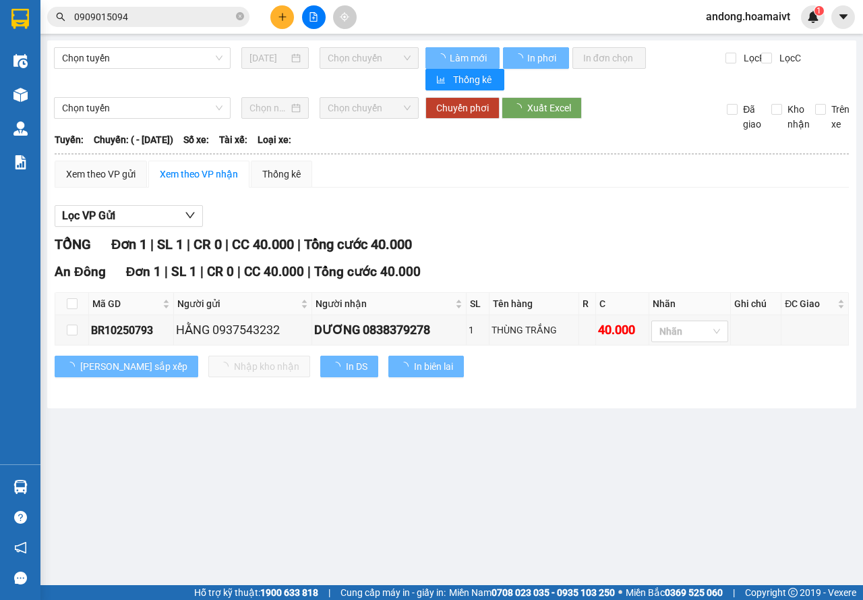
click at [266, 445] on main "Chọn tuyến [DATE] Chọn chuyến Làm mới In phơi In đơn chọn Thống kê Lọc R Lọc C …" at bounding box center [431, 292] width 863 height 585
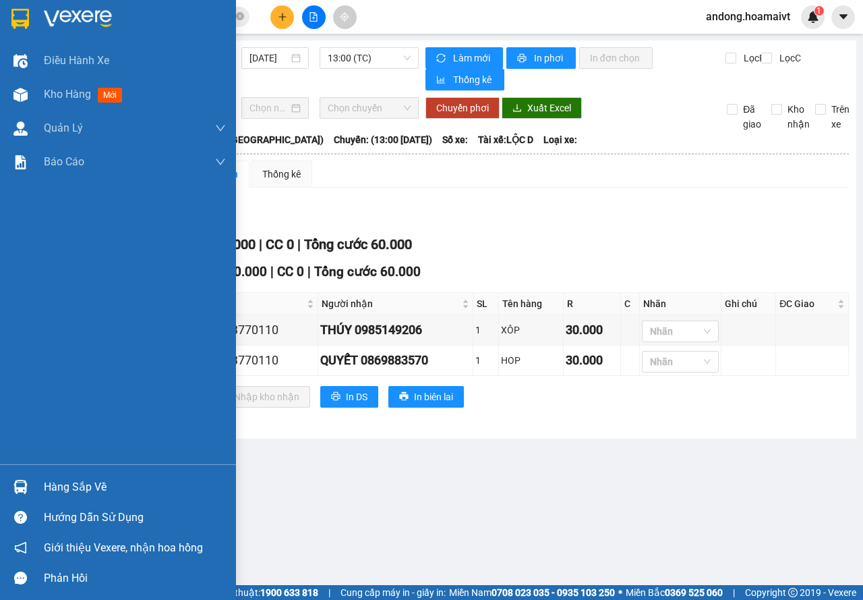
click at [21, 19] on img at bounding box center [20, 19] width 18 height 20
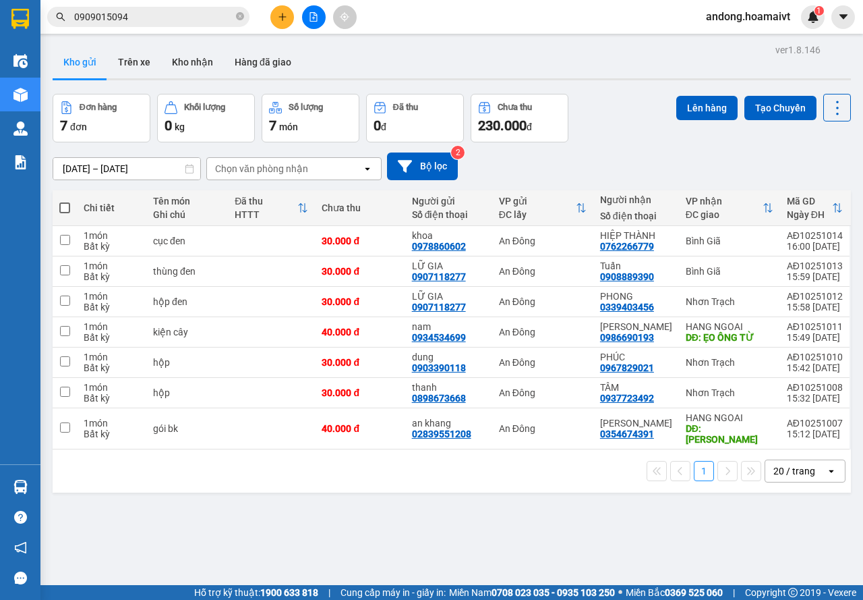
click at [306, 167] on div "Chọn văn phòng nhận" at bounding box center [261, 168] width 93 height 13
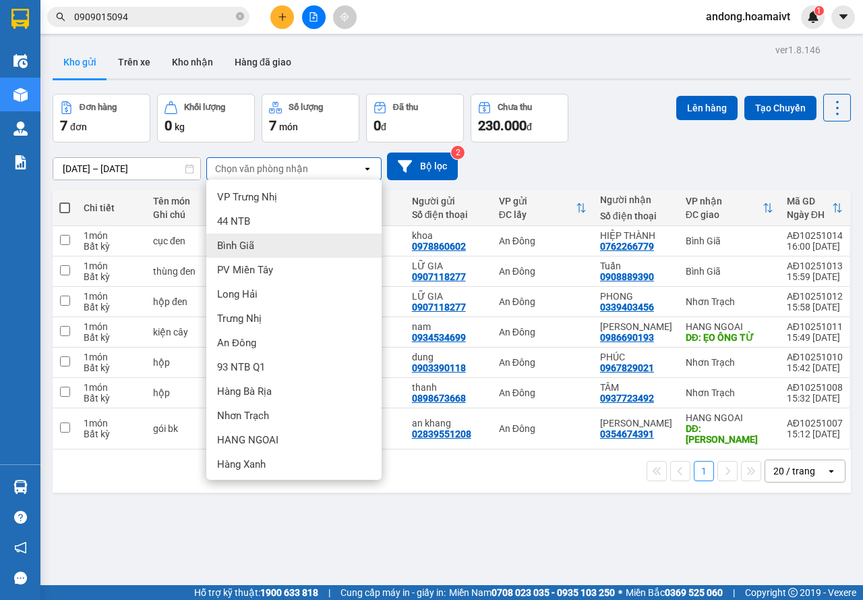
click at [296, 241] on div "Bình Giã" at bounding box center [293, 245] width 175 height 24
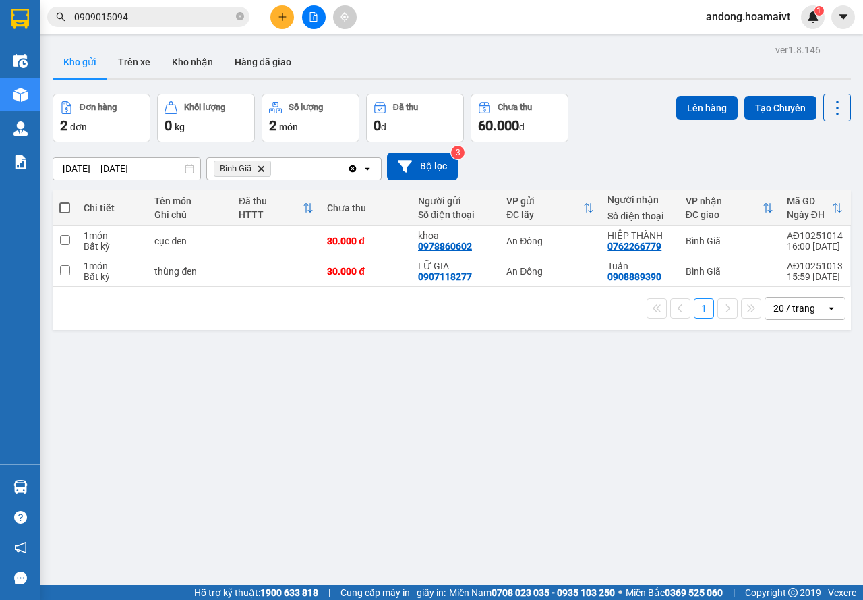
click at [262, 171] on icon "Delete" at bounding box center [261, 169] width 8 height 8
click at [262, 171] on div "Chọn văn phòng nhận" at bounding box center [261, 168] width 93 height 13
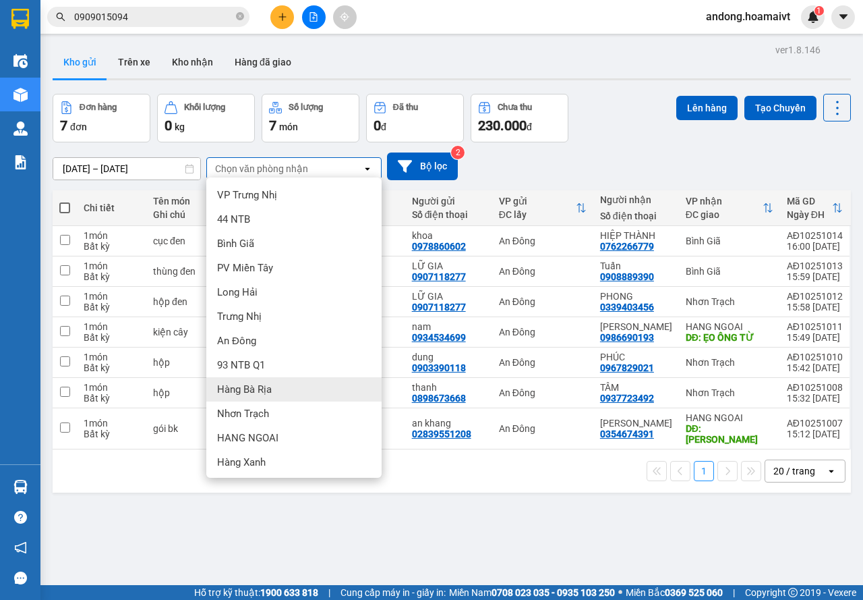
click at [283, 385] on div "Hàng Bà Rịa" at bounding box center [293, 389] width 175 height 24
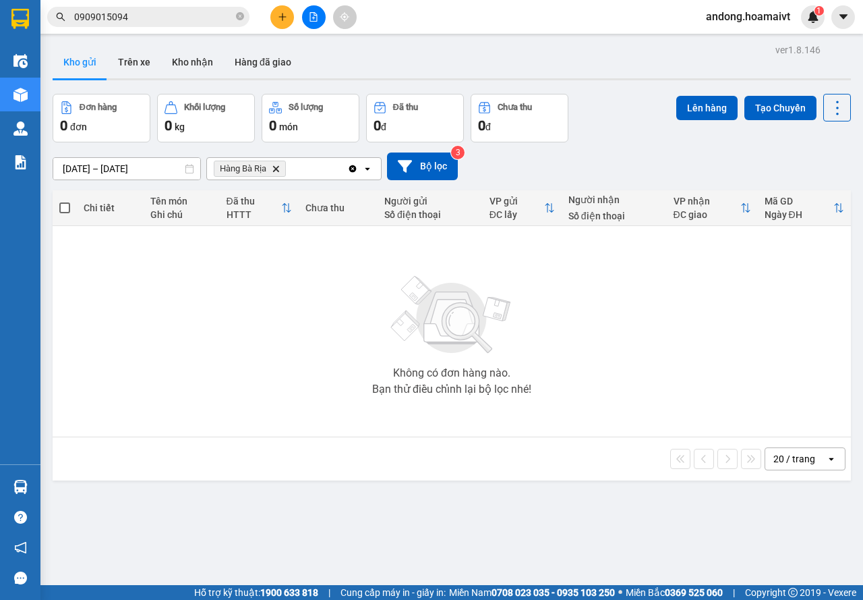
click at [279, 165] on icon "Delete" at bounding box center [276, 169] width 8 height 8
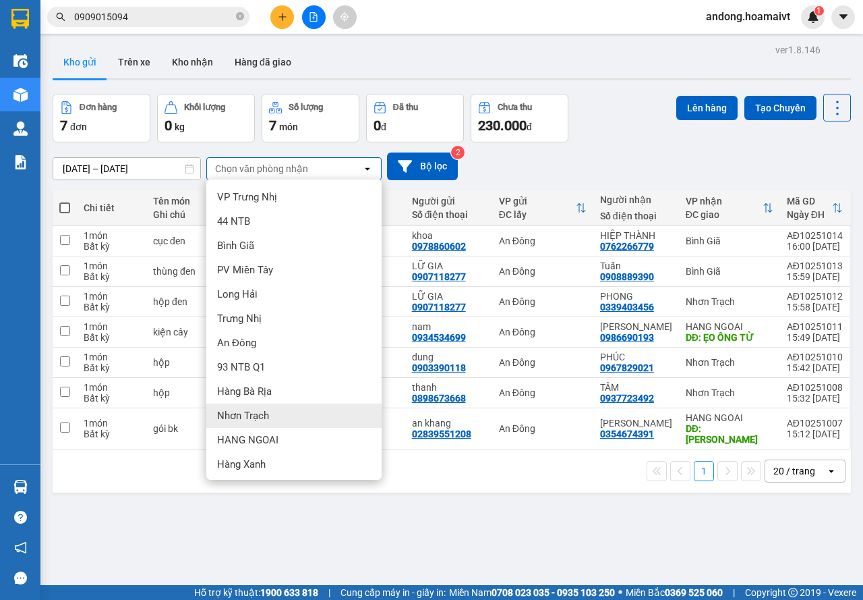
click at [264, 415] on span "Nhơn Trạch" at bounding box center [243, 415] width 52 height 13
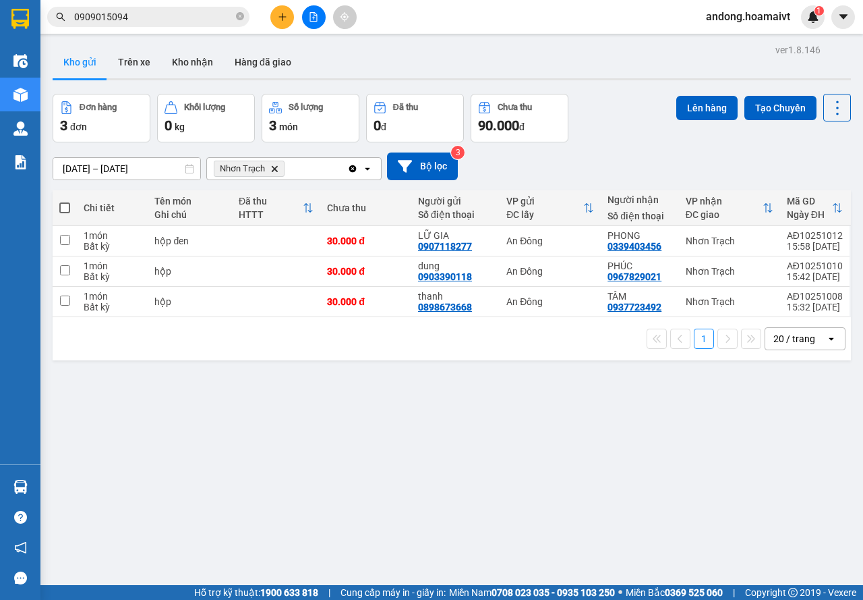
click at [65, 205] on span at bounding box center [64, 207] width 11 height 11
click at [65, 201] on input "checkbox" at bounding box center [65, 201] width 0 height 0
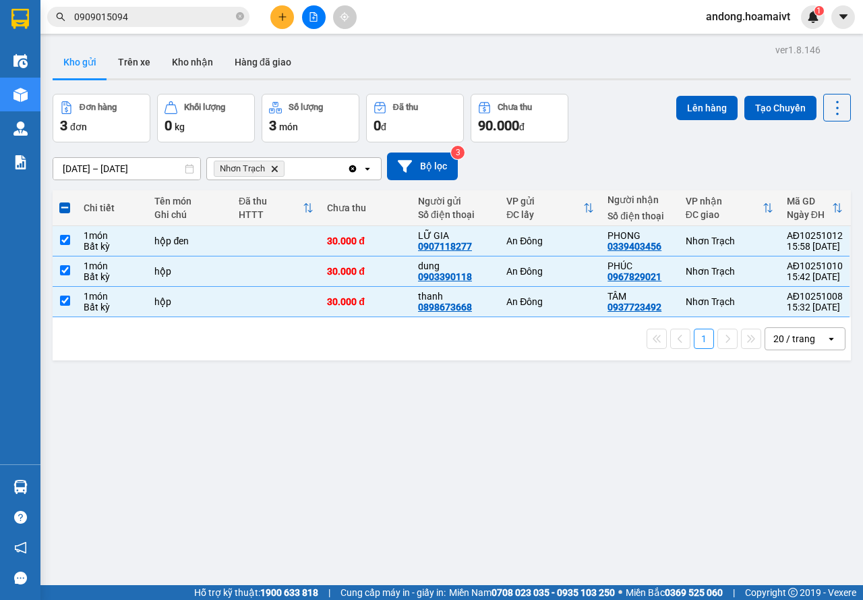
drag, startPoint x: 699, startPoint y: 105, endPoint x: 575, endPoint y: 231, distance: 177.4
click at [673, 165] on div "ver 1.8.146 Kho gửi Trên xe Kho nhận Hàng đã giao Đơn hàng 3 đơn Khối lượng 0 k…" at bounding box center [451, 340] width 809 height 600
click at [453, 245] on div "0907118277" at bounding box center [445, 246] width 54 height 11
click at [304, 243] on td at bounding box center [276, 241] width 88 height 30
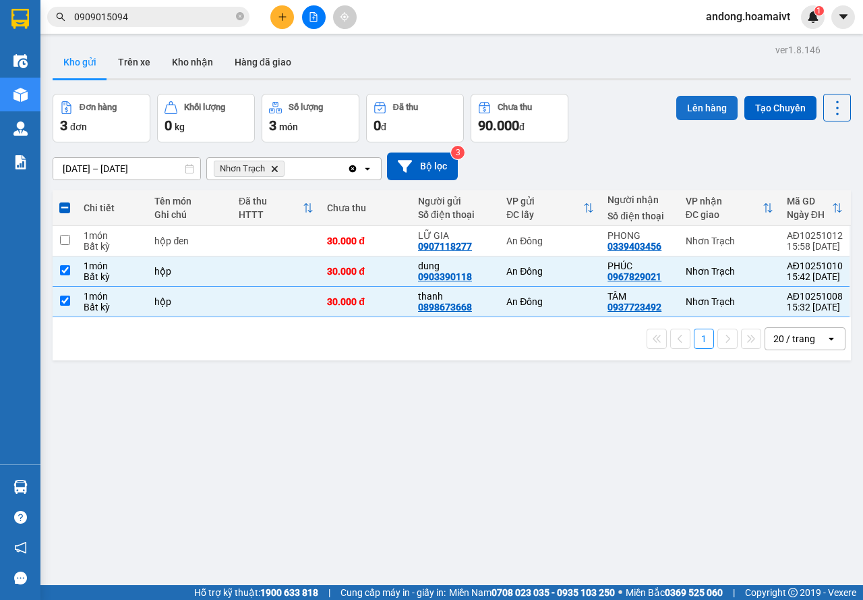
click at [694, 96] on button "Lên hàng" at bounding box center [706, 108] width 61 height 24
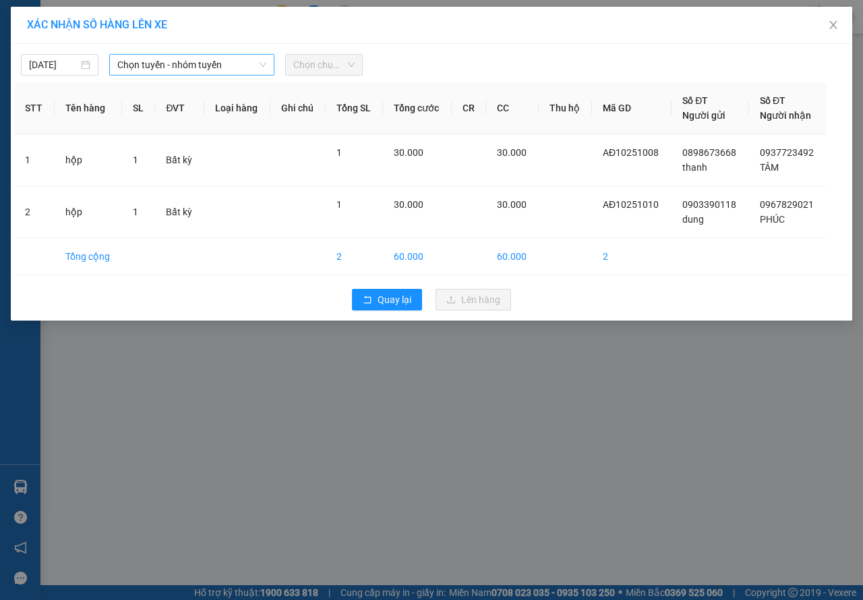
click at [221, 67] on span "Chọn tuyến - nhóm tuyến" at bounding box center [191, 65] width 149 height 20
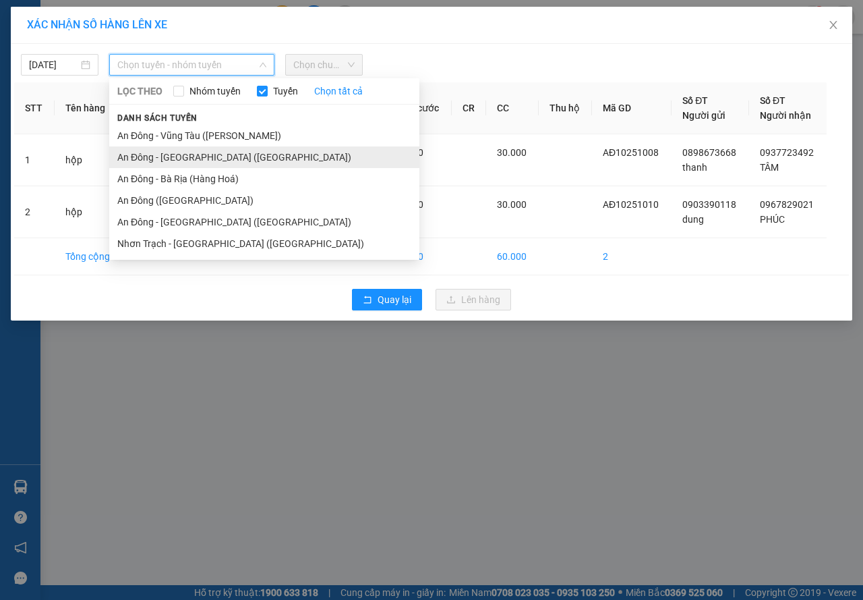
click at [196, 156] on li "An Đông - [GEOGRAPHIC_DATA] ([GEOGRAPHIC_DATA])" at bounding box center [264, 157] width 310 height 22
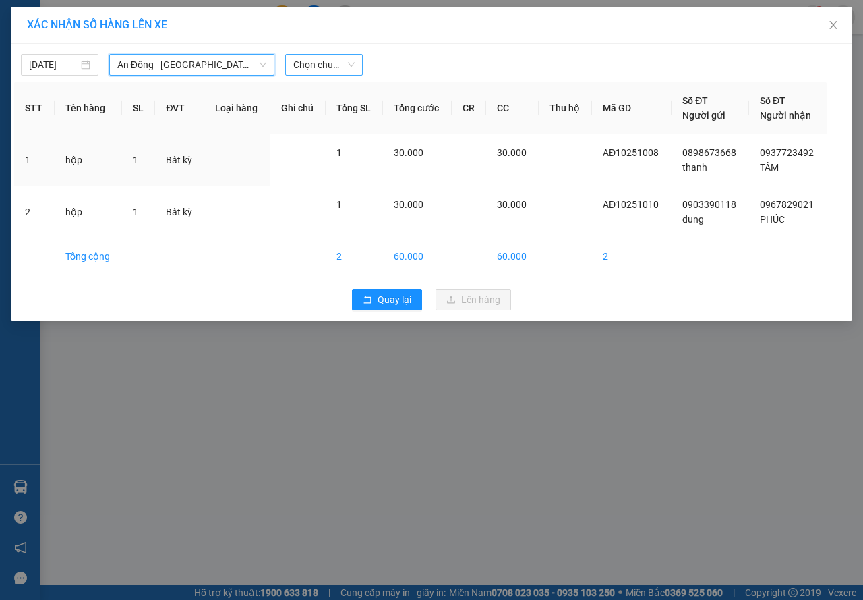
click at [312, 67] on span "Chọn chuyến" at bounding box center [323, 65] width 61 height 20
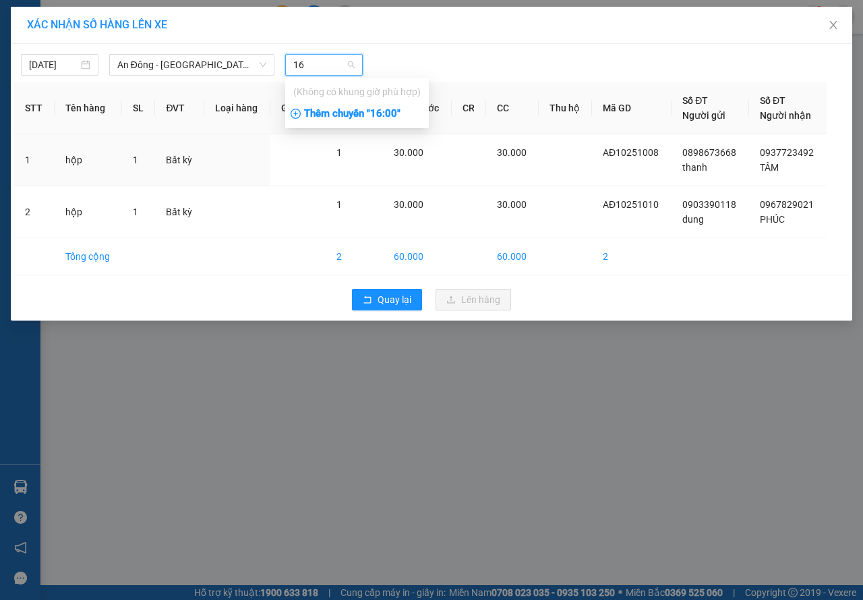
click at [353, 111] on div "Thêm chuyến " 16:00 "" at bounding box center [357, 114] width 144 height 23
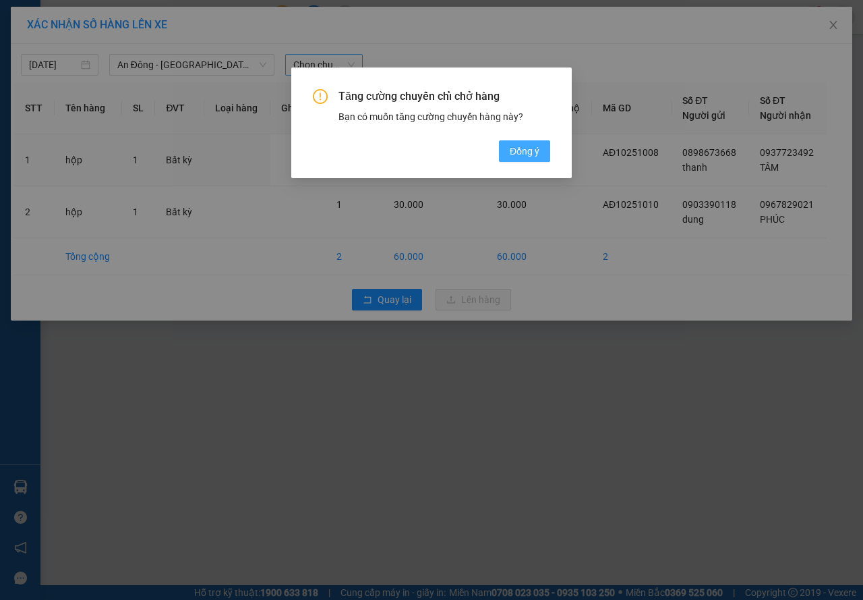
click at [527, 146] on span "Đồng ý" at bounding box center [525, 151] width 30 height 15
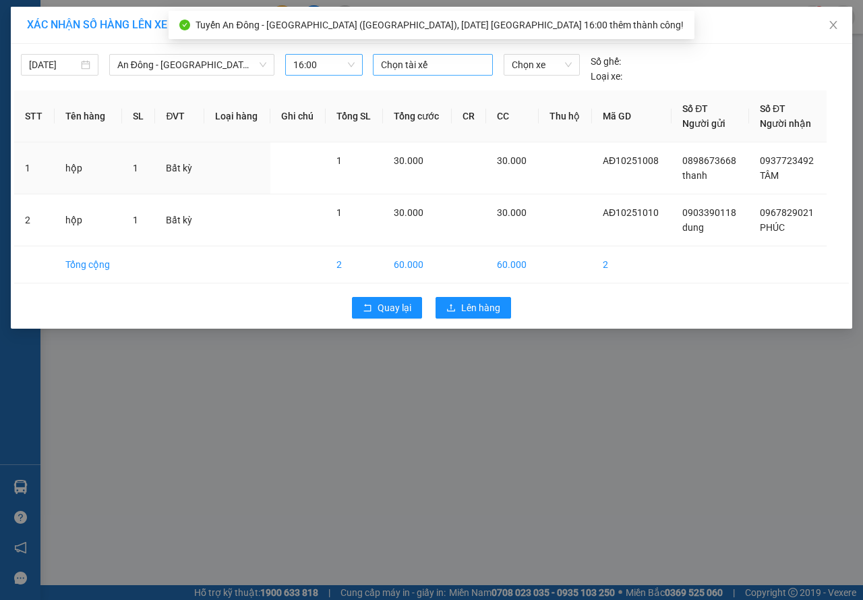
click at [437, 65] on div at bounding box center [432, 65] width 113 height 16
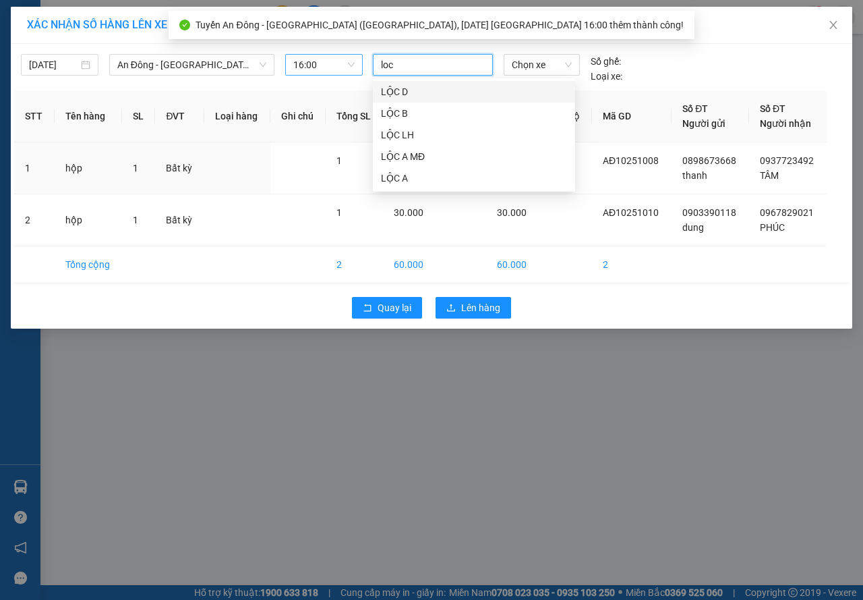
click at [434, 92] on div "LỘC D" at bounding box center [474, 91] width 186 height 15
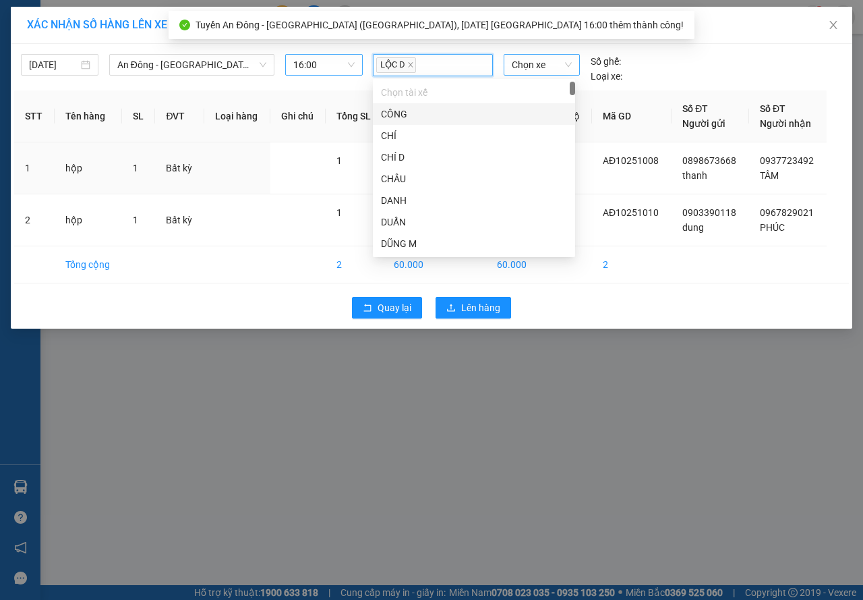
click at [539, 73] on span "Chọn xe" at bounding box center [542, 65] width 60 height 20
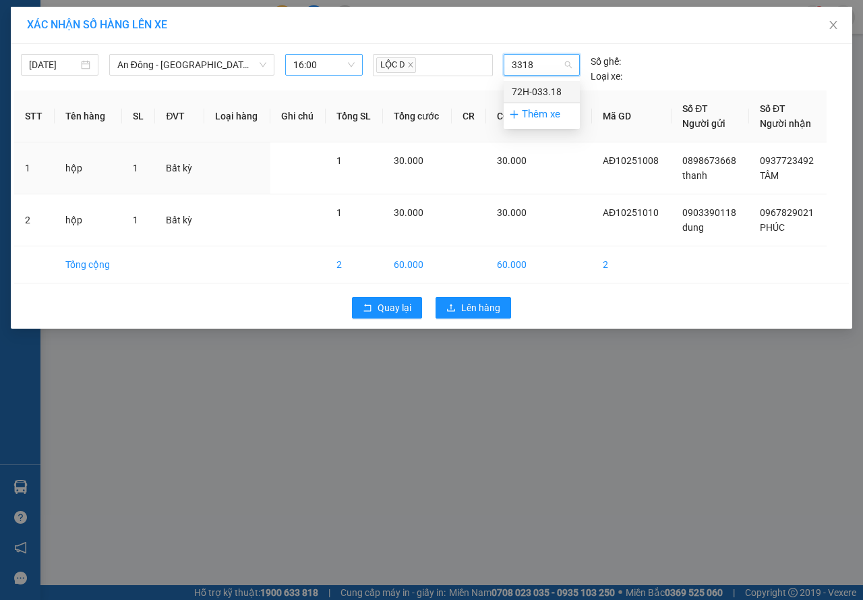
click at [544, 84] on div "72H-033.18" at bounding box center [542, 91] width 60 height 15
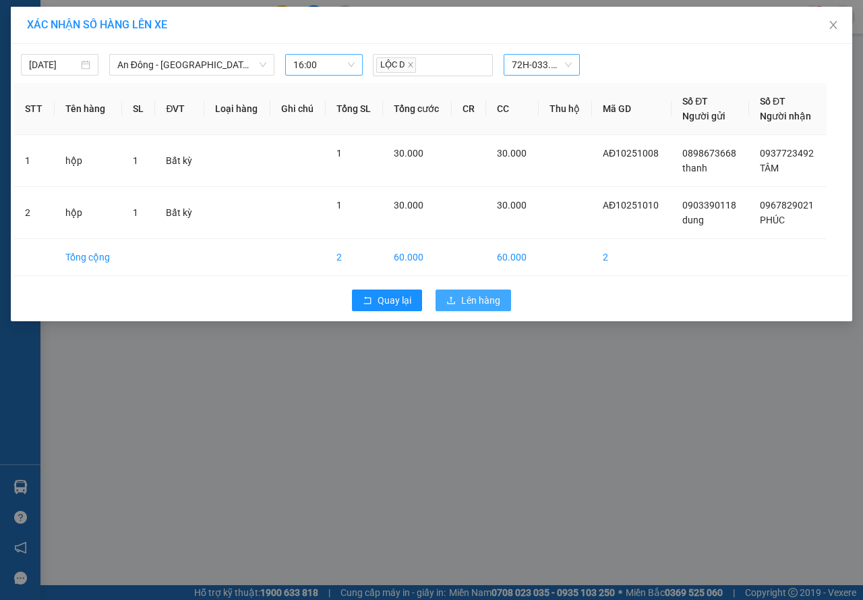
click at [489, 304] on span "Lên hàng" at bounding box center [480, 300] width 39 height 15
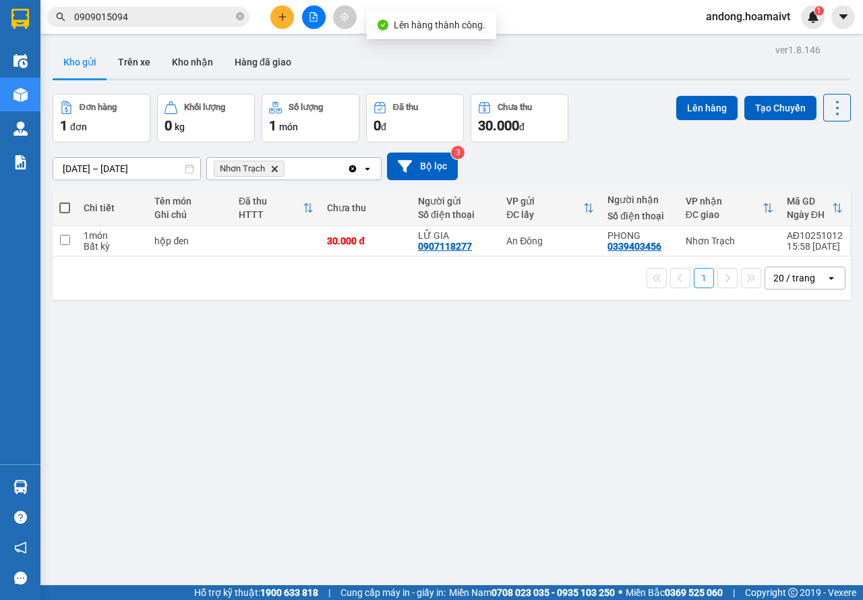
click at [276, 169] on icon "Delete" at bounding box center [274, 169] width 8 height 8
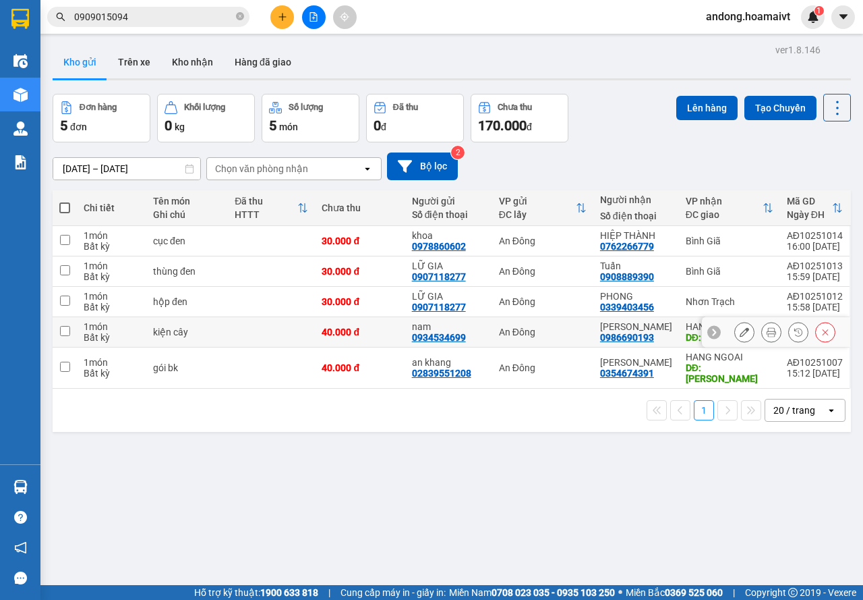
click at [269, 334] on td at bounding box center [271, 332] width 87 height 30
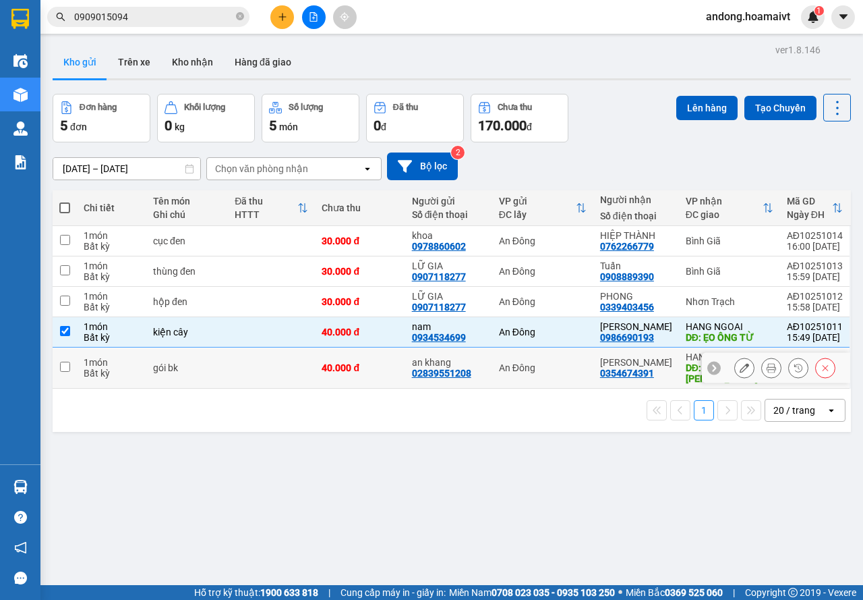
click at [291, 354] on td at bounding box center [271, 367] width 87 height 41
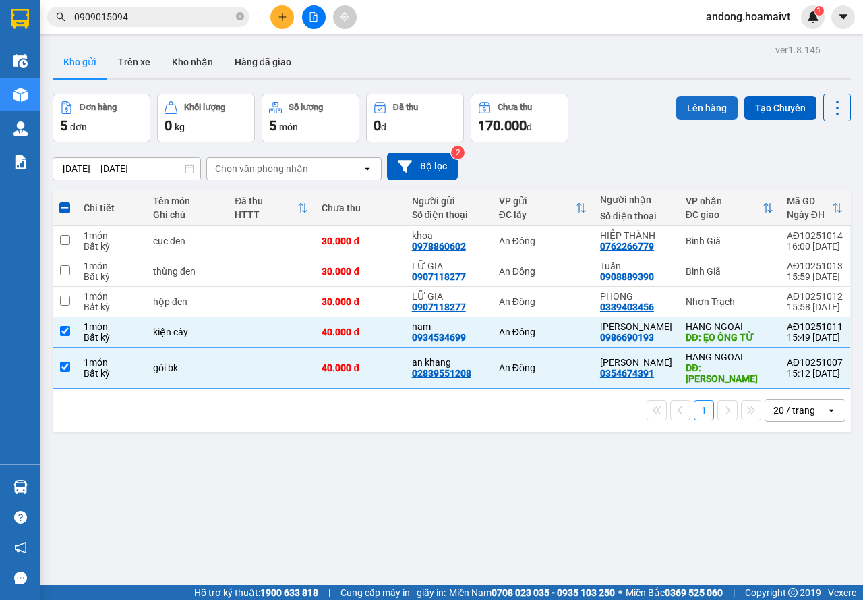
click at [695, 109] on button "Lên hàng" at bounding box center [706, 108] width 61 height 24
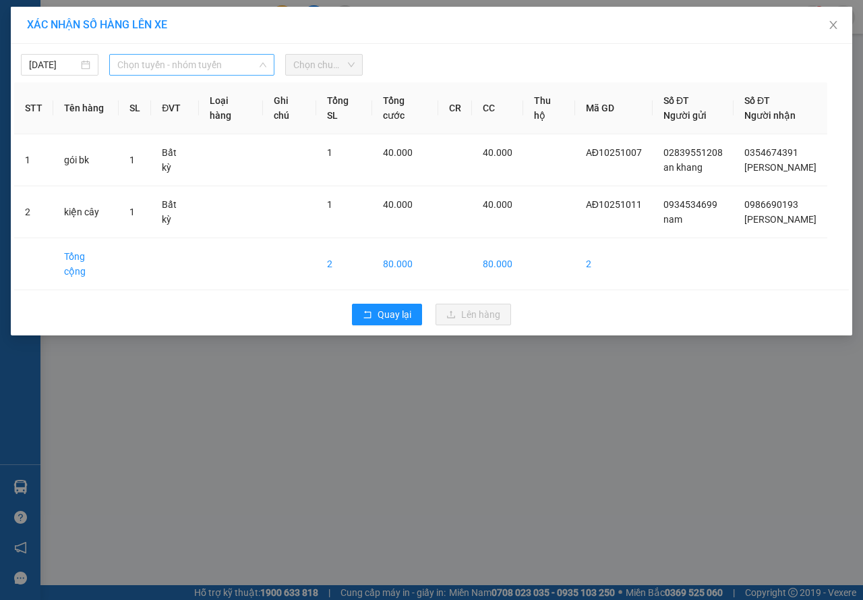
click at [201, 62] on span "Chọn tuyến - nhóm tuyến" at bounding box center [191, 65] width 149 height 20
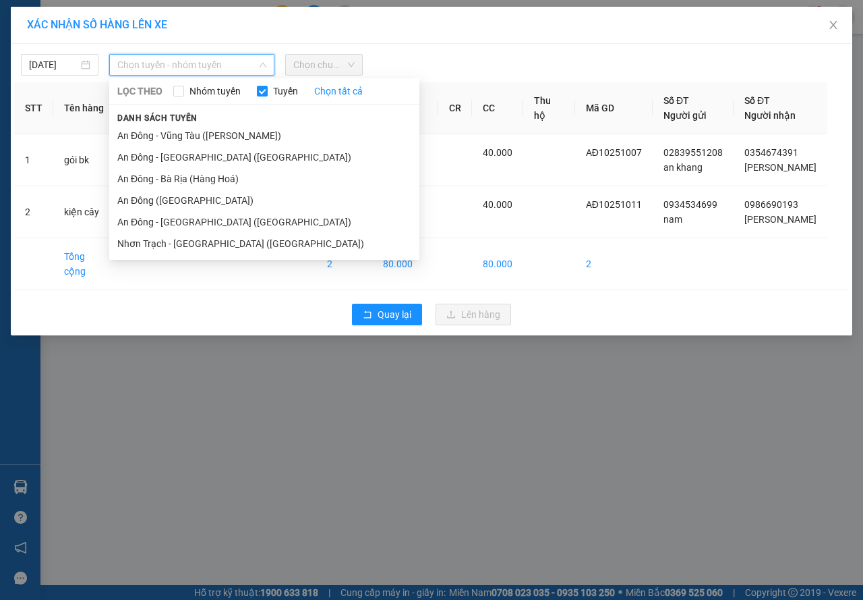
drag, startPoint x: 187, startPoint y: 197, endPoint x: 304, endPoint y: 114, distance: 143.7
click at [187, 197] on li "An Đông ([GEOGRAPHIC_DATA])" at bounding box center [264, 201] width 310 height 22
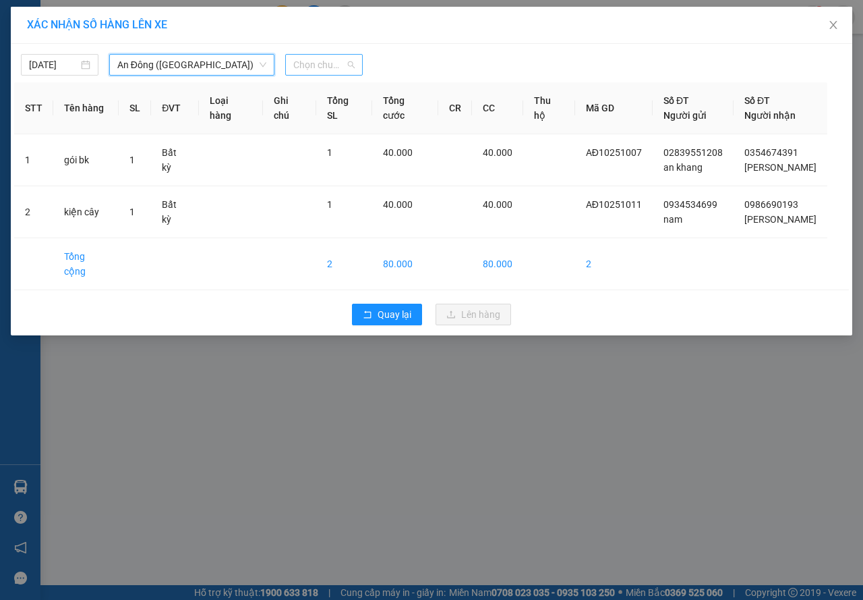
click at [331, 65] on span "Chọn chuyến" at bounding box center [323, 65] width 61 height 20
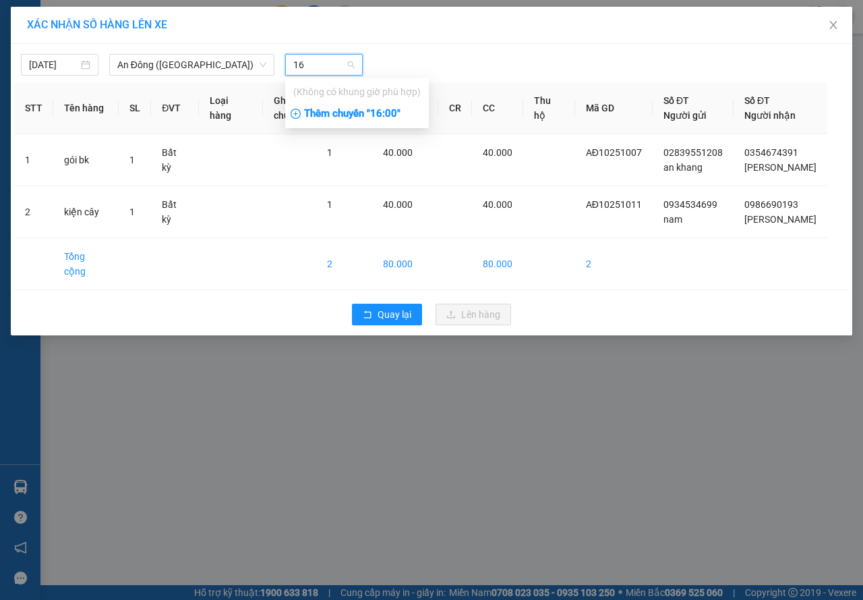
click at [332, 109] on div "Thêm chuyến " 16:00 "" at bounding box center [357, 114] width 144 height 23
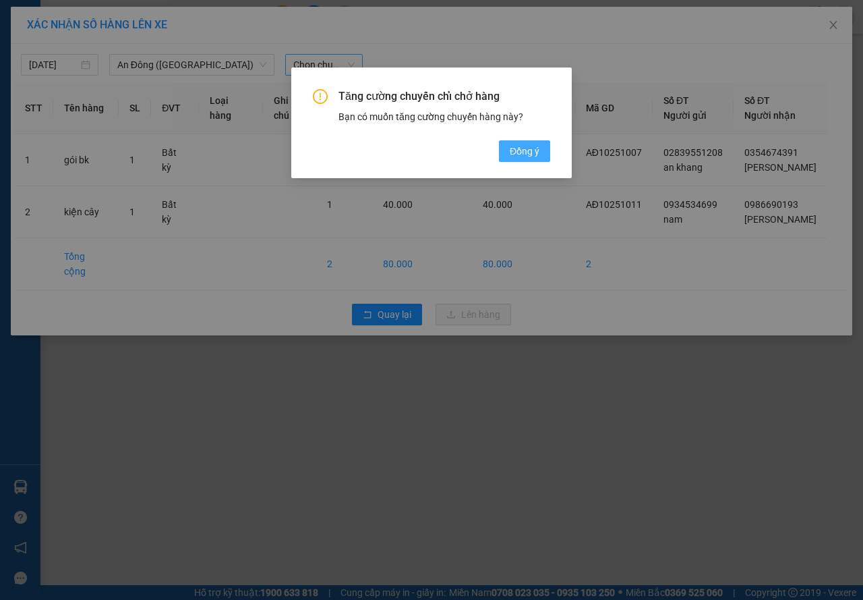
click at [511, 148] on span "Đồng ý" at bounding box center [525, 151] width 30 height 15
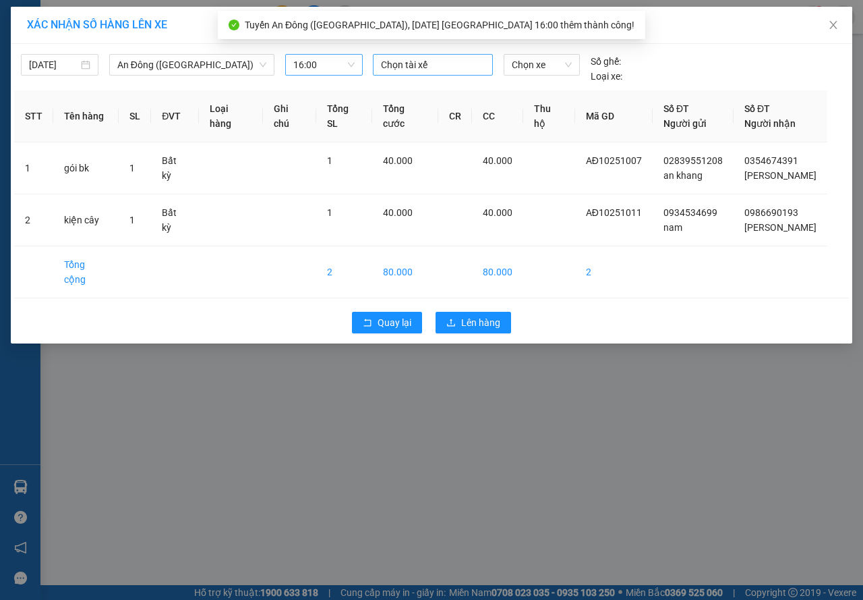
click at [417, 69] on div at bounding box center [432, 65] width 113 height 16
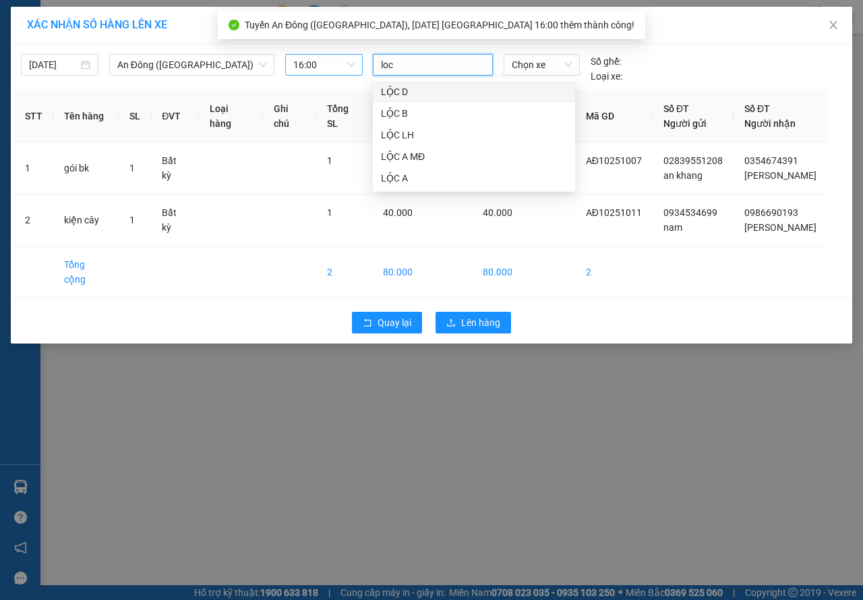
drag, startPoint x: 407, startPoint y: 94, endPoint x: 500, endPoint y: 67, distance: 97.7
click at [413, 92] on div "LỘC D" at bounding box center [474, 91] width 186 height 15
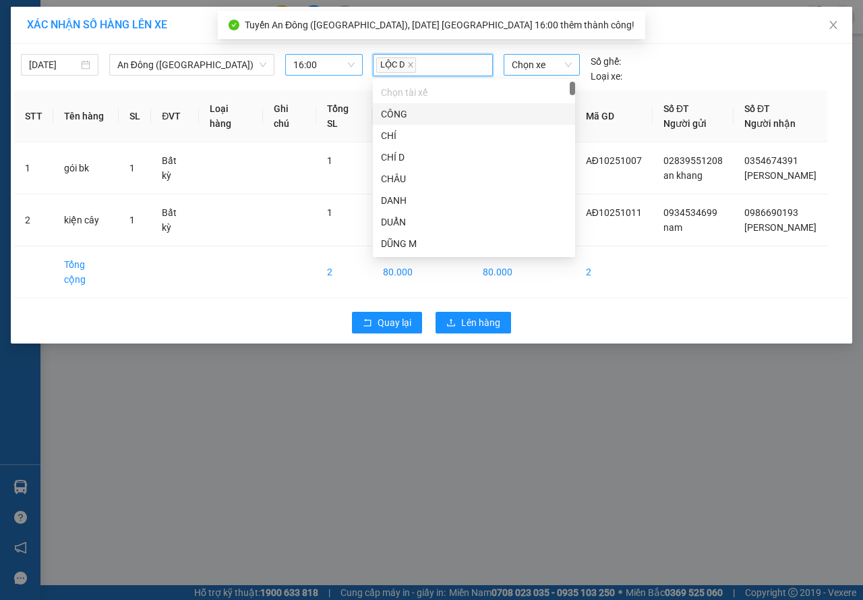
click at [527, 61] on span "Chọn xe" at bounding box center [542, 65] width 60 height 20
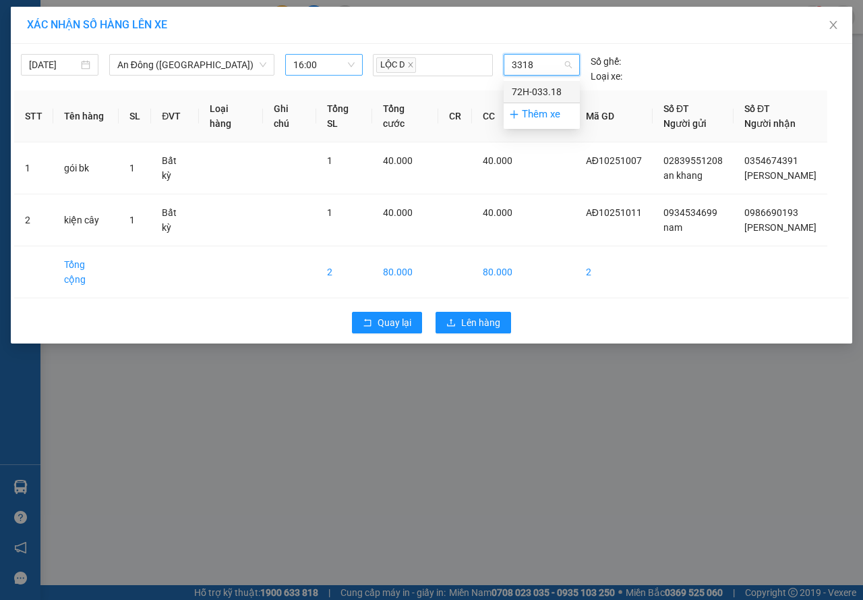
click at [535, 92] on div "72H-033.18" at bounding box center [542, 91] width 60 height 15
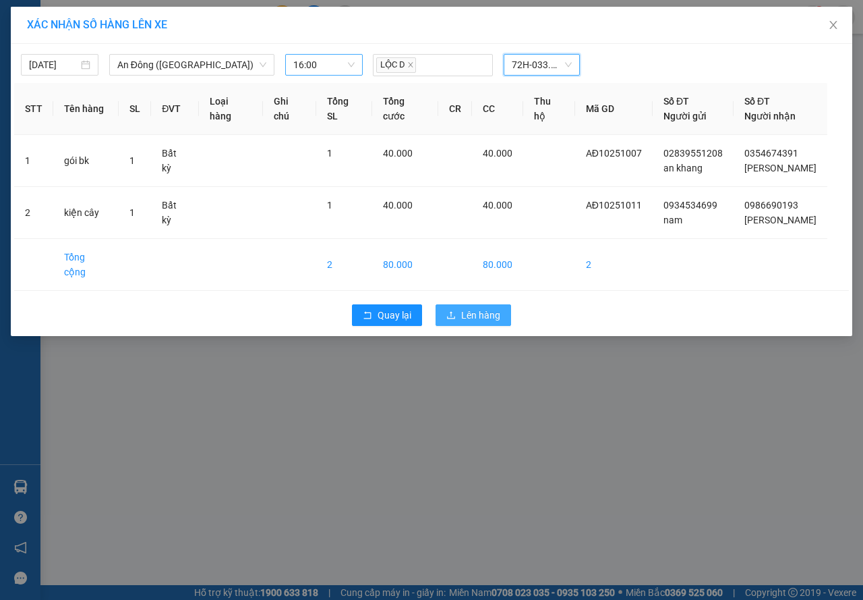
click at [476, 309] on button "Lên hàng" at bounding box center [474, 315] width 76 height 22
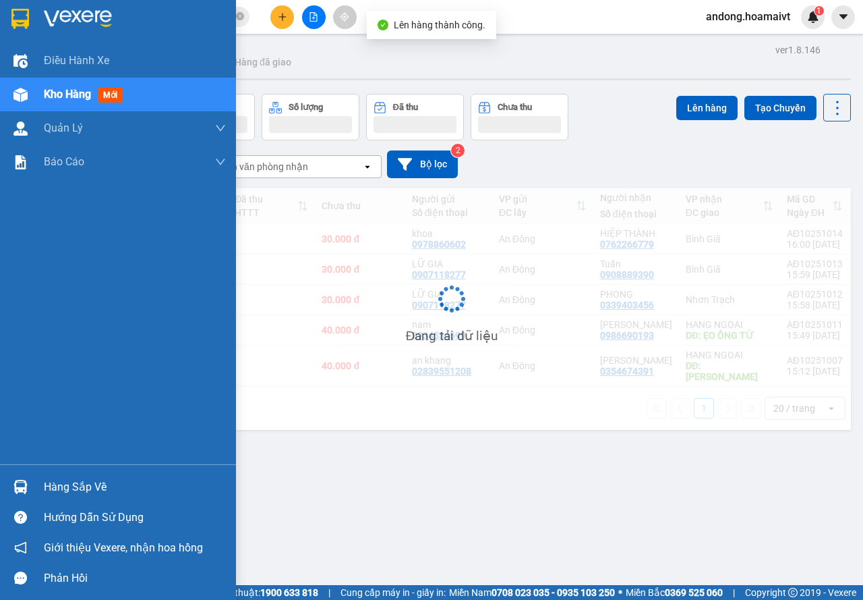
click at [27, 492] on img at bounding box center [20, 487] width 14 height 14
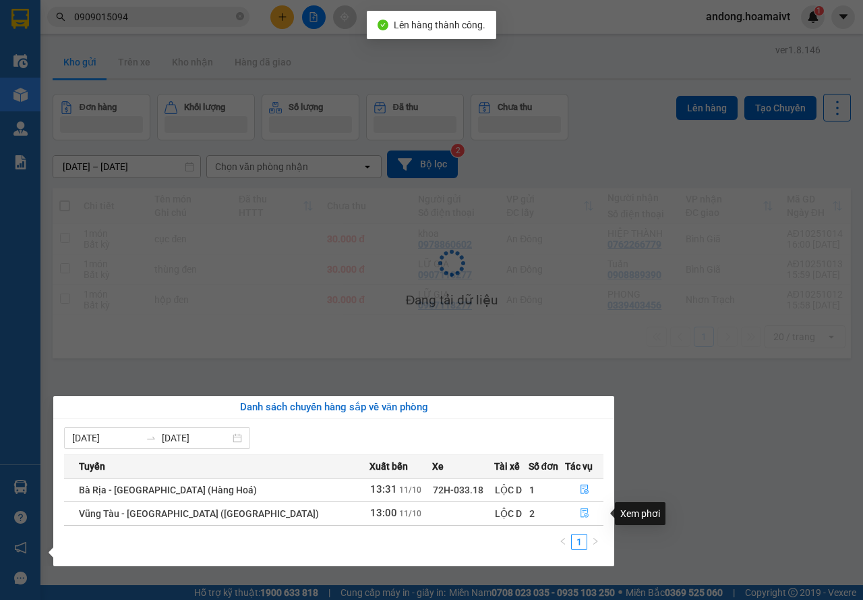
click at [580, 509] on icon "file-done" at bounding box center [584, 512] width 9 height 9
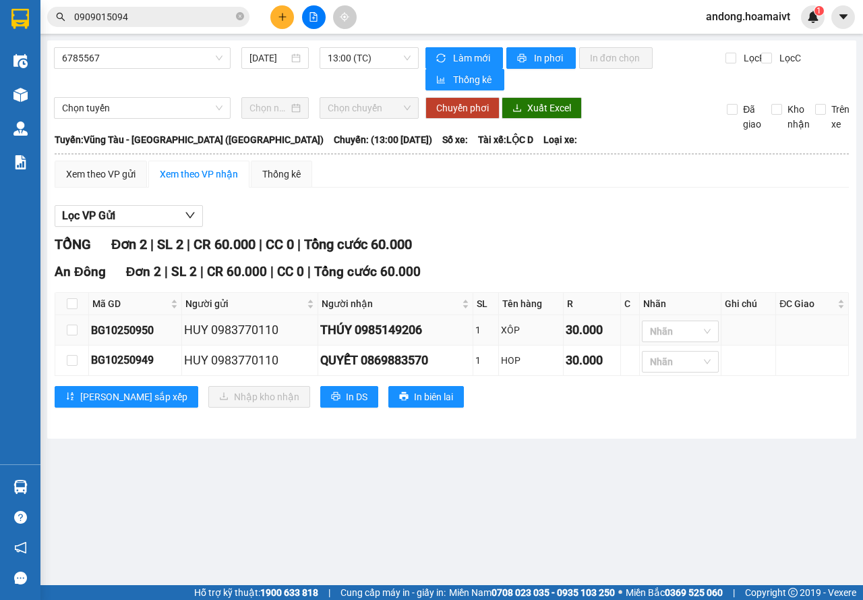
click at [237, 332] on div "HUY 0983770110" at bounding box center [250, 329] width 132 height 19
click at [227, 358] on div "HUY 0983770110" at bounding box center [250, 360] width 132 height 19
click at [91, 171] on div "Xem theo VP gửi" at bounding box center [100, 174] width 69 height 15
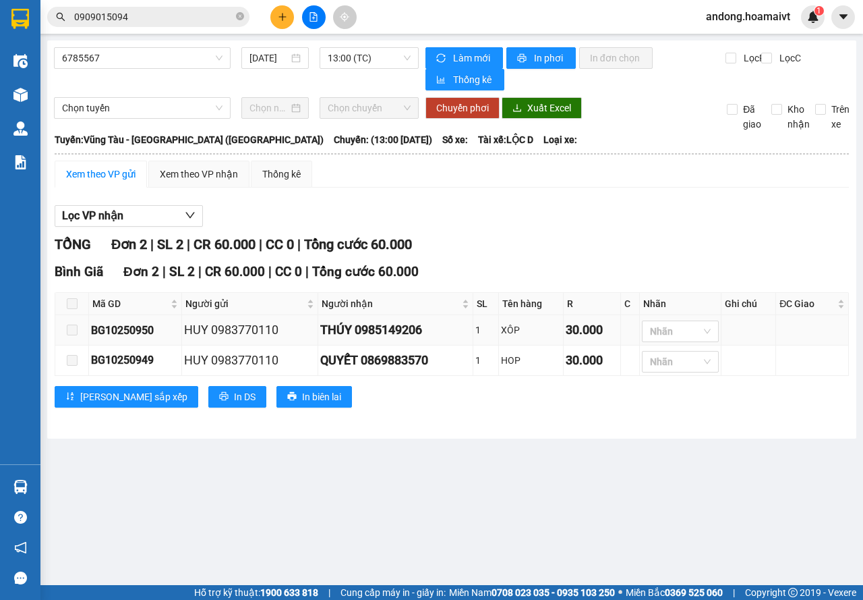
click at [212, 330] on div "HUY 0983770110" at bounding box center [250, 329] width 132 height 19
click at [203, 358] on div "HUY 0983770110" at bounding box center [250, 360] width 132 height 19
click at [279, 459] on main "6785567 [DATE] 13:00 (TC) Làm mới In phơi In đơn chọn Thống kê Lọc R Lọc C Chọn…" at bounding box center [431, 292] width 863 height 585
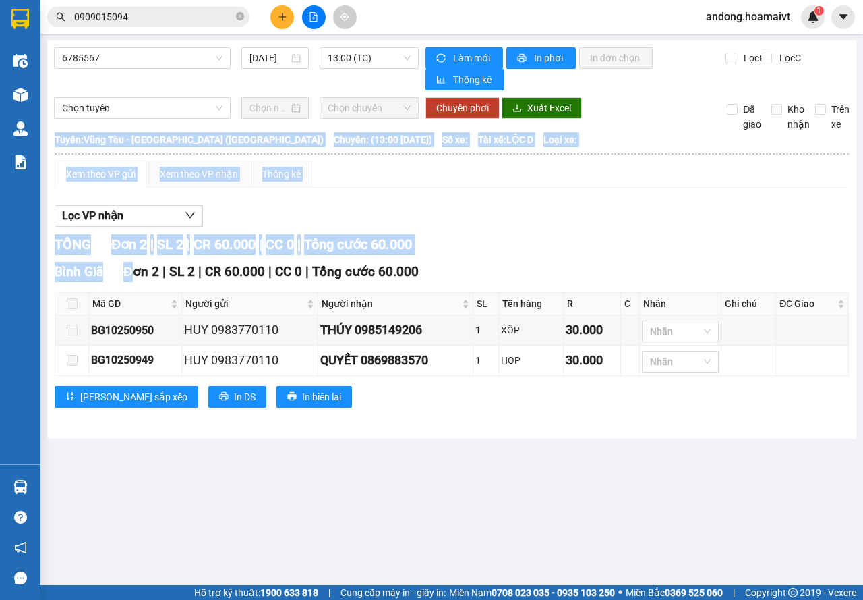
drag, startPoint x: 128, startPoint y: 270, endPoint x: 136, endPoint y: 452, distance: 181.6
click at [136, 452] on main "6785567 [DATE] 13:00 (TC) Làm mới In phơi In đơn chọn Thống kê Lọc R Lọc C Chọn…" at bounding box center [431, 292] width 863 height 585
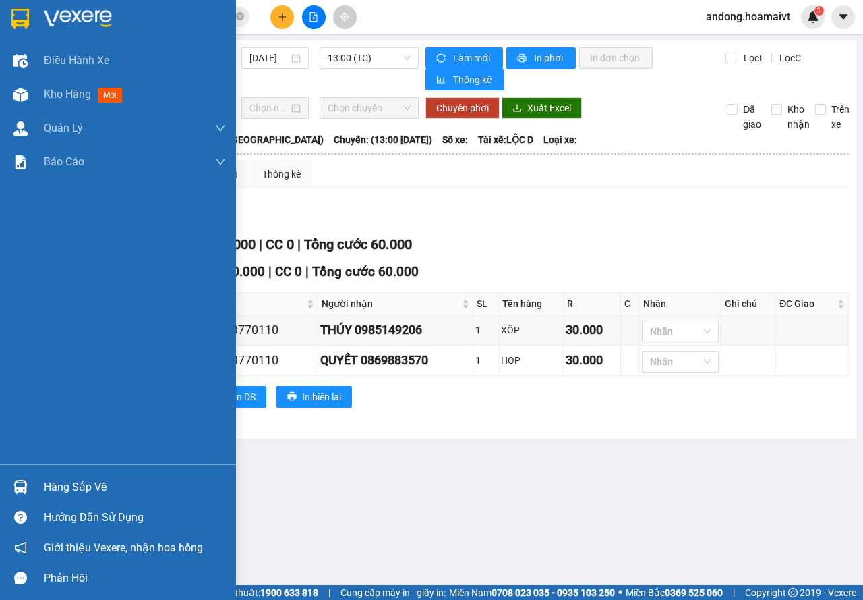
click at [86, 488] on div "Hàng sắp về" at bounding box center [135, 487] width 182 height 20
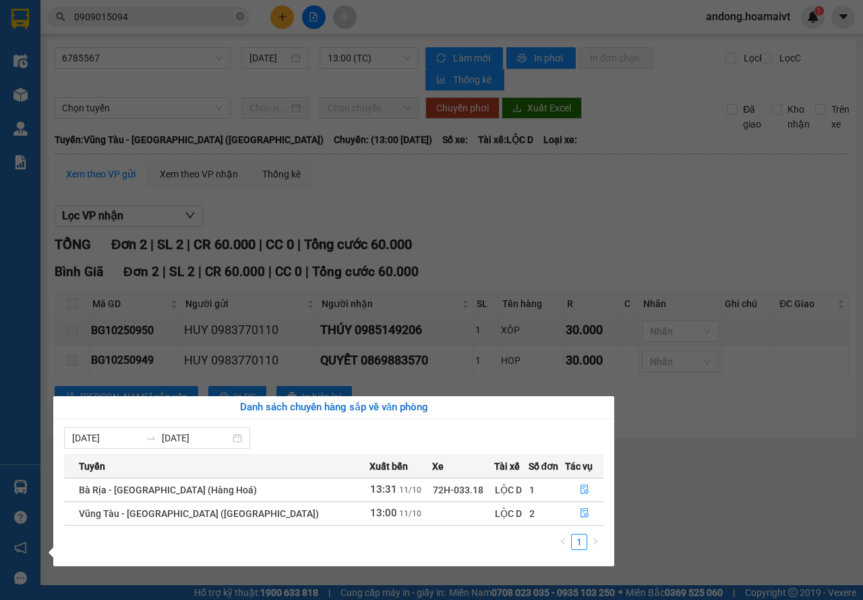
click at [718, 452] on section "Kết quả tìm kiếm ( 2 ) Bộ lọc Mã ĐH Trạng thái Món hàng Tổng cước Chưa cước Nhã…" at bounding box center [431, 300] width 863 height 600
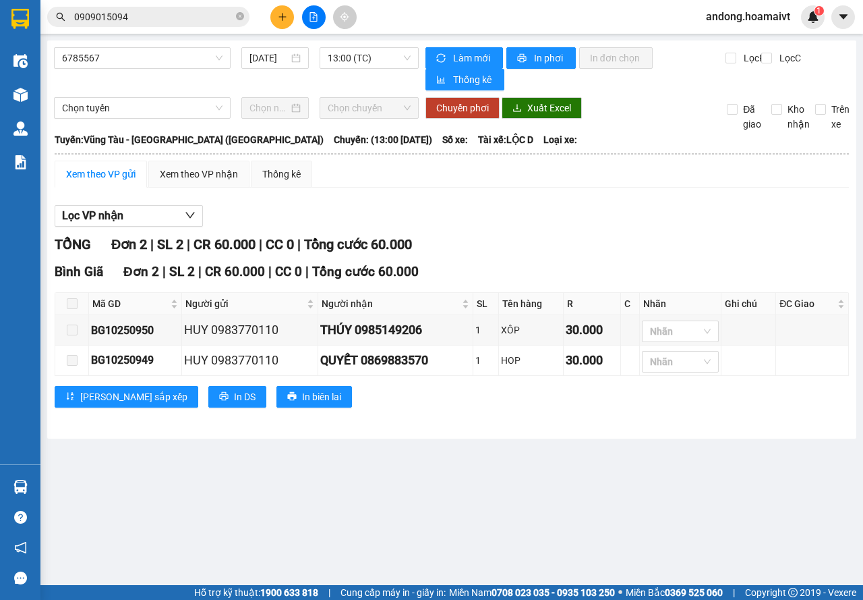
click at [71, 306] on span at bounding box center [72, 303] width 11 height 11
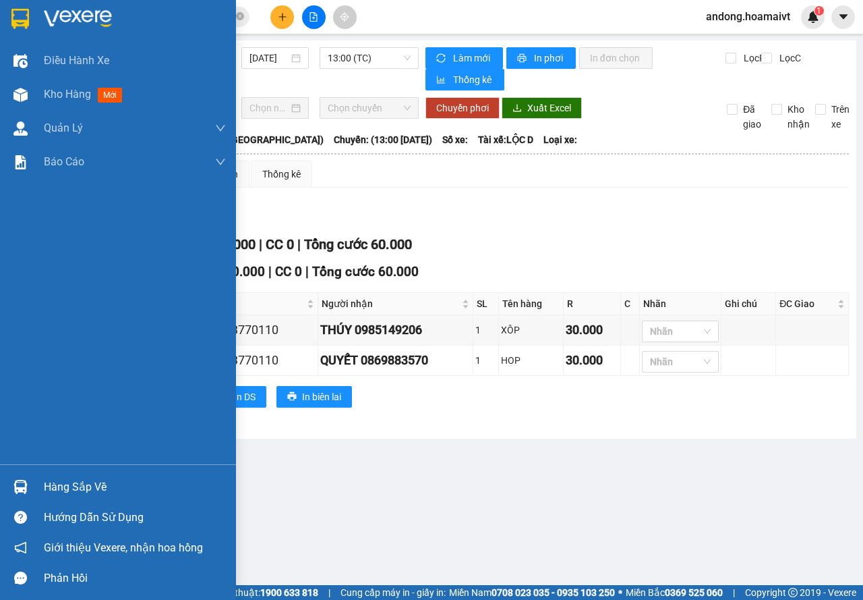
click at [27, 480] on img at bounding box center [20, 487] width 14 height 14
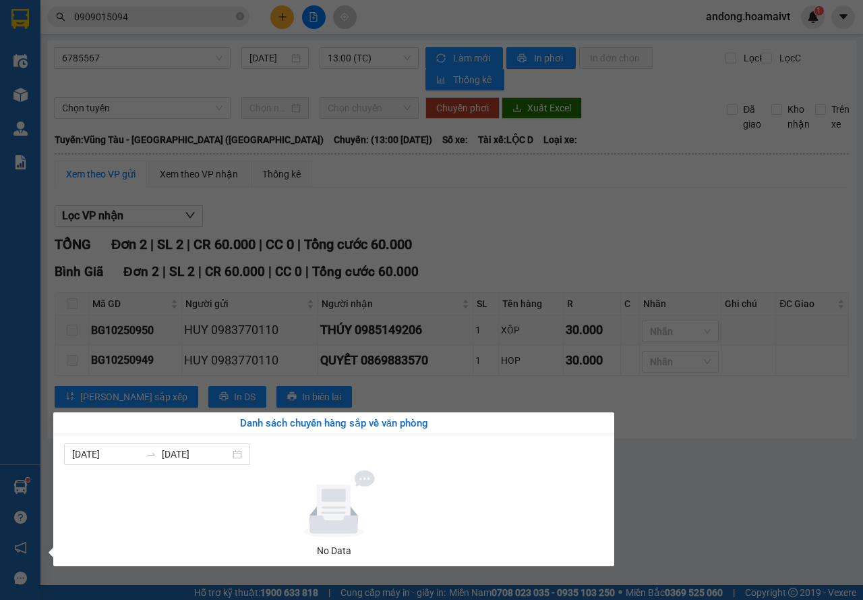
click at [157, 170] on section "Kết quả tìm kiếm ( 2 ) Bộ lọc Mã ĐH Trạng thái Món hàng Tổng cước Chưa cước Nhã…" at bounding box center [431, 300] width 863 height 600
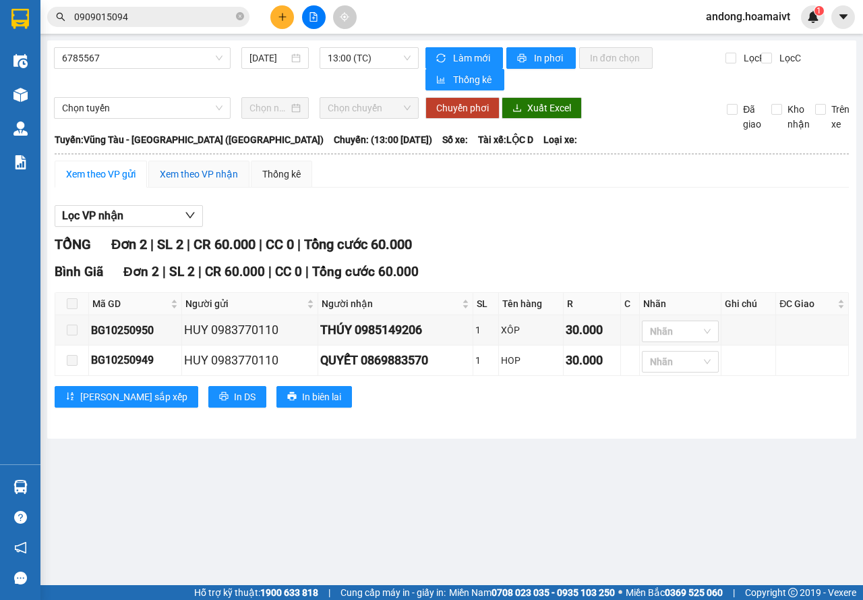
click at [186, 173] on div "Xem theo VP nhận" at bounding box center [199, 174] width 78 height 15
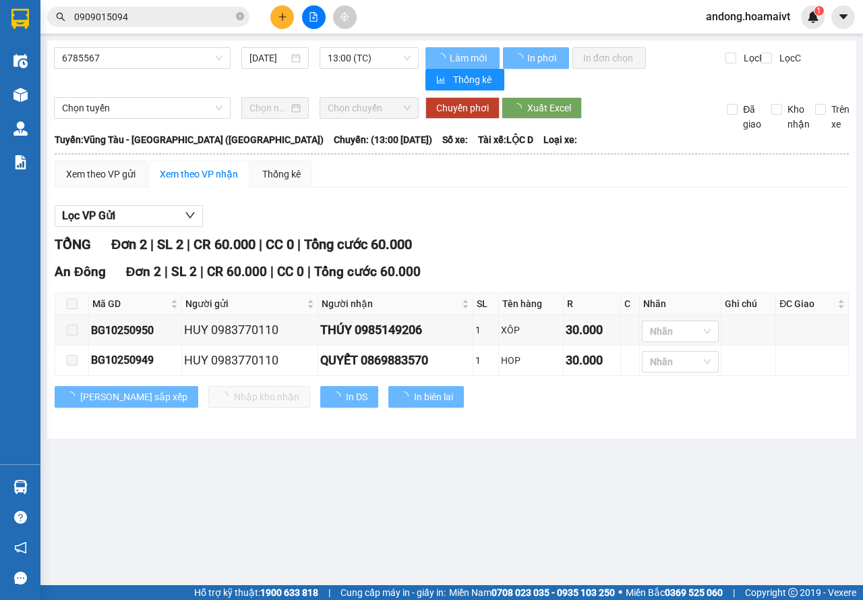
click at [77, 305] on th at bounding box center [72, 304] width 34 height 22
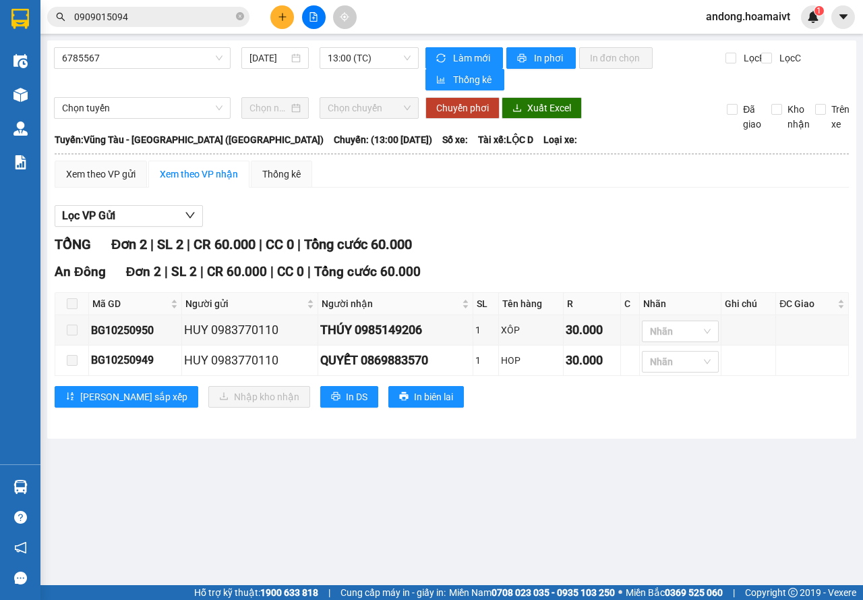
click at [71, 308] on span at bounding box center [72, 303] width 11 height 11
click at [171, 167] on div "Xem theo VP nhận" at bounding box center [199, 174] width 78 height 15
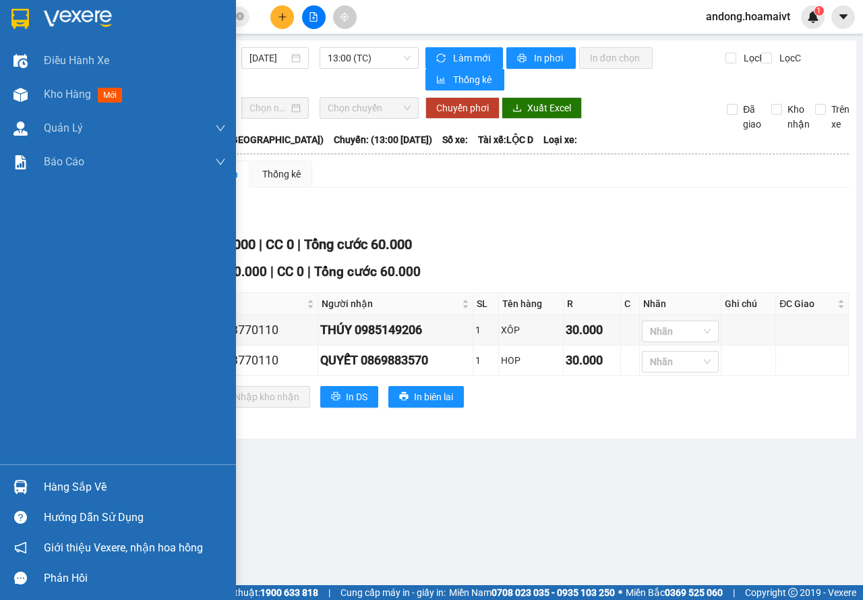
click at [30, 482] on div at bounding box center [21, 487] width 24 height 24
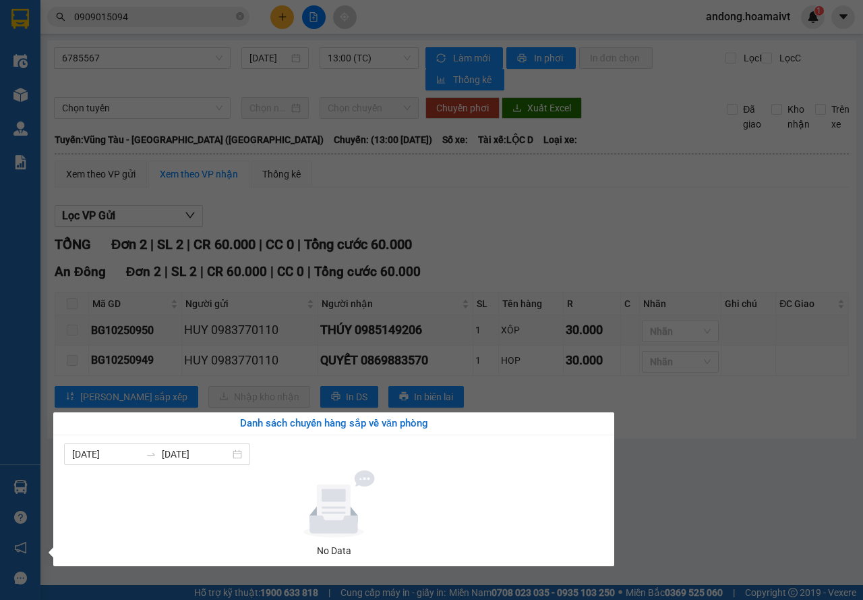
drag, startPoint x: 648, startPoint y: 226, endPoint x: 380, endPoint y: 169, distance: 273.8
click at [641, 225] on section "Kết quả tìm kiếm ( 2 ) Bộ lọc Mã ĐH Trạng thái Món hàng Tổng cước Chưa cước Nhã…" at bounding box center [431, 300] width 863 height 600
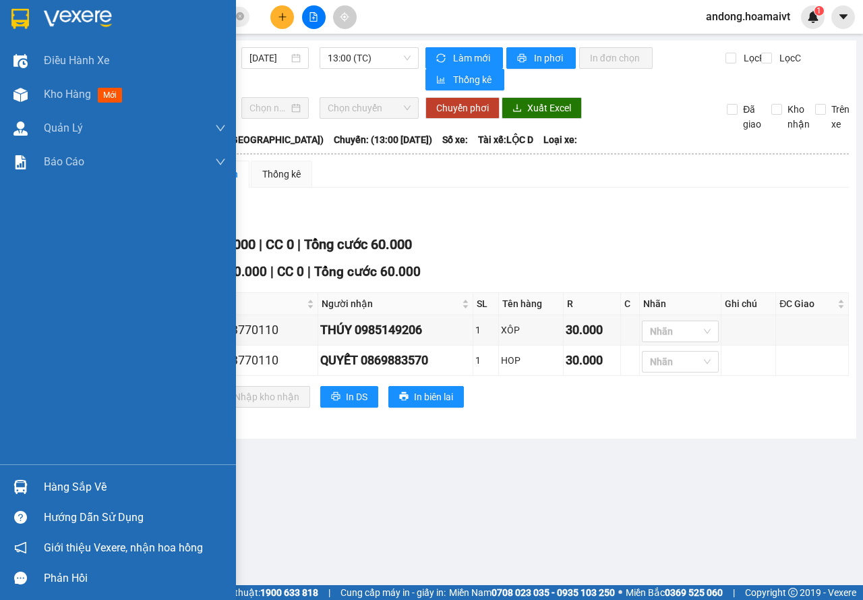
click at [11, 9] on img at bounding box center [20, 19] width 18 height 20
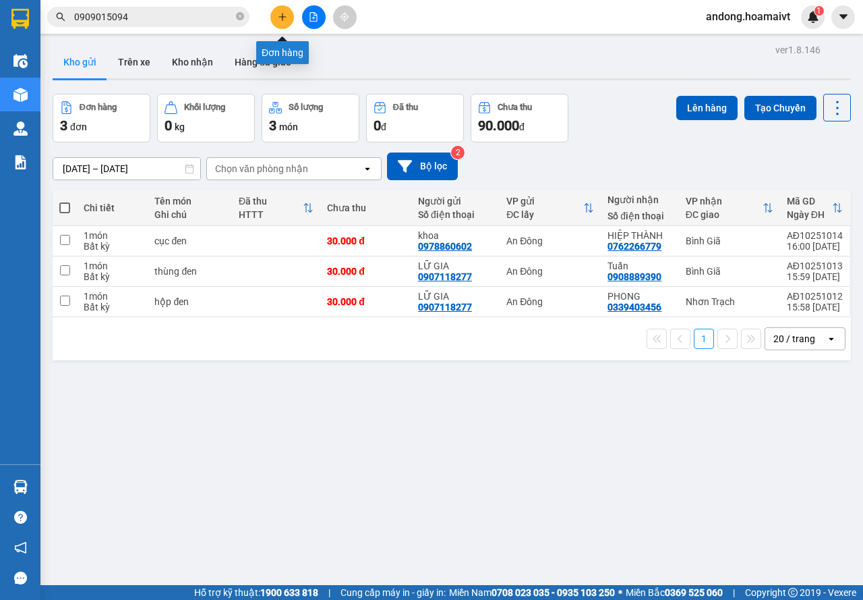
click at [278, 22] on button at bounding box center [282, 17] width 24 height 24
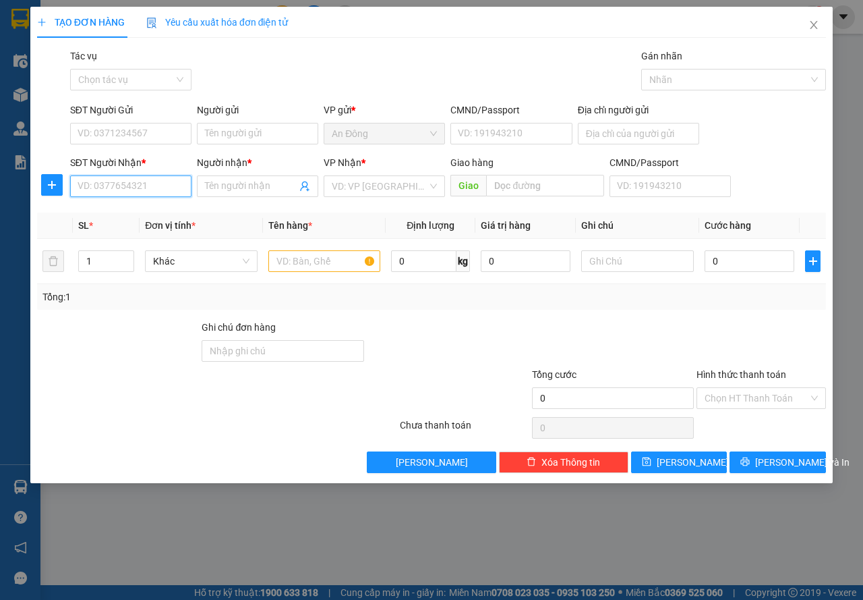
click at [146, 193] on input "SĐT Người Nhận *" at bounding box center [130, 186] width 121 height 22
click at [144, 206] on div "0342365365 - AUTO 365VT" at bounding box center [135, 213] width 115 height 15
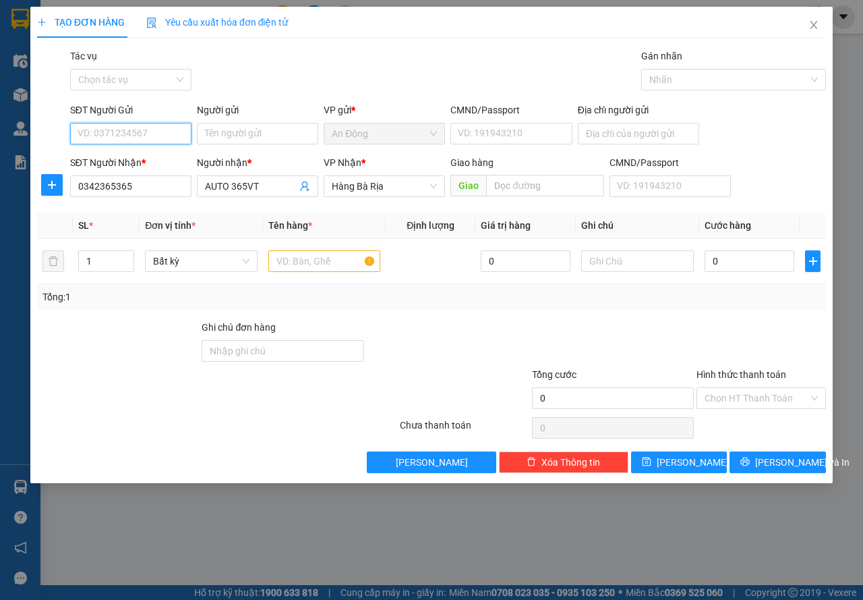
click at [162, 130] on input "SĐT Người Gửi" at bounding box center [130, 134] width 121 height 22
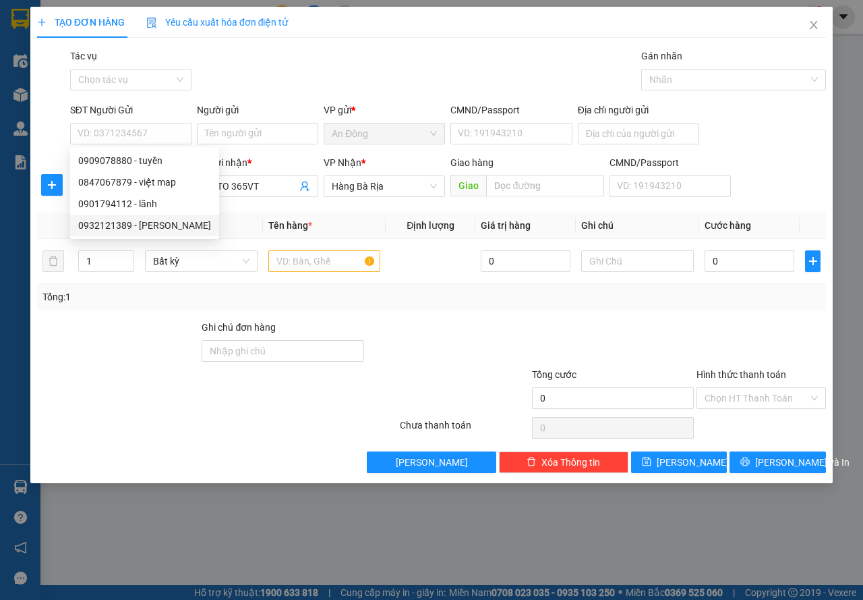
click at [167, 219] on div "0932121389 - [PERSON_NAME]" at bounding box center [144, 225] width 133 height 15
type input "0932121389"
type input "NGUYÊN HUY"
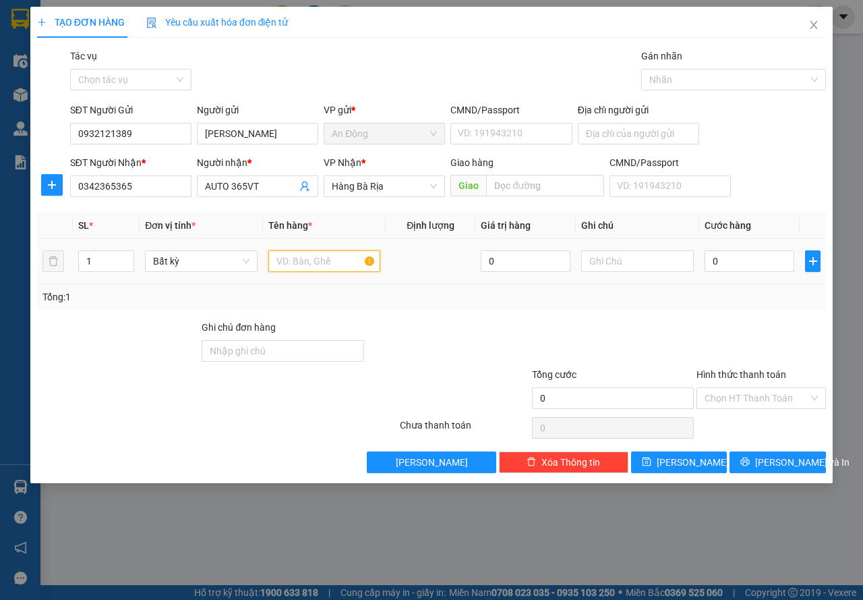
click at [298, 265] on input "text" at bounding box center [324, 261] width 113 height 22
type input "gói"
type input "30"
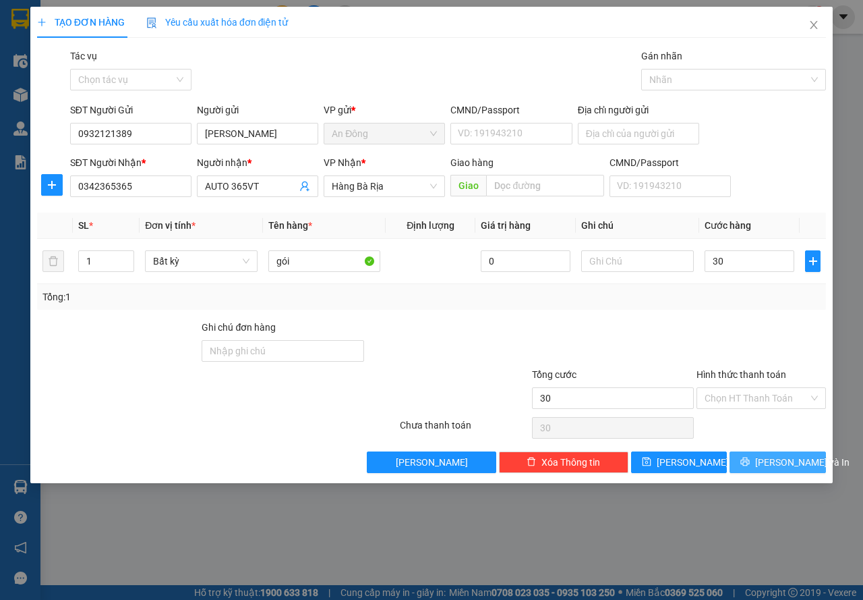
type input "30.000"
click at [787, 465] on span "[PERSON_NAME] và In" at bounding box center [802, 462] width 94 height 15
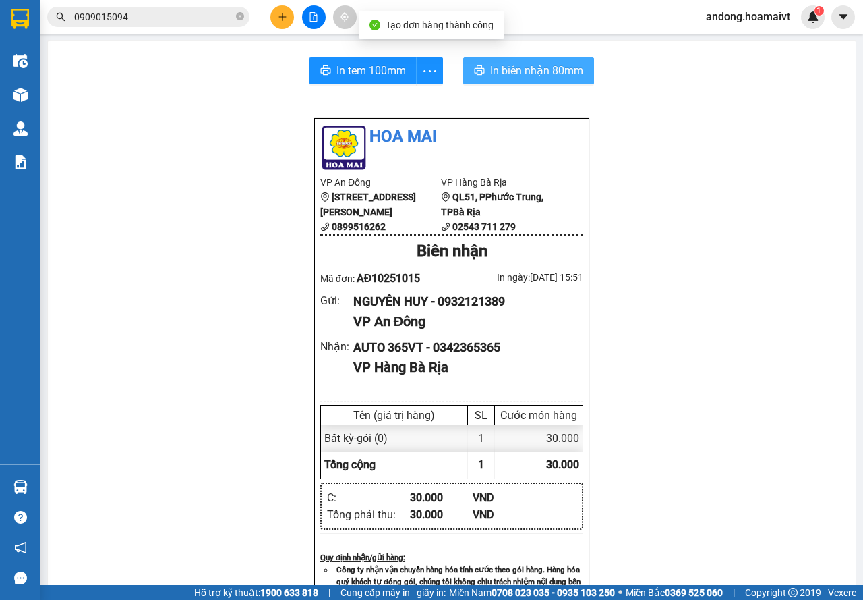
click at [530, 69] on span "In biên nhận 80mm" at bounding box center [536, 70] width 93 height 17
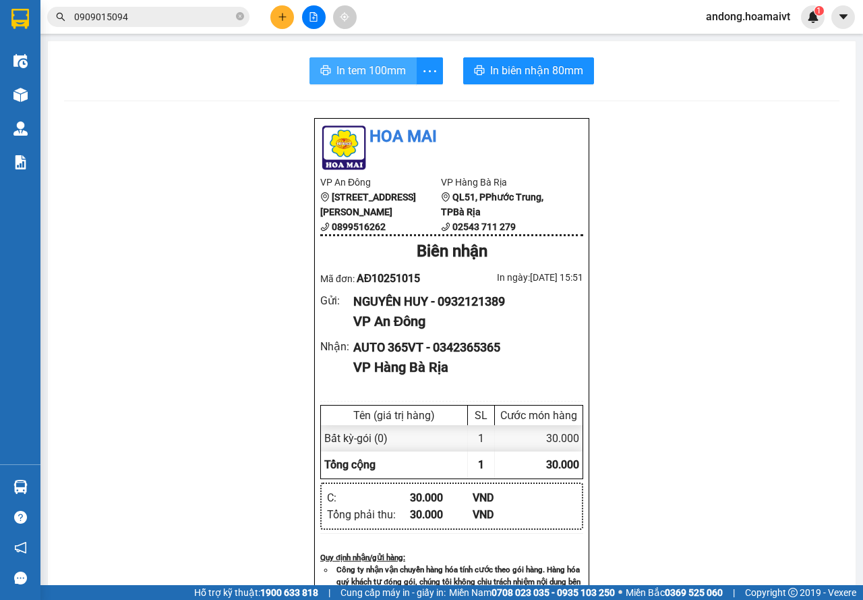
click at [328, 67] on button "In tem 100mm" at bounding box center [363, 70] width 107 height 27
click at [282, 22] on button at bounding box center [282, 17] width 24 height 24
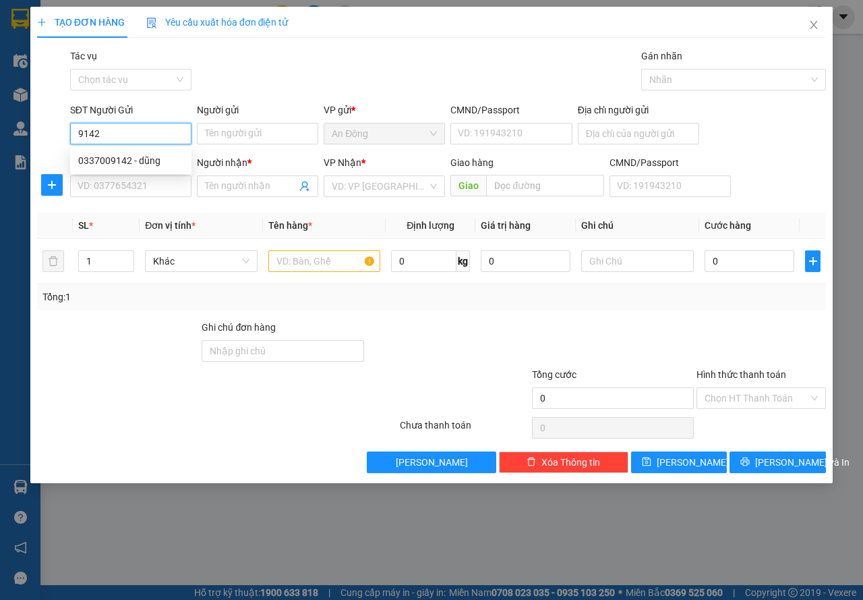
click at [140, 166] on div "0337009142 - dũng" at bounding box center [130, 160] width 105 height 15
type input "0337009142"
type input "dũng"
type input "0967545475"
type input "Trang"
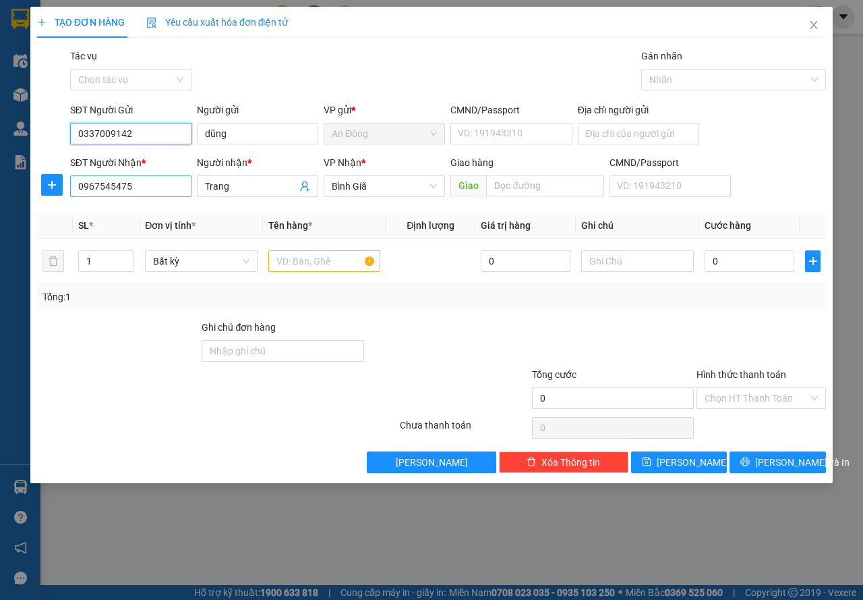
type input "0337009142"
drag, startPoint x: 149, startPoint y: 186, endPoint x: 7, endPoint y: 189, distance: 141.7
click at [7, 189] on div "TẠO ĐƠN HÀNG Yêu cầu xuất hóa đơn điện tử Transit Pickup Surcharge Ids Transit …" at bounding box center [431, 300] width 863 height 600
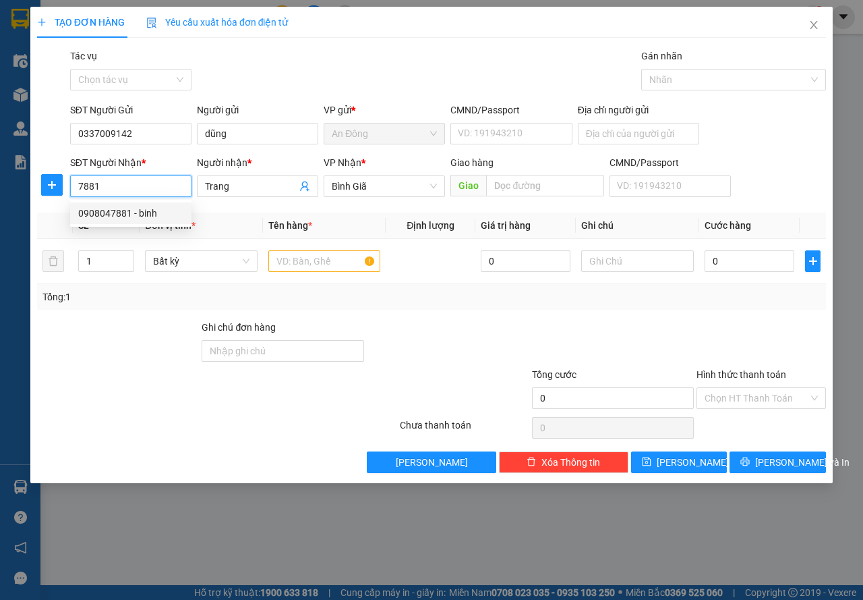
click at [114, 216] on div "0908047881 - binh" at bounding box center [130, 213] width 105 height 15
type input "0908047881"
type input "binh"
type input "0908047881"
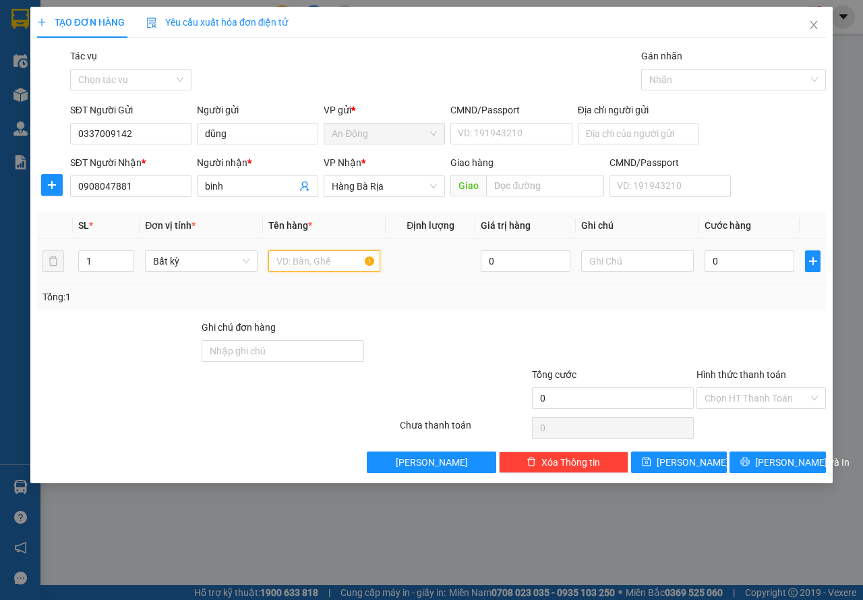
click at [286, 254] on input "text" at bounding box center [324, 261] width 113 height 22
type input "cây"
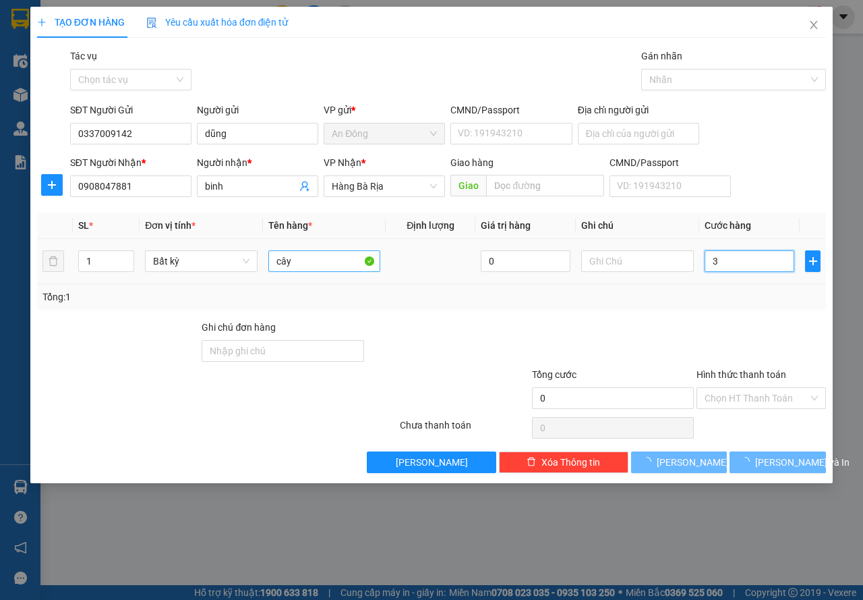
type input "30"
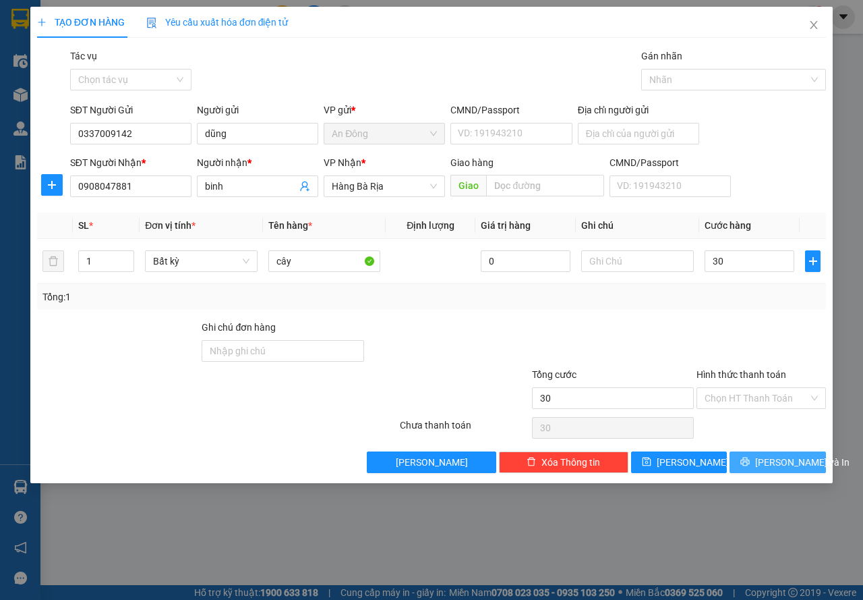
type input "30.000"
click at [799, 459] on span "[PERSON_NAME] và In" at bounding box center [802, 462] width 94 height 15
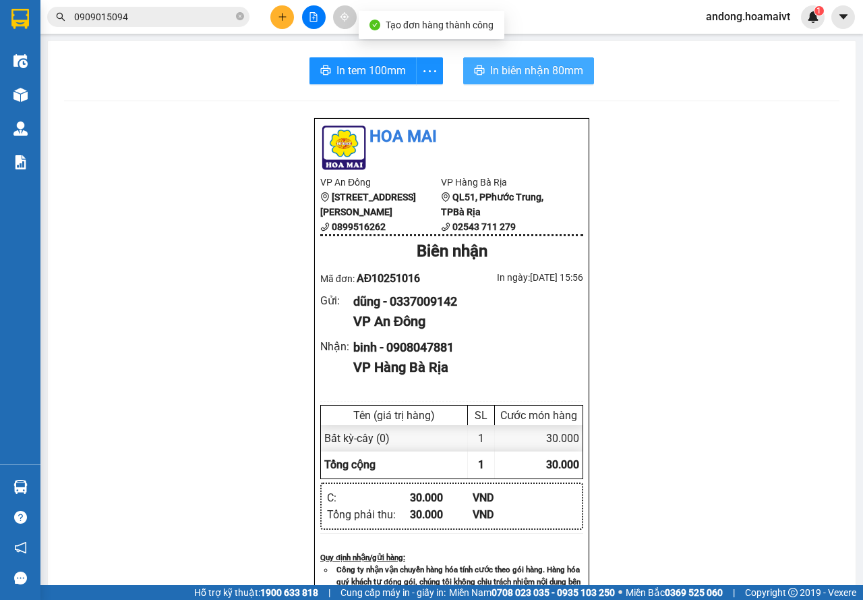
click at [535, 71] on span "In biên nhận 80mm" at bounding box center [536, 70] width 93 height 17
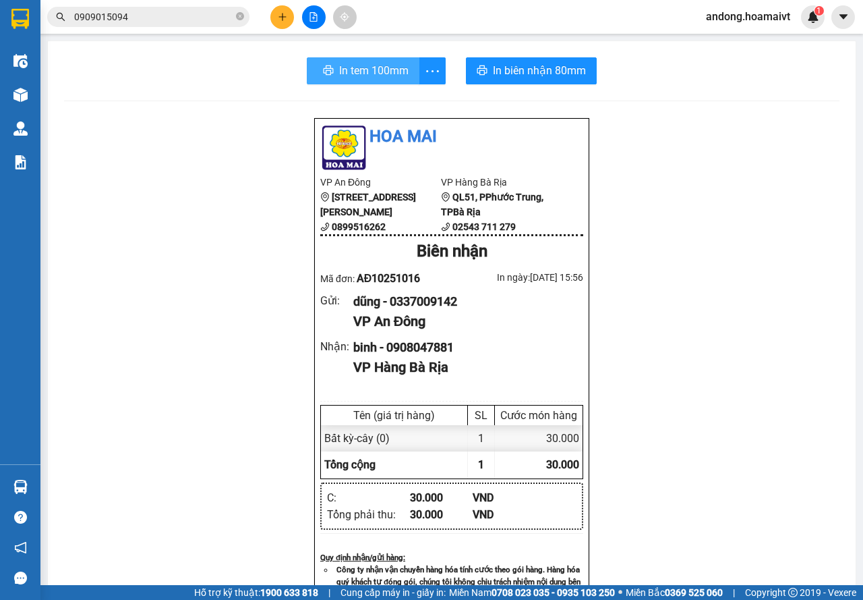
click at [332, 69] on div "In tem 100mm" at bounding box center [376, 70] width 139 height 27
click at [337, 69] on span "In tem 100mm" at bounding box center [371, 70] width 69 height 17
click at [143, 99] on div "In tem 100mm In biên nhận 80mm Hoa Mai VP An Đông 275 Hùng Vương, Phường 9, Quậ…" at bounding box center [452, 523] width 808 height 964
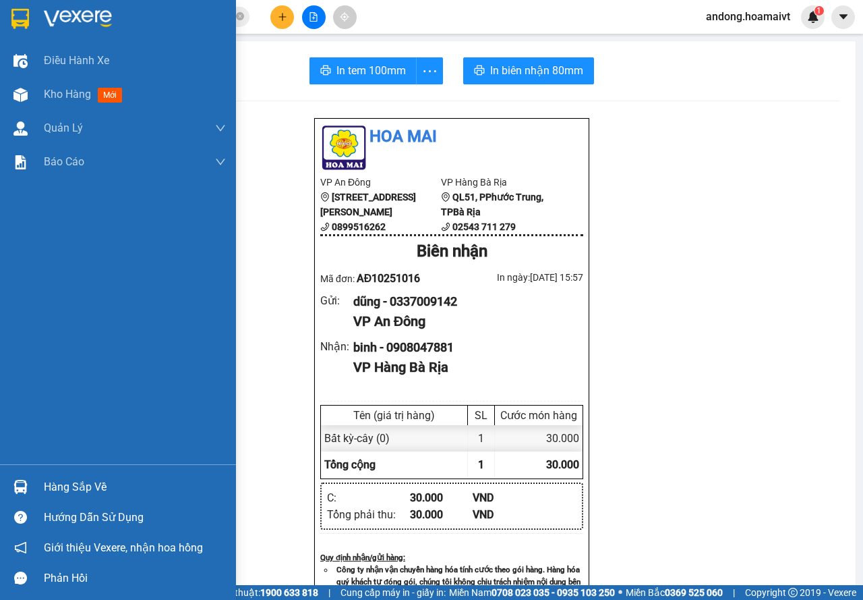
click at [15, 27] on img at bounding box center [20, 19] width 18 height 20
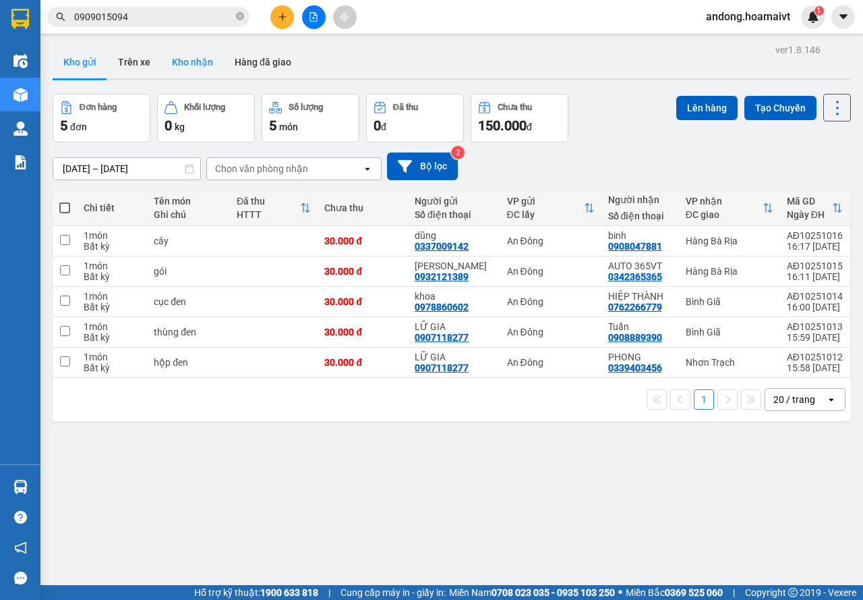
click at [184, 57] on button "Kho nhận" at bounding box center [192, 62] width 63 height 32
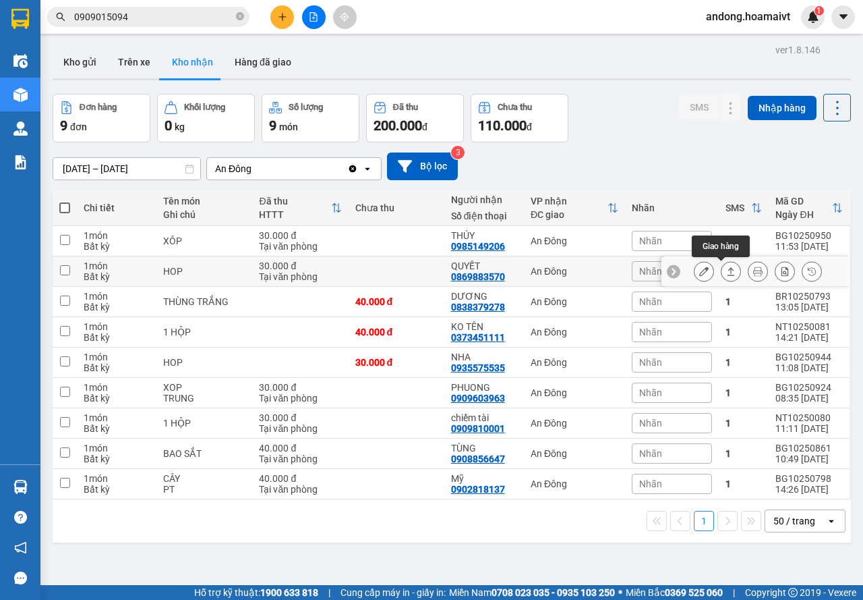
click at [722, 265] on button at bounding box center [731, 272] width 19 height 24
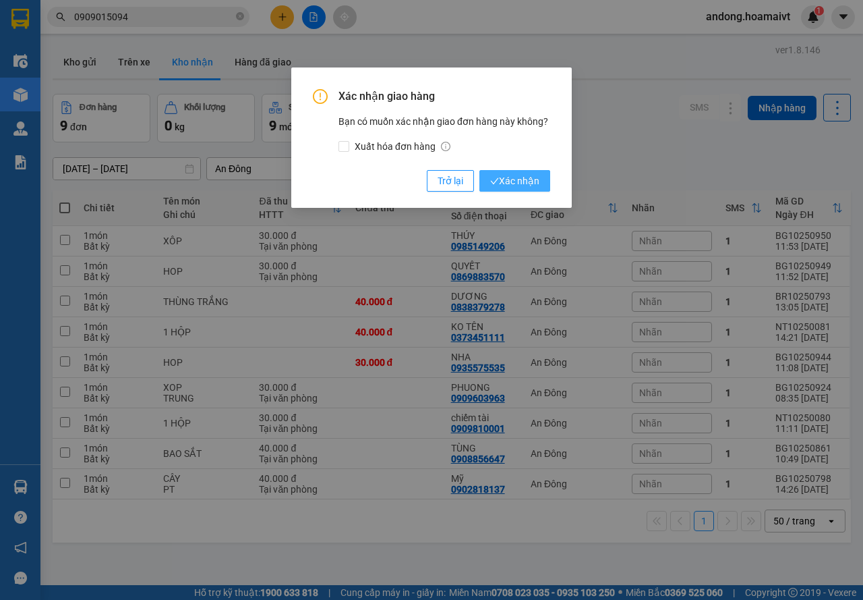
click at [539, 188] on span "Xác nhận" at bounding box center [514, 180] width 49 height 15
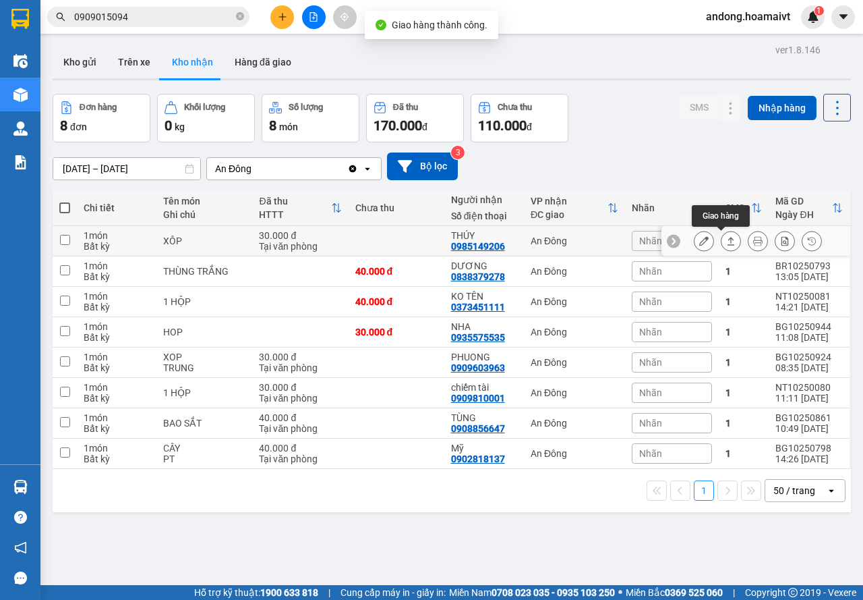
click at [726, 239] on icon at bounding box center [730, 240] width 9 height 9
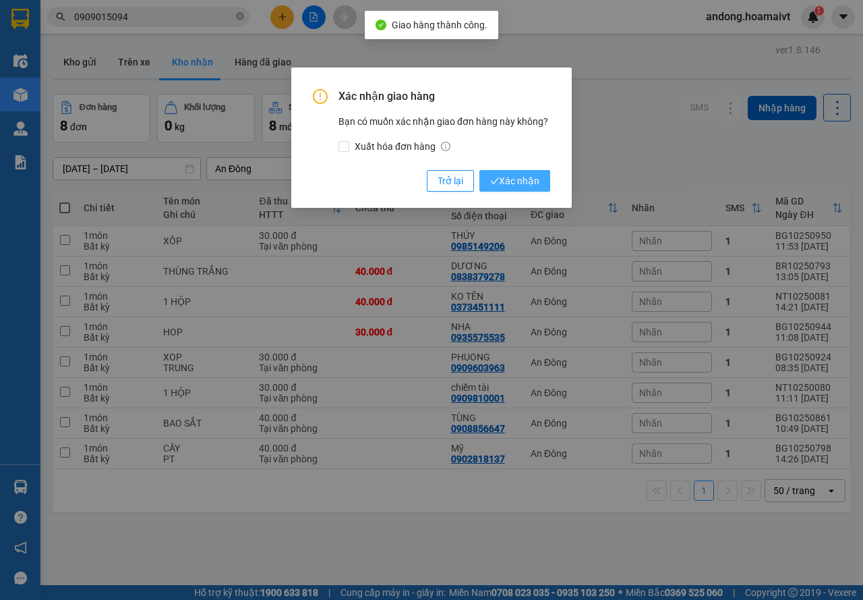
click at [532, 173] on span "Xác nhận" at bounding box center [514, 180] width 49 height 15
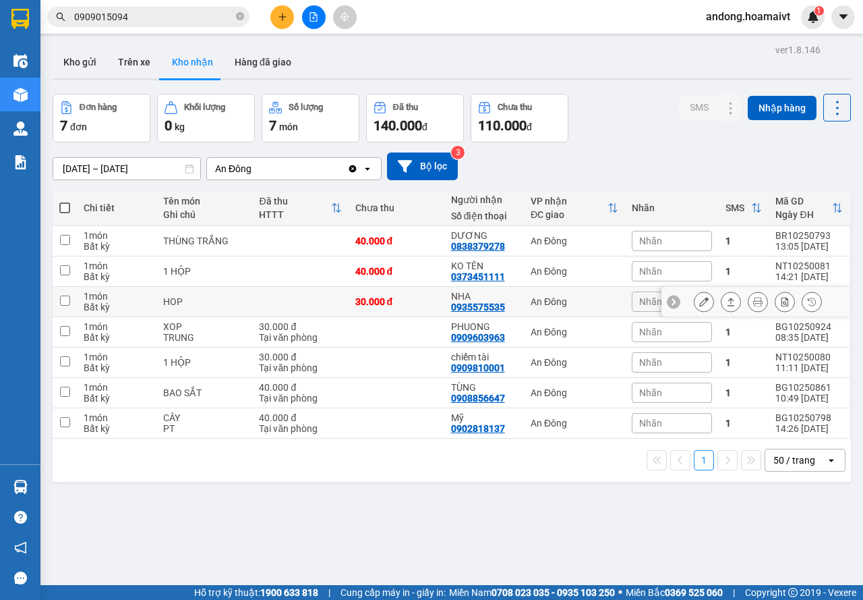
click at [699, 302] on icon at bounding box center [703, 301] width 9 height 9
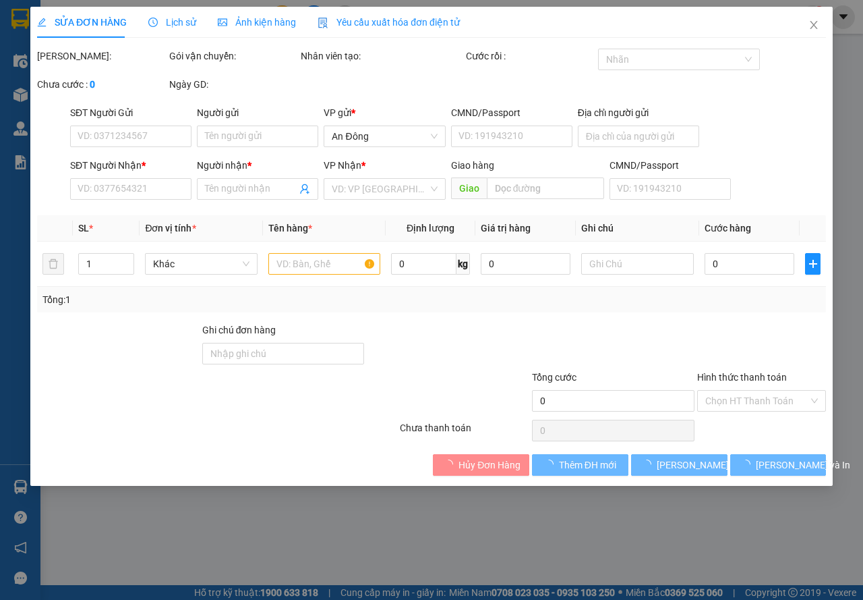
type input "0792111000"
type input "DUNG"
type input "0935575535"
type input "NHA"
type input "30.000"
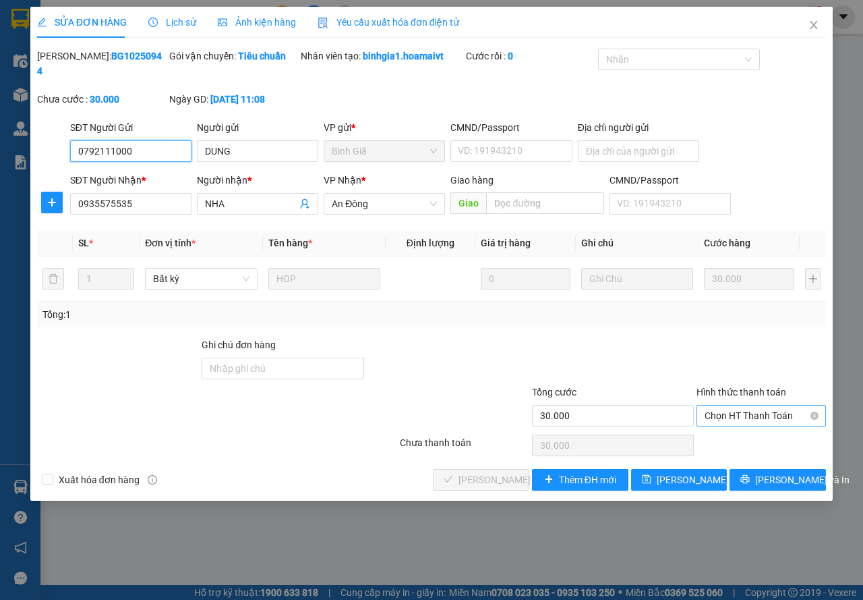
click at [771, 405] on div "Chọn HT Thanh Toán" at bounding box center [761, 416] width 129 height 22
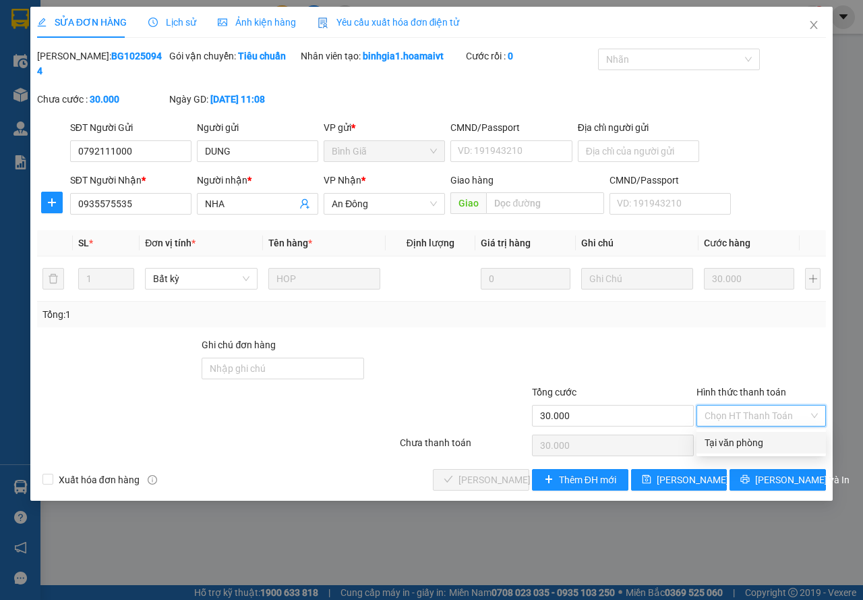
drag, startPoint x: 760, startPoint y: 440, endPoint x: 731, endPoint y: 440, distance: 29.0
click at [759, 440] on div "Tại văn phòng" at bounding box center [761, 442] width 113 height 15
type input "0"
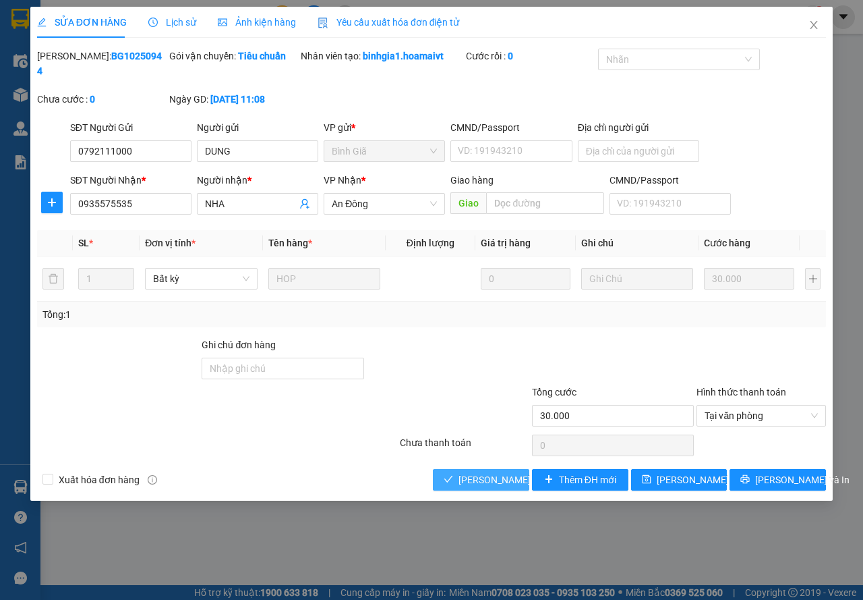
click at [484, 481] on span "[PERSON_NAME] và Giao hàng" at bounding box center [523, 479] width 129 height 15
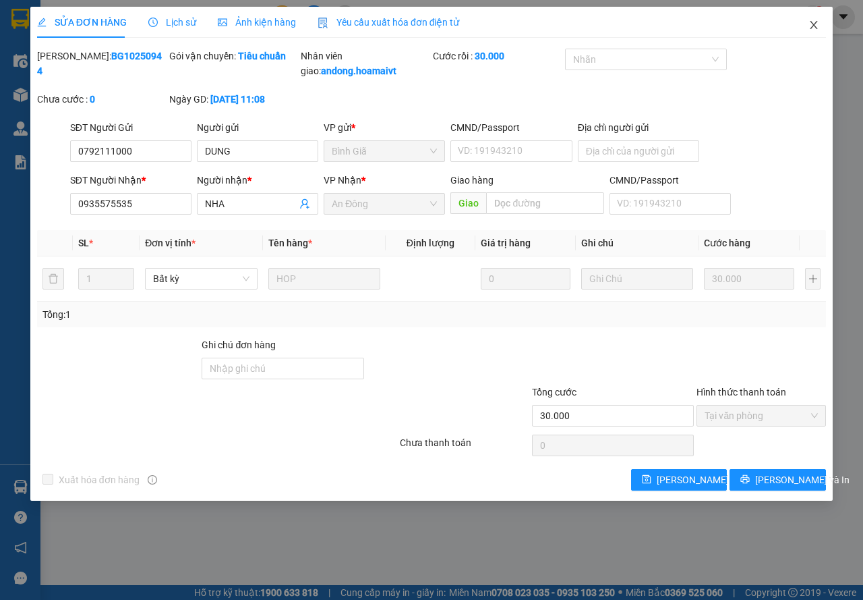
click at [819, 31] on span "Close" at bounding box center [814, 26] width 38 height 38
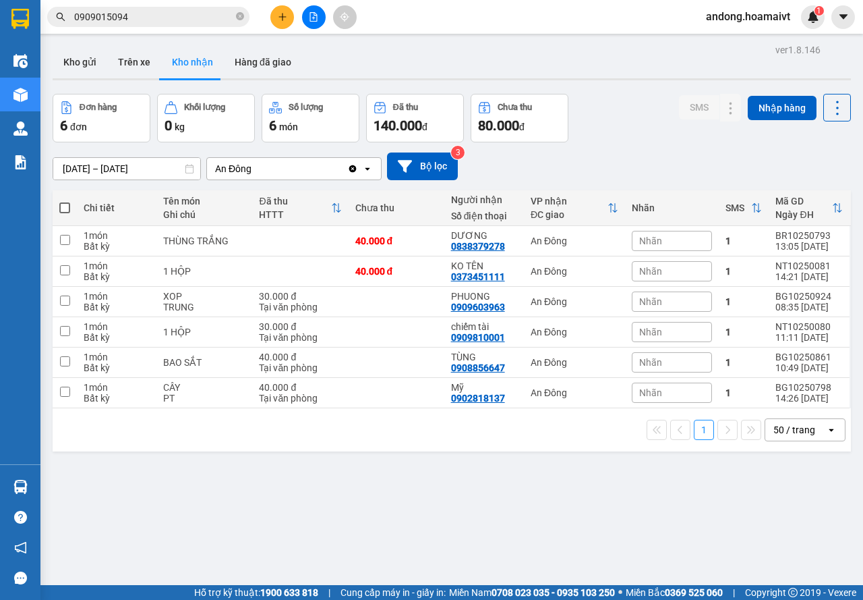
click at [287, 31] on div "Kết quả tìm kiếm ( 2 ) Bộ lọc Mã ĐH Trạng thái Món hàng Tổng cước Chưa cước Nhã…" at bounding box center [431, 17] width 863 height 34
click at [283, 23] on button at bounding box center [282, 17] width 24 height 24
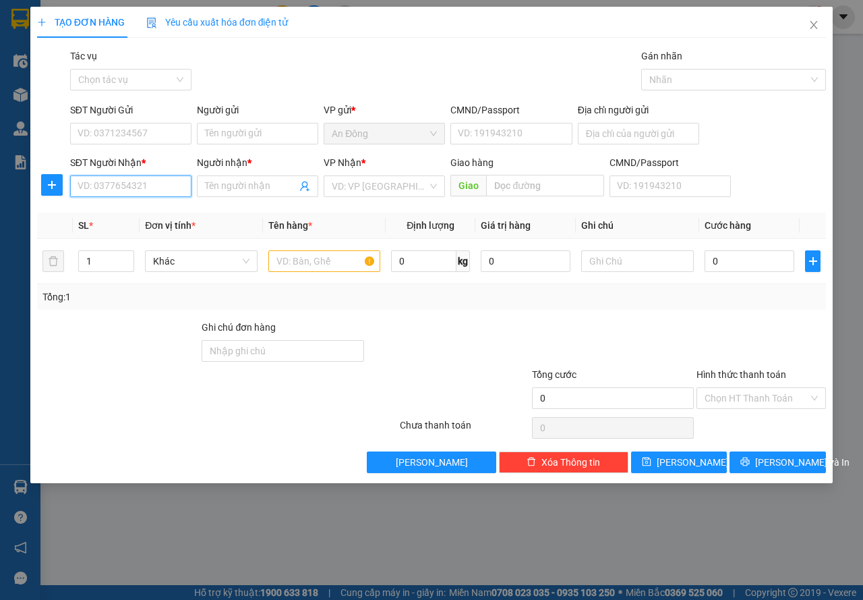
click at [154, 185] on input "SĐT Người Nhận *" at bounding box center [130, 186] width 121 height 22
type input "0965593283"
click at [154, 134] on input "SĐT Người Gửi" at bounding box center [130, 134] width 121 height 22
type input "0906311425"
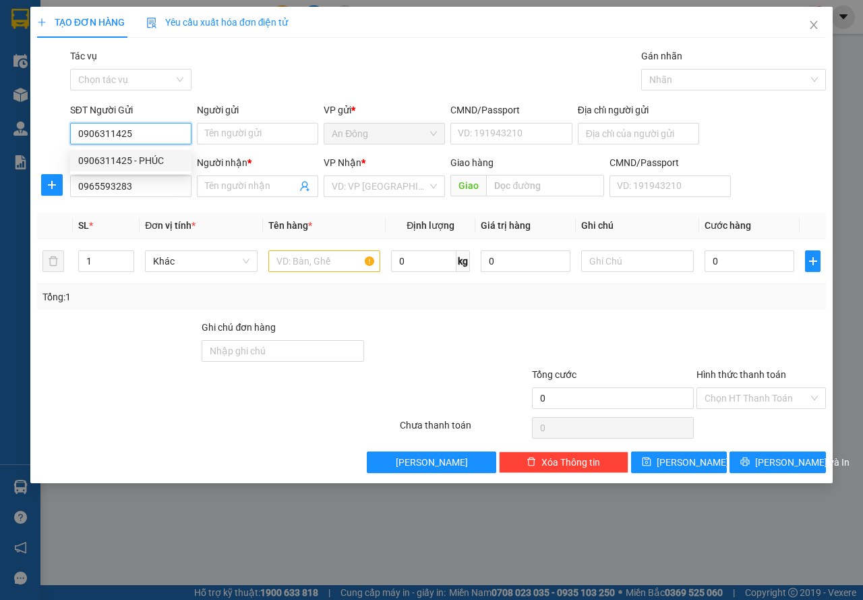
click at [149, 161] on div "0906311425 - PHÚC" at bounding box center [130, 160] width 105 height 15
type input "PHÚC"
type input "079198031460"
type input "0906311425"
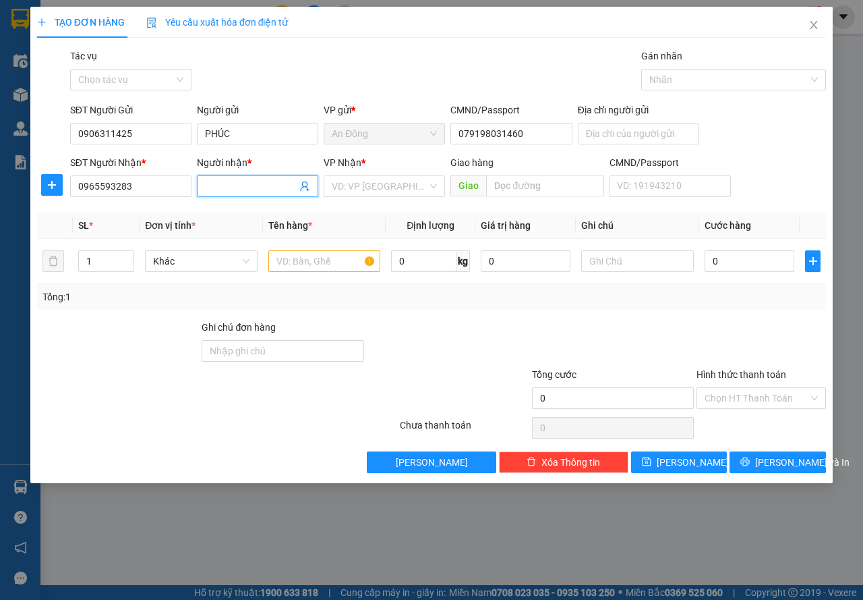
click at [252, 183] on input "Người nhận *" at bounding box center [251, 186] width 92 height 15
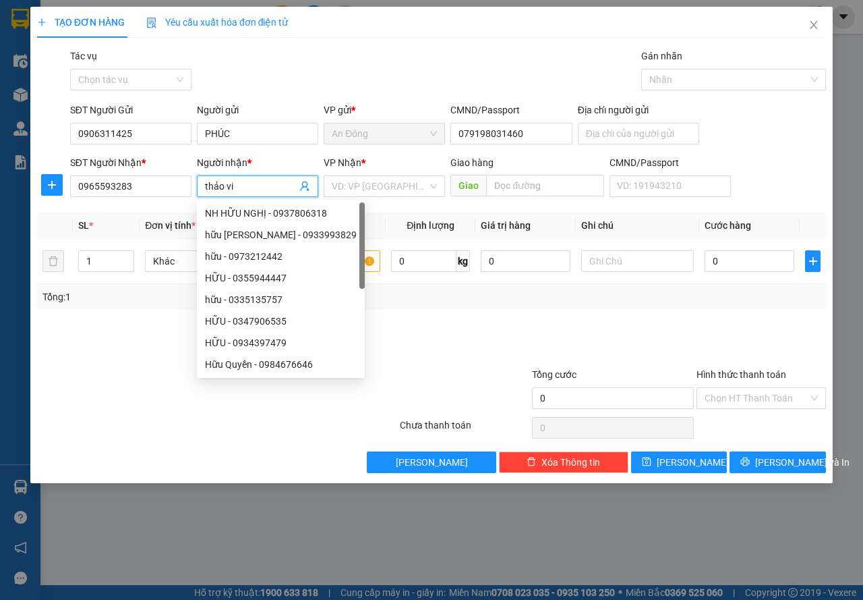
type input "thảo vi"
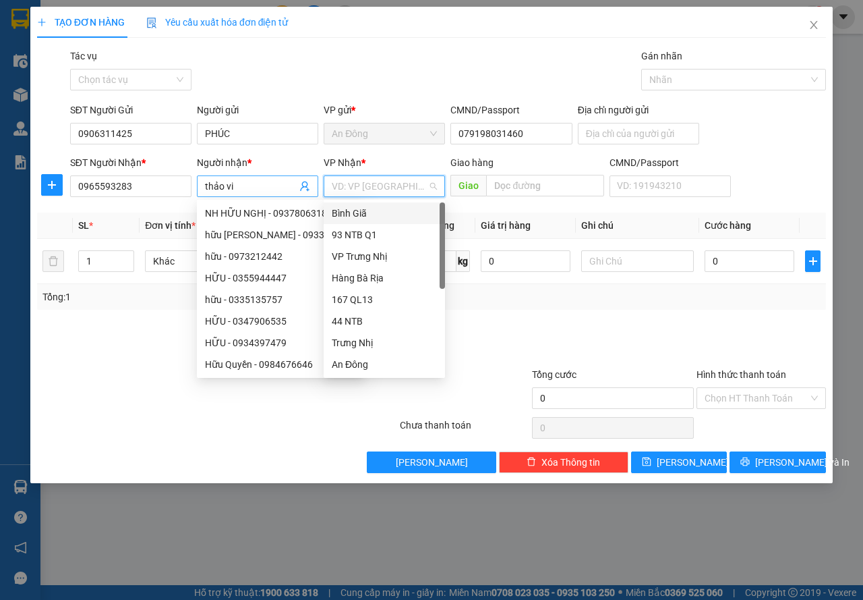
type input "b"
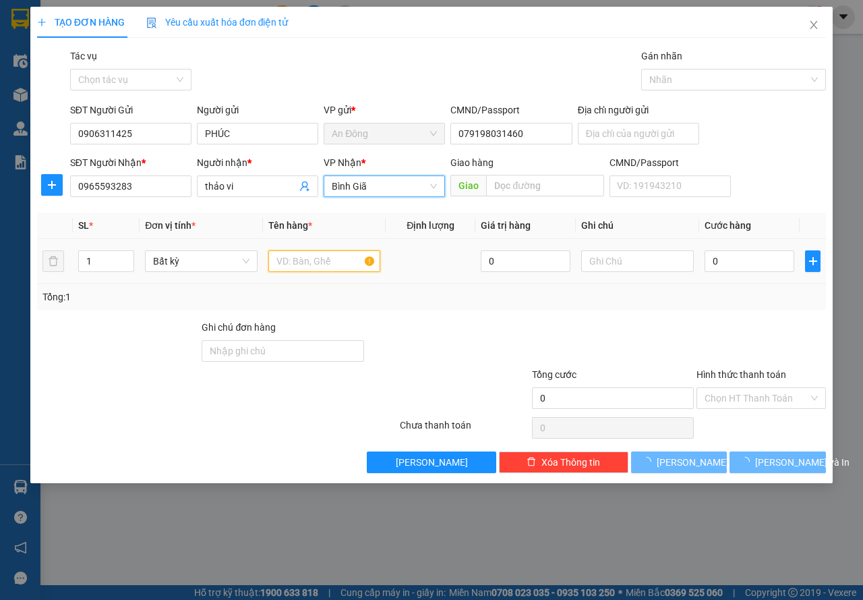
click at [301, 253] on input "text" at bounding box center [324, 261] width 113 height 22
type input "phong bì"
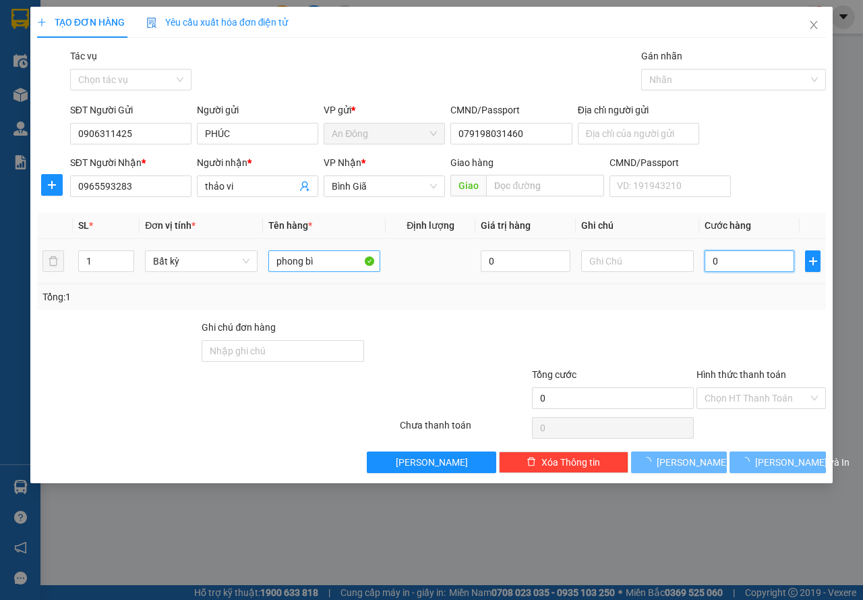
type input "3"
type input "30"
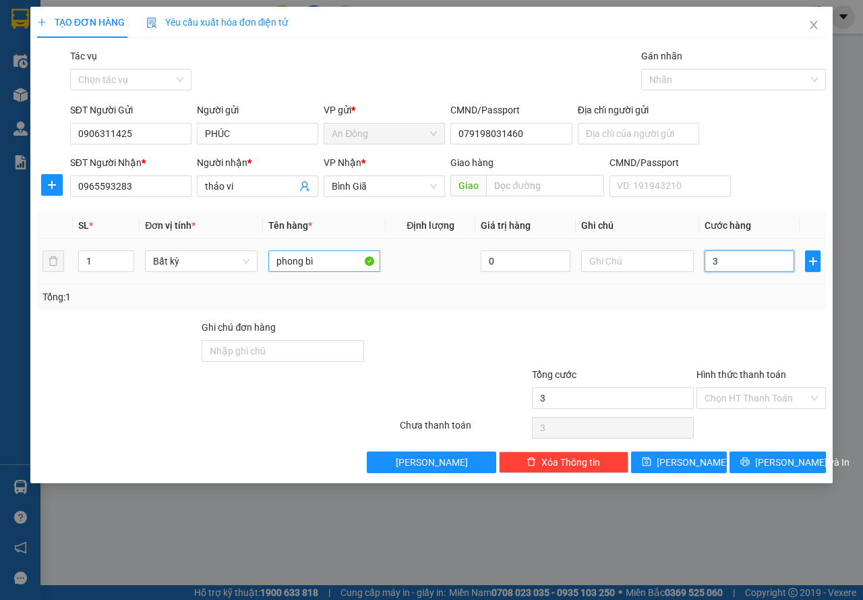
type input "30"
type input "30.000"
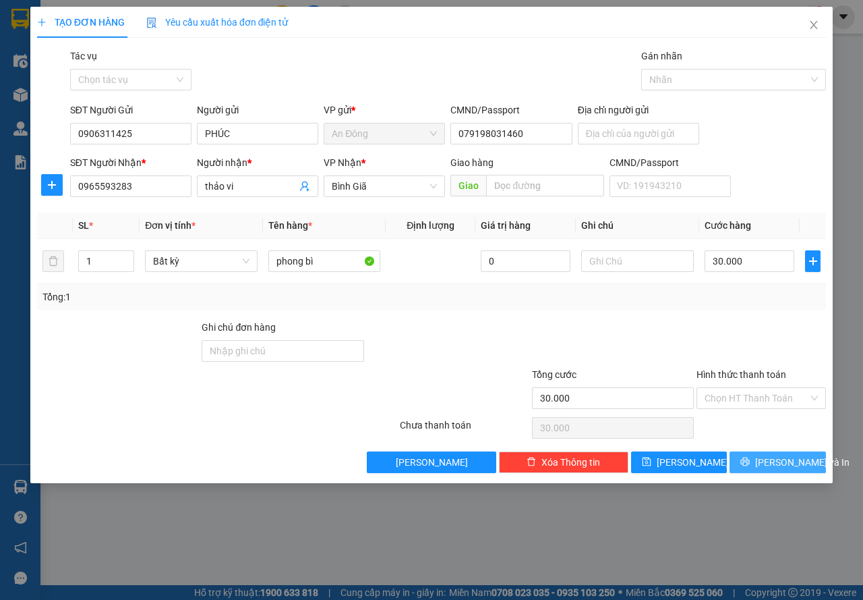
click at [767, 459] on span "[PERSON_NAME] và In" at bounding box center [802, 462] width 94 height 15
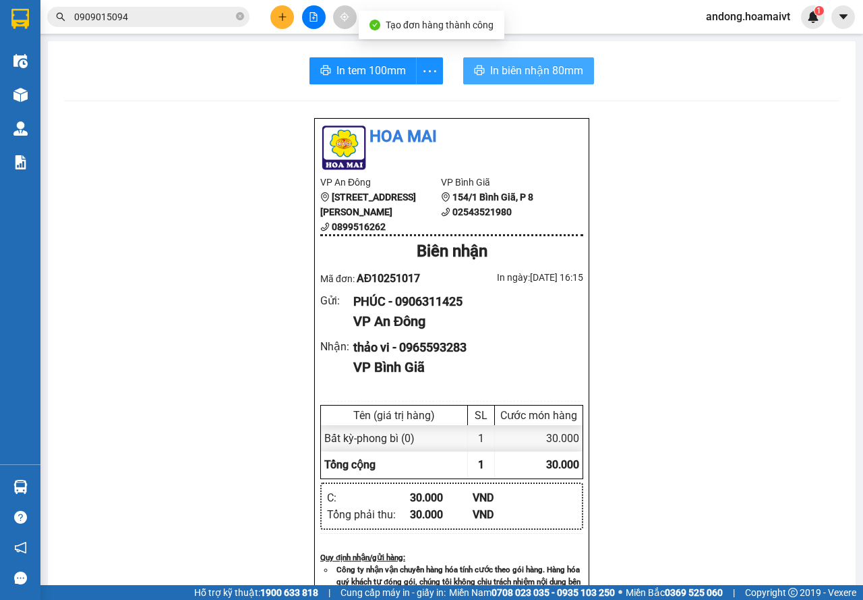
click at [539, 73] on span "In biên nhận 80mm" at bounding box center [536, 70] width 93 height 17
click at [533, 58] on button "In biên nhận 80mm" at bounding box center [528, 70] width 131 height 27
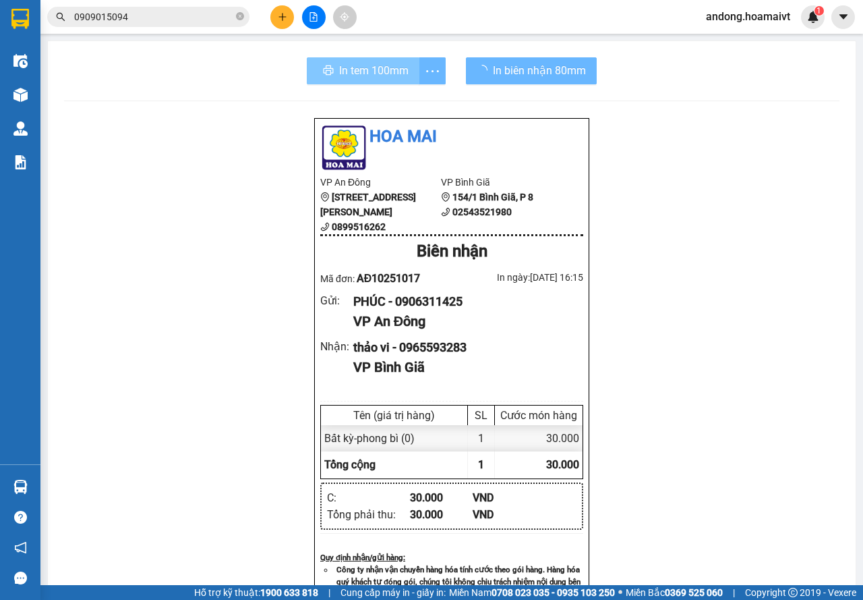
click at [351, 69] on div "In tem 100mm" at bounding box center [376, 70] width 139 height 27
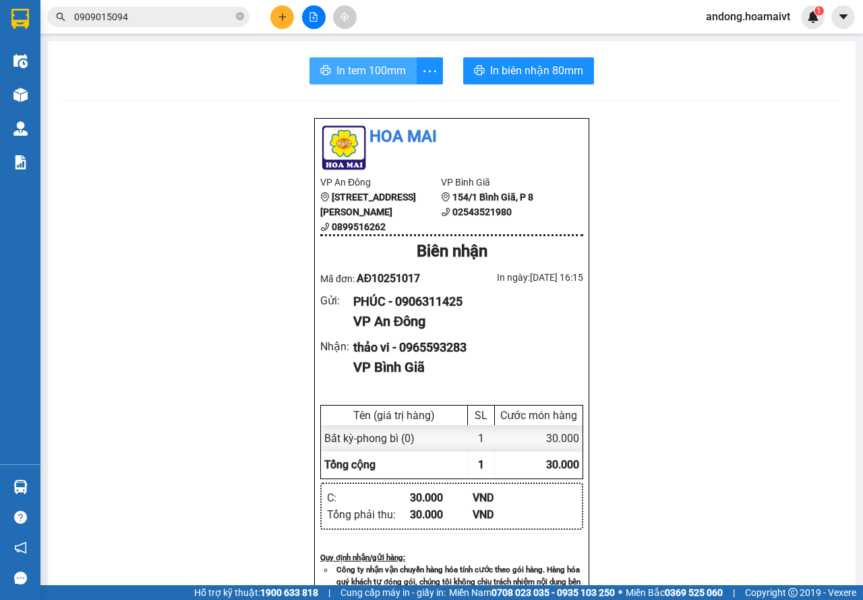
click at [351, 69] on span "In tem 100mm" at bounding box center [371, 70] width 69 height 17
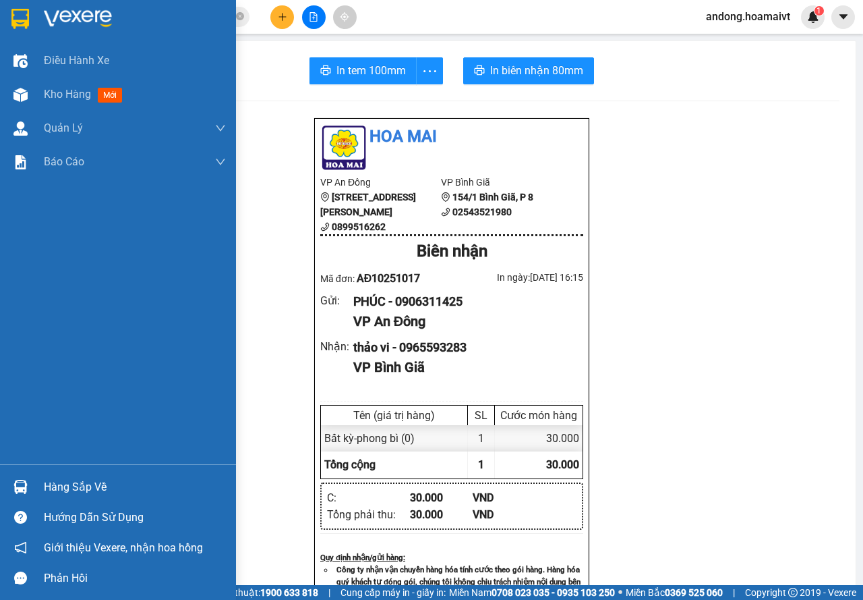
click at [18, 15] on img at bounding box center [20, 19] width 18 height 20
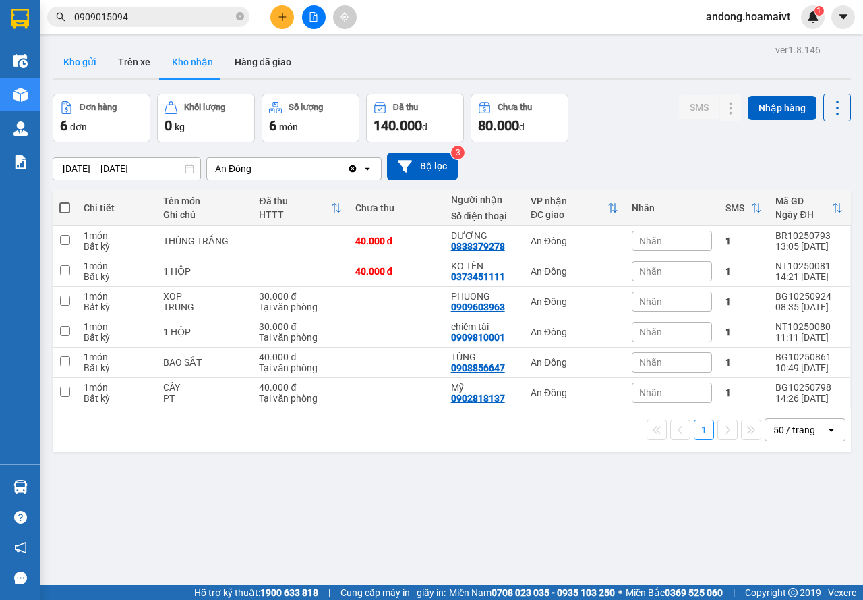
click at [85, 65] on button "Kho gửi" at bounding box center [80, 62] width 55 height 32
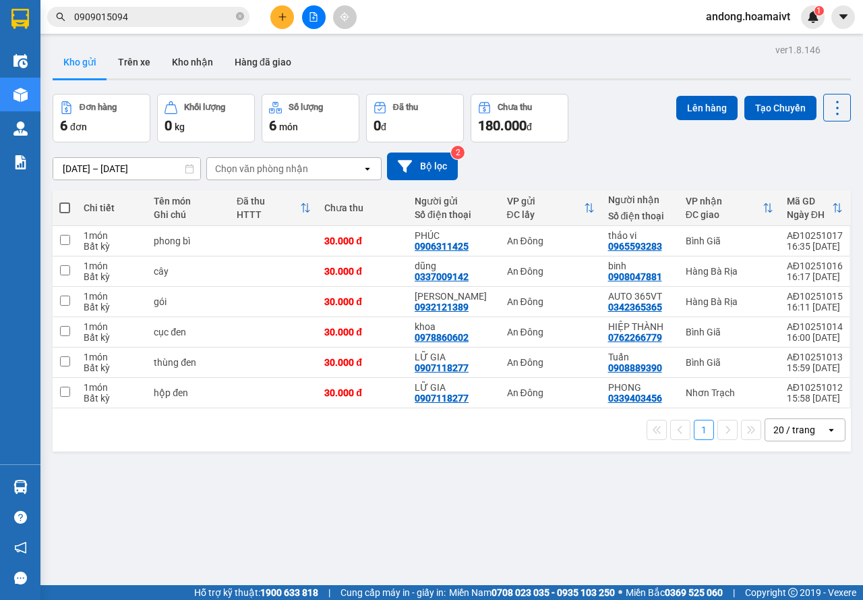
click at [283, 26] on button at bounding box center [282, 17] width 24 height 24
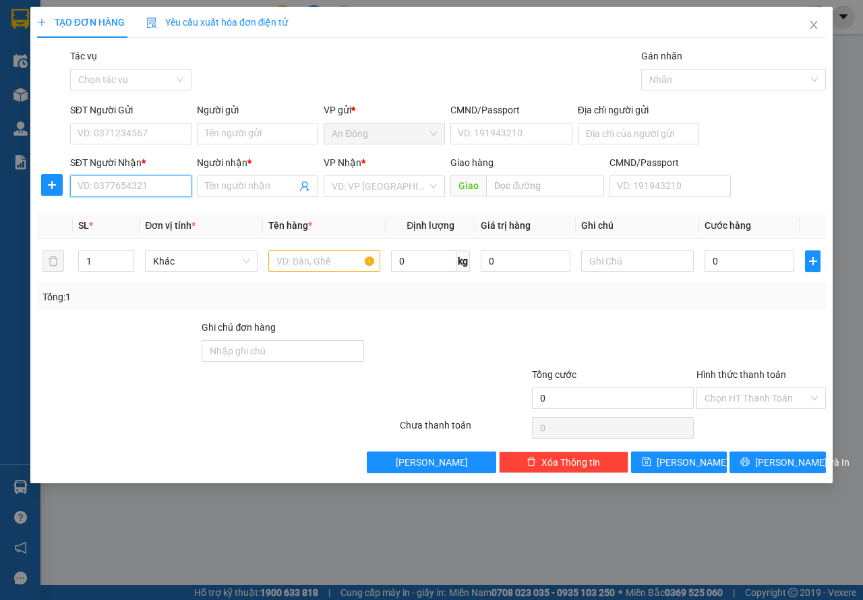
click at [122, 191] on input "SĐT Người Nhận *" at bounding box center [130, 186] width 121 height 22
type input "0398865687"
click at [136, 217] on div "0398865687 - Minh" at bounding box center [144, 213] width 133 height 15
type input "Minh"
type input "0398865687"
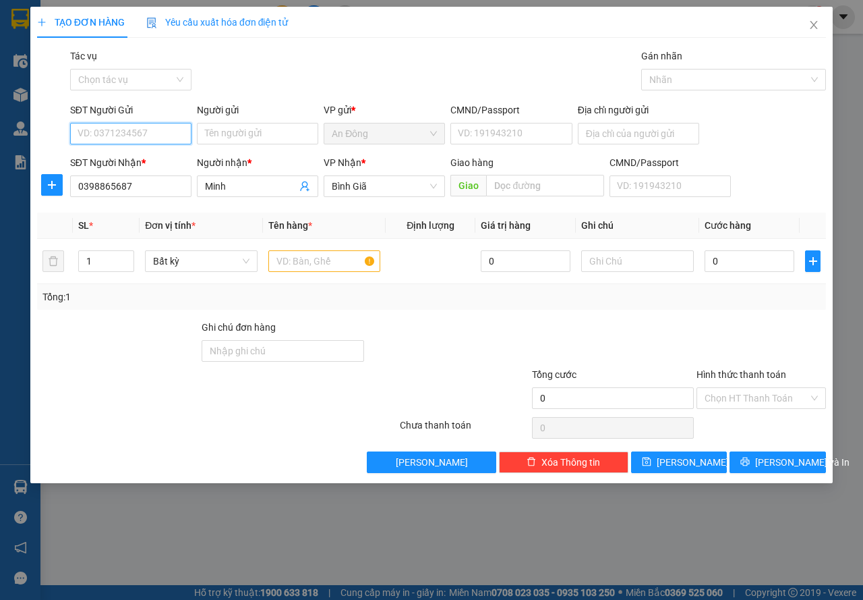
click at [143, 134] on input "SĐT Người Gửi" at bounding box center [130, 134] width 121 height 22
click at [141, 161] on div "0796942304 - Lộc" at bounding box center [130, 160] width 105 height 15
type input "0796942304"
type input "Lộc"
click at [299, 262] on input "text" at bounding box center [324, 261] width 113 height 22
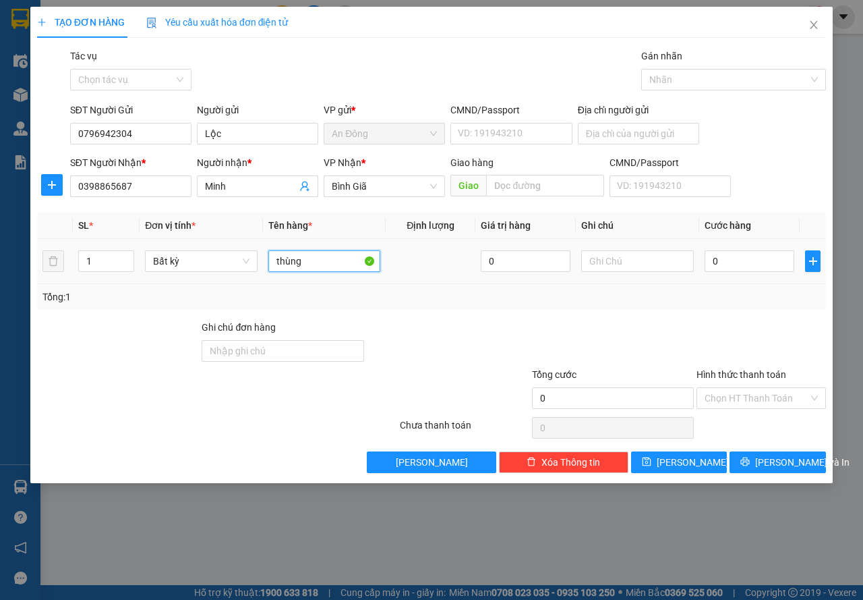
type input "thùng"
type input "4"
type input "40"
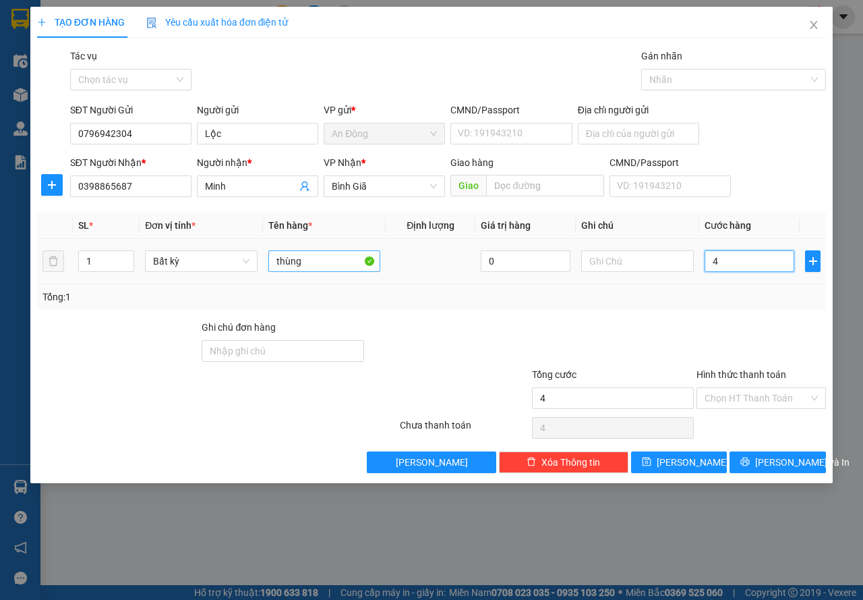
type input "40"
type input "40.000"
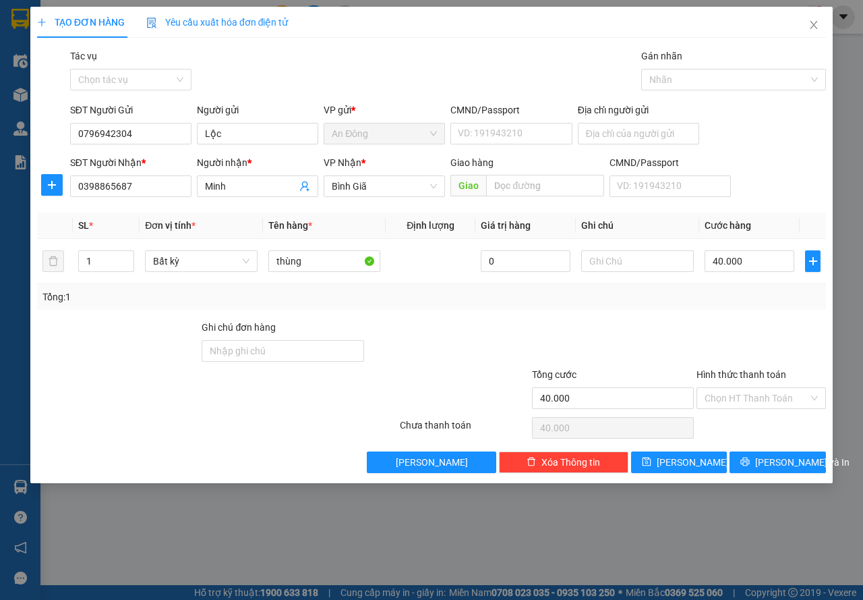
click at [579, 330] on div at bounding box center [613, 343] width 165 height 47
click at [747, 461] on button "[PERSON_NAME] và In" at bounding box center [778, 462] width 96 height 22
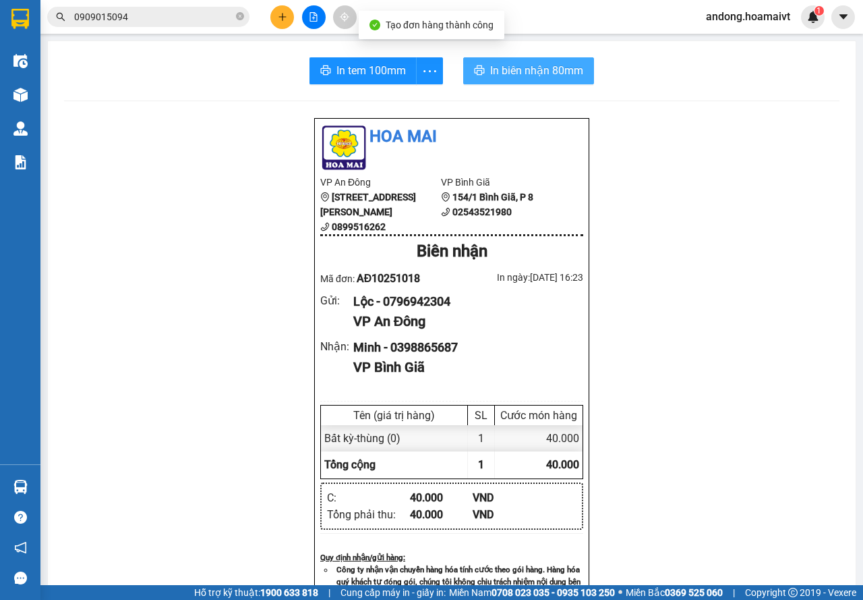
click at [448, 64] on div "In tem 100mm In biên nhận 80mm" at bounding box center [452, 70] width 776 height 27
click at [468, 64] on button "In biên nhận 80mm" at bounding box center [528, 70] width 131 height 27
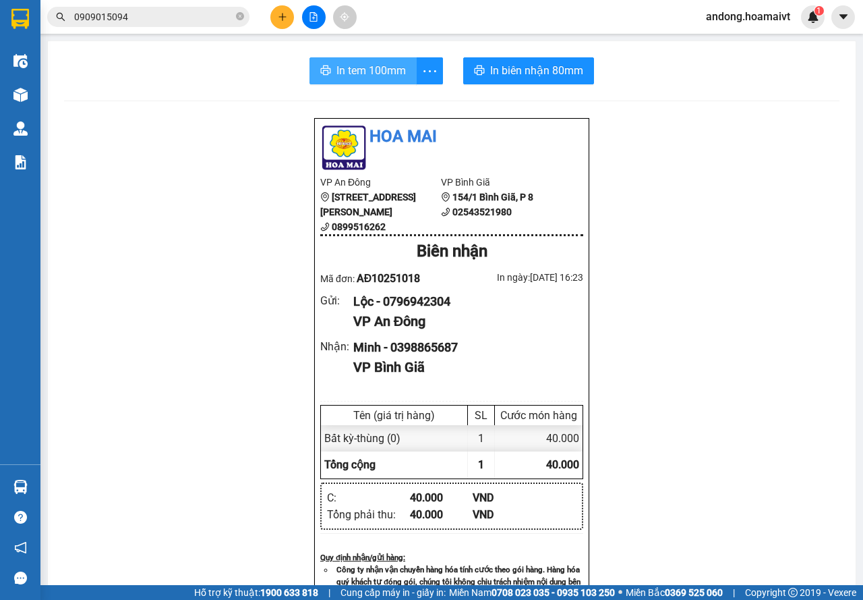
click at [370, 69] on span "In tem 100mm" at bounding box center [371, 70] width 69 height 17
click at [273, 10] on button at bounding box center [282, 17] width 24 height 24
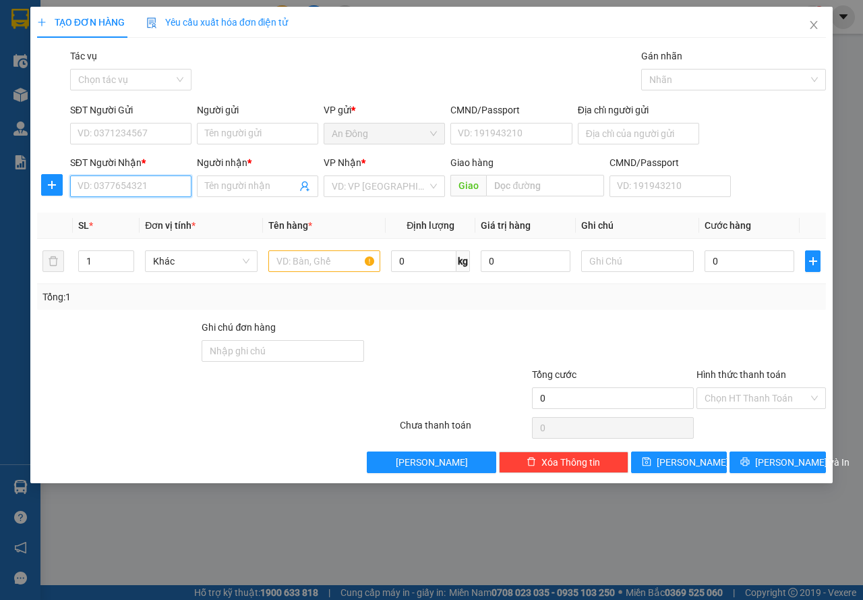
click at [125, 194] on input "SĐT Người Nhận *" at bounding box center [130, 186] width 121 height 22
type input "0939163939"
click at [129, 209] on div "0939163939 - BÌNH" at bounding box center [130, 213] width 105 height 15
type input "BÌNH"
type input "0939163939"
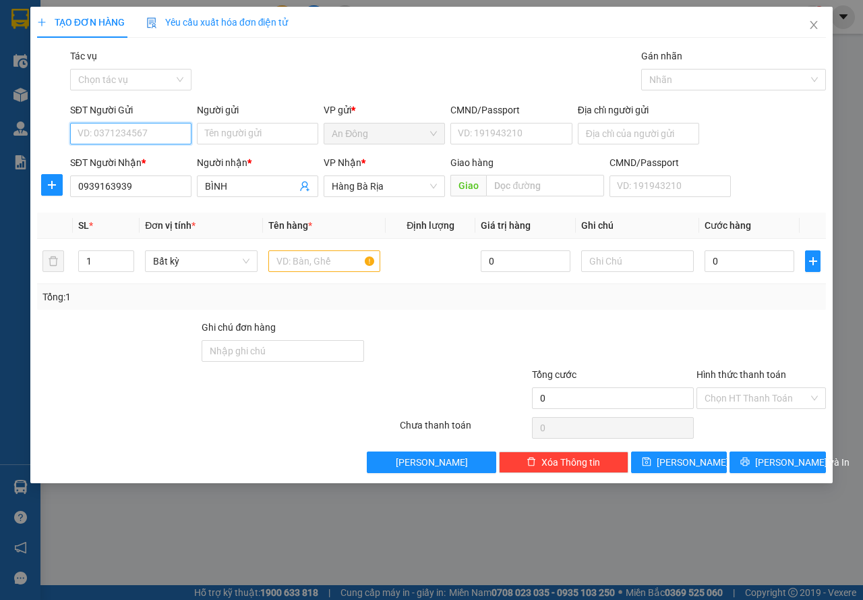
click at [133, 135] on input "SĐT Người Gửi" at bounding box center [130, 134] width 121 height 22
click at [163, 162] on div "0915222679 - luyên" at bounding box center [130, 160] width 105 height 15
type input "0915222679"
type input "luyên"
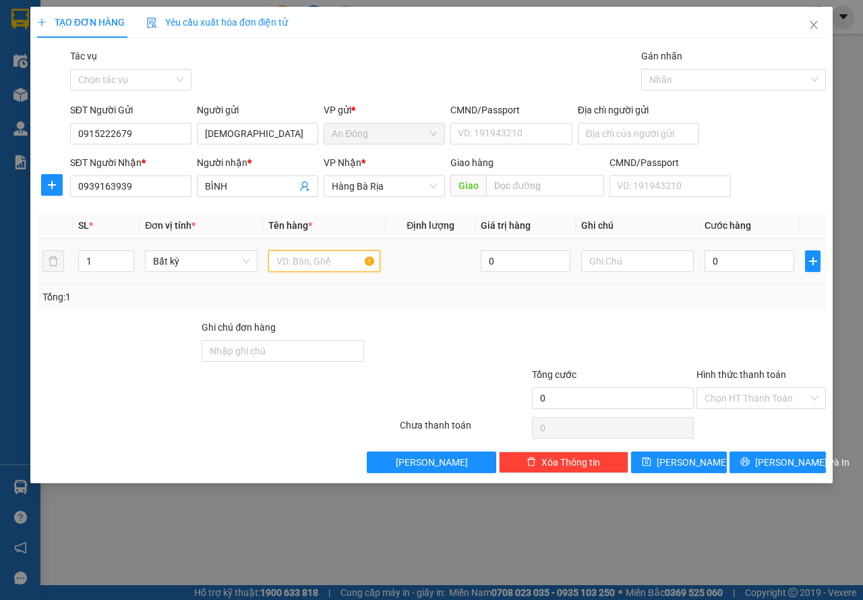
click at [310, 266] on input "text" at bounding box center [324, 261] width 113 height 22
type input "thùng"
type input "3"
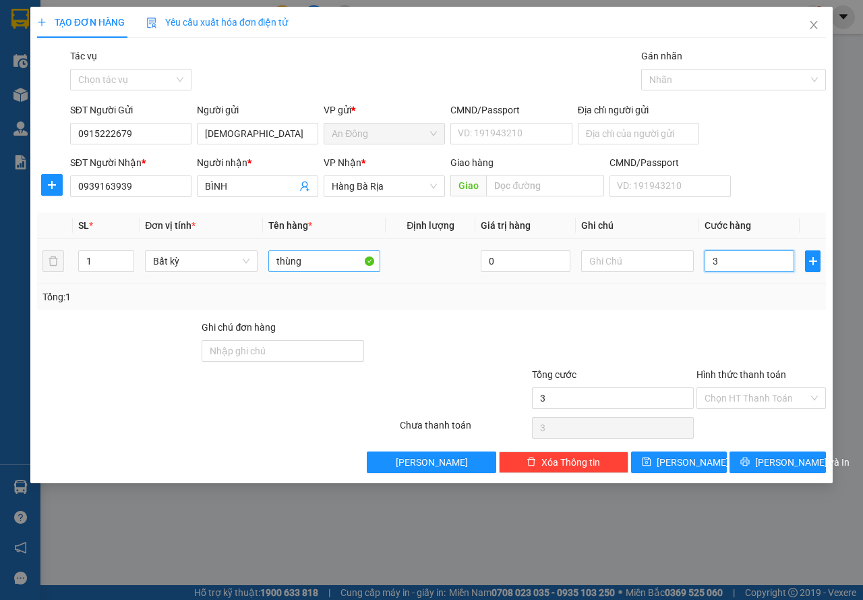
type input "30"
type input "30.000"
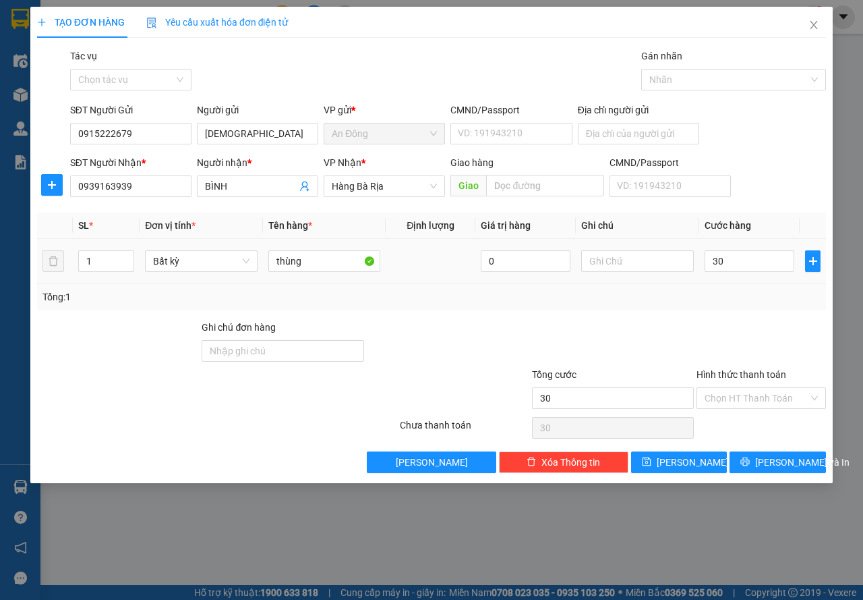
type input "30.000"
click at [500, 306] on div "Tổng: 1" at bounding box center [431, 297] width 789 height 26
click at [785, 465] on span "[PERSON_NAME] và In" at bounding box center [802, 462] width 94 height 15
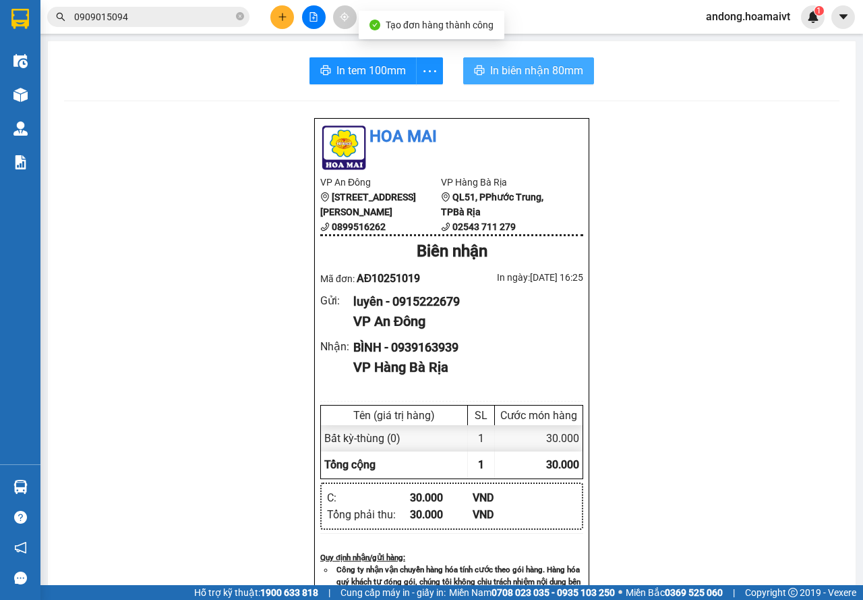
click at [540, 69] on span "In biên nhận 80mm" at bounding box center [536, 70] width 93 height 17
click at [493, 69] on span "In biên nhận 80mm" at bounding box center [539, 70] width 93 height 17
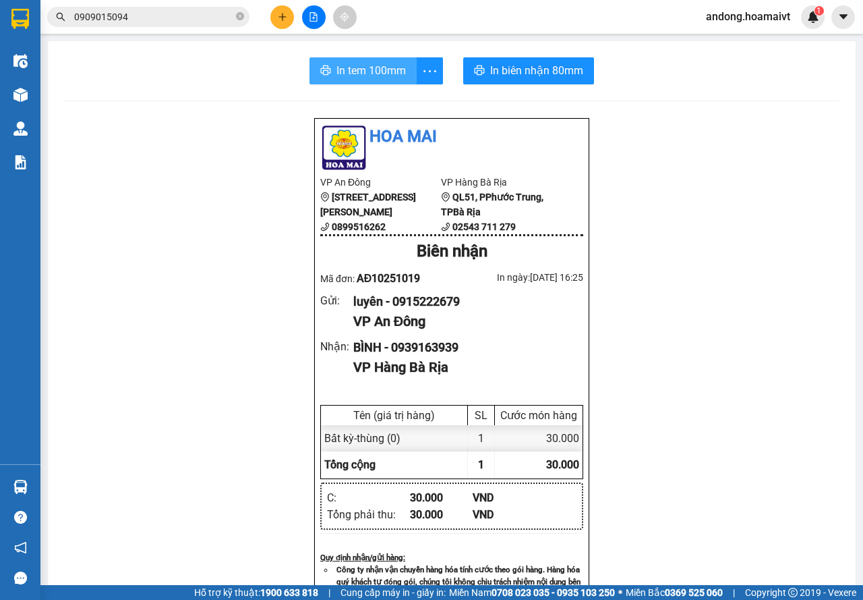
click at [364, 69] on span "In tem 100mm" at bounding box center [371, 70] width 69 height 17
click at [292, 15] on button at bounding box center [282, 17] width 24 height 24
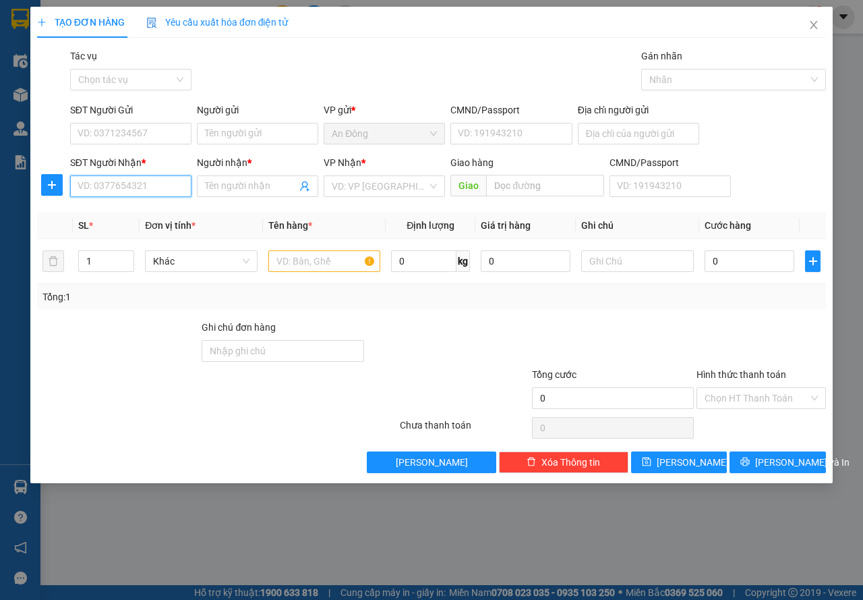
click at [139, 186] on input "SĐT Người Nhận *" at bounding box center [130, 186] width 121 height 22
type input "0908682250"
click at [222, 185] on input "Người nhận *" at bounding box center [251, 186] width 92 height 15
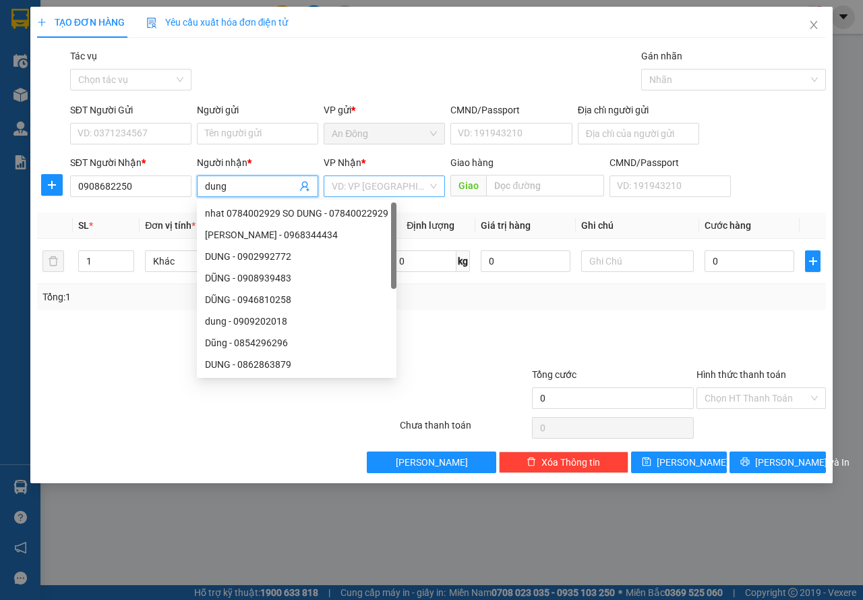
type input "dung"
click at [359, 194] on input "search" at bounding box center [380, 186] width 96 height 20
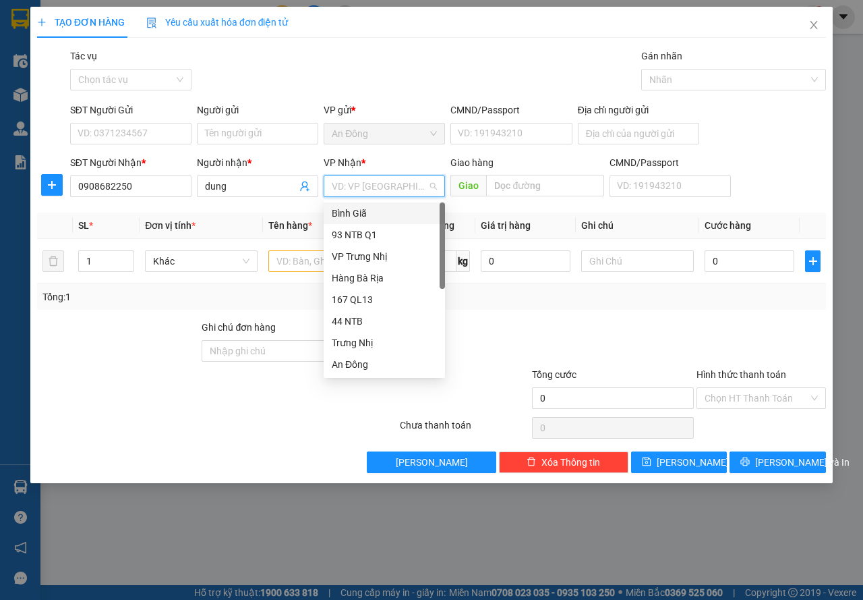
click at [354, 207] on div "Bình Giã" at bounding box center [384, 213] width 105 height 15
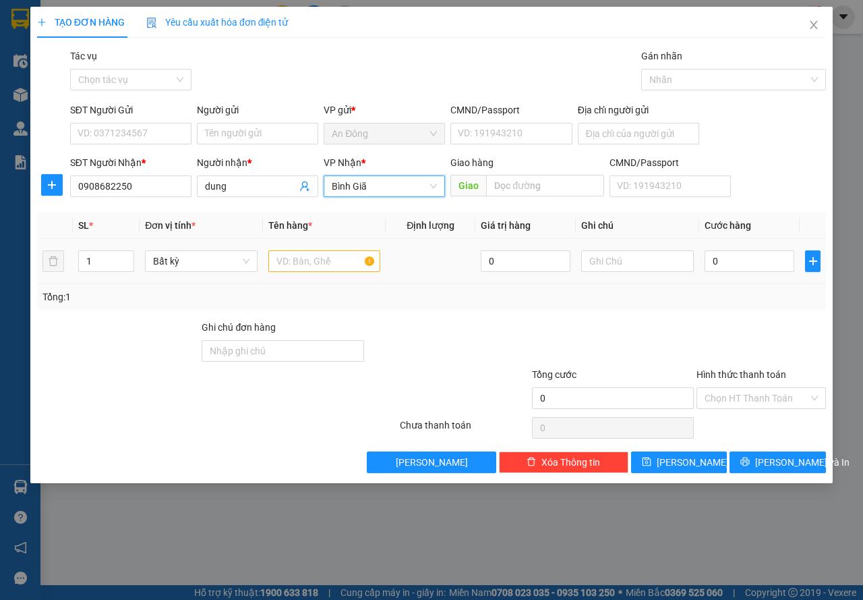
click at [308, 248] on div at bounding box center [324, 261] width 113 height 27
click at [301, 261] on input "text" at bounding box center [324, 261] width 113 height 22
type input "thùng máy bơm"
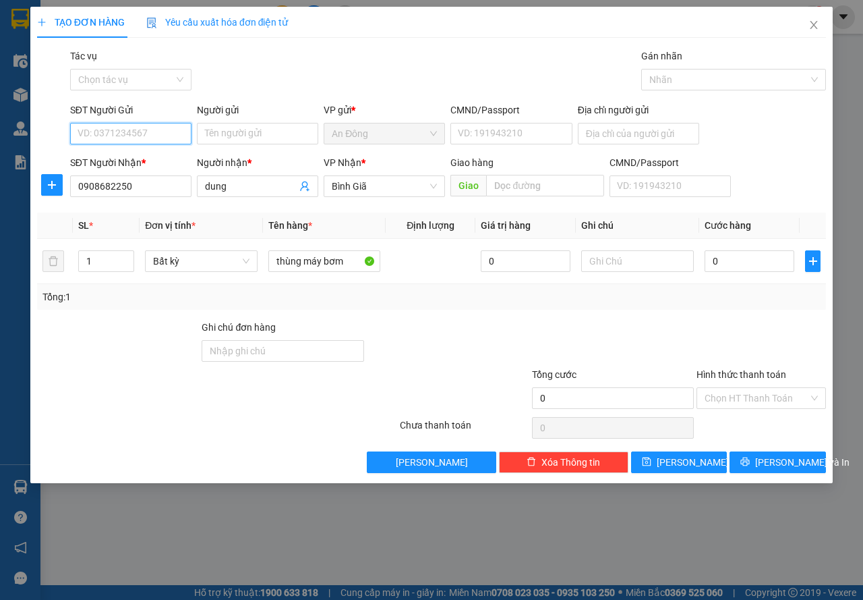
click at [165, 128] on input "SĐT Người Gửi" at bounding box center [130, 134] width 121 height 22
type input "0789331853"
click at [216, 131] on input "Người gửi" at bounding box center [257, 134] width 121 height 22
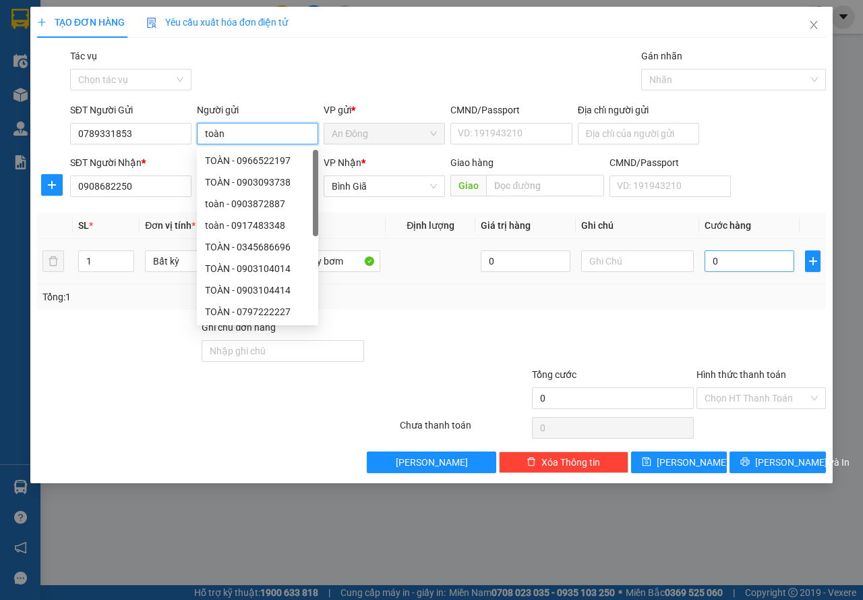
type input "toàn"
click at [718, 257] on div "0" at bounding box center [750, 261] width 90 height 27
click at [718, 257] on input "0" at bounding box center [750, 261] width 90 height 22
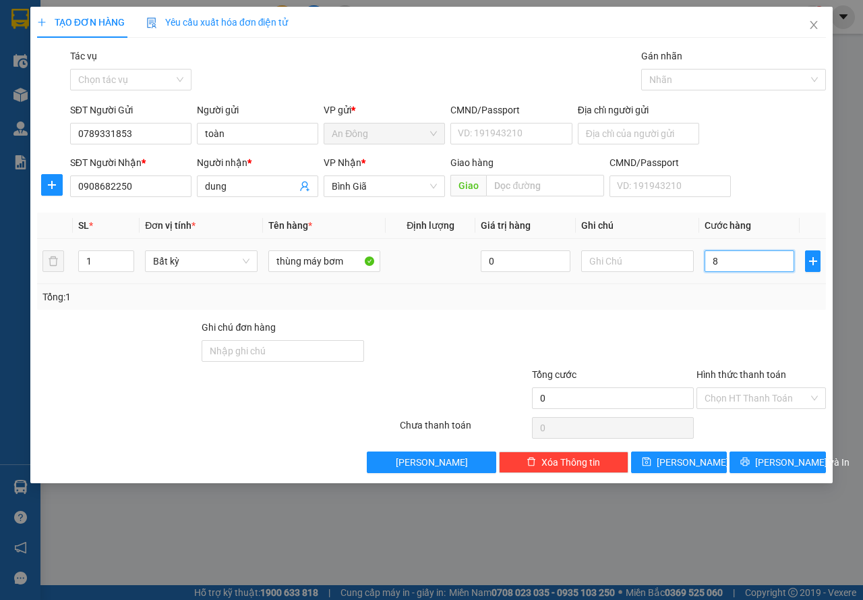
type input "89"
type input "890"
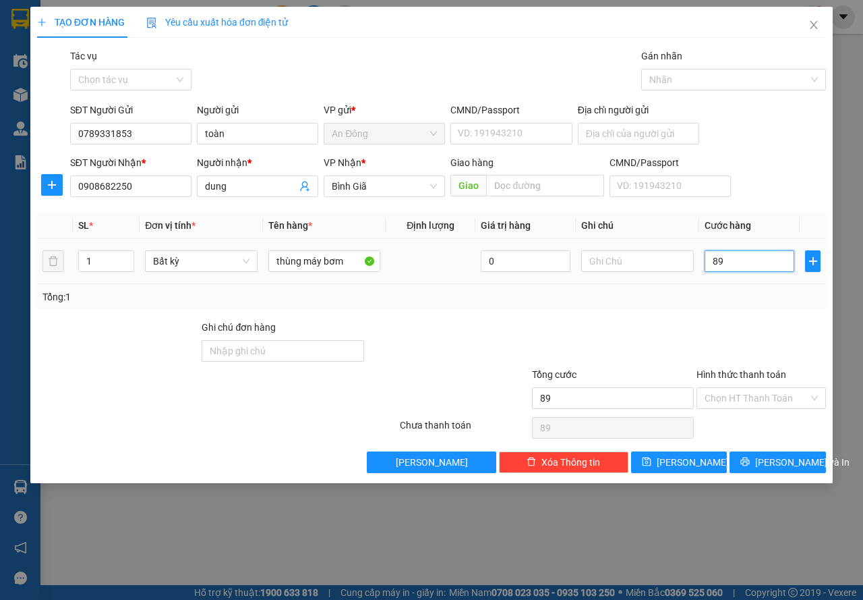
type input "890"
type input "89"
type input "8"
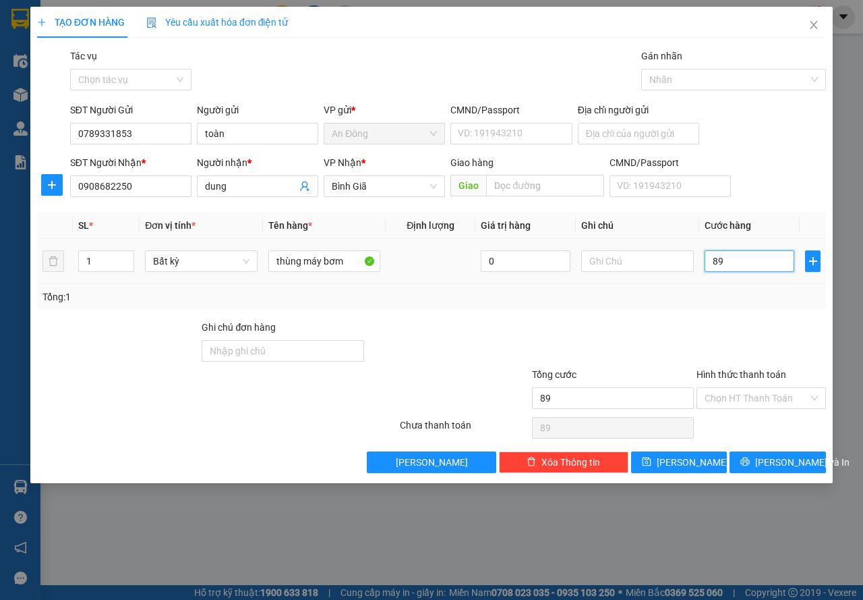
type input "8"
type input "80"
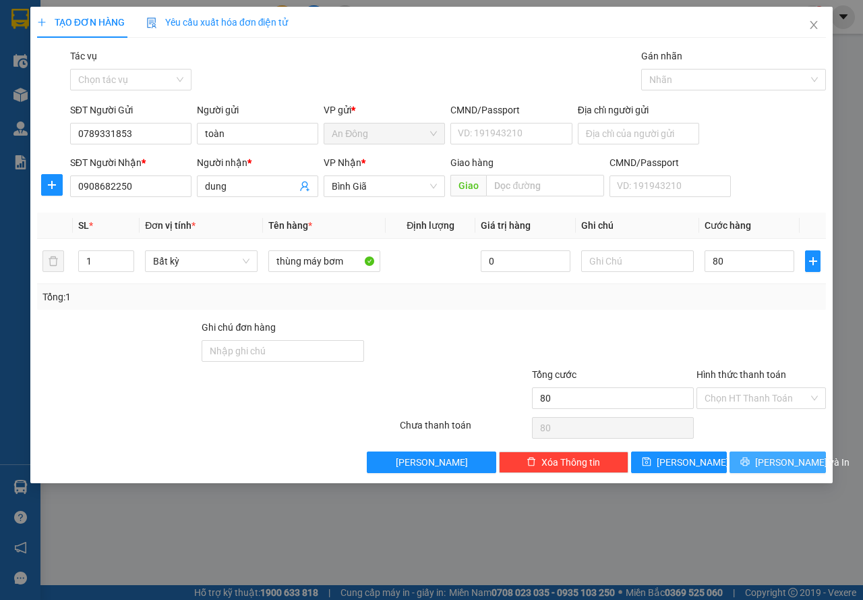
type input "80.000"
click at [762, 461] on button "[PERSON_NAME] và In" at bounding box center [778, 462] width 96 height 22
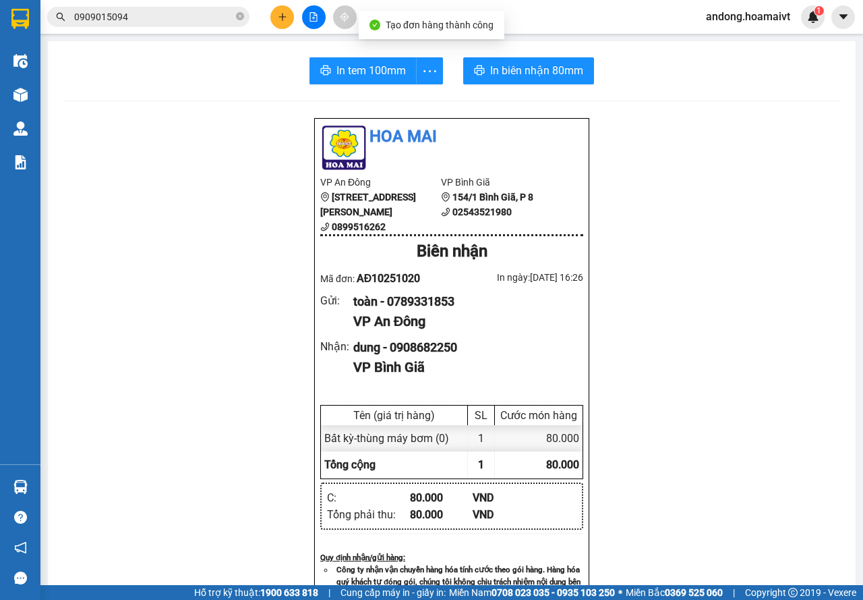
click at [521, 30] on div "Kết quả tìm kiếm ( 2 ) Bộ lọc Mã ĐH Trạng thái Món hàng Tổng cước Chưa cước Nhã…" at bounding box center [431, 17] width 863 height 34
click at [523, 67] on span "In biên nhận 80mm" at bounding box center [536, 70] width 93 height 17
click at [373, 49] on div "In tem 100mm In biên nhận 80mm Hoa Mai VP An Đông 275 Hùng Vương, Phường 9, Quậ…" at bounding box center [452, 523] width 808 height 964
click at [381, 61] on button "In tem 100mm" at bounding box center [363, 70] width 107 height 27
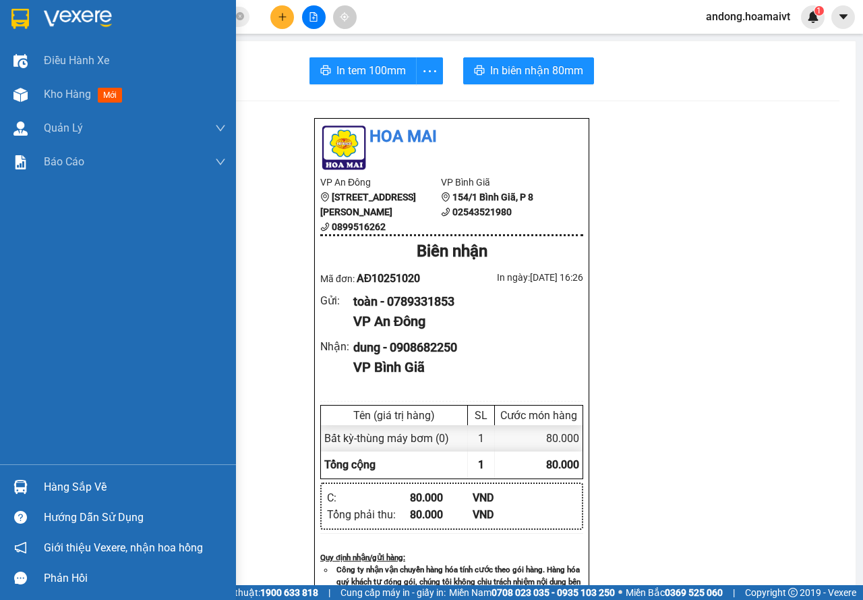
click at [27, 17] on img at bounding box center [20, 19] width 18 height 20
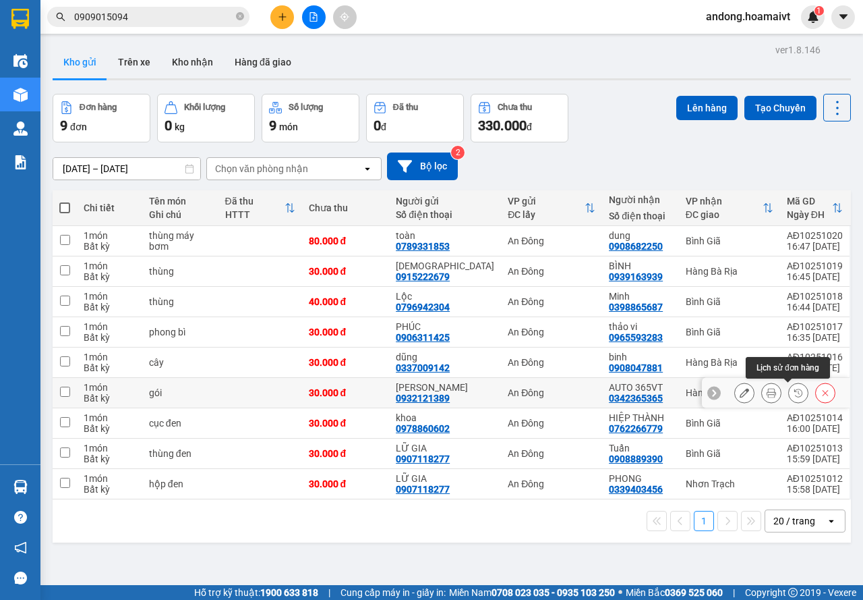
click at [794, 396] on icon at bounding box center [798, 392] width 9 height 9
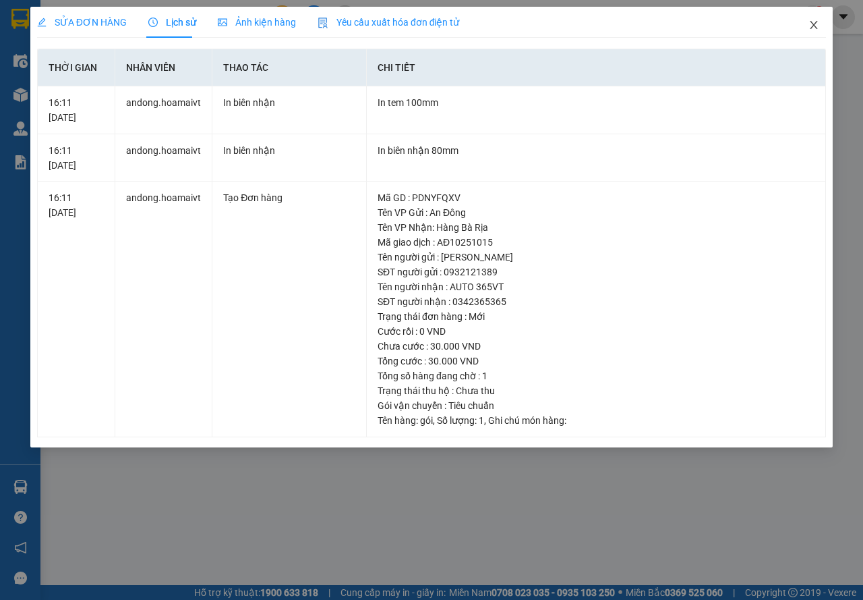
click at [815, 24] on icon "close" at bounding box center [814, 25] width 11 height 11
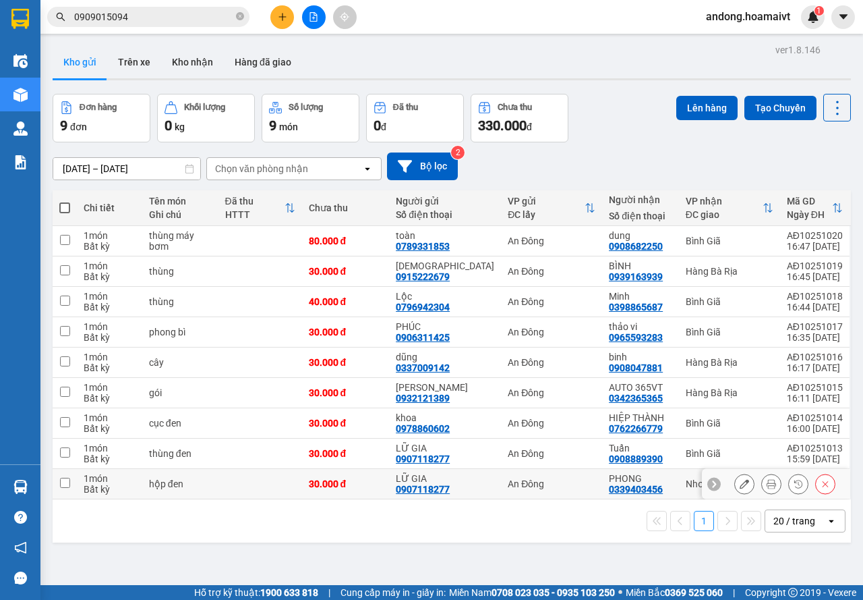
click at [132, 484] on div "Bất kỳ" at bounding box center [110, 489] width 52 height 11
checkbox input "true"
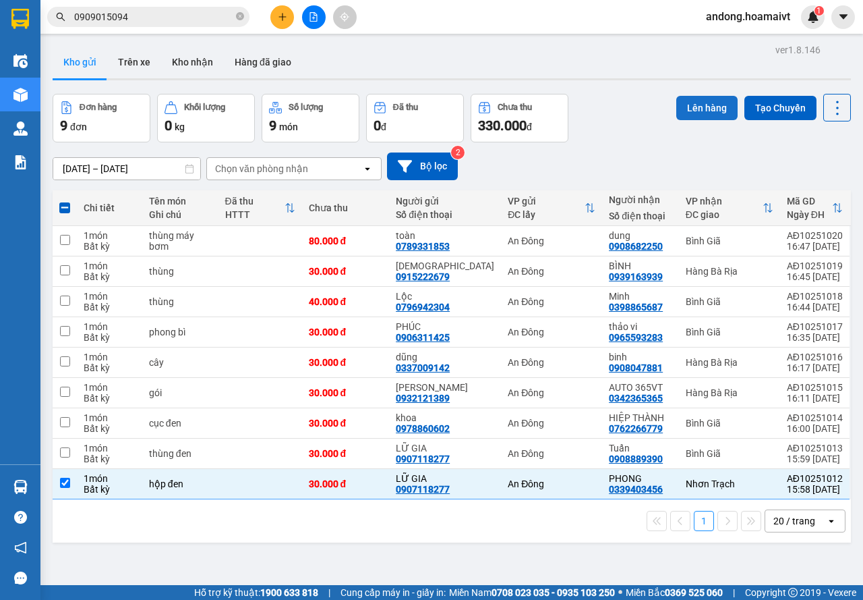
click at [690, 102] on button "Lên hàng" at bounding box center [706, 108] width 61 height 24
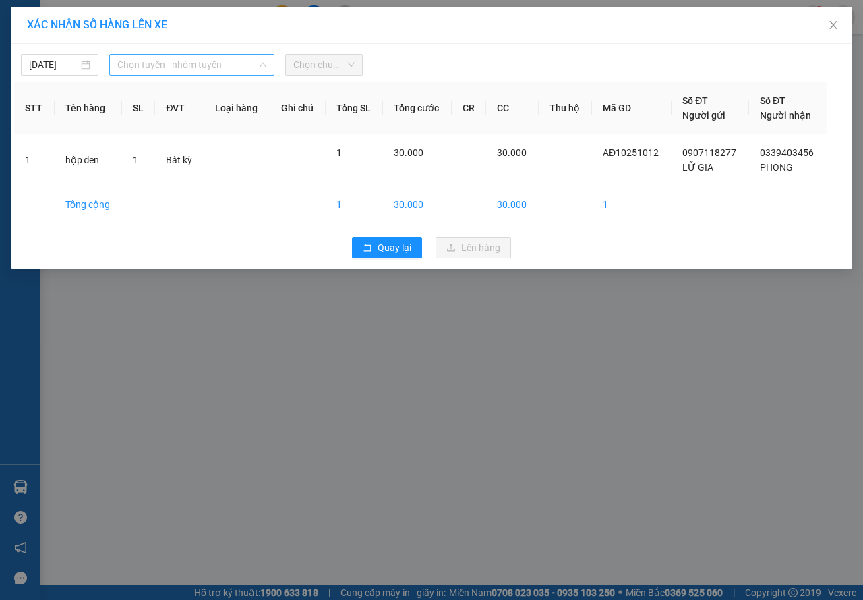
click at [218, 67] on span "Chọn tuyến - nhóm tuyến" at bounding box center [191, 65] width 149 height 20
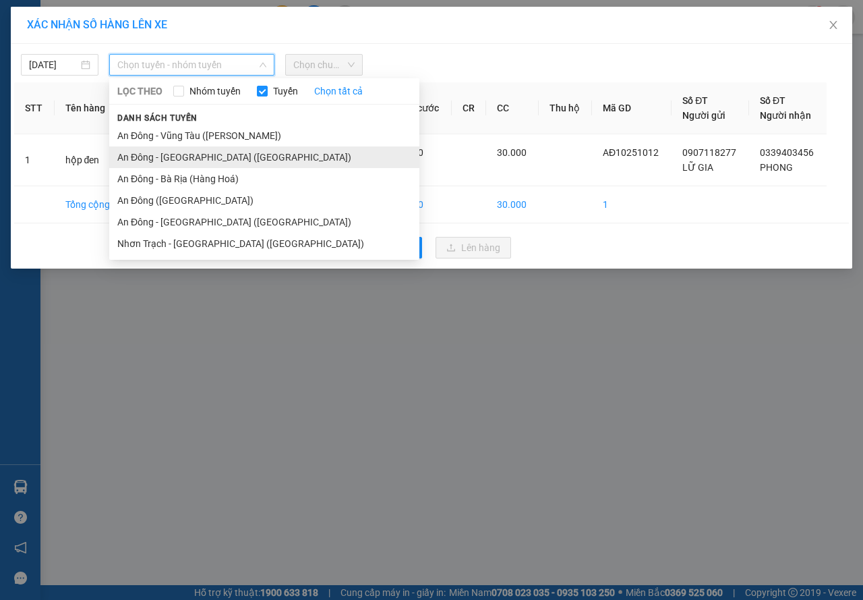
click at [192, 157] on li "An Đông - [GEOGRAPHIC_DATA] ([GEOGRAPHIC_DATA])" at bounding box center [264, 157] width 310 height 22
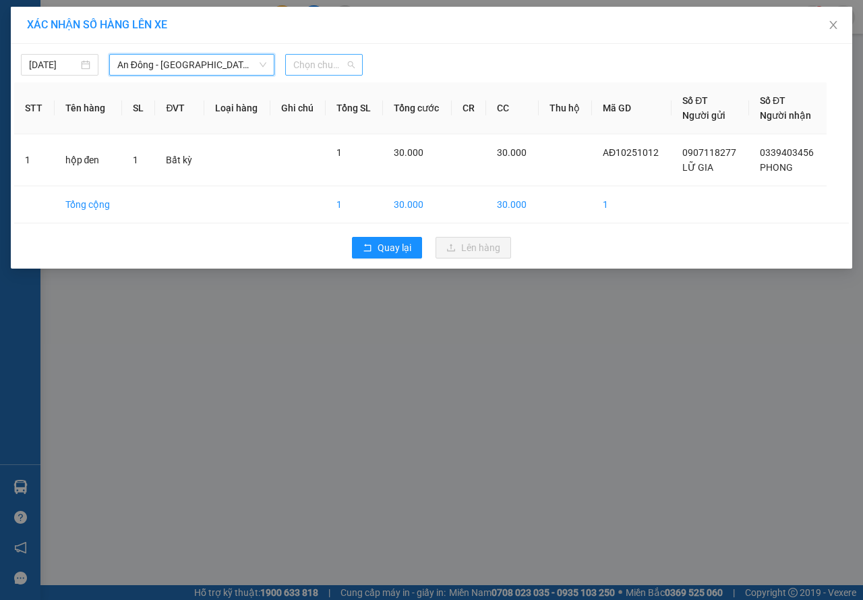
click at [308, 66] on span "Chọn chuyến" at bounding box center [323, 65] width 61 height 20
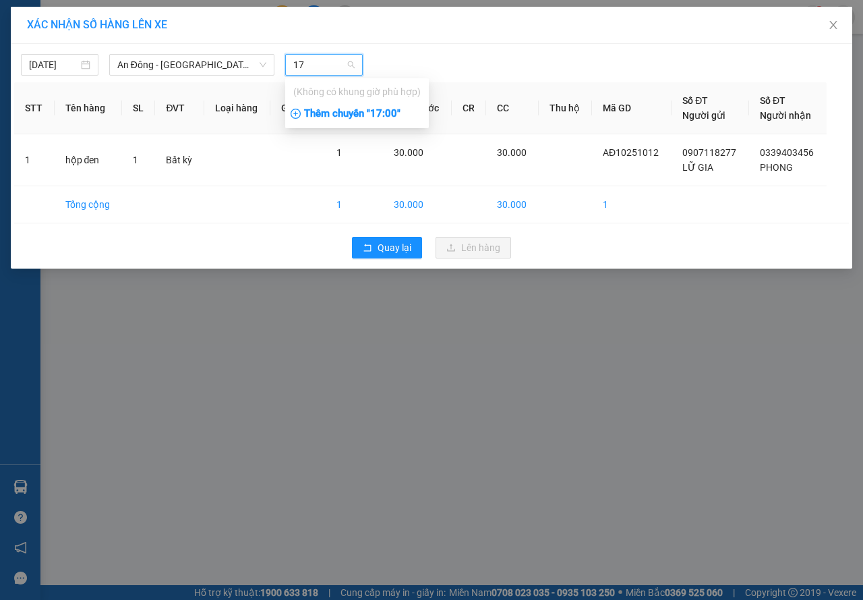
type input "17"
click at [334, 117] on div "Thêm chuyến " 17:00 "" at bounding box center [357, 114] width 144 height 23
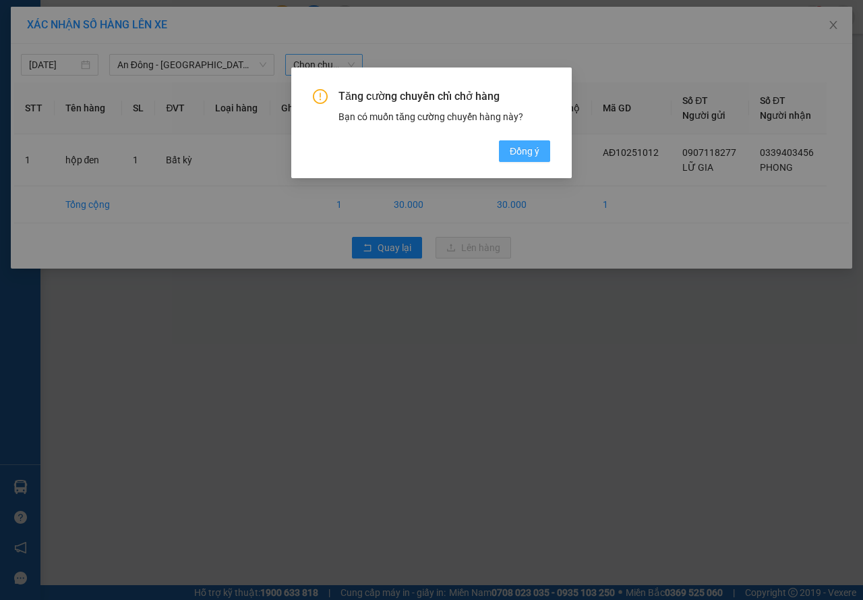
click at [531, 153] on span "Đồng ý" at bounding box center [525, 151] width 30 height 15
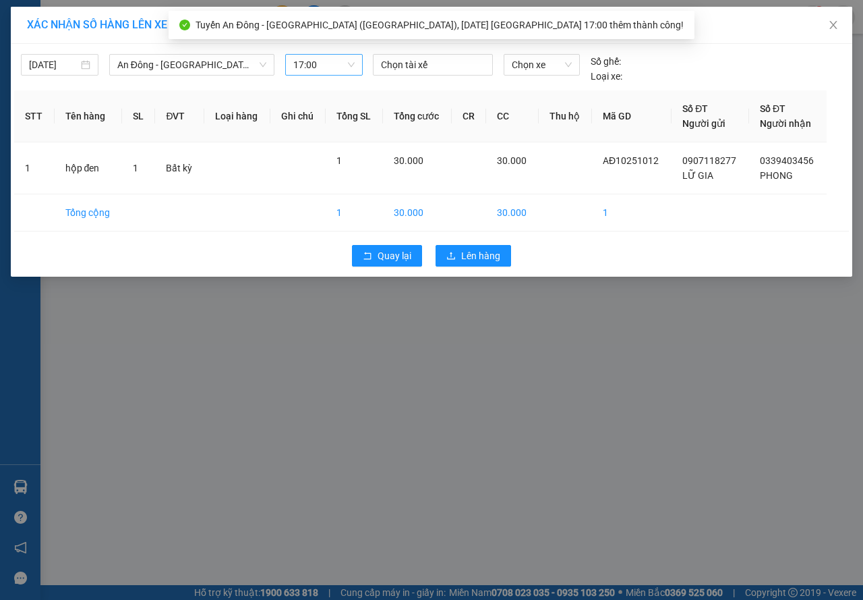
click at [399, 57] on div at bounding box center [432, 65] width 113 height 16
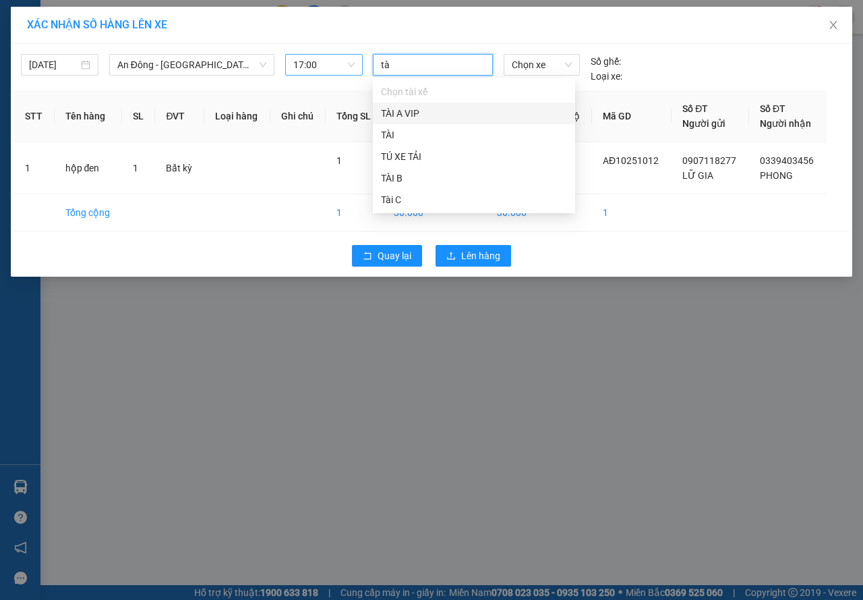
type input "tài"
click at [403, 117] on div "TÀI A VIP" at bounding box center [474, 113] width 186 height 15
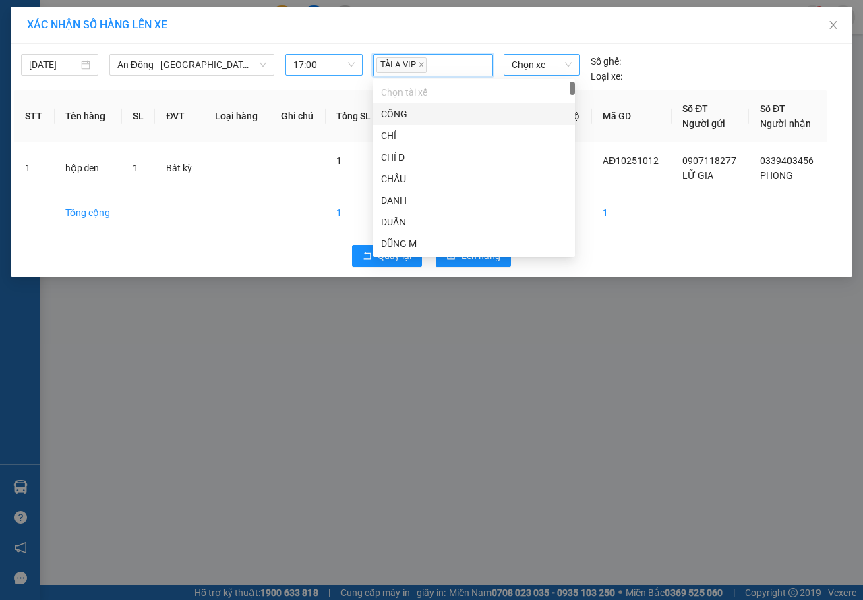
click at [550, 66] on span "Chọn xe" at bounding box center [542, 65] width 60 height 20
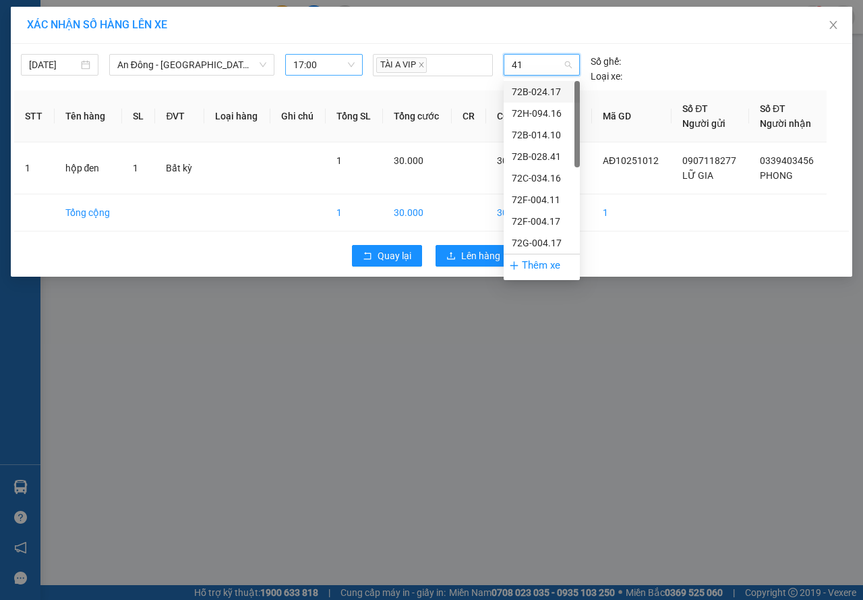
type input "417"
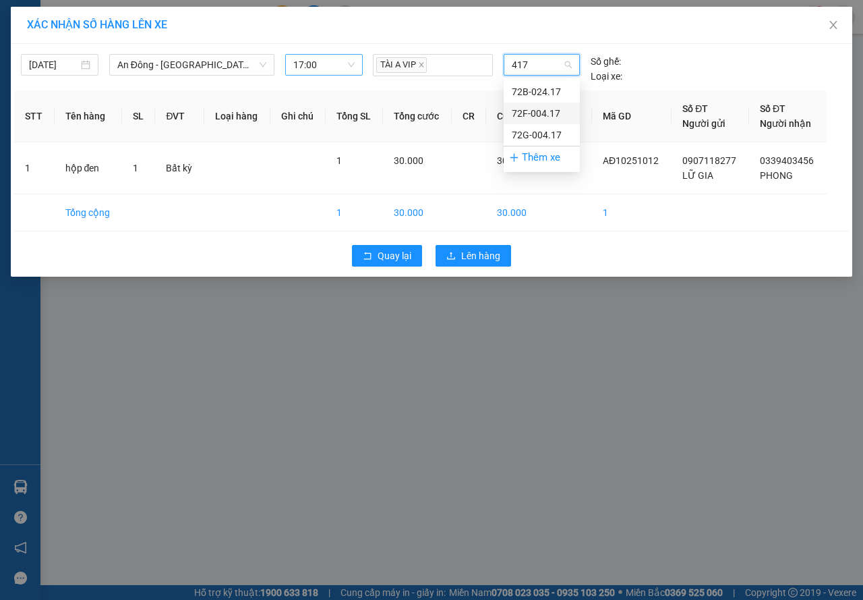
click at [551, 114] on div "72F-004.17" at bounding box center [542, 113] width 60 height 15
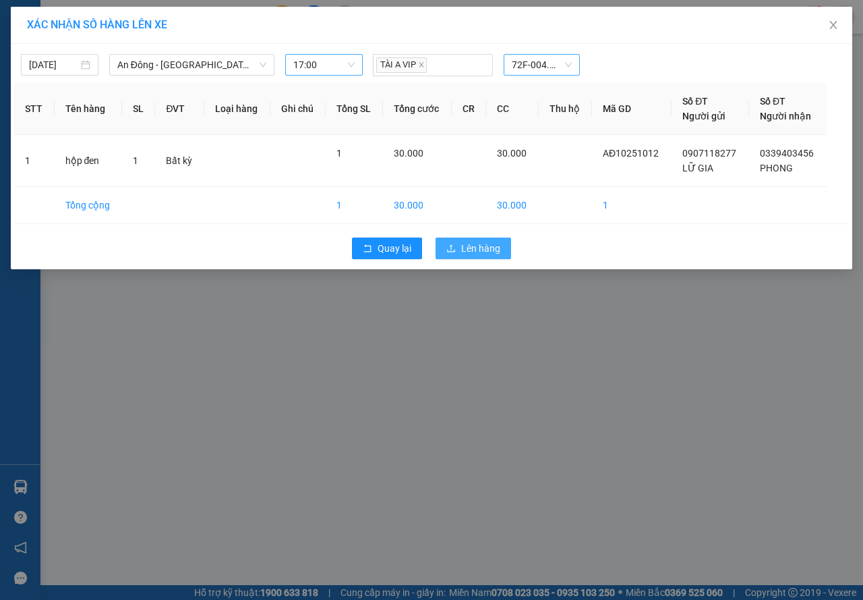
click at [494, 248] on span "Lên hàng" at bounding box center [480, 248] width 39 height 15
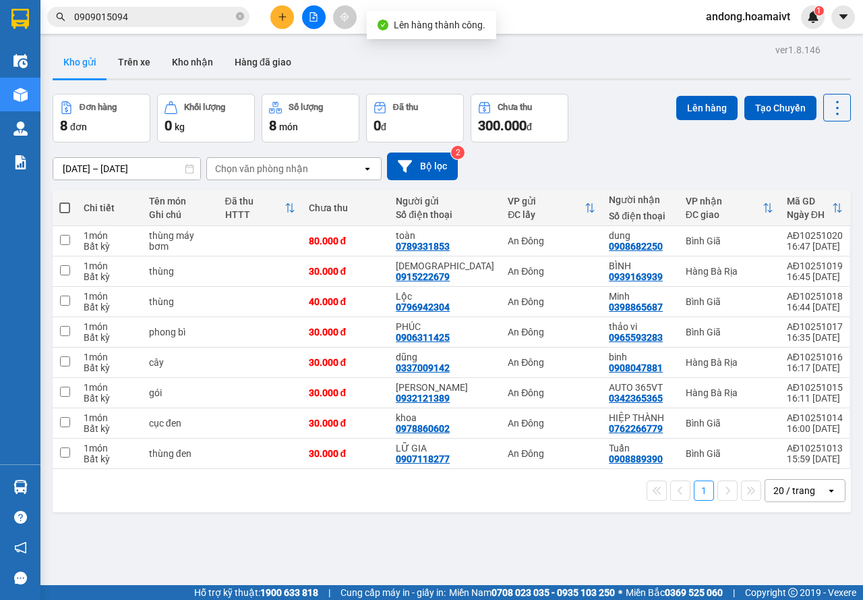
click at [233, 158] on div "Chọn văn phòng nhận" at bounding box center [284, 169] width 155 height 22
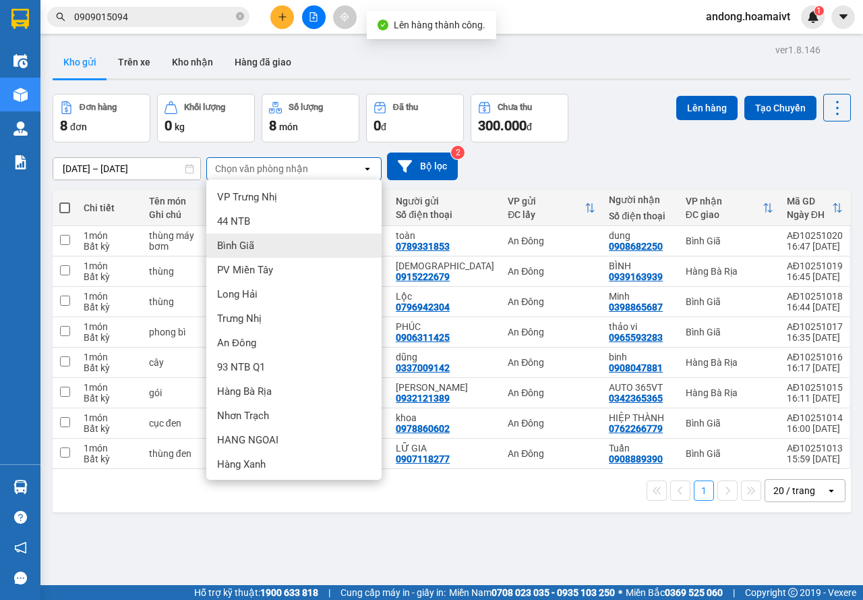
click at [226, 243] on span "Bình Giã" at bounding box center [235, 245] width 37 height 13
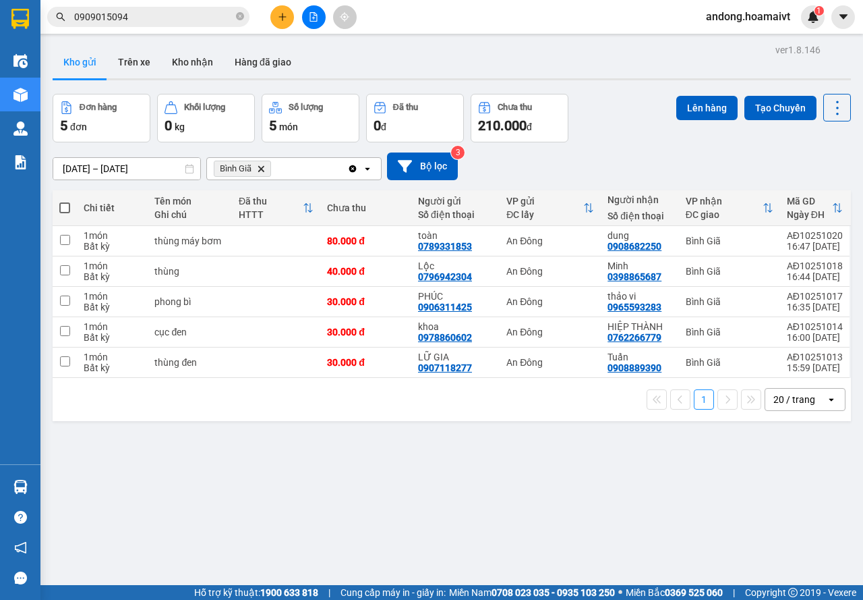
click at [69, 209] on span at bounding box center [64, 207] width 11 height 11
click at [65, 201] on input "checkbox" at bounding box center [65, 201] width 0 height 0
checkbox input "true"
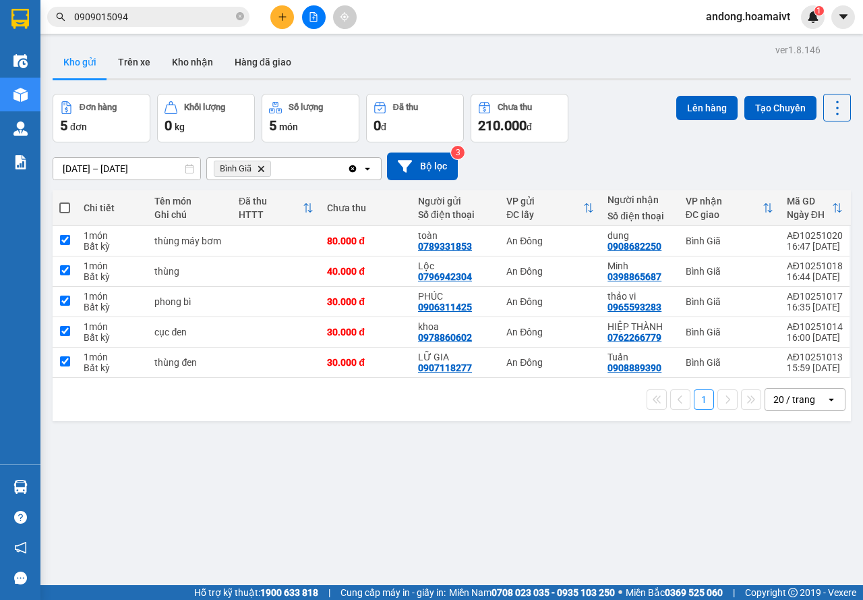
checkbox input "true"
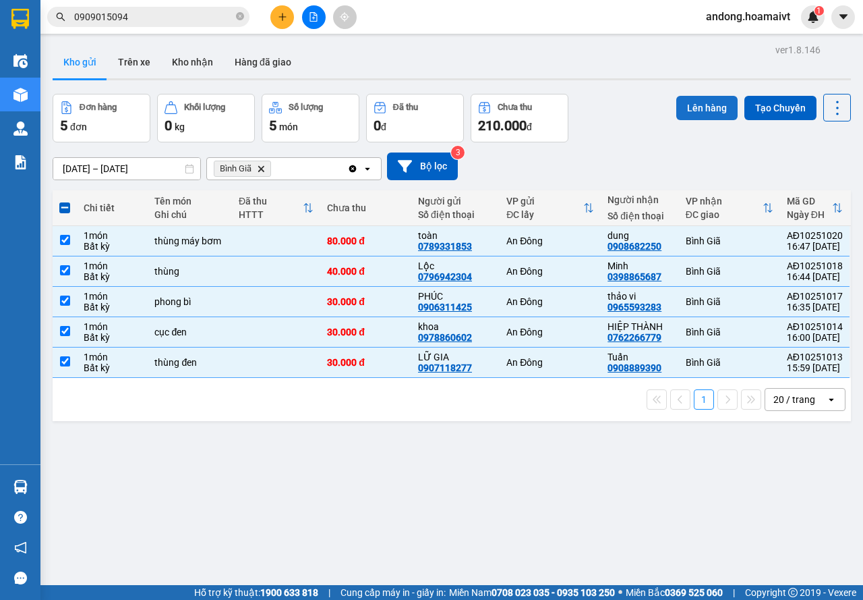
click at [684, 106] on button "Lên hàng" at bounding box center [706, 108] width 61 height 24
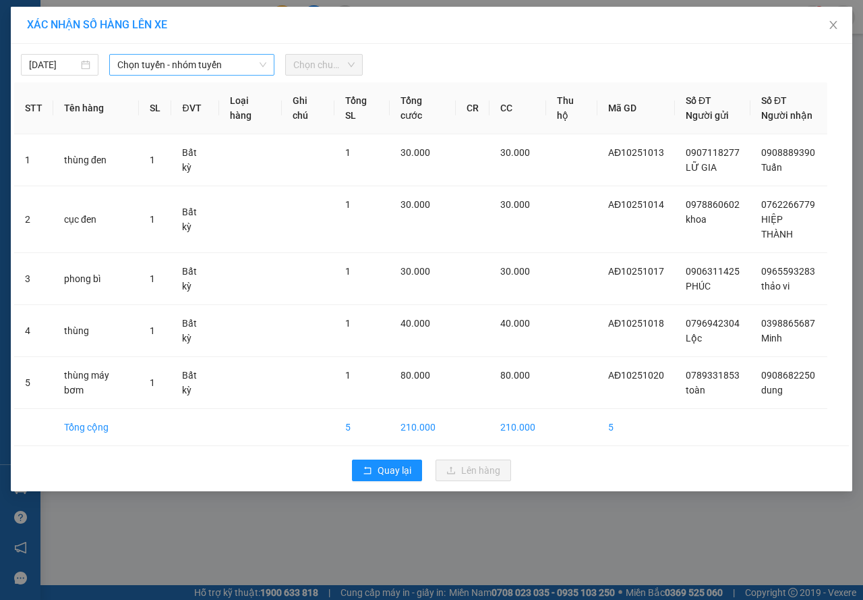
click at [181, 67] on span "Chọn tuyến - nhóm tuyến" at bounding box center [191, 65] width 149 height 20
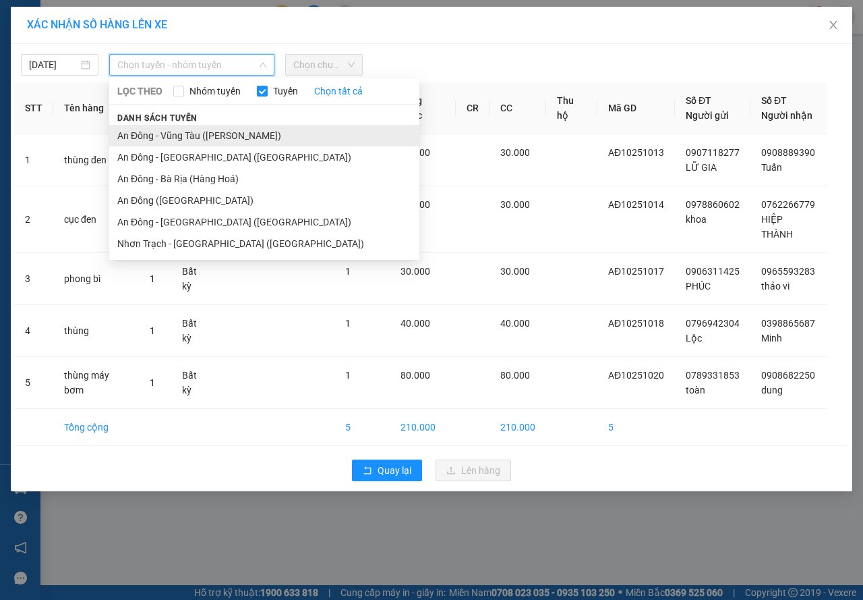
drag, startPoint x: 167, startPoint y: 137, endPoint x: 306, endPoint y: 88, distance: 147.4
click at [167, 136] on li "An Đông - Vũng Tàu ([PERSON_NAME])" at bounding box center [264, 136] width 310 height 22
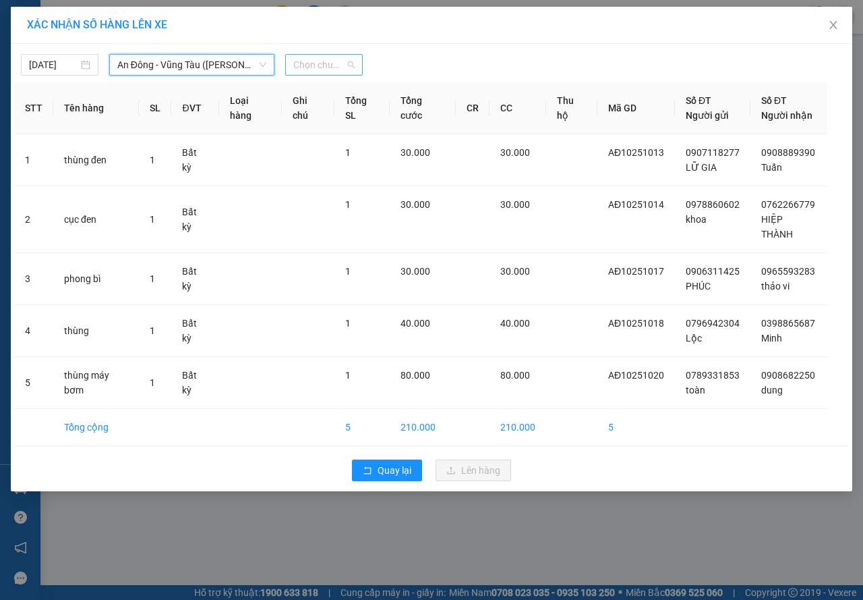
click at [313, 61] on span "Chọn chuyến" at bounding box center [323, 65] width 61 height 20
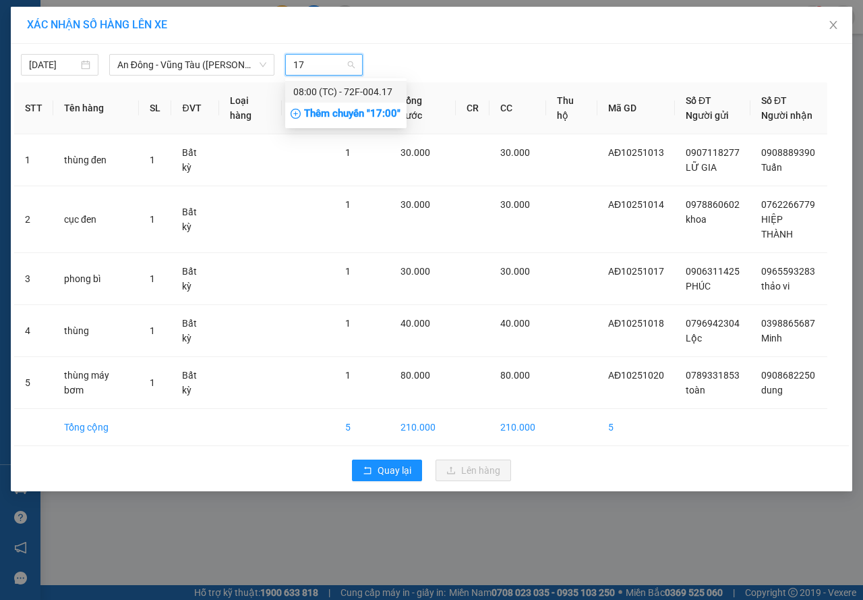
type input "17"
drag, startPoint x: 328, startPoint y: 115, endPoint x: 332, endPoint y: 107, distance: 9.4
click at [328, 113] on div "Thêm chuyến " 17:00 "" at bounding box center [345, 114] width 121 height 23
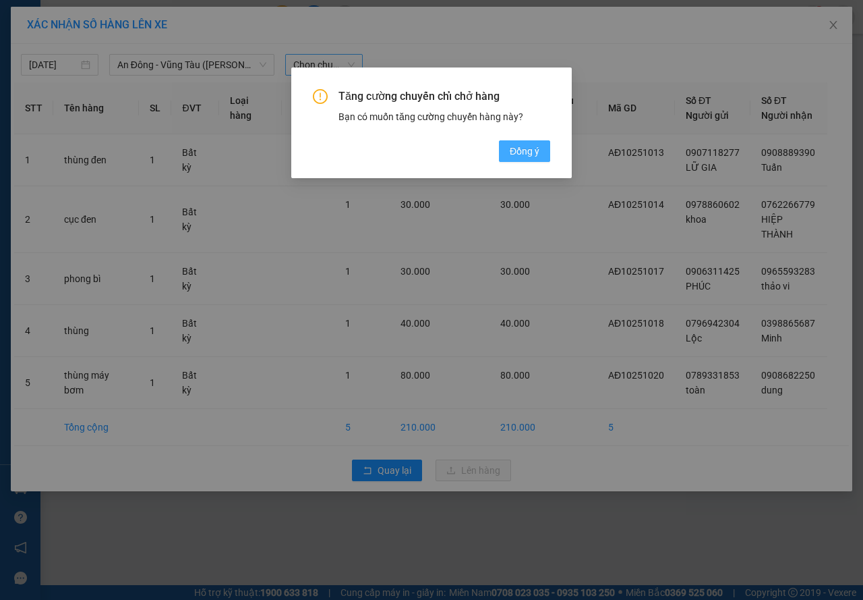
click at [516, 145] on span "Đồng ý" at bounding box center [525, 151] width 30 height 15
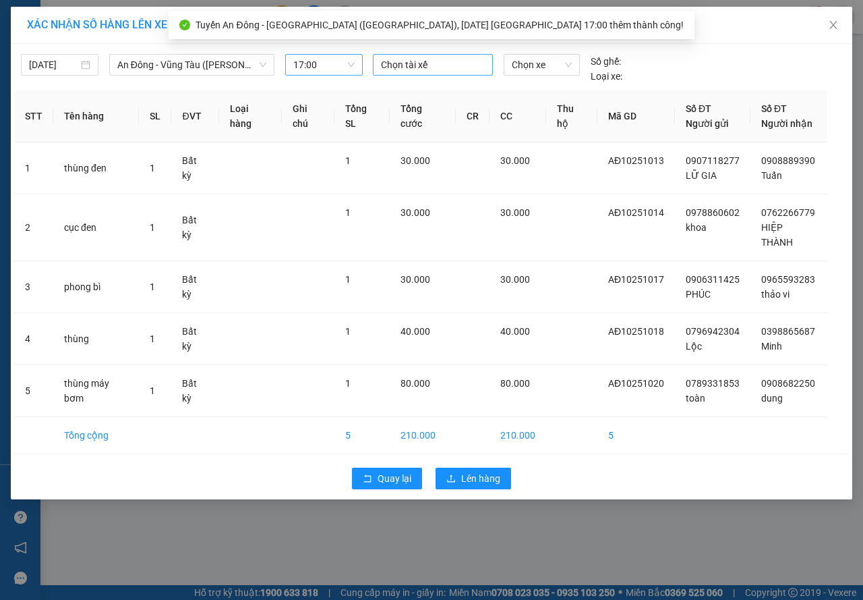
click at [422, 66] on div at bounding box center [432, 65] width 113 height 16
type input "tài"
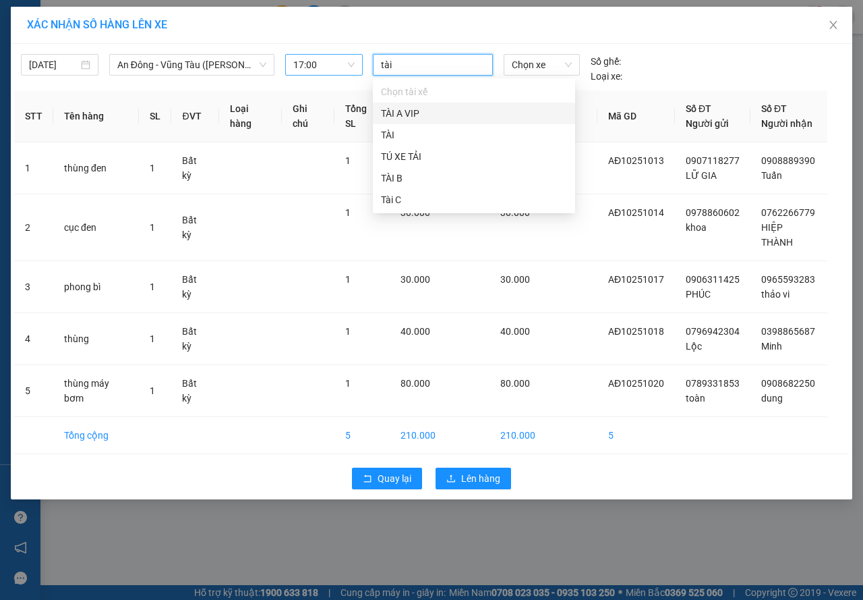
click at [415, 112] on div "TÀI A VIP" at bounding box center [474, 113] width 186 height 15
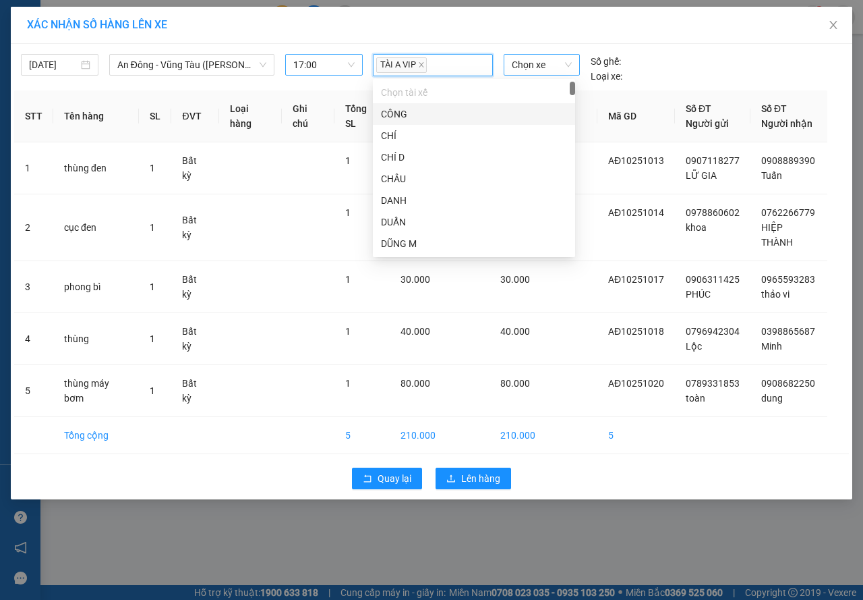
click at [527, 60] on span "Chọn xe" at bounding box center [542, 65] width 60 height 20
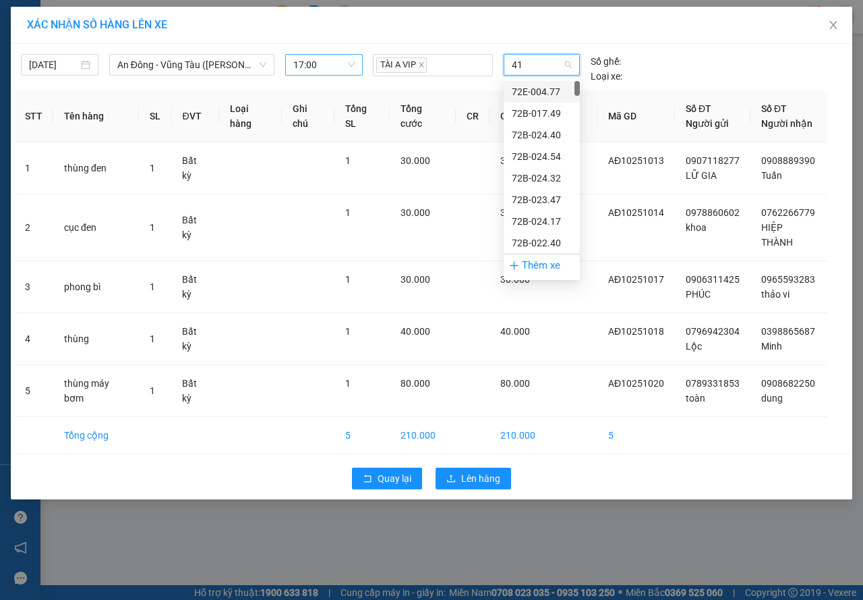
type input "417"
click at [530, 113] on div "72F-004.17" at bounding box center [542, 113] width 60 height 15
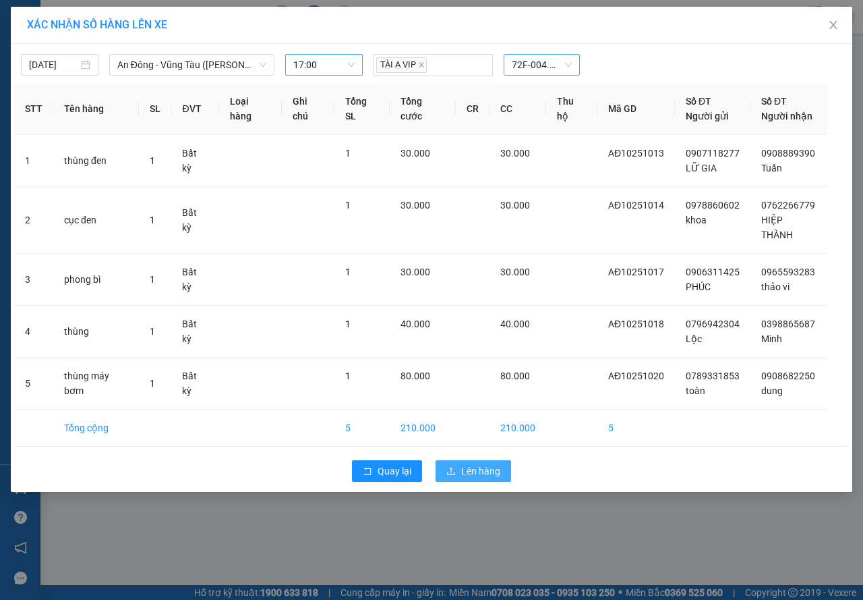
click at [488, 463] on span "Lên hàng" at bounding box center [480, 470] width 39 height 15
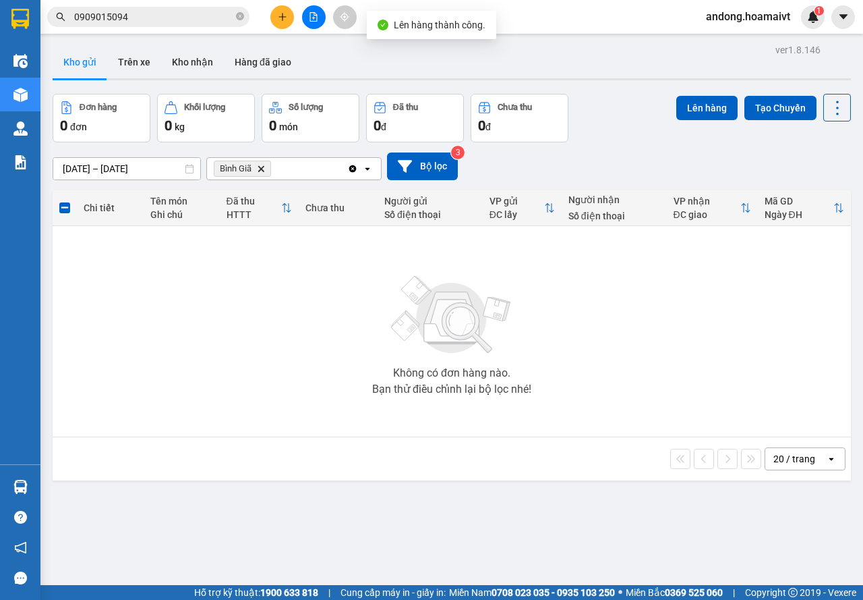
click at [265, 168] on icon "Delete" at bounding box center [261, 169] width 8 height 8
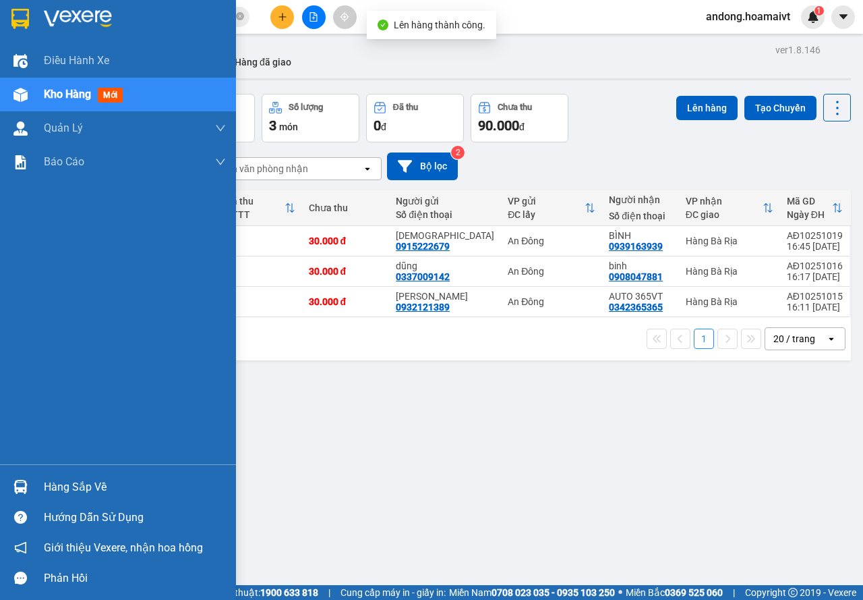
click at [3, 477] on div "Hàng sắp về" at bounding box center [118, 486] width 236 height 30
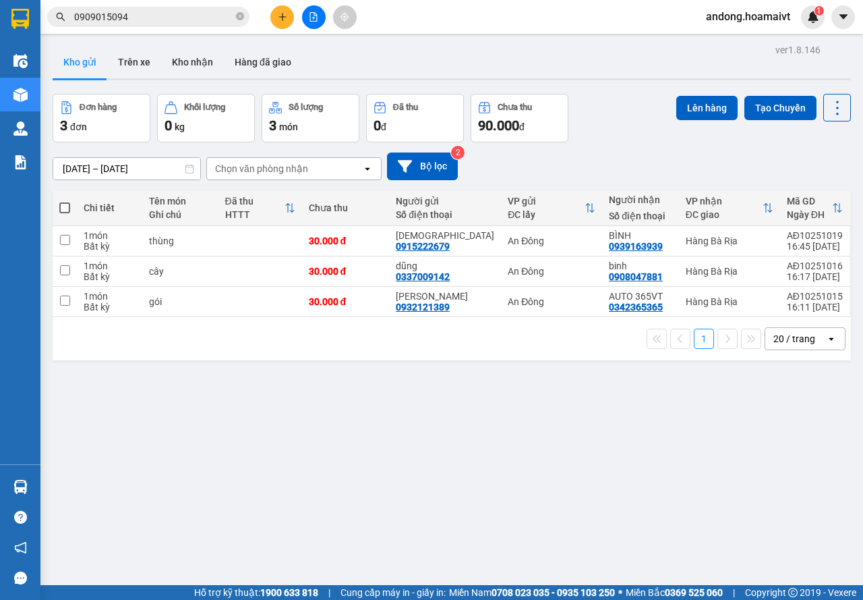
click at [631, 381] on section "Kết quả tìm kiếm ( 2 ) Bộ lọc Mã ĐH Trạng thái Món hàng Tổng cước Chưa cước Nhã…" at bounding box center [431, 300] width 863 height 600
click at [186, 68] on button "Kho nhận" at bounding box center [192, 62] width 63 height 32
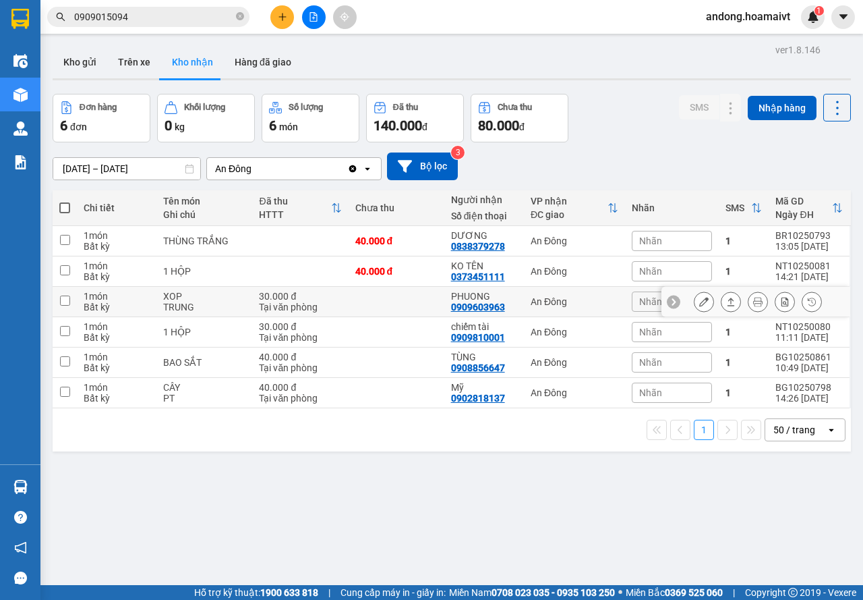
click at [699, 301] on icon at bounding box center [703, 301] width 9 height 9
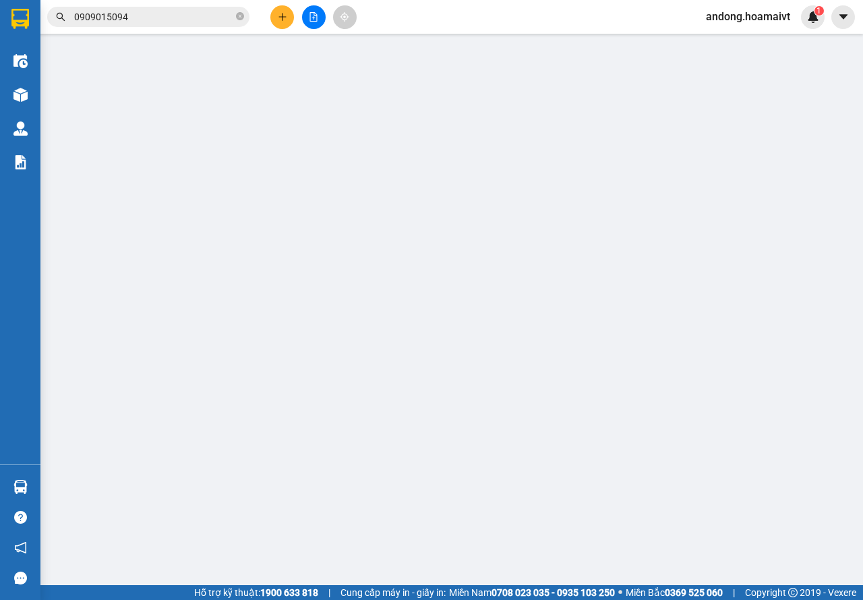
type input "0974231968"
type input "THUC"
type input "0909603963"
type input "PHUONG"
type input "30.000"
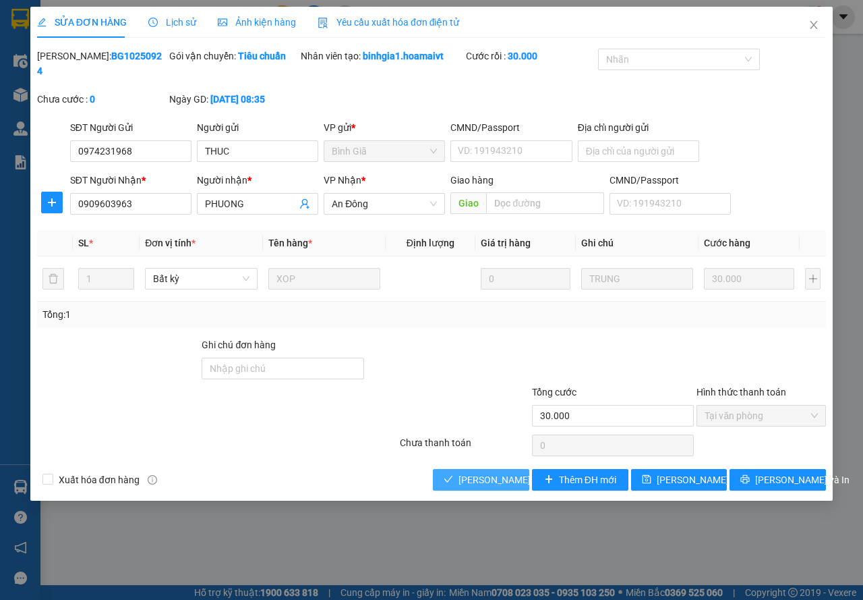
click at [512, 477] on span "[PERSON_NAME] và Giao hàng" at bounding box center [523, 479] width 129 height 15
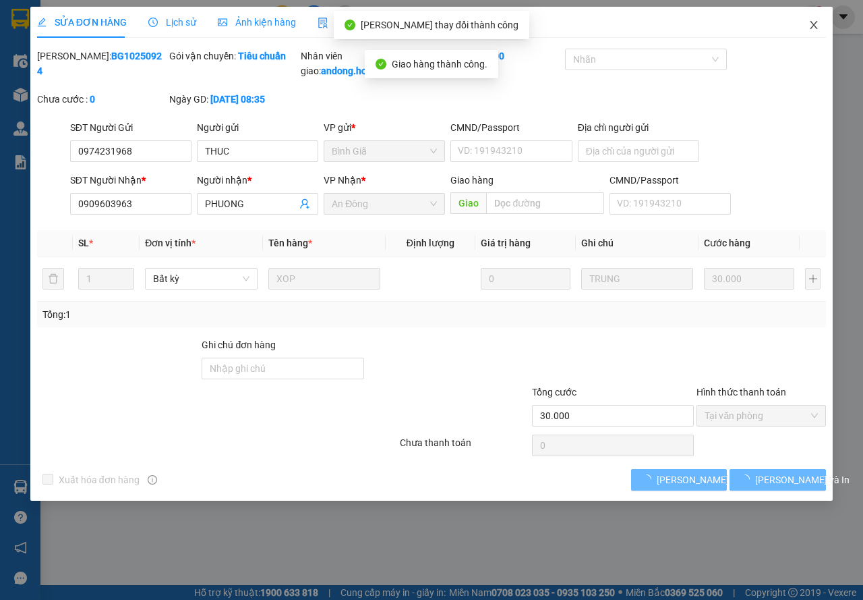
click at [809, 26] on icon "close" at bounding box center [814, 25] width 11 height 11
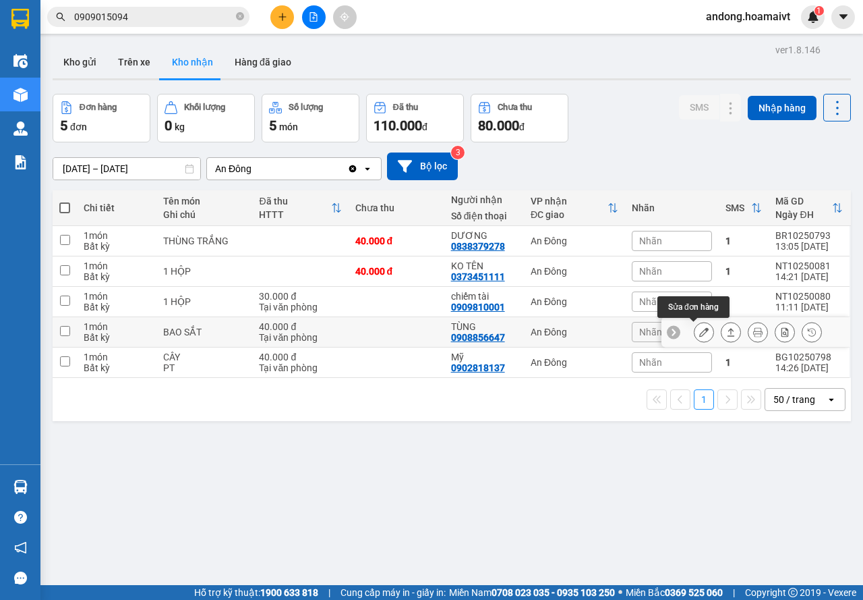
click at [699, 331] on icon at bounding box center [703, 331] width 9 height 9
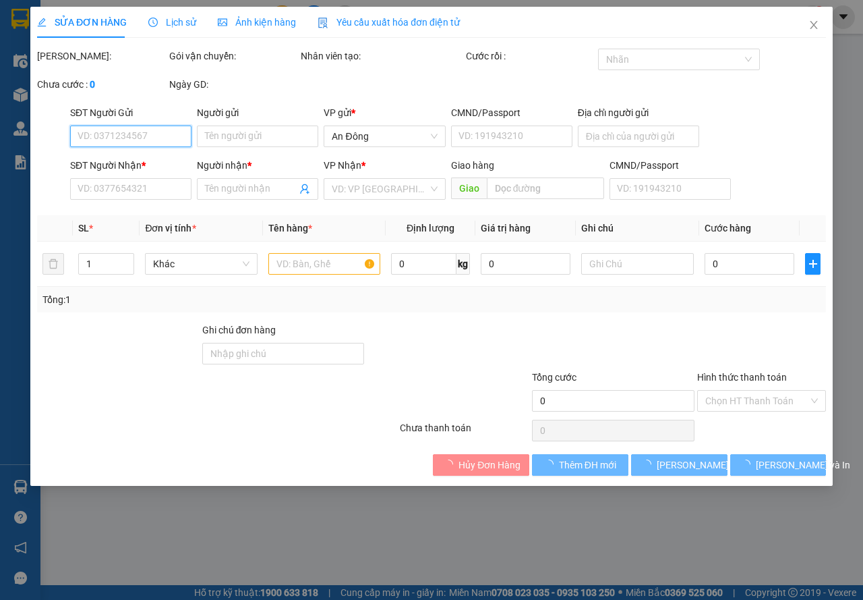
type input "0973110190"
type input "MINH"
type input "0908856647"
type input "TÙNG"
type input "082094006693"
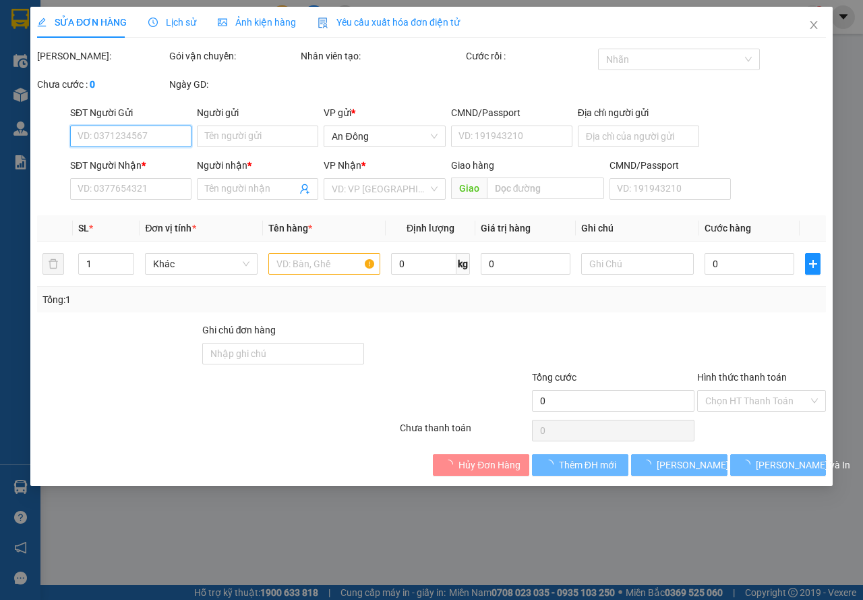
type input "40.000"
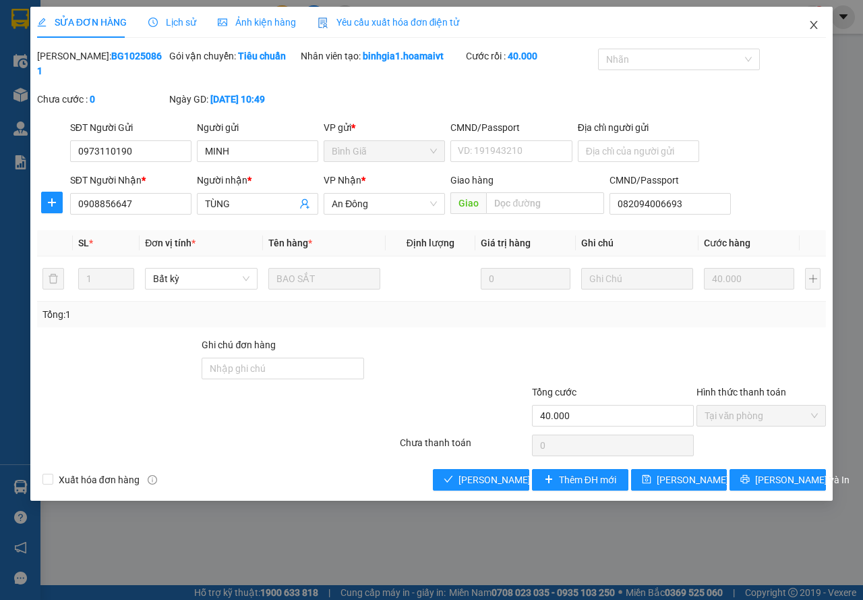
click at [813, 27] on icon "close" at bounding box center [814, 25] width 7 height 8
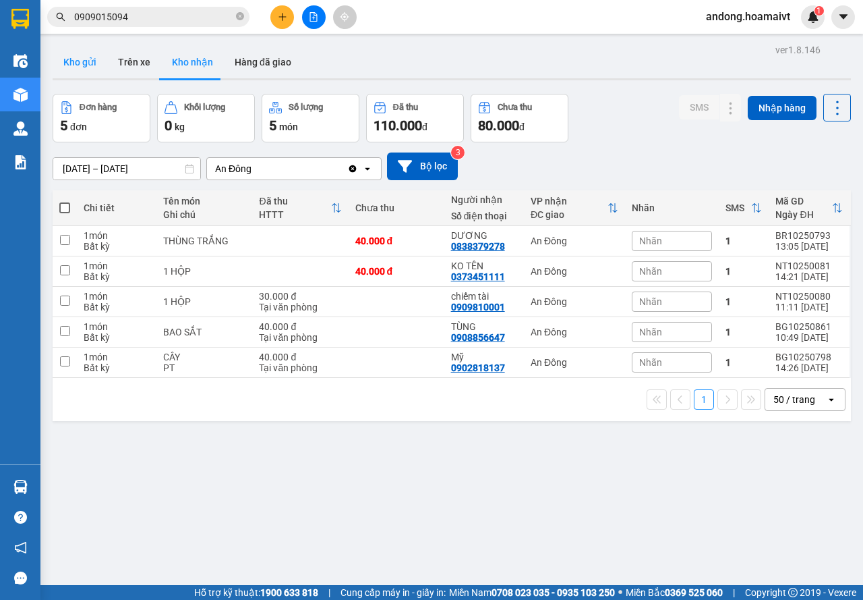
click at [95, 67] on button "Kho gửi" at bounding box center [80, 62] width 55 height 32
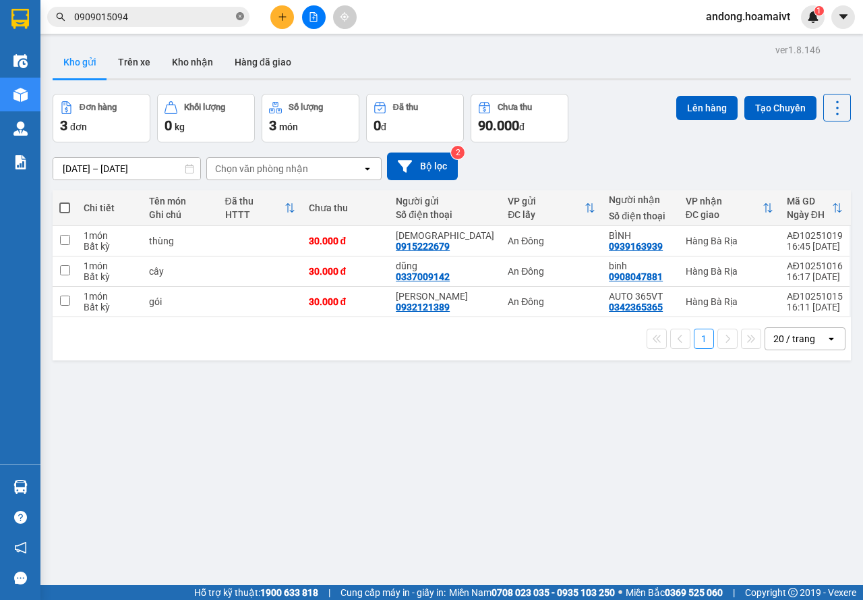
drag, startPoint x: 253, startPoint y: 16, endPoint x: 240, endPoint y: 18, distance: 13.1
click at [253, 16] on div "0909015094" at bounding box center [131, 17] width 263 height 20
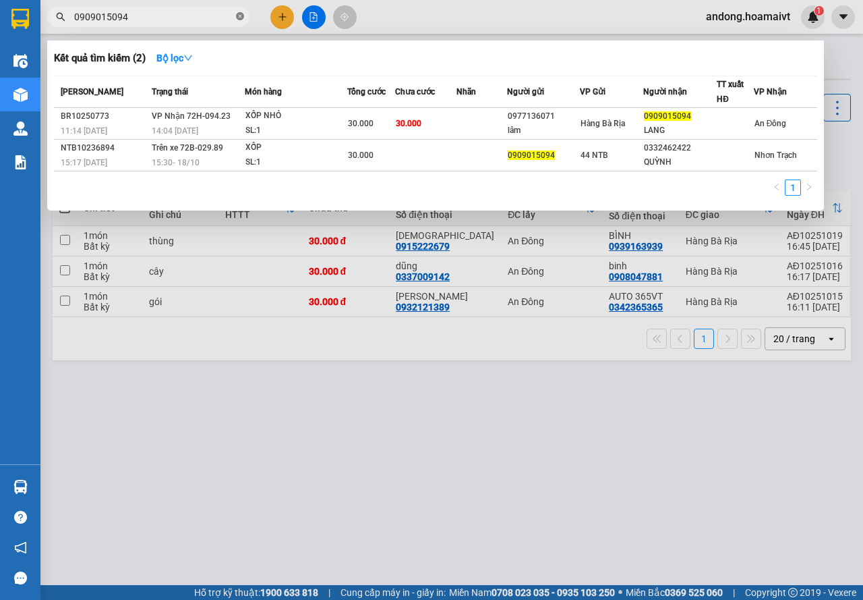
click at [240, 18] on icon "close-circle" at bounding box center [240, 16] width 8 height 8
